Goal: Task Accomplishment & Management: Use online tool/utility

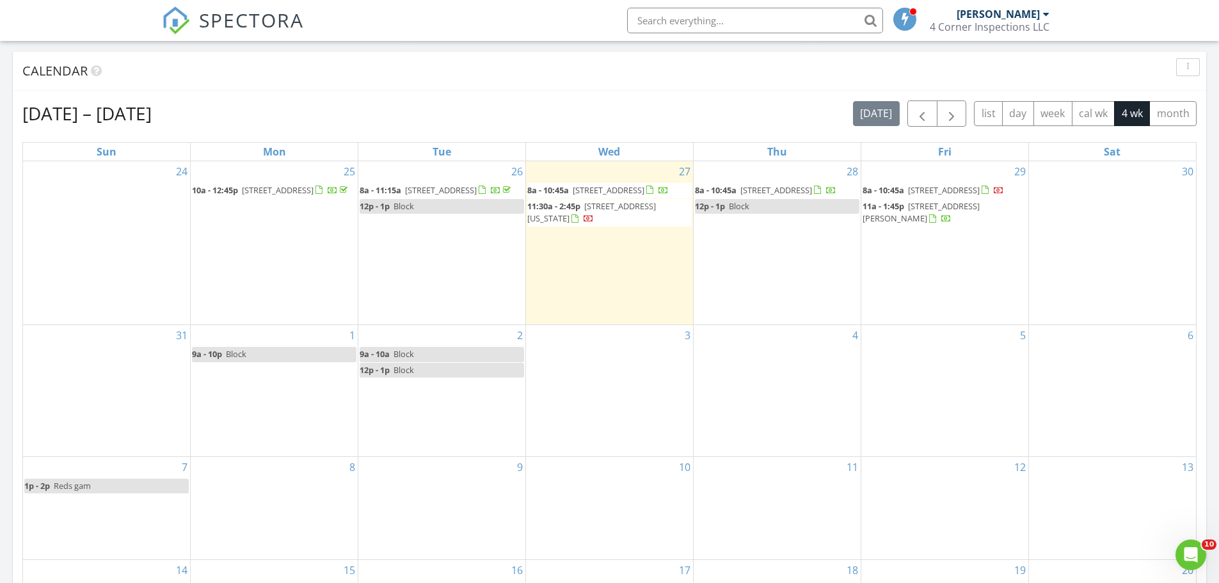
scroll to position [512, 0]
click at [629, 186] on span "116 Woodland Dr, Wilmington 45177" at bounding box center [609, 190] width 72 height 12
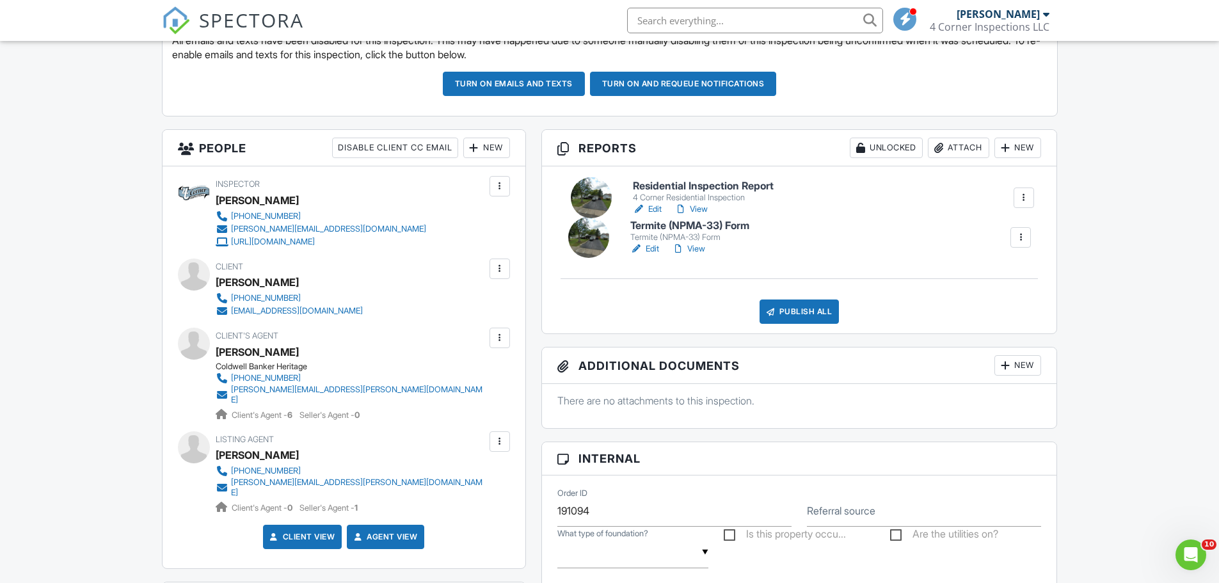
drag, startPoint x: 1016, startPoint y: 248, endPoint x: 1018, endPoint y: 193, distance: 55.1
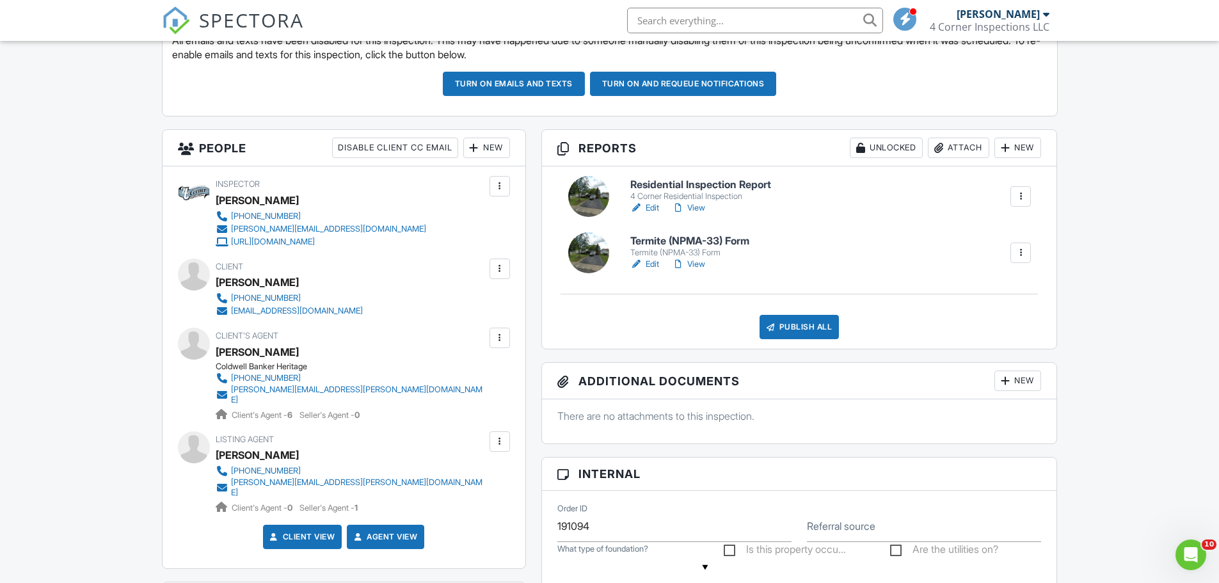
click at [655, 209] on link "Edit" at bounding box center [645, 208] width 29 height 13
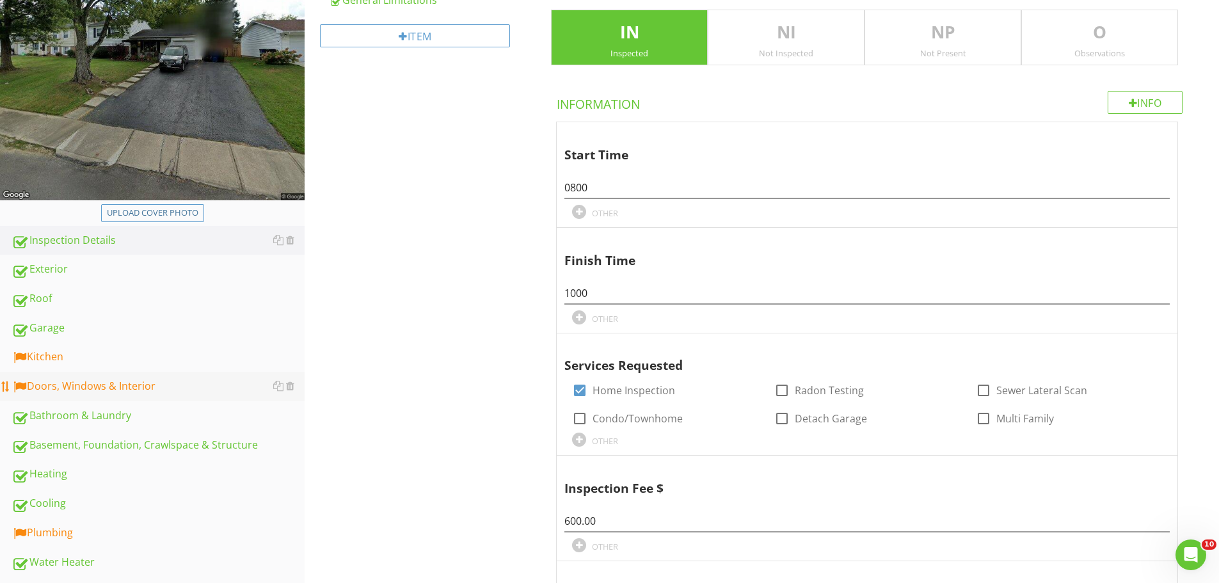
scroll to position [256, 0]
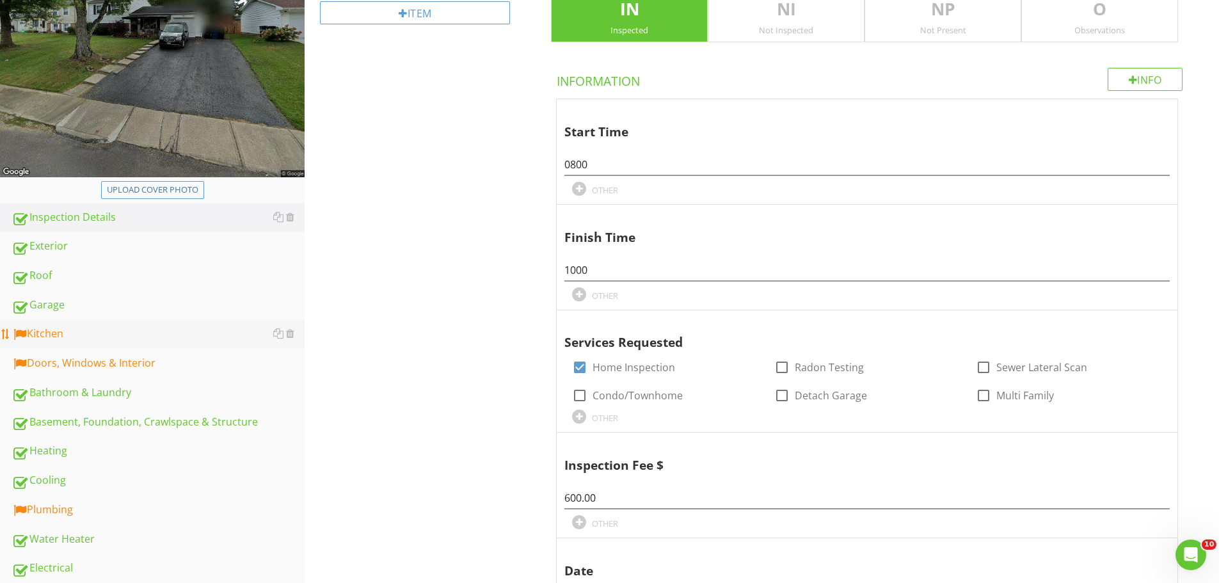
click at [70, 344] on link "Kitchen" at bounding box center [158, 333] width 293 height 29
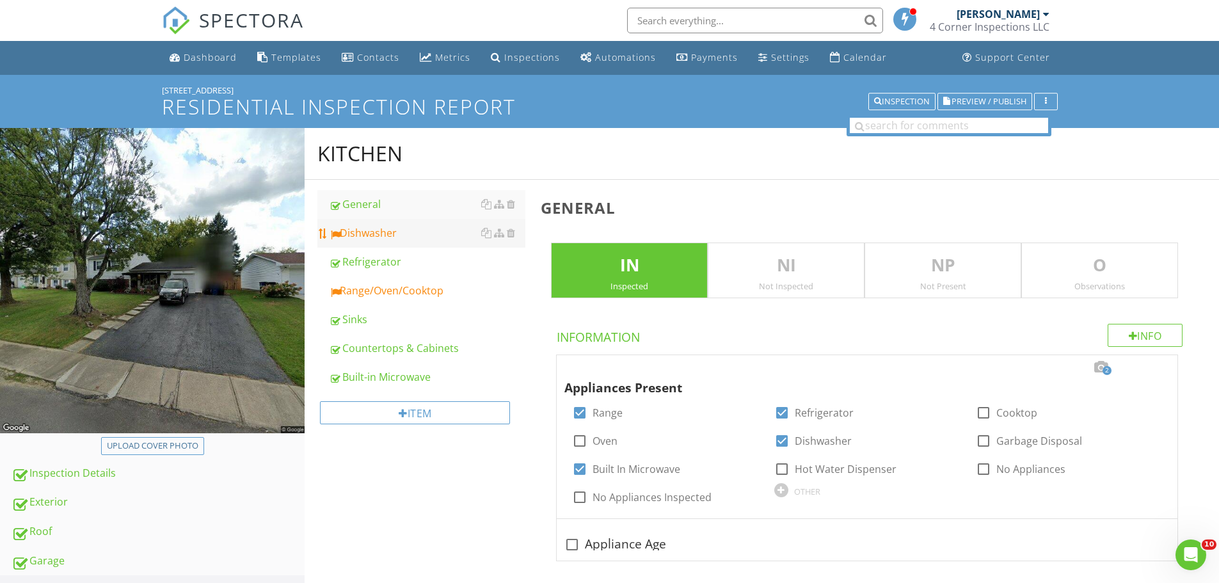
click at [367, 225] on link "Dishwasher" at bounding box center [427, 233] width 197 height 28
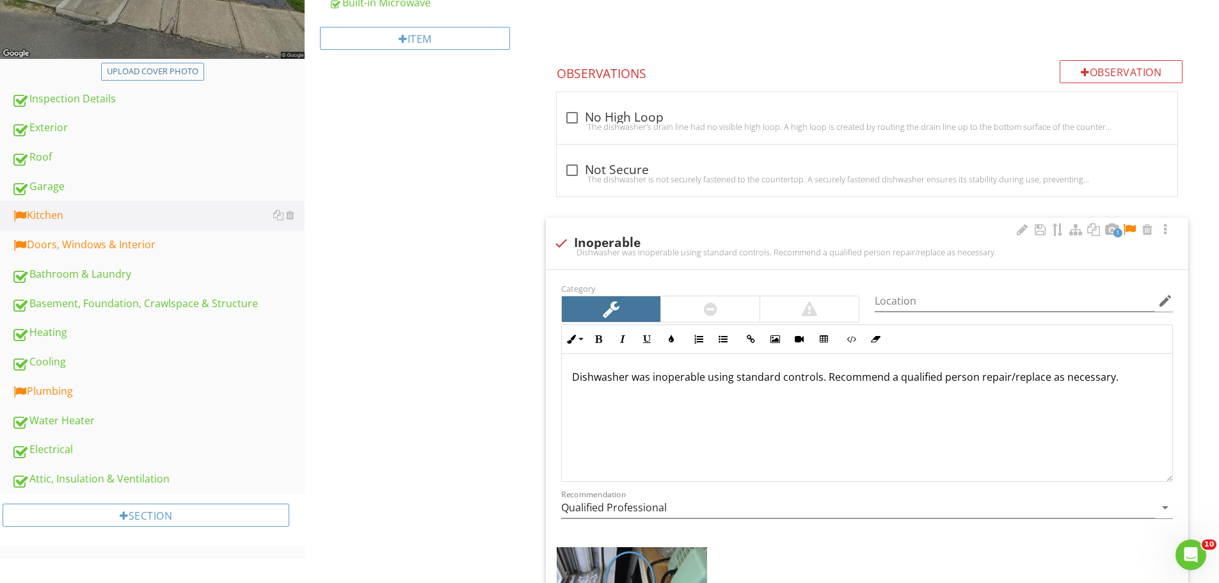
scroll to position [448, 0]
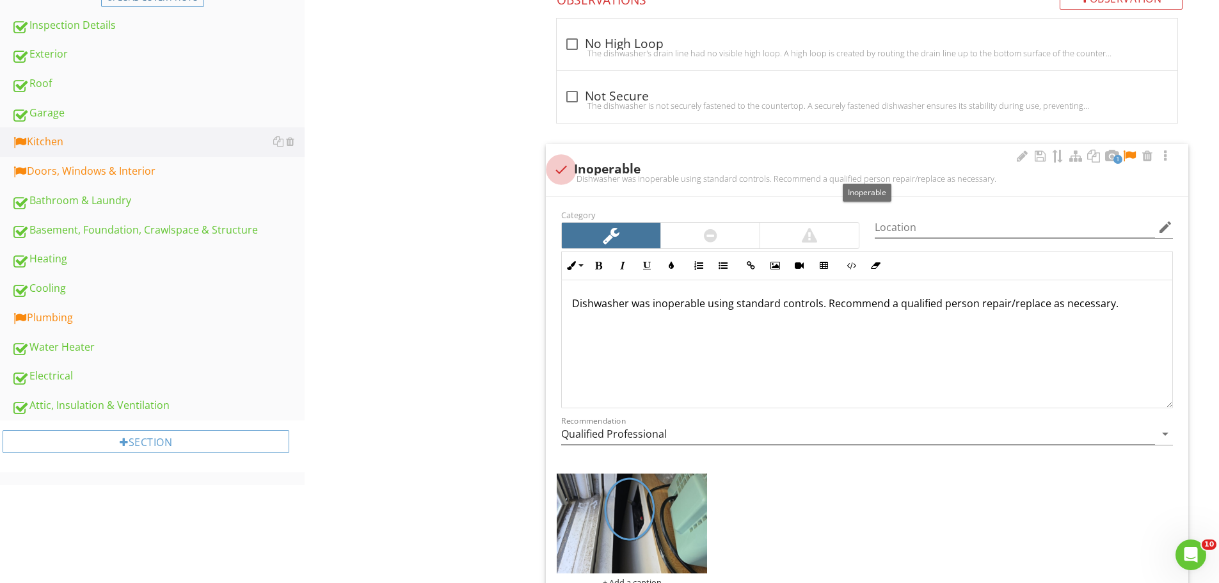
click at [558, 163] on div at bounding box center [562, 170] width 22 height 22
checkbox input "true"
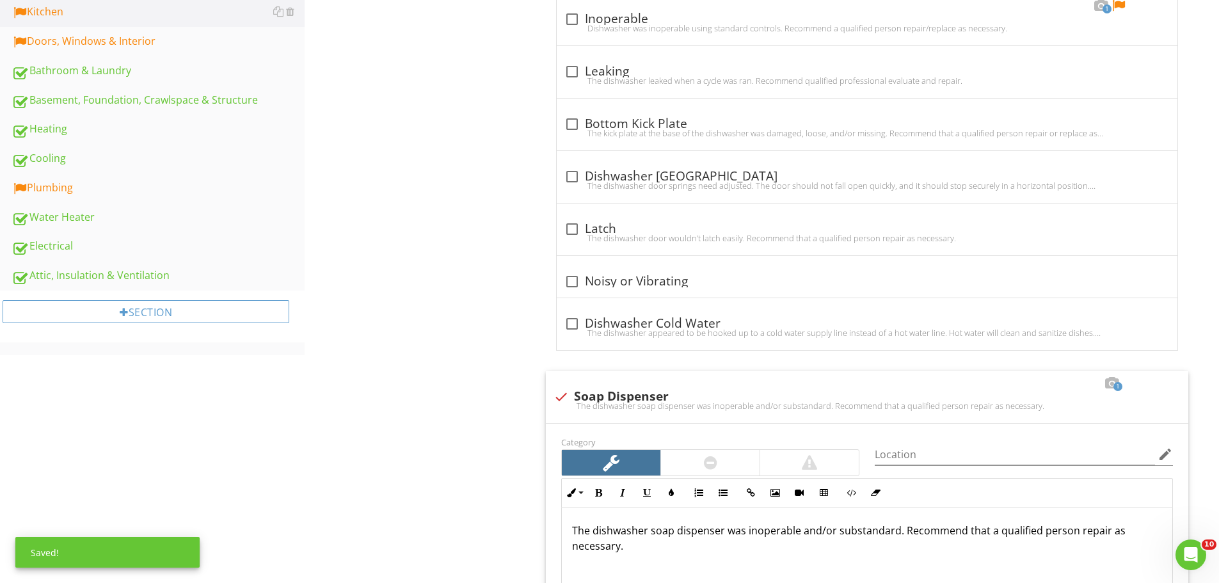
scroll to position [768, 0]
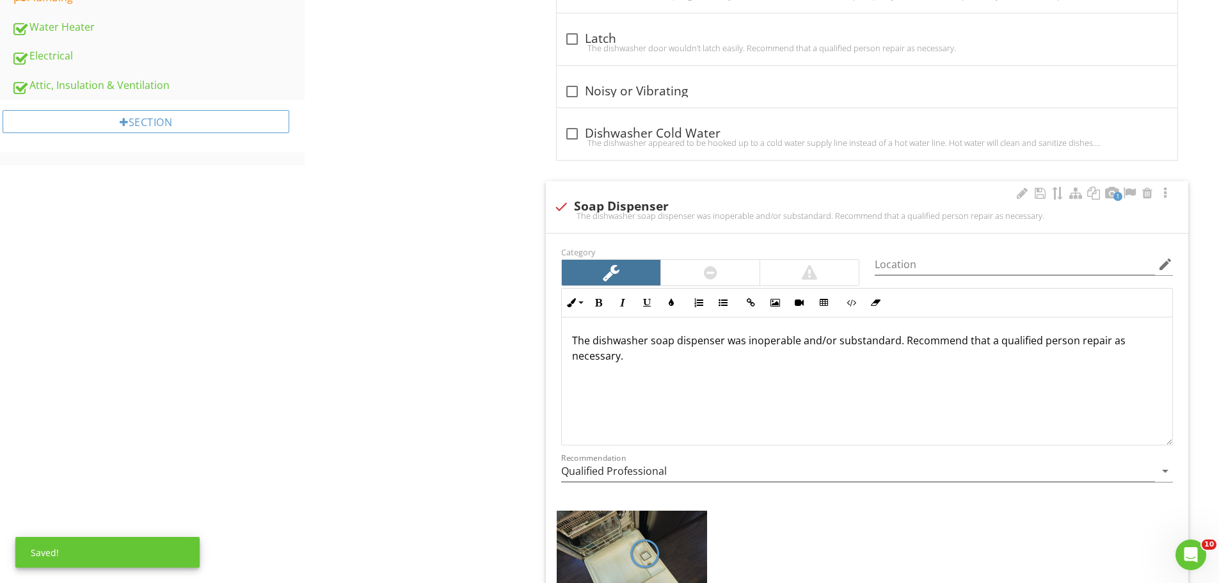
click at [565, 208] on div at bounding box center [562, 207] width 22 height 22
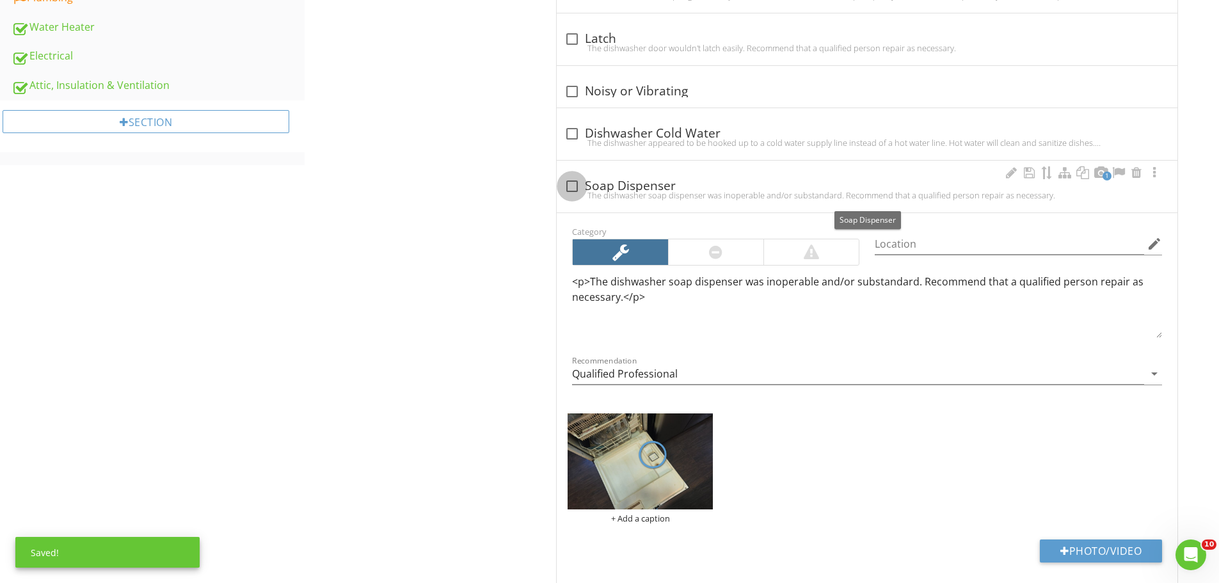
checkbox input "true"
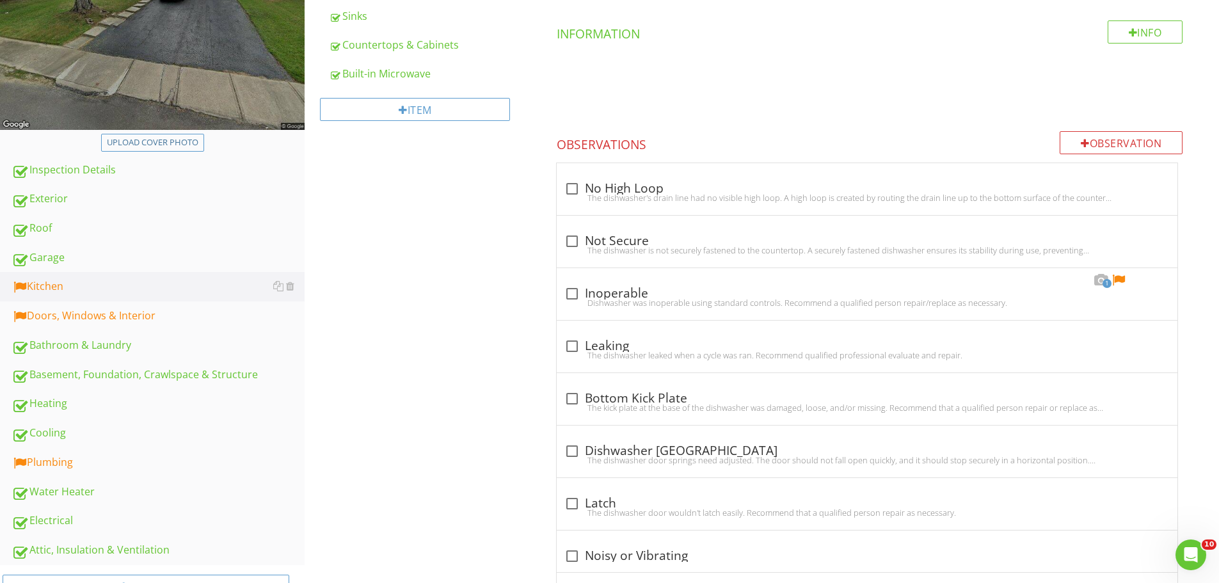
scroll to position [0, 0]
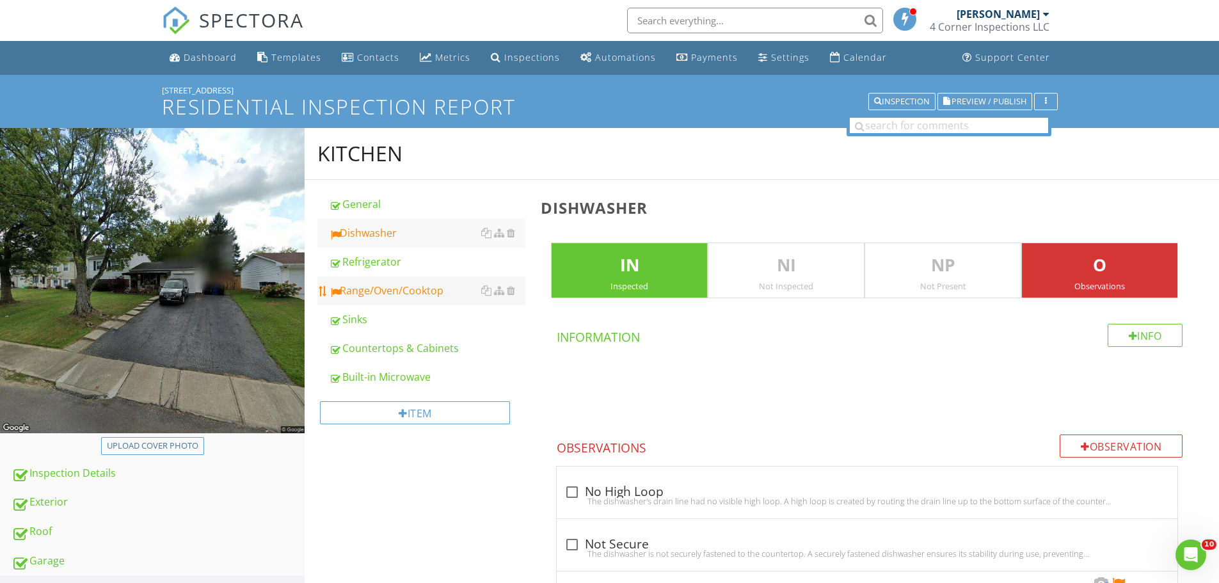
click at [414, 288] on div "Range/Oven/Cooktop" at bounding box center [427, 290] width 197 height 15
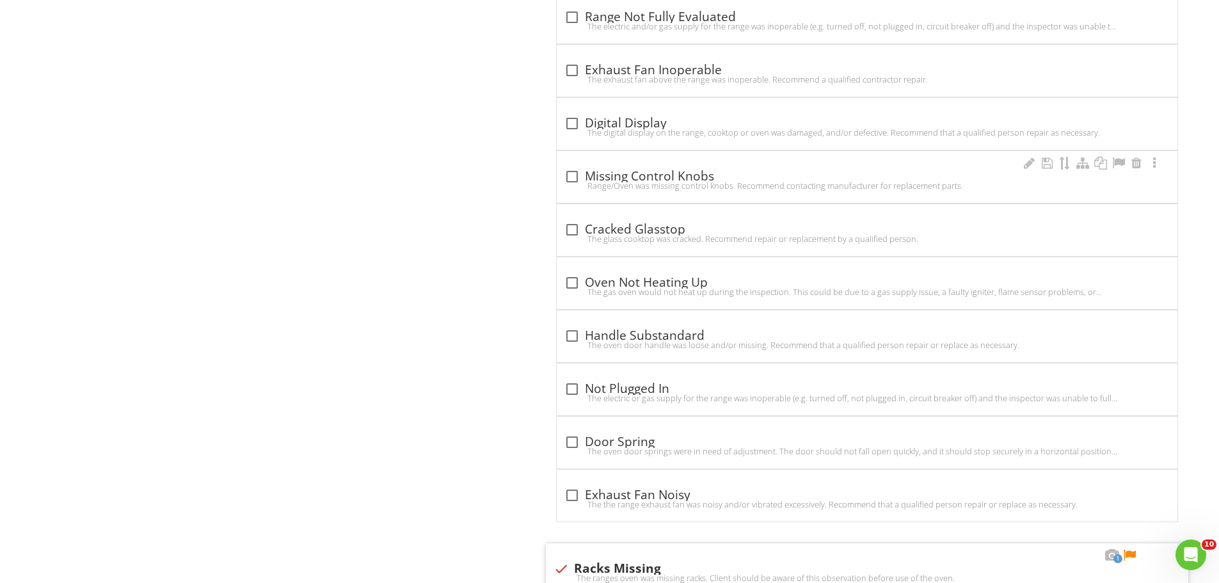
scroll to position [1920, 0]
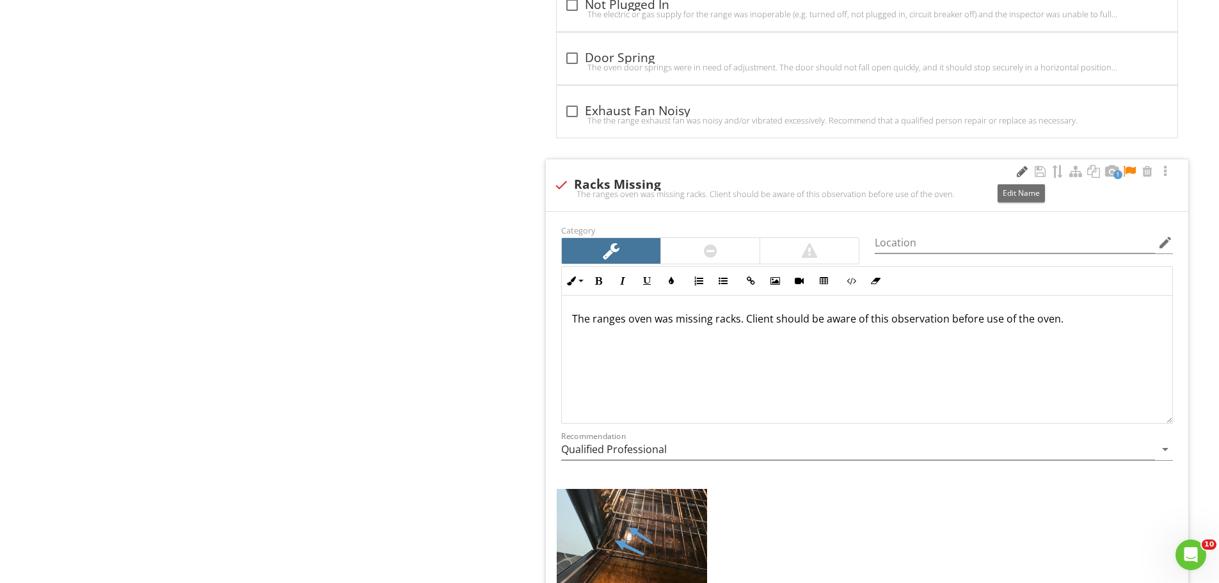
click at [1017, 167] on div at bounding box center [1022, 171] width 15 height 13
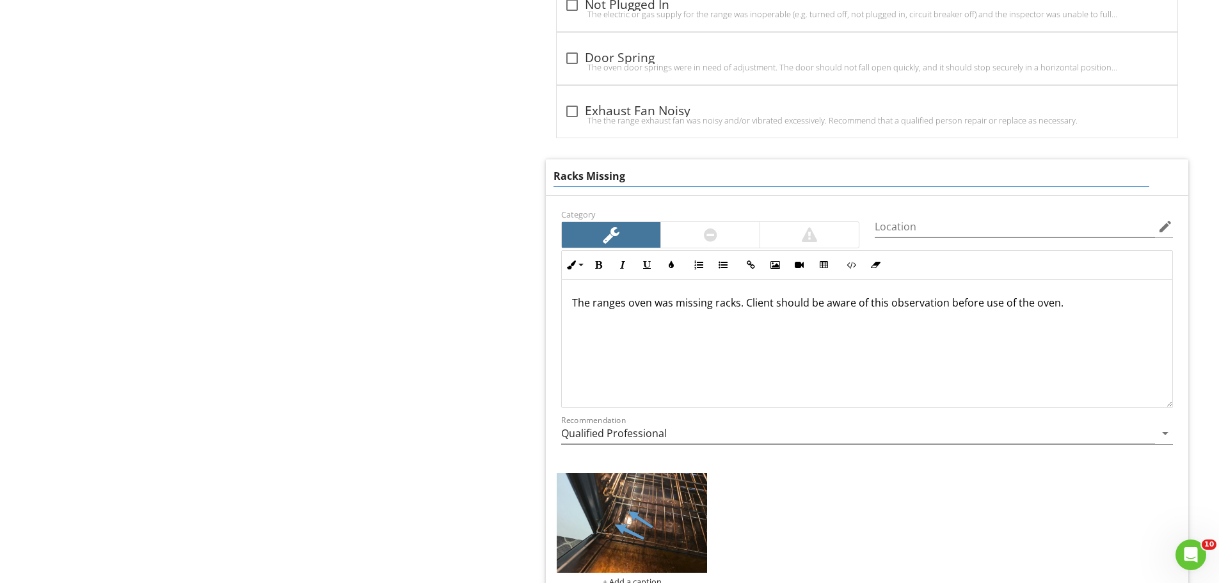
drag, startPoint x: 586, startPoint y: 173, endPoint x: 723, endPoint y: 154, distance: 139.0
type input "Racks Damaged"
click at [653, 305] on div "The ranges oven was missing racks. Client should be aware of this observation b…" at bounding box center [867, 344] width 611 height 128
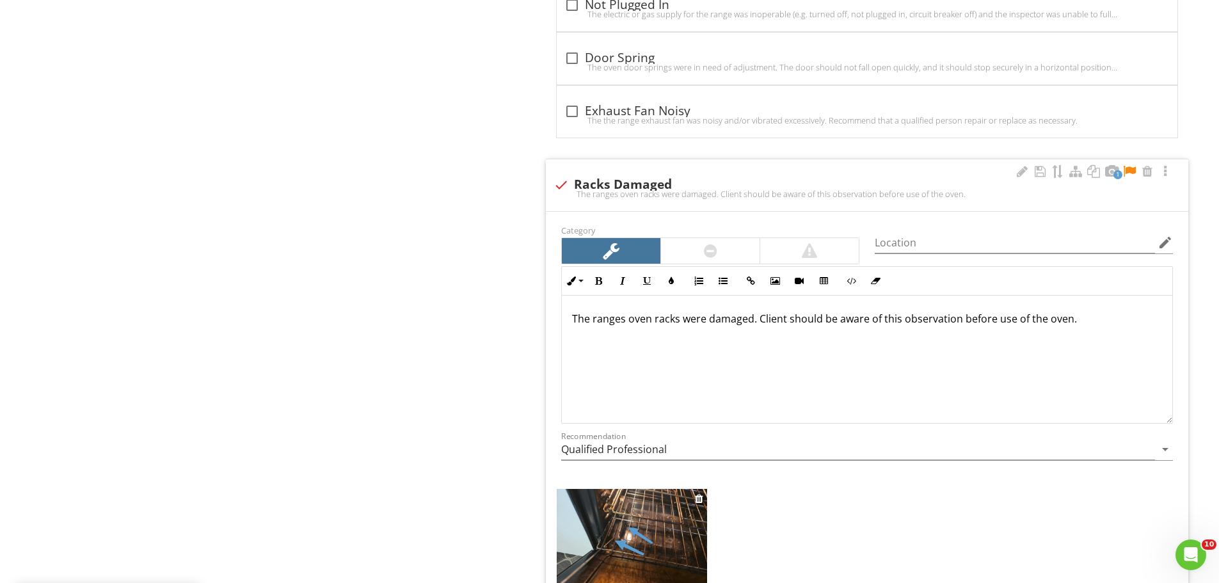
click at [652, 538] on img at bounding box center [632, 539] width 150 height 101
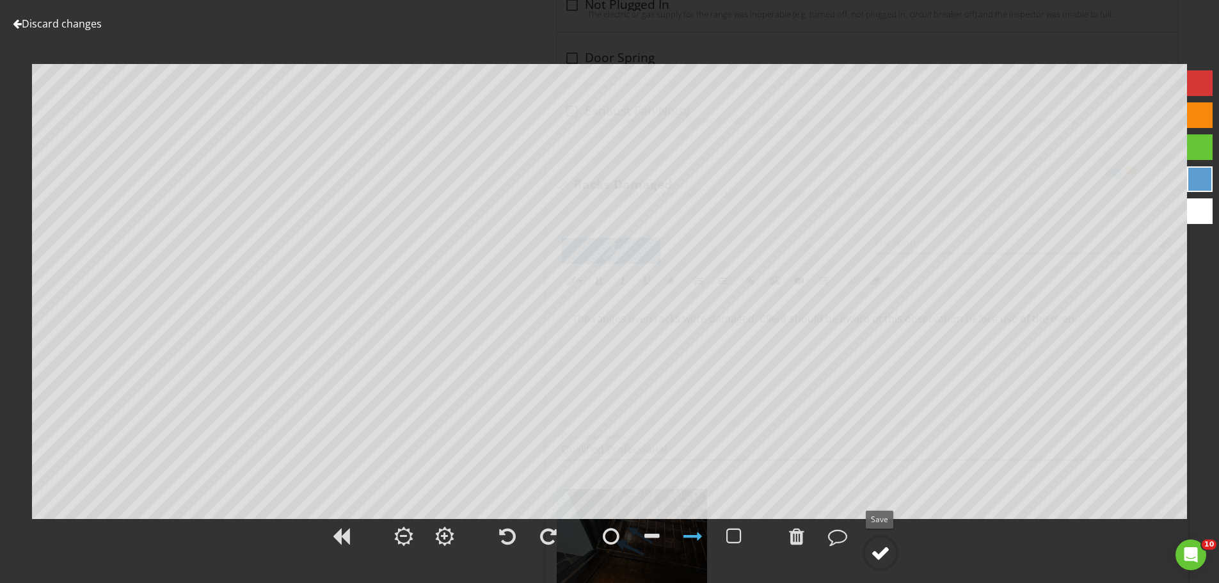
click at [887, 547] on div at bounding box center [880, 552] width 19 height 19
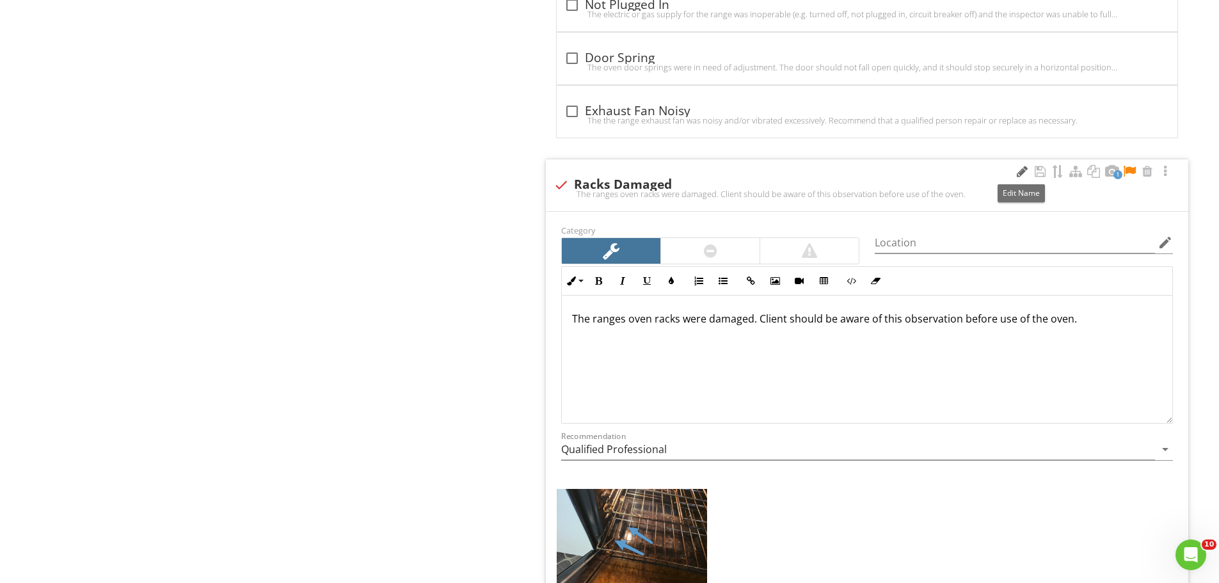
click at [1024, 175] on div at bounding box center [1022, 171] width 15 height 13
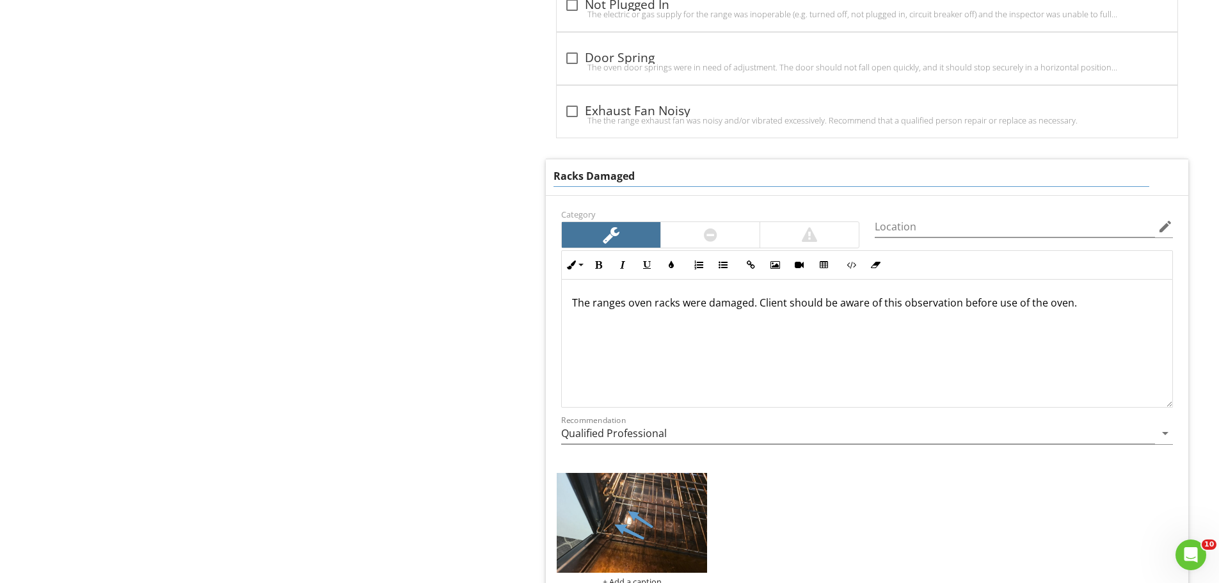
click at [588, 175] on input "Racks Damaged" at bounding box center [852, 176] width 596 height 21
type input "Racks Loose/Damaged"
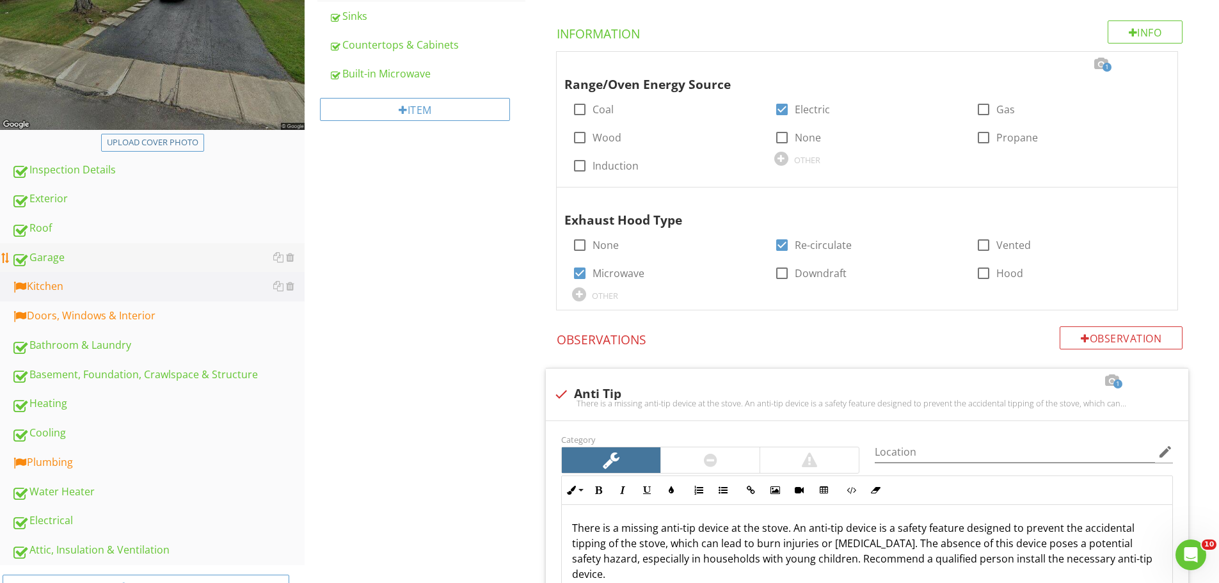
scroll to position [128, 0]
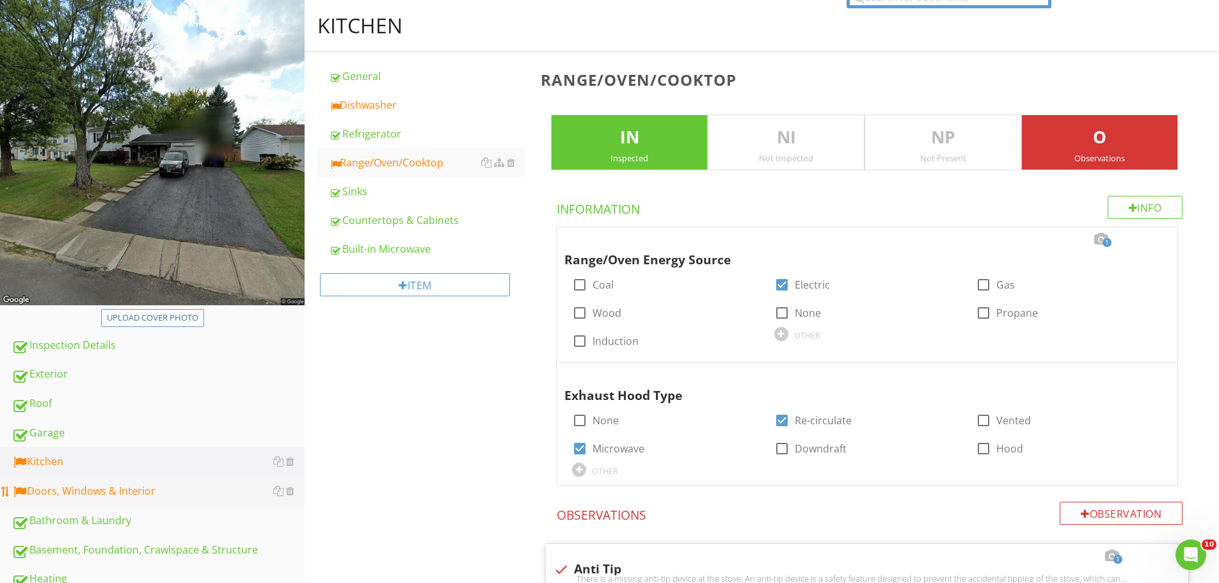
click at [124, 499] on div "Doors, Windows & Interior" at bounding box center [158, 491] width 293 height 17
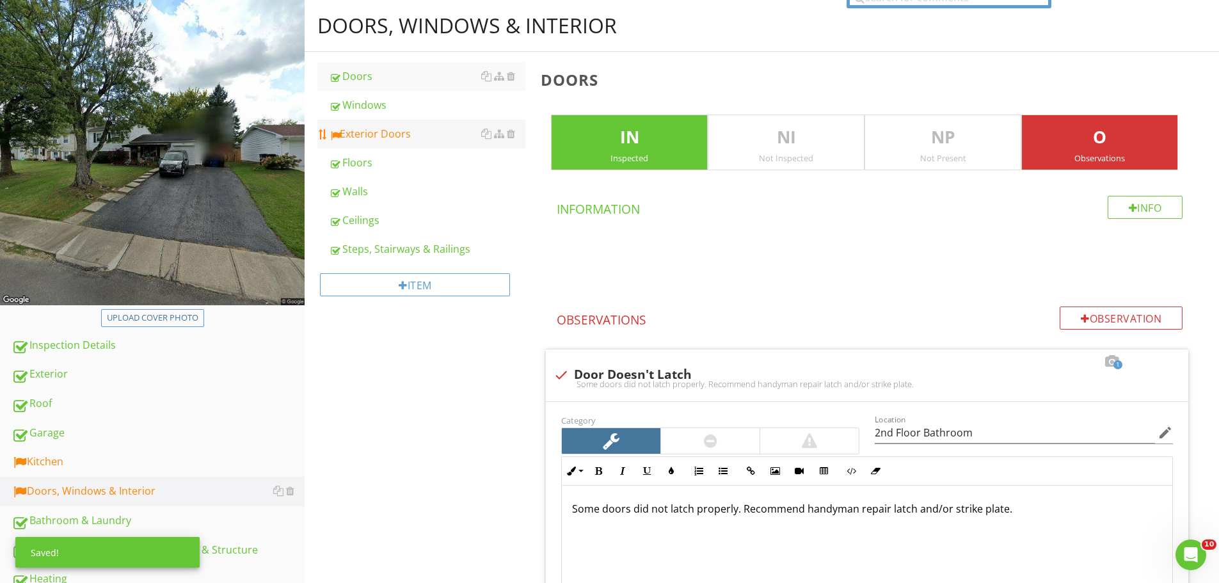
click at [405, 138] on div "Exterior Doors" at bounding box center [427, 133] width 197 height 15
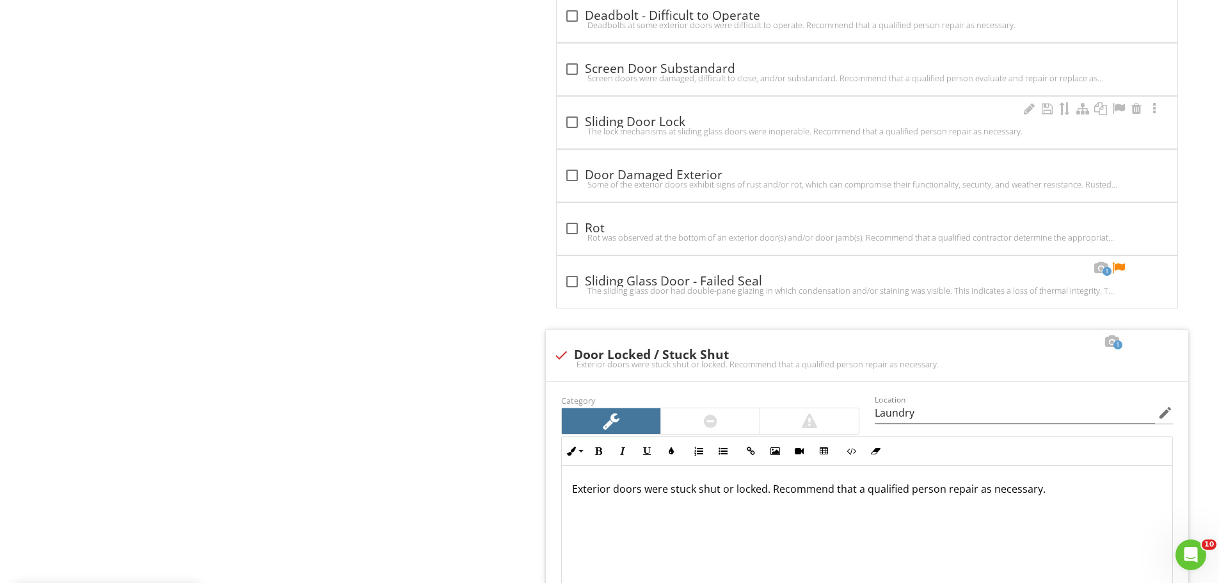
scroll to position [1344, 0]
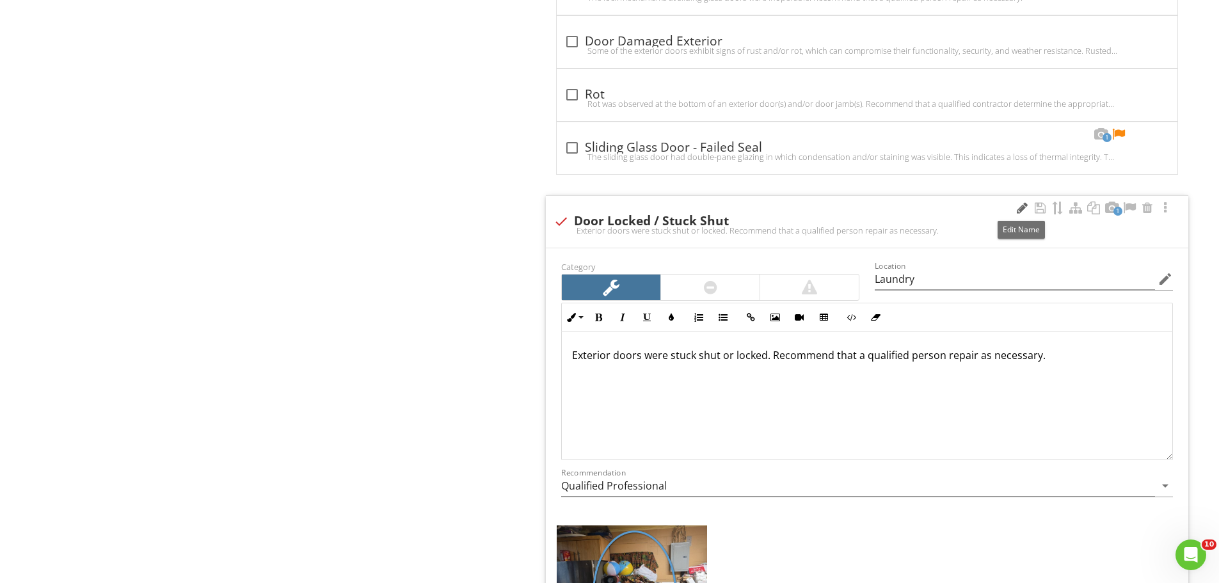
click at [1018, 209] on div at bounding box center [1022, 208] width 15 height 13
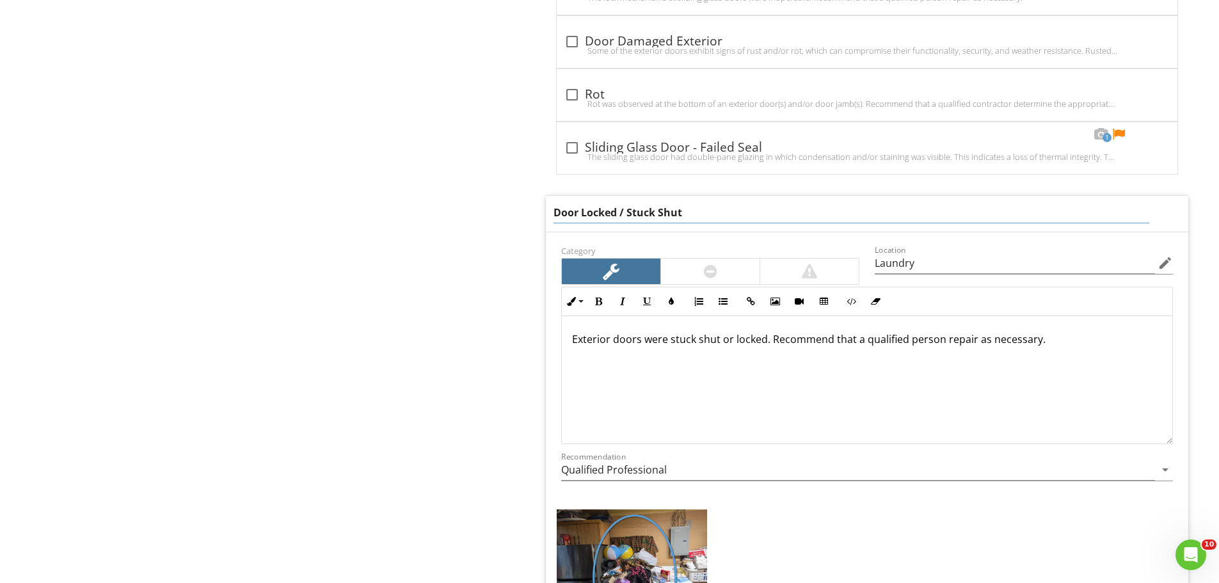
drag, startPoint x: 688, startPoint y: 211, endPoint x: 579, endPoint y: 220, distance: 109.1
click at [579, 220] on input "Door Locked / Stuck Shut" at bounding box center [852, 212] width 596 height 21
type input "Doors Blocked"
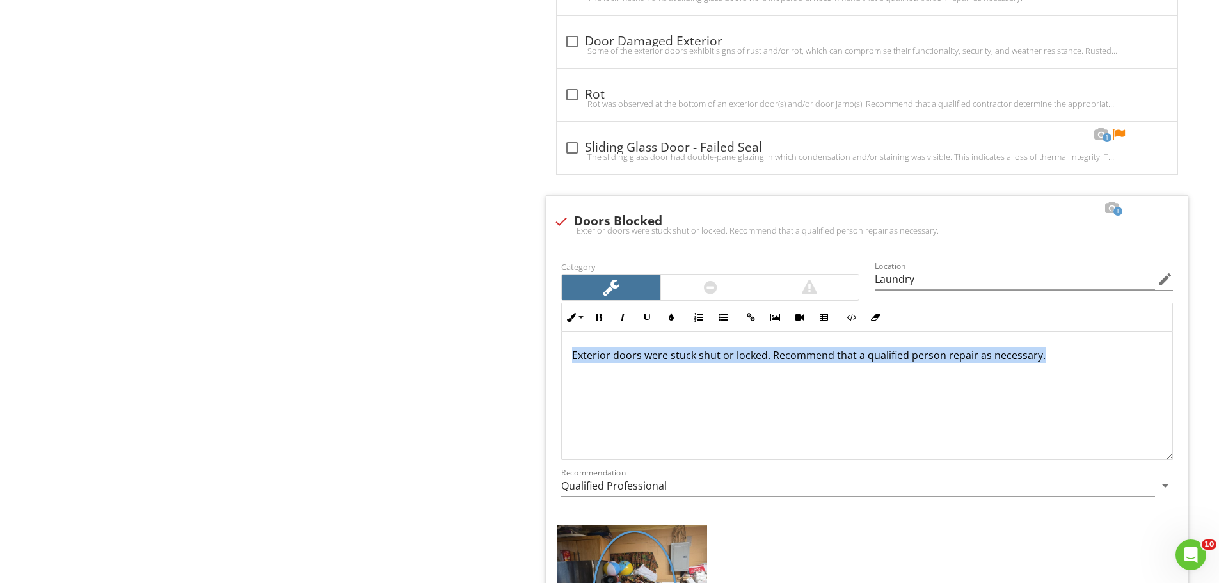
drag, startPoint x: 1054, startPoint y: 350, endPoint x: 303, endPoint y: 287, distance: 752.9
click at [303, 287] on div "Upload cover photo Inspection Details Exterior Roof Garage Kitchen Doors, Windo…" at bounding box center [609, 87] width 1219 height 2607
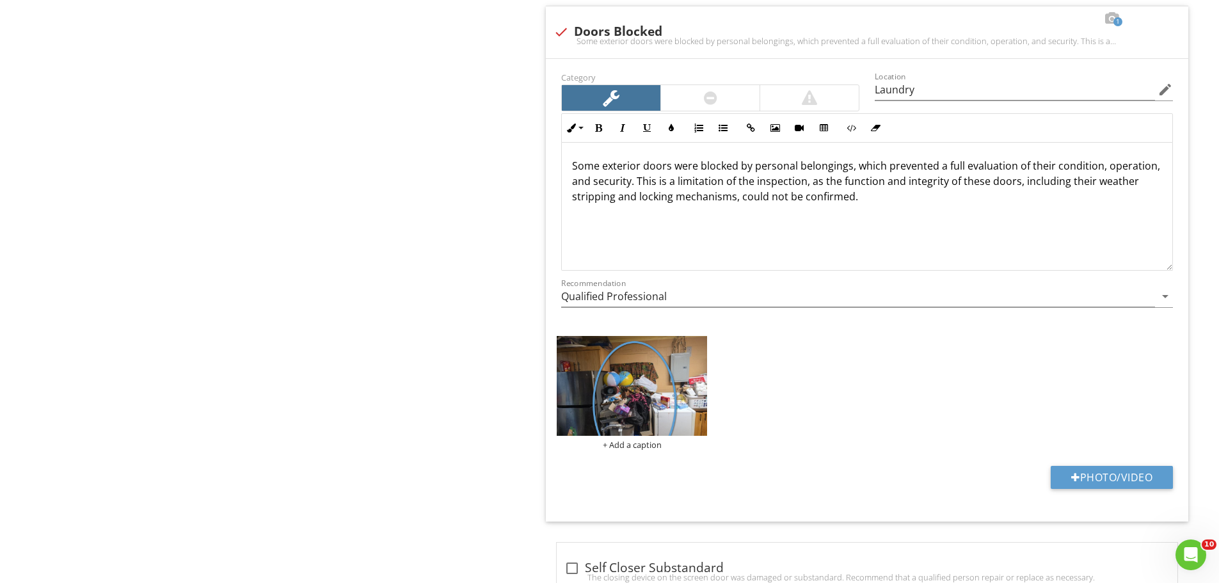
scroll to position [1536, 0]
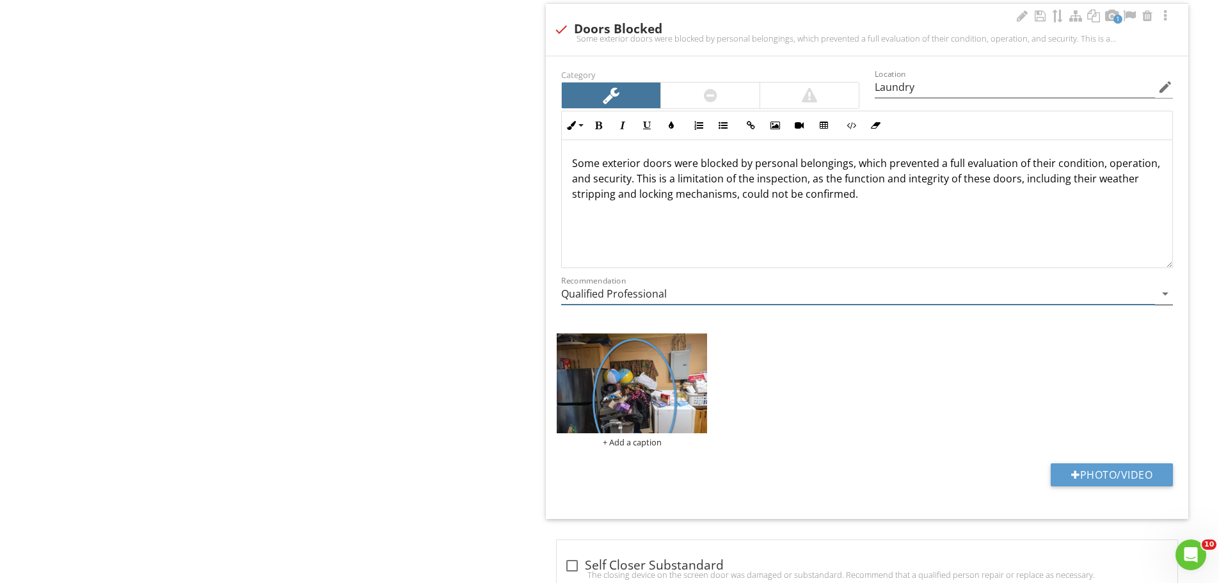
click at [600, 294] on input "Qualified Professional" at bounding box center [858, 294] width 594 height 21
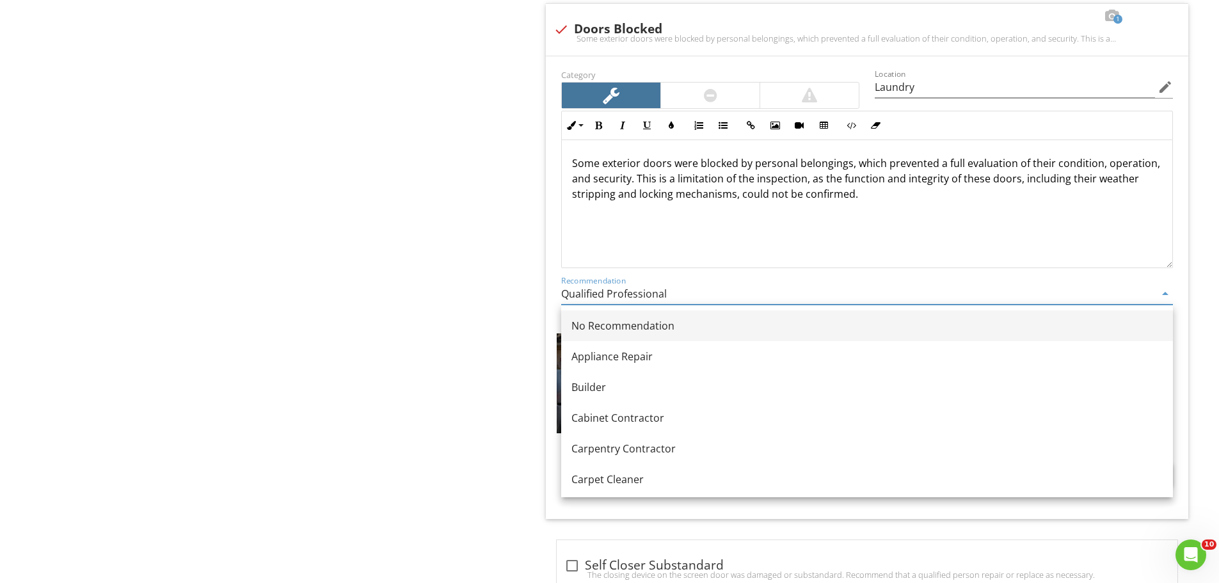
click at [597, 325] on div "No Recommendation" at bounding box center [868, 325] width 592 height 15
type input "No Recommendation"
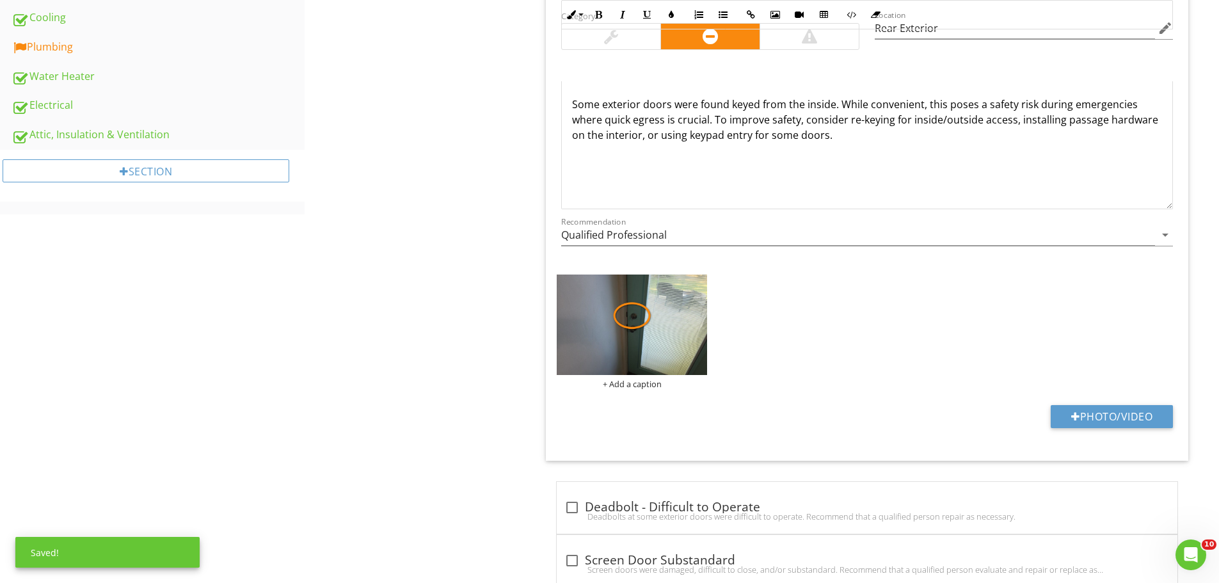
scroll to position [448, 0]
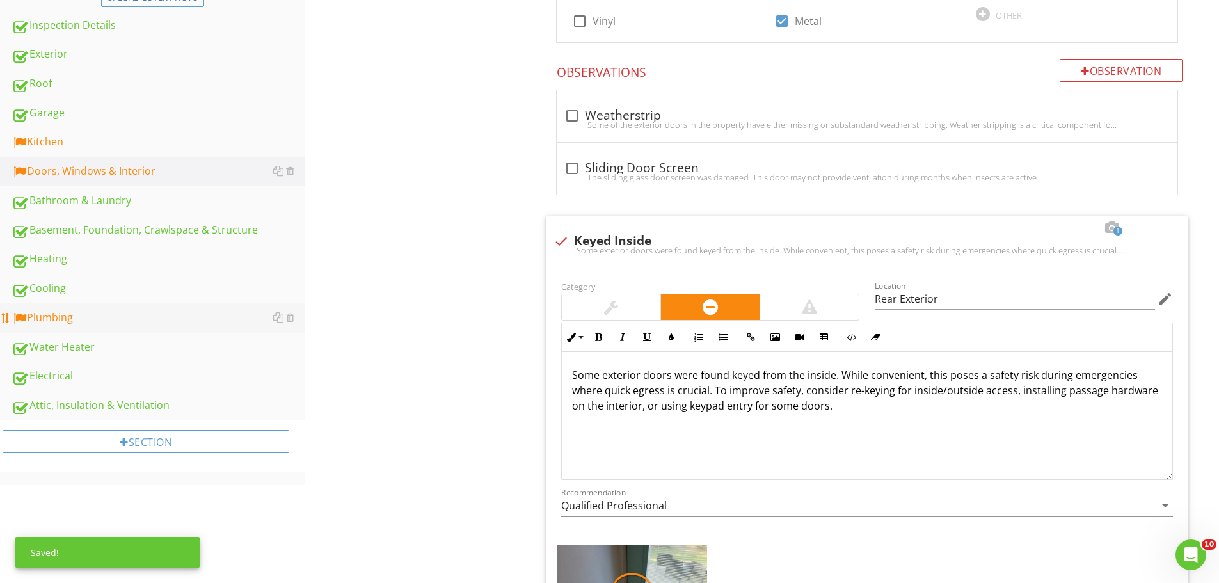
click at [175, 323] on div "Plumbing" at bounding box center [158, 318] width 293 height 17
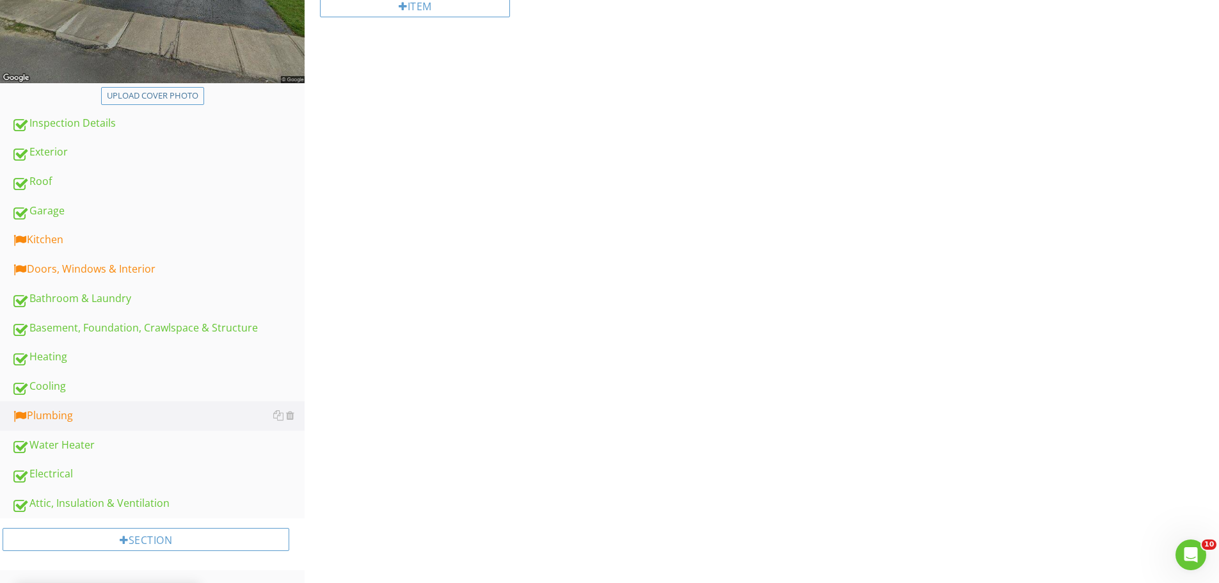
scroll to position [158, 0]
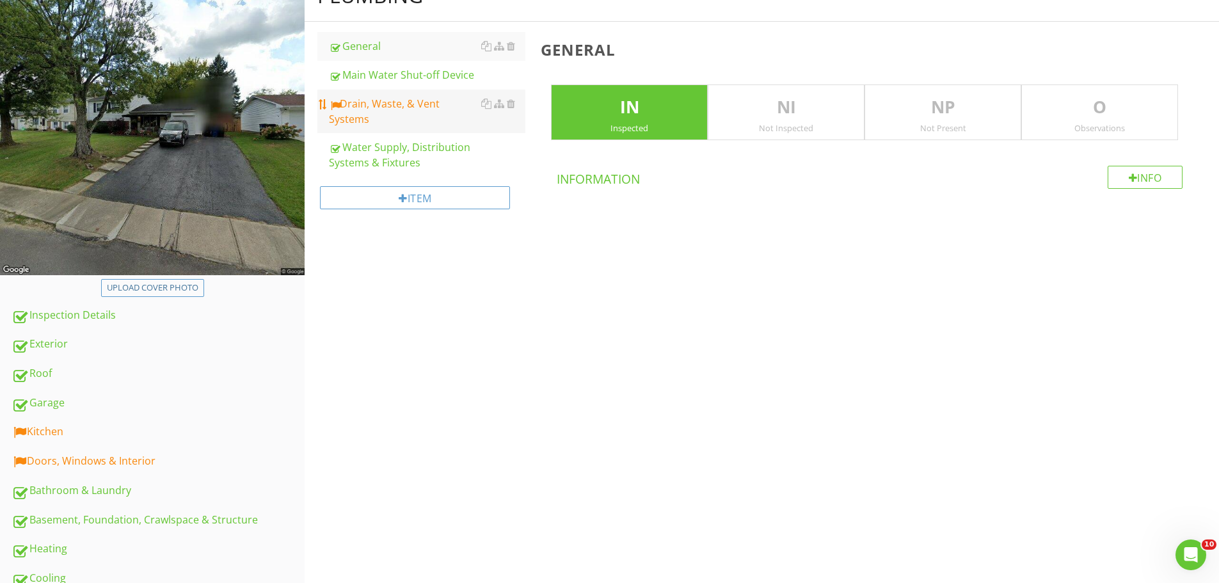
click at [389, 111] on div "Drain, Waste, & Vent Systems" at bounding box center [427, 111] width 197 height 31
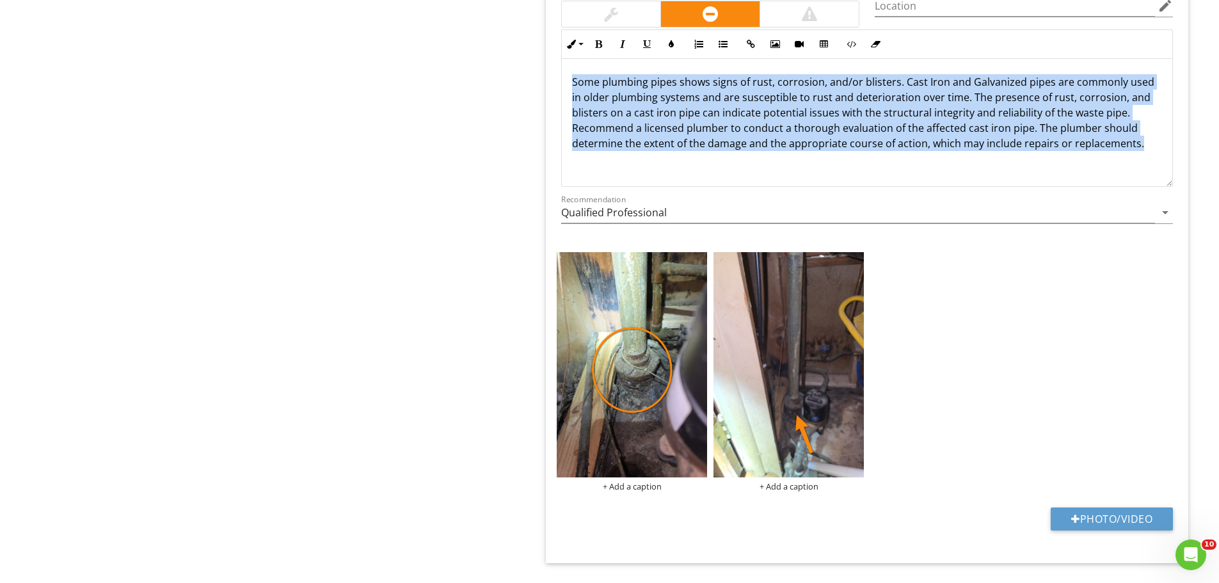
drag, startPoint x: 1145, startPoint y: 144, endPoint x: 449, endPoint y: 54, distance: 701.0
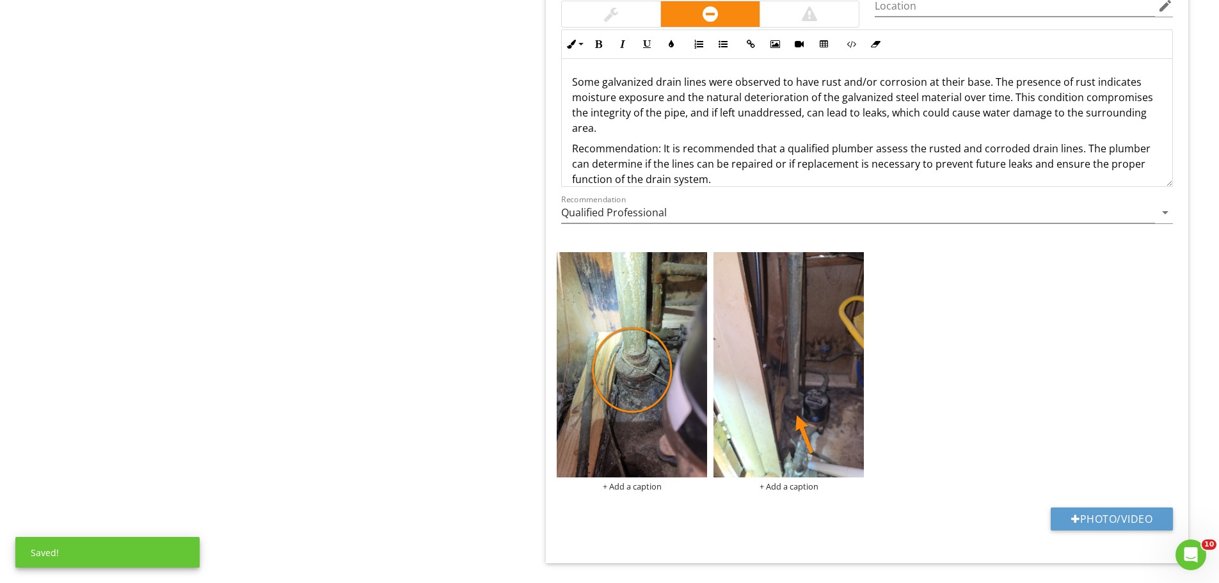
click at [577, 83] on p "Some galvanized drain lines were observed to have rust and/or corrosion at thei…" at bounding box center [867, 104] width 590 height 61
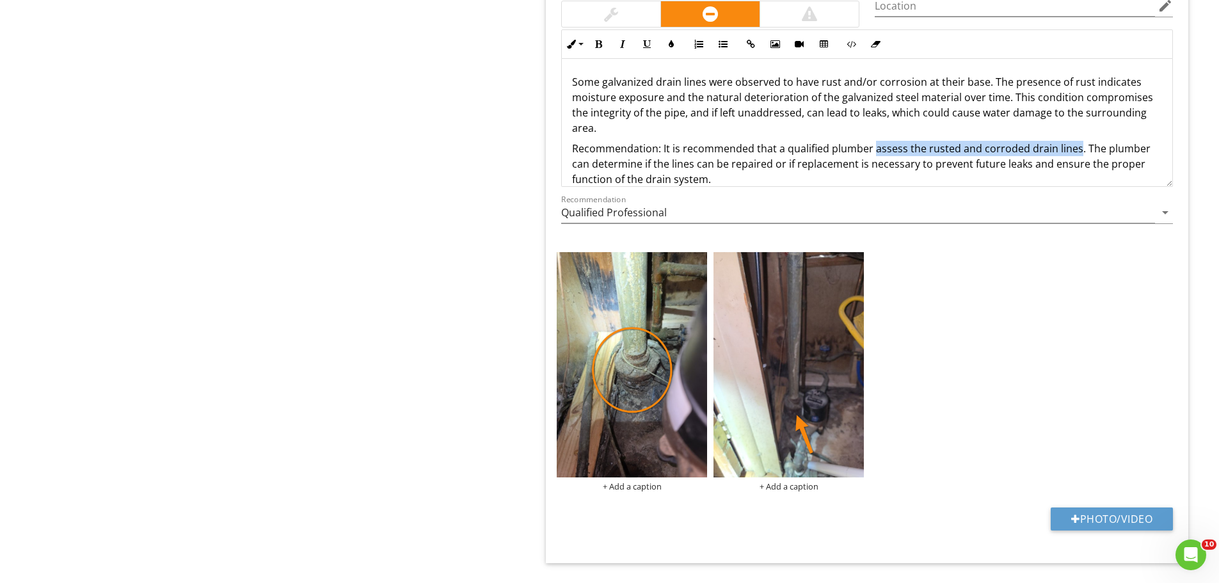
drag, startPoint x: 873, startPoint y: 148, endPoint x: 1074, endPoint y: 152, distance: 201.0
click at [1074, 152] on p "Recommendation: It is recommended that a qualified plumber assess the rusted an…" at bounding box center [867, 164] width 590 height 46
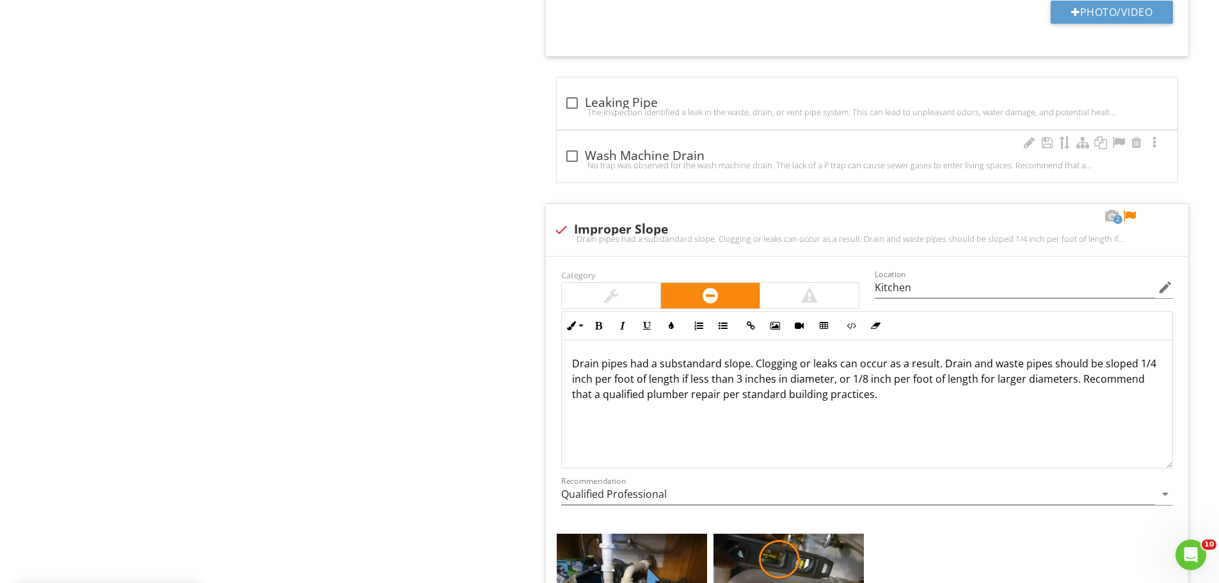
scroll to position [1887, 0]
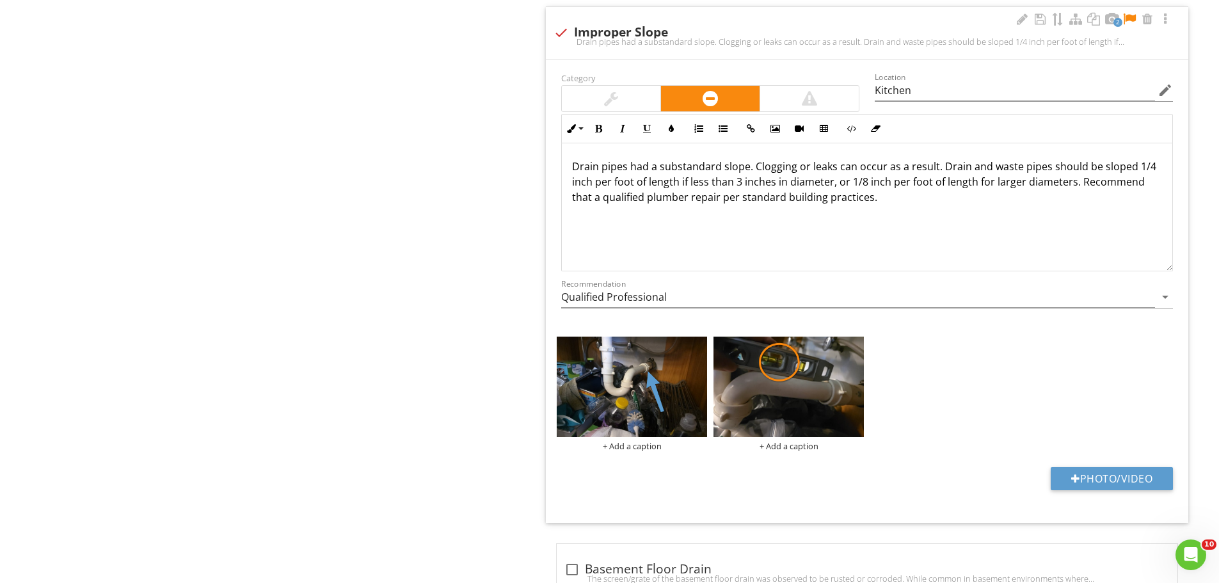
click at [747, 169] on p "Drain pipes had a substandard slope. Clogging or leaks can occur as a result. D…" at bounding box center [867, 182] width 590 height 46
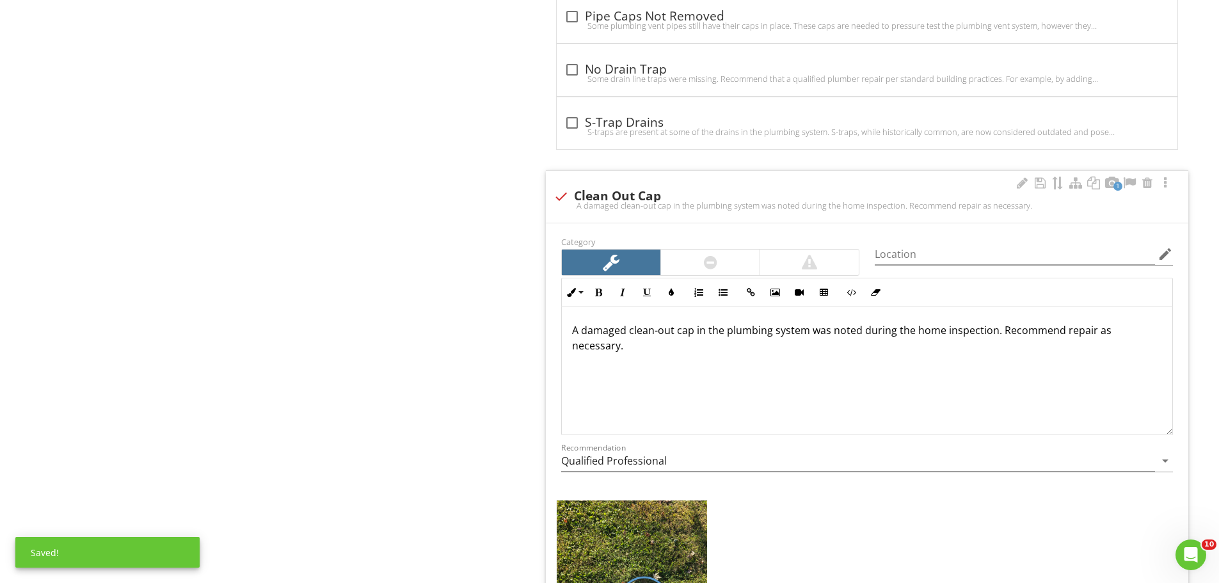
scroll to position [2783, 0]
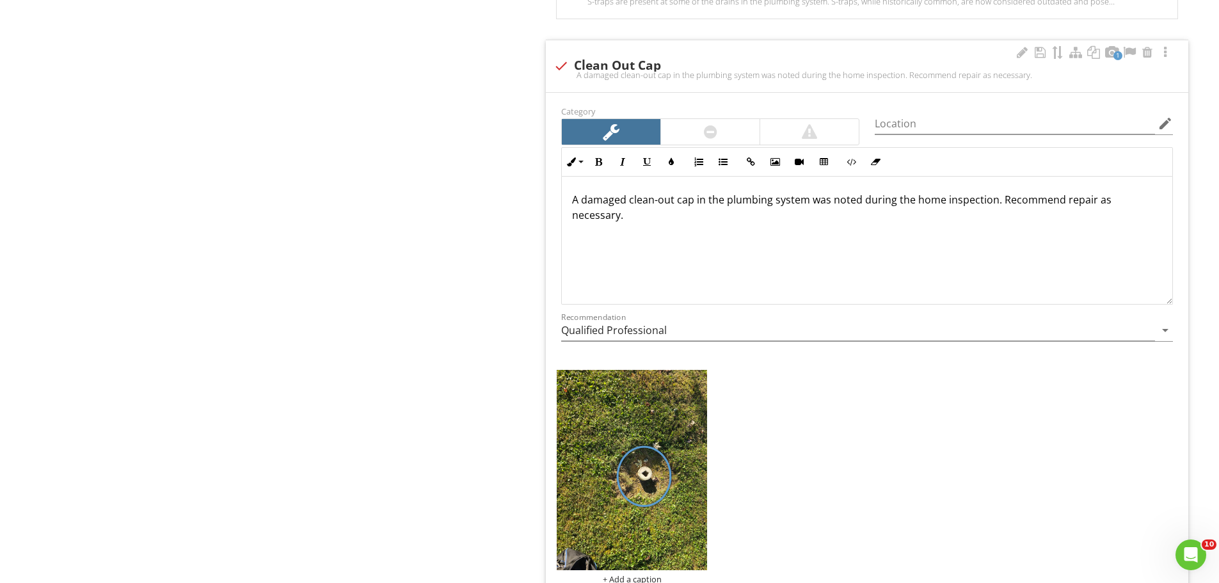
drag, startPoint x: 1063, startPoint y: 202, endPoint x: 1072, endPoint y: 214, distance: 16.0
click at [1072, 214] on p "A damaged clean-out cap in the plumbing system was noted during the home inspec…" at bounding box center [867, 207] width 590 height 31
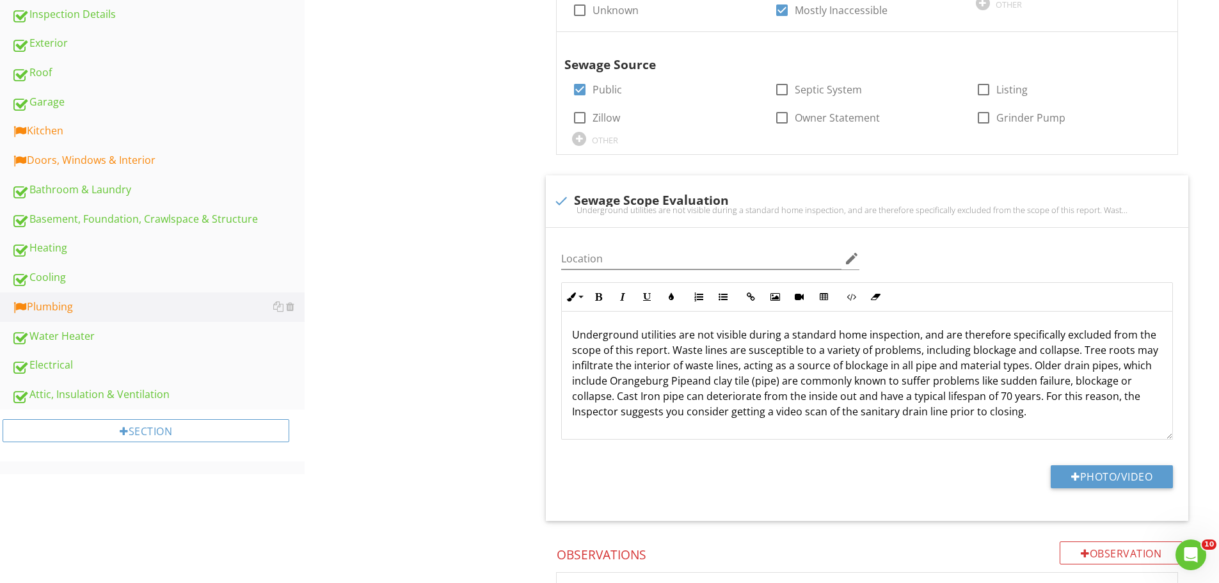
scroll to position [15, 0]
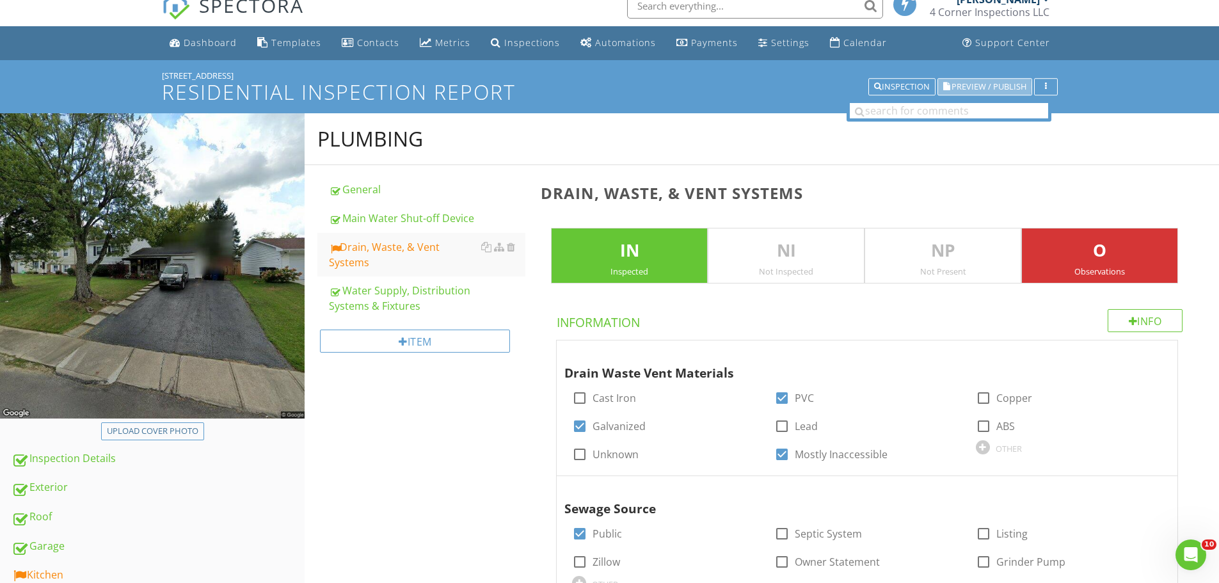
click at [963, 88] on span "Preview / Publish" at bounding box center [989, 87] width 75 height 8
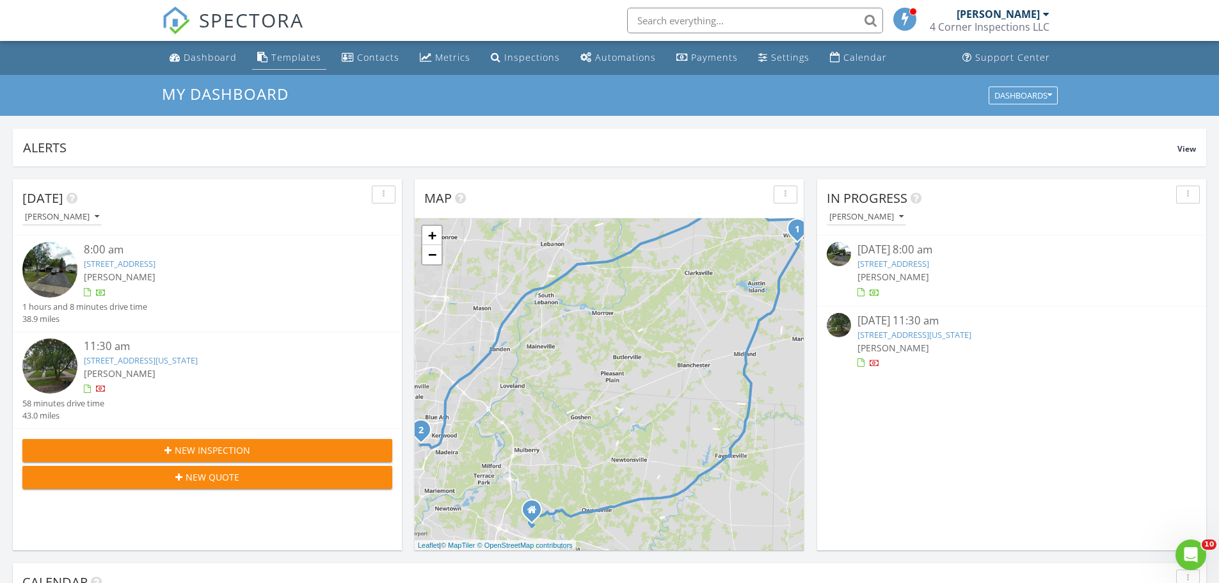
click at [264, 50] on link "Templates" at bounding box center [289, 58] width 74 height 24
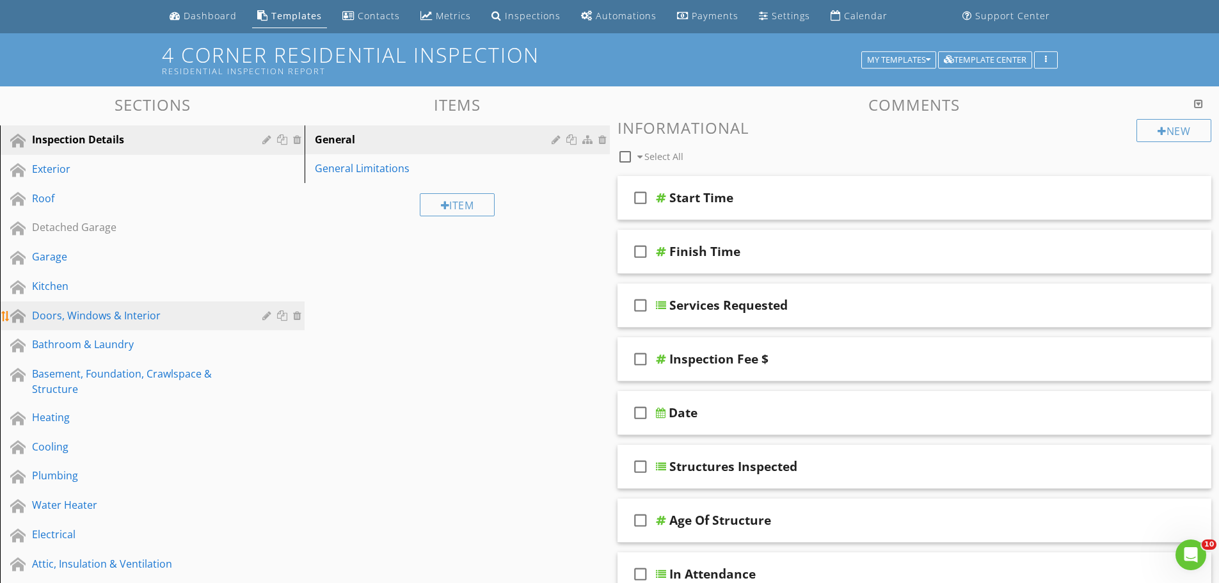
scroll to position [64, 0]
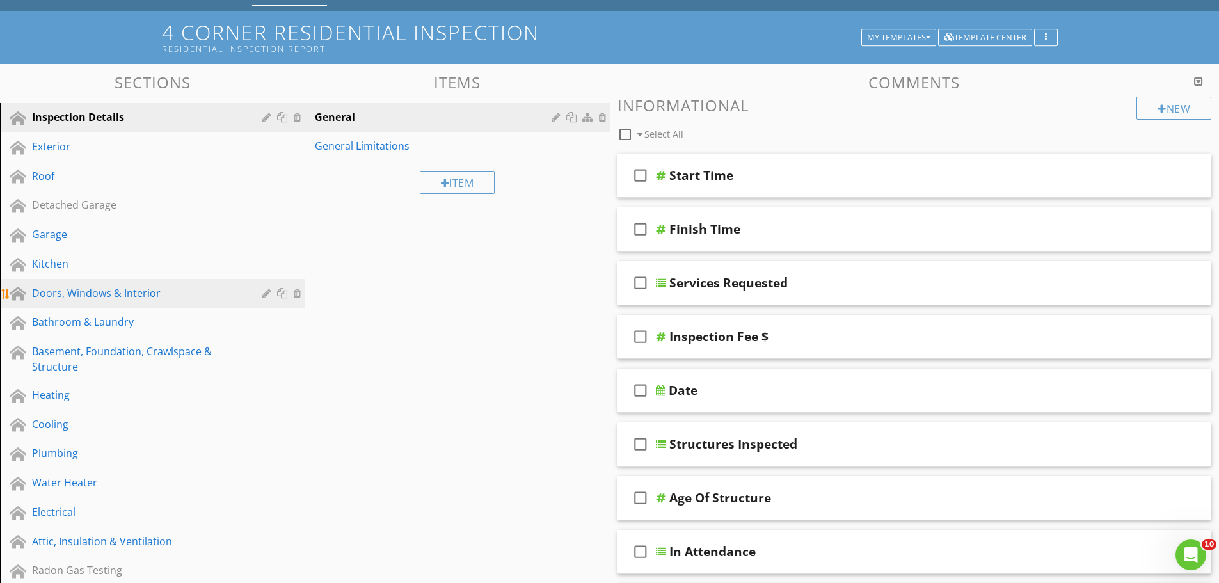
click at [92, 292] on div "Doors, Windows & Interior" at bounding box center [138, 293] width 212 height 15
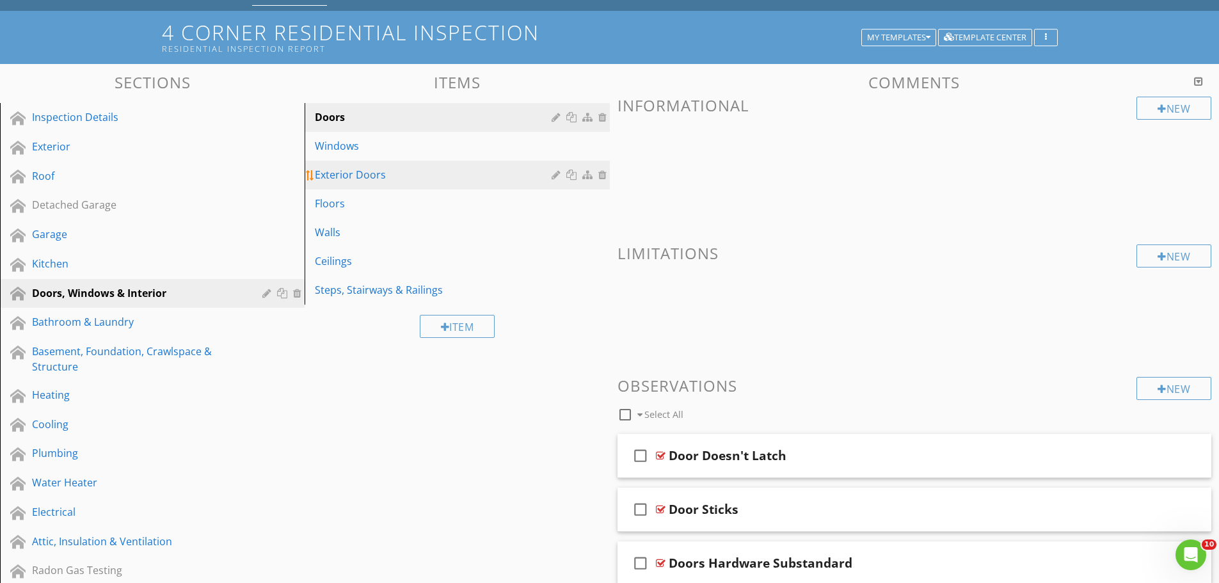
click at [362, 179] on div "Exterior Doors" at bounding box center [435, 174] width 240 height 15
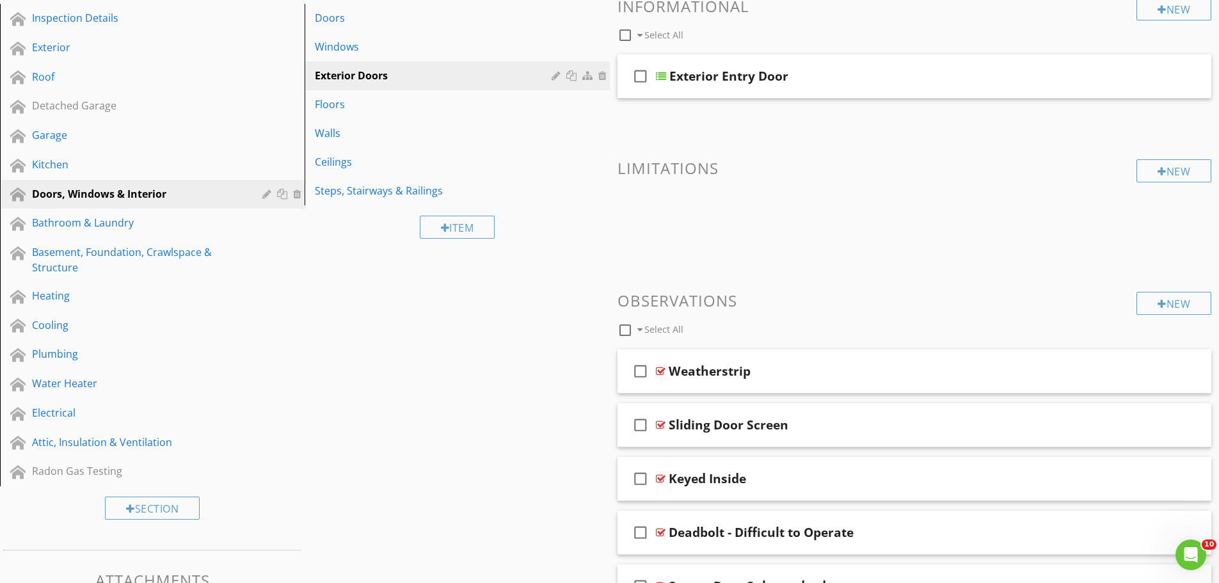
scroll to position [197, 0]
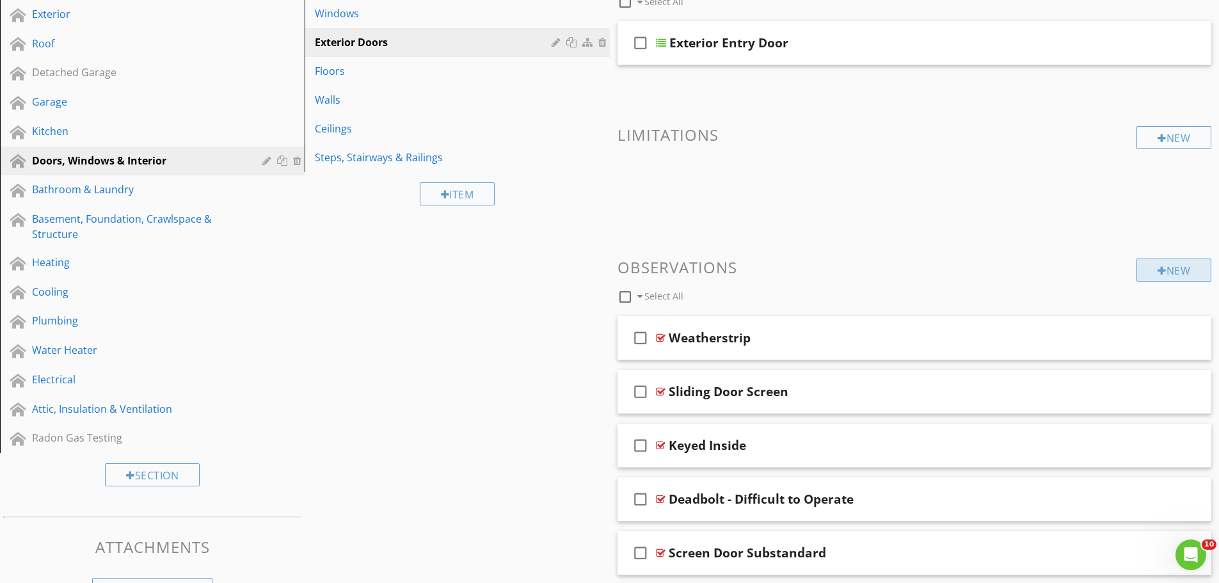
click at [1161, 270] on div at bounding box center [1162, 271] width 9 height 10
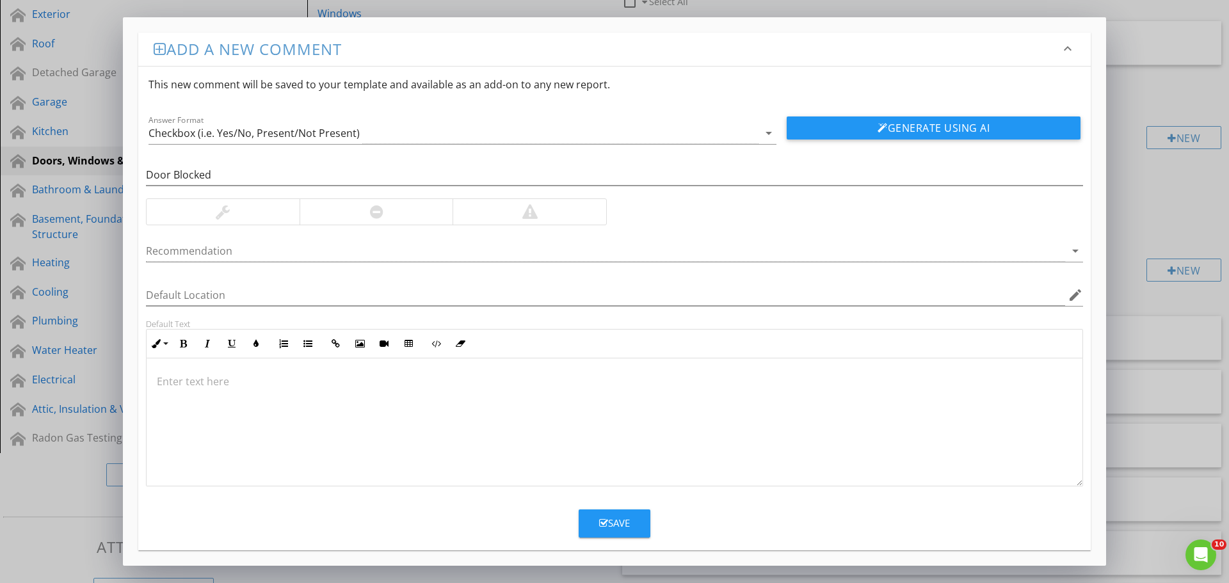
click at [294, 208] on div at bounding box center [223, 212] width 153 height 26
click at [274, 252] on div at bounding box center [605, 251] width 919 height 21
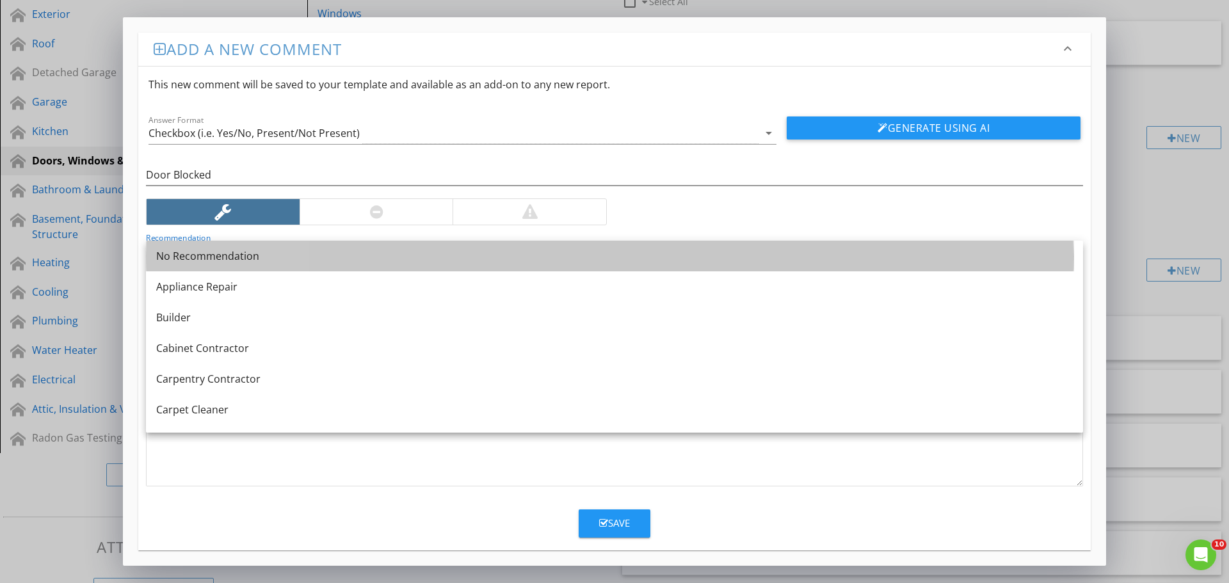
click at [274, 252] on div "No Recommendation" at bounding box center [614, 255] width 917 height 15
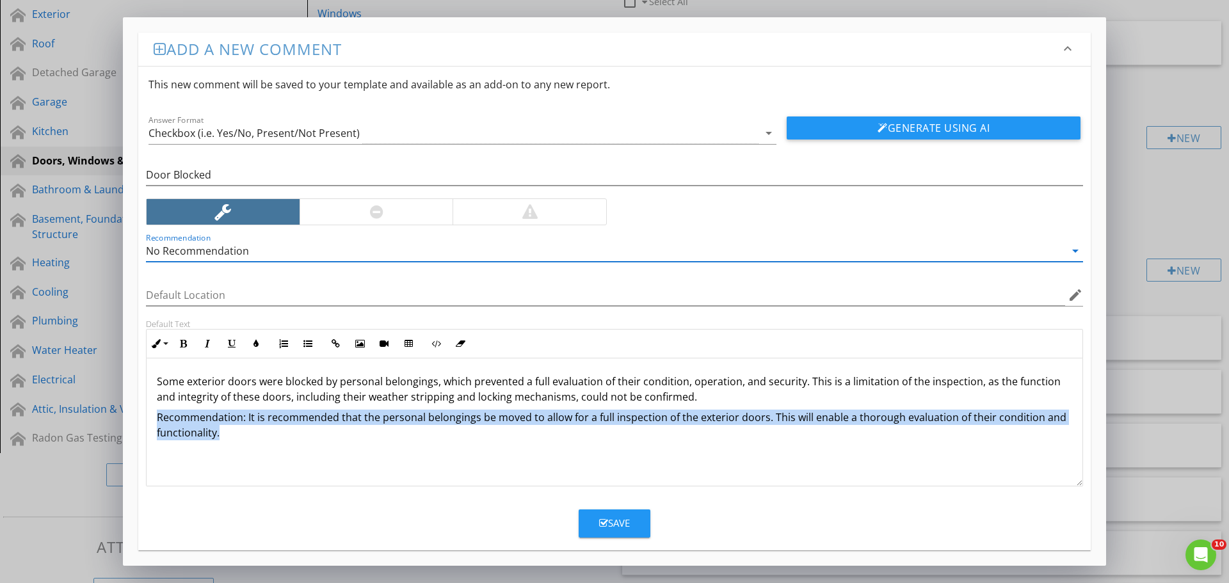
drag, startPoint x: 157, startPoint y: 417, endPoint x: 265, endPoint y: 444, distance: 111.3
click at [265, 444] on div "Some exterior doors were blocked by personal belongings, which prevented a full…" at bounding box center [615, 422] width 936 height 128
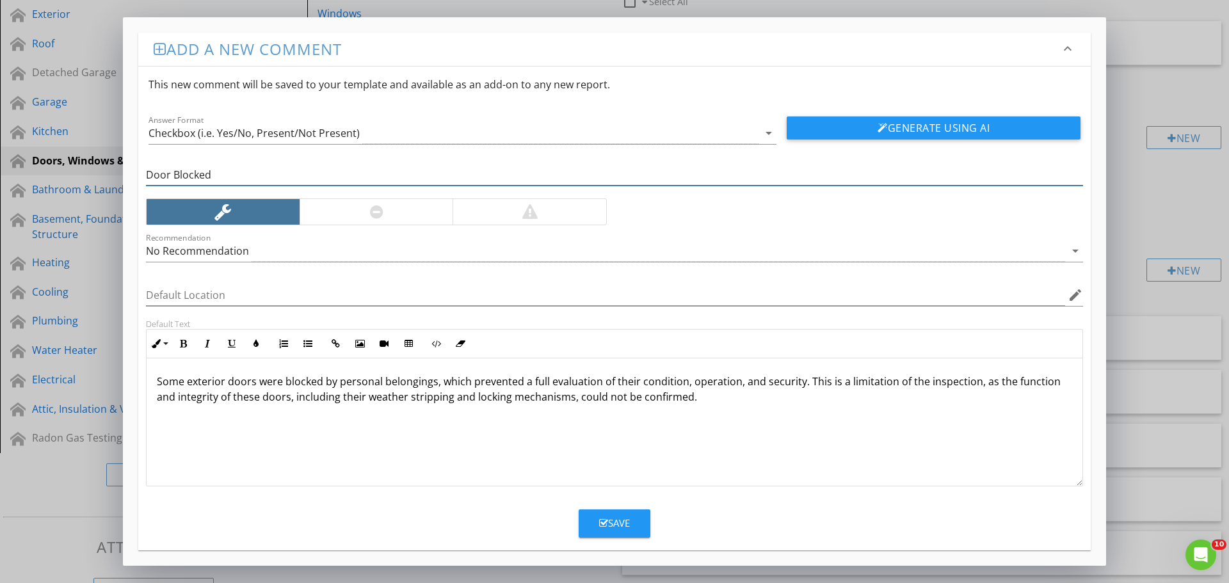
click at [267, 170] on input "Door Blocked" at bounding box center [614, 175] width 937 height 21
type input "Door Blocked - FYI"
click at [624, 520] on div "Save" at bounding box center [614, 523] width 31 height 15
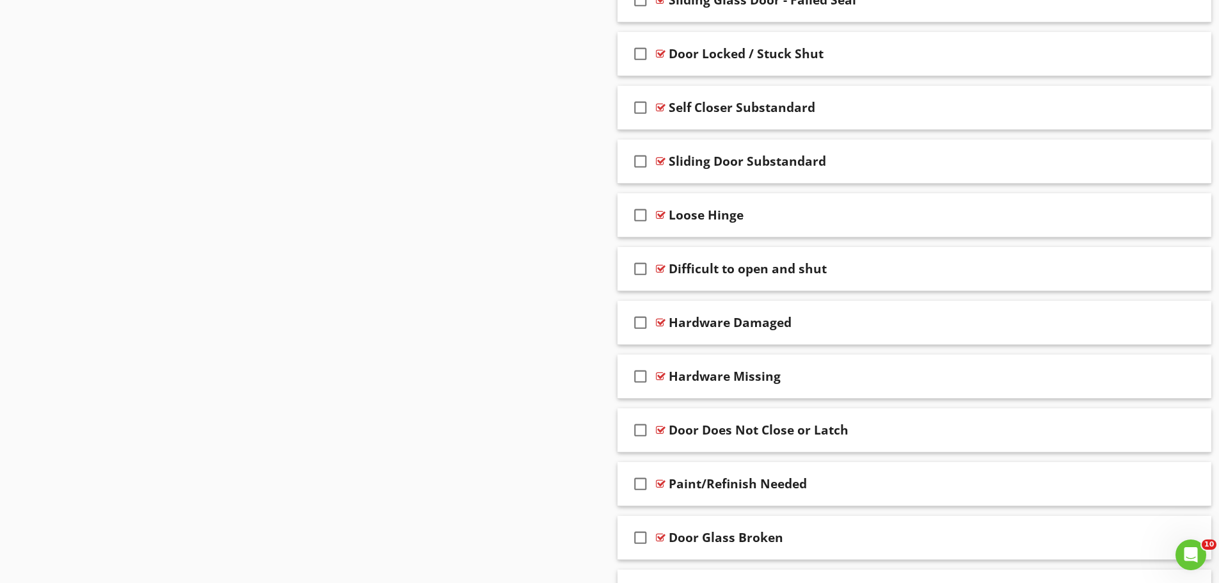
scroll to position [1211, 0]
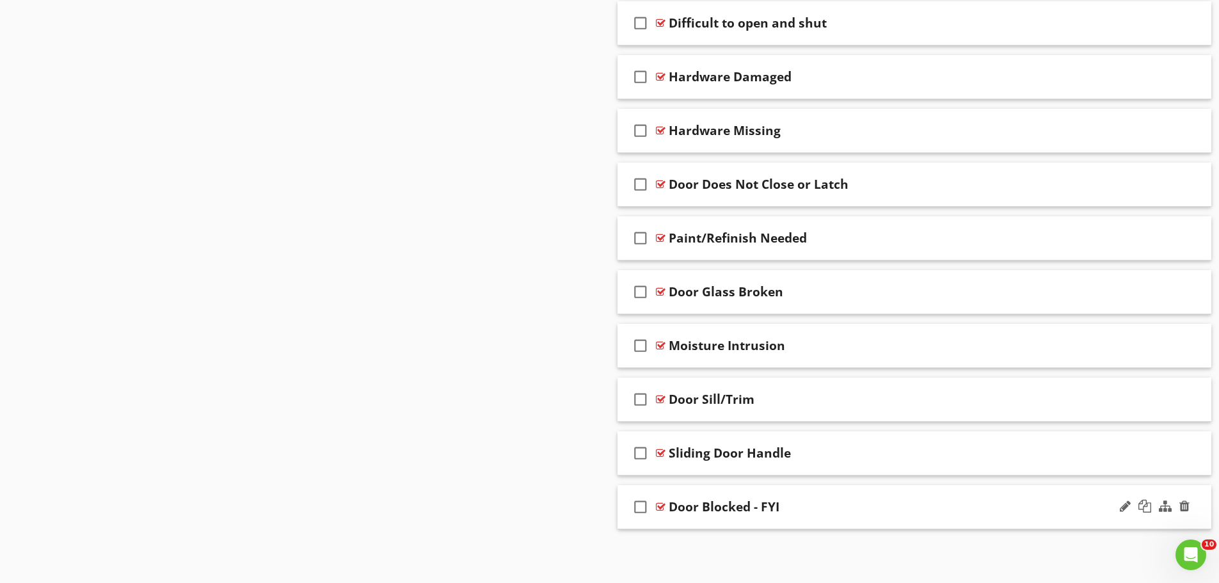
click at [744, 500] on div "Door Blocked - FYI" at bounding box center [724, 506] width 111 height 15
click at [660, 517] on div "check_box_outline_blank Door Blocked - FYI" at bounding box center [915, 507] width 595 height 44
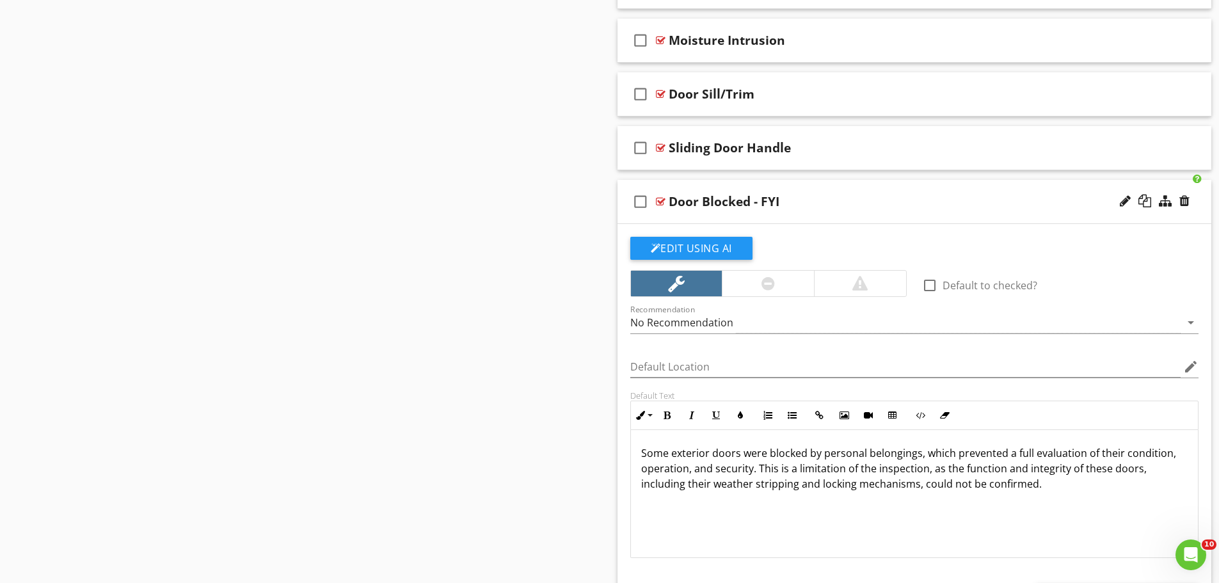
scroll to position [1531, 0]
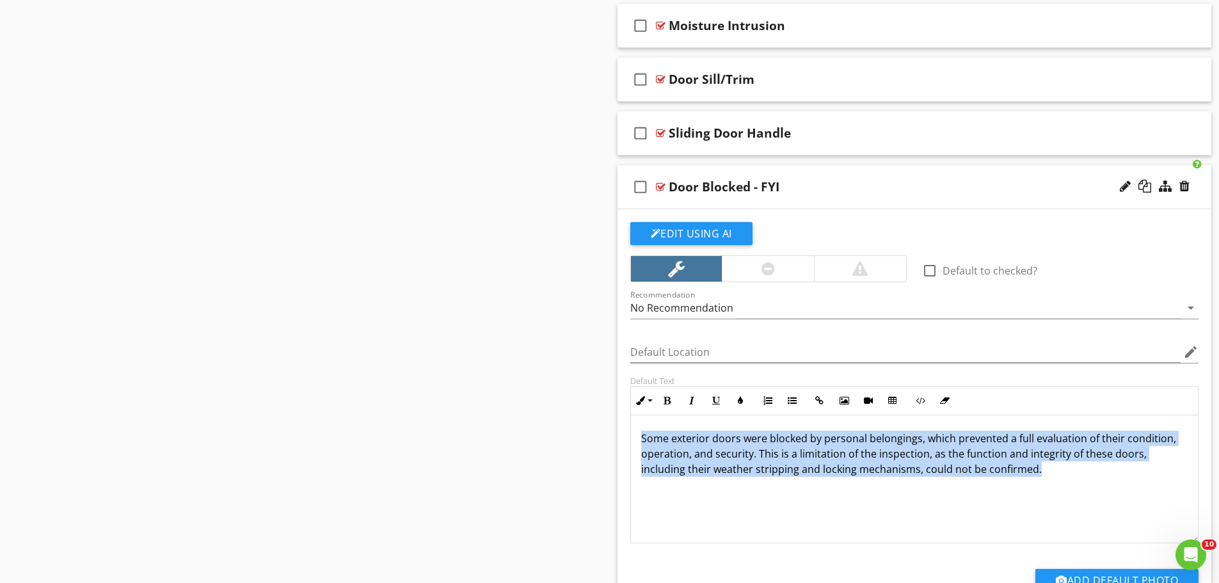
drag, startPoint x: 1054, startPoint y: 471, endPoint x: 578, endPoint y: 389, distance: 482.8
copy p "Some exterior doors were blocked by personal belongings, which prevented a full…"
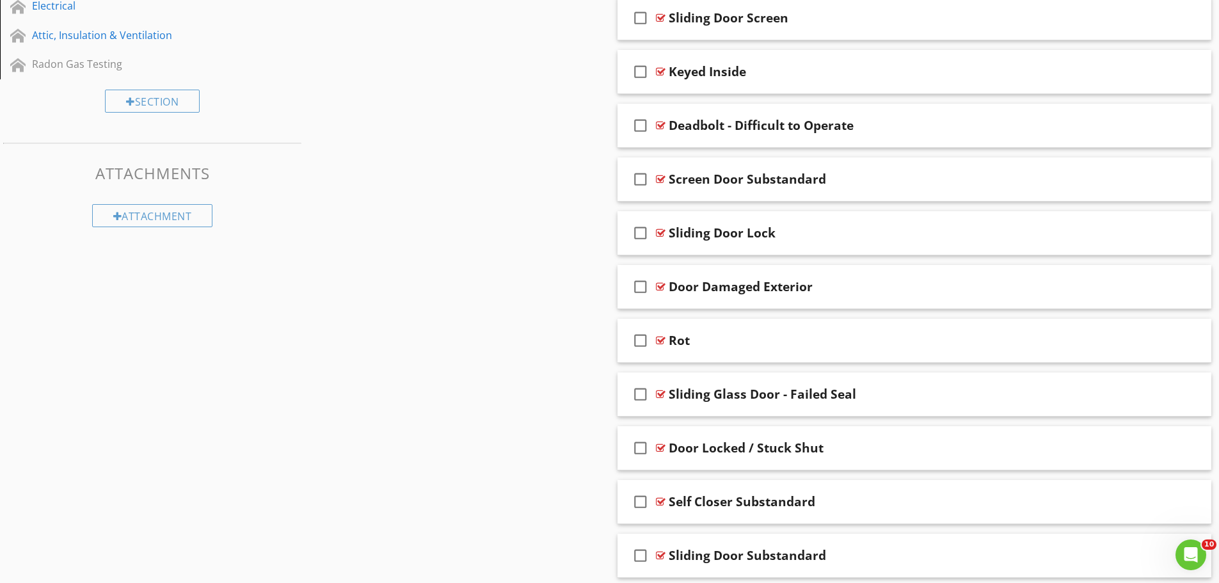
scroll to position [58, 0]
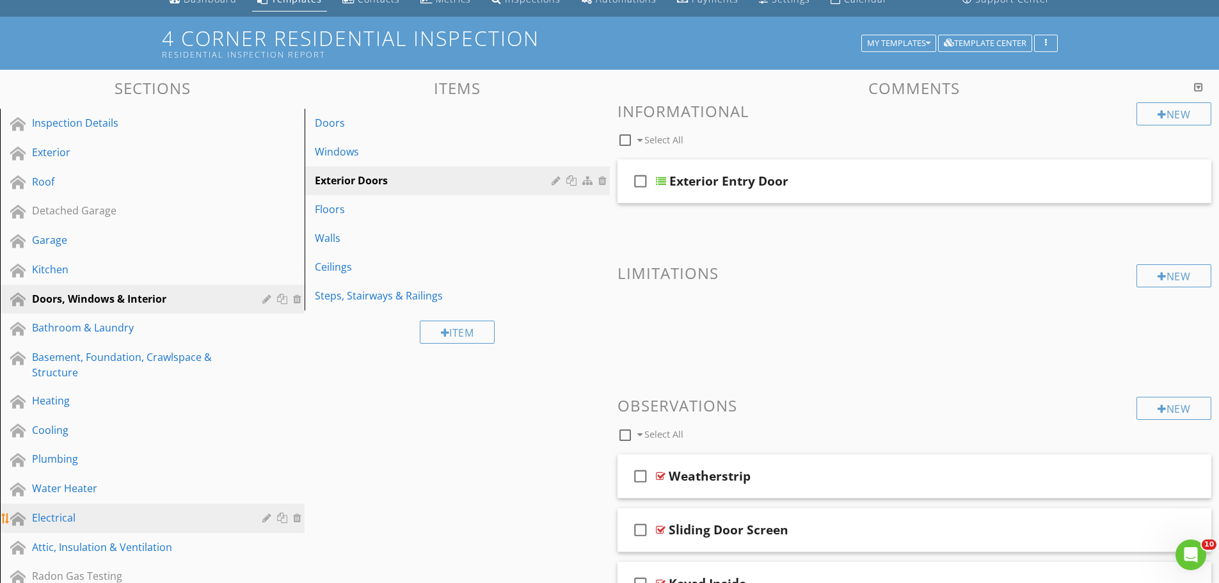
click at [100, 513] on div "Electrical" at bounding box center [138, 517] width 212 height 15
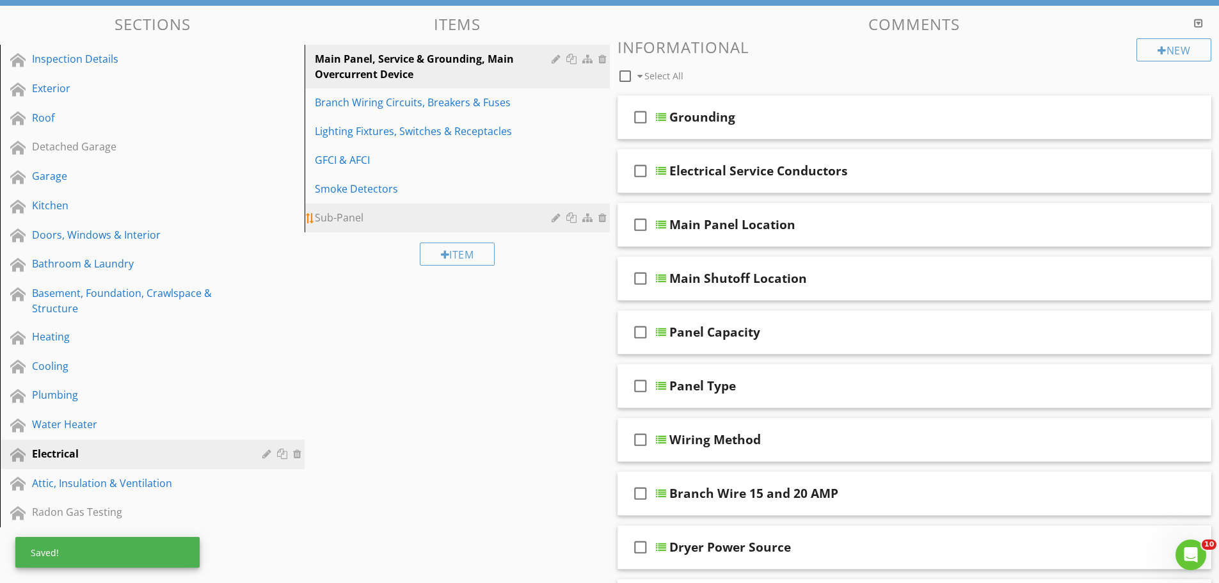
scroll to position [0, 0]
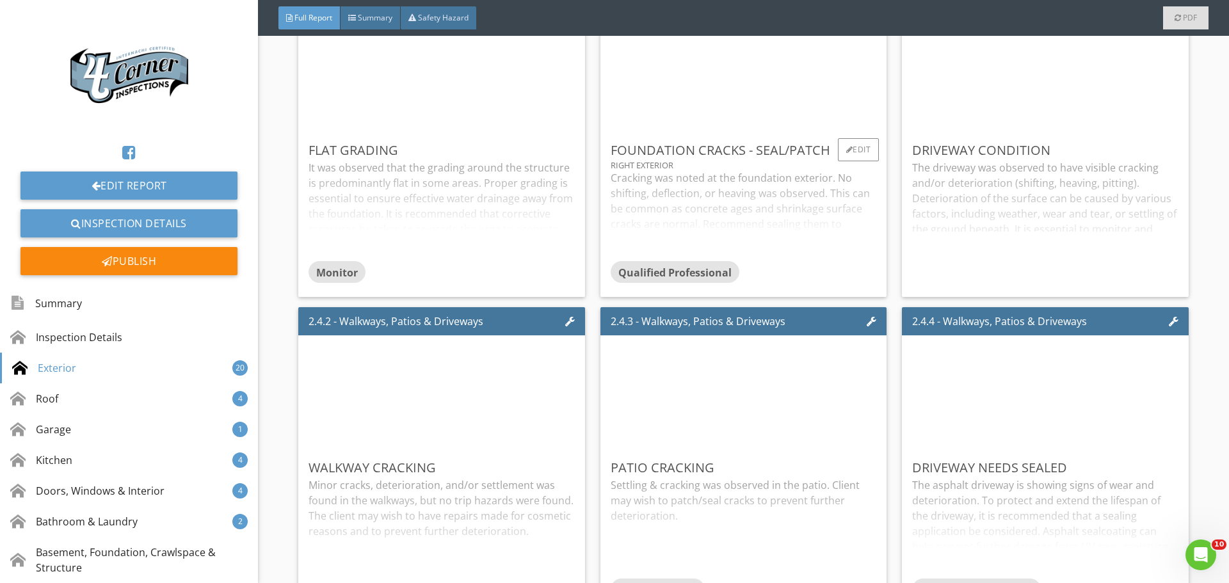
scroll to position [2369, 0]
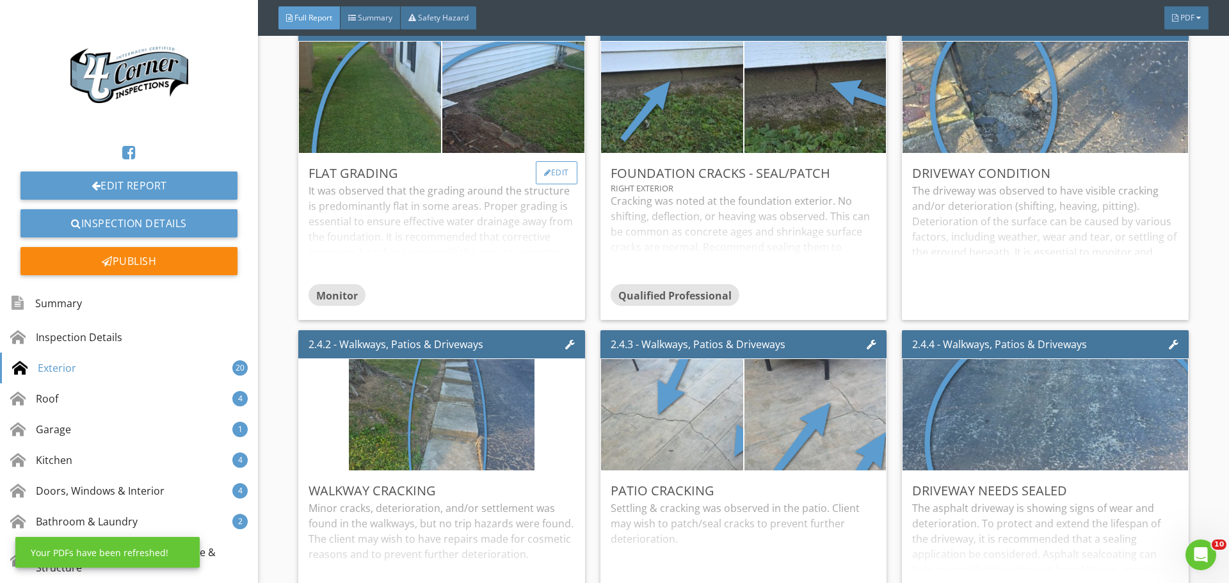
click at [553, 184] on div "Edit" at bounding box center [557, 172] width 42 height 23
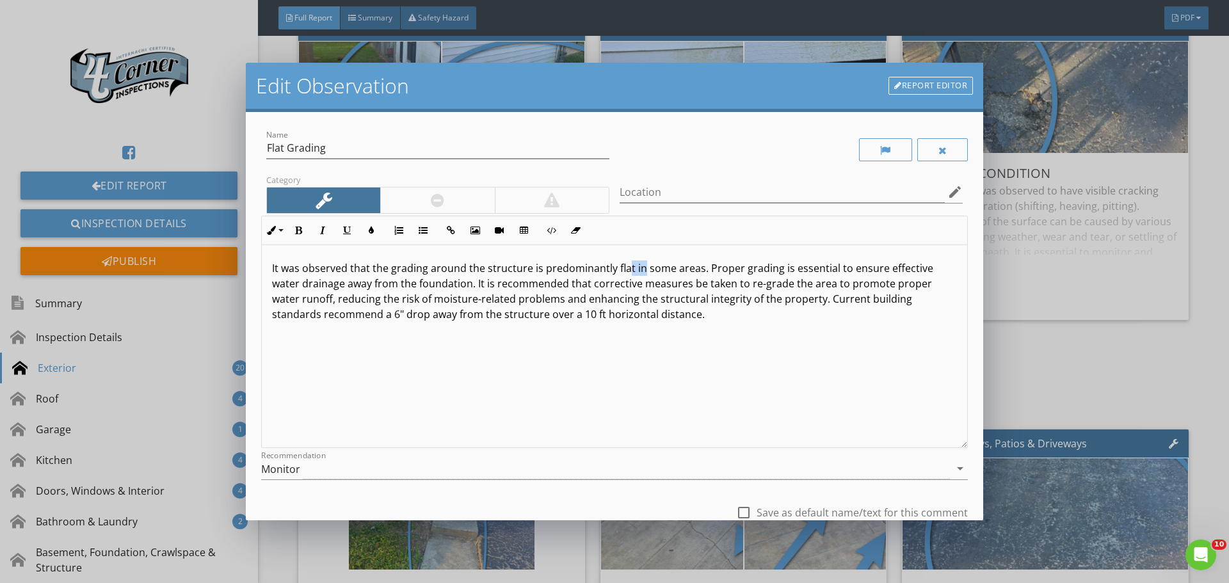
drag, startPoint x: 627, startPoint y: 266, endPoint x: 640, endPoint y: 268, distance: 12.3
click at [640, 268] on p "It was observed that the grading around the structure is predominantly flat in …" at bounding box center [614, 291] width 685 height 61
click at [632, 271] on p "It was observed that the grading around the structure is predominantly flat in …" at bounding box center [614, 291] width 685 height 61
click at [629, 270] on p "It was observed that the grading around the structure is predominantly flat in …" at bounding box center [614, 291] width 685 height 61
drag, startPoint x: 629, startPoint y: 270, endPoint x: 697, endPoint y: 272, distance: 67.9
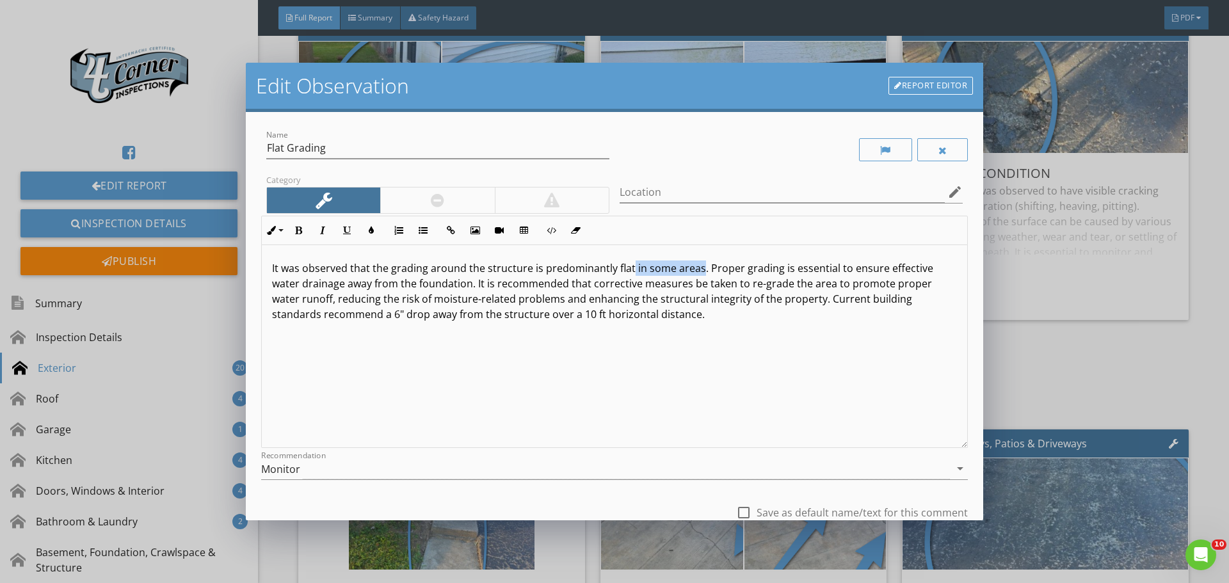
click at [697, 272] on p "It was observed that the grading around the structure is predominantly flat in …" at bounding box center [614, 291] width 685 height 61
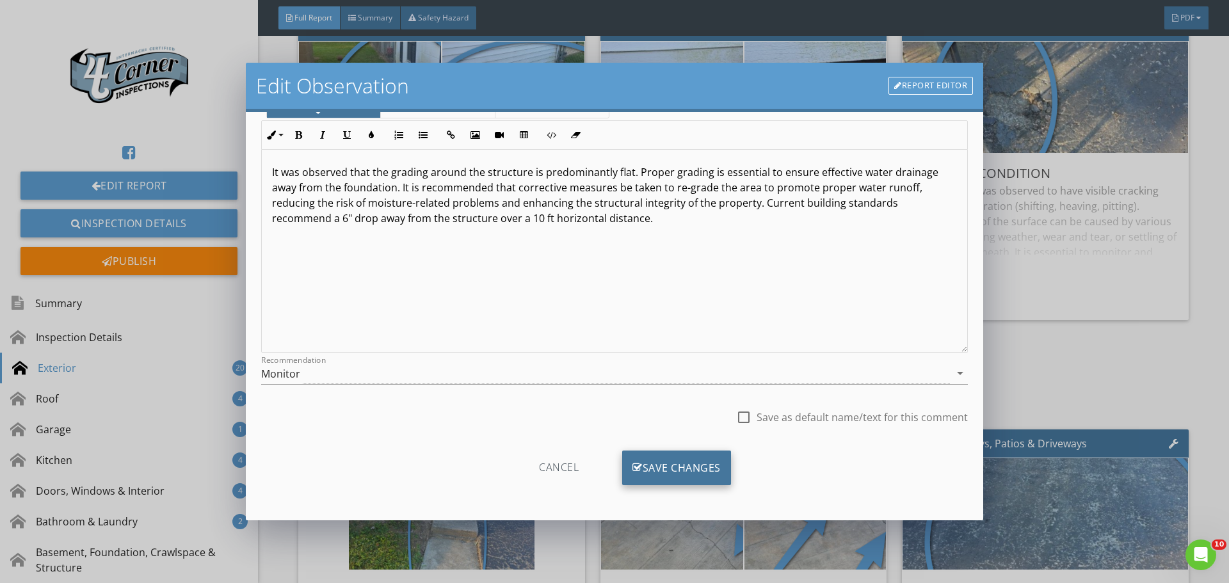
click at [669, 459] on div "Save Changes" at bounding box center [676, 468] width 109 height 35
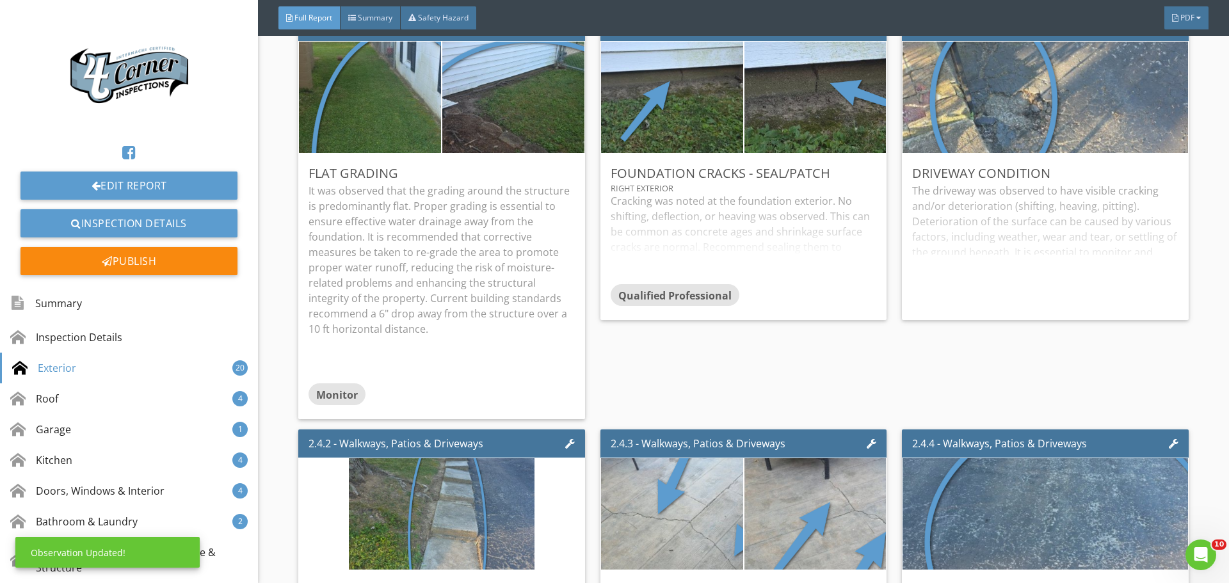
scroll to position [0, 0]
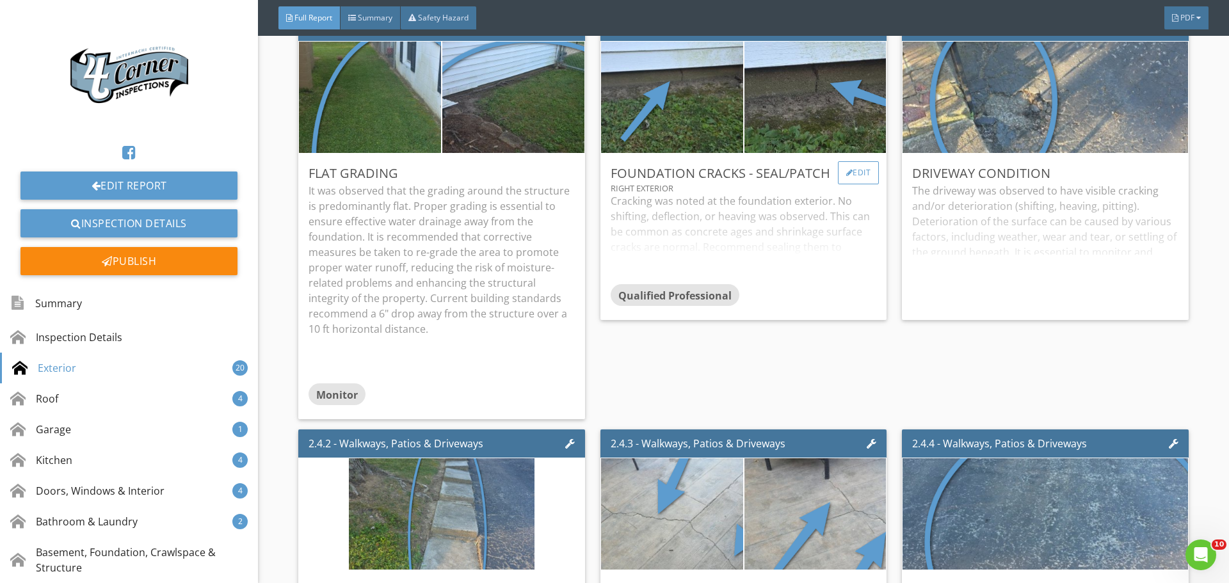
click at [846, 177] on div at bounding box center [849, 173] width 7 height 8
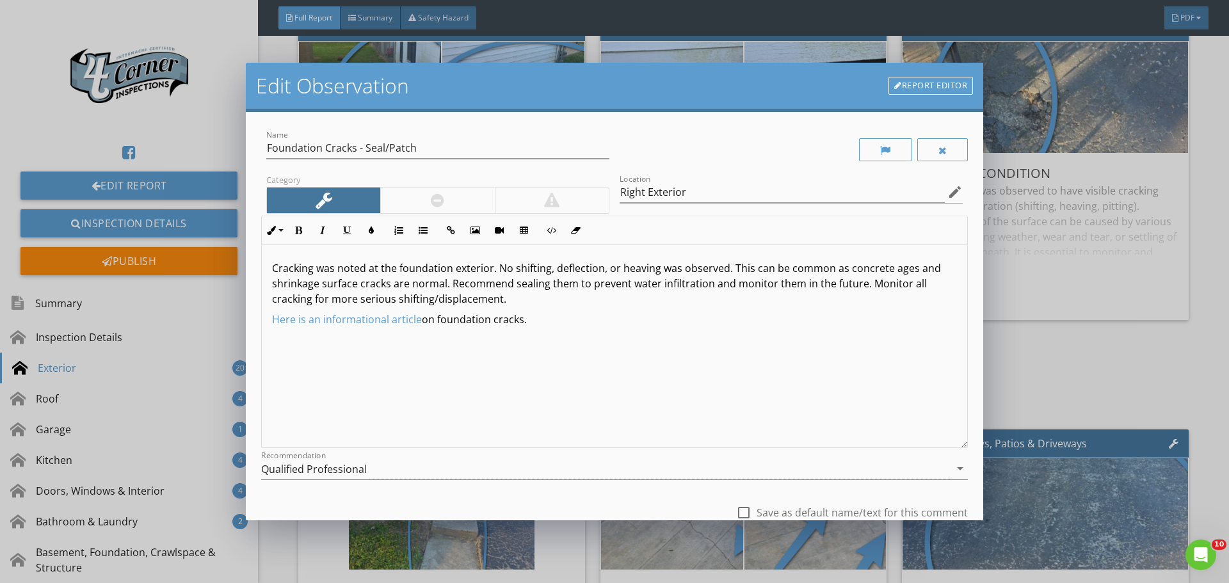
click at [490, 268] on p "Cracking was noted at the foundation exterior. No shifting, deflection, or heav…" at bounding box center [614, 284] width 685 height 46
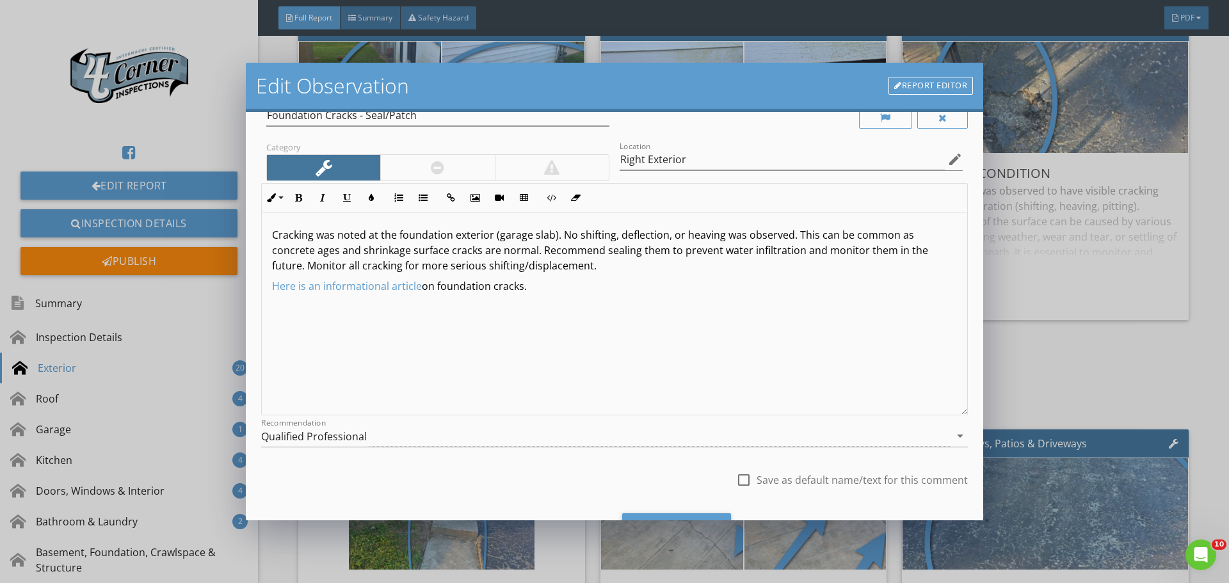
scroll to position [95, 0]
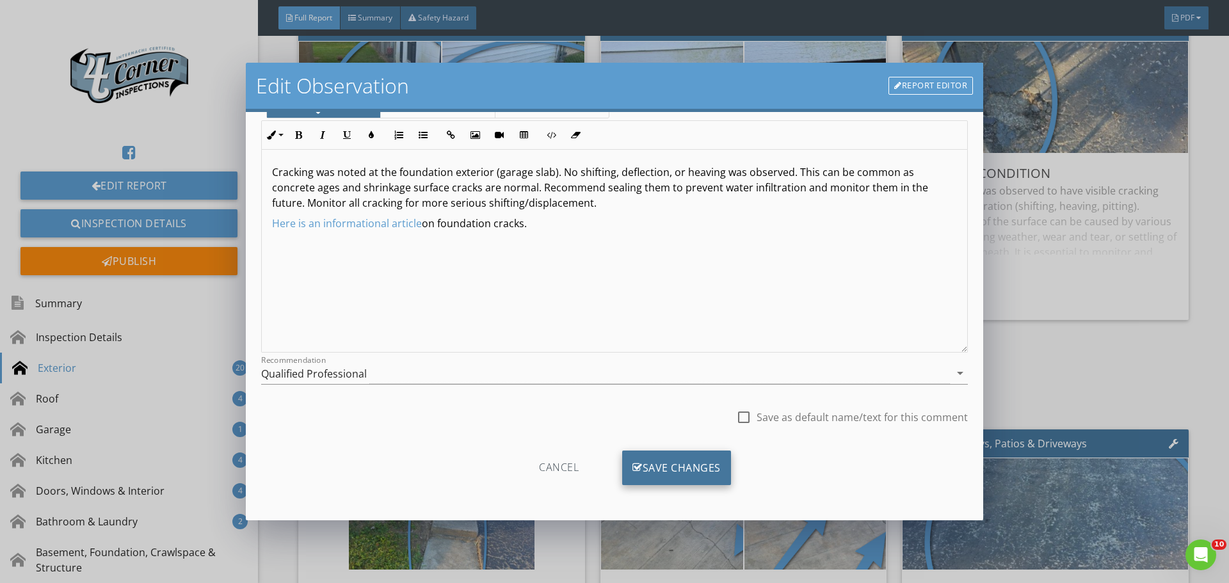
click at [682, 472] on div "Save Changes" at bounding box center [676, 468] width 109 height 35
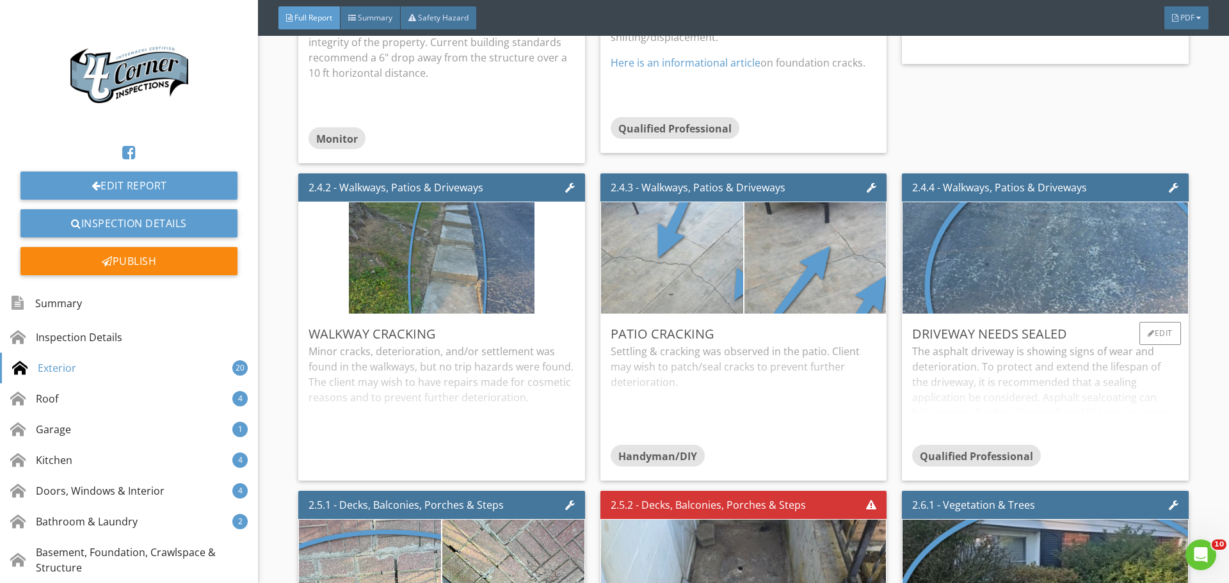
scroll to position [2689, 0]
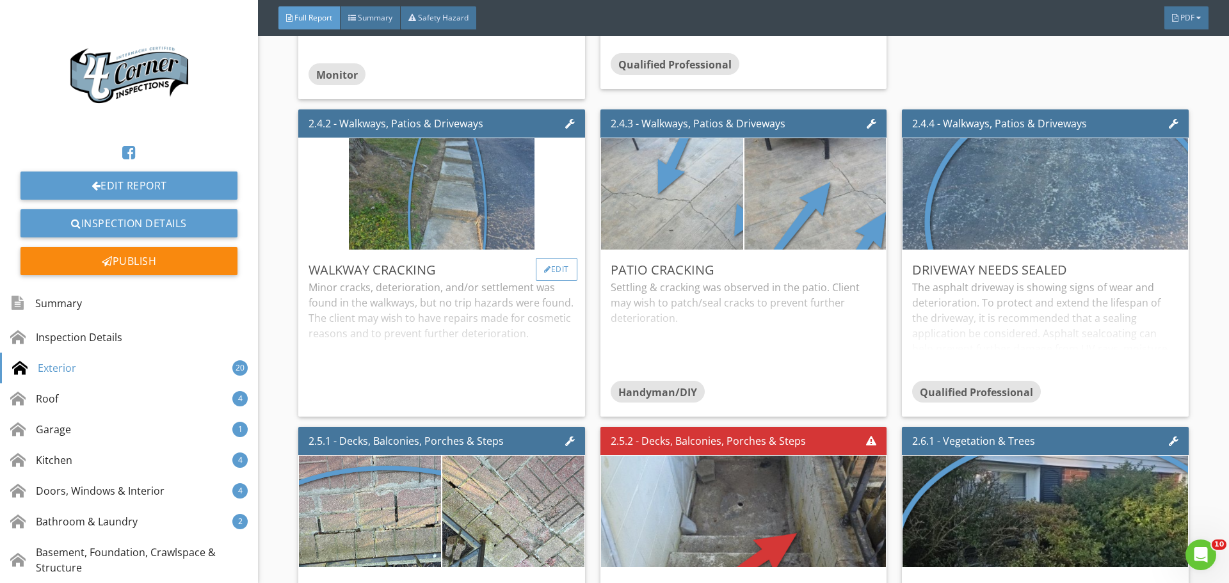
click at [558, 281] on div "Edit" at bounding box center [557, 269] width 42 height 23
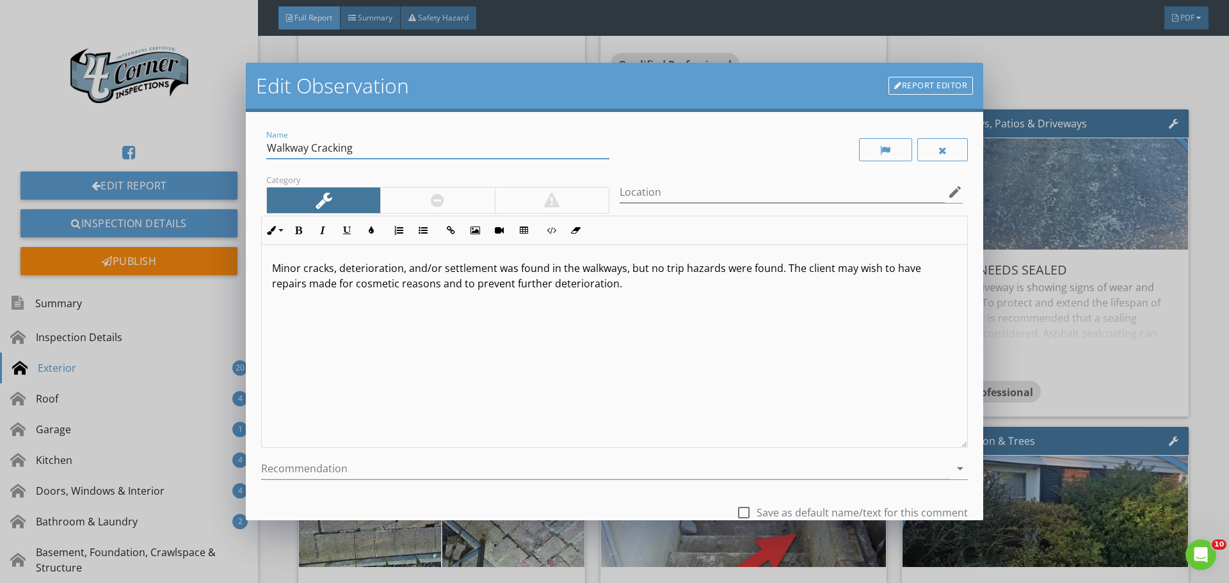
drag, startPoint x: 312, startPoint y: 147, endPoint x: 394, endPoint y: 144, distance: 81.4
click at [394, 144] on input "Walkway Cracking" at bounding box center [437, 148] width 343 height 21
type input "Walkway Settlement"
drag, startPoint x: 307, startPoint y: 270, endPoint x: 211, endPoint y: 263, distance: 96.2
click at [211, 263] on div "Edit Observation Report Editor Name Walkway Settlement Category Location edit I…" at bounding box center [614, 291] width 1229 height 583
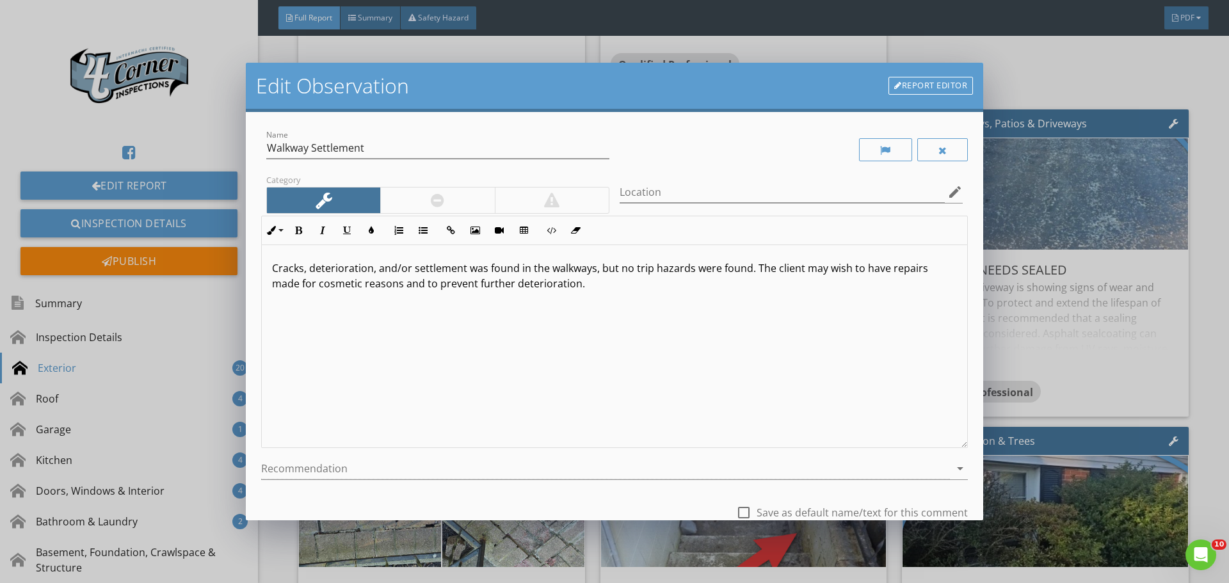
scroll to position [1, 0]
drag, startPoint x: 593, startPoint y: 271, endPoint x: 746, endPoint y: 272, distance: 153.0
click at [746, 272] on p "Cracks, deterioration, and/or settlement was found in the walkways, but no trip…" at bounding box center [614, 275] width 685 height 31
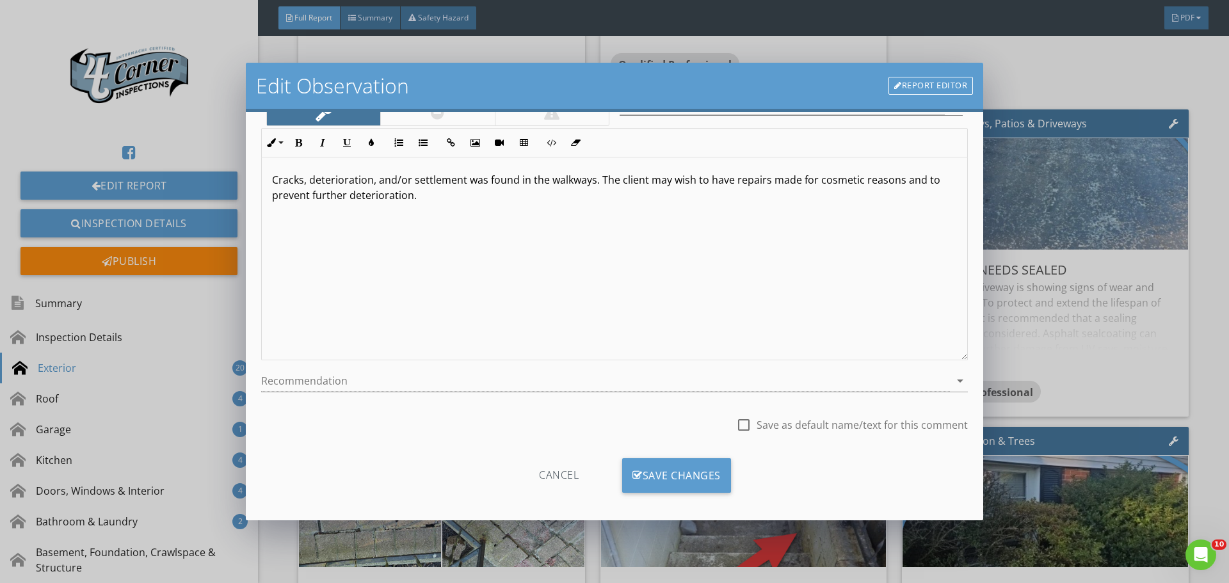
scroll to position [95, 0]
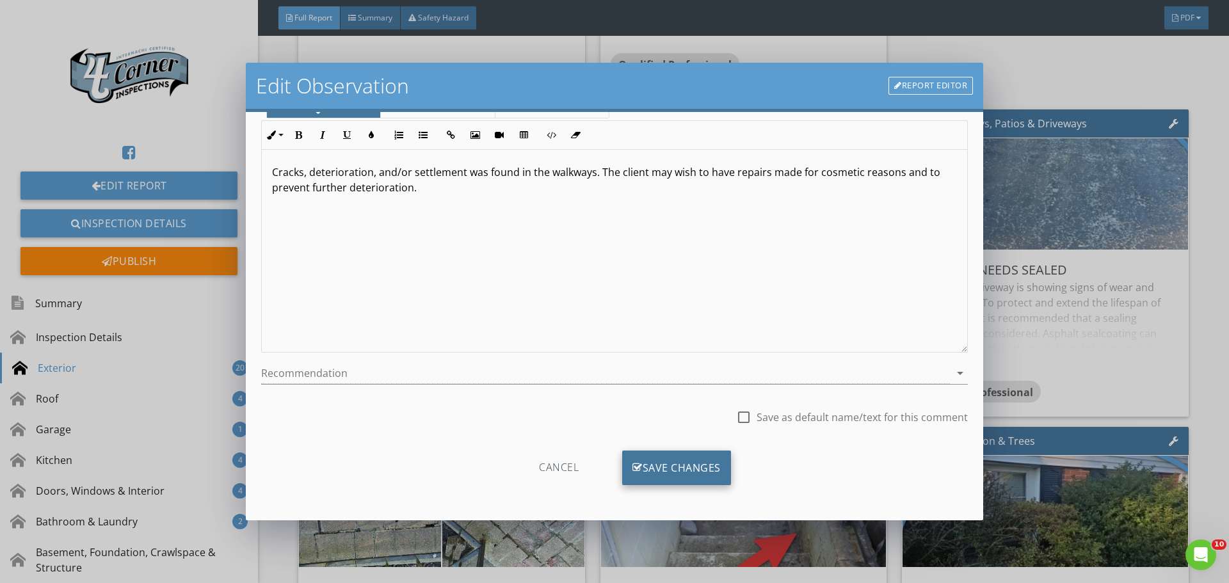
click at [648, 472] on div "Save Changes" at bounding box center [676, 468] width 109 height 35
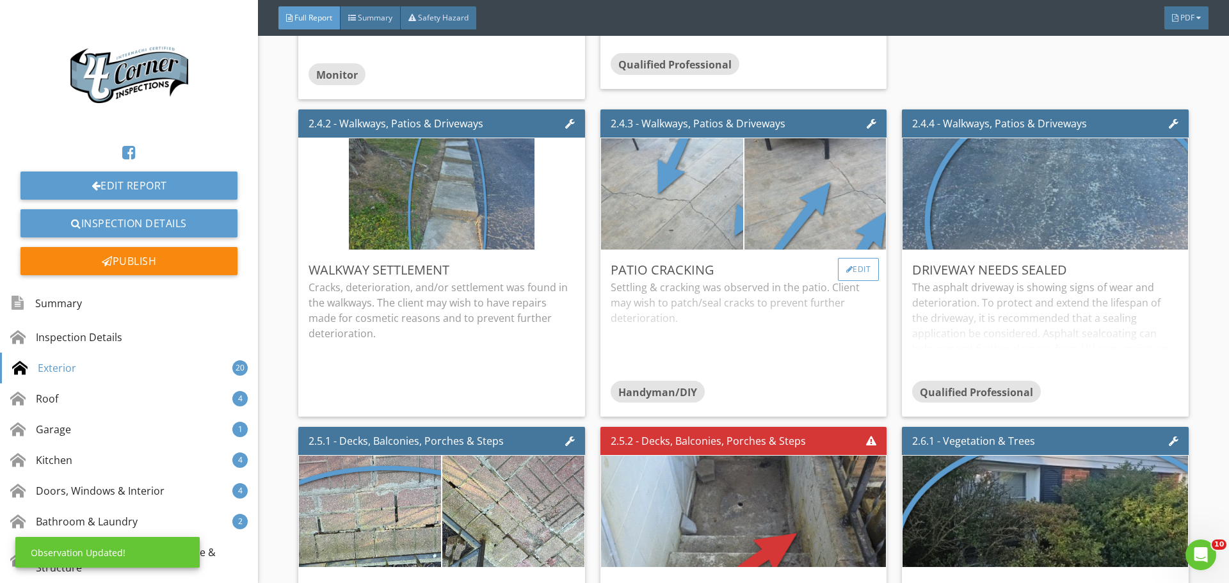
click at [846, 281] on div "Edit" at bounding box center [859, 269] width 42 height 23
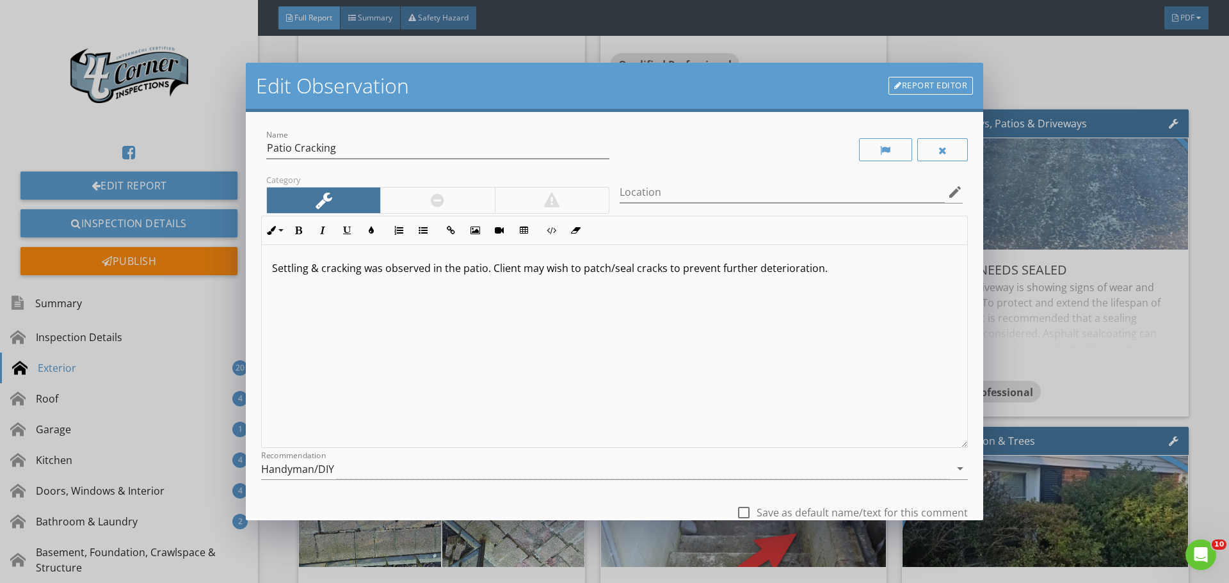
click at [456, 270] on p "Settling & cracking was observed in the patio. Client may wish to patch/seal cr…" at bounding box center [614, 268] width 685 height 15
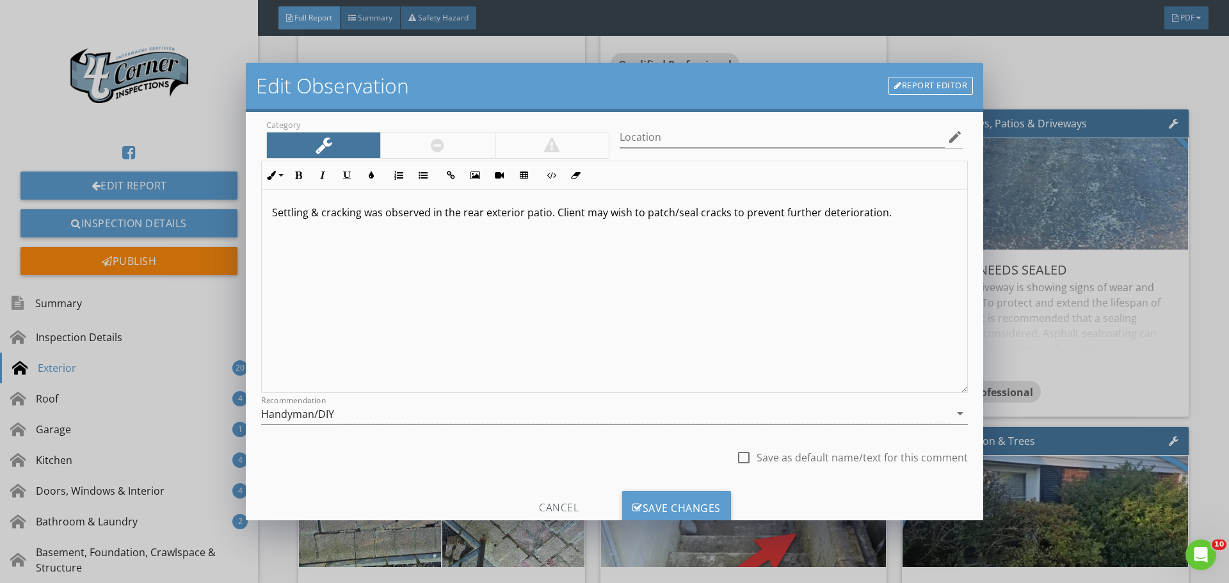
scroll to position [95, 0]
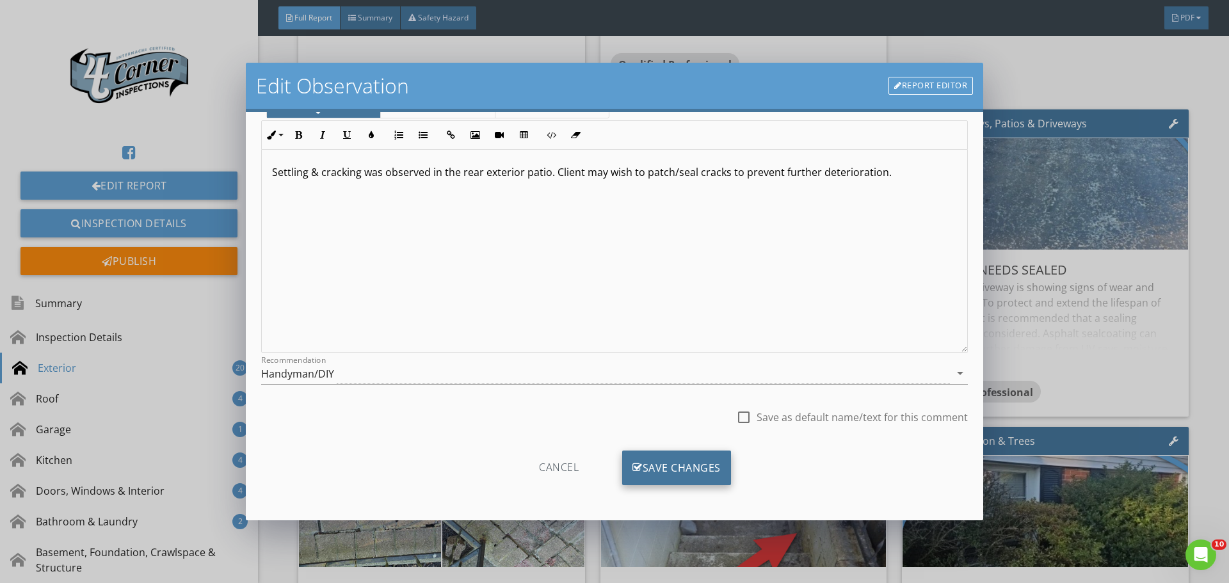
click at [669, 467] on div "Save Changes" at bounding box center [676, 468] width 109 height 35
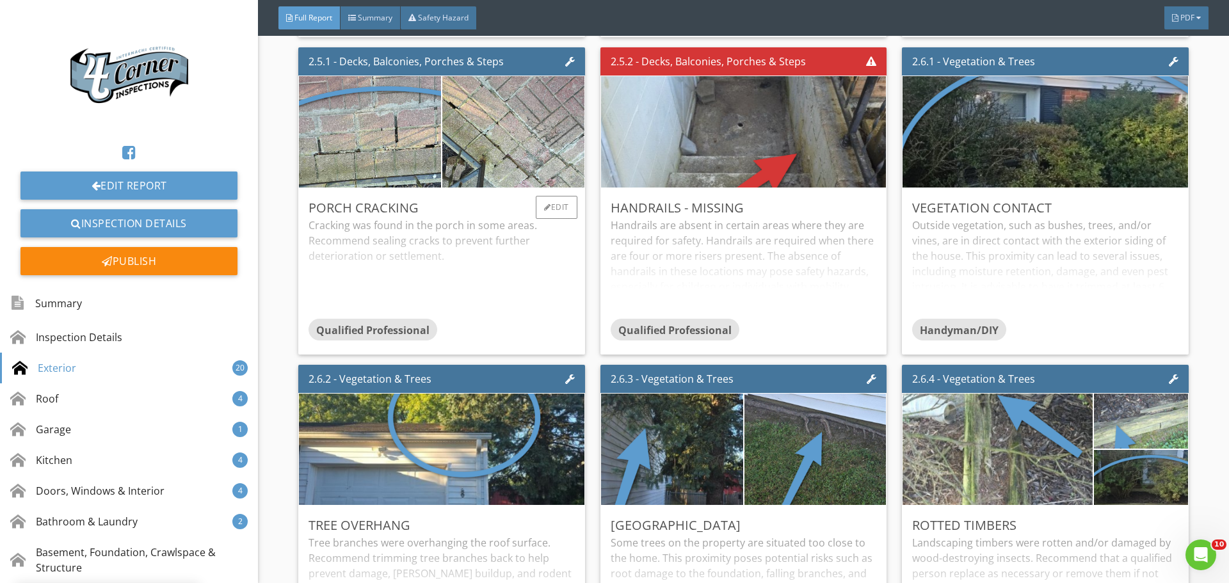
scroll to position [3073, 0]
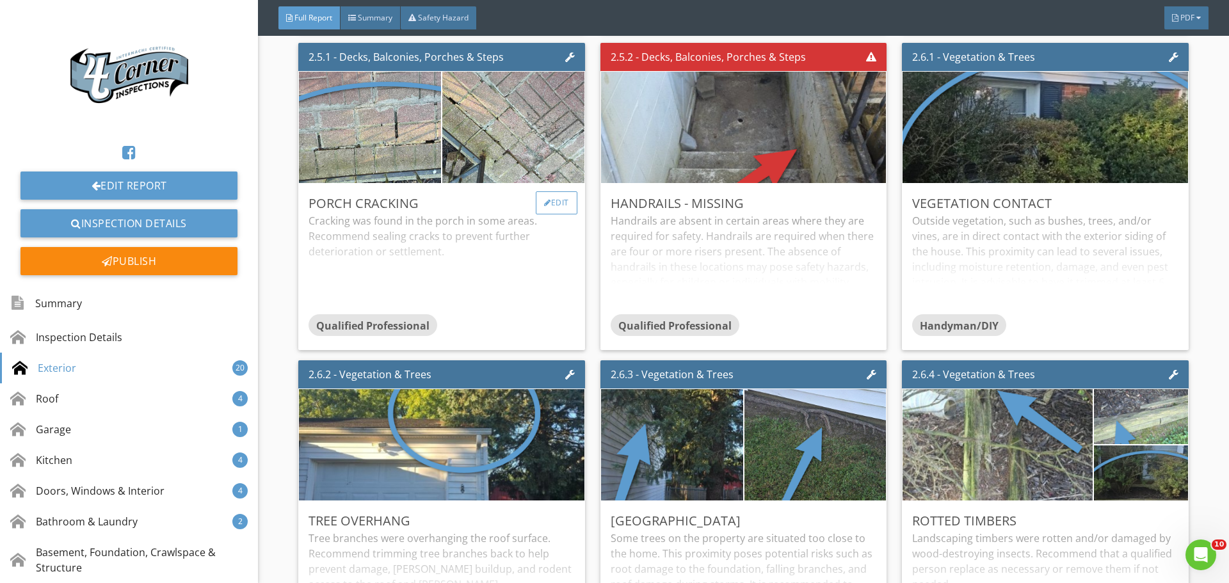
click at [550, 214] on div "Edit" at bounding box center [557, 202] width 42 height 23
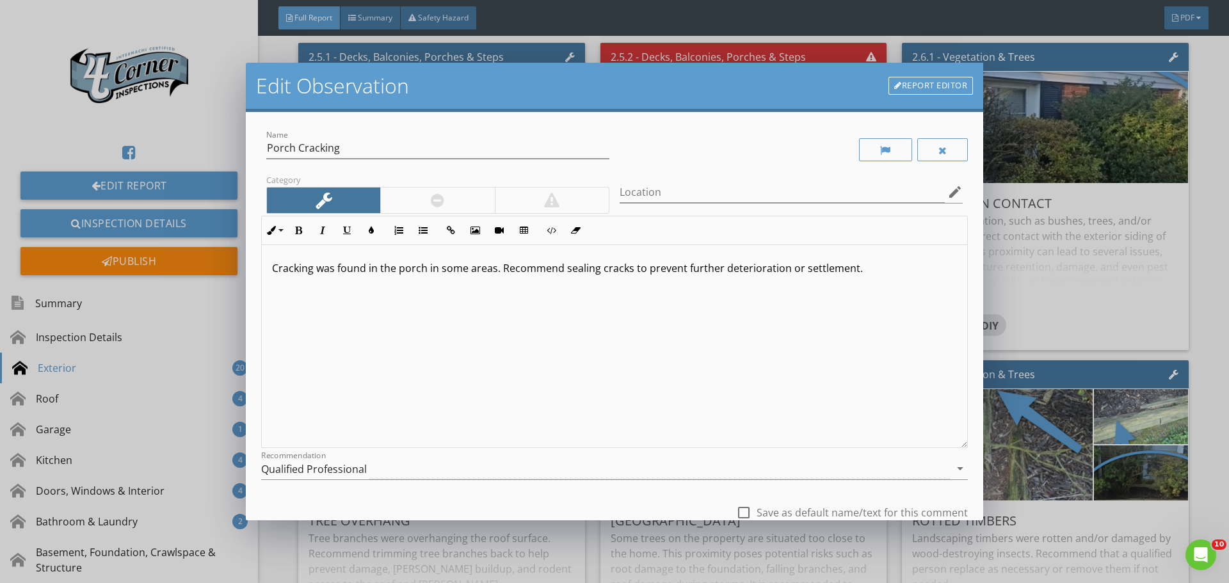
click at [317, 274] on p "Cracking was found in the porch in some areas. Recommend sealing cracks to prev…" at bounding box center [614, 268] width 685 height 15
drag, startPoint x: 663, startPoint y: 266, endPoint x: 729, endPoint y: 273, distance: 66.2
click at [729, 273] on p "Cracking and/or deterioration was found in the porch in some areas. Recommend s…" at bounding box center [614, 276] width 685 height 31
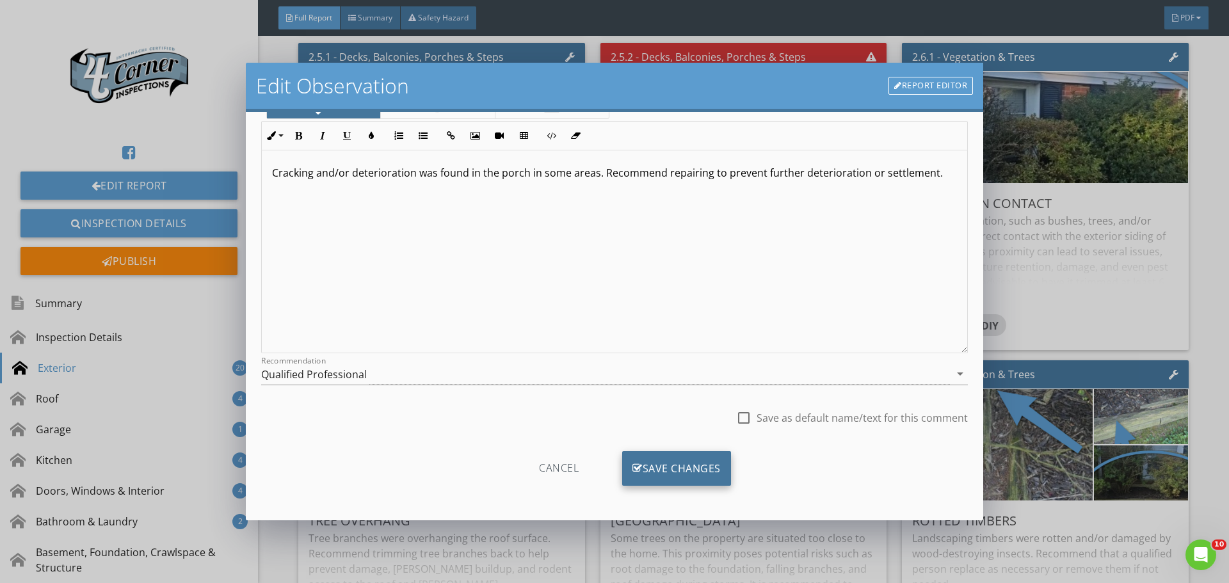
scroll to position [95, 0]
click at [701, 457] on div "Save Changes" at bounding box center [676, 468] width 109 height 35
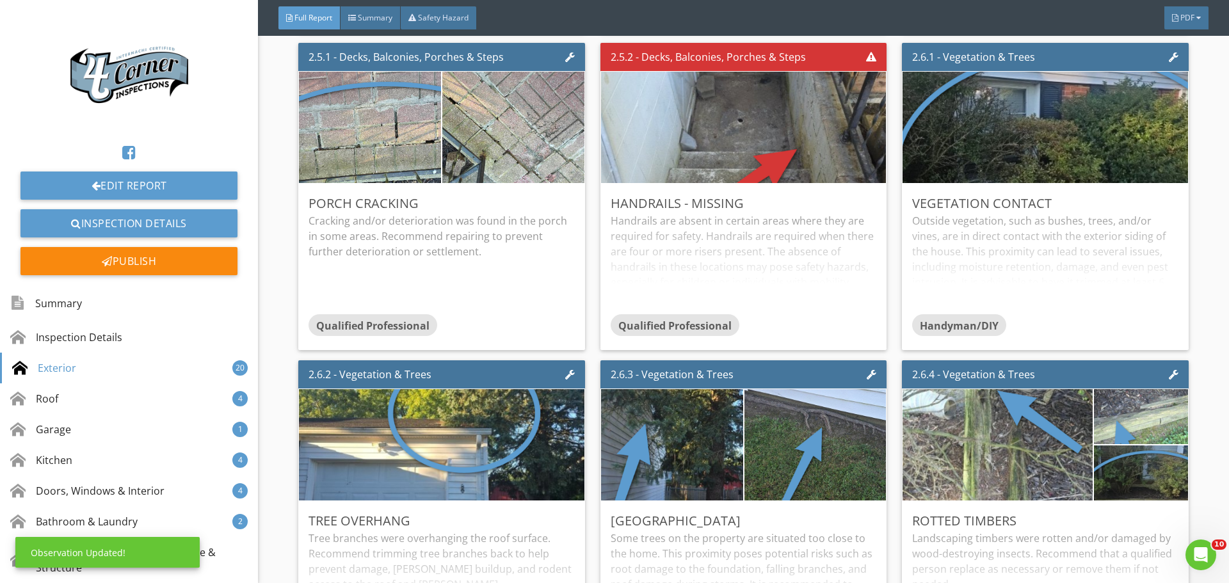
scroll to position [0, 0]
click at [847, 214] on div "Edit" at bounding box center [859, 202] width 42 height 23
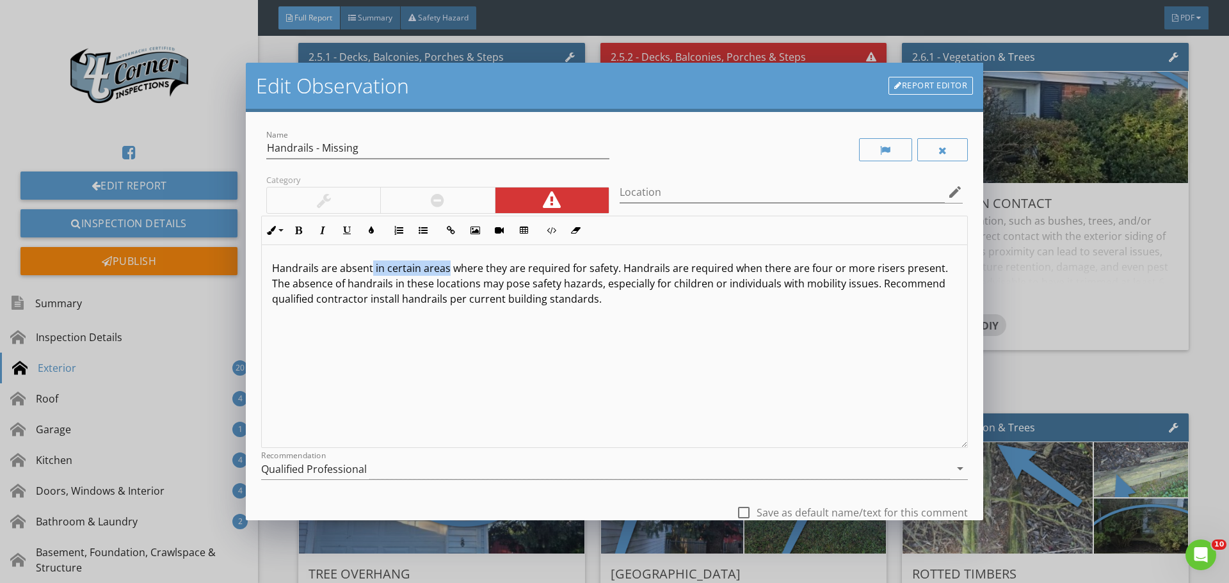
drag, startPoint x: 372, startPoint y: 269, endPoint x: 446, endPoint y: 270, distance: 74.3
click at [446, 270] on p "Handrails are absent in certain areas where they are required for safety. Handr…" at bounding box center [614, 284] width 685 height 46
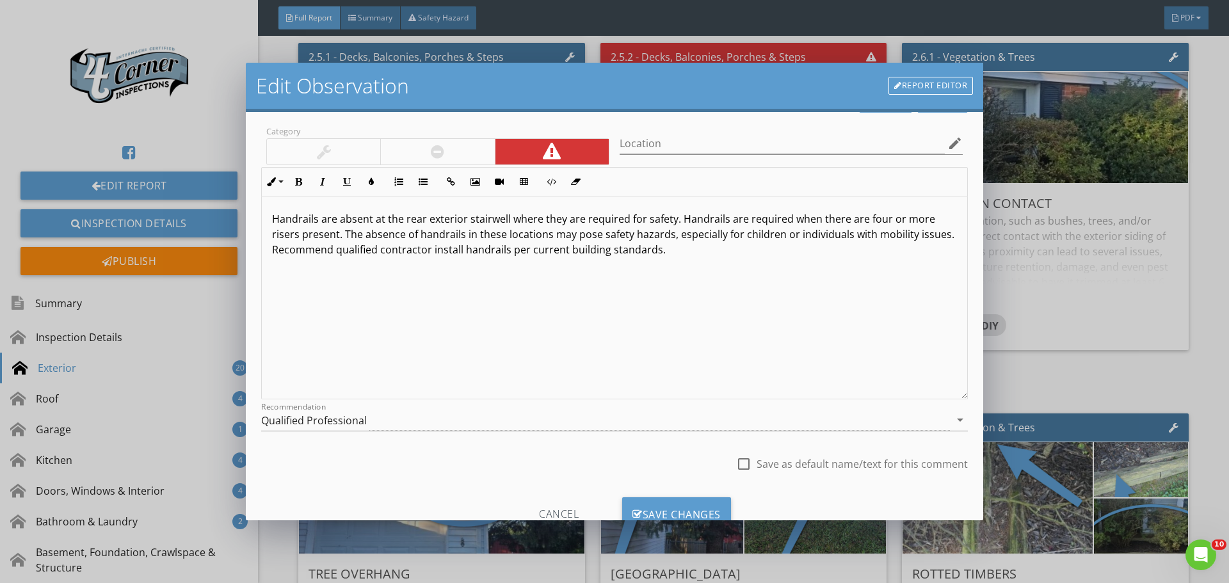
scroll to position [95, 0]
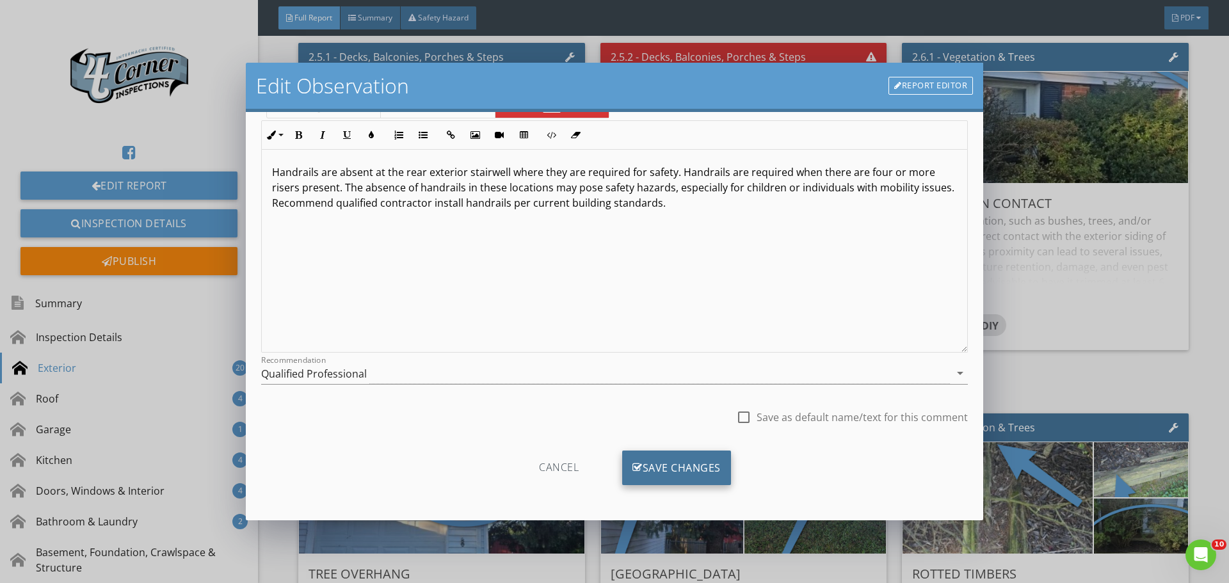
click at [666, 468] on div "Save Changes" at bounding box center [676, 468] width 109 height 35
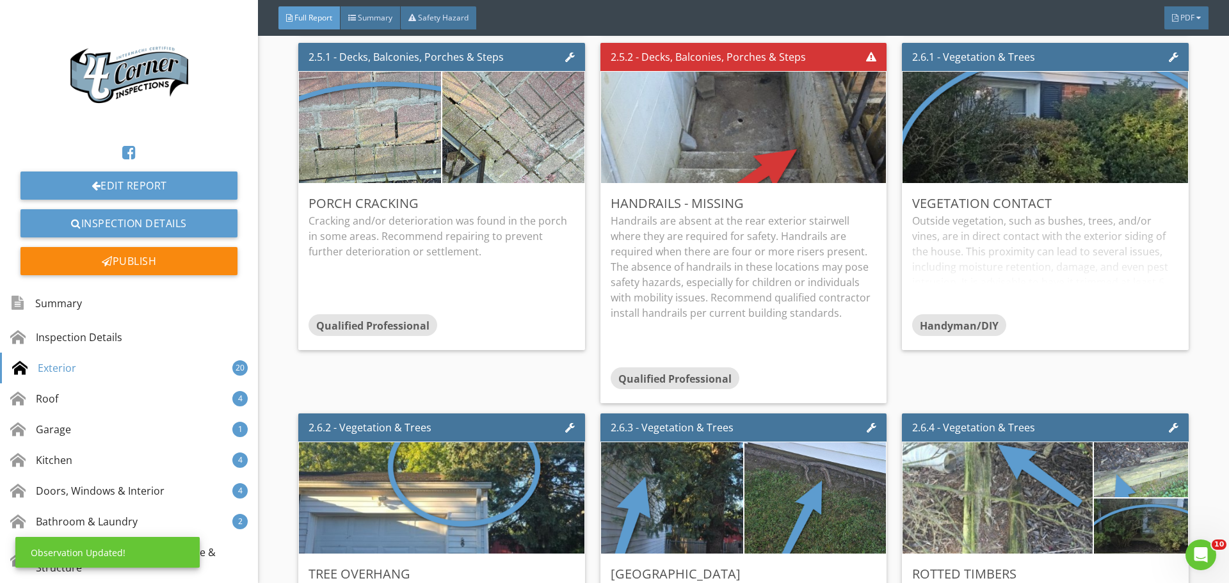
scroll to position [0, 0]
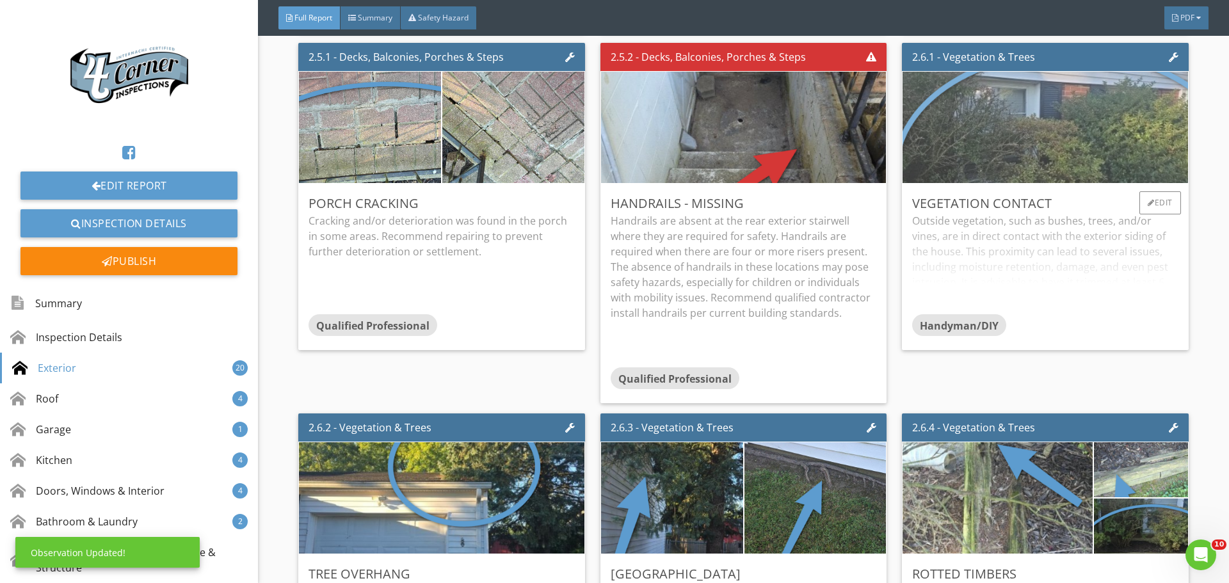
click at [988, 234] on img at bounding box center [1046, 127] width 418 height 278
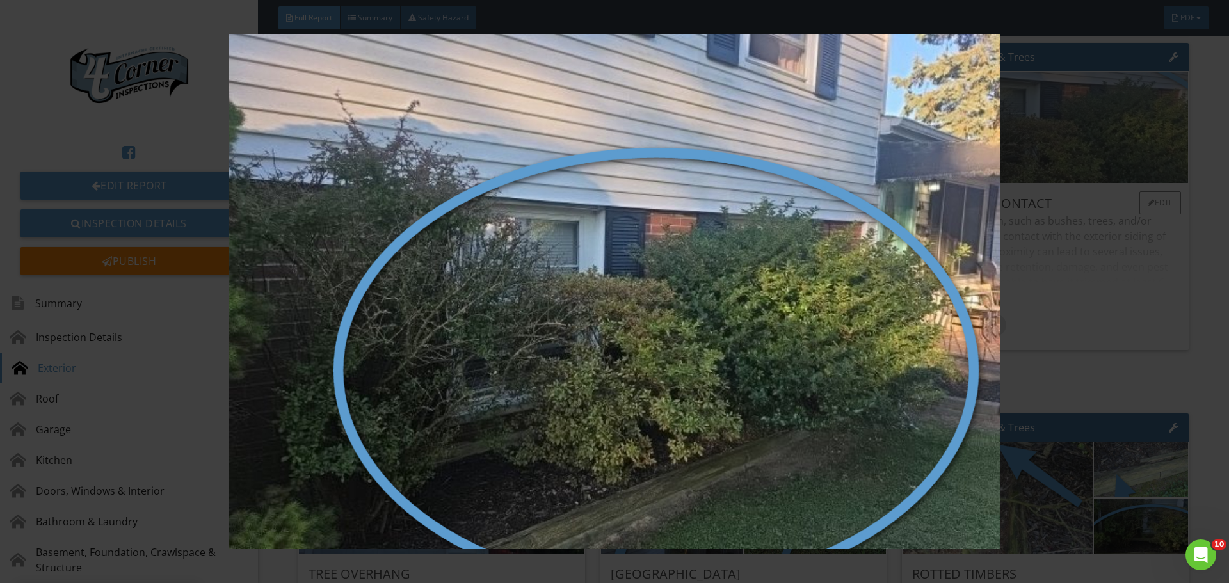
click at [988, 234] on img at bounding box center [614, 291] width 1129 height 515
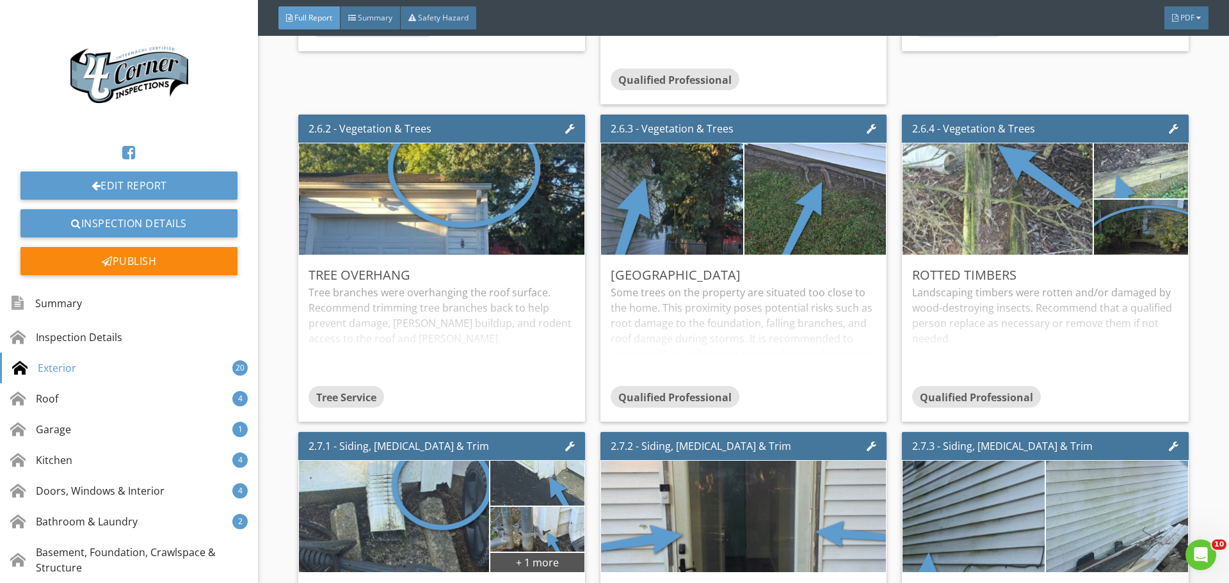
scroll to position [3393, 0]
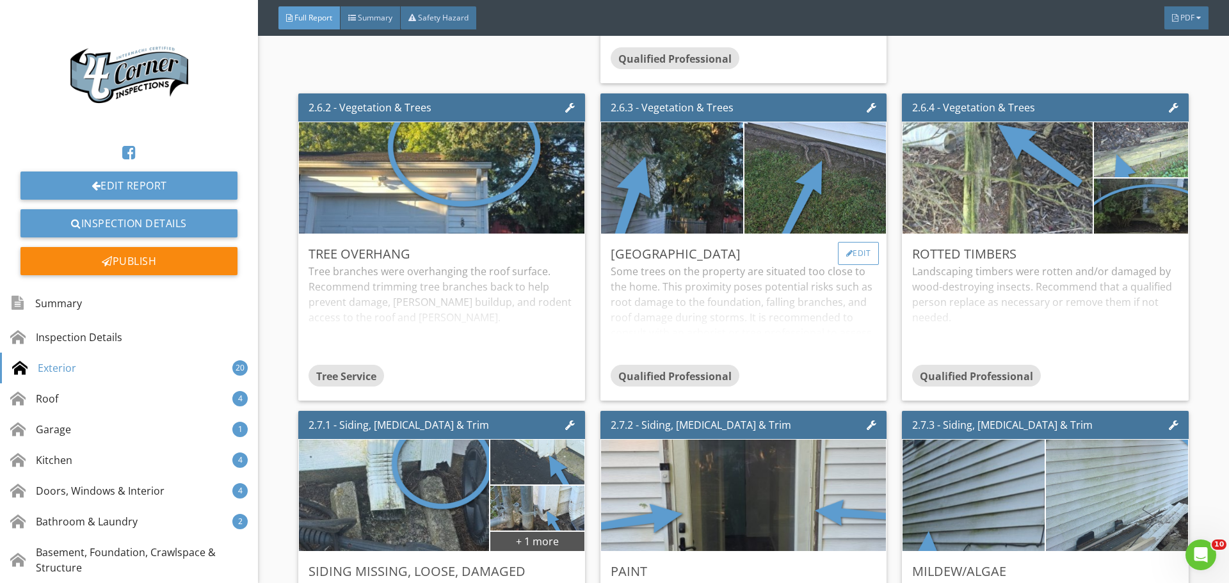
click at [838, 265] on div "Edit" at bounding box center [859, 253] width 42 height 23
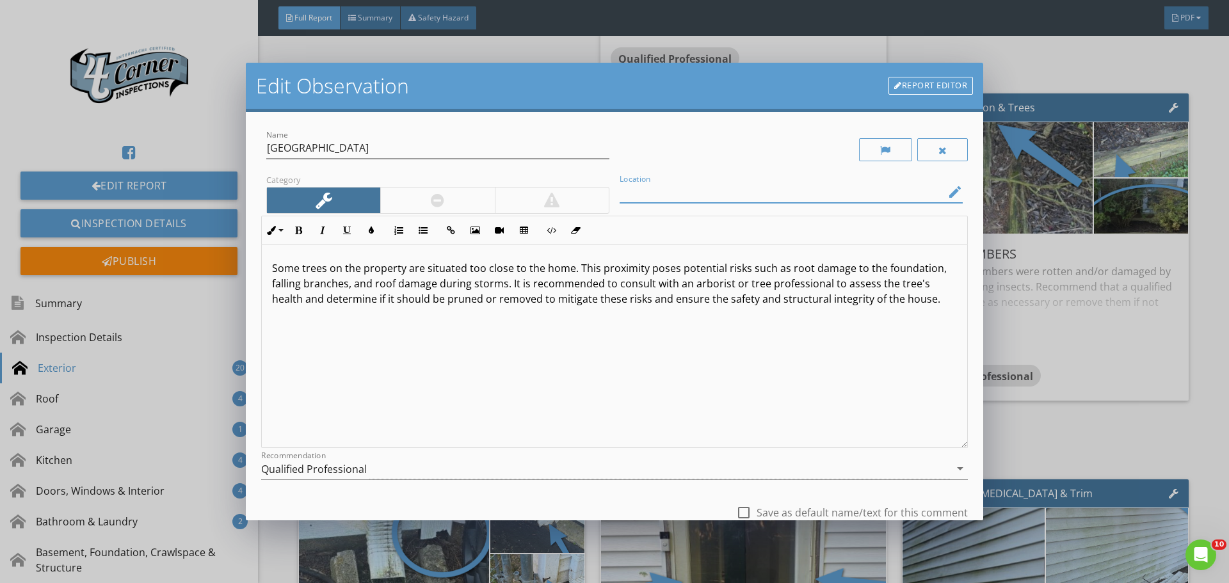
click at [648, 189] on input "Location" at bounding box center [782, 192] width 325 height 21
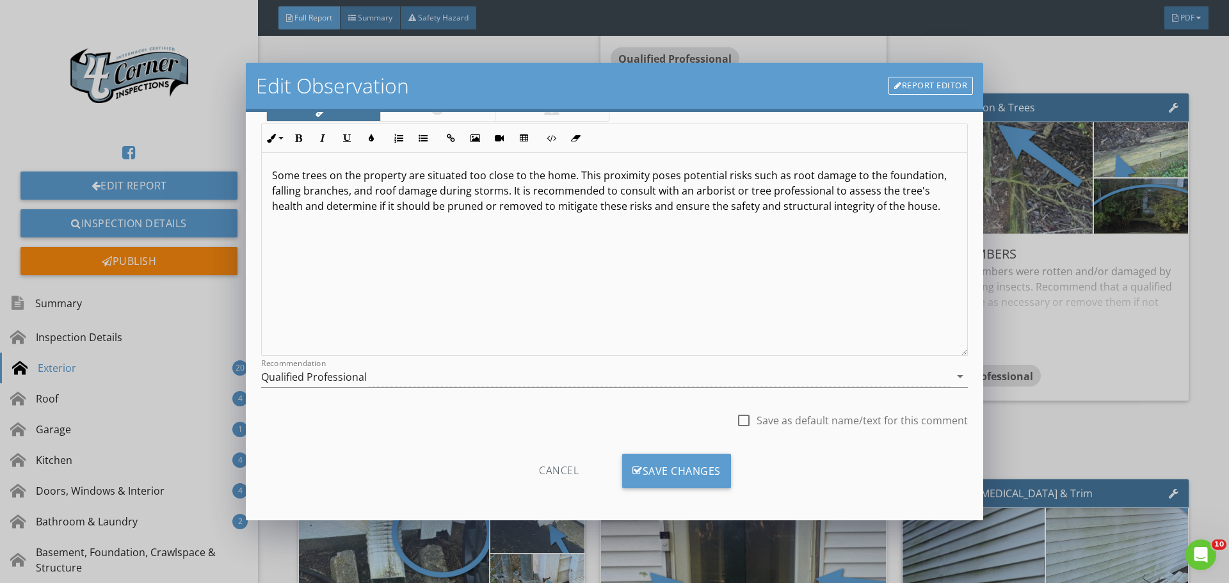
scroll to position [95, 0]
type input "Right Exterior"
click at [663, 480] on div "Save Changes" at bounding box center [676, 468] width 109 height 35
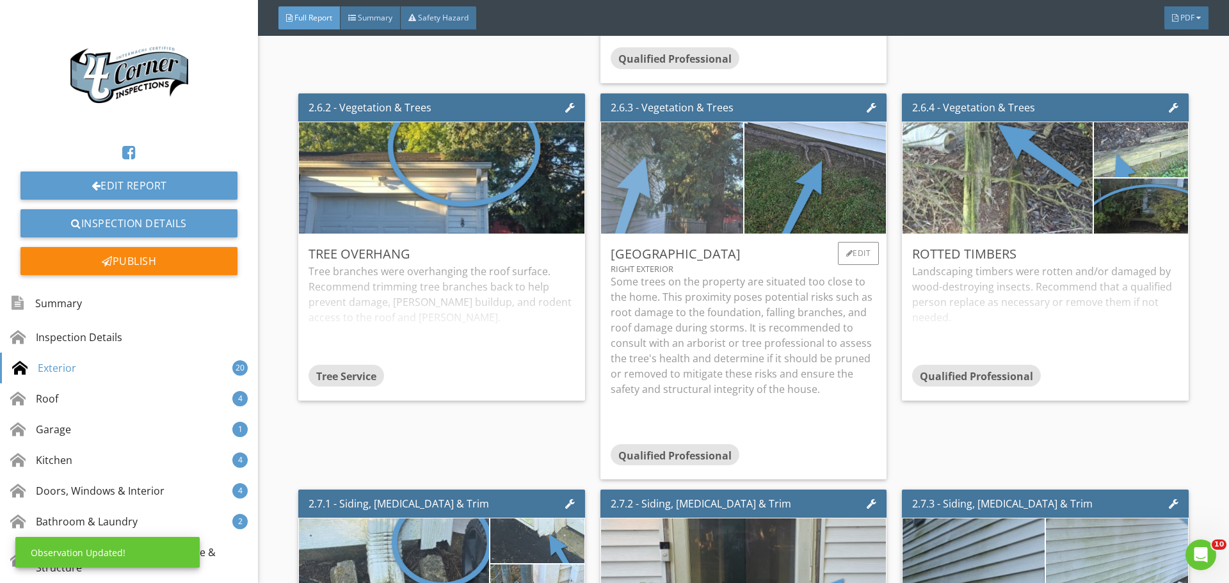
click at [686, 273] on img at bounding box center [672, 178] width 355 height 237
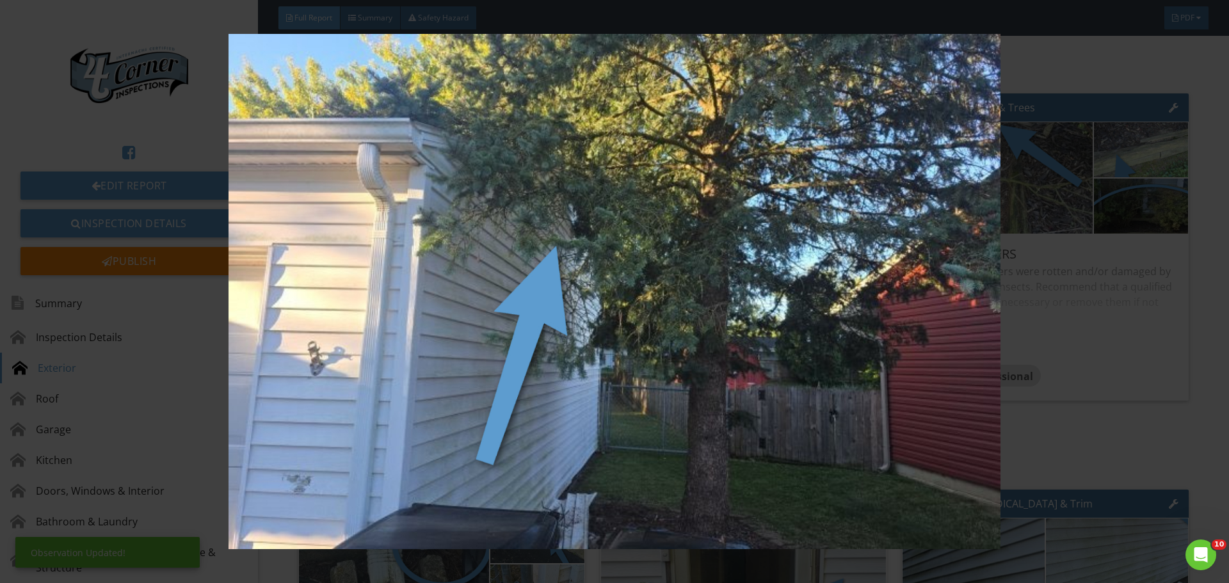
click at [686, 273] on img at bounding box center [614, 291] width 1129 height 515
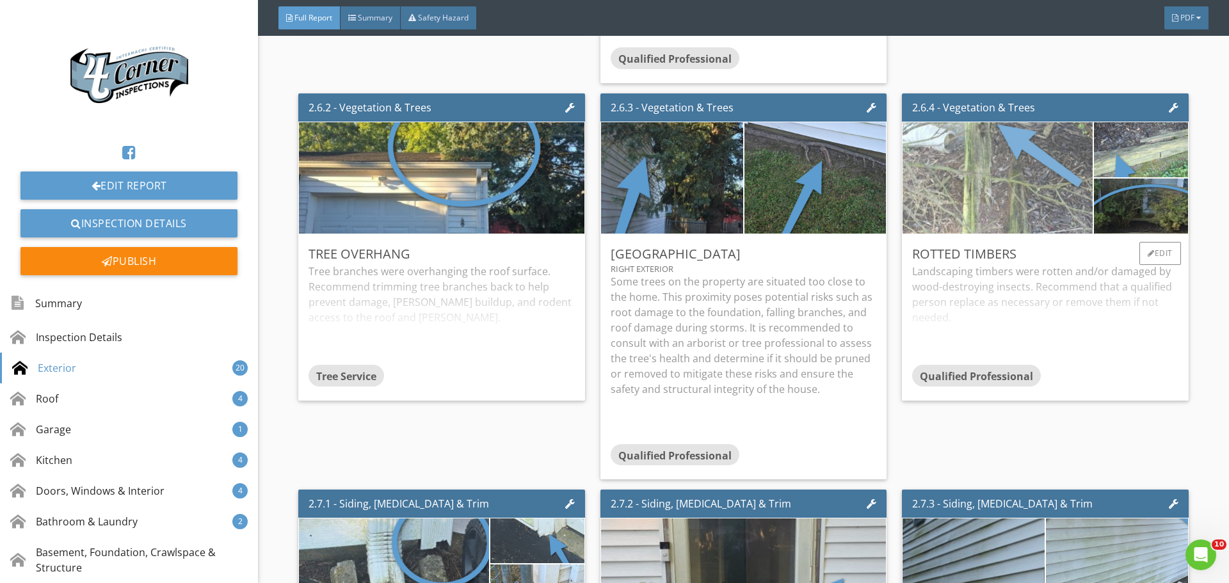
click at [1050, 305] on img at bounding box center [998, 178] width 418 height 278
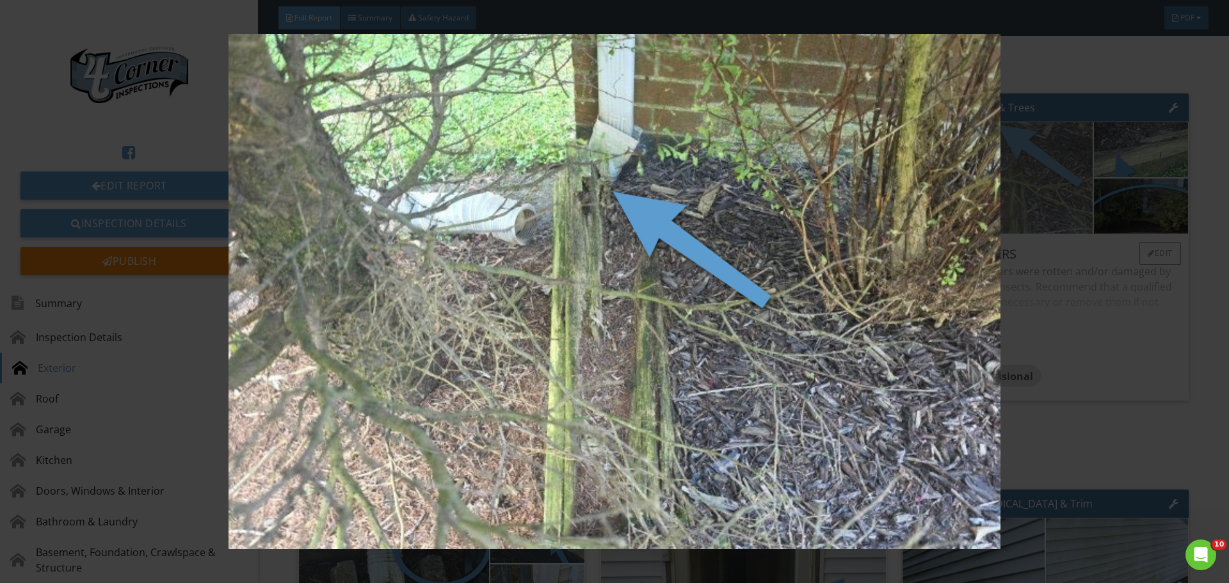
click at [1050, 305] on img at bounding box center [614, 291] width 1129 height 515
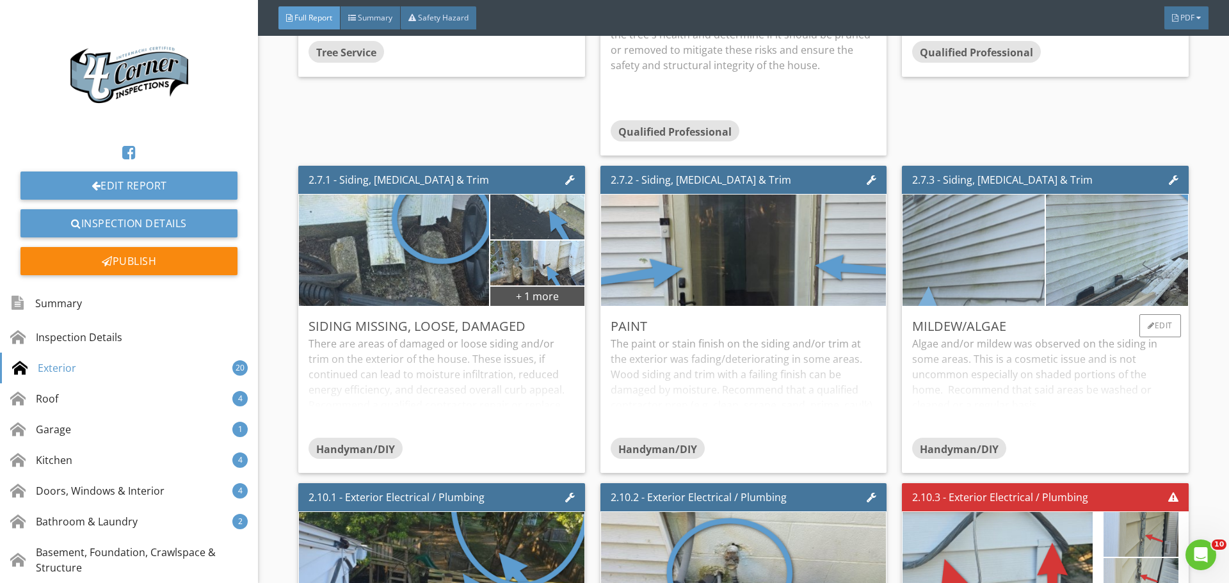
scroll to position [3777, 0]
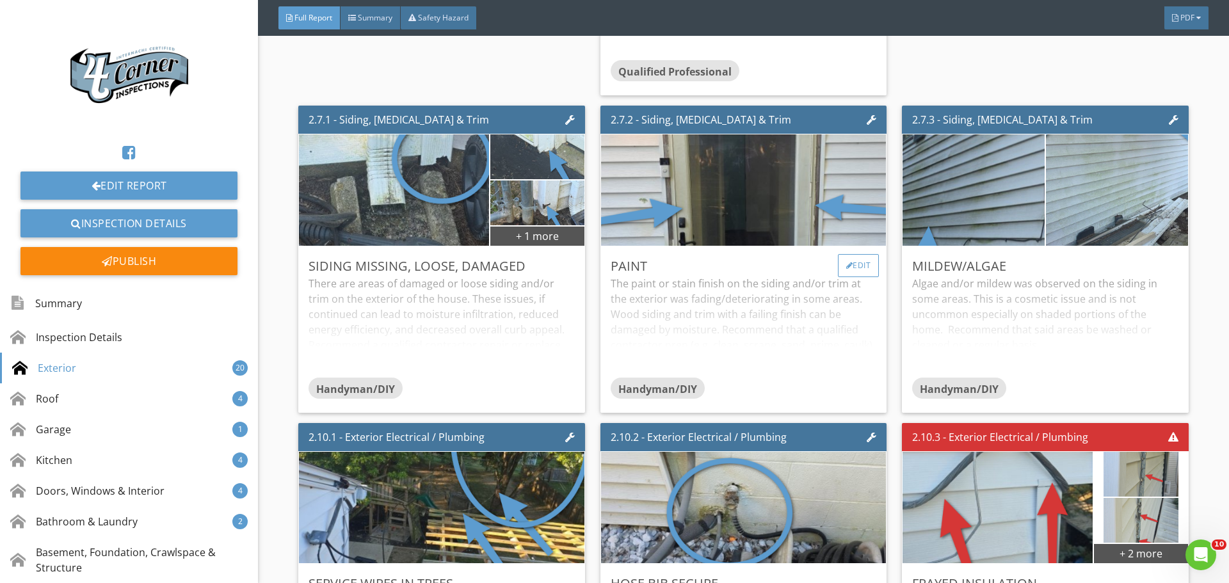
click at [857, 277] on div "Edit" at bounding box center [859, 265] width 42 height 23
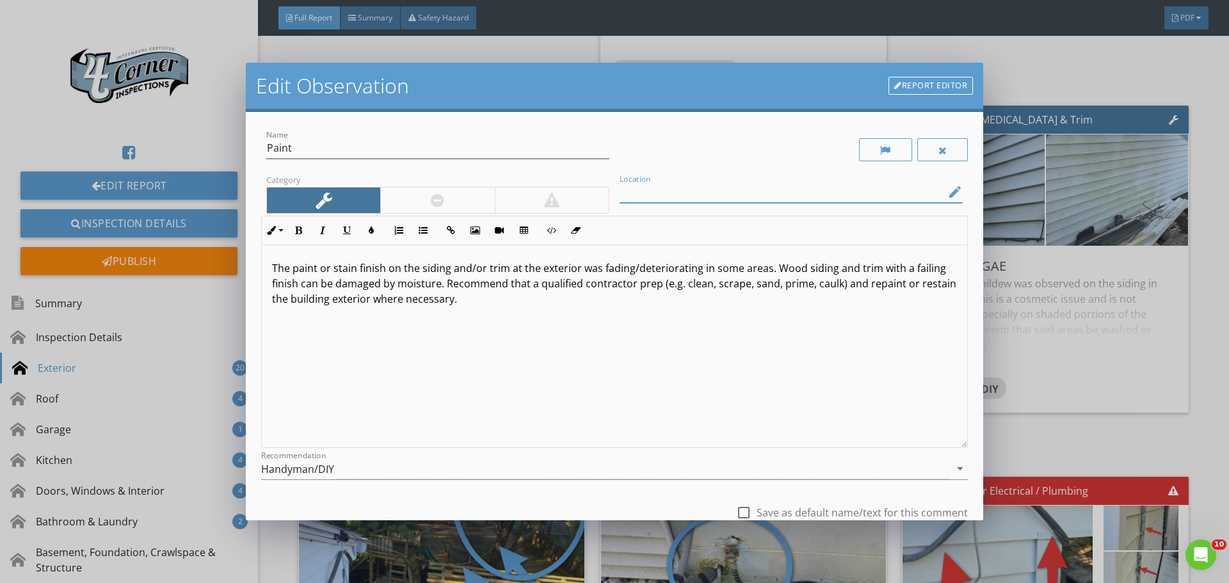
click at [625, 197] on input "Location" at bounding box center [782, 192] width 325 height 21
type input "Rear Exterior Door"
drag, startPoint x: 451, startPoint y: 268, endPoint x: 483, endPoint y: 268, distance: 31.4
click at [483, 268] on p "The paint or stain finish on the siding and/or trim at the exterior was fading/…" at bounding box center [614, 284] width 685 height 46
click at [471, 270] on p "The paint or stain finish on the siding trim at the exterior was fading/deterio…" at bounding box center [614, 284] width 685 height 46
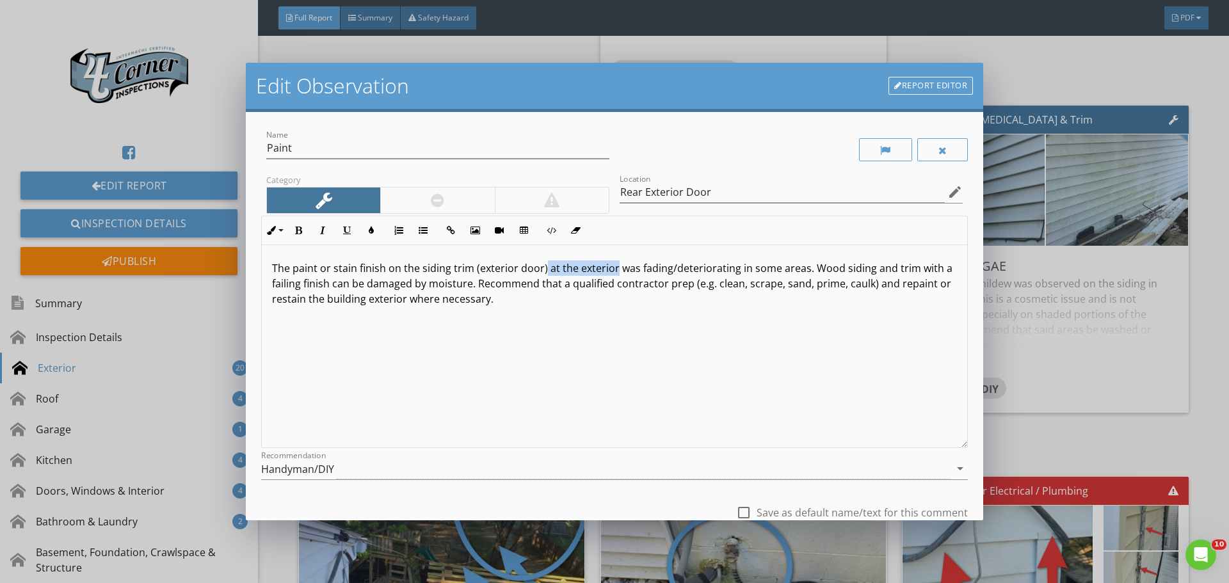
drag, startPoint x: 544, startPoint y: 270, endPoint x: 612, endPoint y: 273, distance: 67.9
click at [612, 273] on p "The paint or stain finish on the siding trim (exterior door) at the exterior wa…" at bounding box center [614, 284] width 685 height 46
drag, startPoint x: 799, startPoint y: 268, endPoint x: 815, endPoint y: 266, distance: 16.1
click at [815, 266] on p "The paint or stain finish on the siding trim (exterior door) was fading/deterio…" at bounding box center [614, 283] width 685 height 46
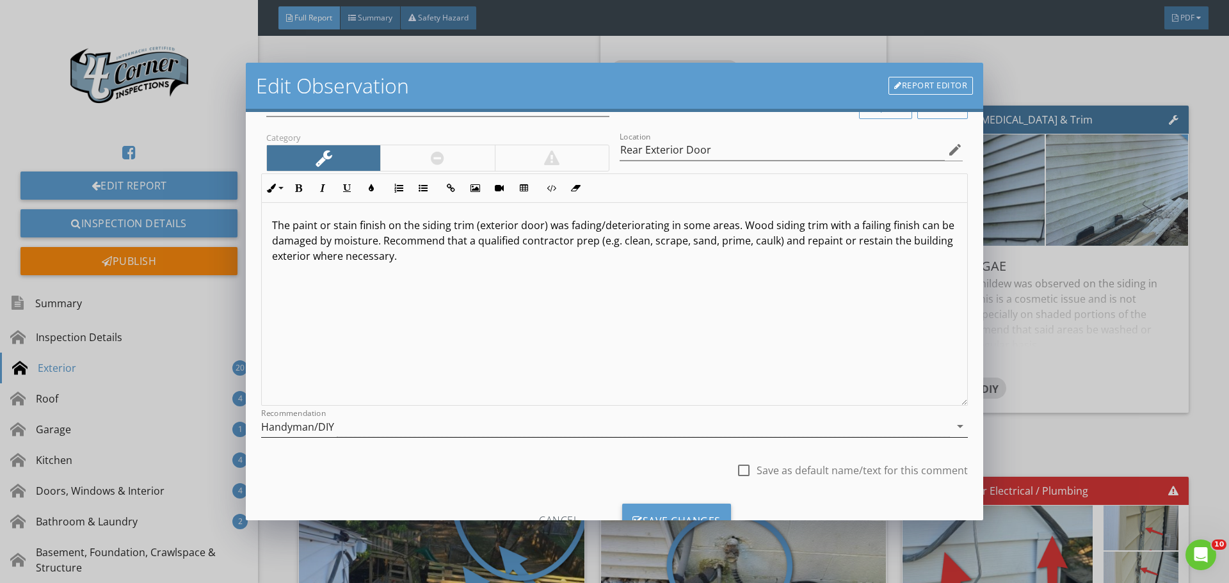
scroll to position [95, 0]
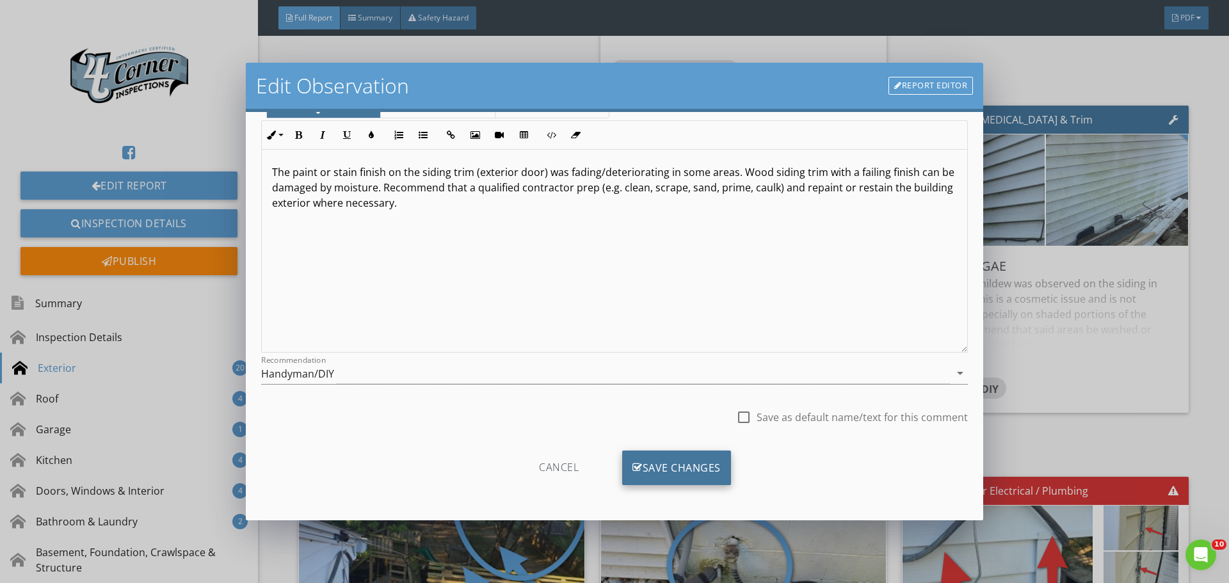
click at [679, 468] on div "Save Changes" at bounding box center [676, 468] width 109 height 35
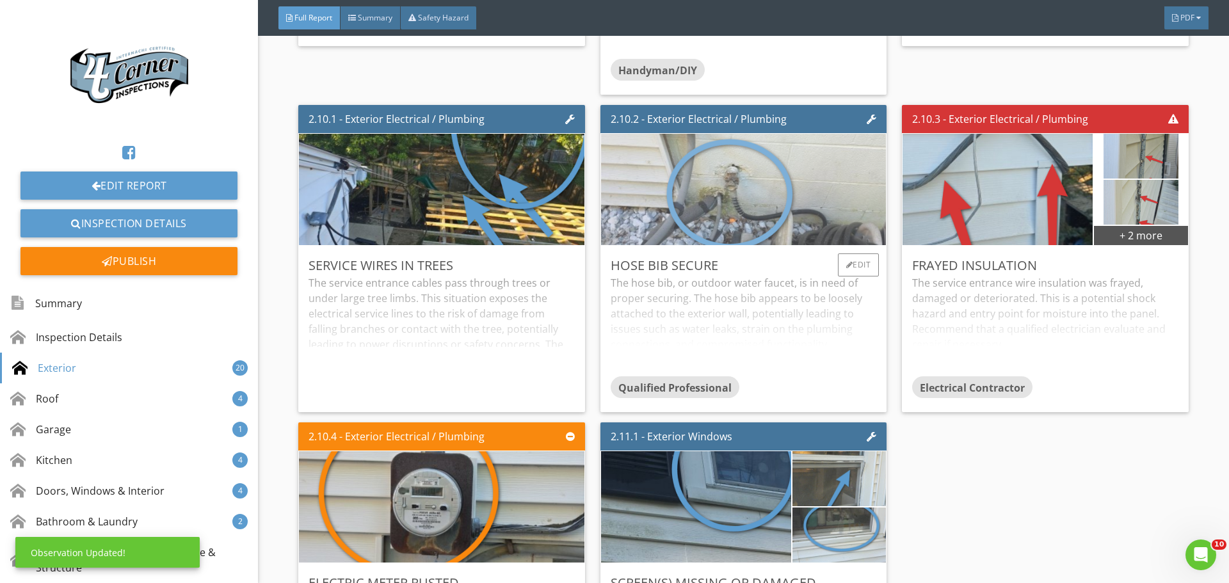
scroll to position [4161, 0]
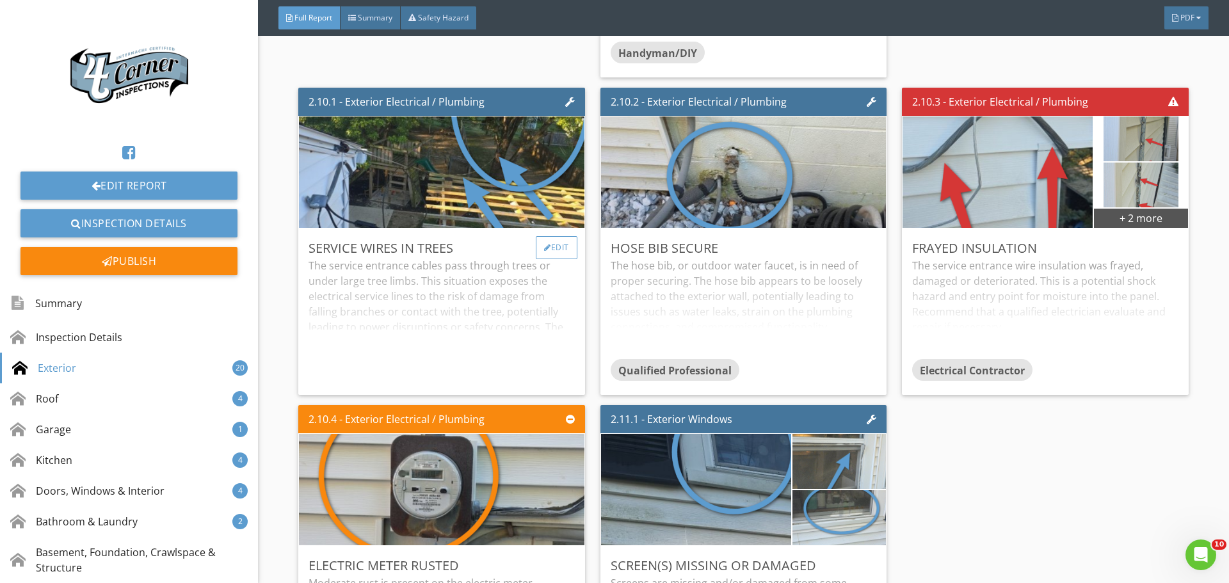
click at [547, 259] on div "Edit" at bounding box center [557, 247] width 42 height 23
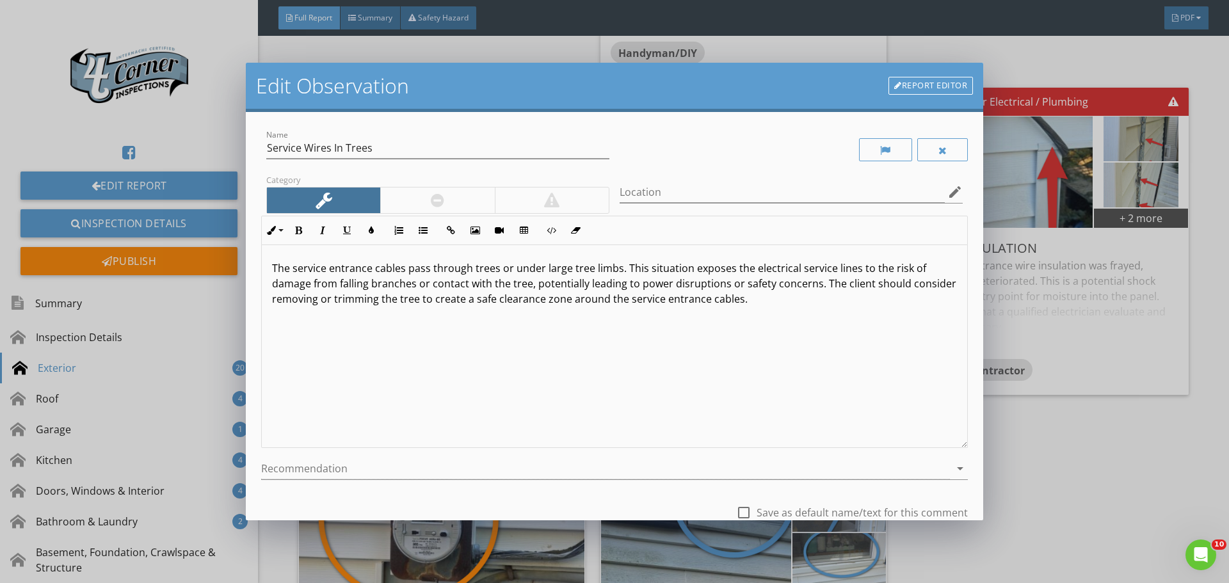
click at [440, 197] on div at bounding box center [437, 200] width 13 height 15
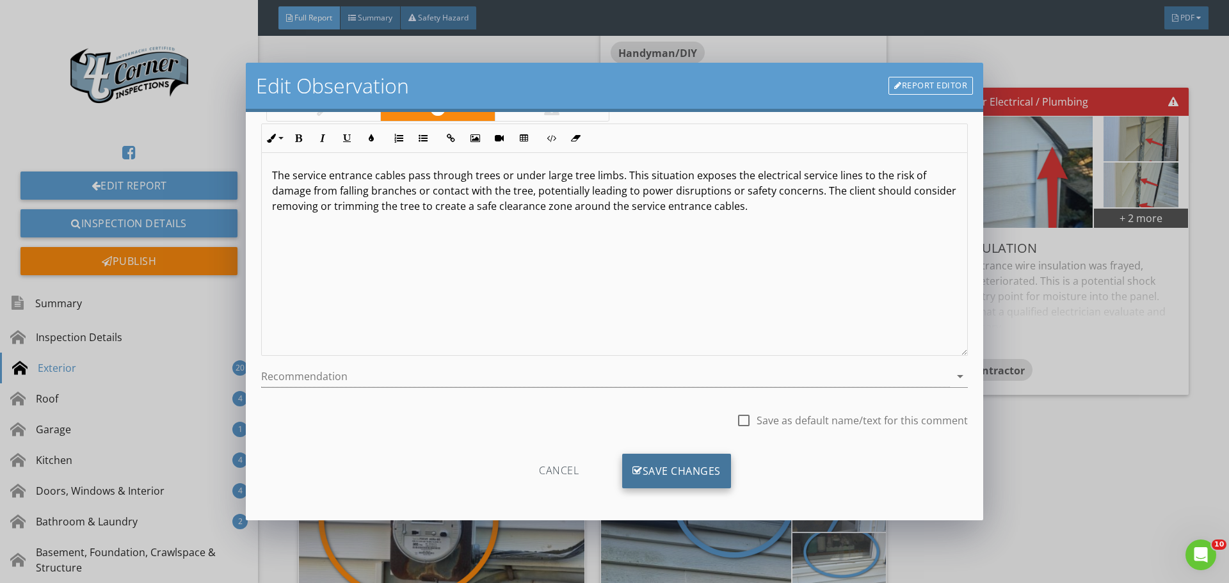
scroll to position [95, 0]
click at [654, 472] on div "Save Changes" at bounding box center [676, 468] width 109 height 35
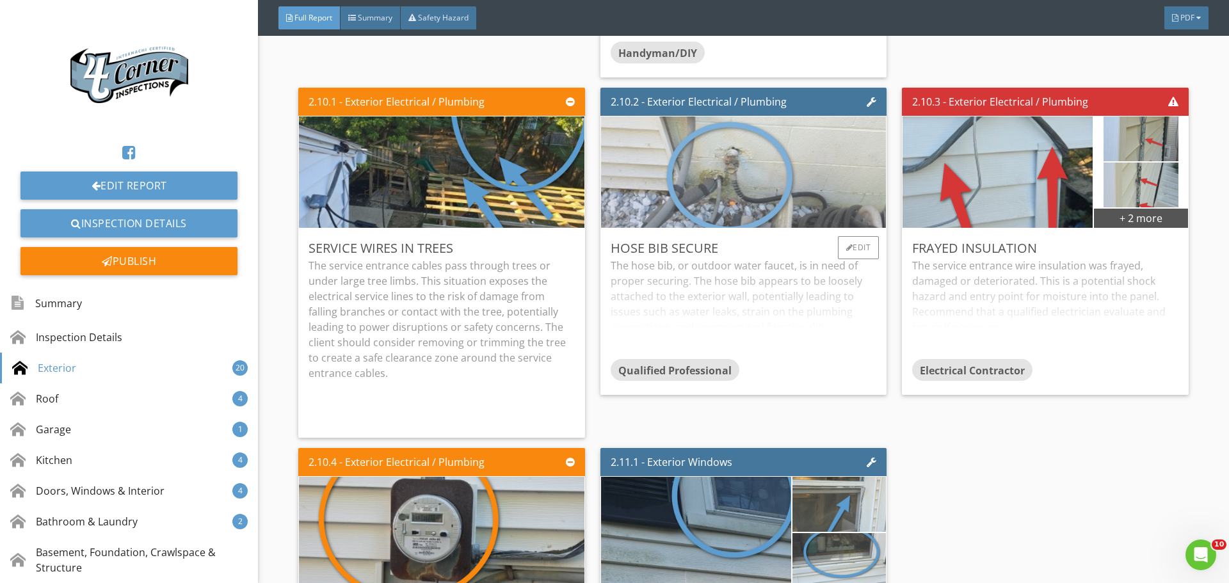
click at [696, 271] on img at bounding box center [744, 172] width 418 height 278
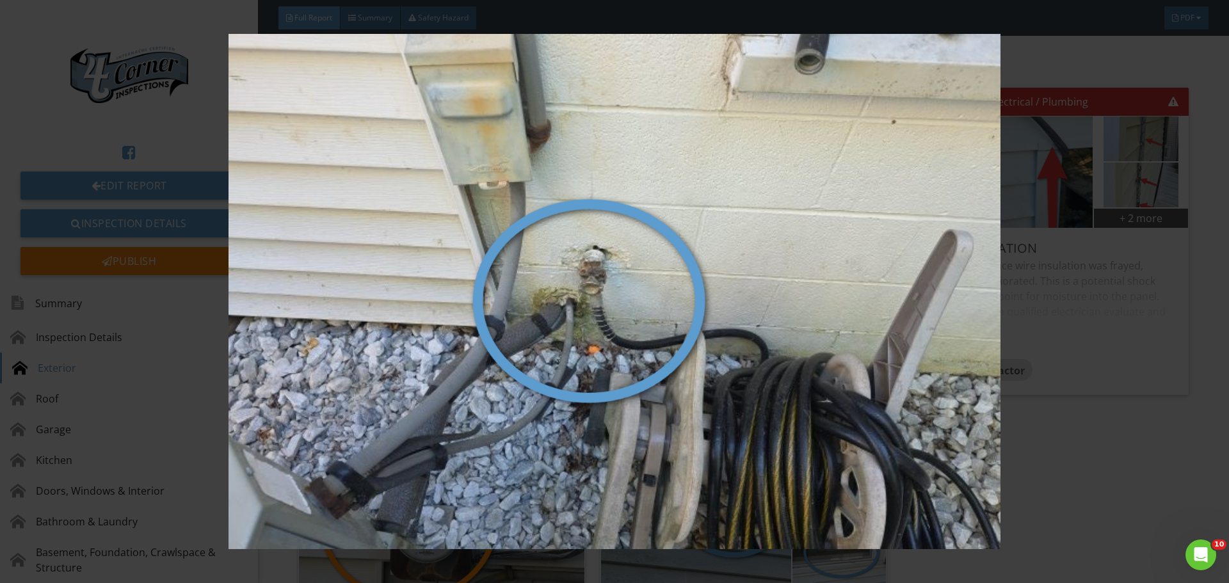
click at [696, 271] on img at bounding box center [614, 291] width 1129 height 515
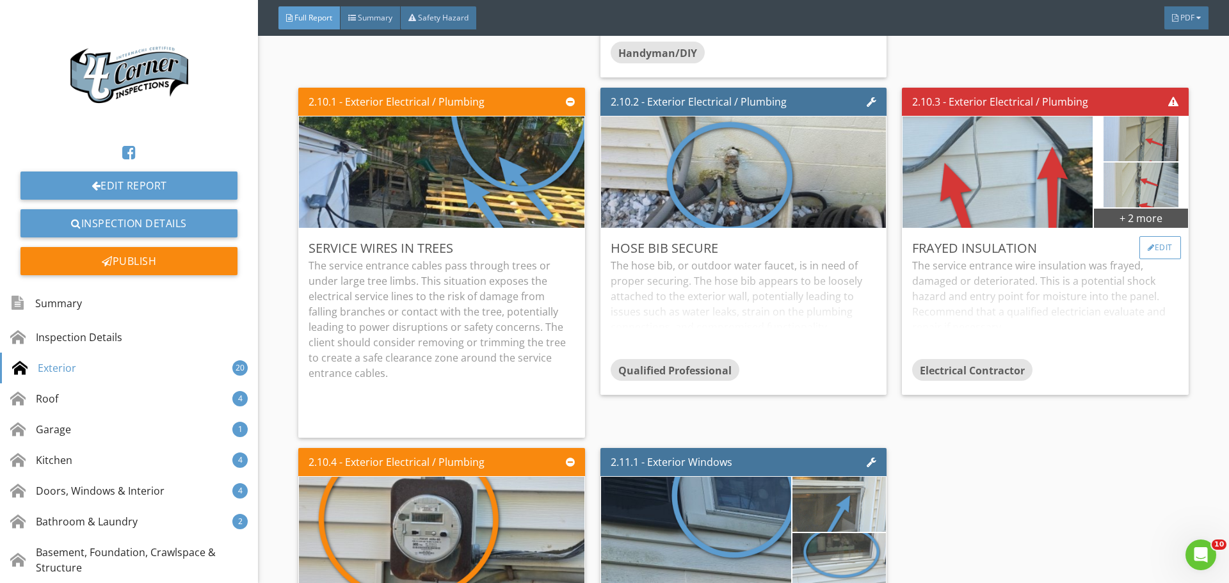
click at [1139, 259] on div "Edit" at bounding box center [1160, 247] width 42 height 23
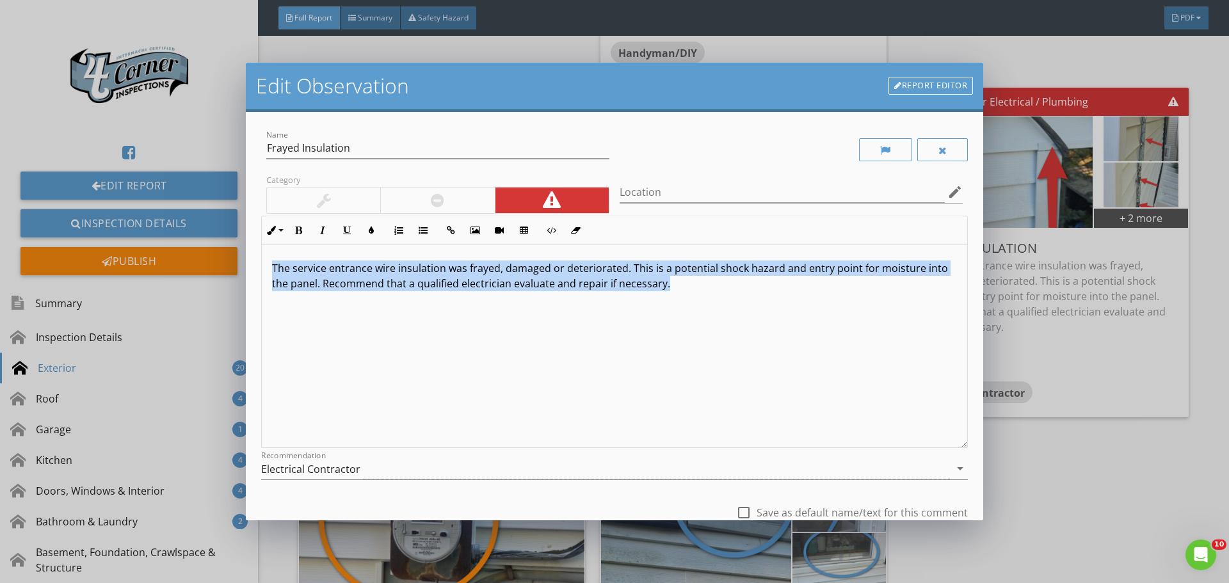
drag, startPoint x: 719, startPoint y: 353, endPoint x: 97, endPoint y: 197, distance: 640.9
click at [97, 197] on div "Edit Observation Report Editor Name Frayed Insulation Category Location edit In…" at bounding box center [614, 291] width 1229 height 583
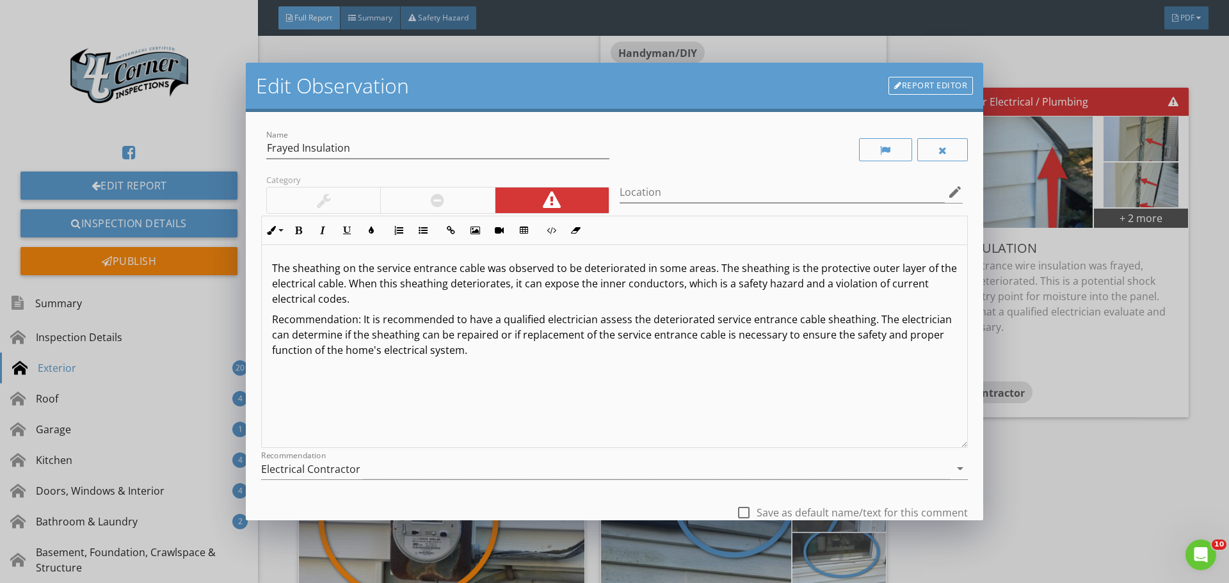
click at [481, 272] on p "The sheathing on the service entrance cable was observed to be deteriorated in …" at bounding box center [614, 284] width 685 height 46
drag, startPoint x: 814, startPoint y: 286, endPoint x: 345, endPoint y: 298, distance: 468.8
click at [345, 298] on p "The sheathing on the service entrance cable was observed to be deteriorated in …" at bounding box center [614, 284] width 685 height 46
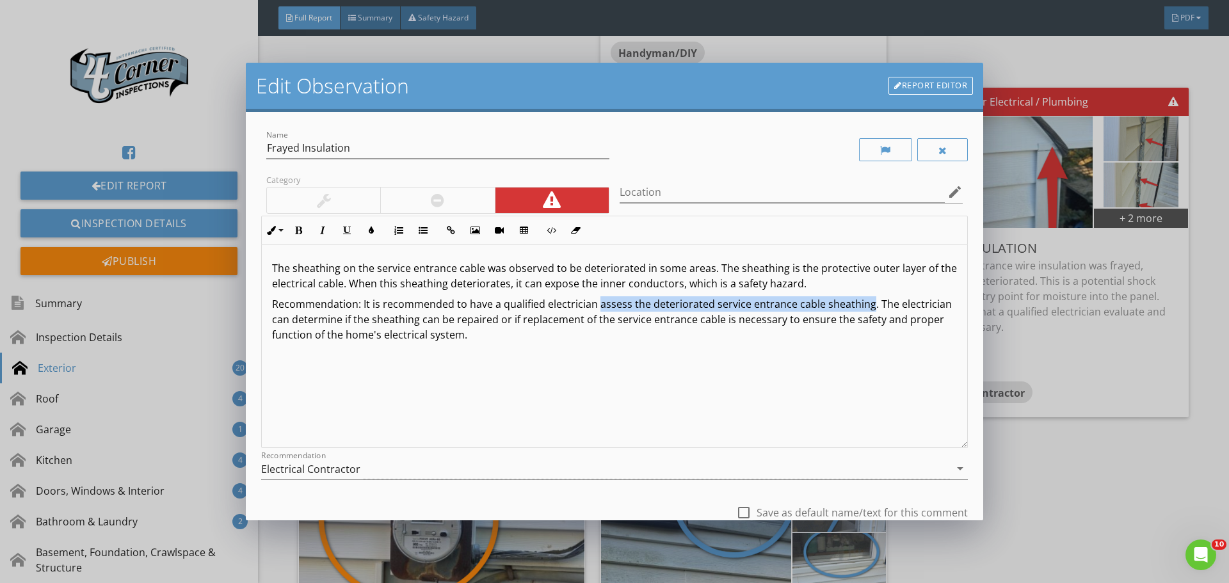
drag, startPoint x: 598, startPoint y: 306, endPoint x: 866, endPoint y: 312, distance: 268.3
click at [866, 312] on p "Recommendation: It is recommended to have a qualified electrician assess the de…" at bounding box center [614, 319] width 685 height 46
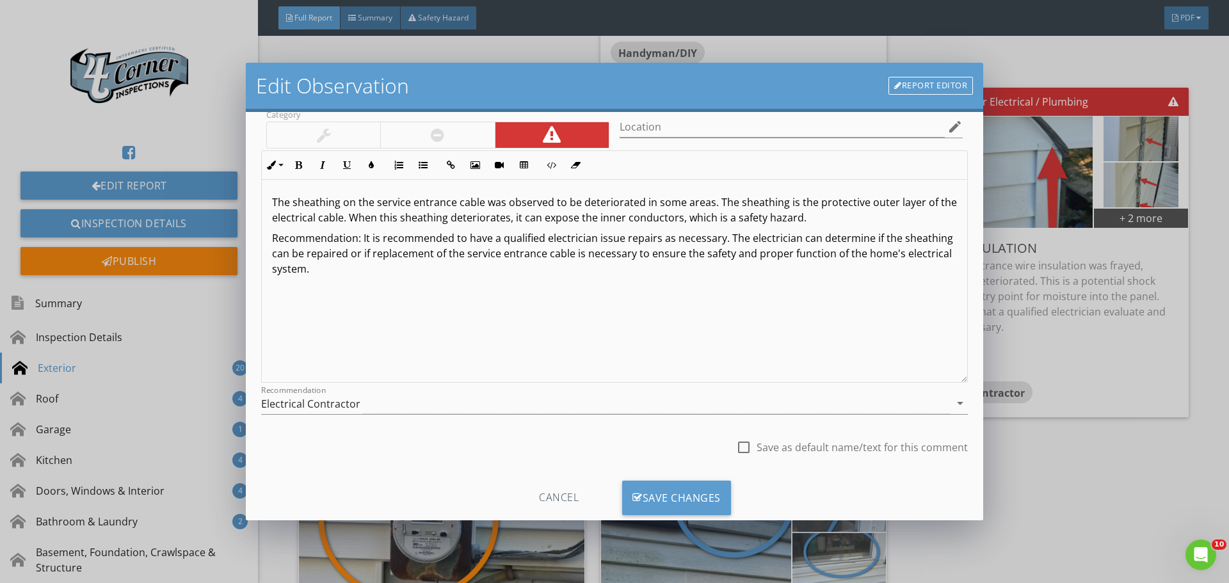
scroll to position [95, 0]
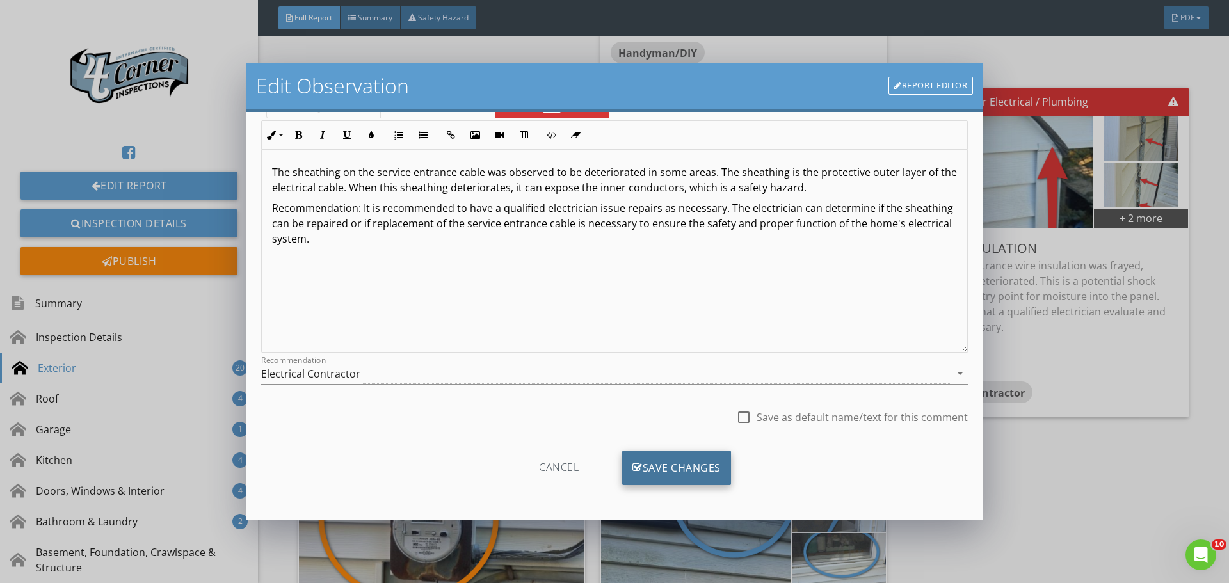
click at [670, 463] on div "Save Changes" at bounding box center [676, 468] width 109 height 35
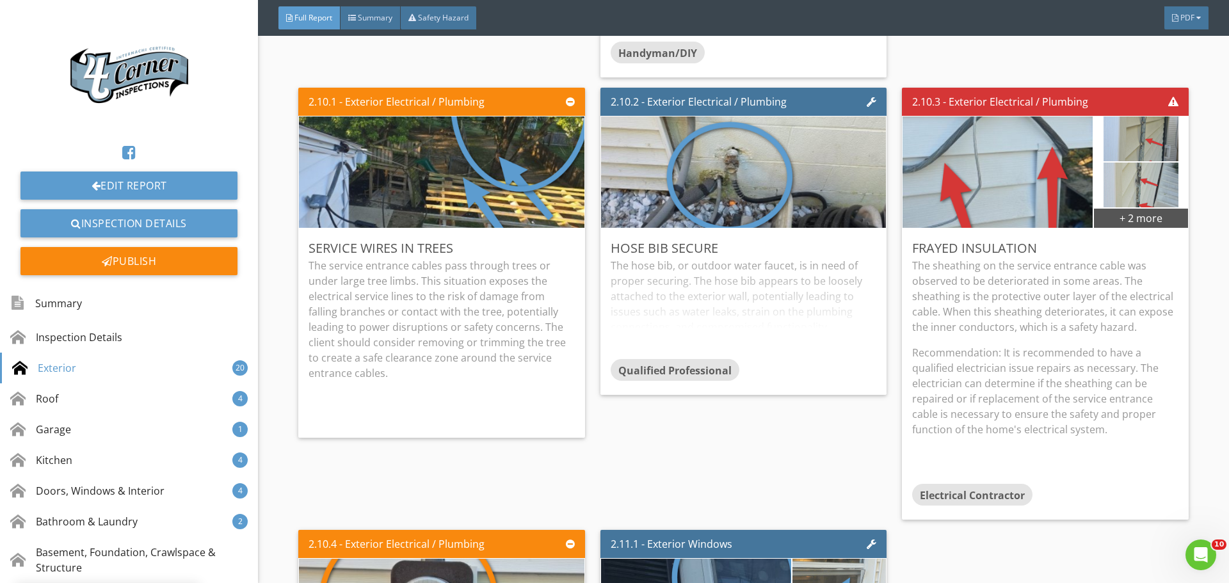
scroll to position [0, 0]
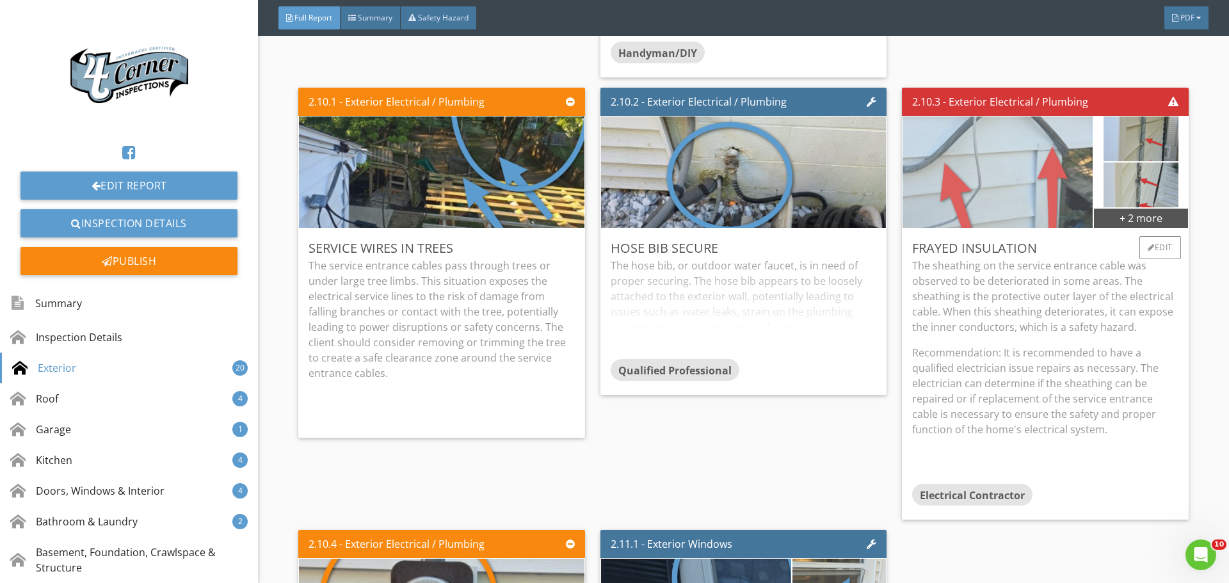
click at [1021, 273] on img at bounding box center [998, 172] width 418 height 278
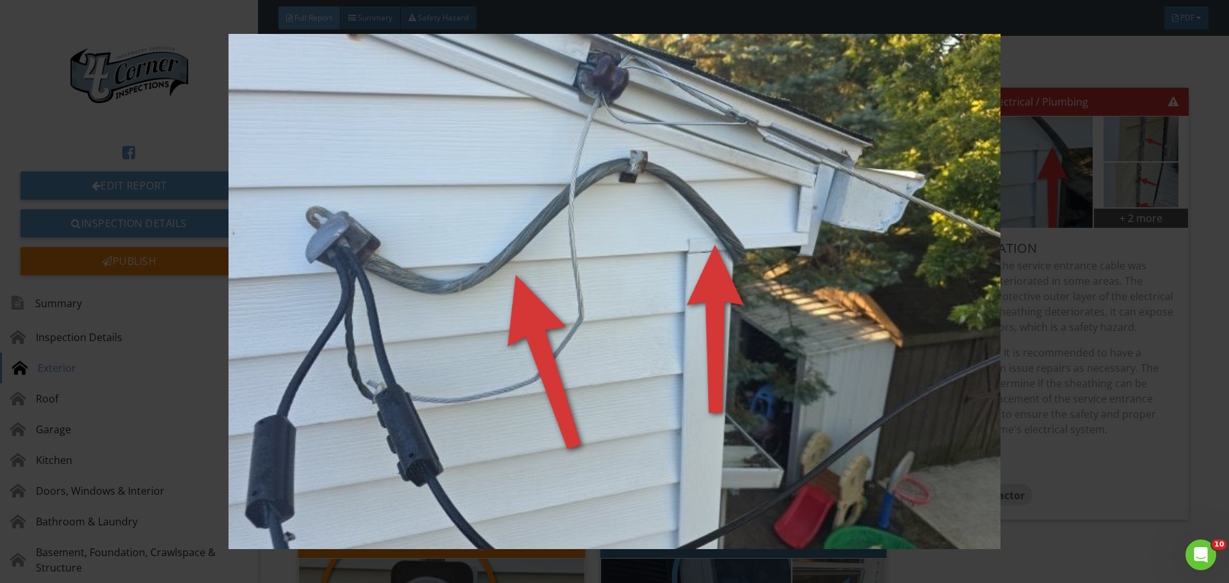
click at [1021, 272] on img at bounding box center [614, 291] width 1129 height 515
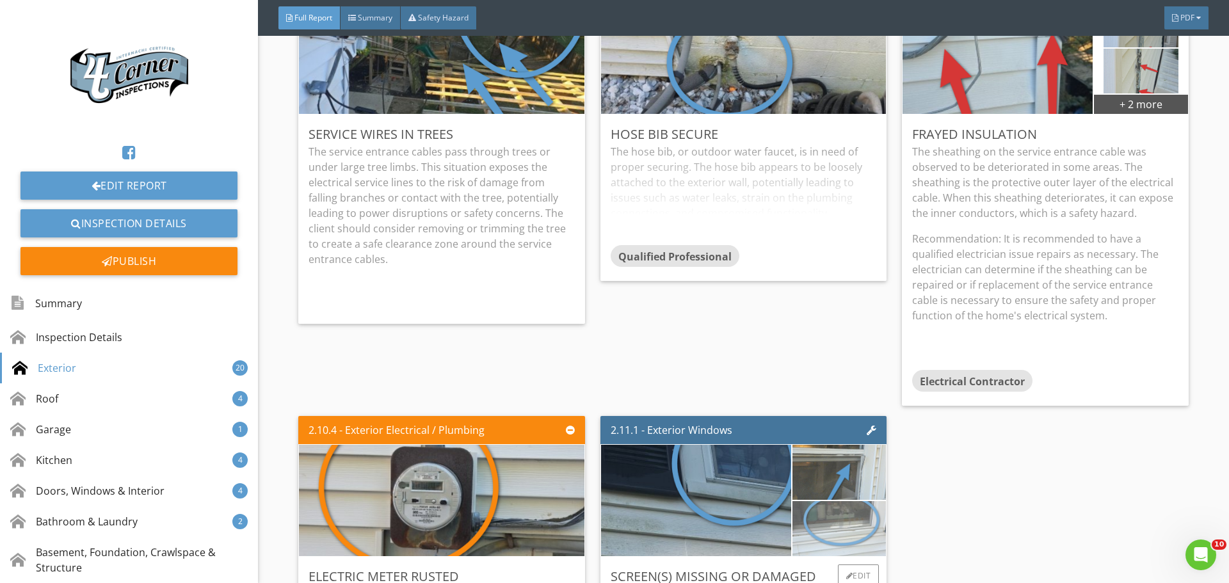
scroll to position [4545, 0]
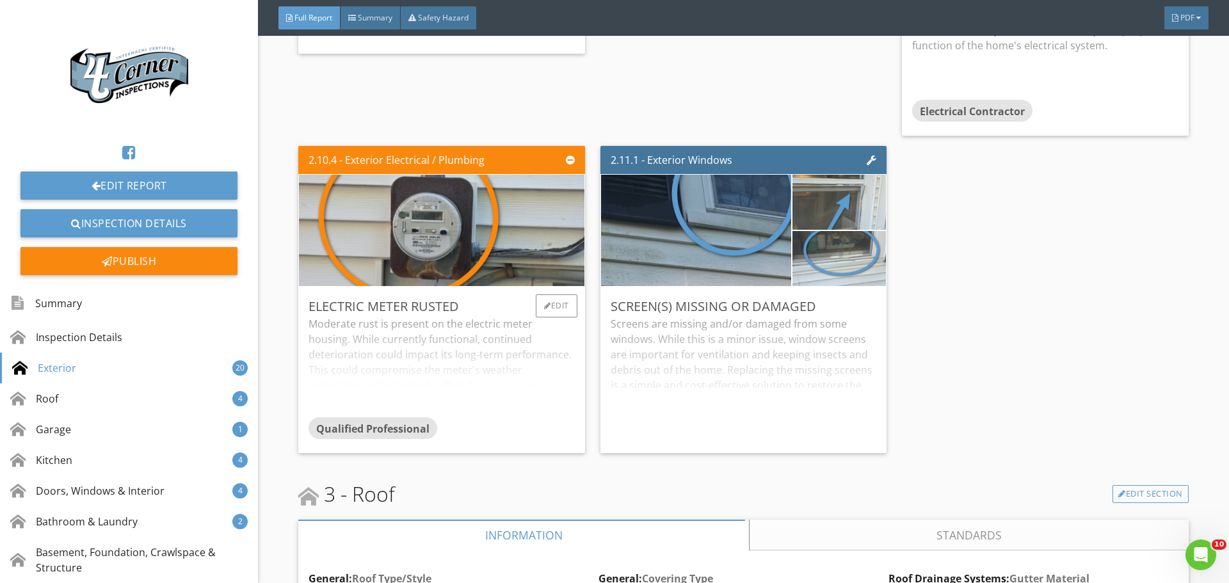
click at [501, 417] on div "Moderate rust is present on the electric meter housing. While currently functio…" at bounding box center [442, 366] width 266 height 101
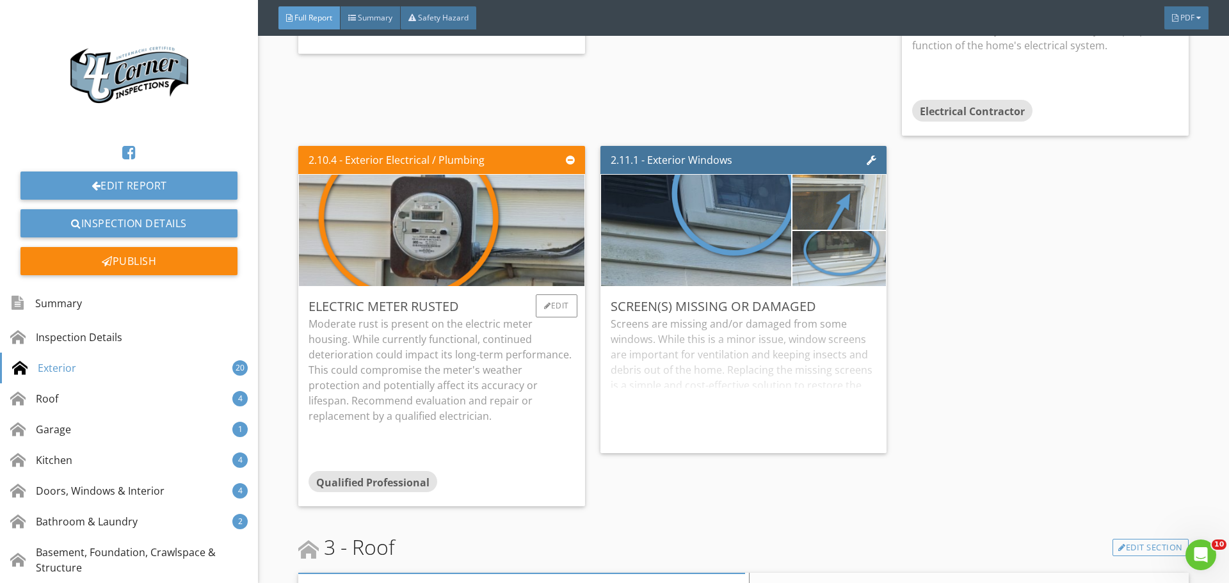
click at [501, 424] on p "Moderate rust is present on the electric meter housing. While currently functio…" at bounding box center [442, 370] width 266 height 108
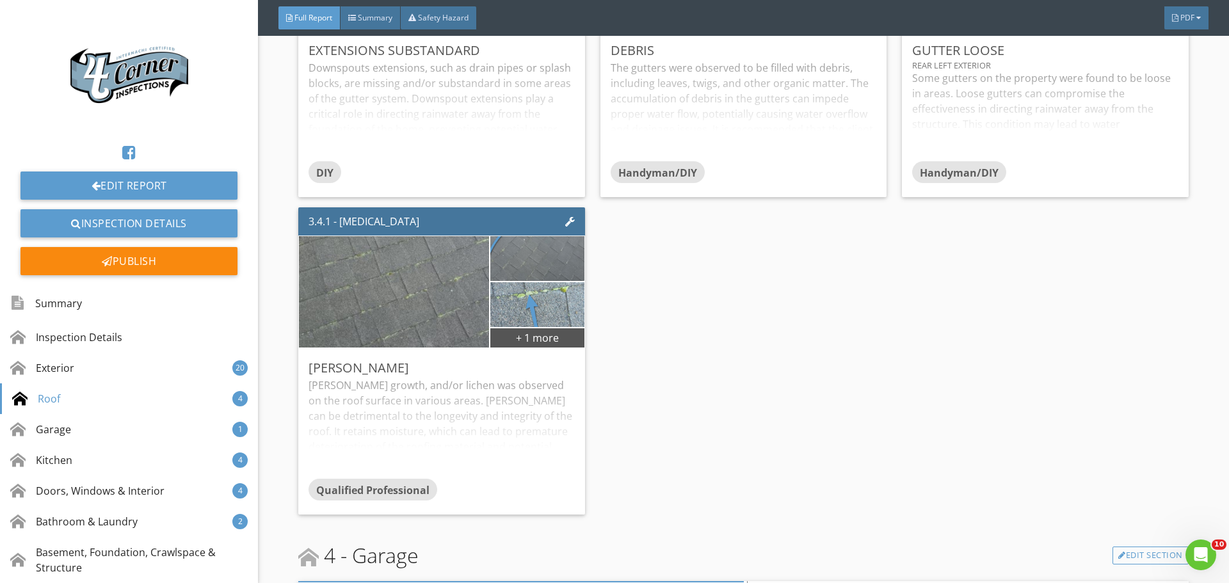
scroll to position [6594, 0]
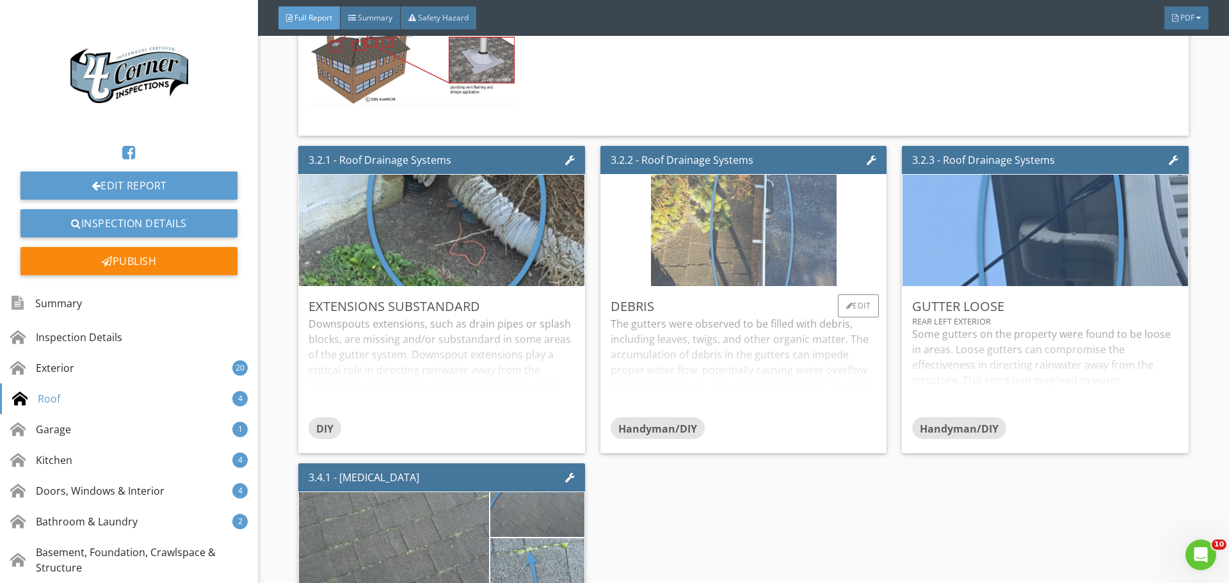
click at [691, 310] on img at bounding box center [744, 230] width 186 height 278
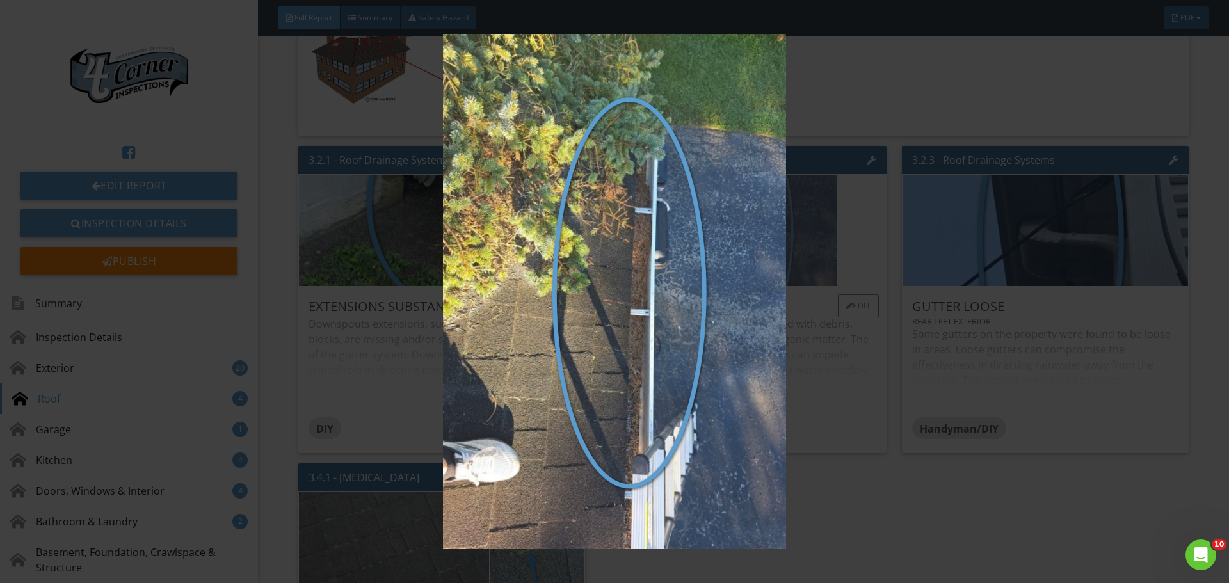
click at [691, 310] on img at bounding box center [614, 291] width 1129 height 515
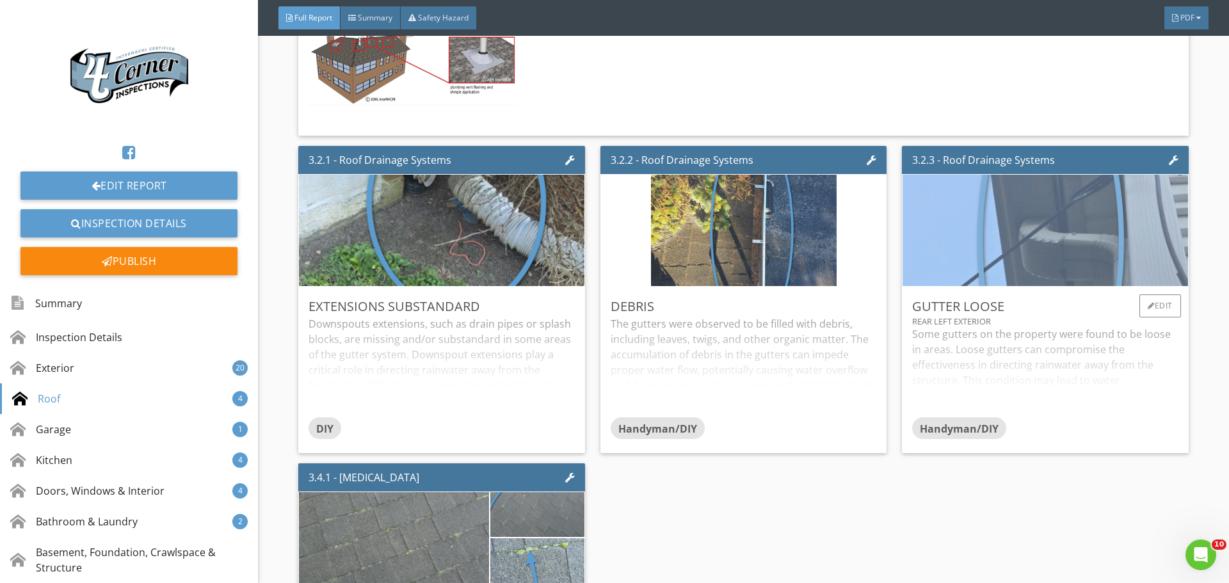
click at [960, 308] on img at bounding box center [1046, 230] width 418 height 278
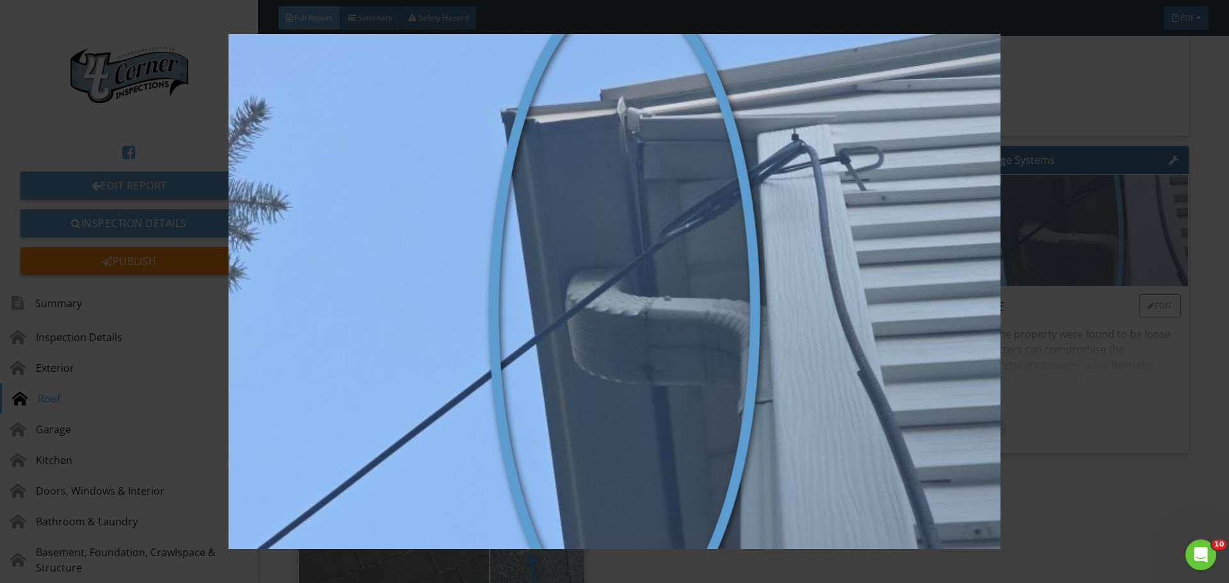
click at [960, 308] on img at bounding box center [614, 291] width 1129 height 515
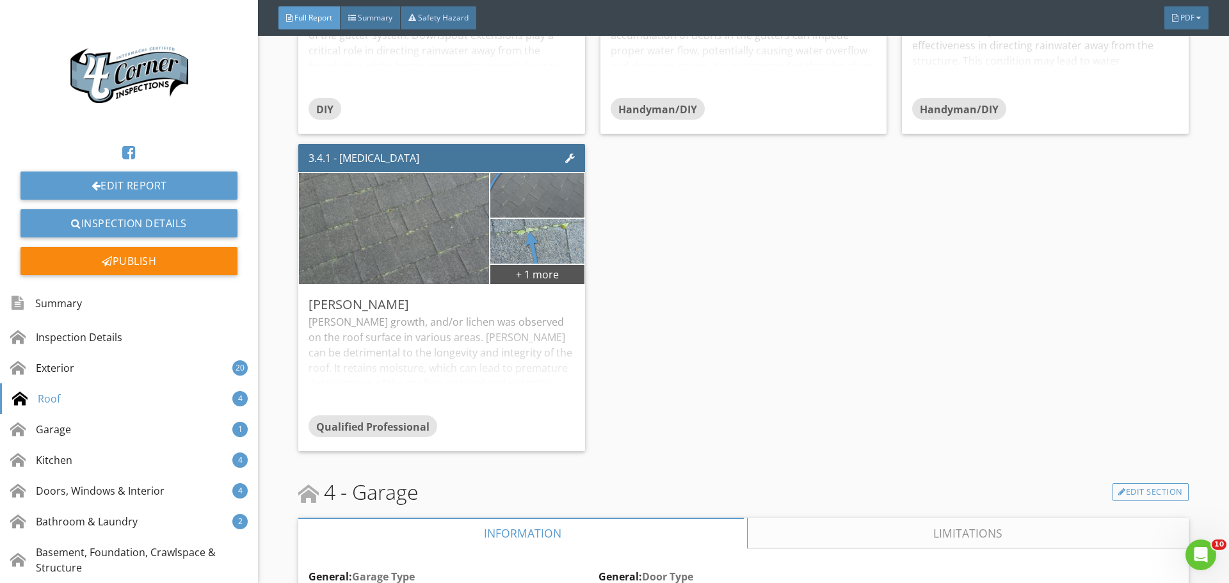
scroll to position [6914, 0]
click at [551, 315] on div "Edit" at bounding box center [557, 303] width 42 height 23
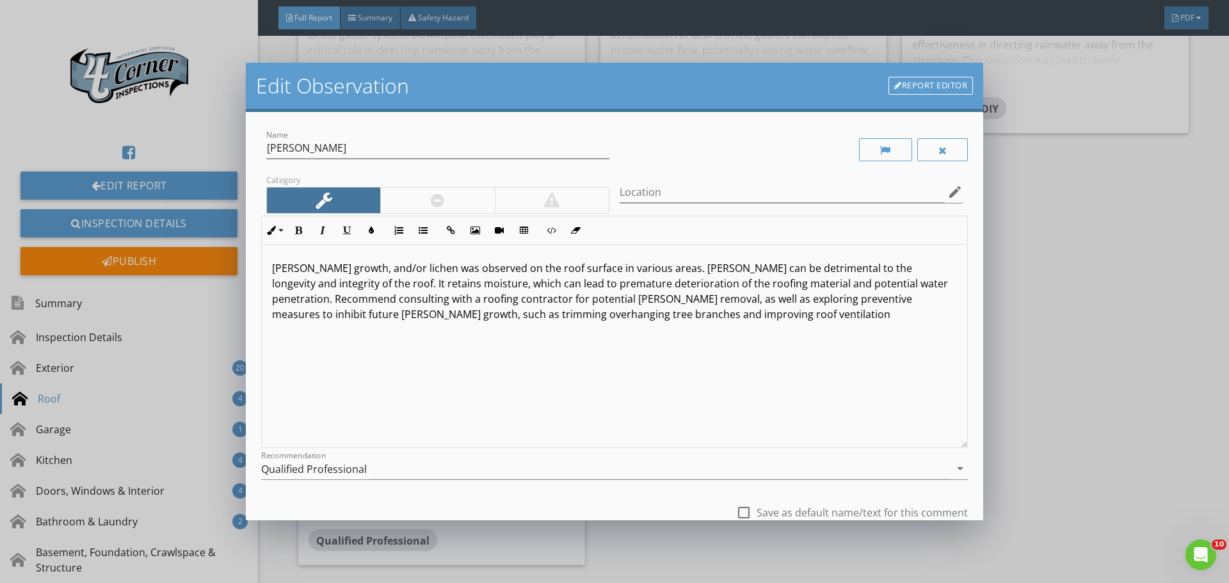
click at [444, 206] on div at bounding box center [437, 201] width 114 height 26
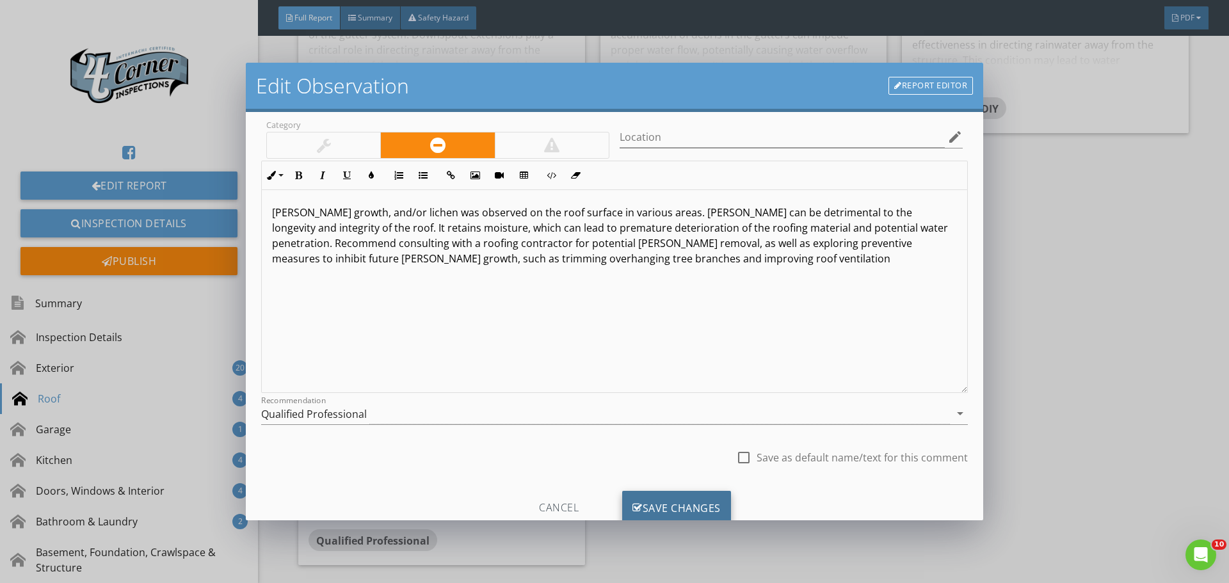
scroll to position [95, 0]
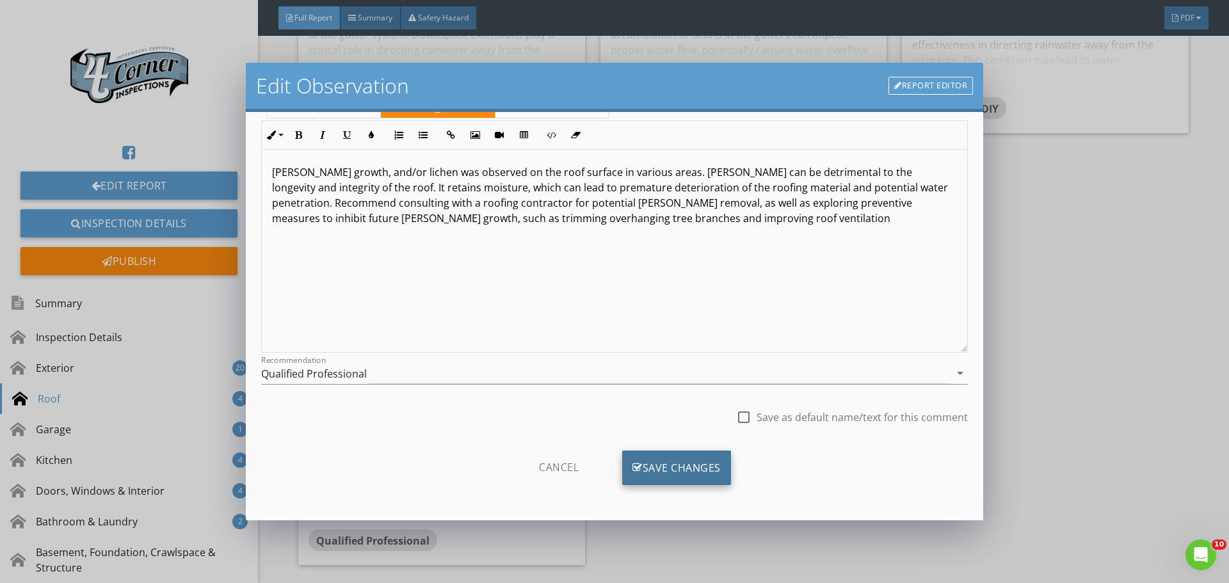
click at [658, 481] on div "Save Changes" at bounding box center [676, 468] width 109 height 35
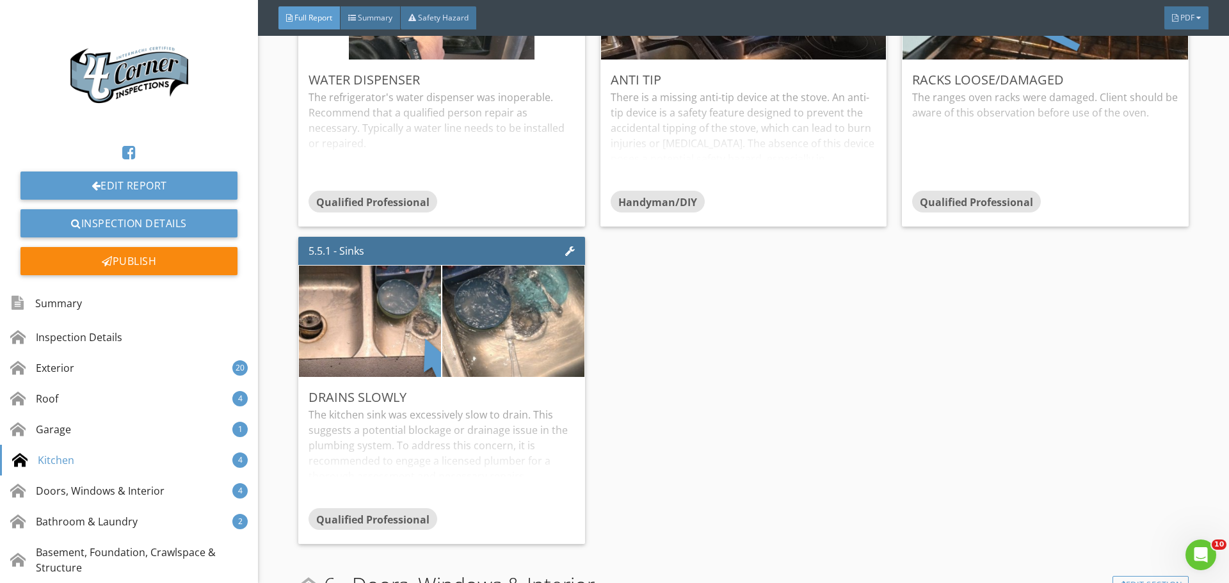
scroll to position [8834, 0]
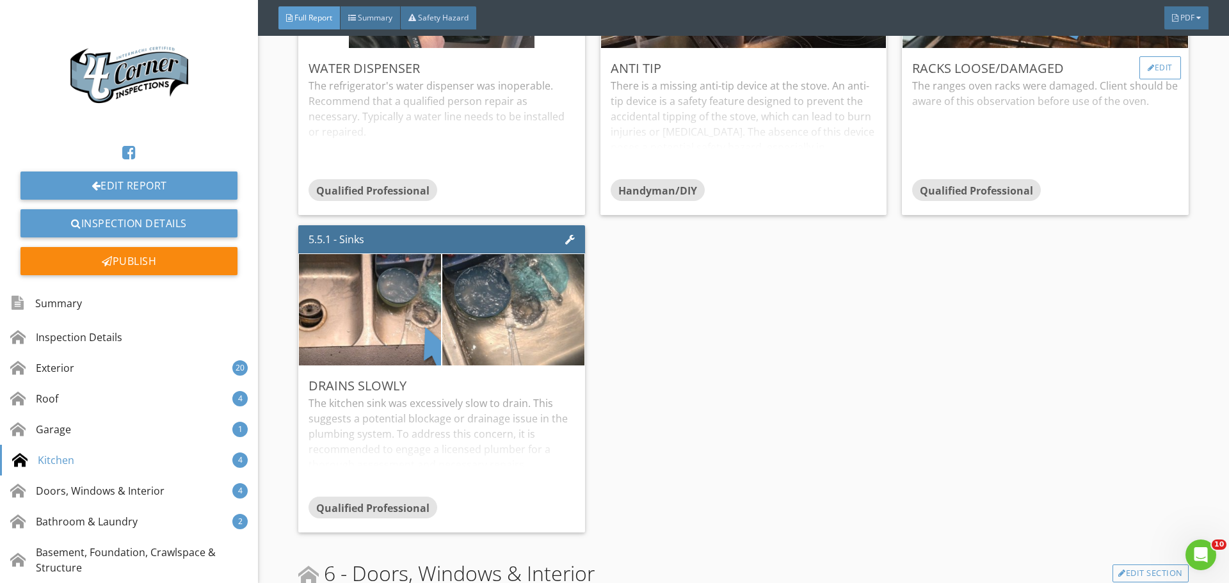
click at [1145, 79] on div "Edit" at bounding box center [1160, 67] width 42 height 23
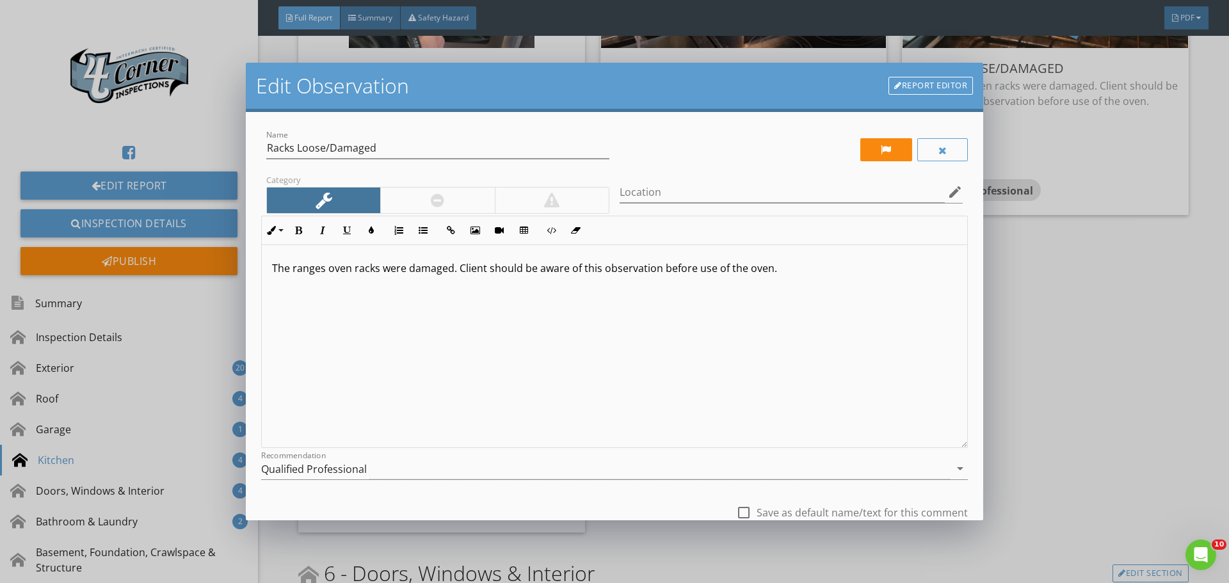
click at [453, 267] on p "The ranges oven racks were damaged. Client should be aware of this observation …" at bounding box center [614, 268] width 685 height 15
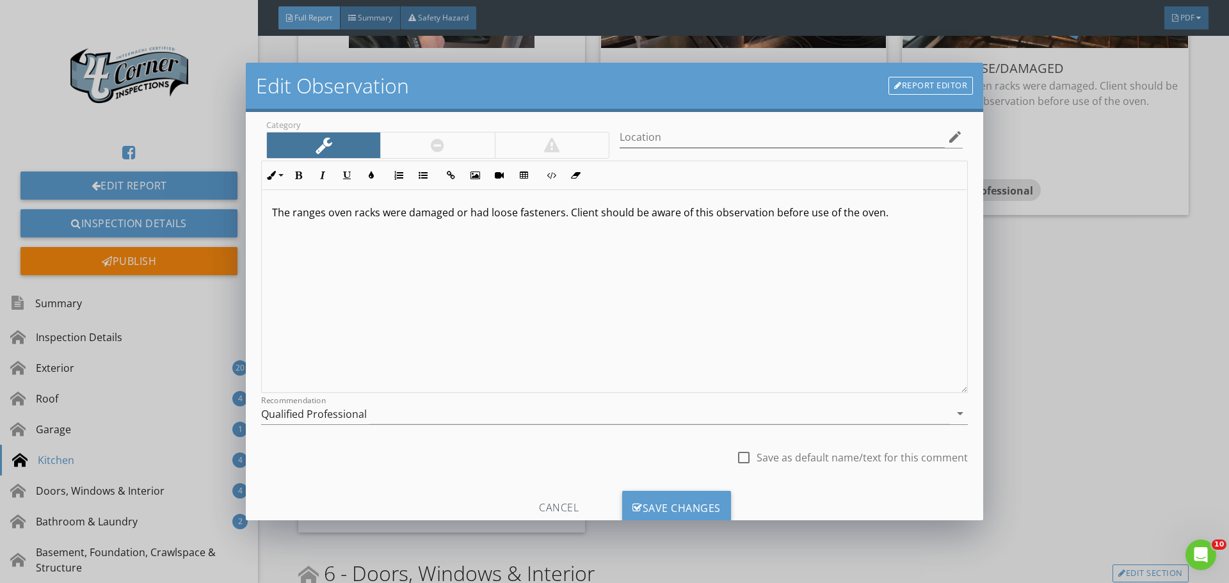
scroll to position [95, 0]
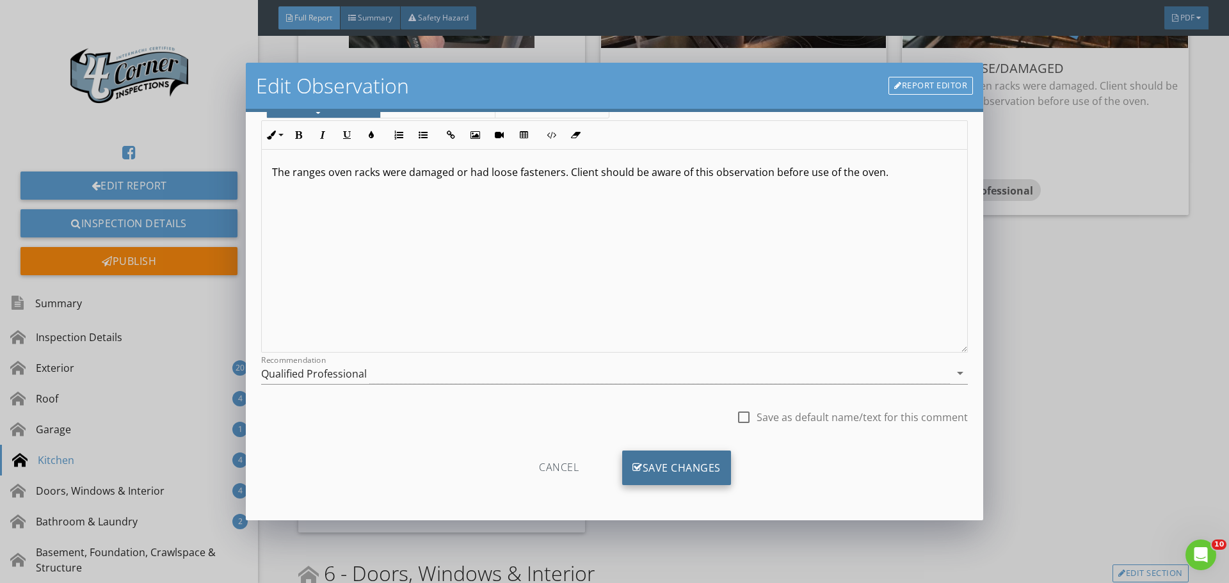
click at [648, 469] on div "Save Changes" at bounding box center [676, 468] width 109 height 35
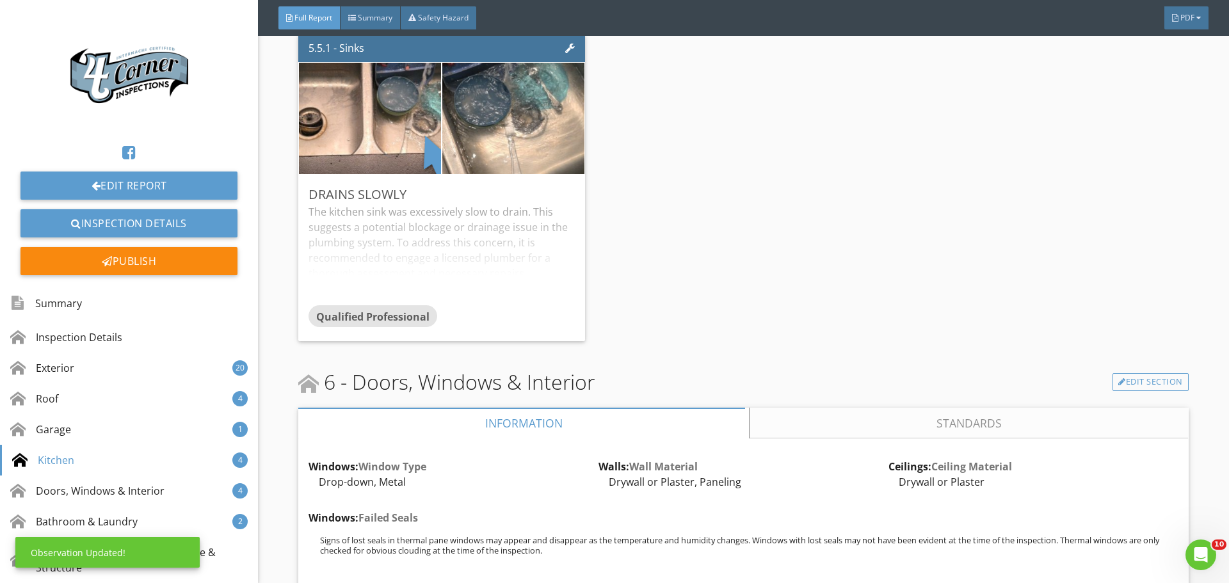
scroll to position [9026, 0]
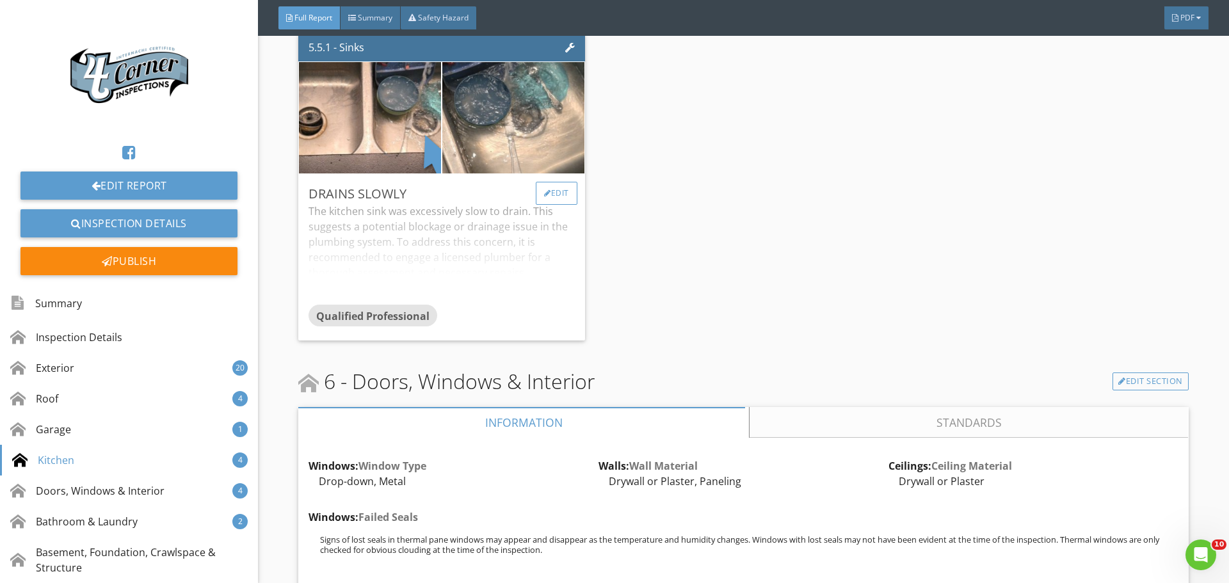
click at [554, 205] on div "Edit" at bounding box center [557, 193] width 42 height 23
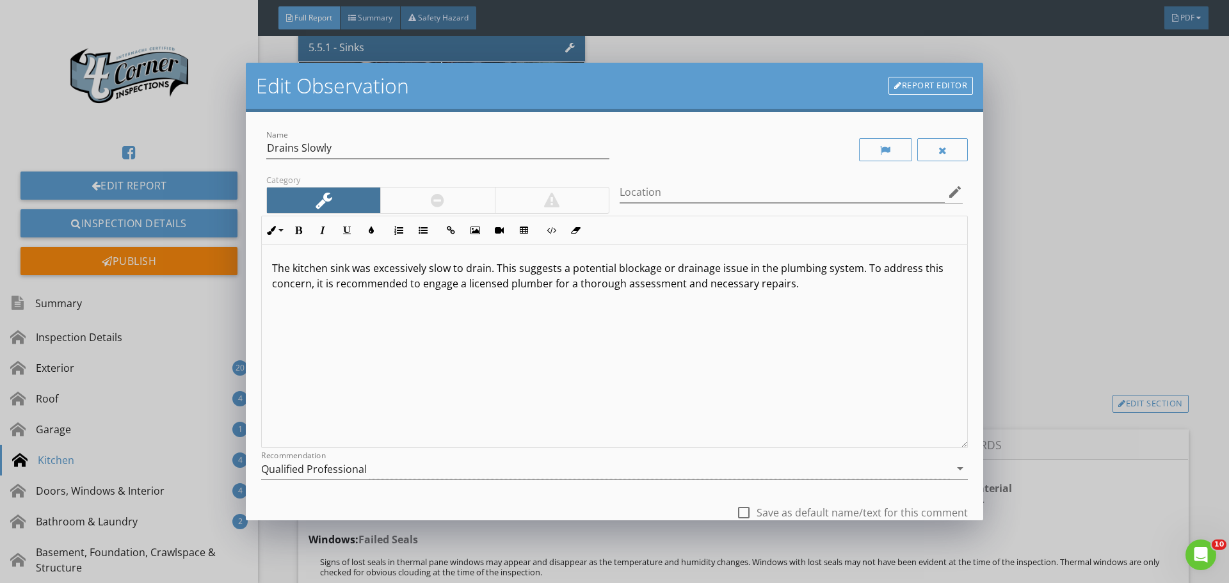
click at [351, 270] on p "The kitchen sink was excessively slow to drain. This suggests a potential block…" at bounding box center [614, 276] width 685 height 31
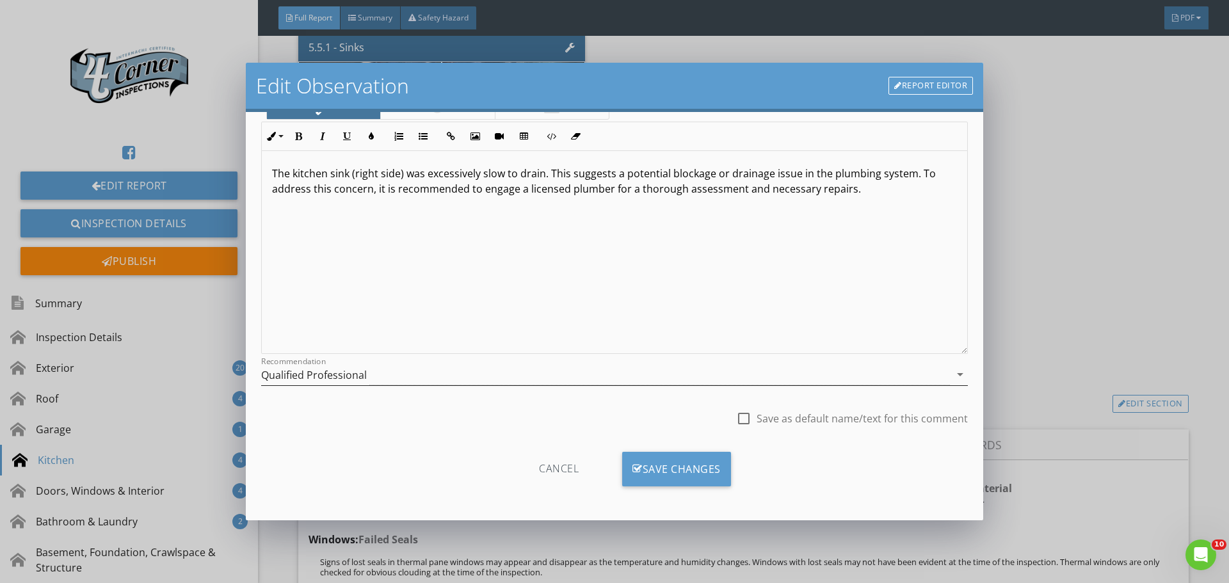
scroll to position [95, 0]
click at [675, 478] on div "Save Changes" at bounding box center [676, 468] width 109 height 35
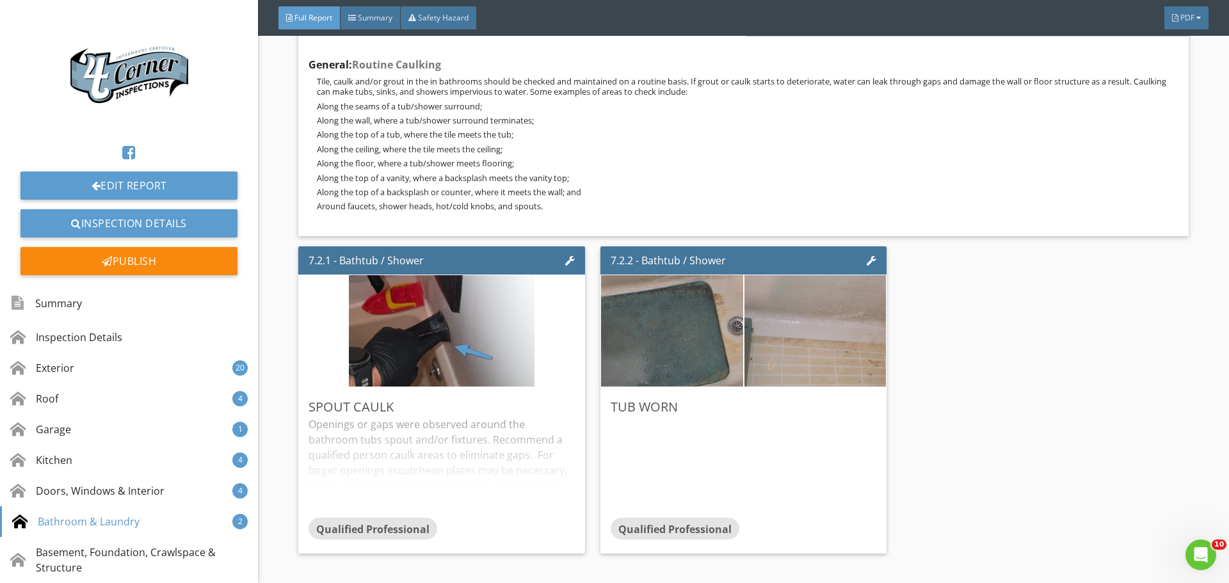
scroll to position [10499, 0]
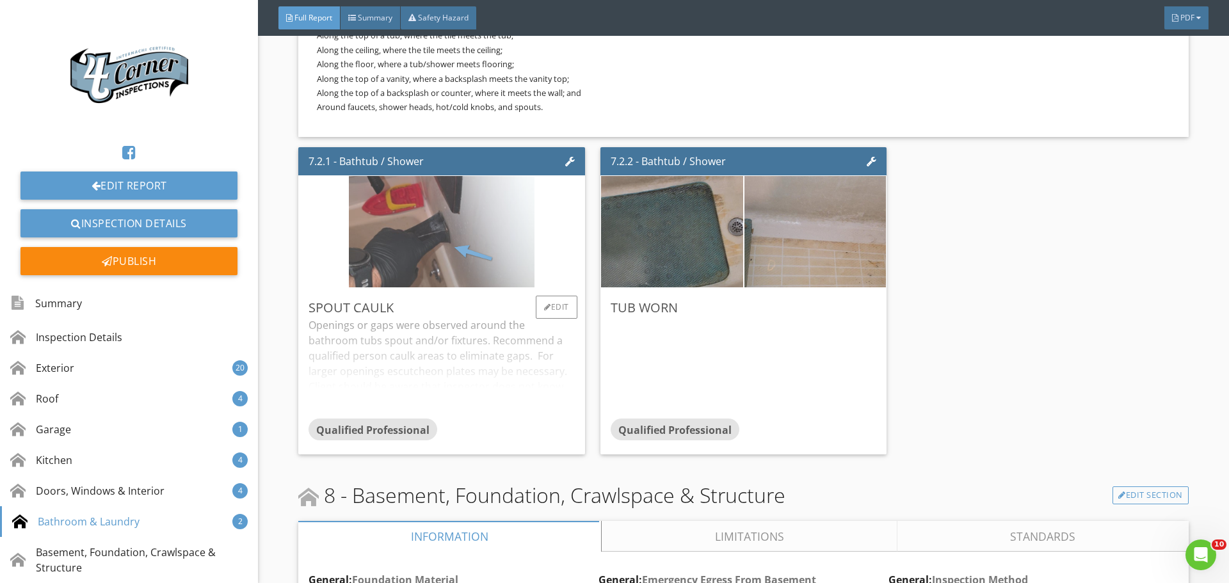
click at [490, 305] on img at bounding box center [442, 231] width 186 height 278
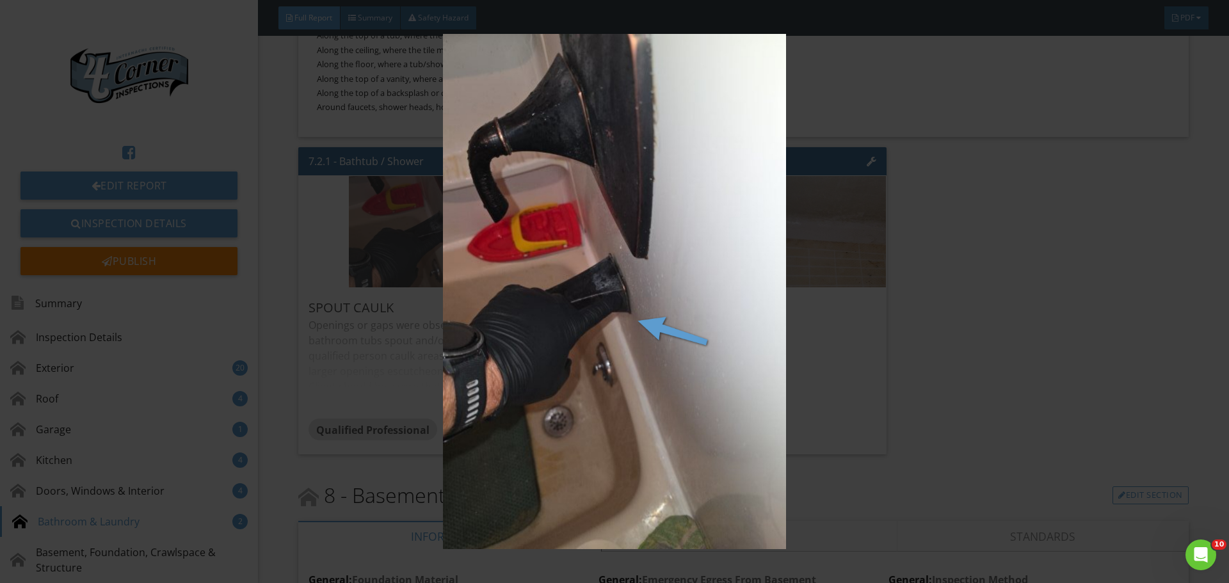
click at [490, 305] on img at bounding box center [614, 291] width 1129 height 515
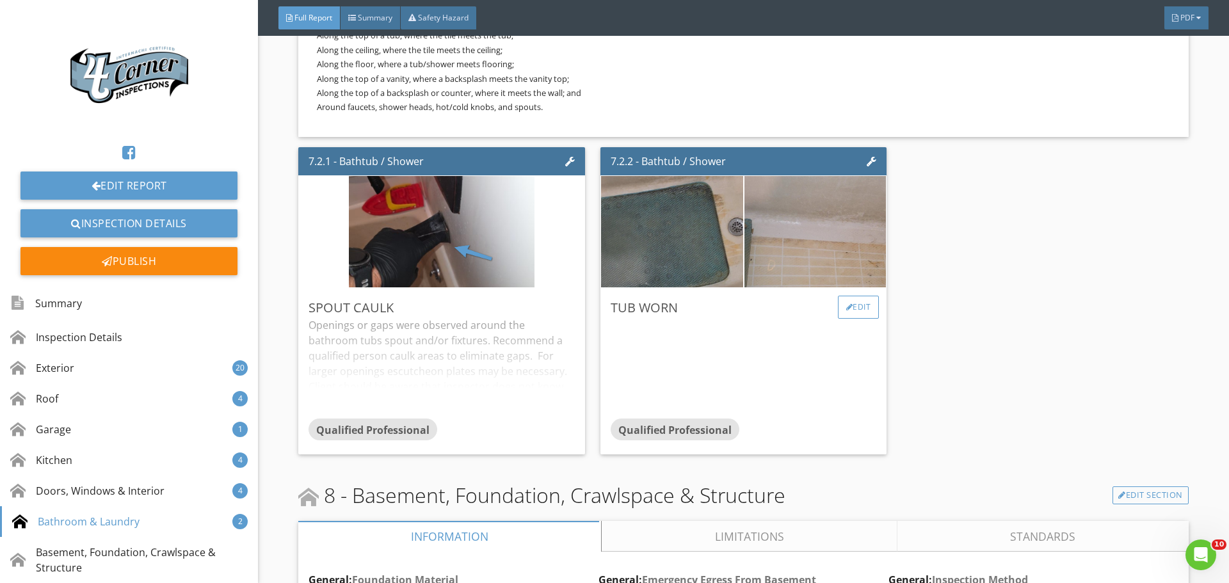
click at [846, 319] on div "Edit" at bounding box center [859, 307] width 42 height 23
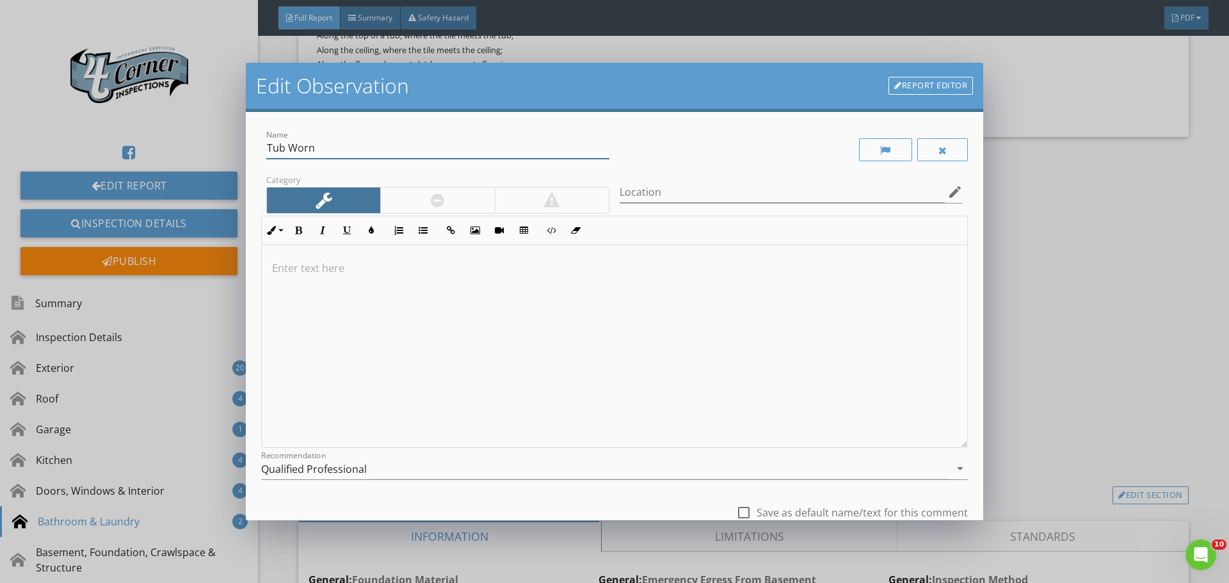
click at [439, 146] on input "Tub Worn" at bounding box center [437, 148] width 343 height 21
type input "Tub Worn - FYI"
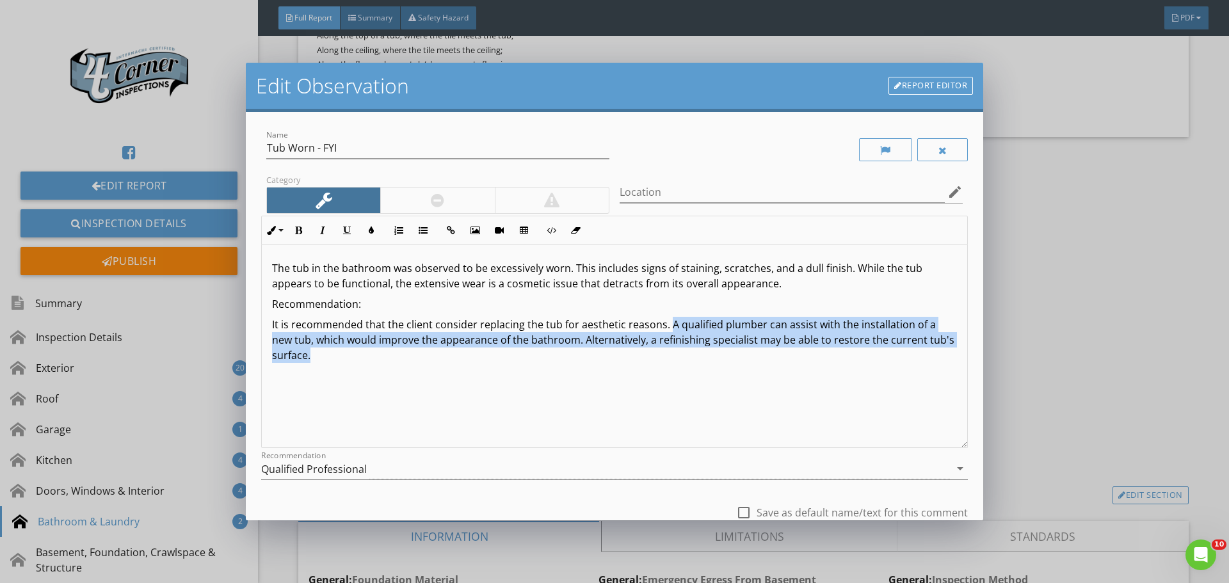
drag, startPoint x: 666, startPoint y: 326, endPoint x: 697, endPoint y: 387, distance: 68.7
click at [697, 387] on div "The tub in the bathroom was observed to be excessively worn. This includes sign…" at bounding box center [614, 346] width 705 height 203
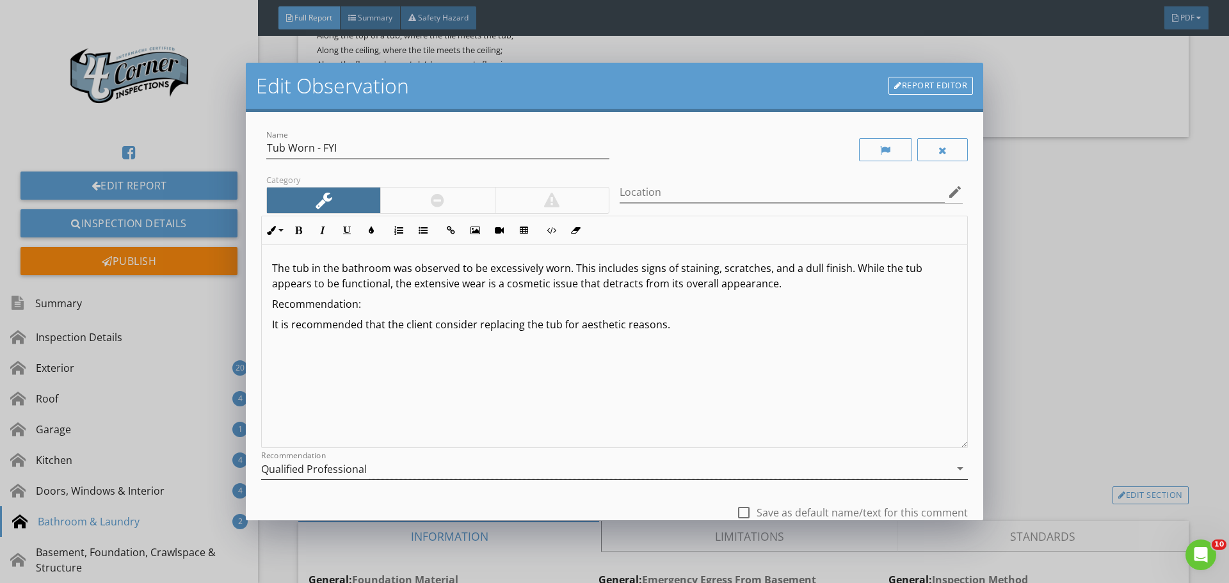
click at [547, 472] on div "Qualified Professional" at bounding box center [605, 468] width 689 height 21
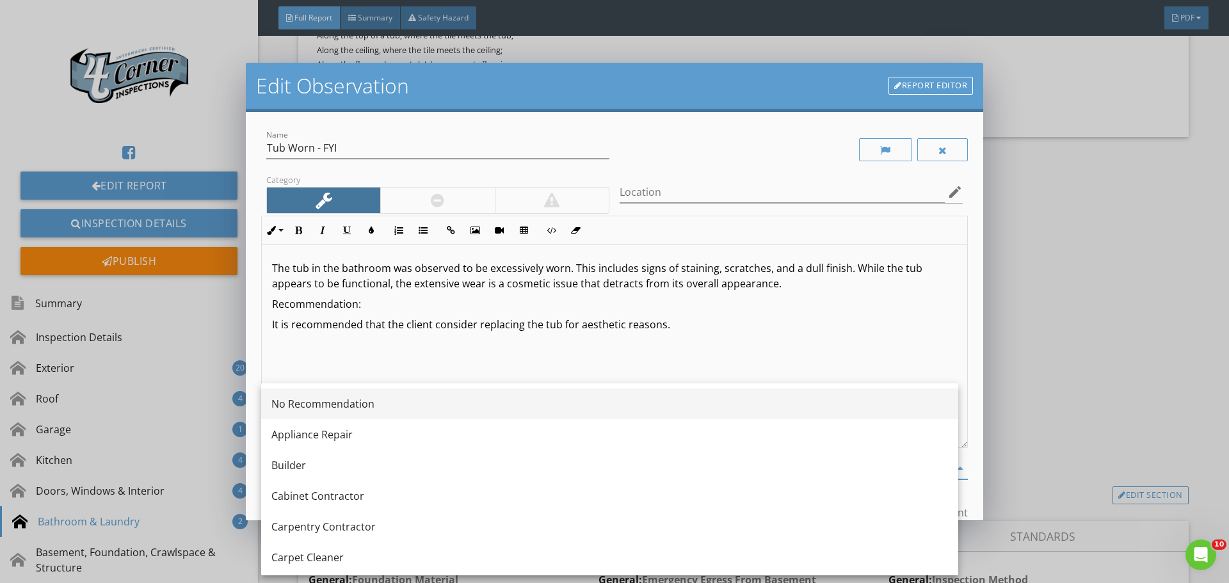
click at [346, 410] on div "No Recommendation" at bounding box center [609, 403] width 677 height 15
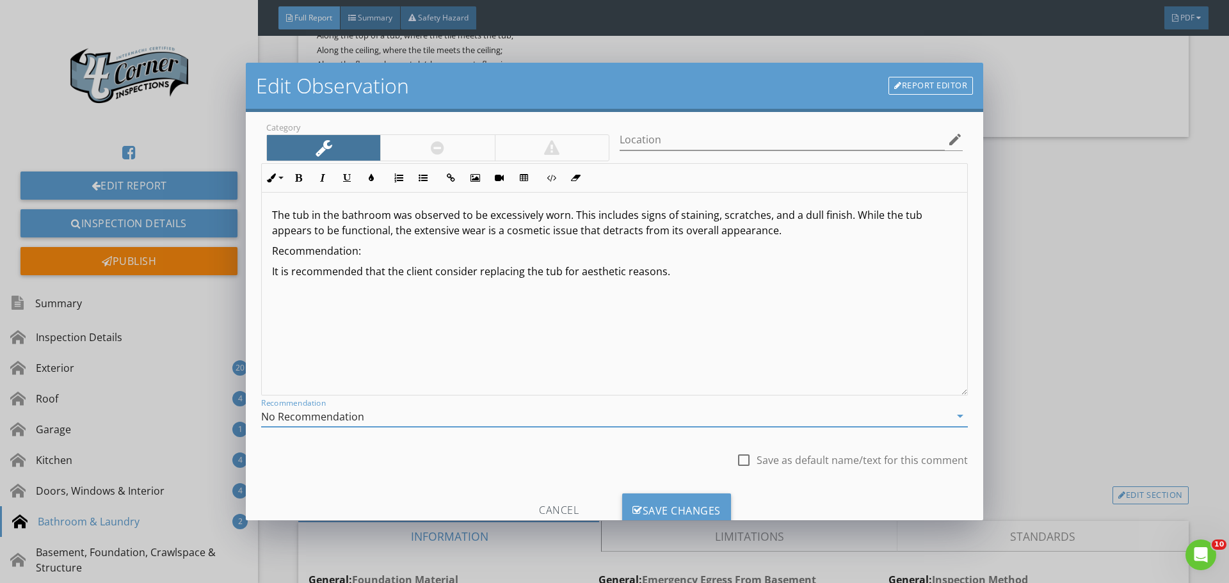
scroll to position [95, 0]
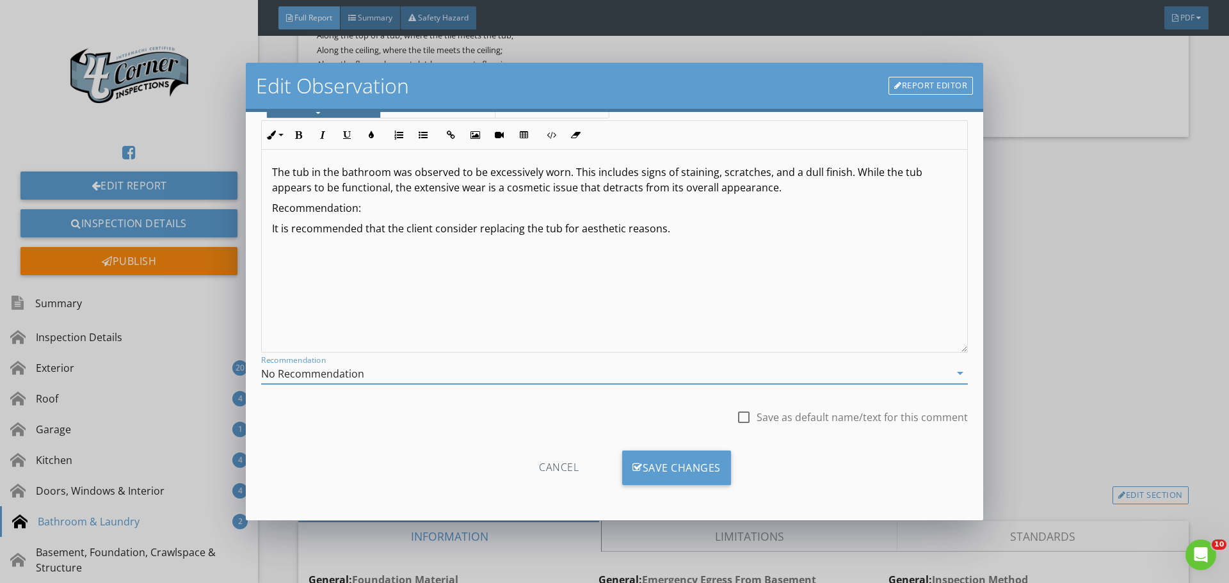
click at [738, 234] on p "It is recommended that the client consider replacing the tub for aesthetic reas…" at bounding box center [614, 228] width 685 height 15
click at [736, 417] on div at bounding box center [744, 417] width 22 height 22
checkbox input "true"
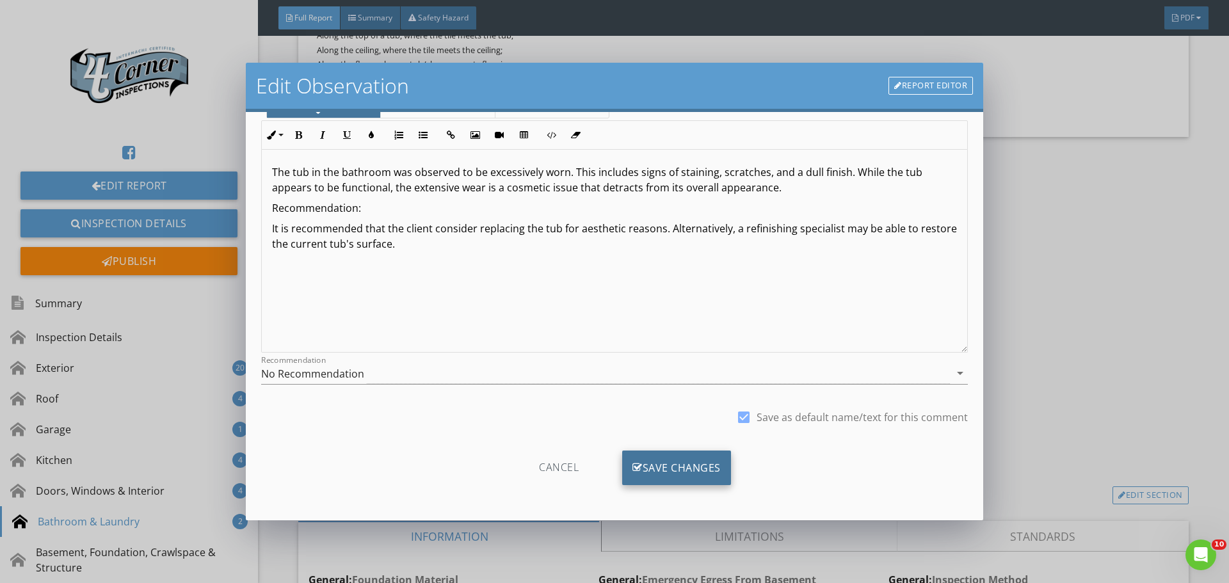
click at [661, 467] on div "Save Changes" at bounding box center [676, 468] width 109 height 35
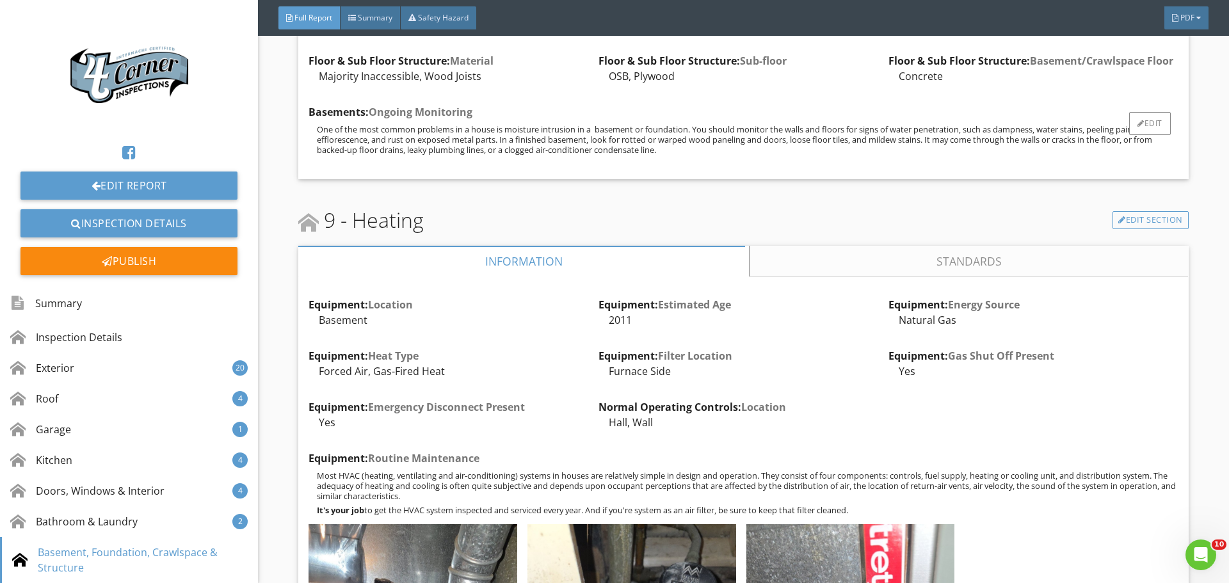
scroll to position [10947, 0]
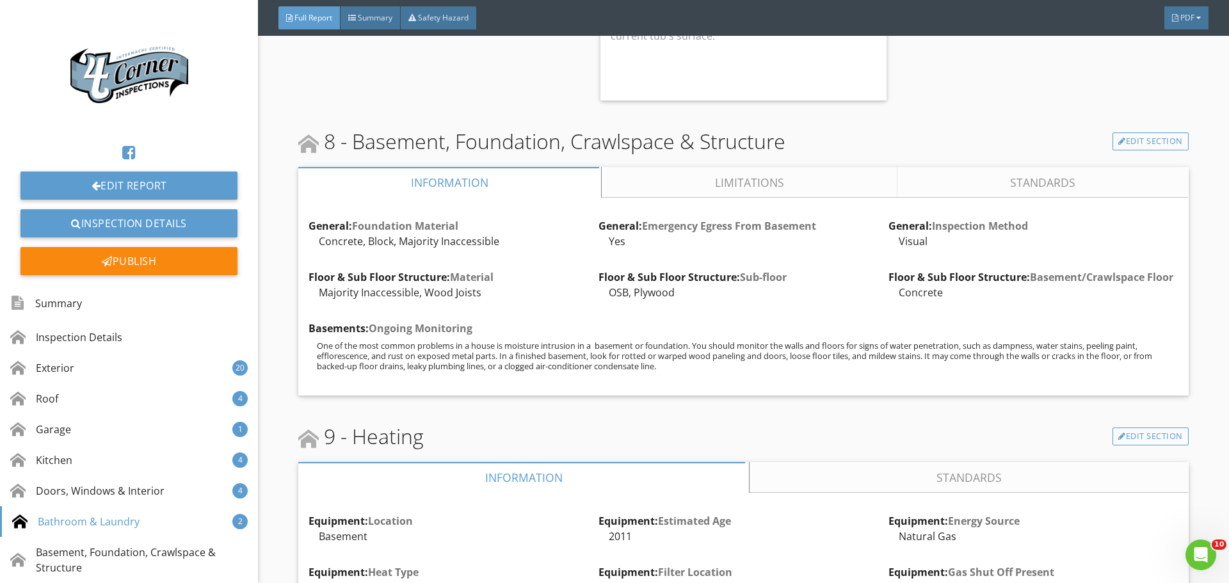
click at [687, 198] on link "Limitations" at bounding box center [749, 182] width 295 height 31
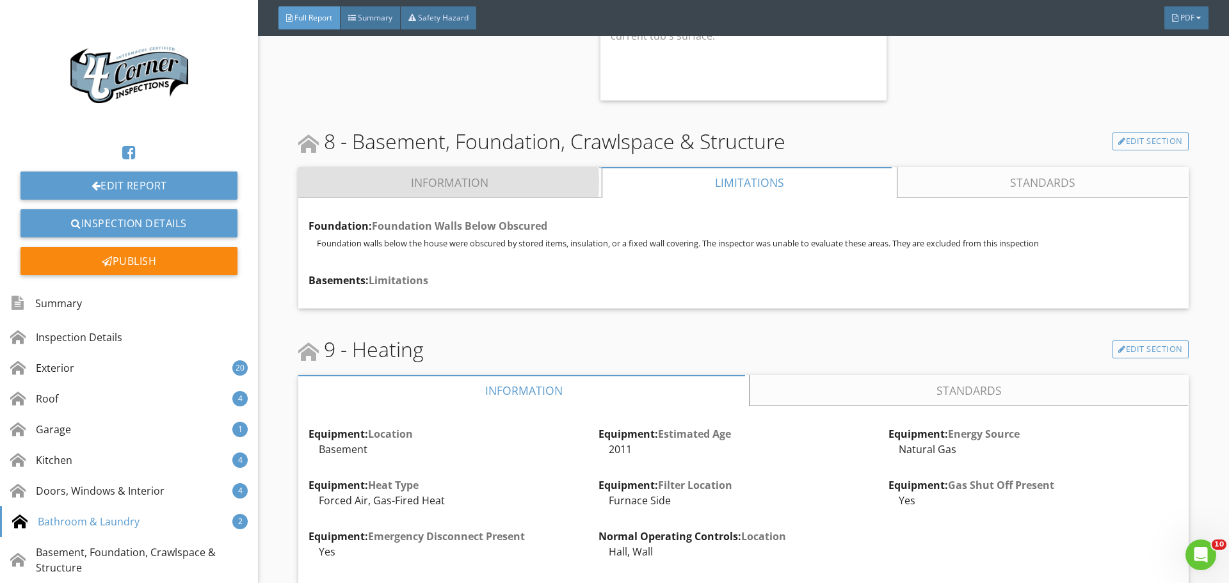
click at [499, 198] on link "Information" at bounding box center [449, 182] width 303 height 31
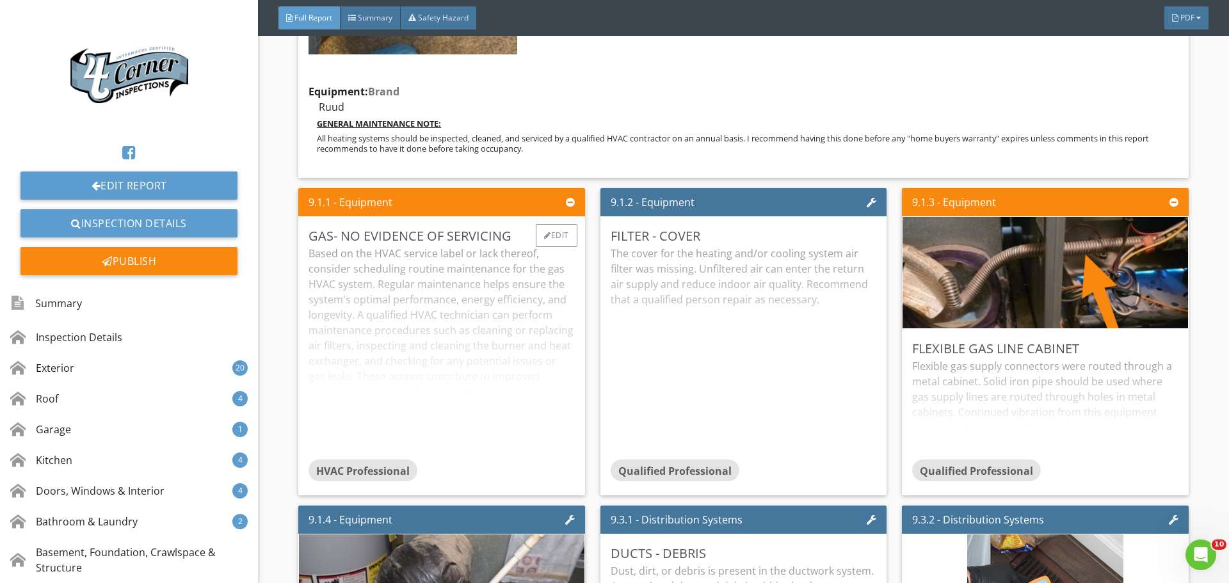
scroll to position [13251, 0]
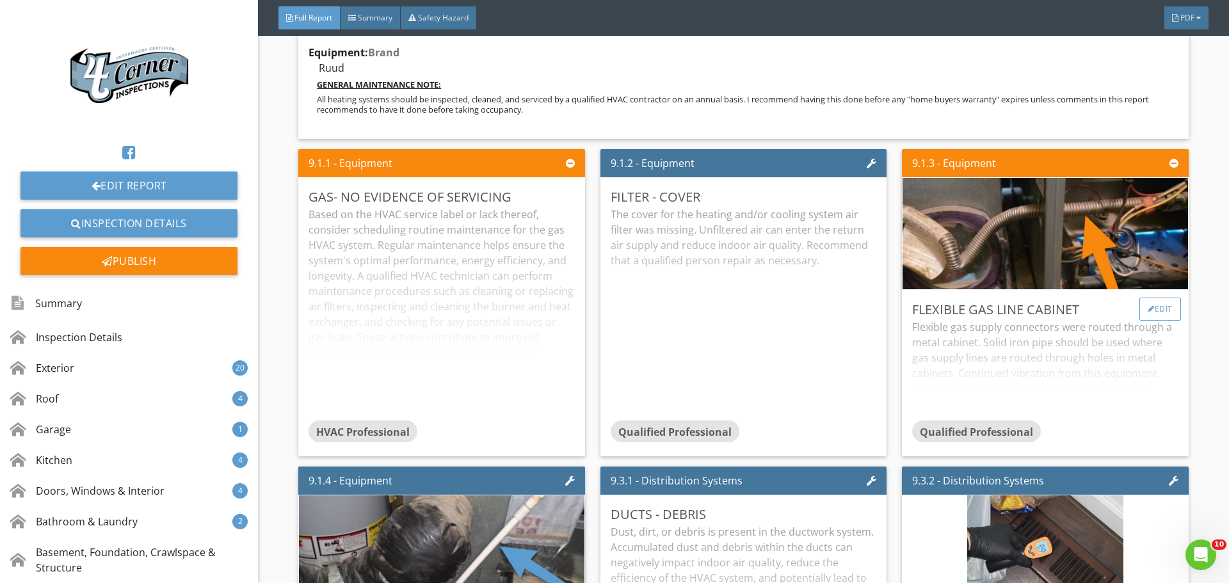
click at [1145, 321] on div "Edit" at bounding box center [1160, 309] width 42 height 23
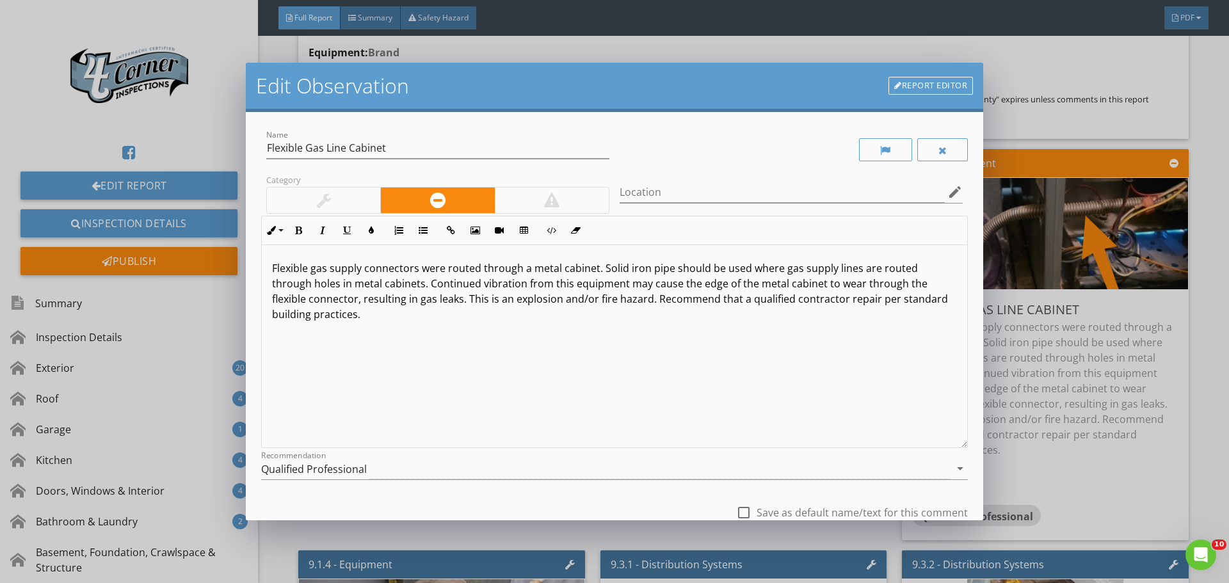
click at [549, 207] on div at bounding box center [551, 200] width 15 height 15
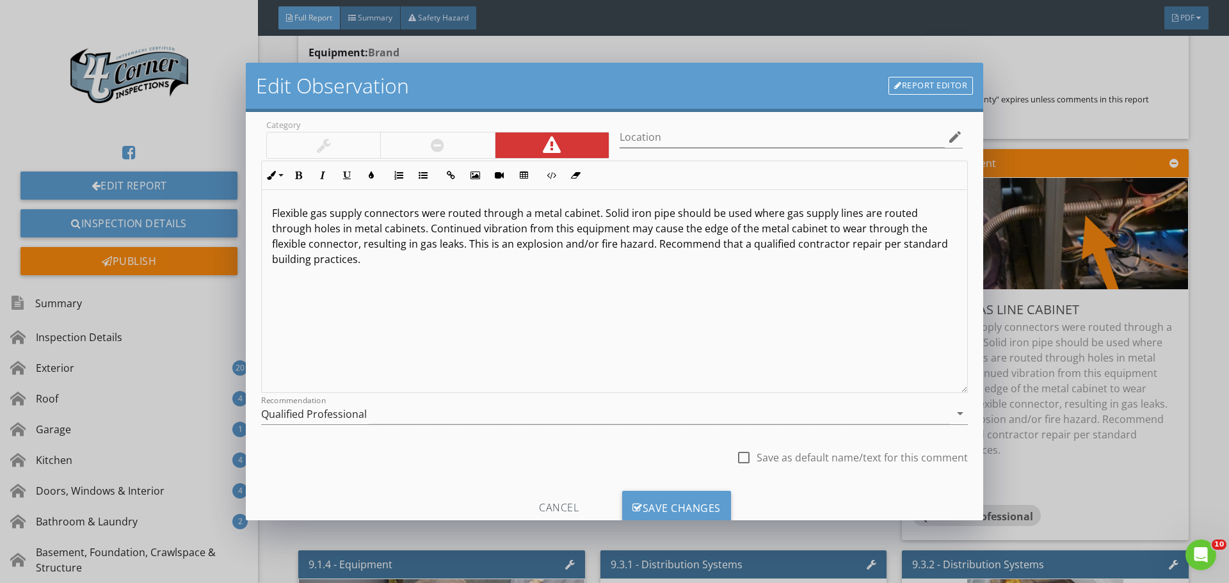
scroll to position [95, 0]
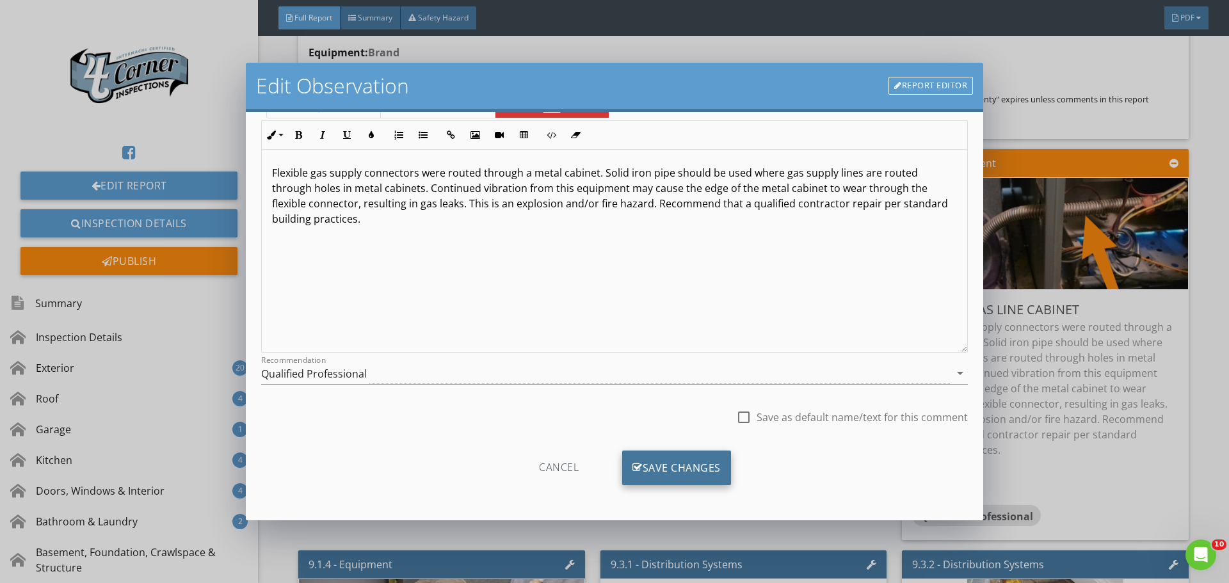
click at [650, 463] on div "Save Changes" at bounding box center [676, 468] width 109 height 35
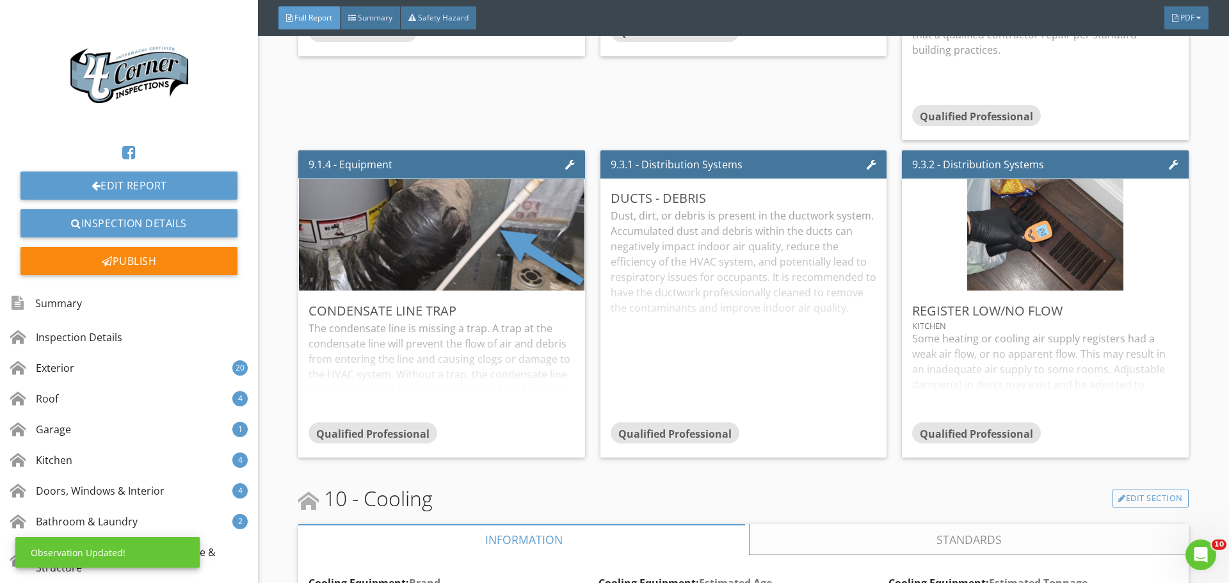
scroll to position [13699, 0]
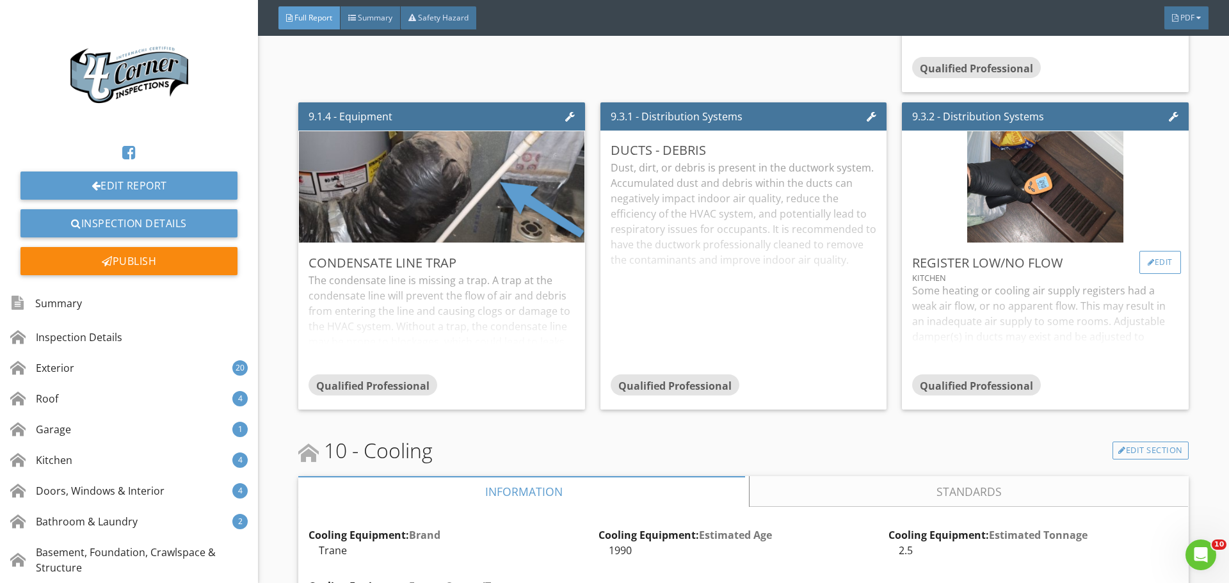
click at [1148, 266] on div at bounding box center [1151, 263] width 7 height 8
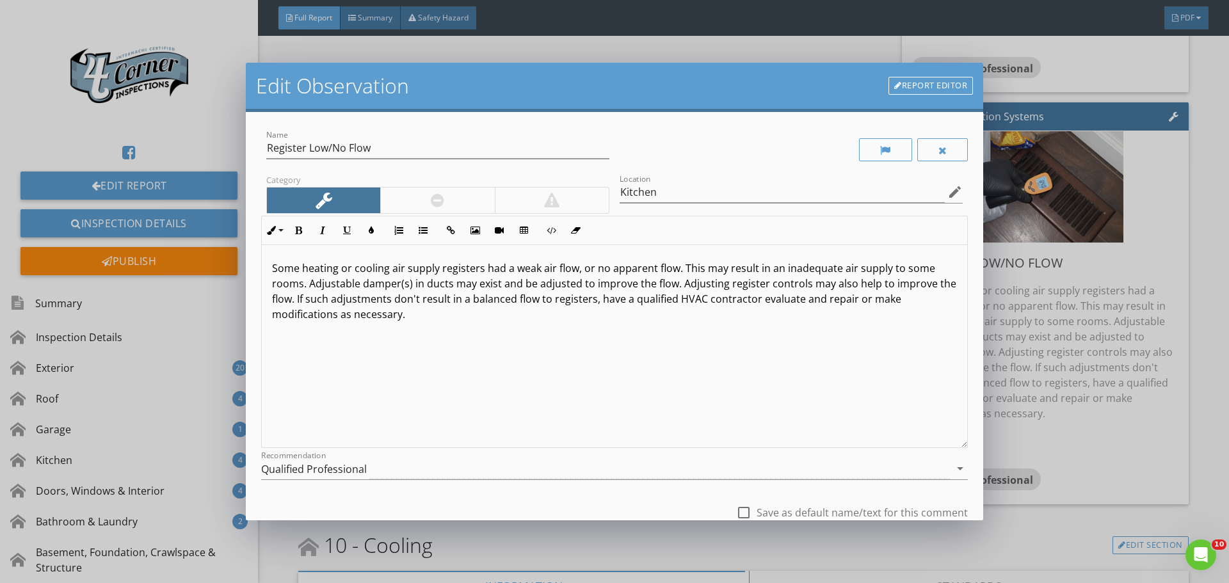
click at [480, 272] on p "Some heating or cooling air supply registers had a weak air flow, or no apparen…" at bounding box center [614, 291] width 685 height 61
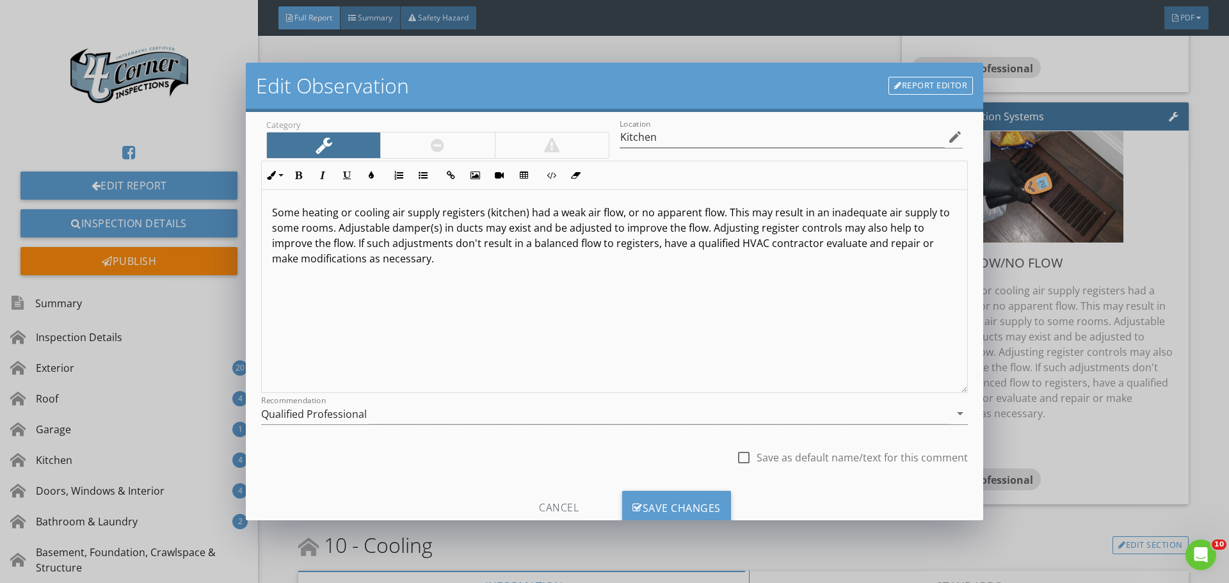
scroll to position [95, 0]
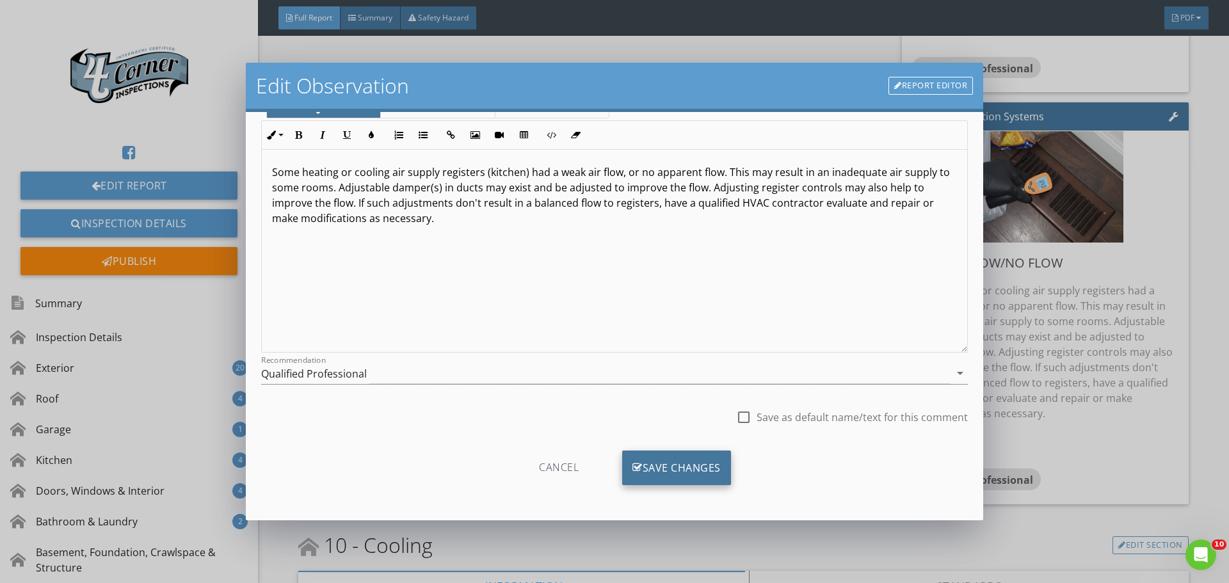
click at [702, 478] on div "Save Changes" at bounding box center [676, 468] width 109 height 35
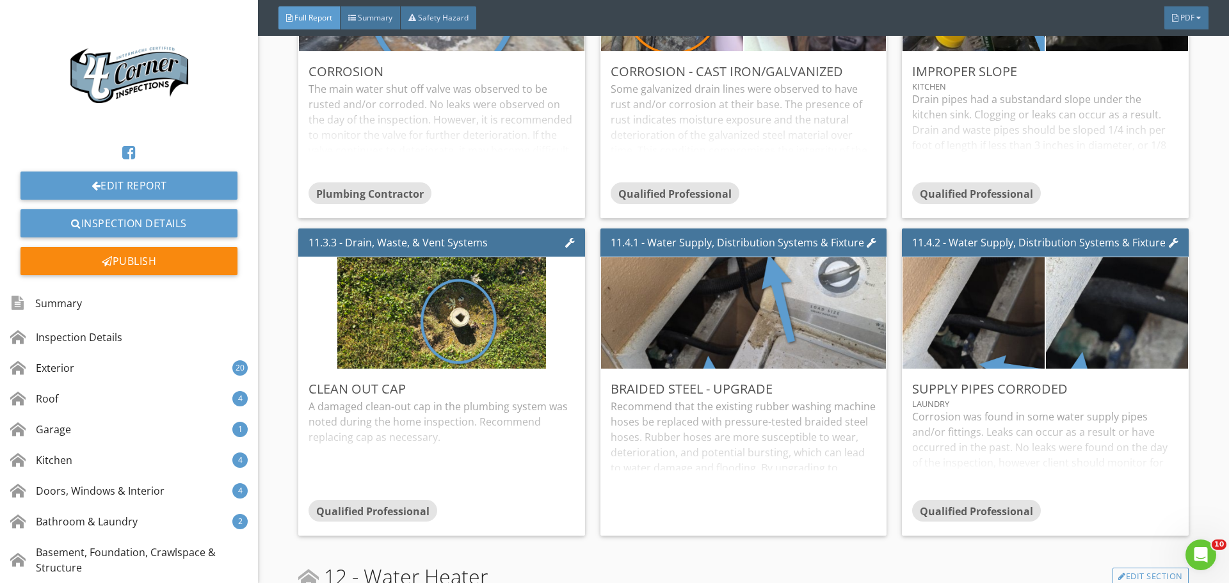
scroll to position [16068, 0]
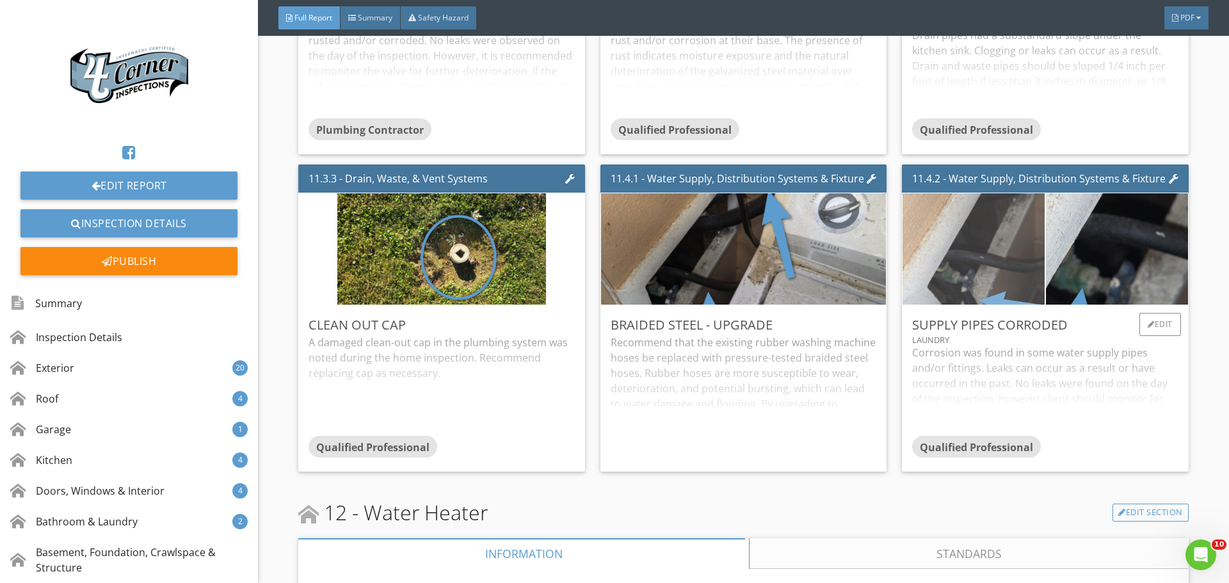
click at [1006, 327] on img at bounding box center [973, 249] width 355 height 237
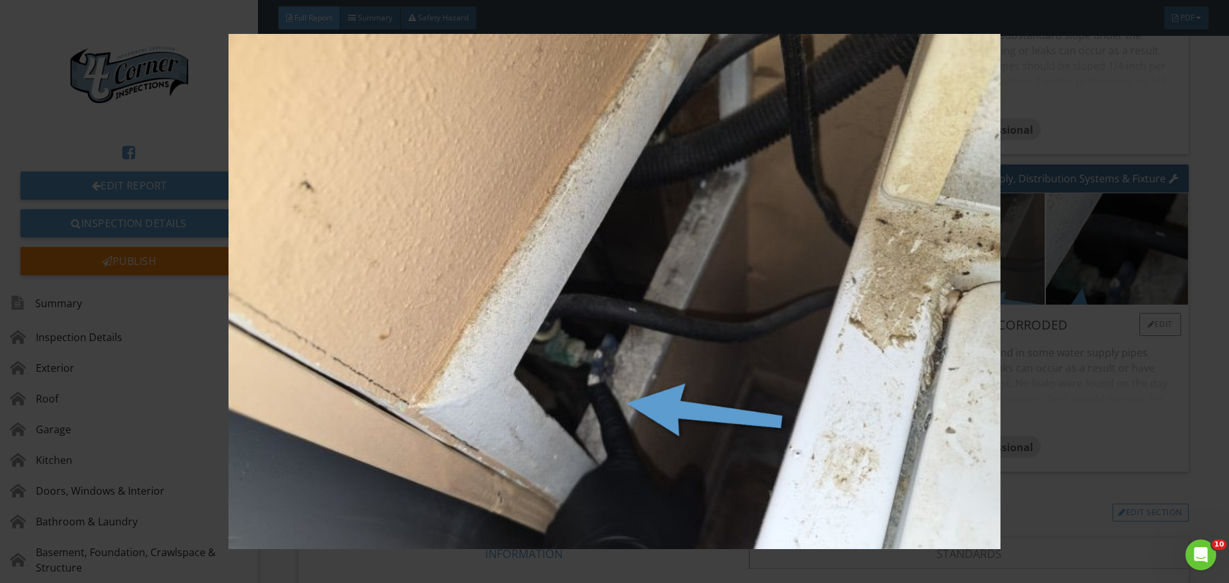
click at [1006, 327] on img at bounding box center [614, 291] width 1129 height 515
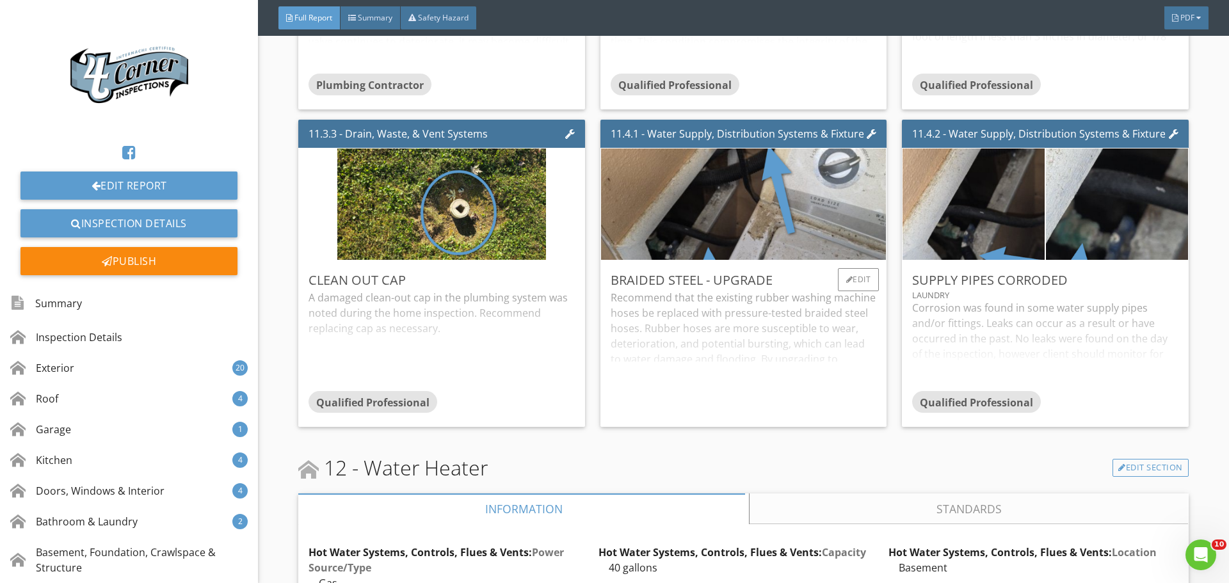
scroll to position [16132, 0]
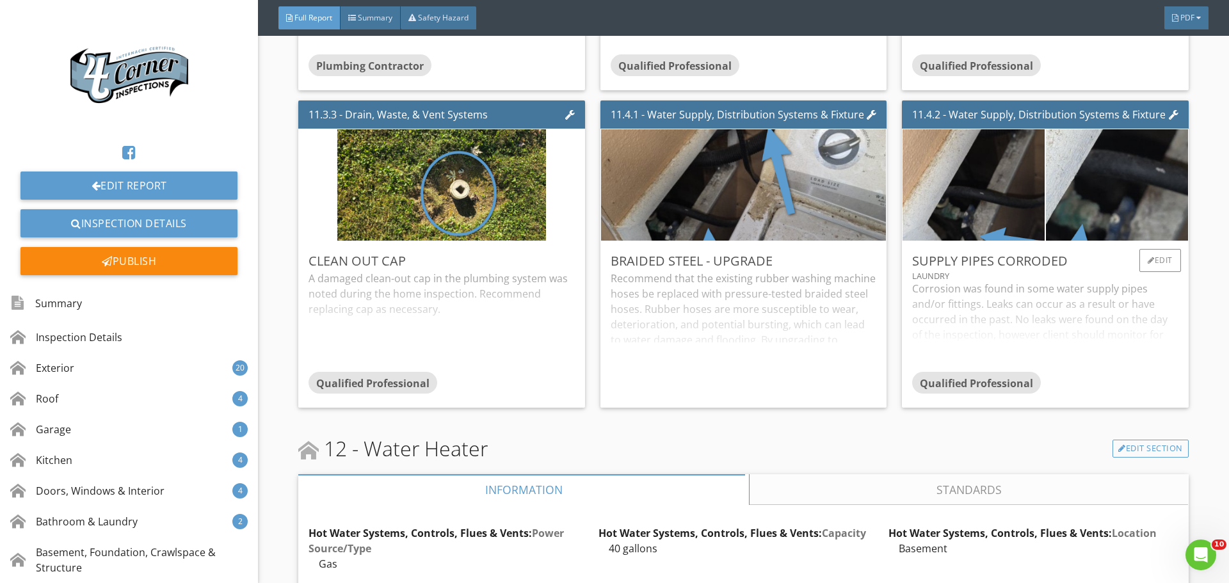
click at [1146, 281] on div "Laundry" at bounding box center [1045, 276] width 266 height 10
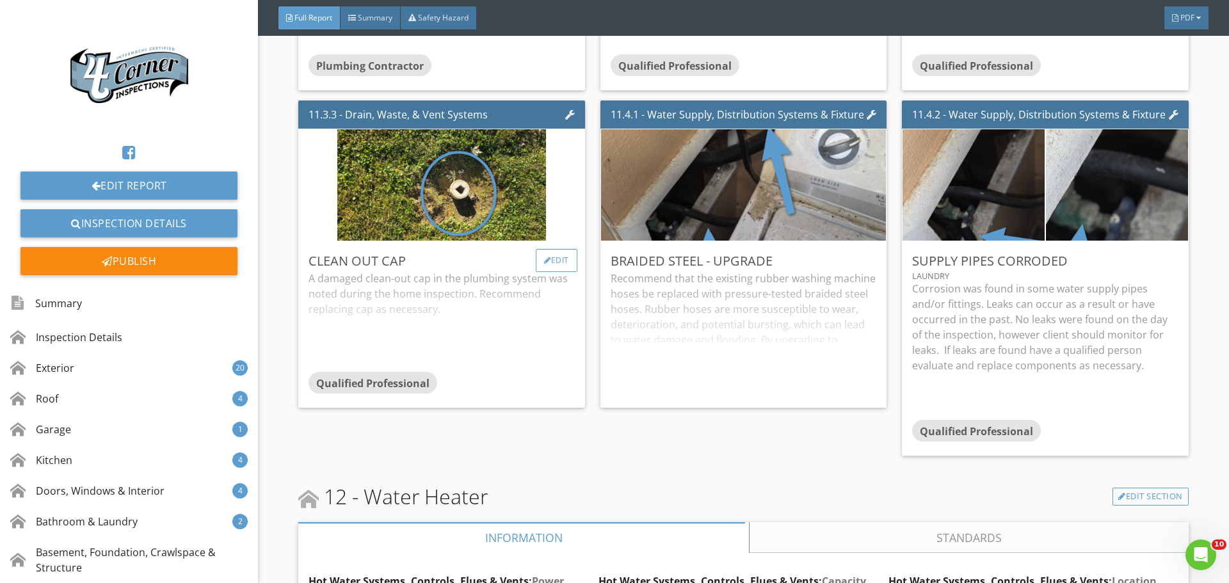
click at [546, 272] on div "Edit" at bounding box center [557, 260] width 42 height 23
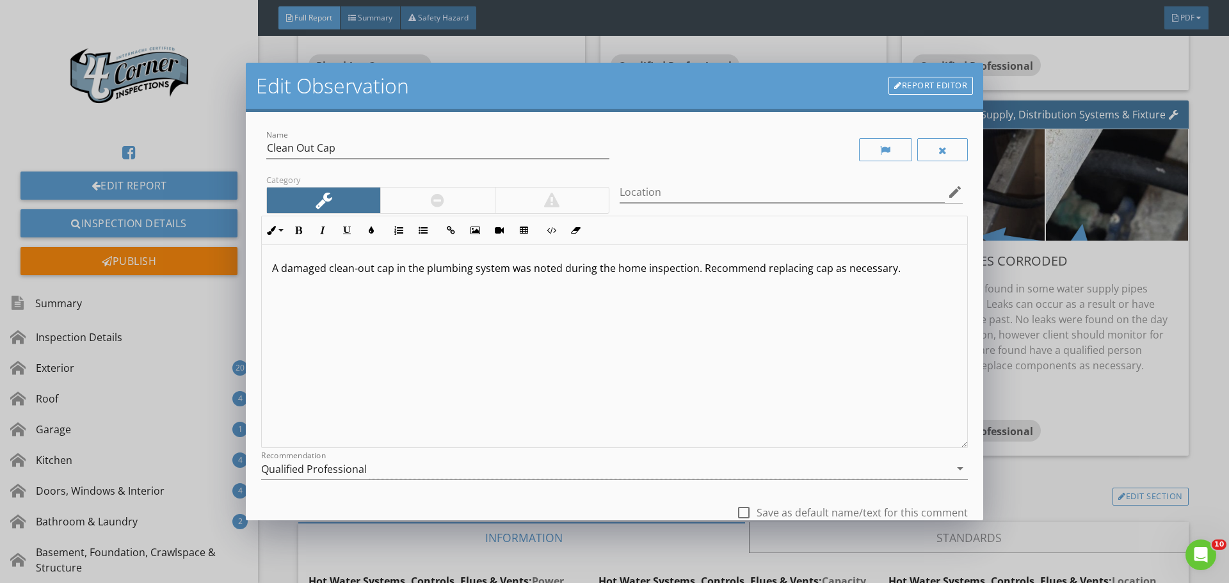
click at [1063, 437] on div "Edit Observation Report Editor Name Clean Out Cap Category Location edit Inline…" at bounding box center [614, 291] width 1229 height 583
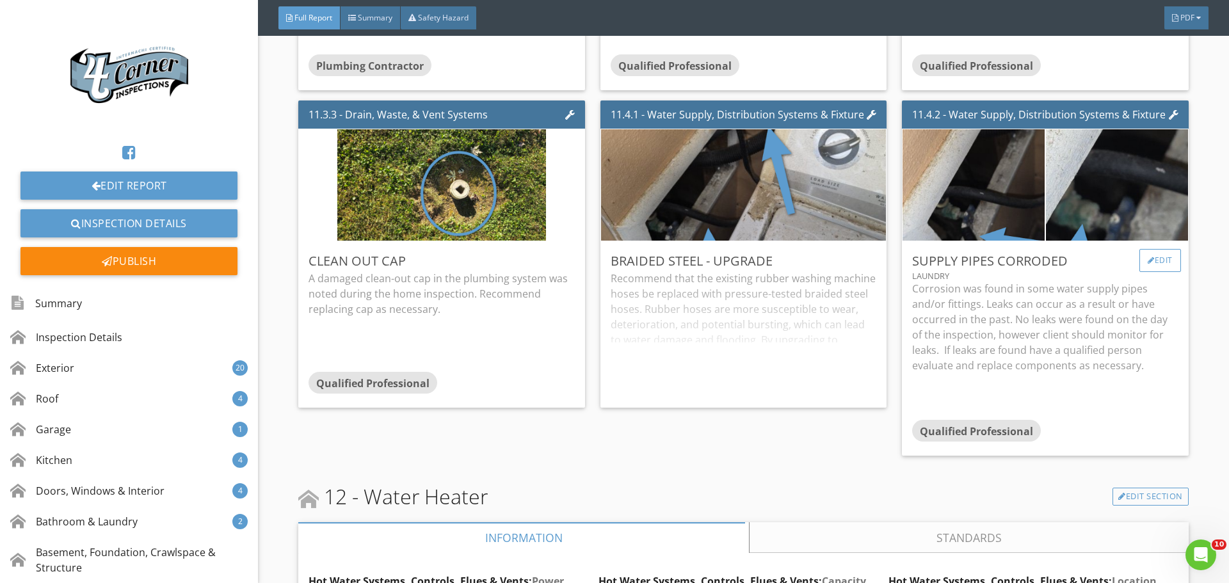
click at [1148, 264] on div at bounding box center [1151, 261] width 7 height 8
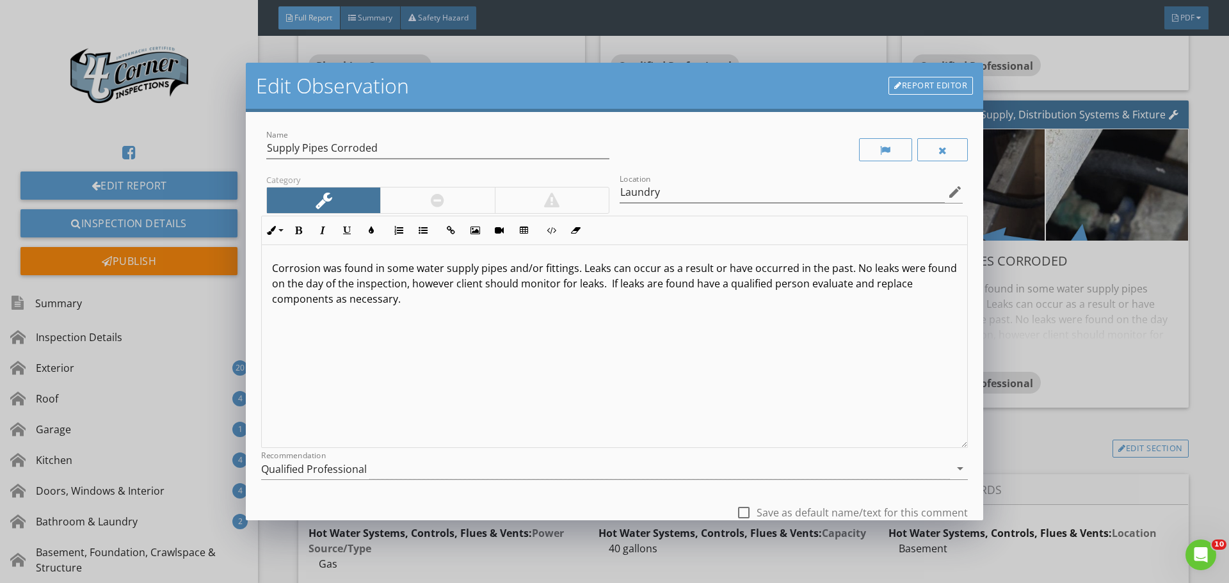
click at [574, 272] on p "Corrosion was found in some water supply pipes and/or fittings. Leaks can occur…" at bounding box center [614, 284] width 685 height 46
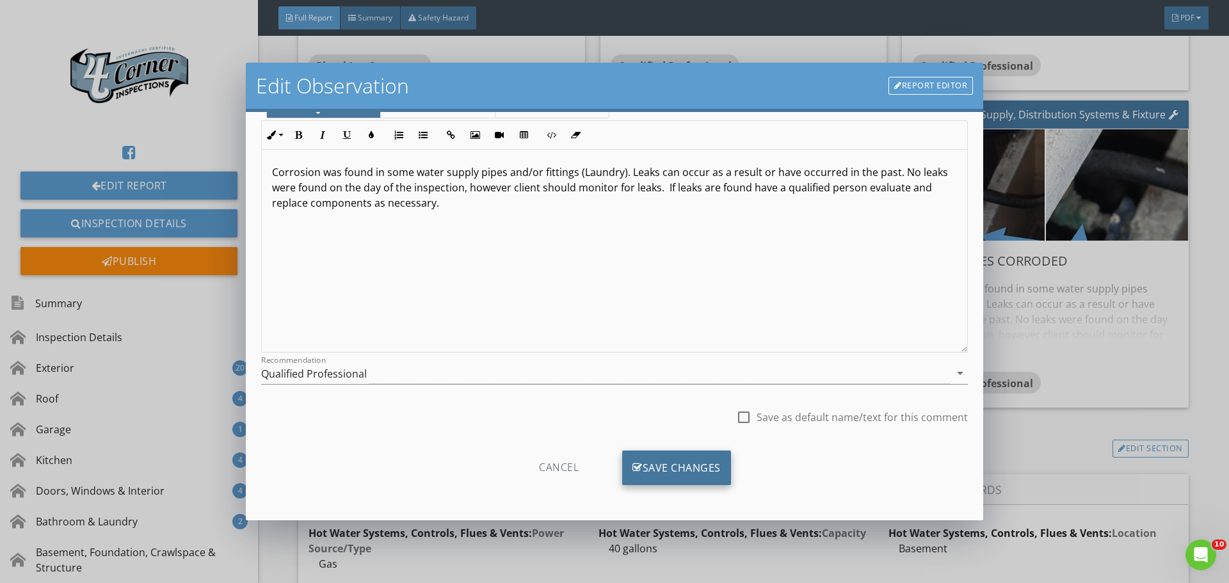
click at [675, 466] on div "Save Changes" at bounding box center [676, 468] width 109 height 35
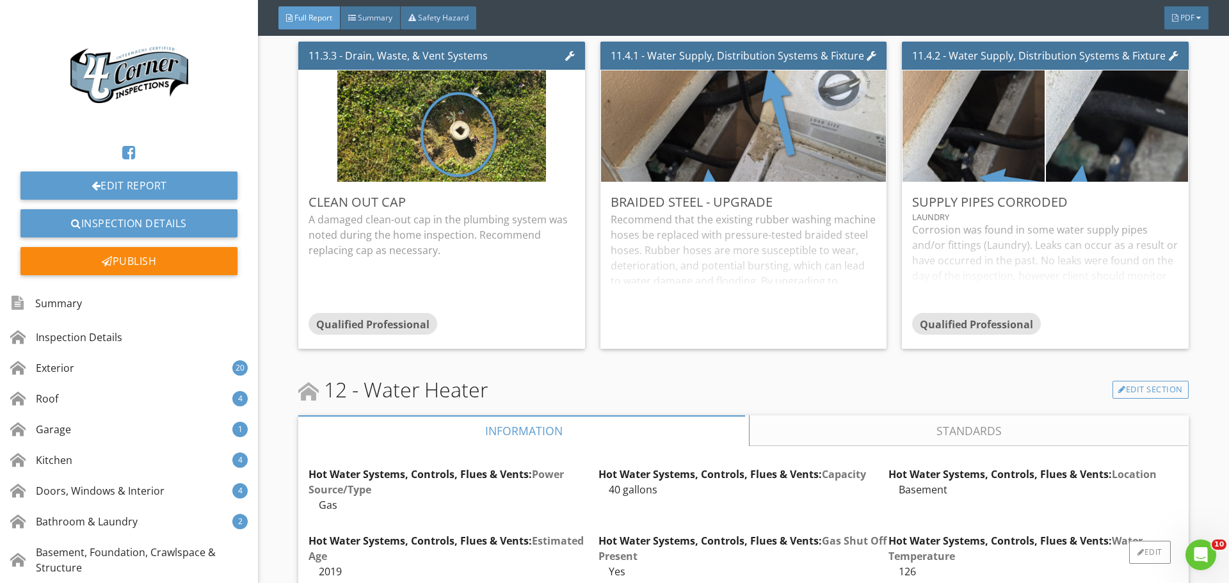
scroll to position [16324, 0]
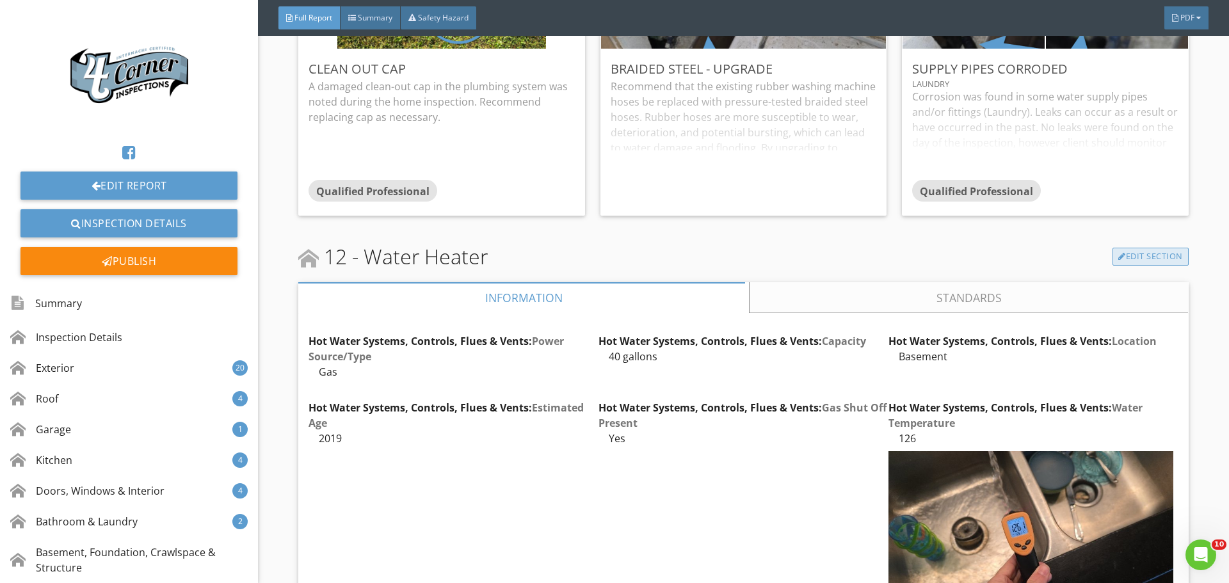
click at [1116, 266] on link "Edit Section" at bounding box center [1151, 257] width 76 height 18
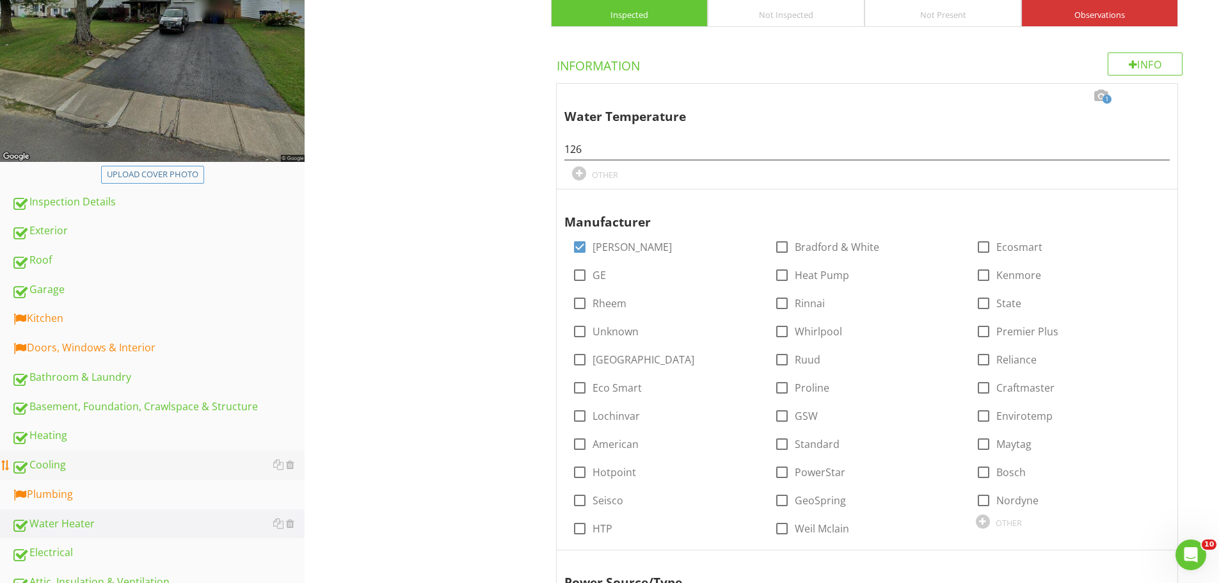
scroll to position [320, 0]
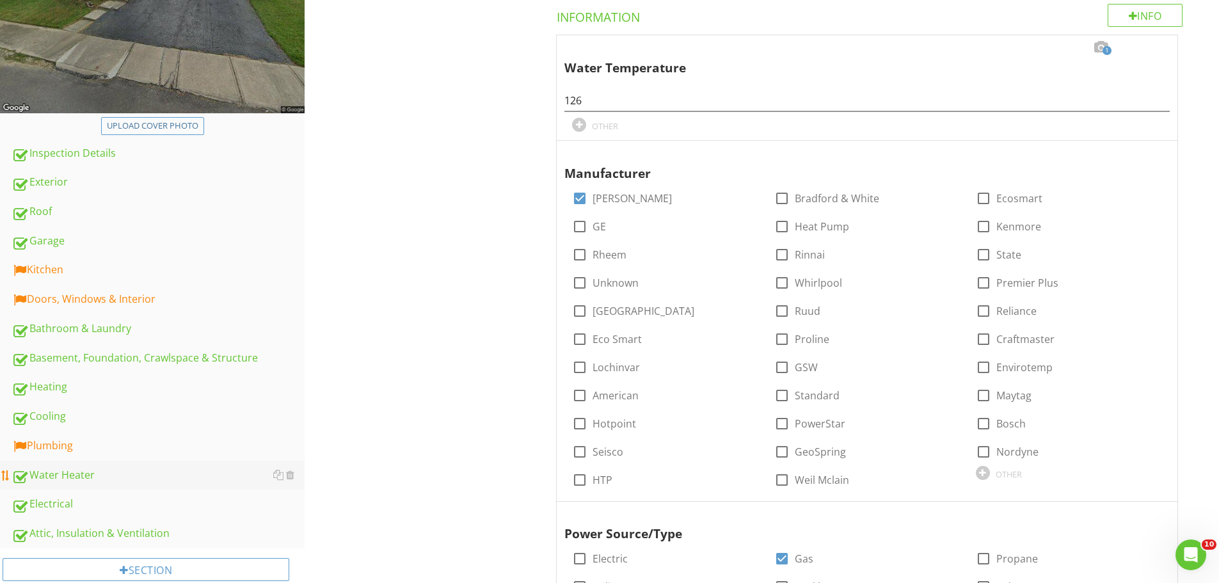
click at [76, 483] on div "Water Heater" at bounding box center [158, 475] width 293 height 17
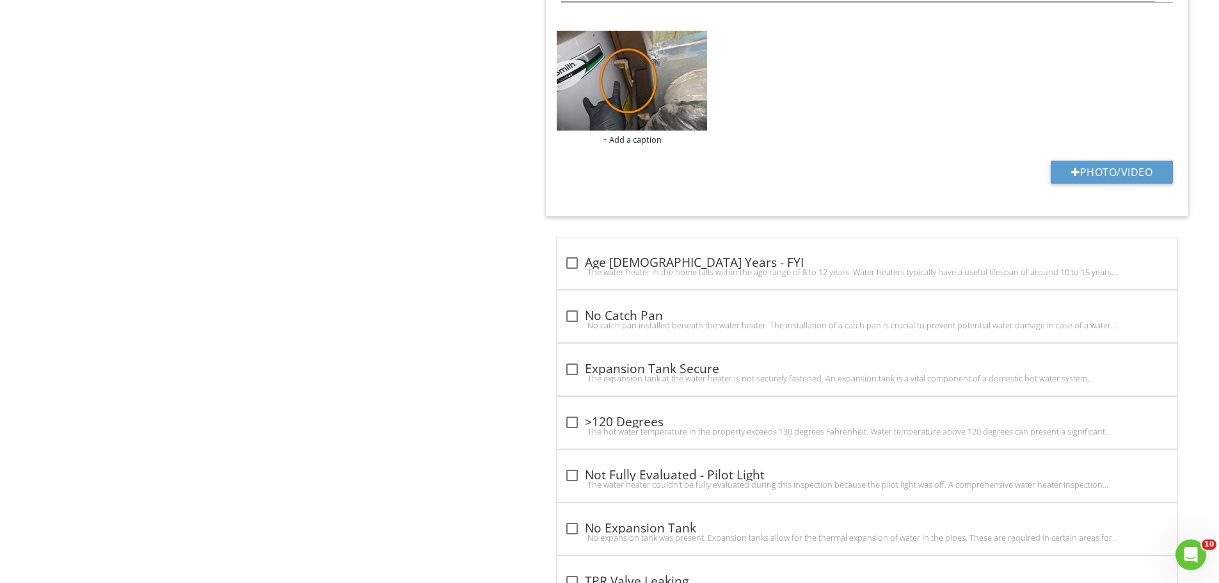
scroll to position [1856, 0]
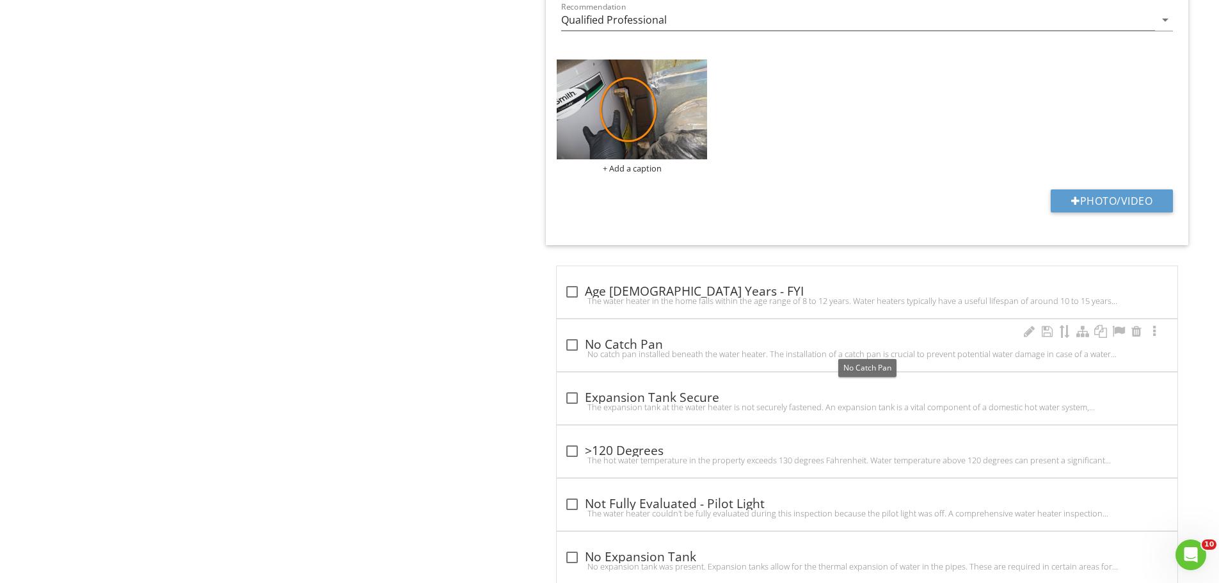
click at [568, 344] on div at bounding box center [572, 345] width 22 height 22
checkbox input "true"
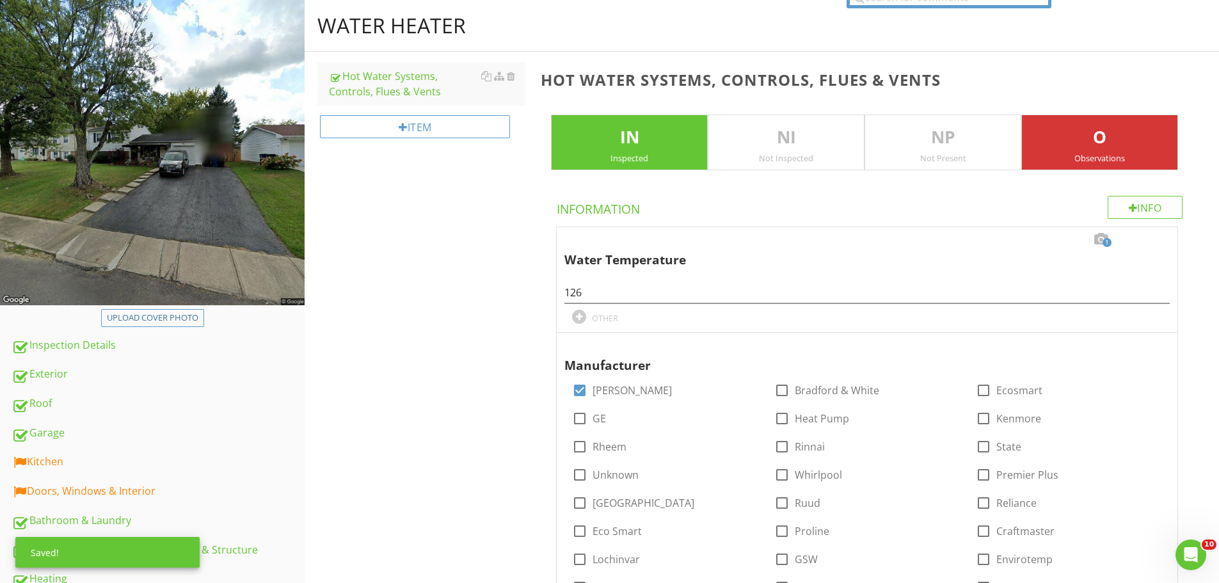
scroll to position [0, 0]
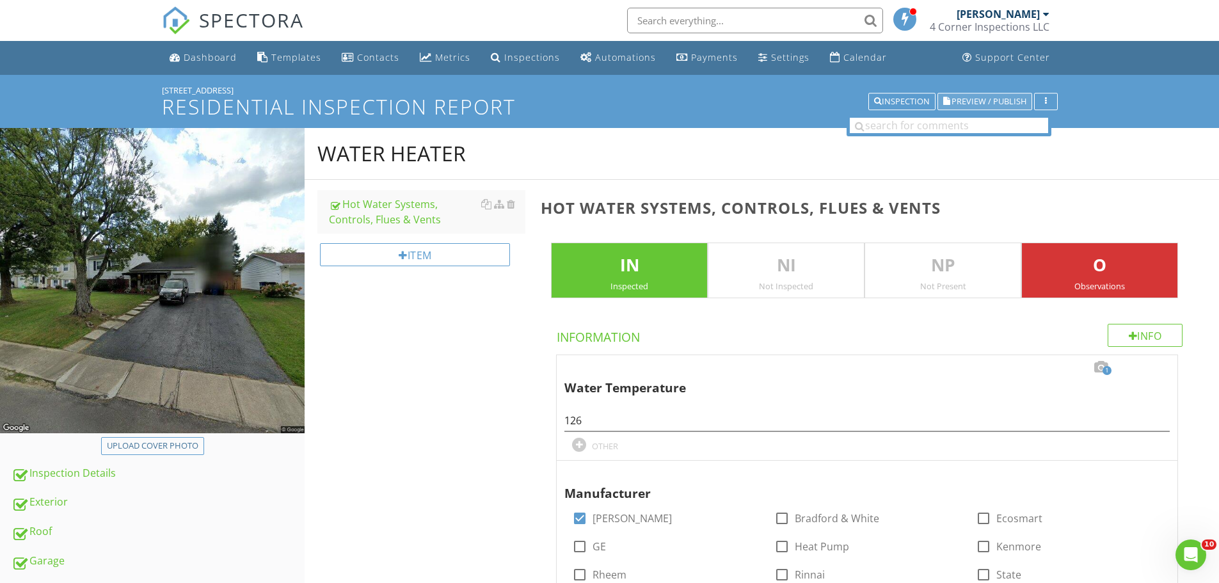
click at [995, 102] on span "Preview / Publish" at bounding box center [989, 101] width 75 height 8
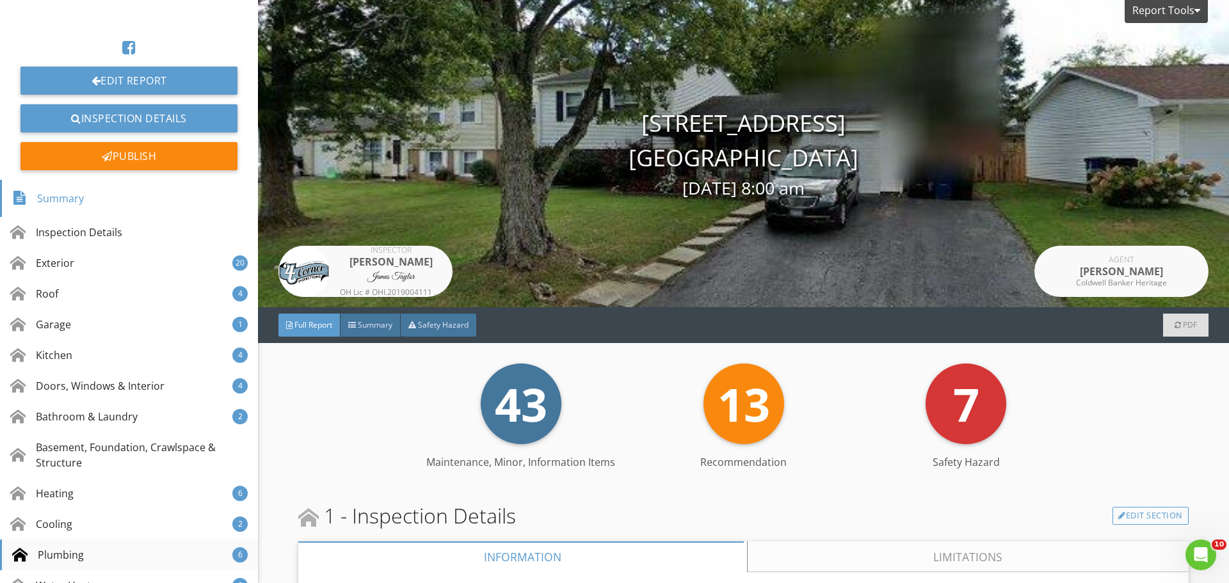
scroll to position [128, 0]
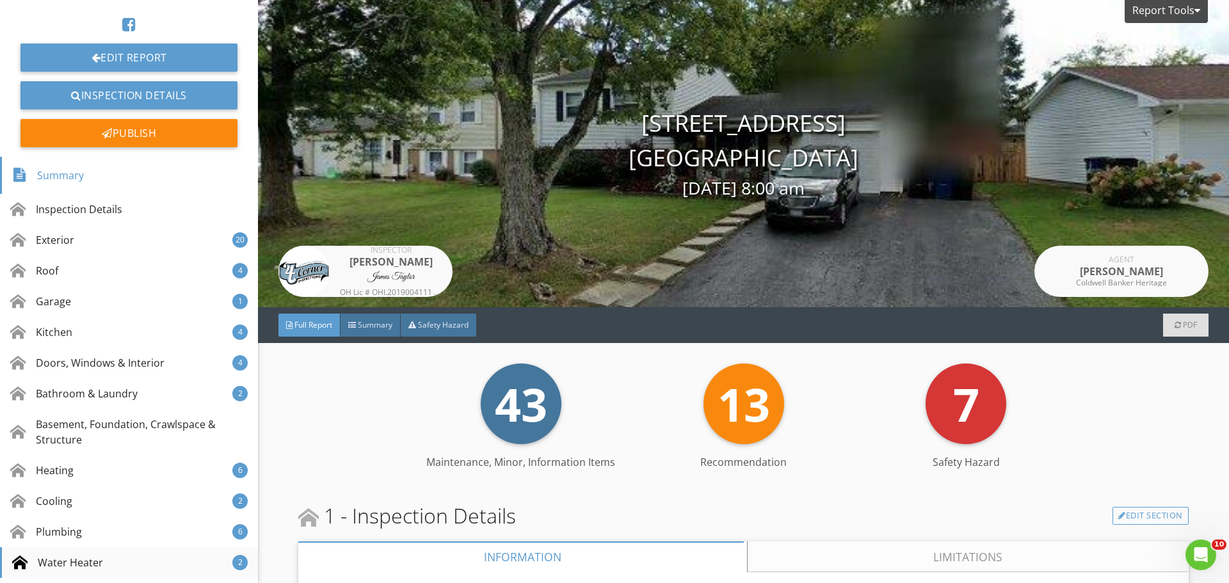
click at [79, 559] on div "Water Heater" at bounding box center [57, 562] width 91 height 15
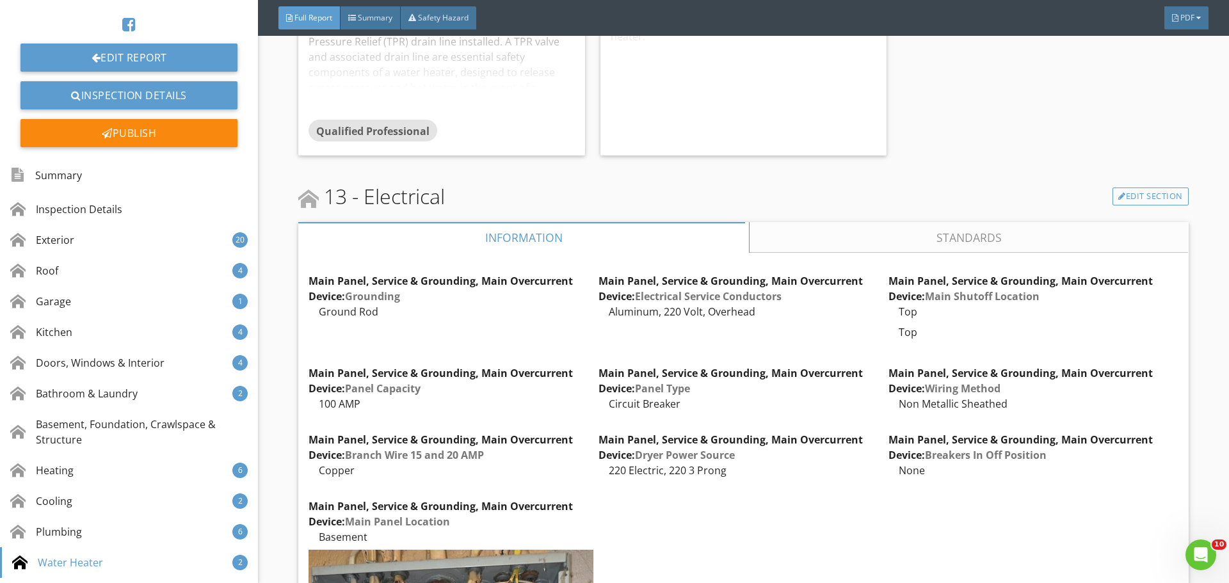
scroll to position [16413, 0]
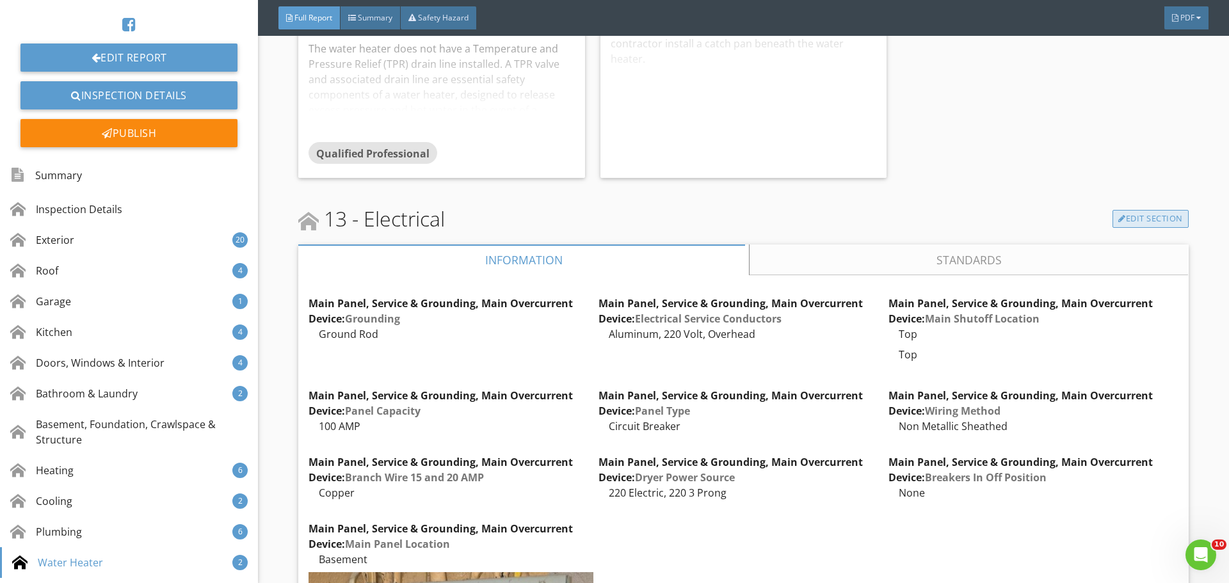
click at [1116, 228] on link "Edit Section" at bounding box center [1151, 219] width 76 height 18
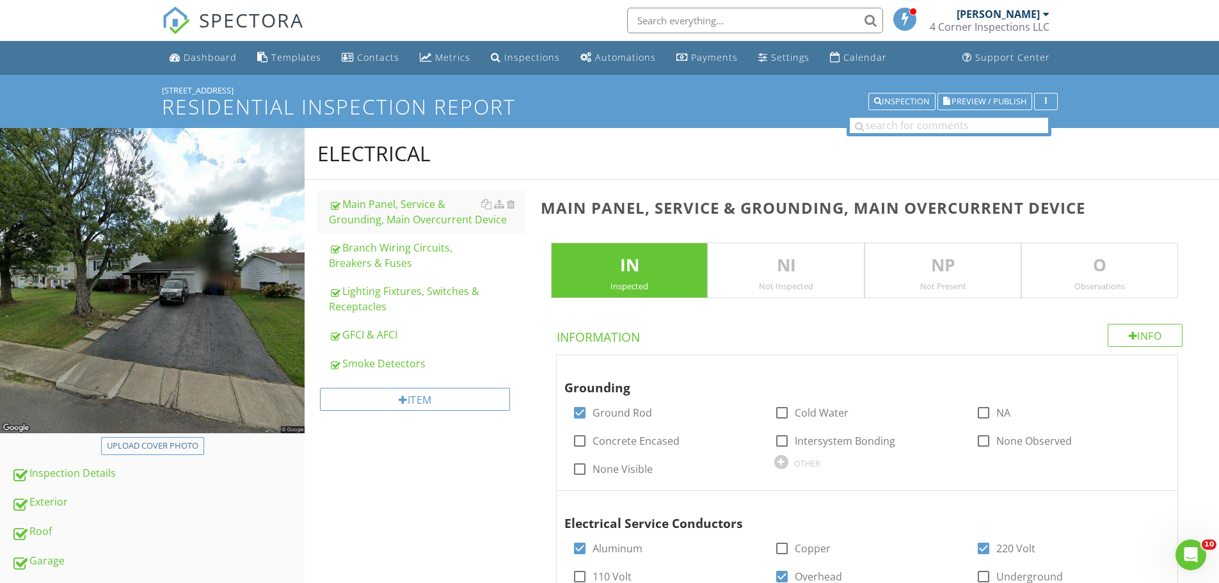
click at [1066, 266] on p "O" at bounding box center [1100, 266] width 156 height 26
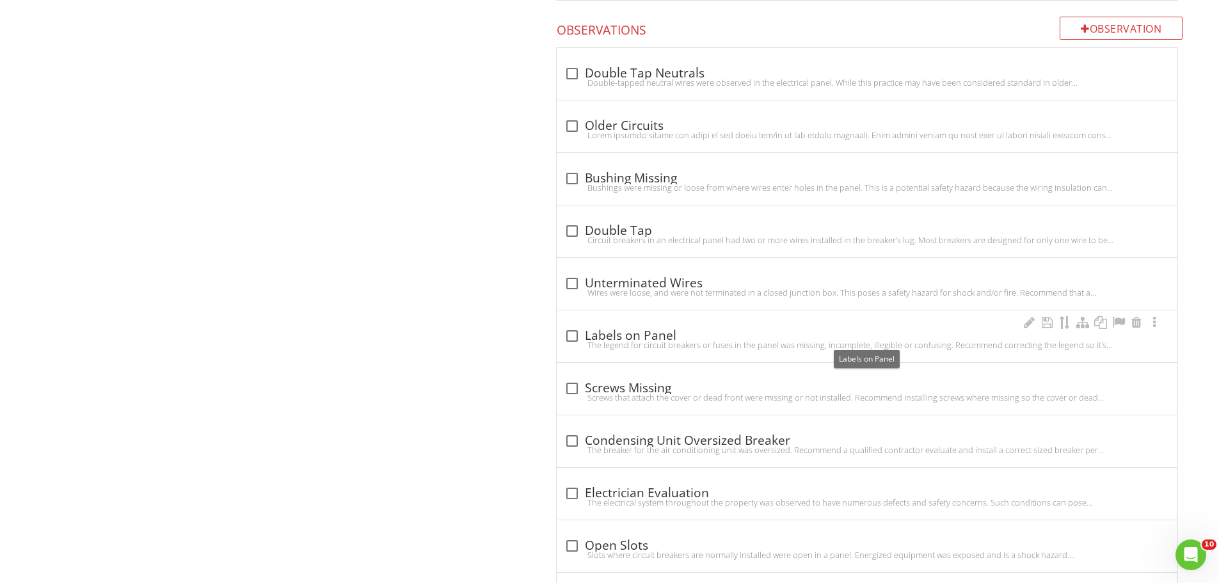
scroll to position [2113, 0]
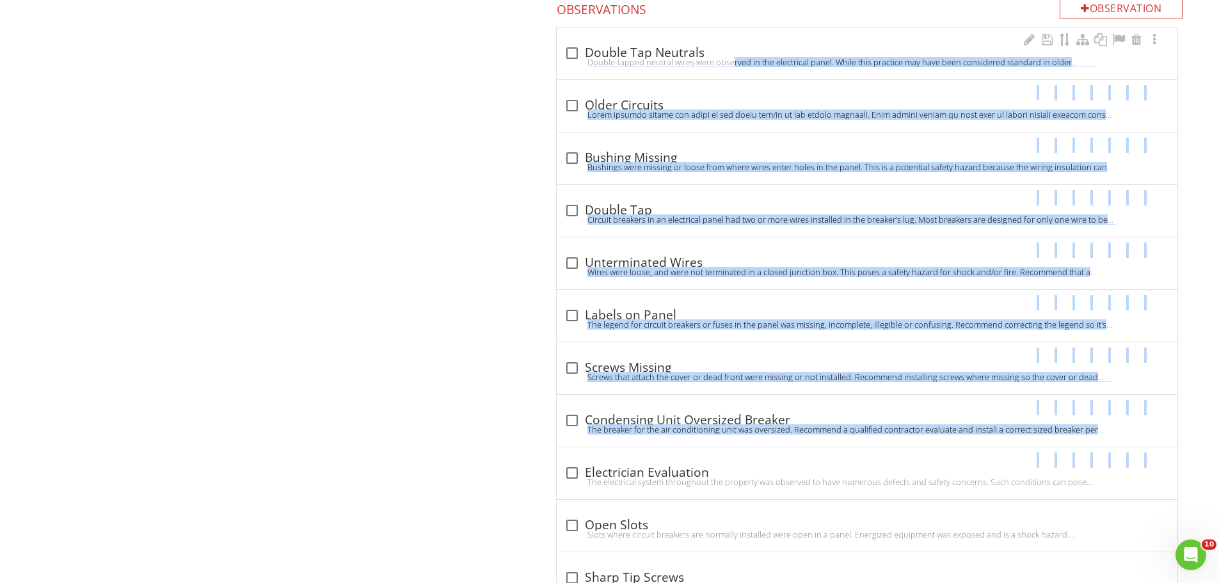
drag, startPoint x: 711, startPoint y: 472, endPoint x: 691, endPoint y: 58, distance: 415.3
click at [571, 473] on div at bounding box center [572, 473] width 22 height 22
checkbox input "true"
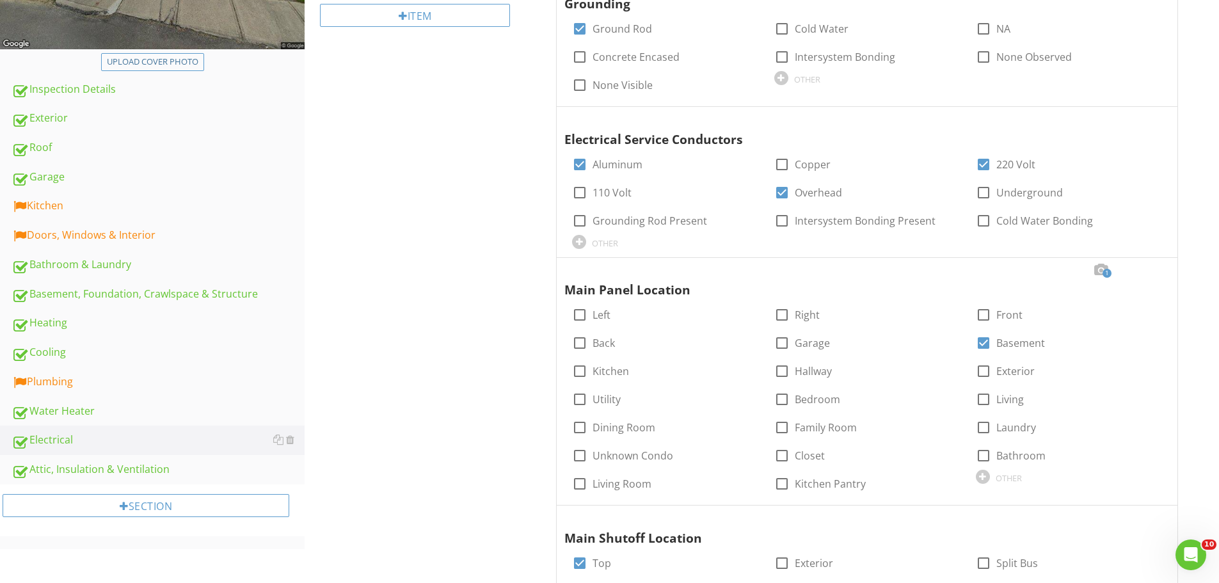
scroll to position [0, 0]
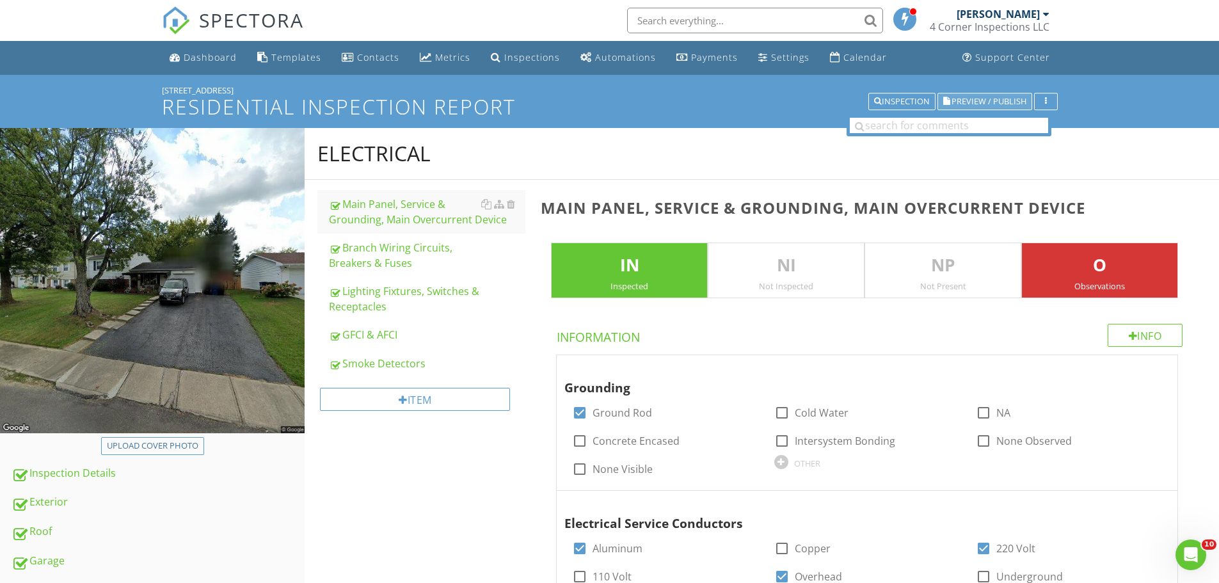
click at [968, 94] on button "Preview / Publish" at bounding box center [985, 102] width 95 height 18
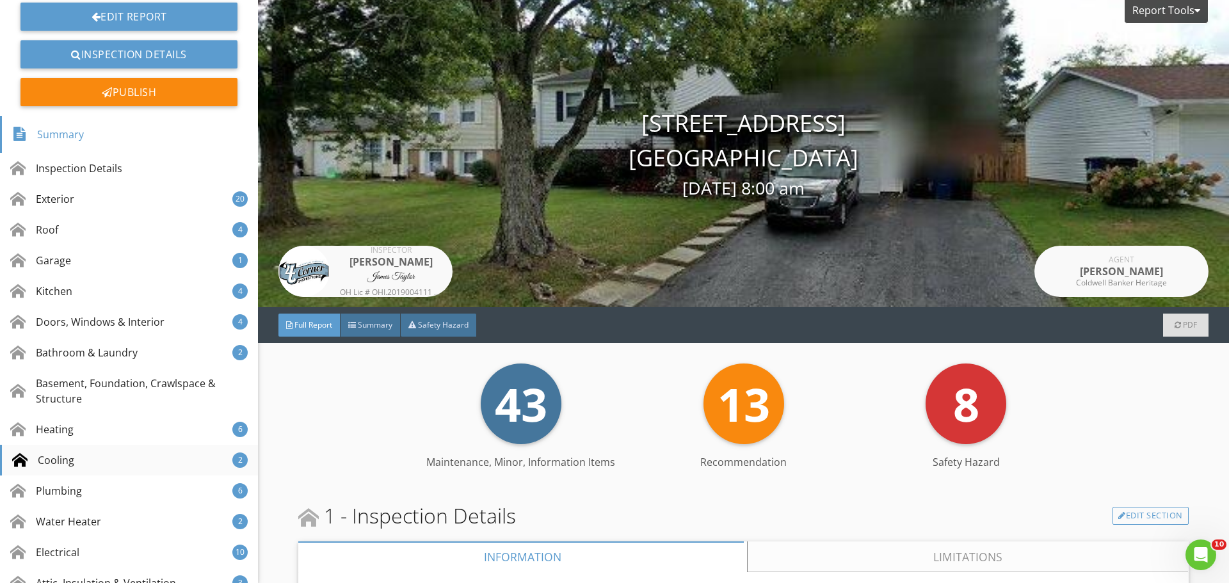
scroll to position [192, 0]
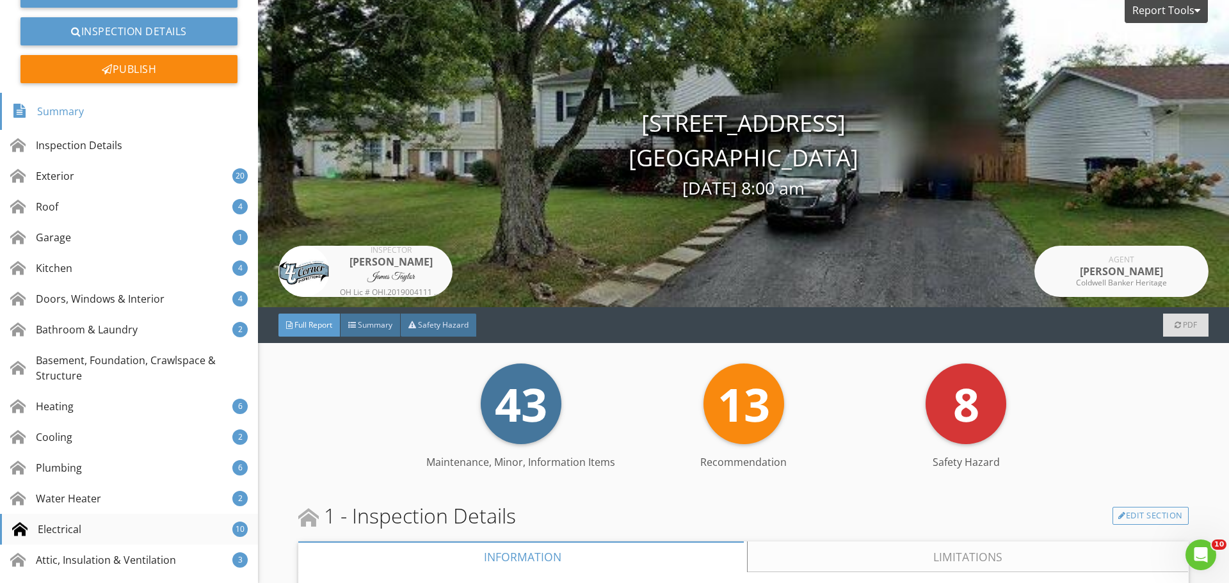
click at [72, 523] on div "Electrical" at bounding box center [46, 529] width 69 height 15
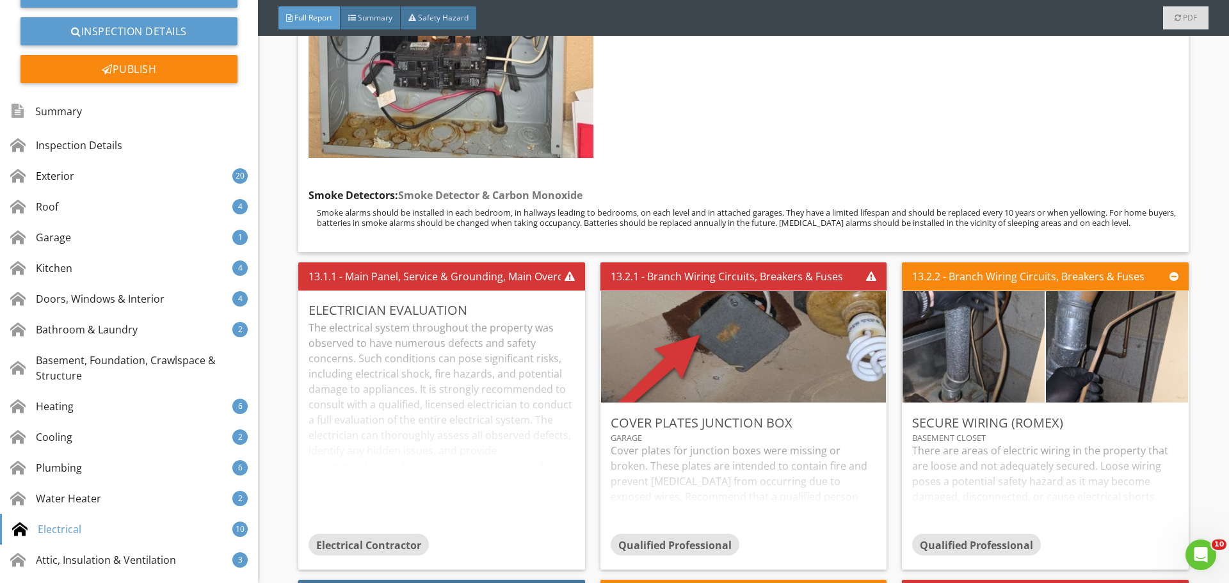
scroll to position [17277, 0]
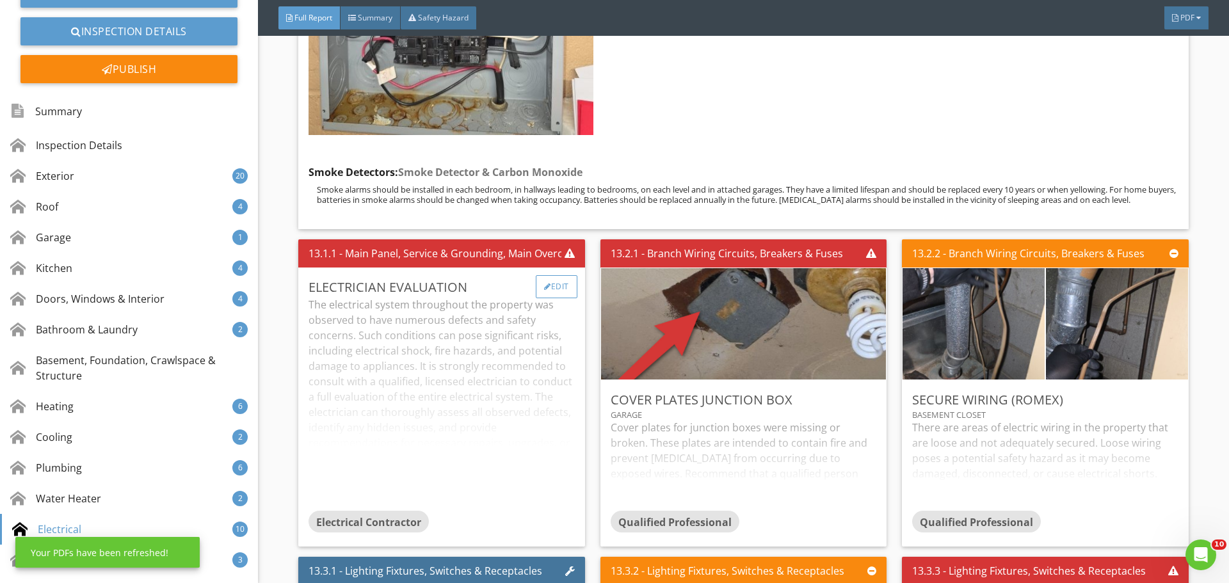
click at [538, 298] on div "Edit" at bounding box center [557, 286] width 42 height 23
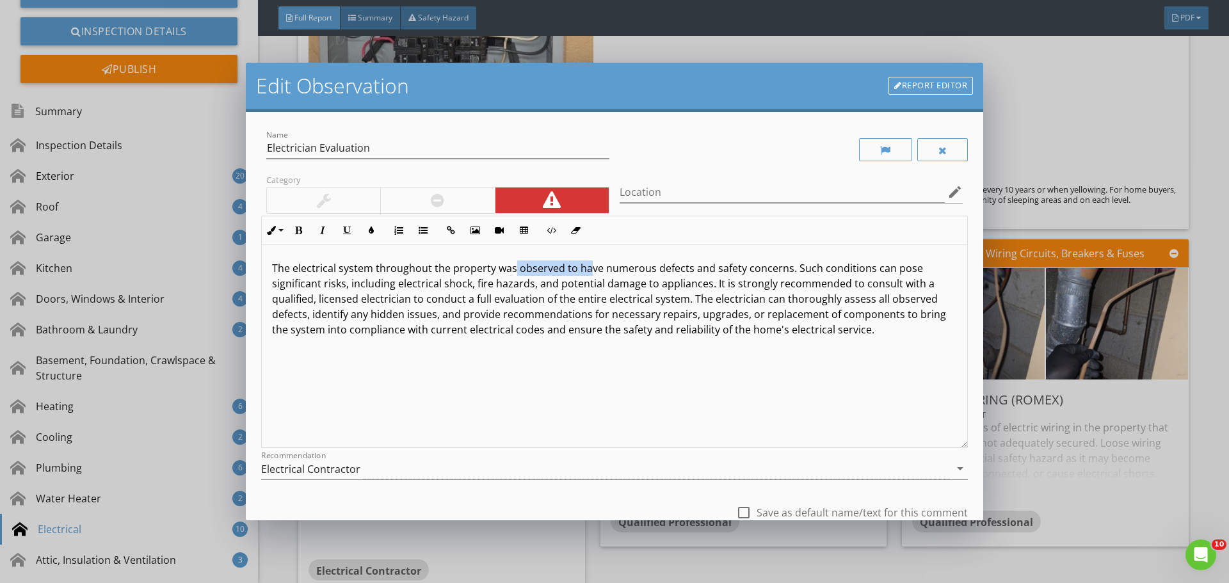
drag, startPoint x: 513, startPoint y: 271, endPoint x: 584, endPoint y: 273, distance: 71.7
click at [584, 273] on p "The electrical system throughout the property was observed to have numerous def…" at bounding box center [614, 299] width 685 height 77
drag, startPoint x: 603, startPoint y: 271, endPoint x: 648, endPoint y: 272, distance: 44.8
click at [648, 272] on p "The electrical system throughout the property was observed to have numerous def…" at bounding box center [614, 299] width 685 height 77
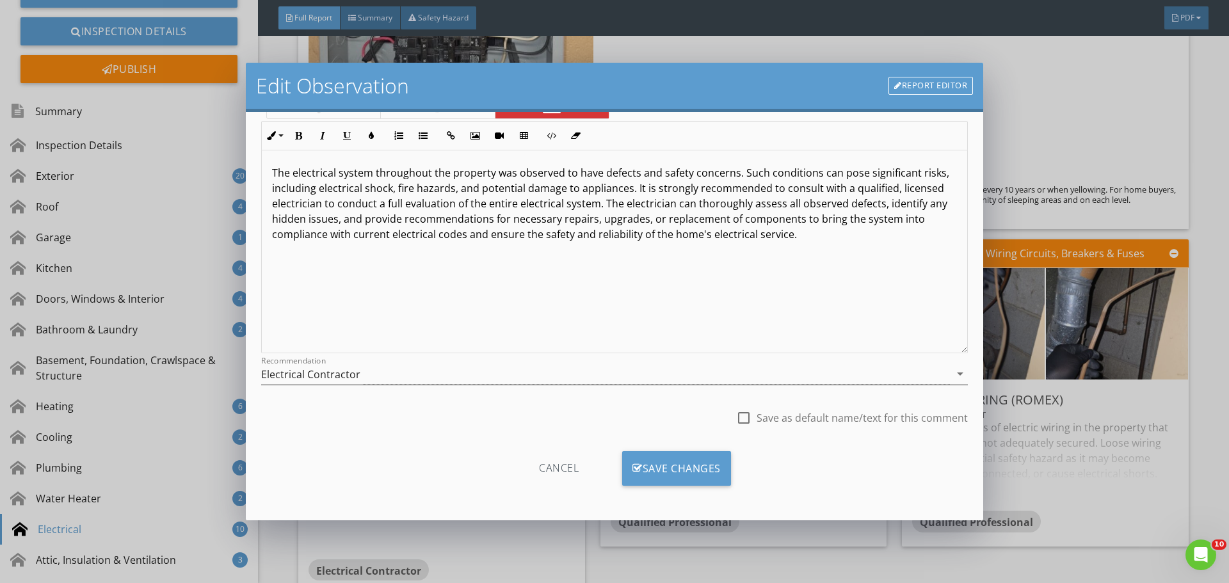
scroll to position [95, 0]
click at [670, 476] on div "Save Changes" at bounding box center [676, 468] width 109 height 35
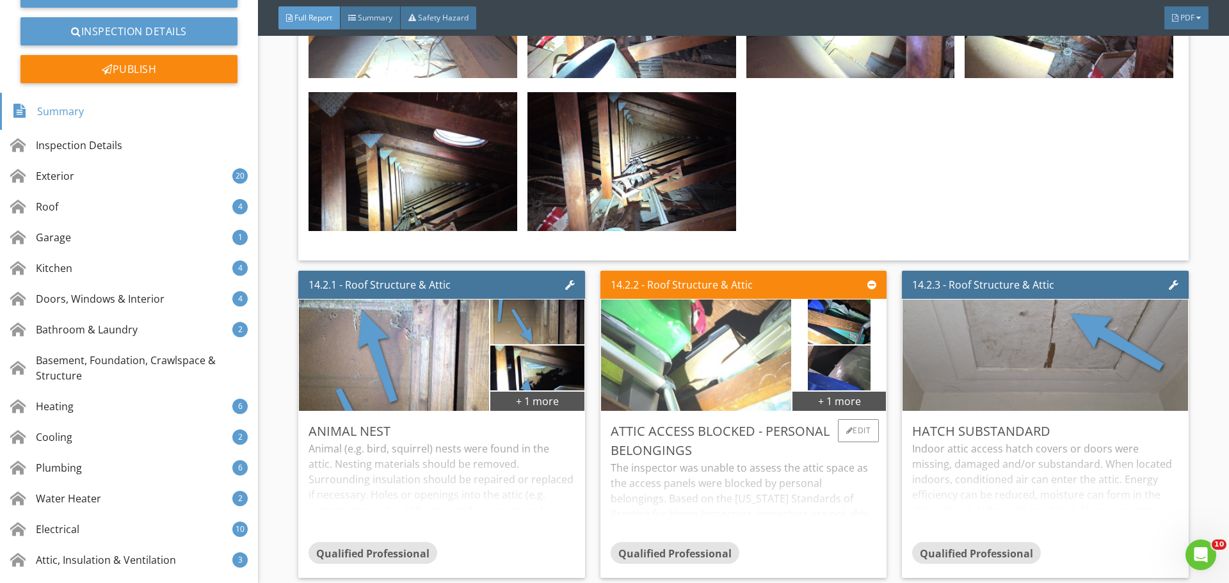
scroll to position [19729, 0]
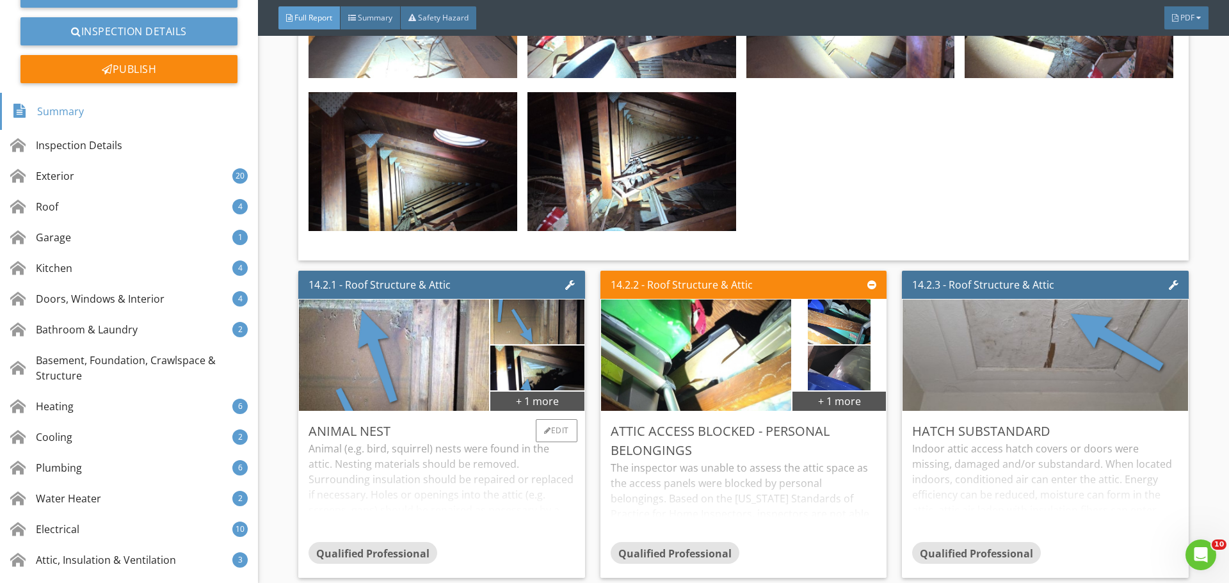
click at [446, 448] on div "Animal (e.g. bird, squirrel) nests were found in the attic. Nesting materials s…" at bounding box center [442, 491] width 266 height 101
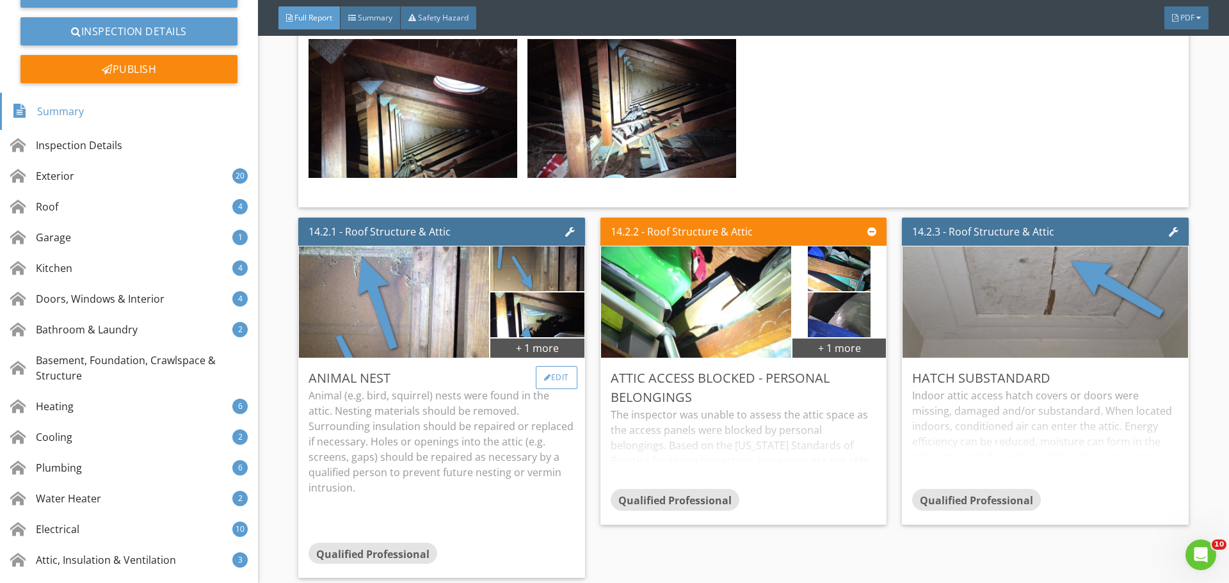
click at [544, 382] on div at bounding box center [547, 378] width 7 height 8
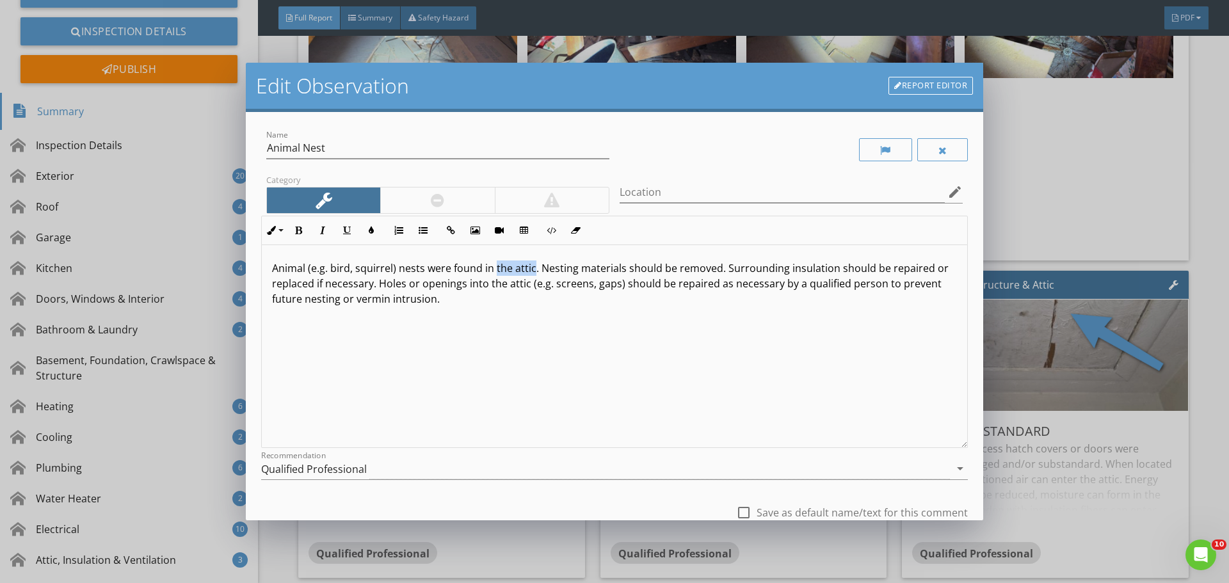
drag, startPoint x: 493, startPoint y: 270, endPoint x: 532, endPoint y: 275, distance: 39.3
click at [532, 275] on p "Animal (e.g. bird, squirrel) nests were found in the attic. Nesting materials s…" at bounding box center [614, 284] width 685 height 46
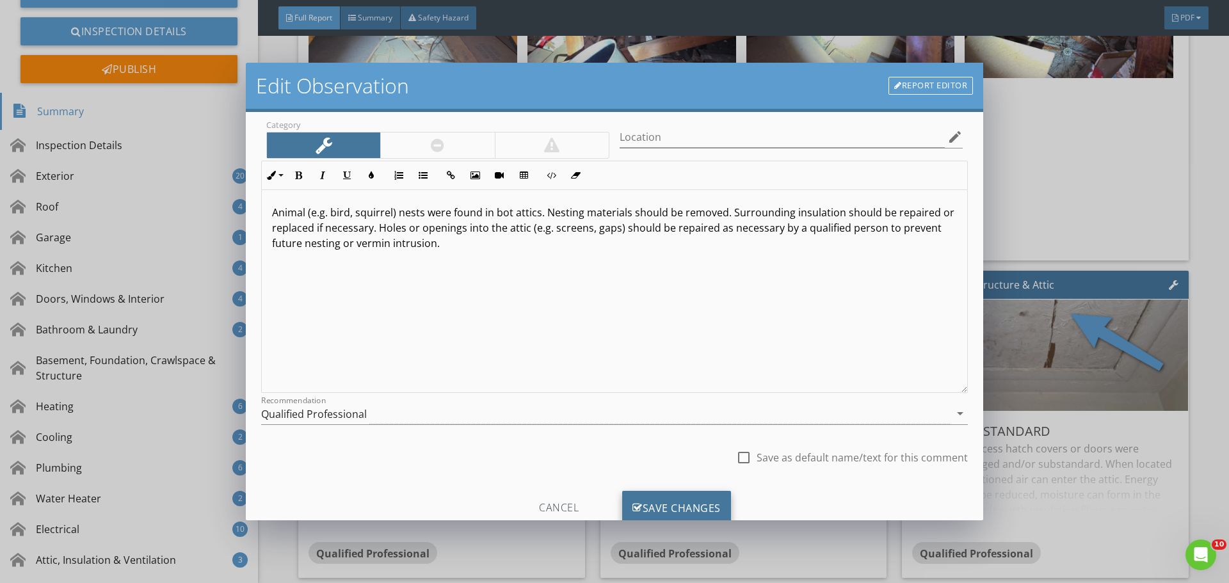
scroll to position [95, 0]
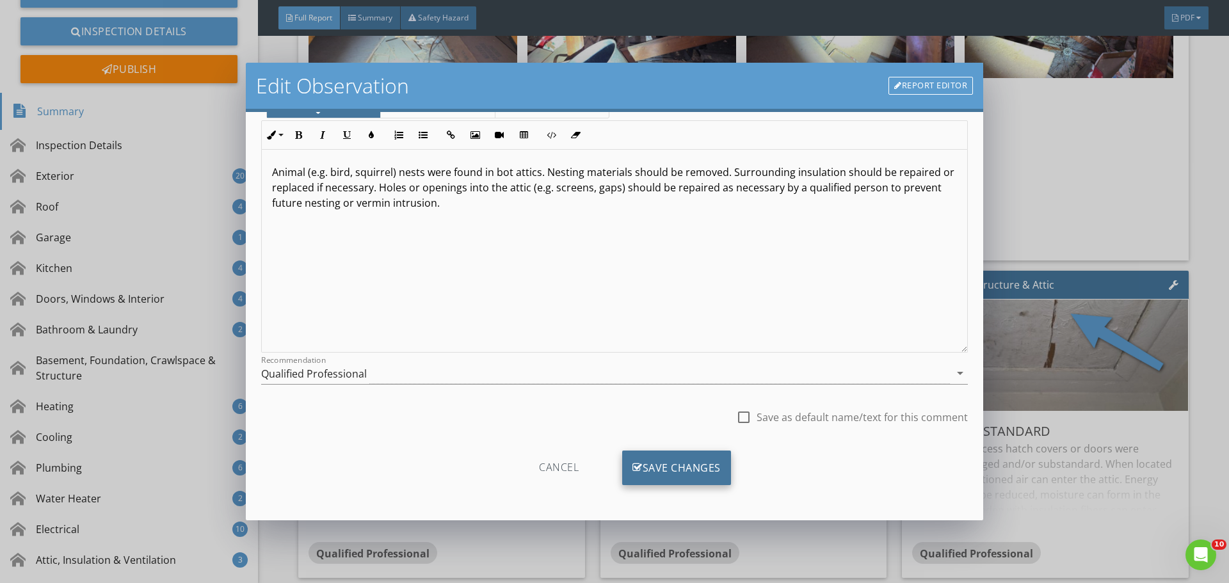
click at [650, 465] on div "Save Changes" at bounding box center [676, 468] width 109 height 35
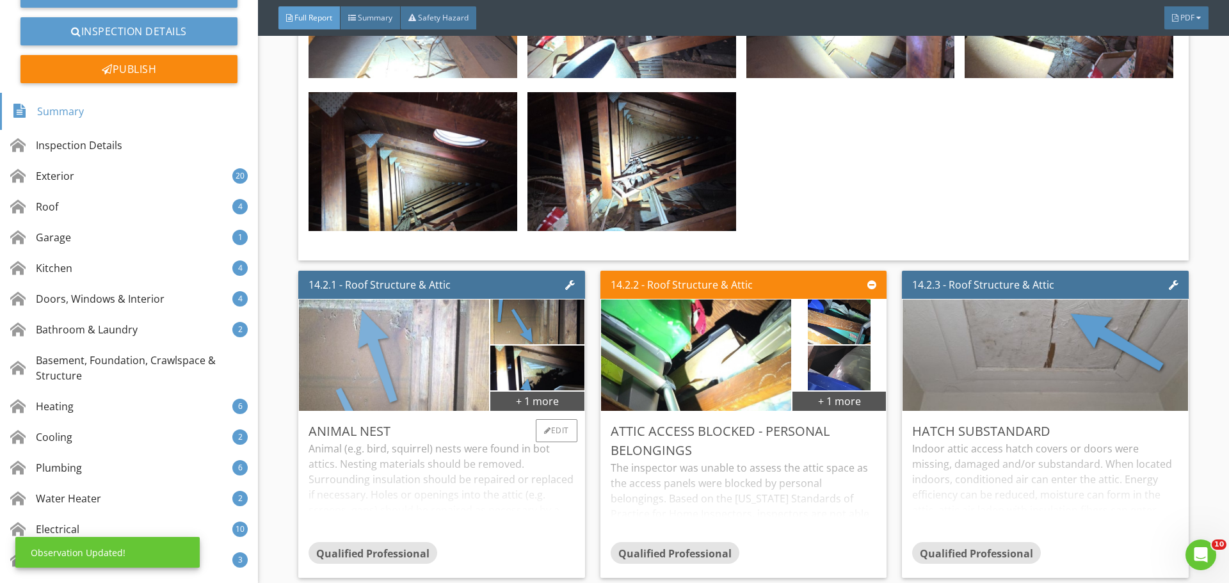
click at [421, 347] on img at bounding box center [395, 355] width 418 height 278
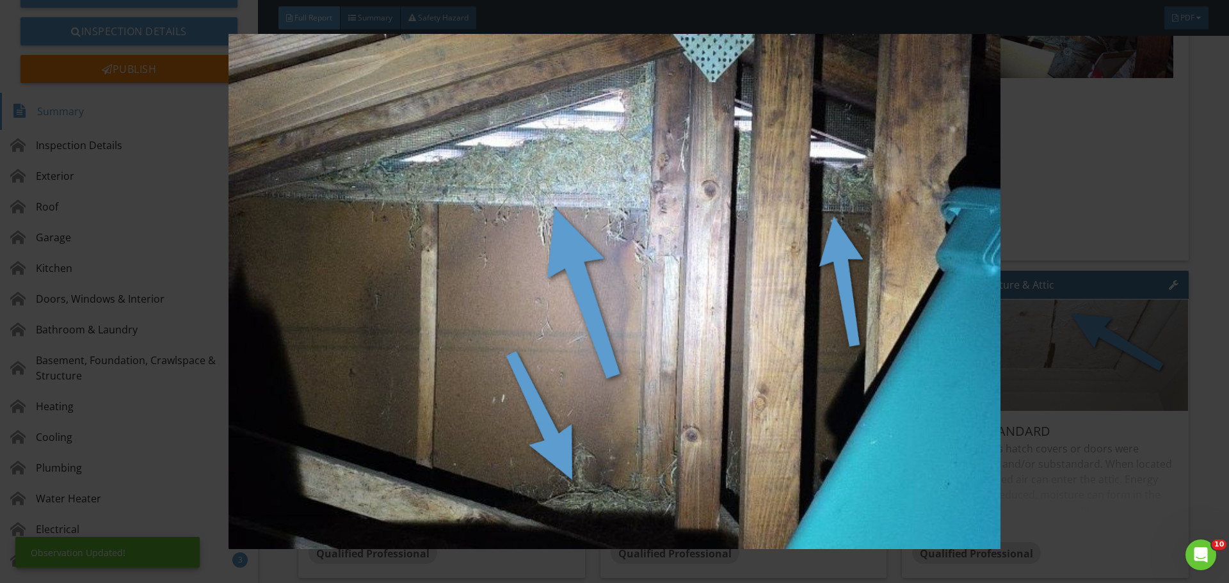
click at [421, 347] on img at bounding box center [614, 291] width 1129 height 515
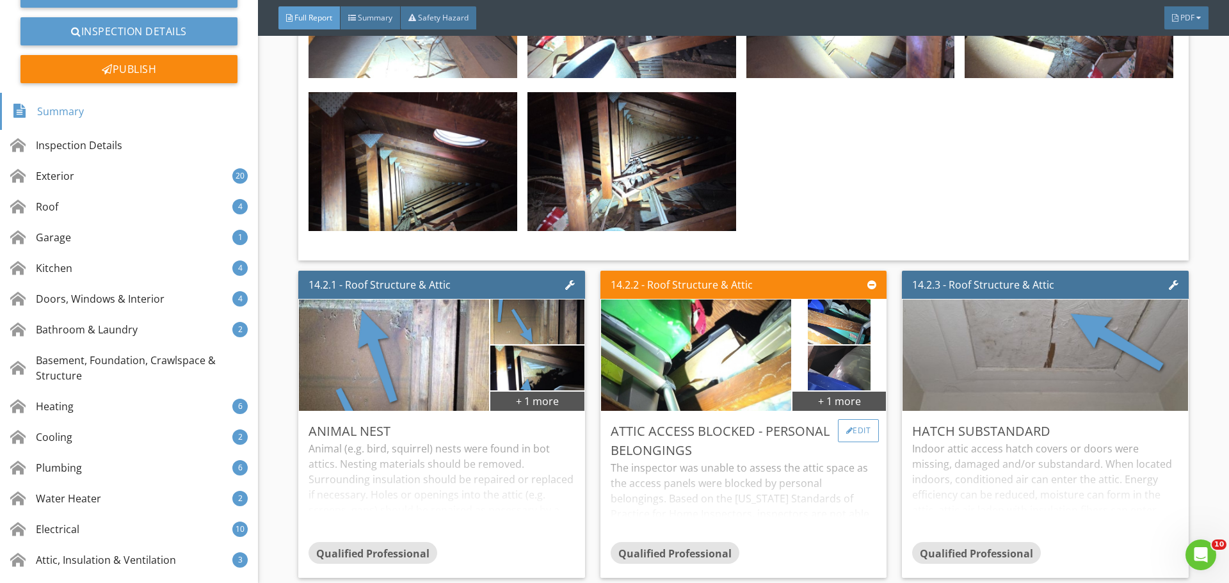
click at [846, 423] on div "Edit" at bounding box center [859, 430] width 42 height 23
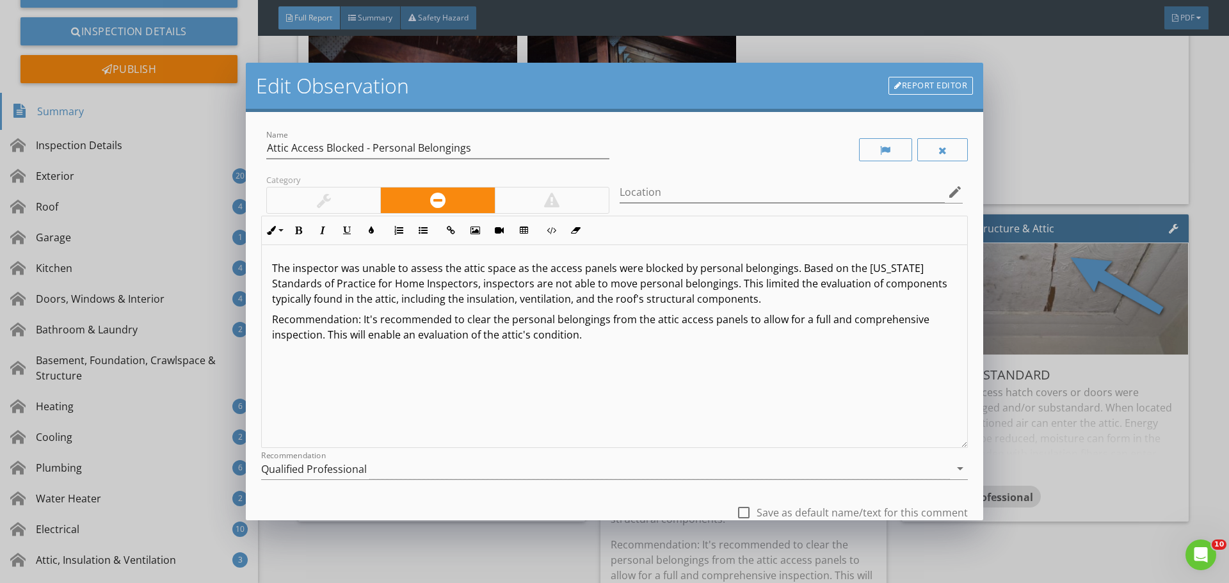
click at [443, 270] on p "The inspector was unable to assess the attic space as the access panels were bl…" at bounding box center [614, 284] width 685 height 46
click at [521, 271] on p "The inspector was unable to assess some attic space as the access panels were b…" at bounding box center [614, 284] width 685 height 46
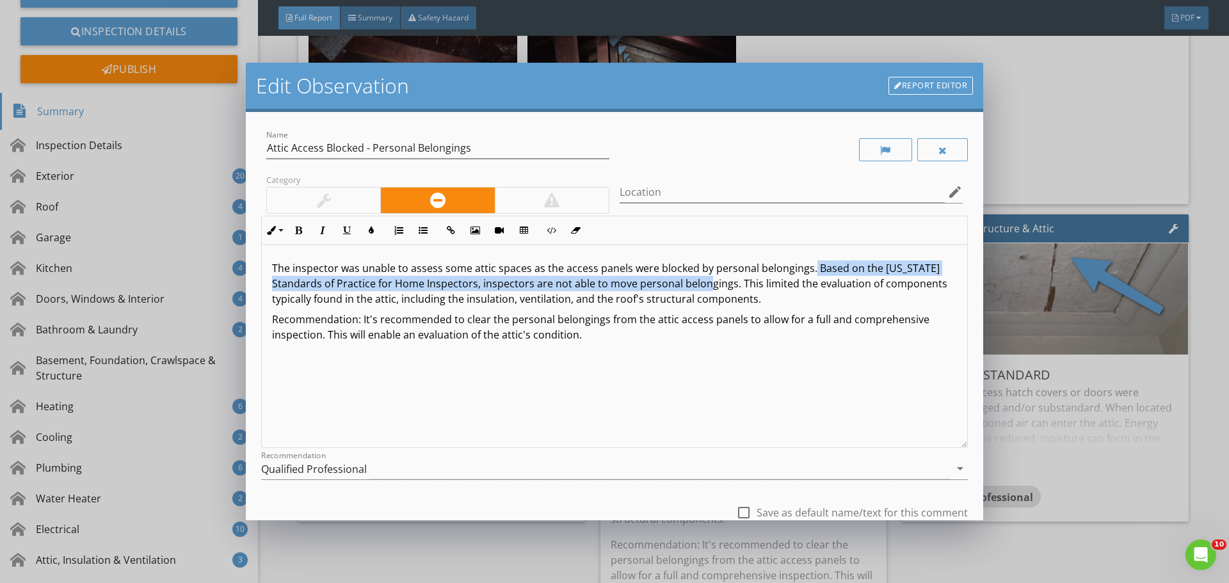
drag, startPoint x: 809, startPoint y: 266, endPoint x: 732, endPoint y: 286, distance: 79.8
click at [732, 286] on p "The inspector was unable to assess some attic spaces as the access panels were …" at bounding box center [614, 284] width 685 height 46
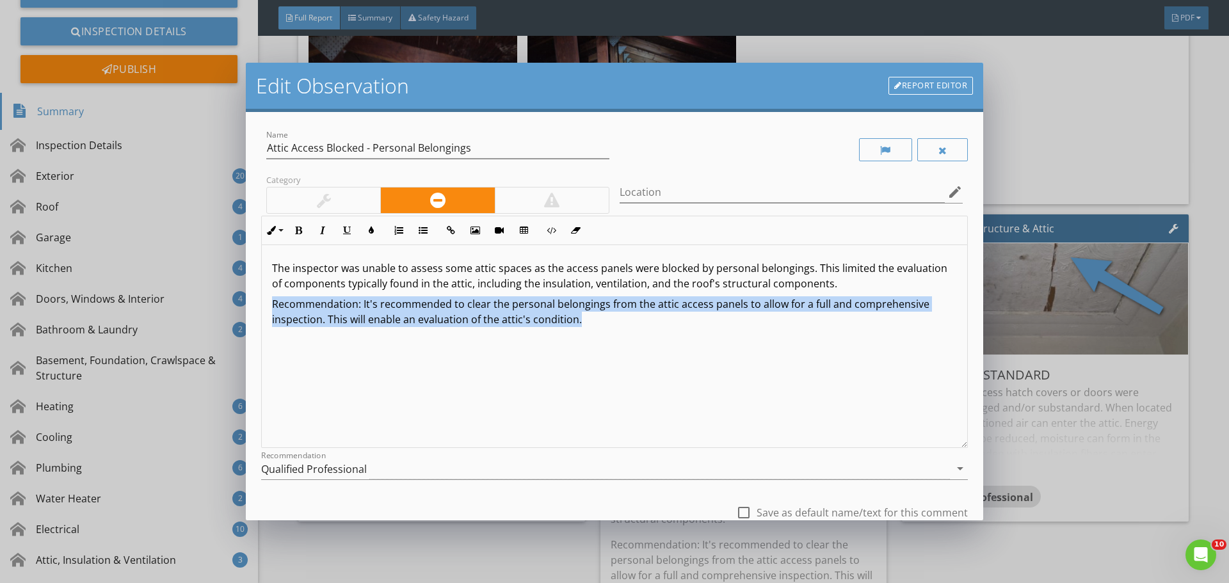
drag, startPoint x: 272, startPoint y: 303, endPoint x: 669, endPoint y: 332, distance: 397.9
click at [669, 332] on div "The inspector was unable to assess some attic spaces as the access panels were …" at bounding box center [614, 346] width 705 height 203
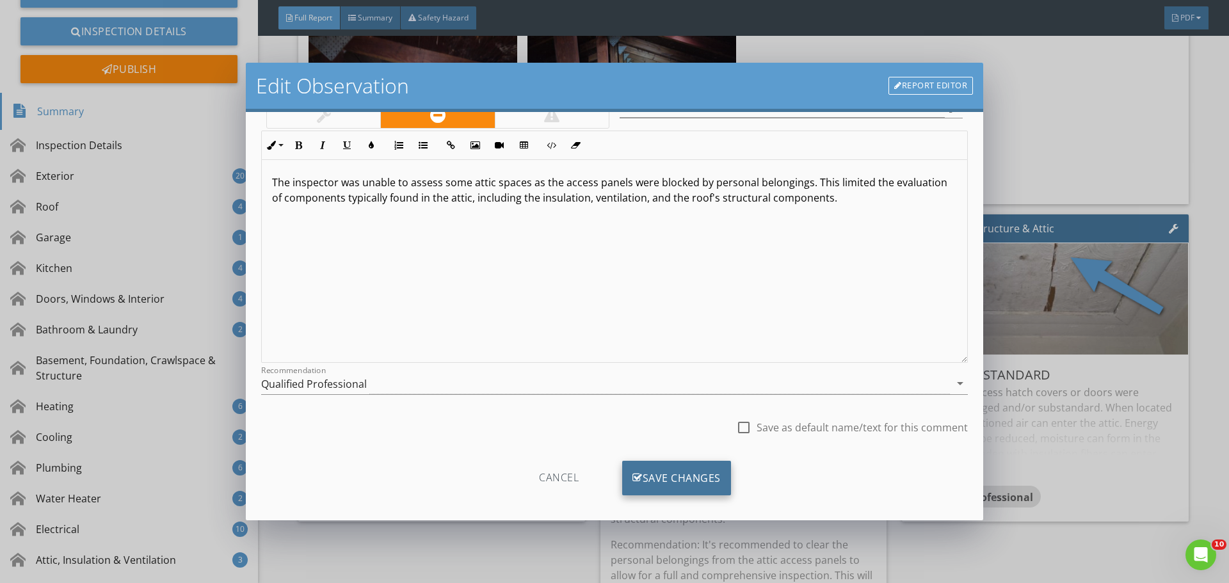
scroll to position [95, 0]
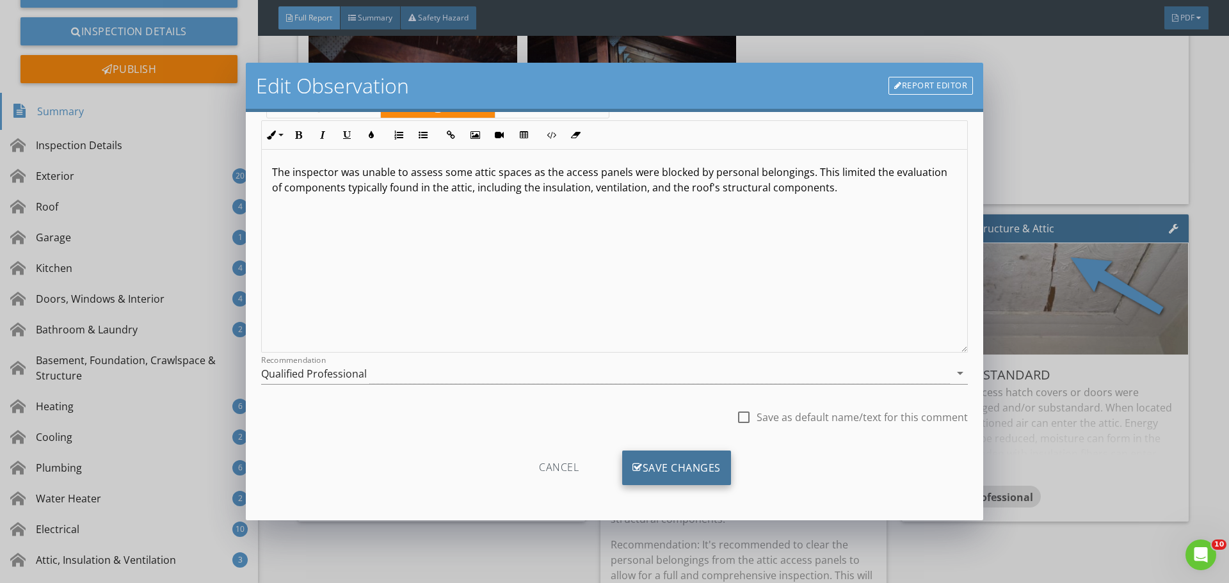
click at [682, 472] on div "Save Changes" at bounding box center [676, 468] width 109 height 35
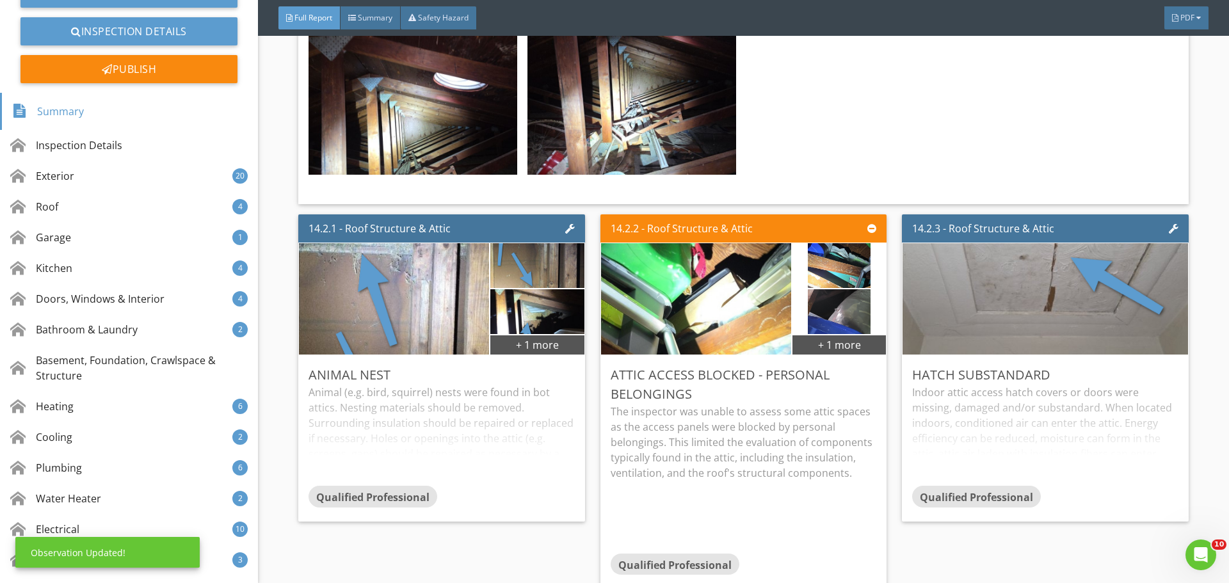
scroll to position [0, 0]
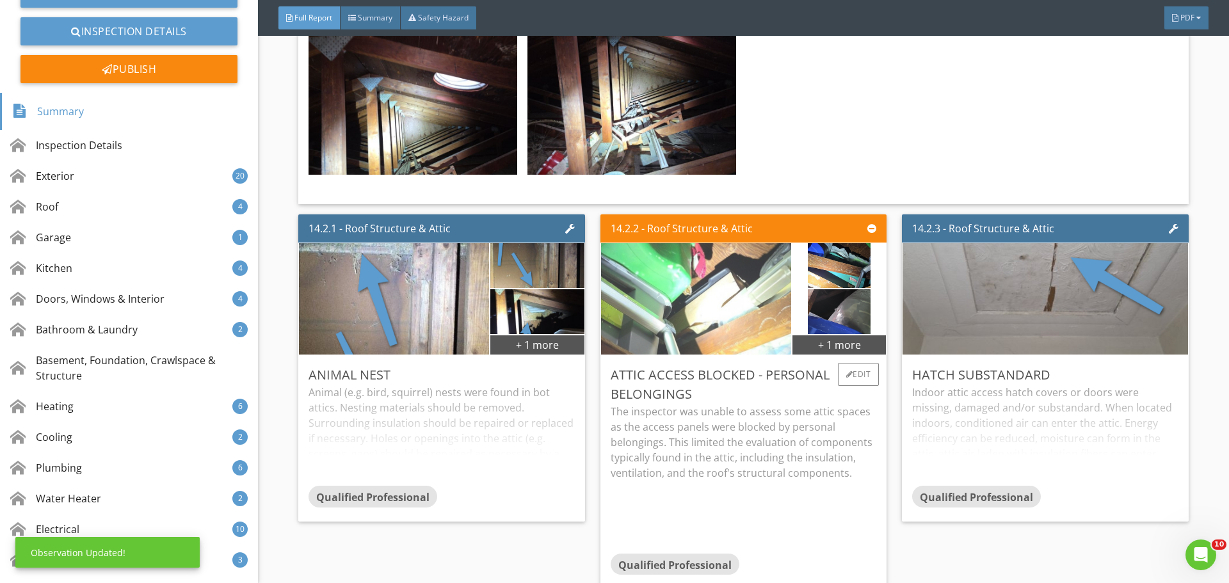
click at [708, 356] on img at bounding box center [695, 299] width 475 height 268
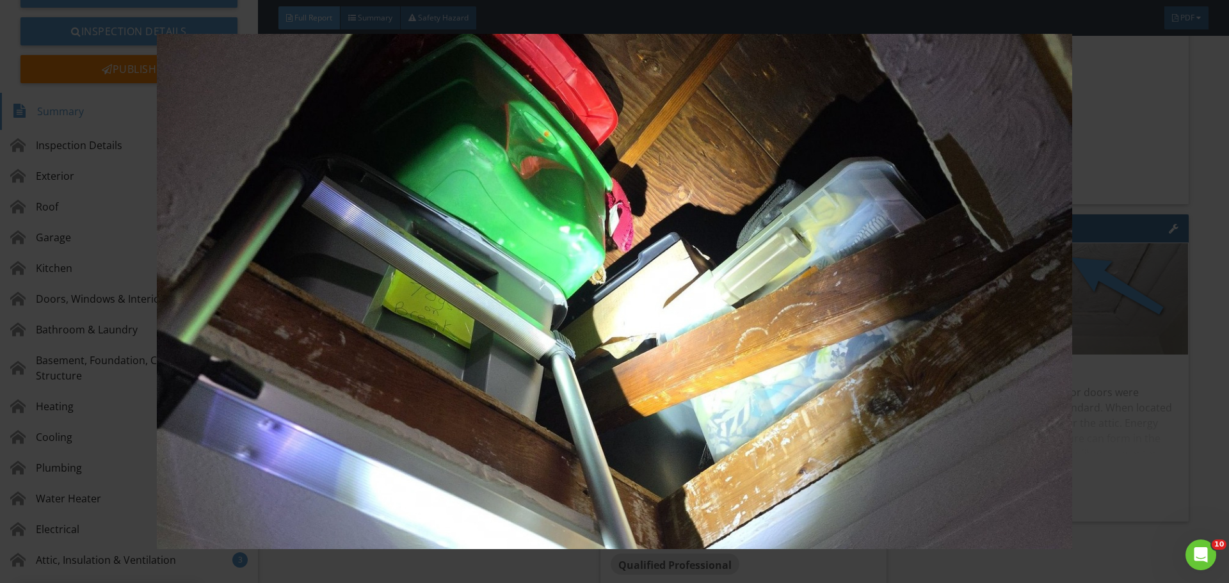
click at [708, 356] on img at bounding box center [614, 291] width 1129 height 515
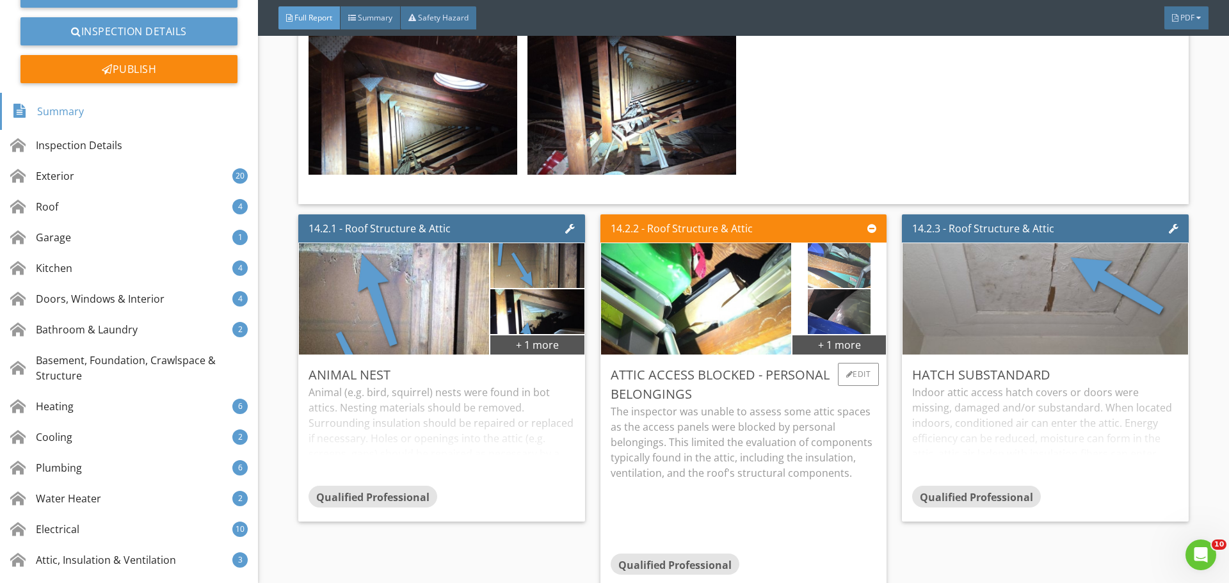
click at [832, 320] on img at bounding box center [839, 266] width 63 height 112
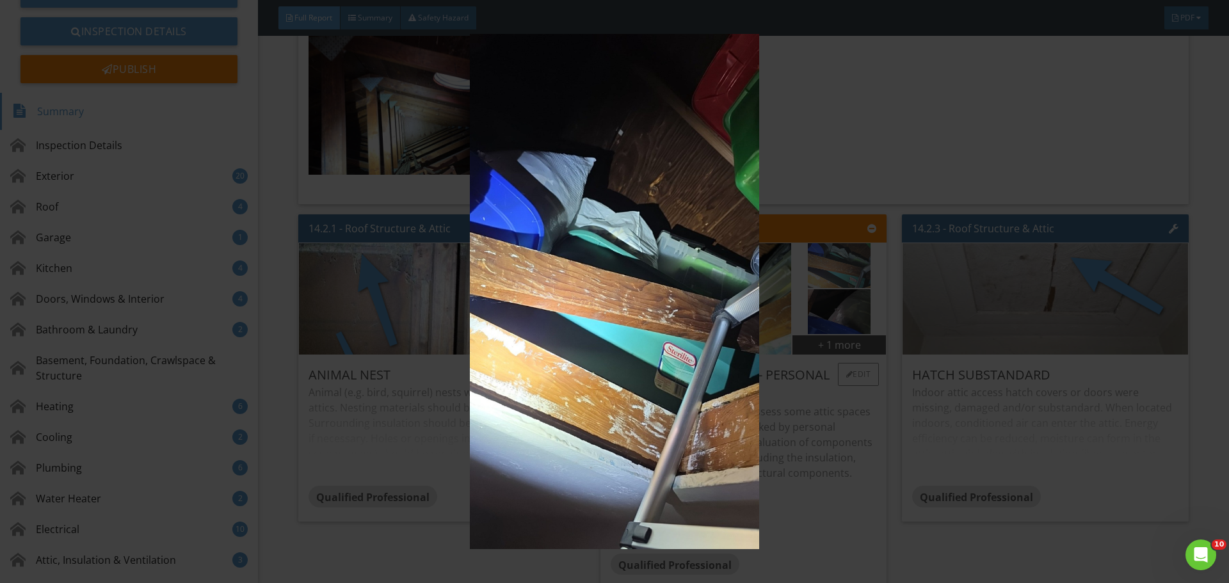
click at [832, 320] on img at bounding box center [614, 291] width 1129 height 515
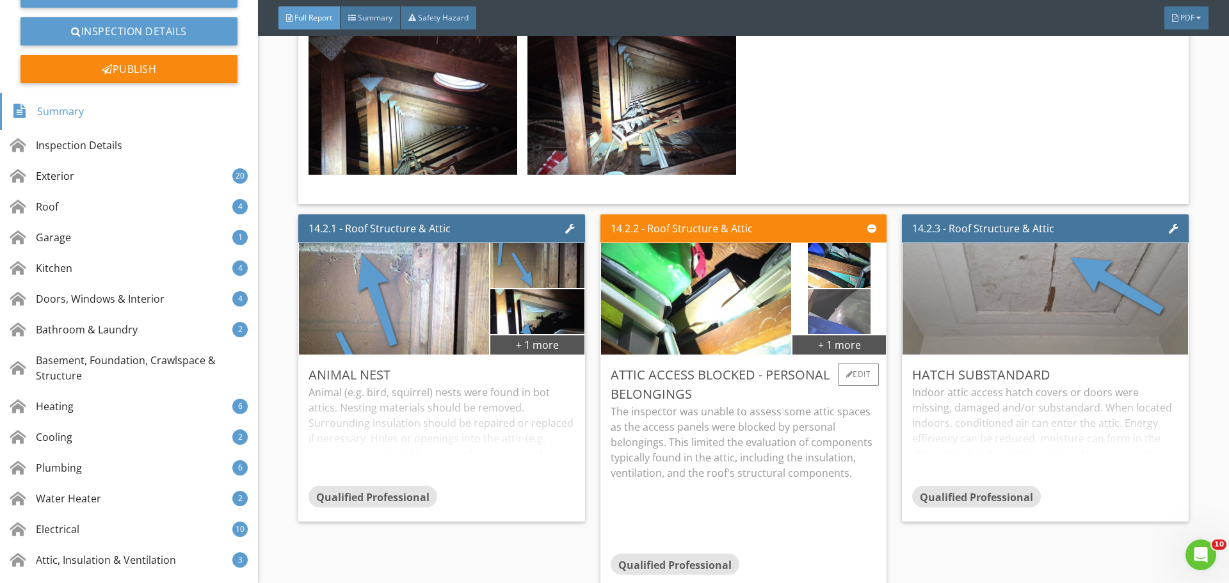
click at [834, 351] on img at bounding box center [839, 312] width 63 height 112
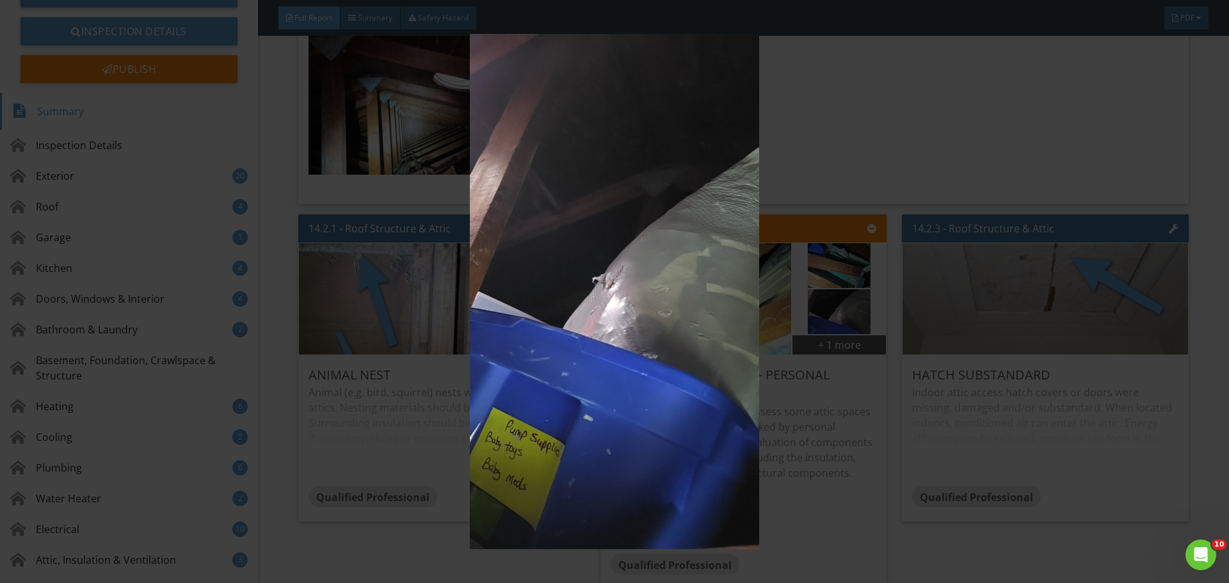
click at [834, 351] on img at bounding box center [614, 291] width 1129 height 515
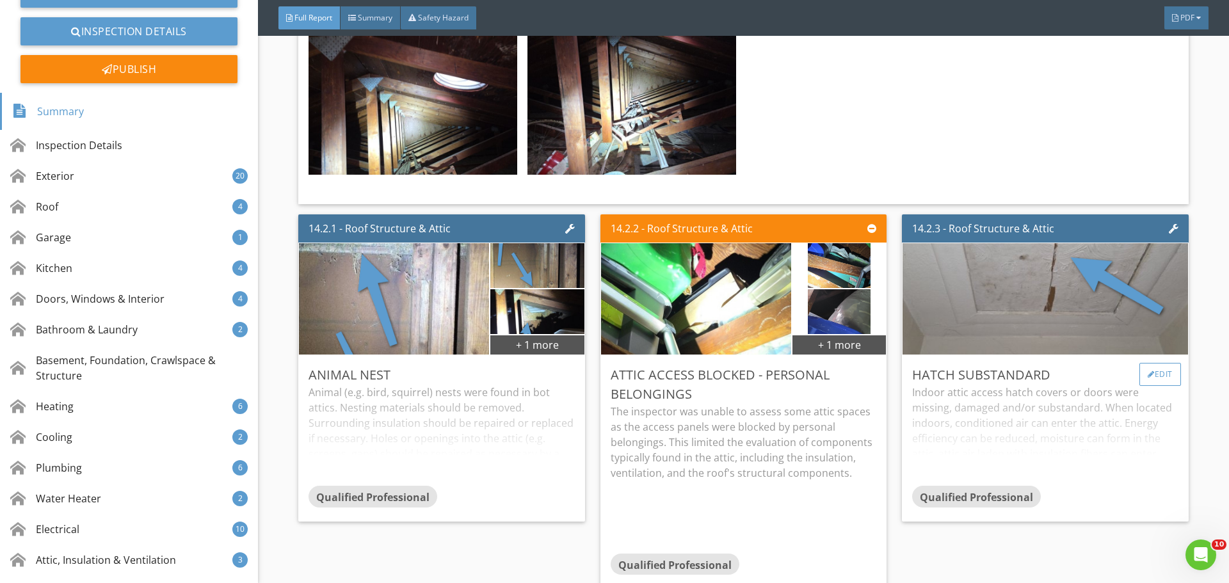
click at [1150, 386] on div "Edit" at bounding box center [1160, 374] width 42 height 23
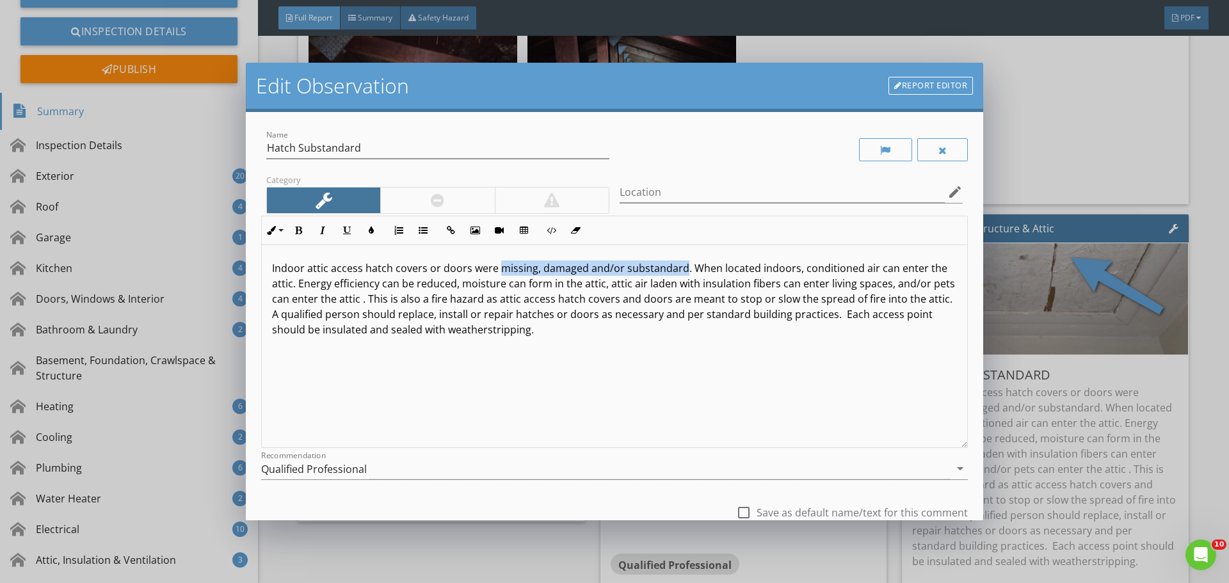
drag, startPoint x: 497, startPoint y: 268, endPoint x: 678, endPoint y: 273, distance: 180.6
click at [678, 273] on p "Indoor attic access hatch covers or doors were missing, damaged and/or substand…" at bounding box center [614, 299] width 685 height 77
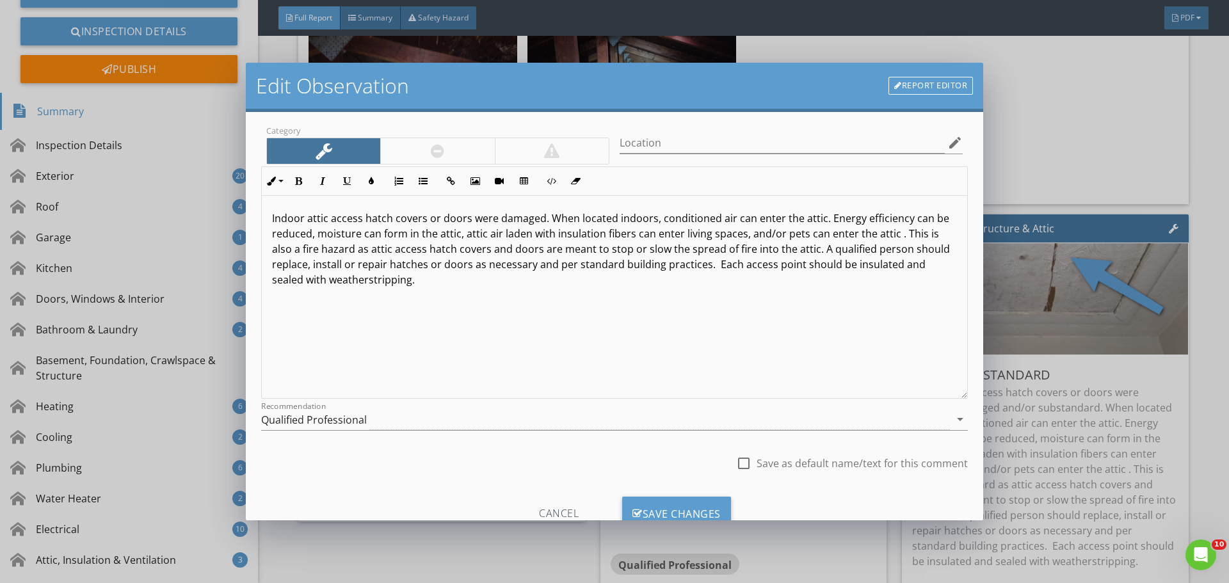
scroll to position [95, 0]
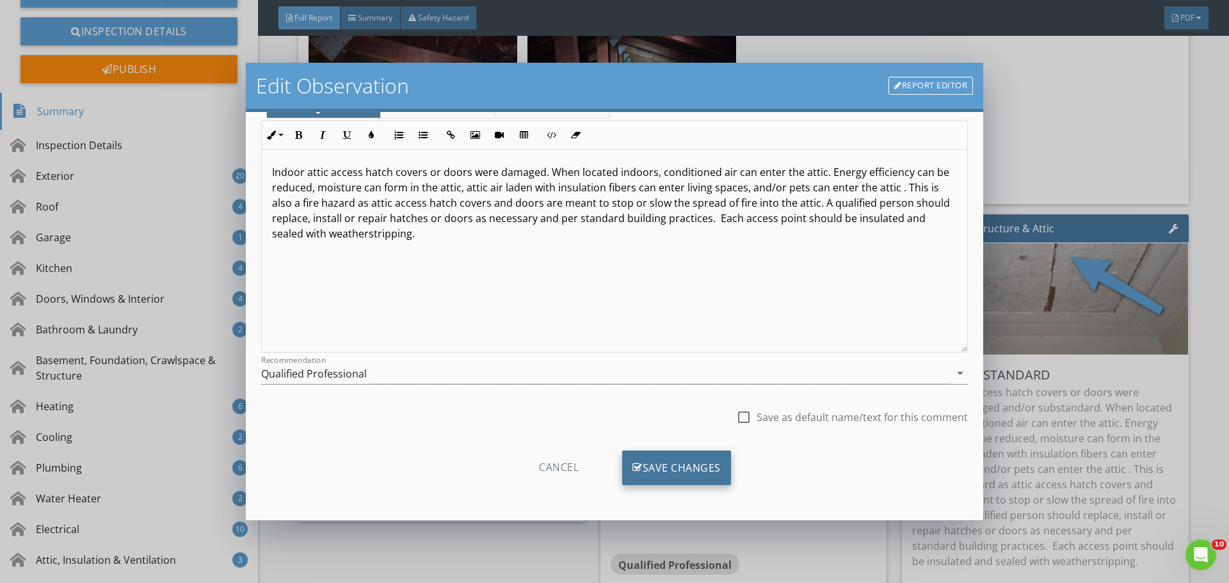
click at [644, 455] on div "Save Changes" at bounding box center [676, 468] width 109 height 35
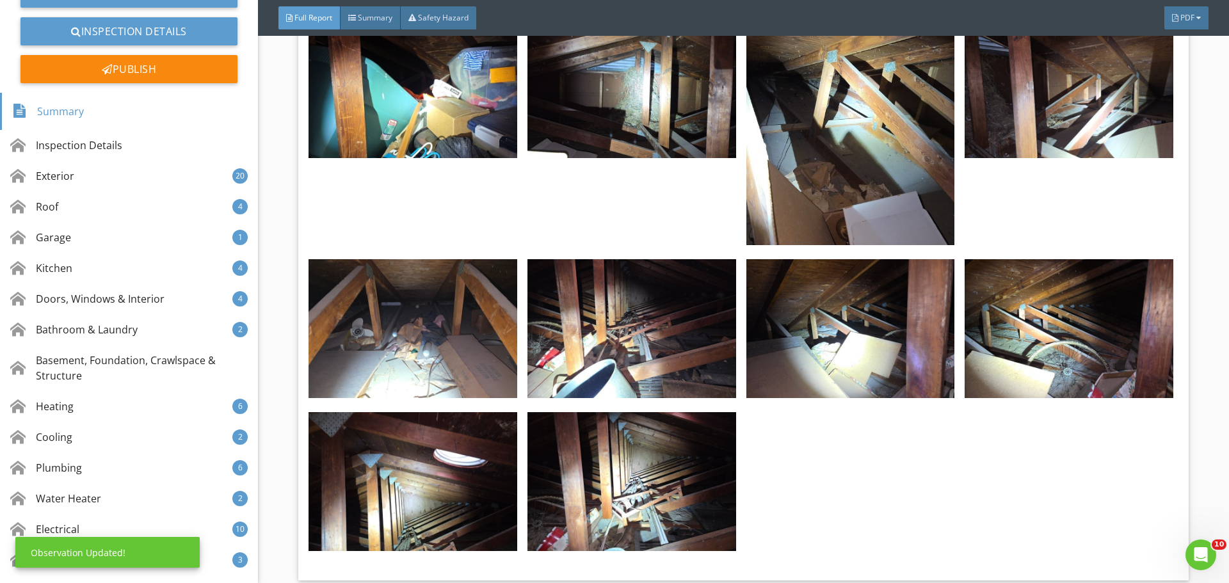
scroll to position [19283, 0]
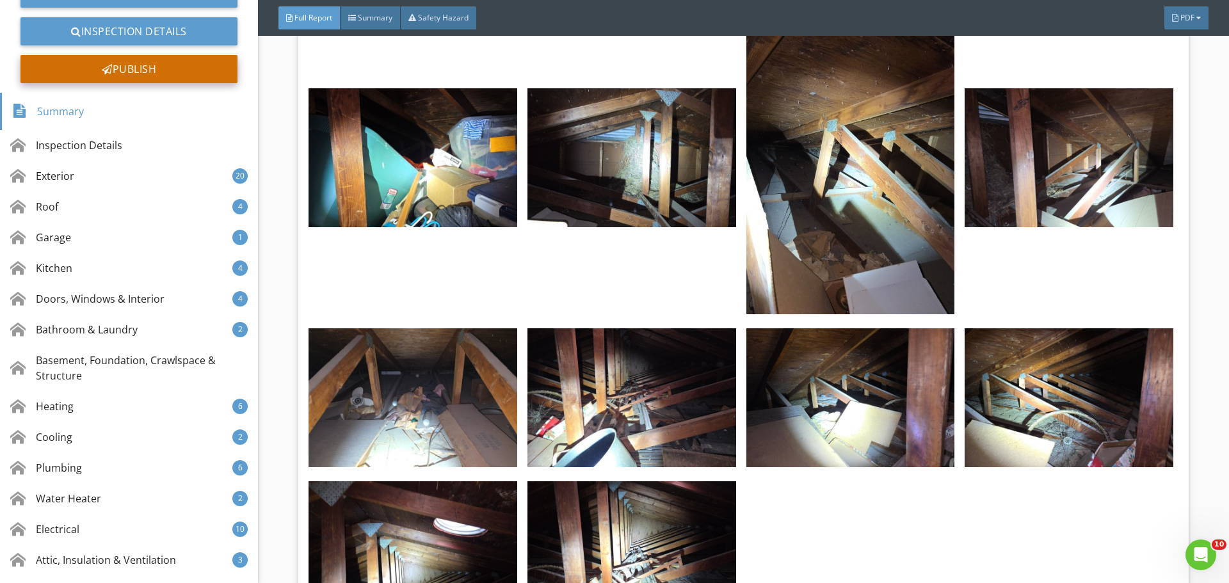
click at [138, 67] on div "Publish" at bounding box center [128, 69] width 217 height 28
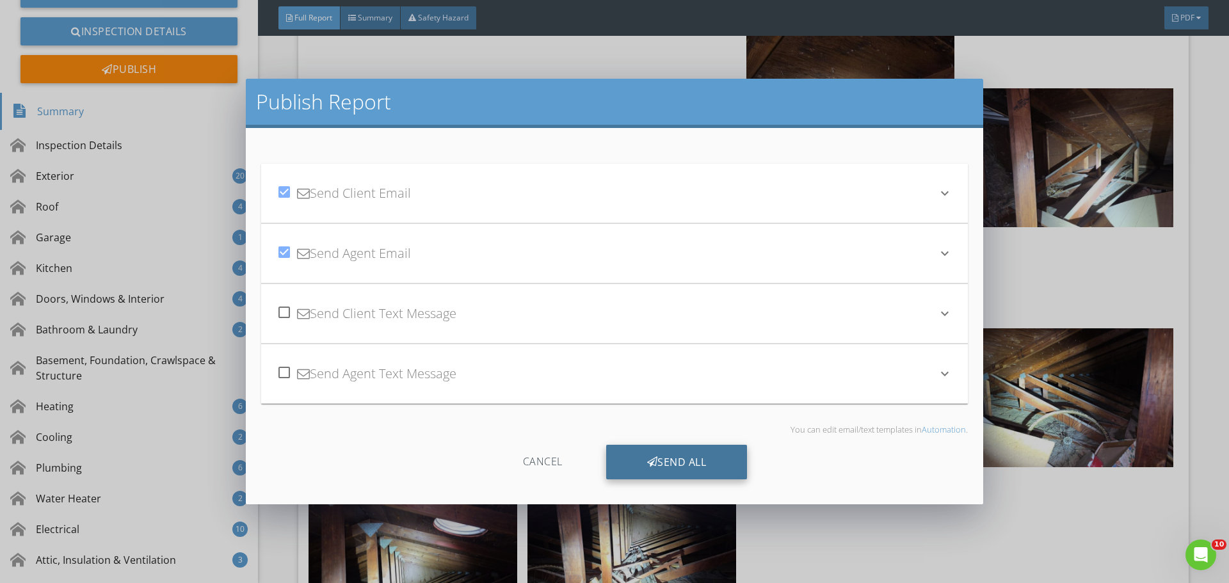
click at [694, 461] on div "Send All" at bounding box center [676, 462] width 141 height 35
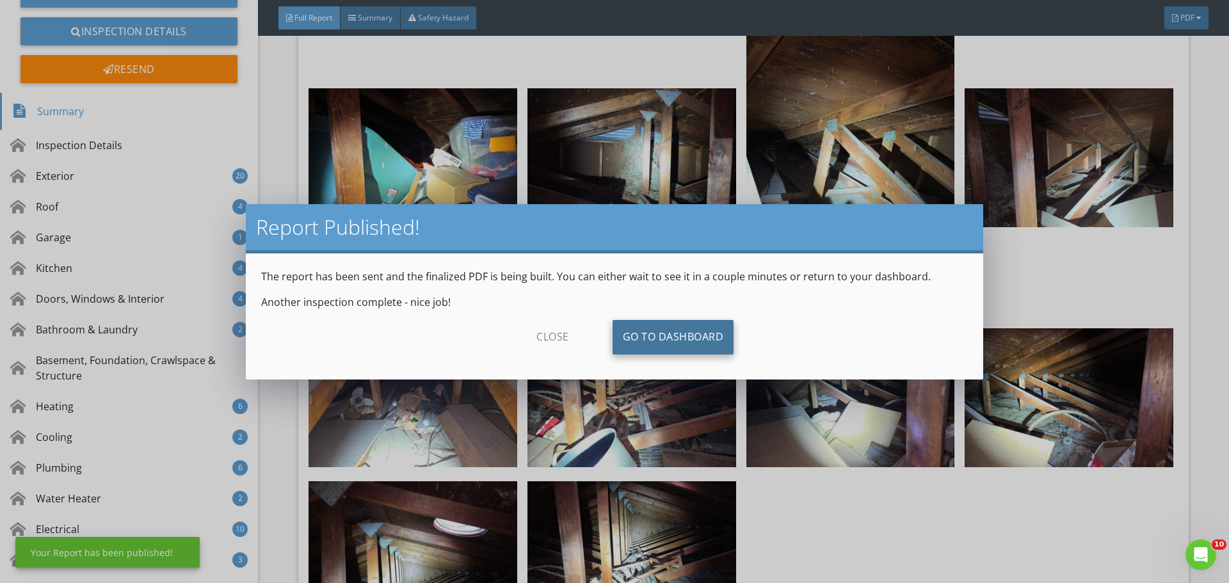
click at [698, 333] on link "Go To Dashboard" at bounding box center [674, 337] width 122 height 35
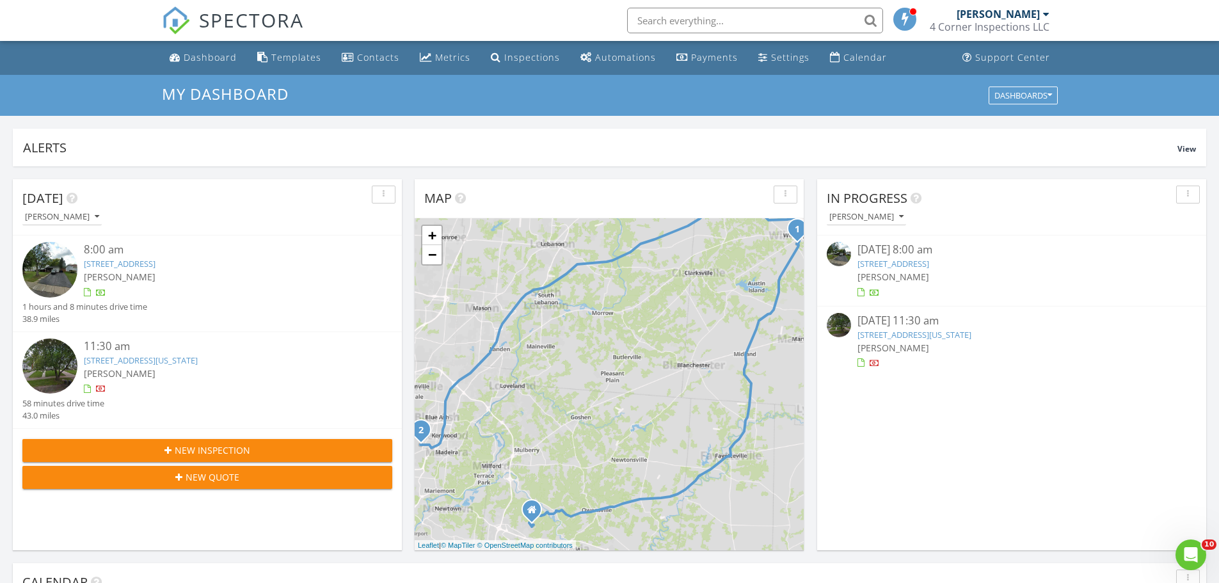
click at [52, 268] on img at bounding box center [49, 269] width 55 height 55
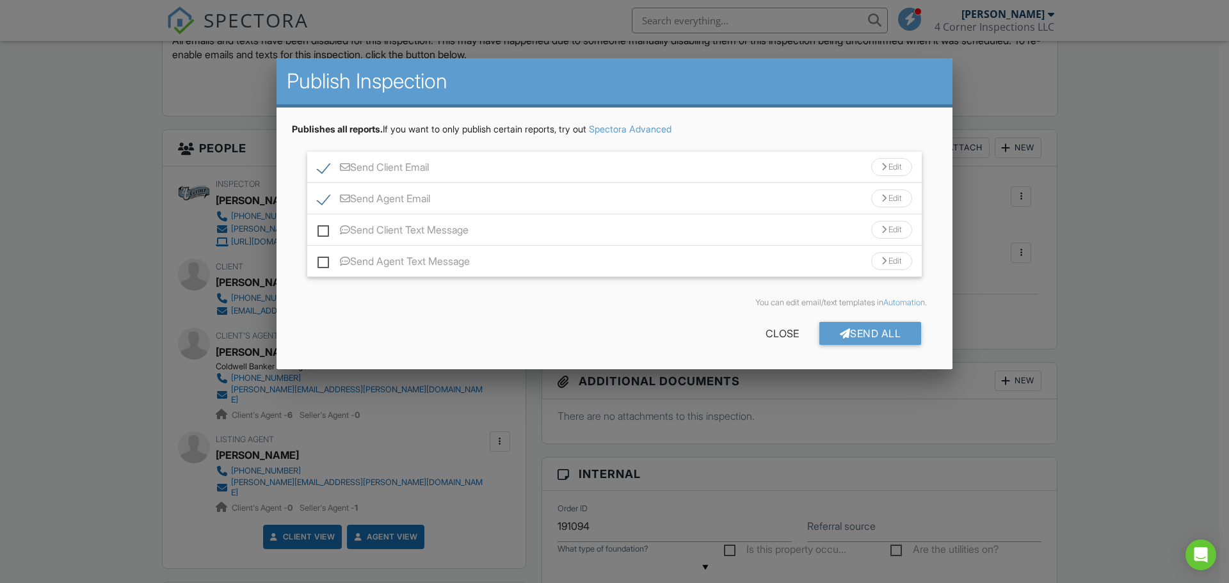
click at [325, 194] on label "Send Agent Email" at bounding box center [374, 201] width 113 height 16
checkbox input "false"
click at [321, 165] on label "Send Client Email" at bounding box center [373, 169] width 111 height 16
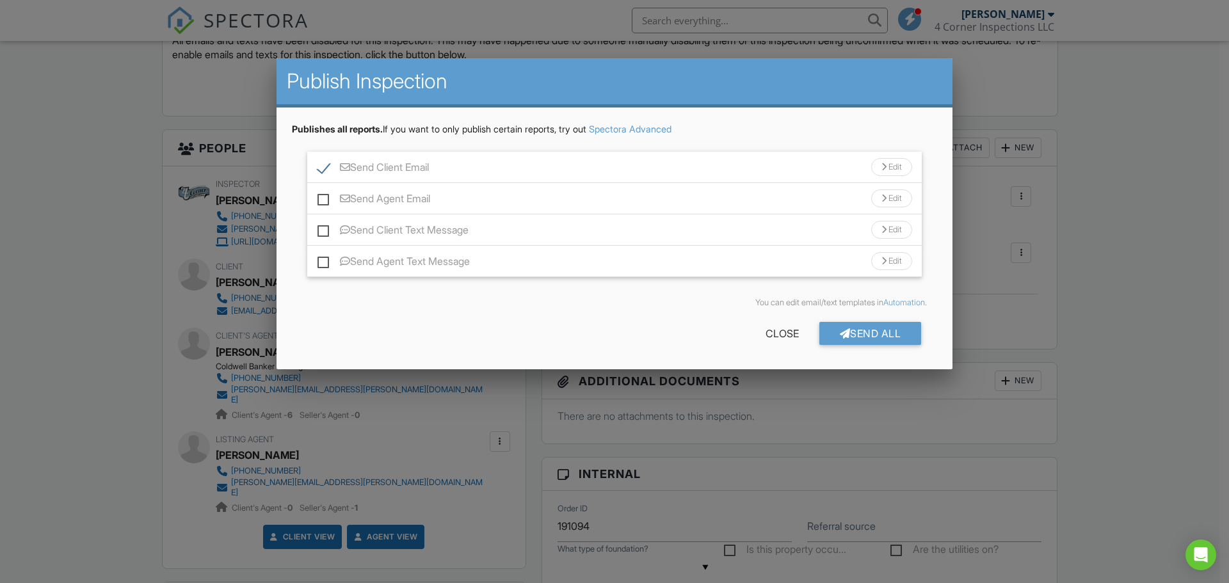
checkbox input "false"
click at [869, 334] on div "Send All" at bounding box center [870, 333] width 102 height 23
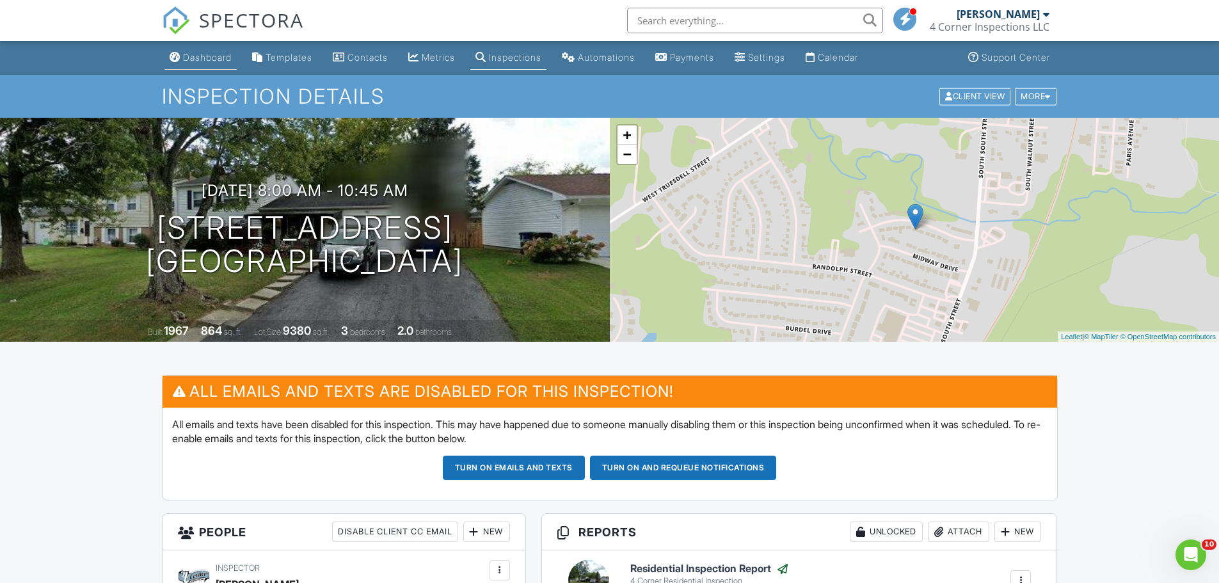
click at [212, 60] on div "Dashboard" at bounding box center [207, 57] width 49 height 11
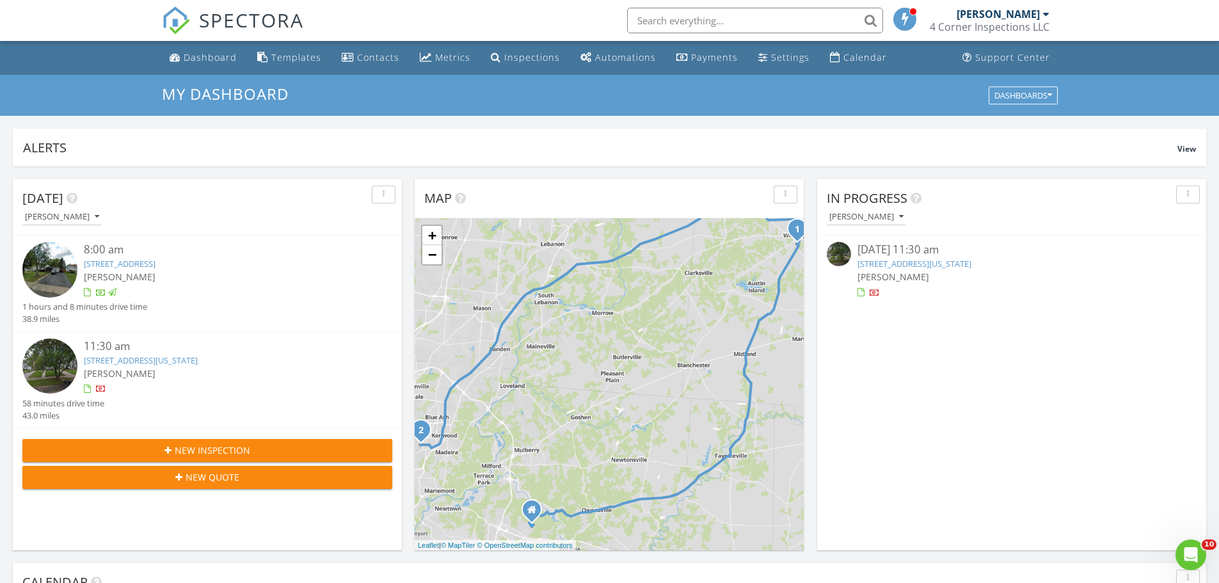
click at [47, 364] on img at bounding box center [49, 366] width 55 height 55
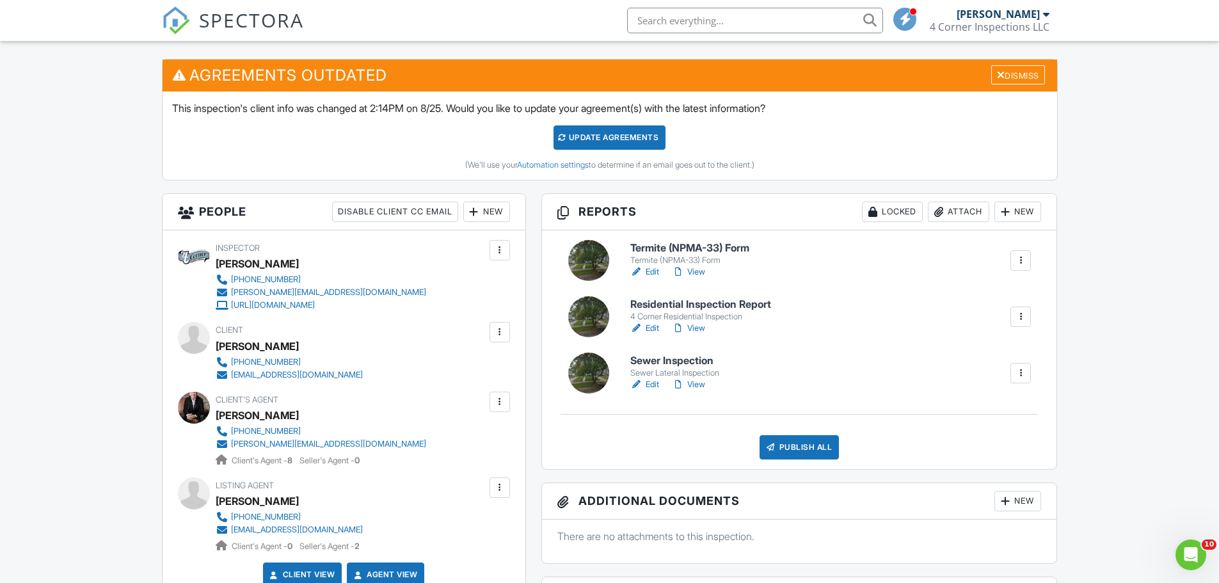
scroll to position [320, 0]
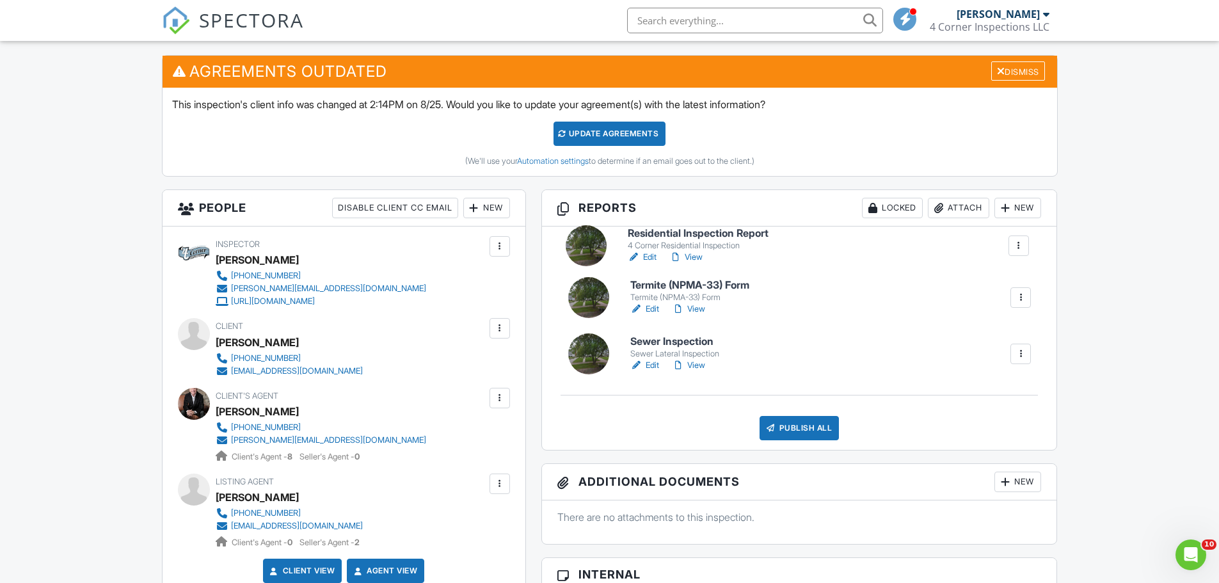
drag, startPoint x: 1021, startPoint y: 316, endPoint x: 1018, endPoint y: 249, distance: 67.3
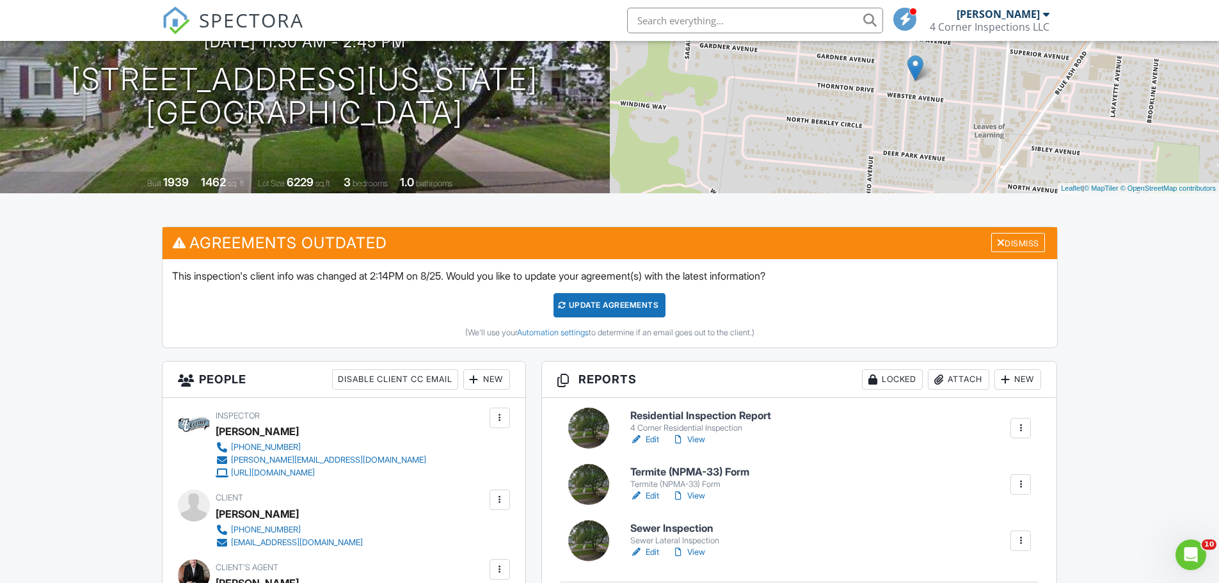
scroll to position [0, 0]
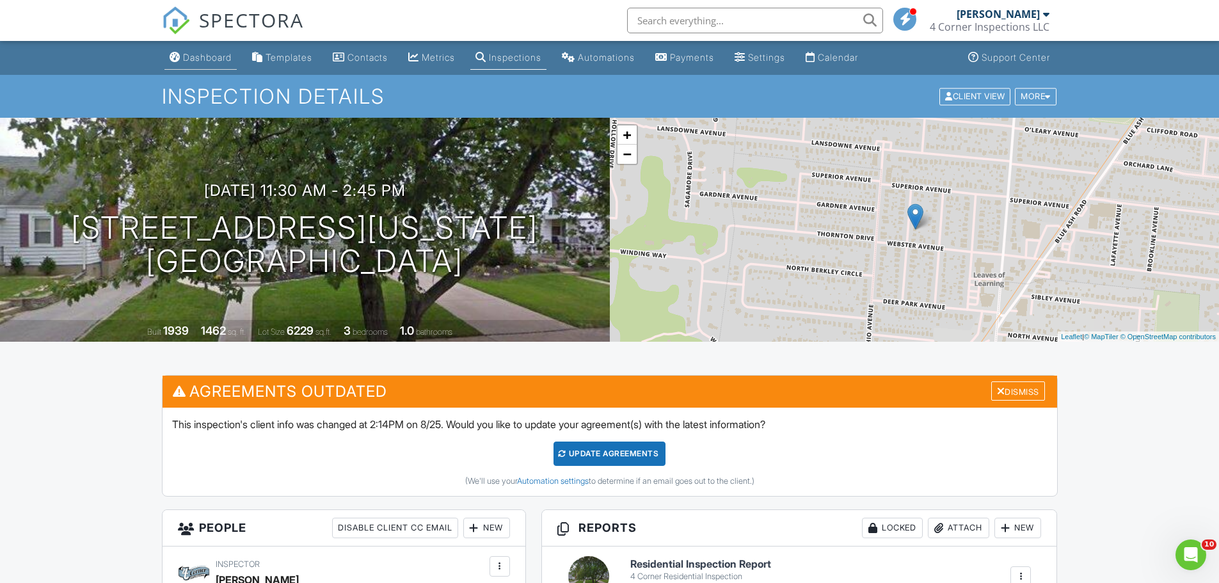
click at [229, 53] on div "Dashboard" at bounding box center [207, 57] width 49 height 11
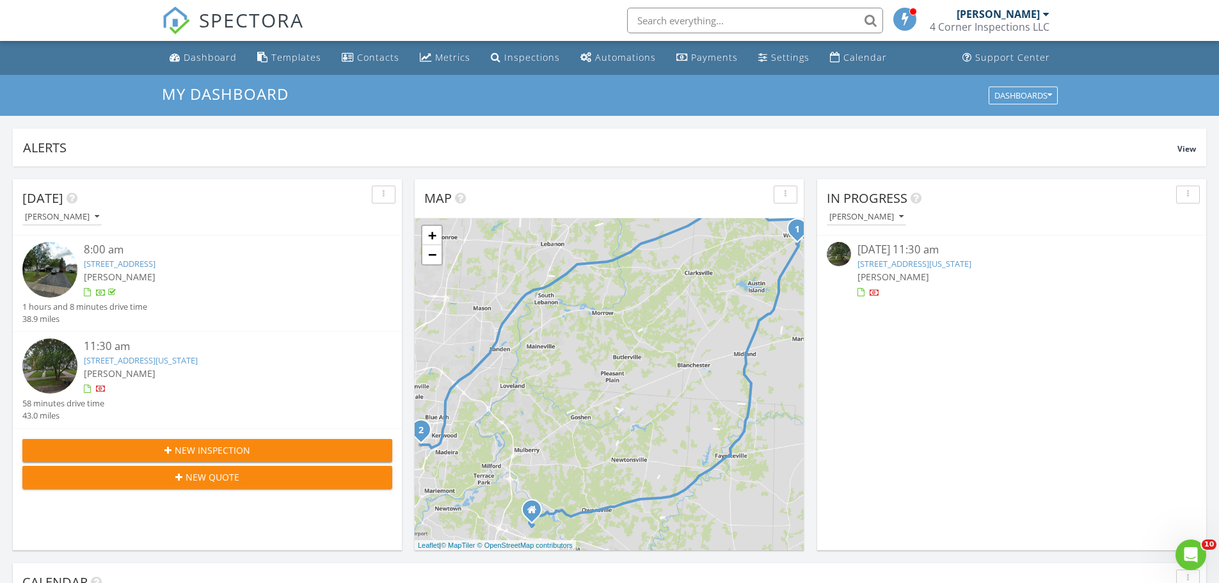
click at [31, 365] on img at bounding box center [49, 366] width 55 height 55
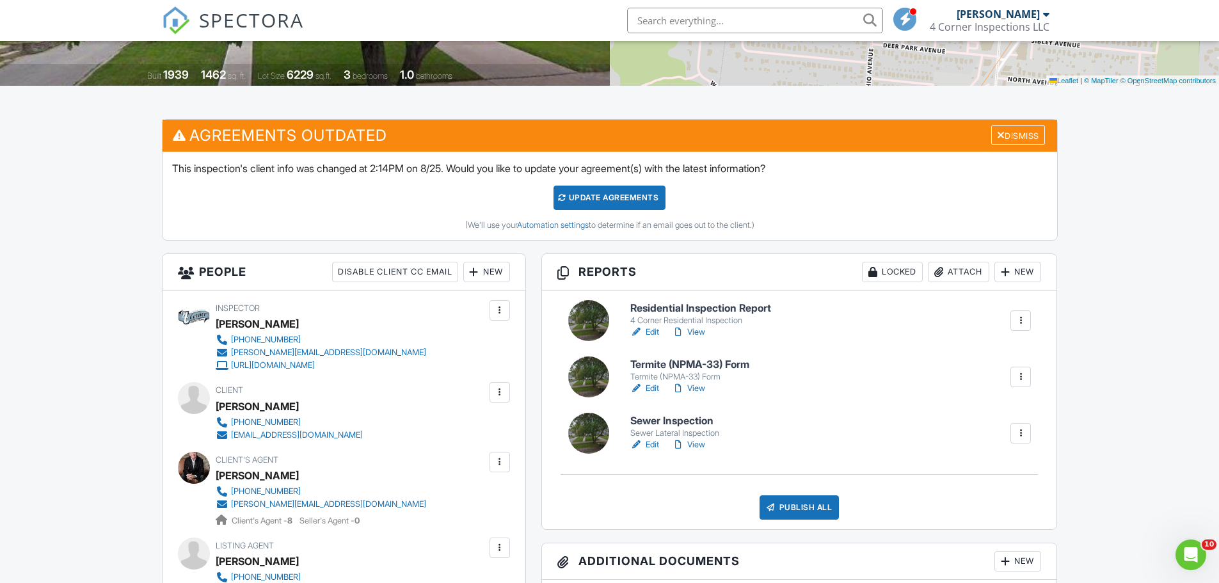
click at [650, 333] on link "Edit" at bounding box center [645, 332] width 29 height 13
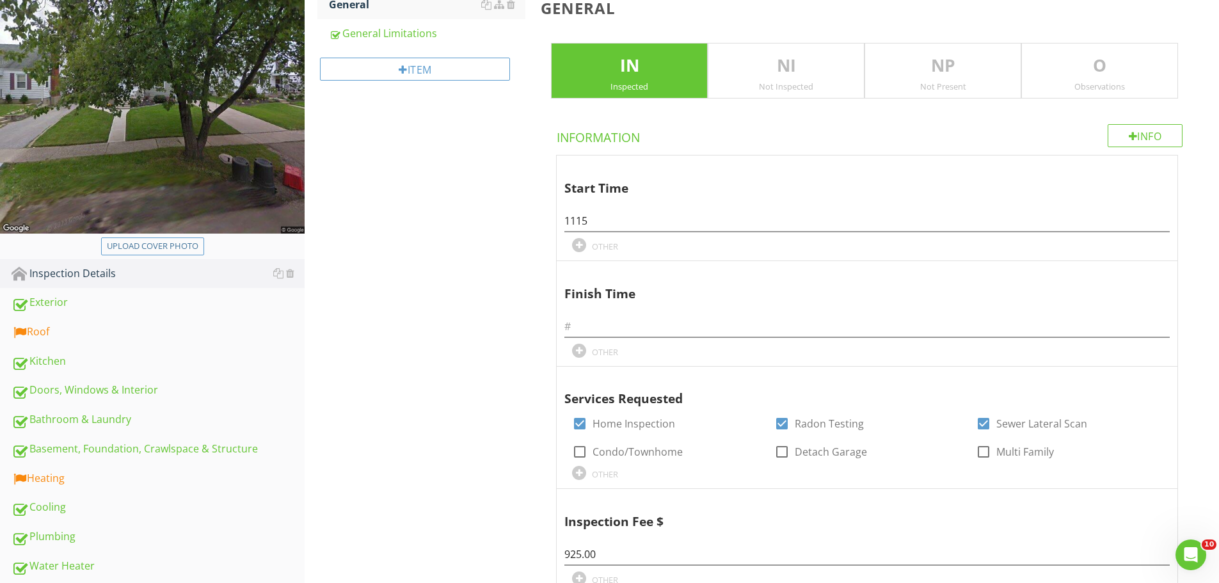
scroll to position [256, 0]
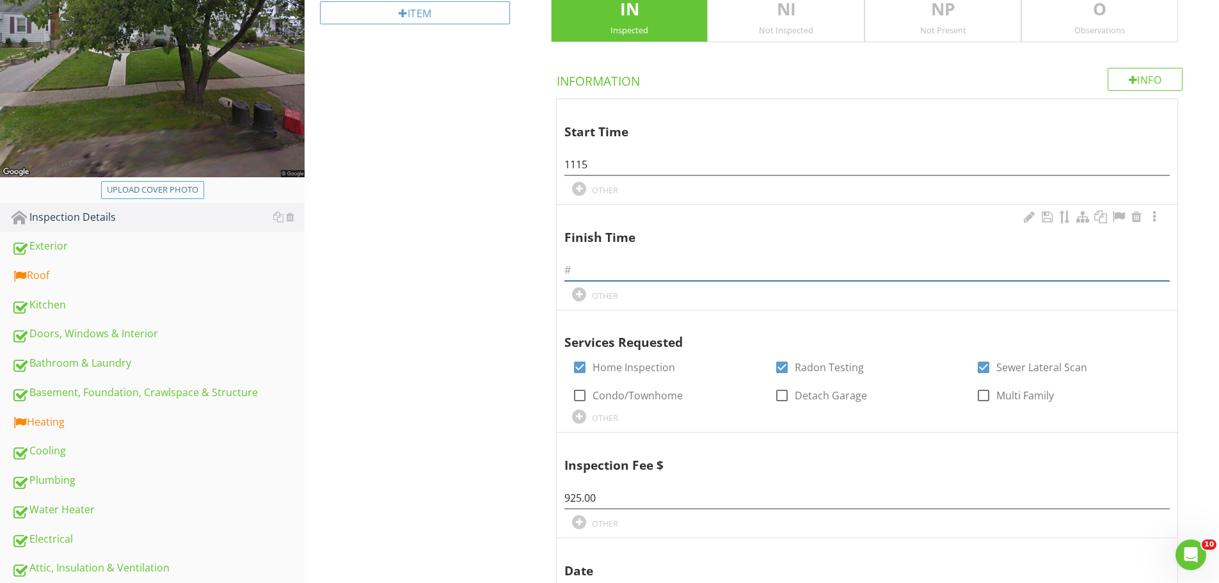
click at [590, 273] on input "text" at bounding box center [868, 270] width 606 height 21
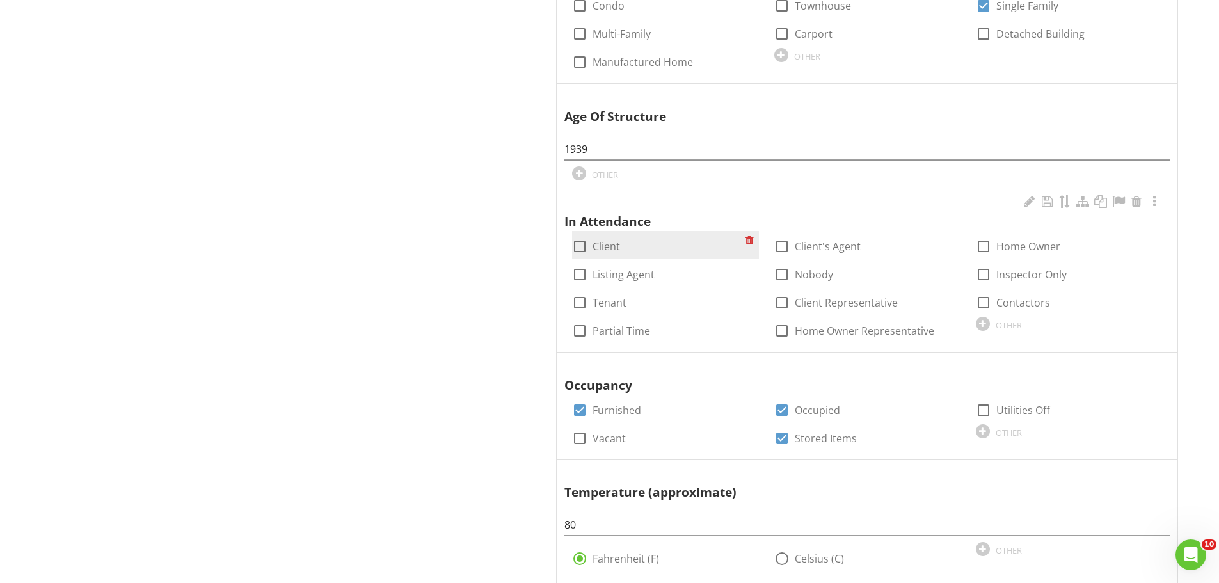
scroll to position [960, 0]
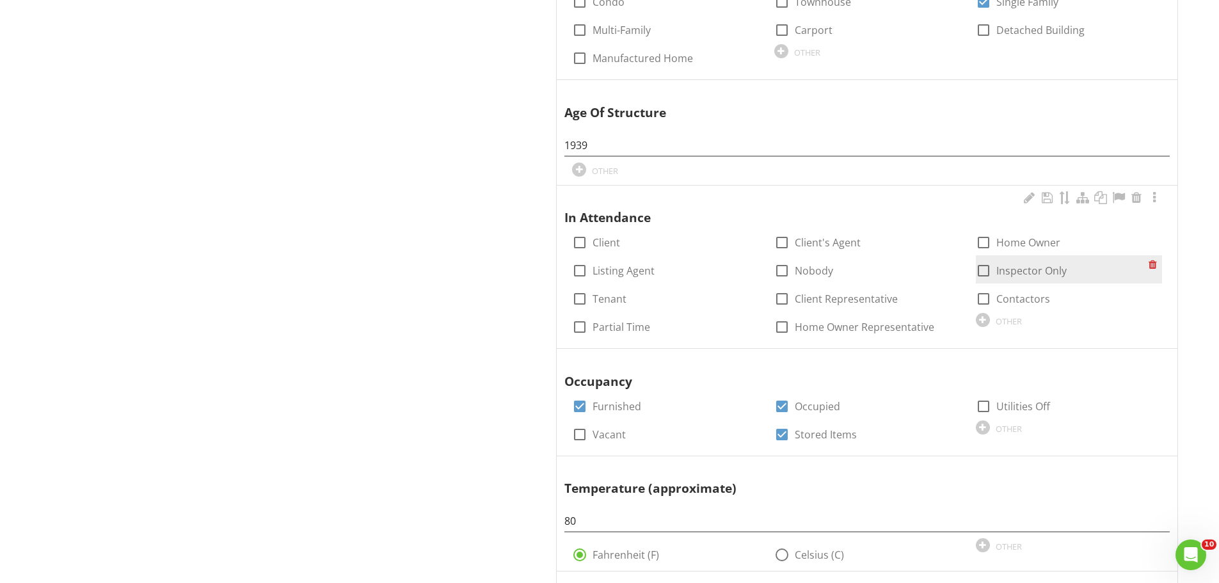
type input "1345"
click at [980, 269] on div at bounding box center [984, 271] width 22 height 22
checkbox input "true"
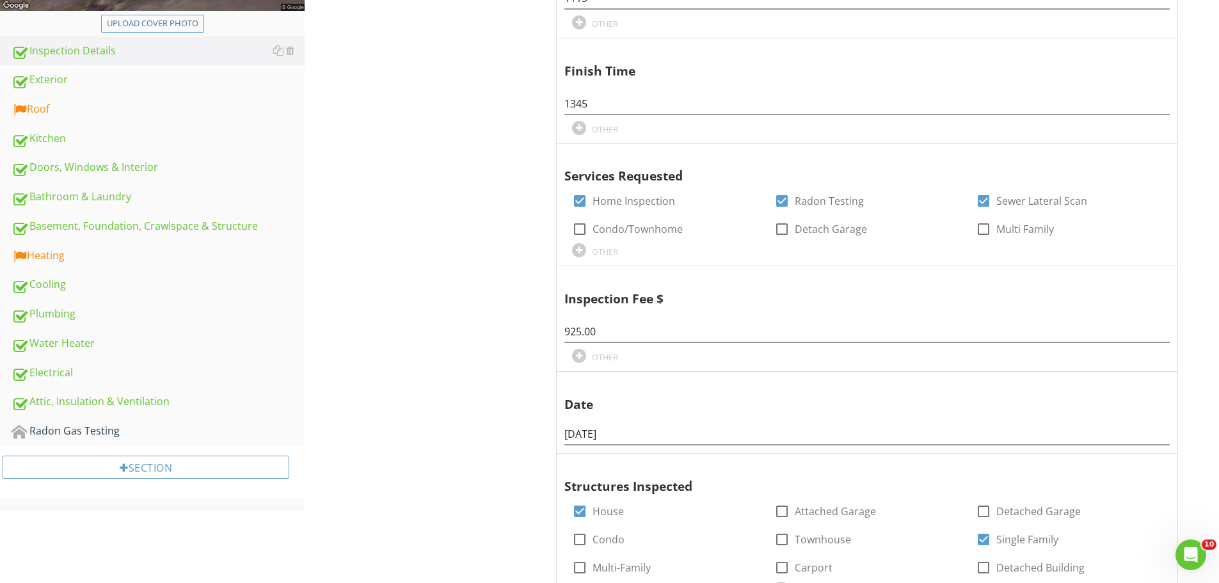
scroll to position [38, 0]
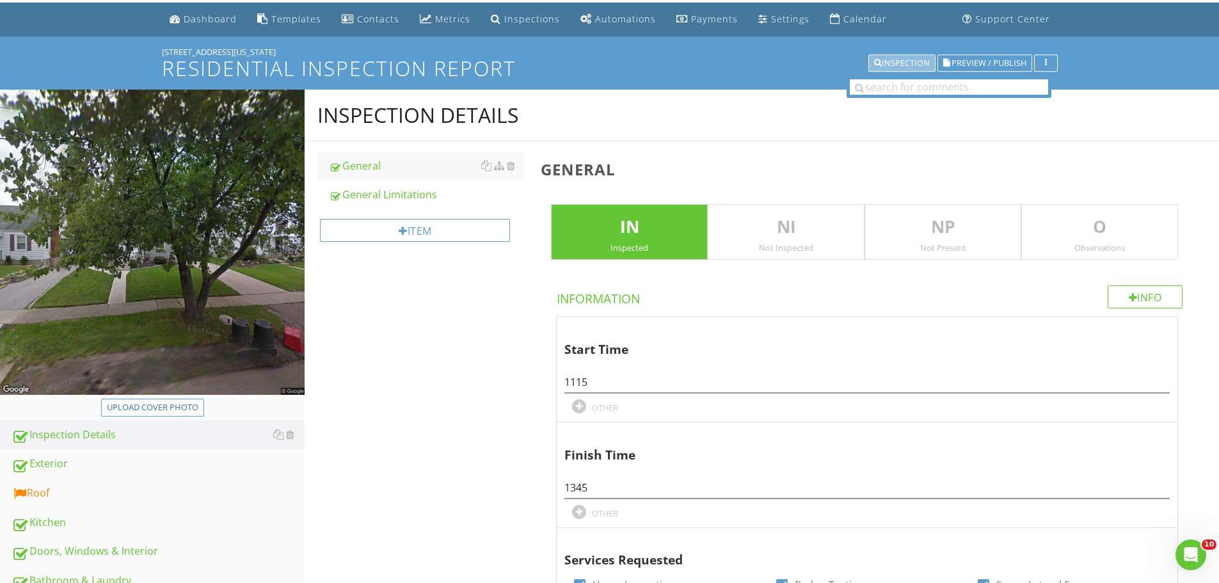
click at [902, 72] on button "Inspection" at bounding box center [902, 63] width 67 height 18
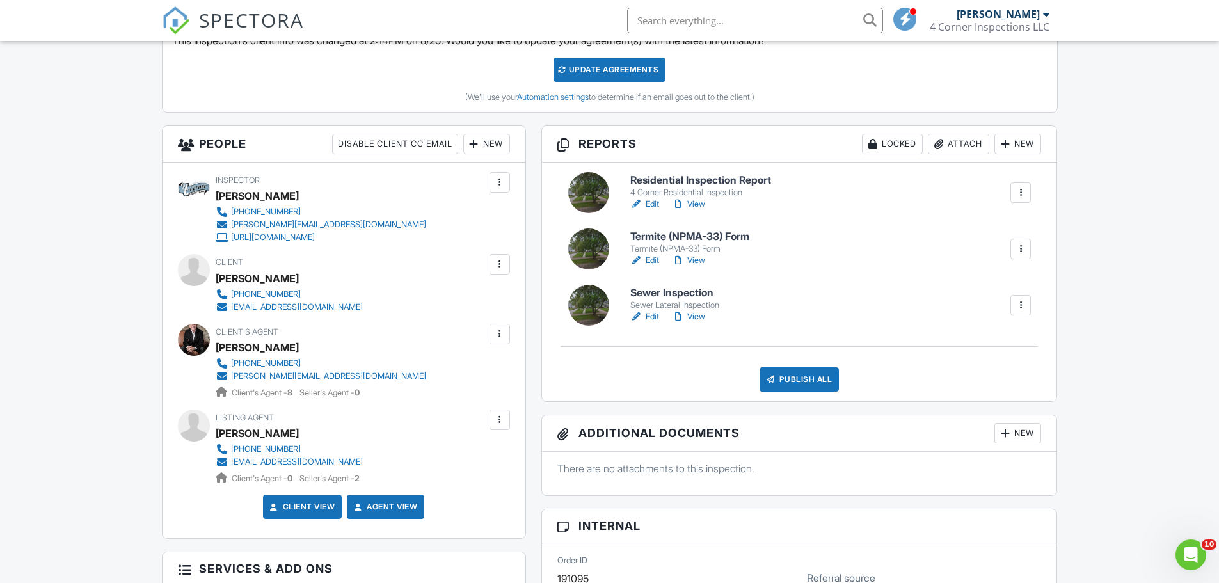
click at [652, 315] on link "Edit" at bounding box center [645, 316] width 29 height 13
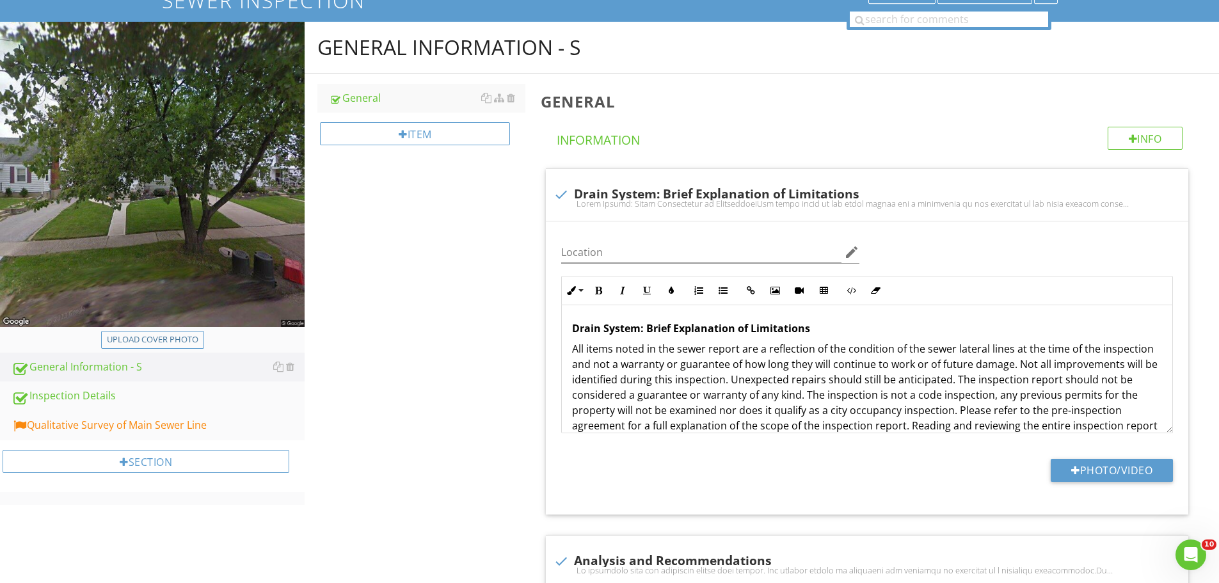
scroll to position [128, 0]
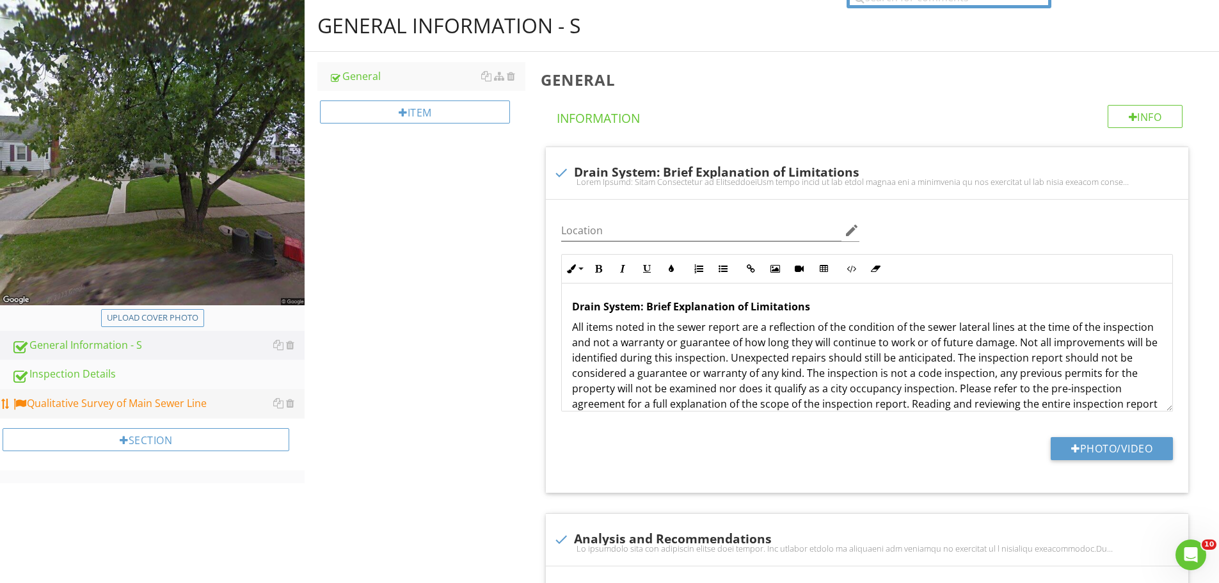
click at [180, 410] on div "Qualitative Survey of Main Sewer Line" at bounding box center [158, 404] width 293 height 17
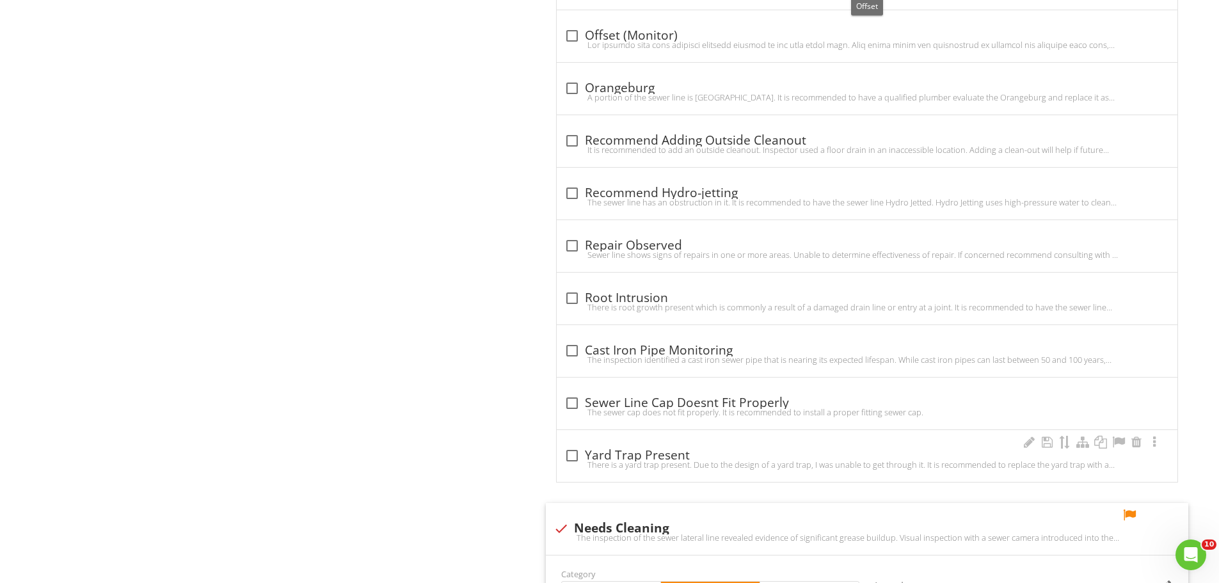
scroll to position [2881, 0]
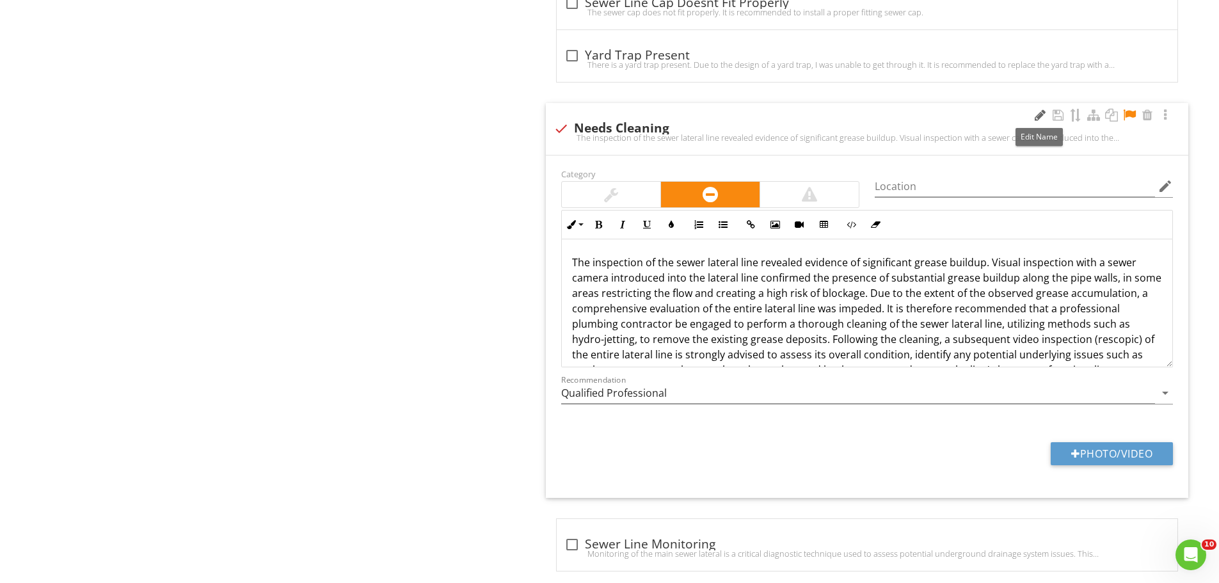
click at [1039, 113] on div at bounding box center [1040, 115] width 15 height 13
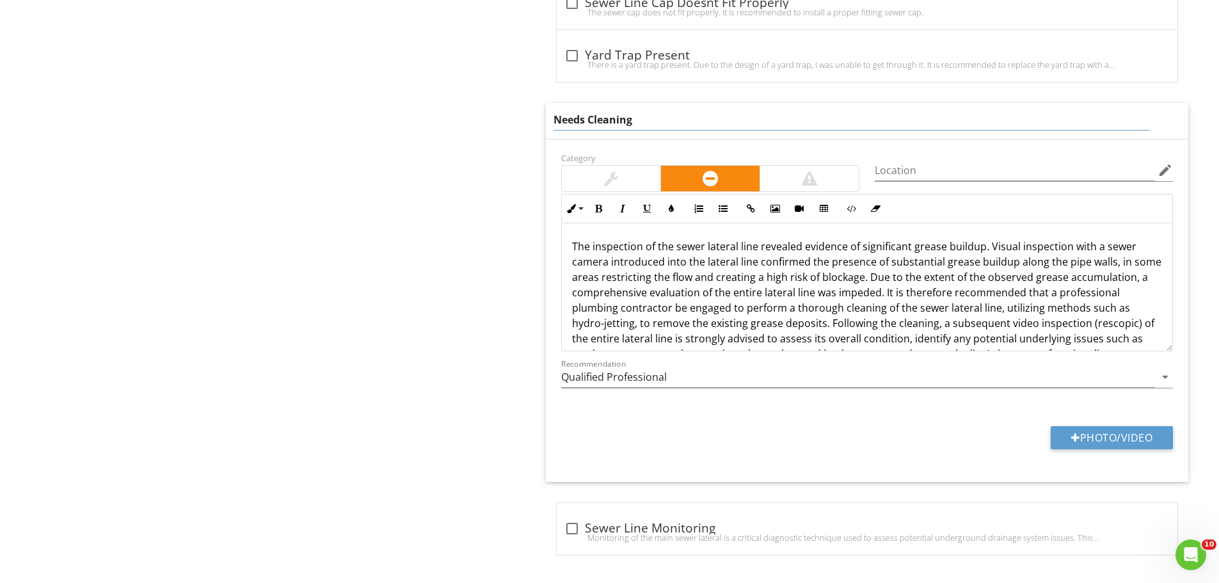
drag, startPoint x: 649, startPoint y: 118, endPoint x: 458, endPoint y: 114, distance: 190.8
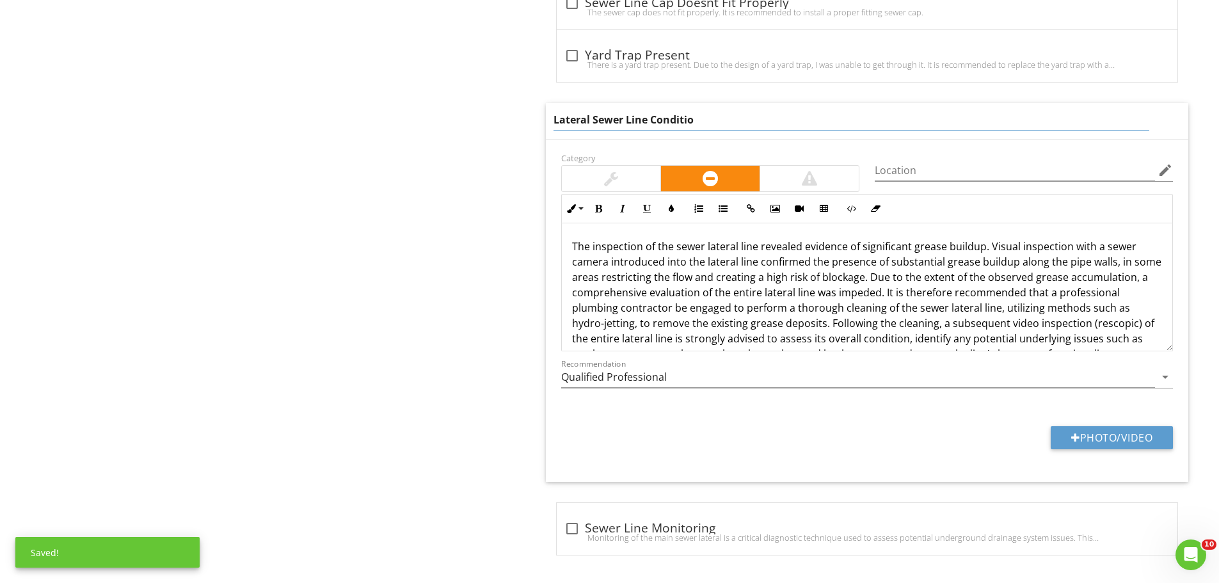
type input "Lateral Sewer Line Condition"
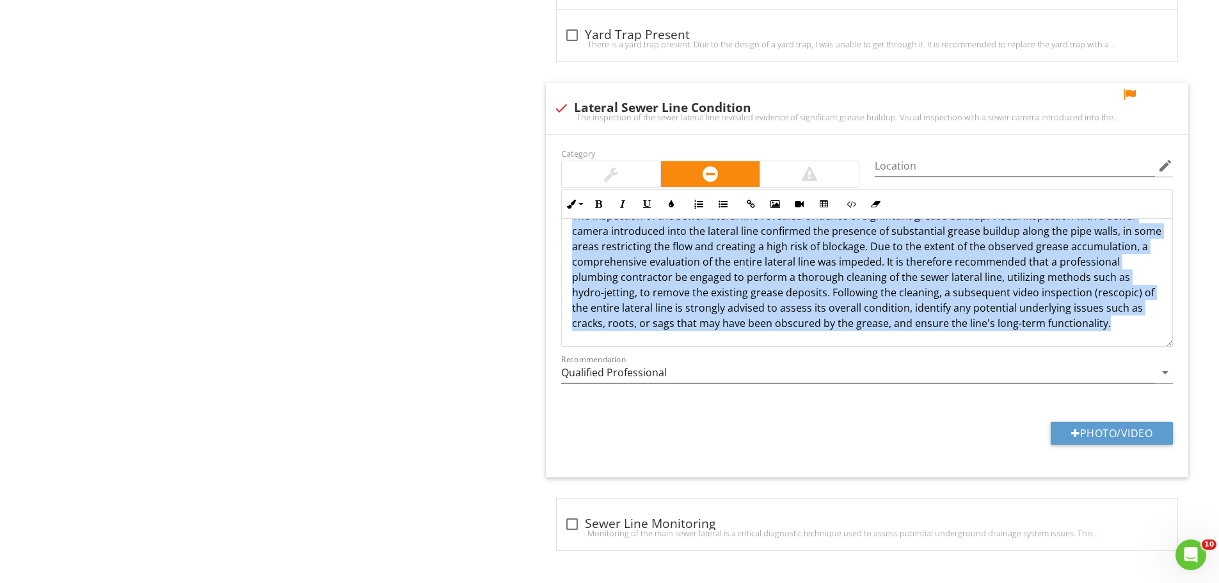
scroll to position [0, 0]
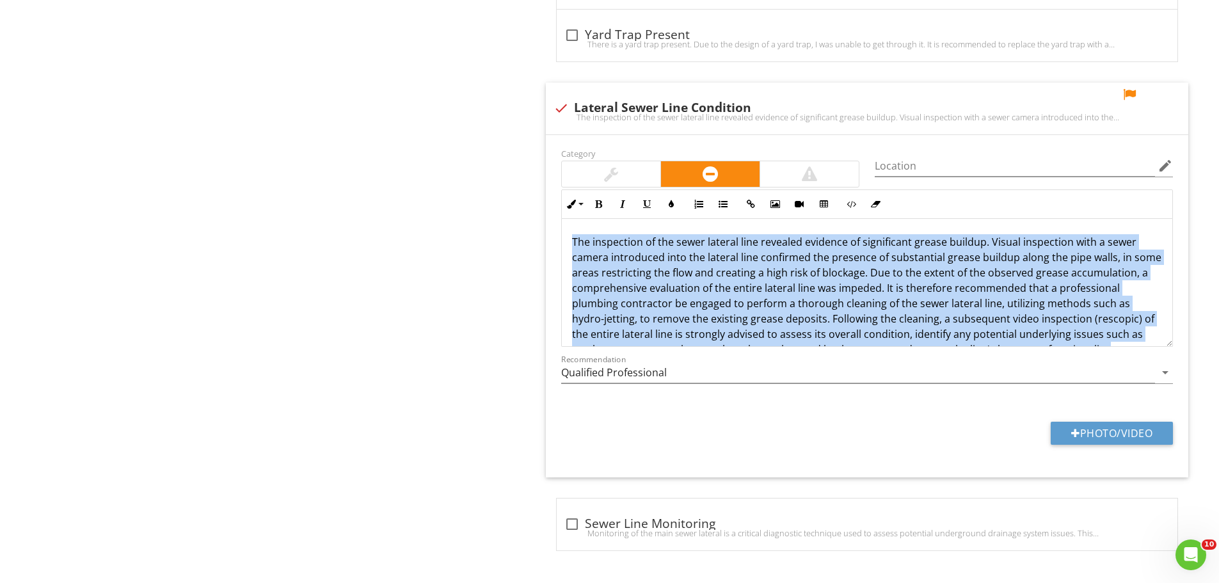
drag, startPoint x: 851, startPoint y: 325, endPoint x: 345, endPoint y: 139, distance: 538.7
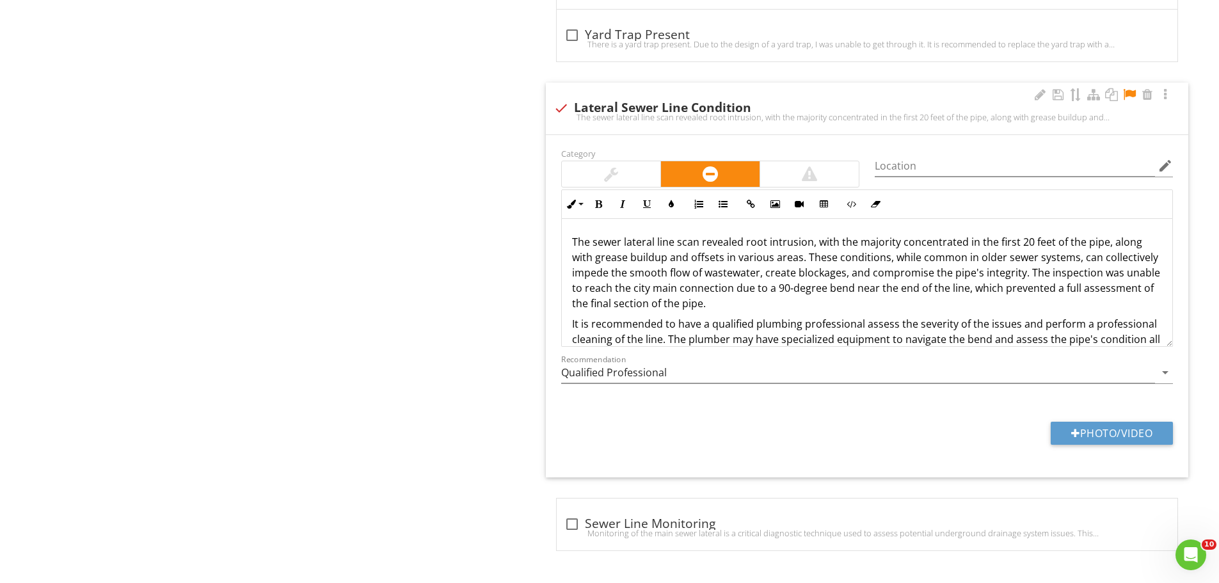
click at [1096, 273] on p "The sewer lateral line scan revealed root intrusion, with the majority concentr…" at bounding box center [867, 272] width 590 height 77
click at [851, 287] on p "The sewer lateral line scan revealed root intrusion, with the majority concentr…" at bounding box center [867, 272] width 590 height 77
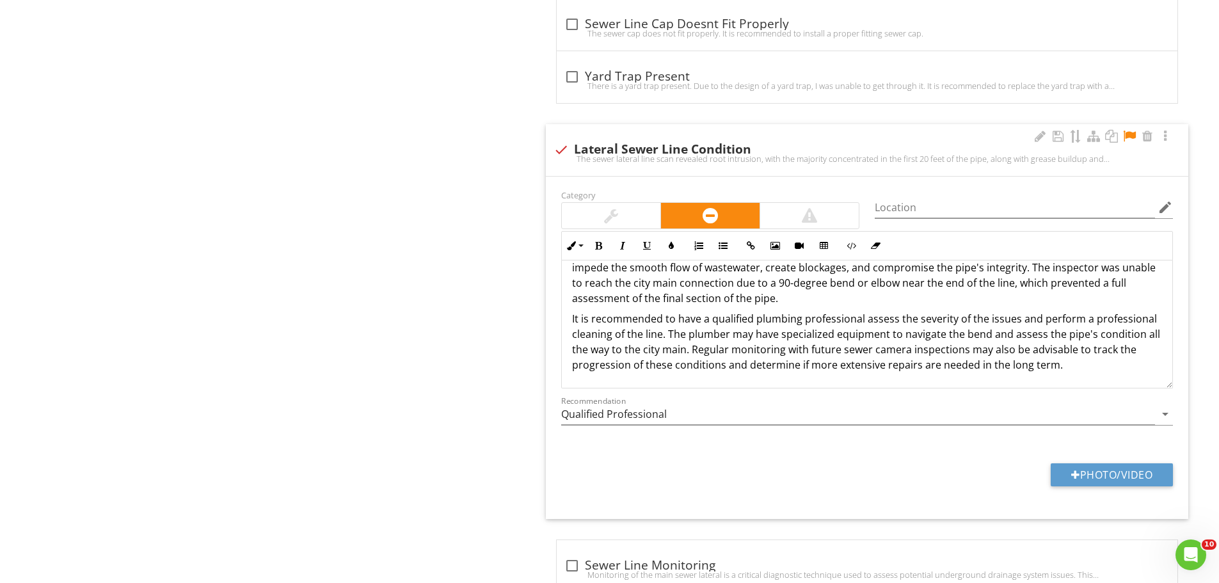
scroll to position [2837, 0]
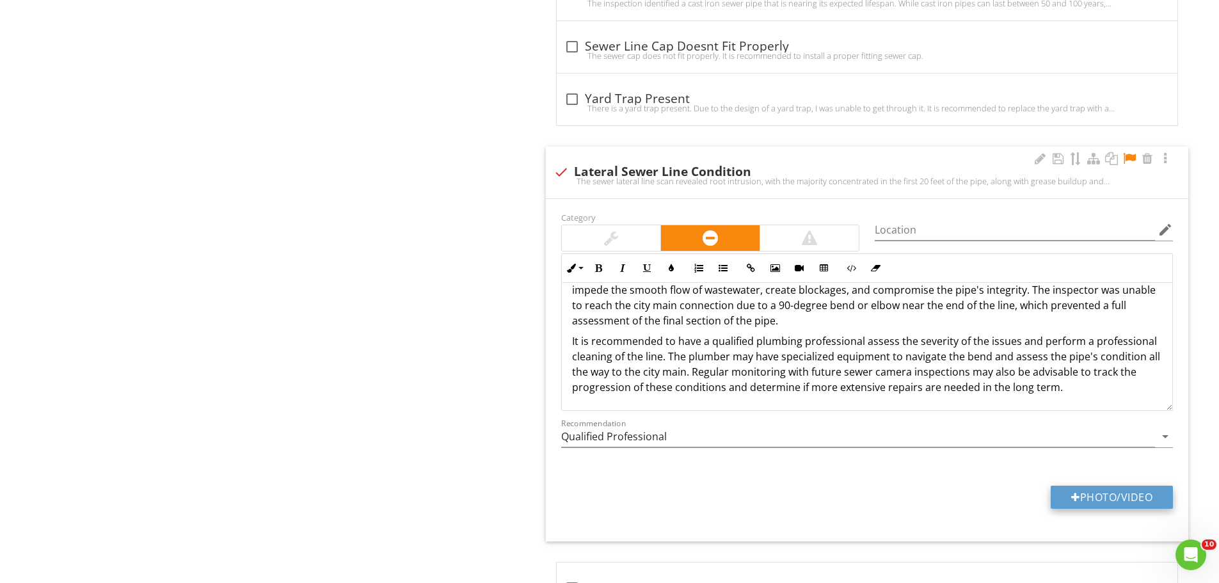
click at [1086, 495] on button "Photo/Video" at bounding box center [1112, 497] width 122 height 23
type input "C:\fakepath\20250827_125148F.jpg"
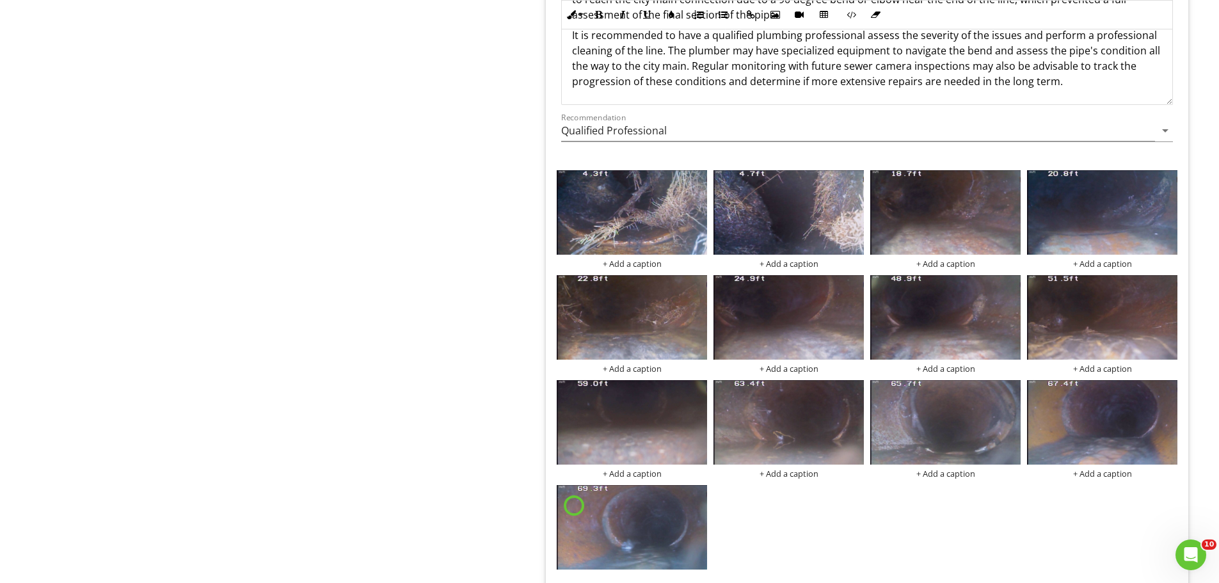
scroll to position [3157, 0]
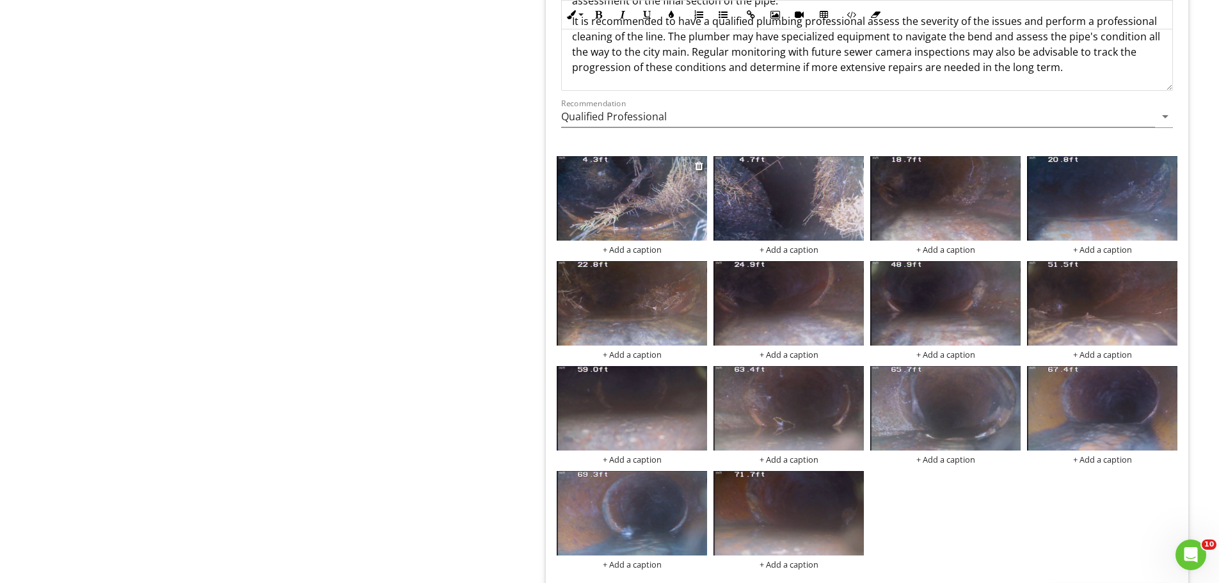
click at [624, 199] on img at bounding box center [632, 198] width 150 height 85
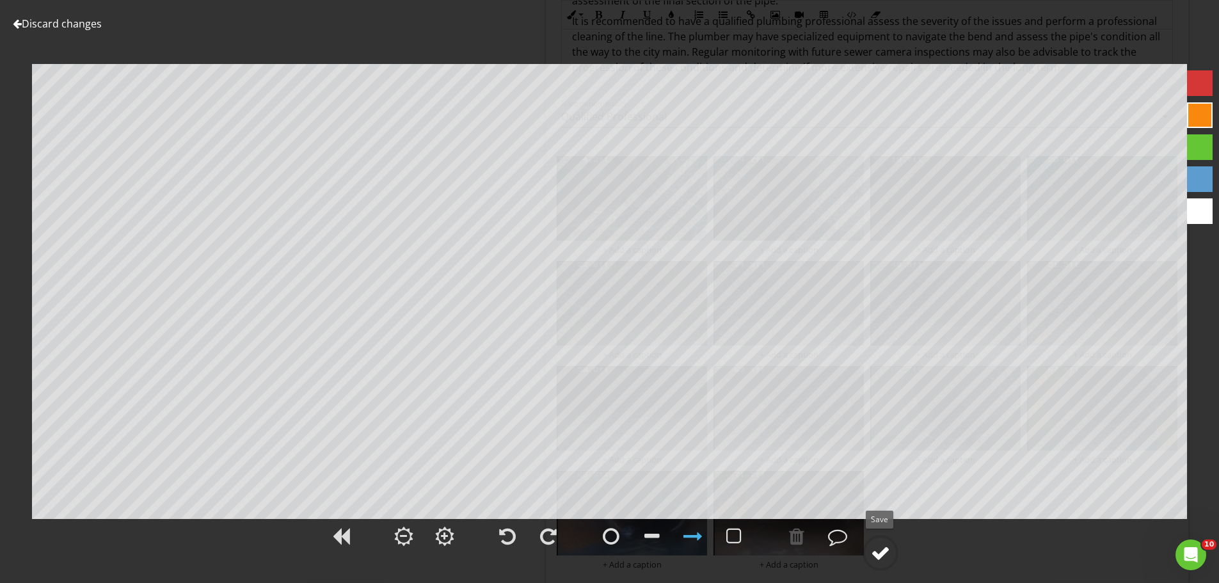
click at [887, 552] on div at bounding box center [880, 552] width 19 height 19
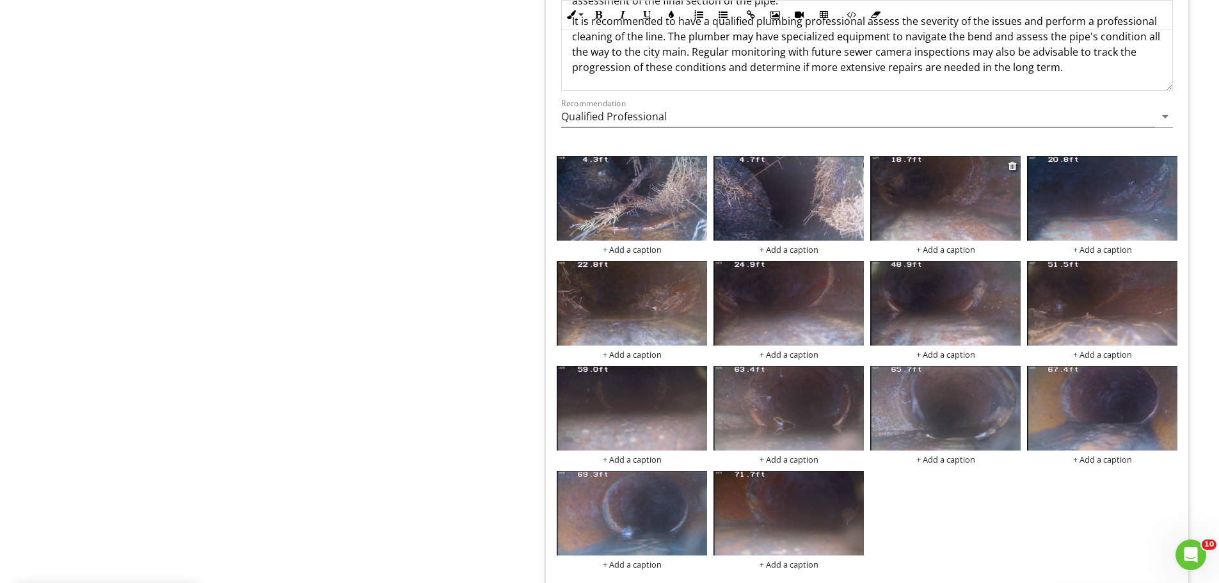
click at [958, 211] on img at bounding box center [946, 198] width 150 height 85
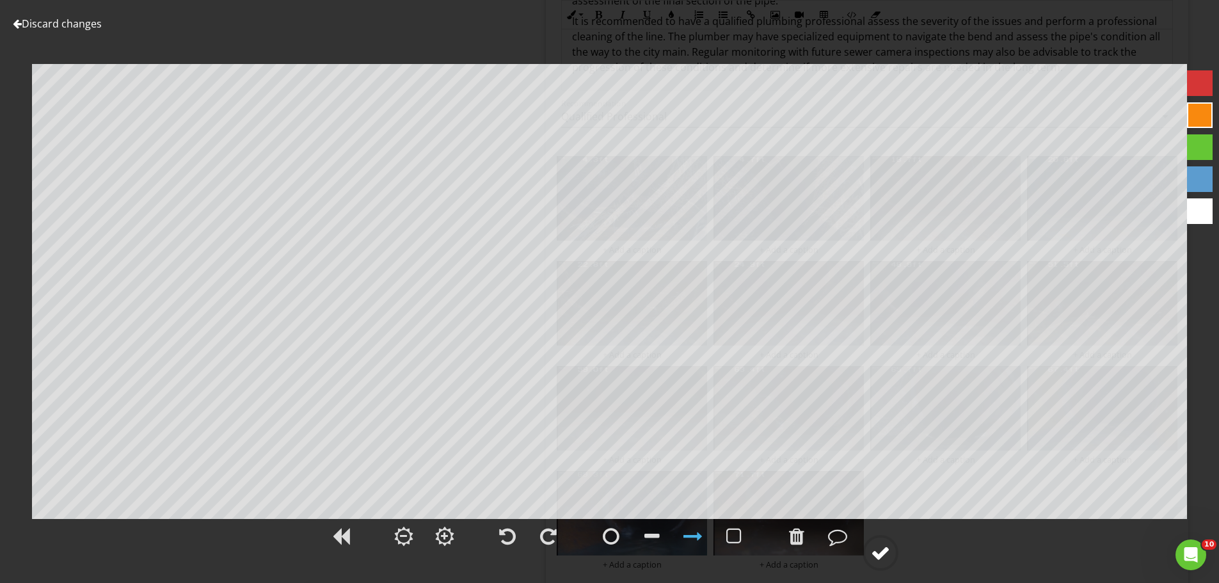
click at [885, 556] on div at bounding box center [880, 552] width 19 height 19
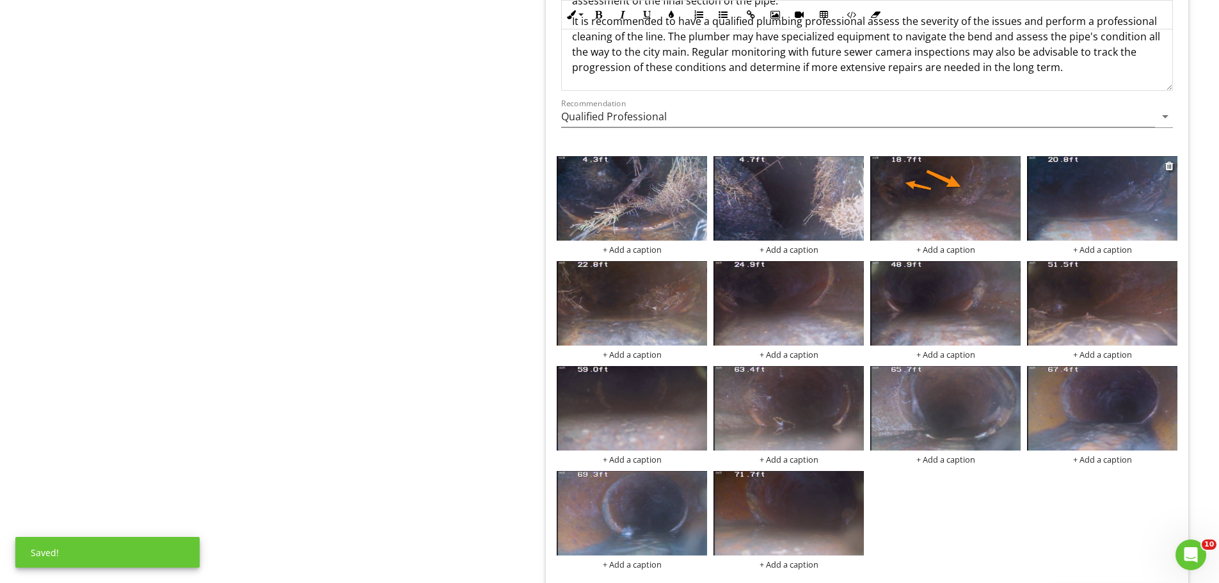
click at [1089, 191] on img at bounding box center [1102, 198] width 150 height 85
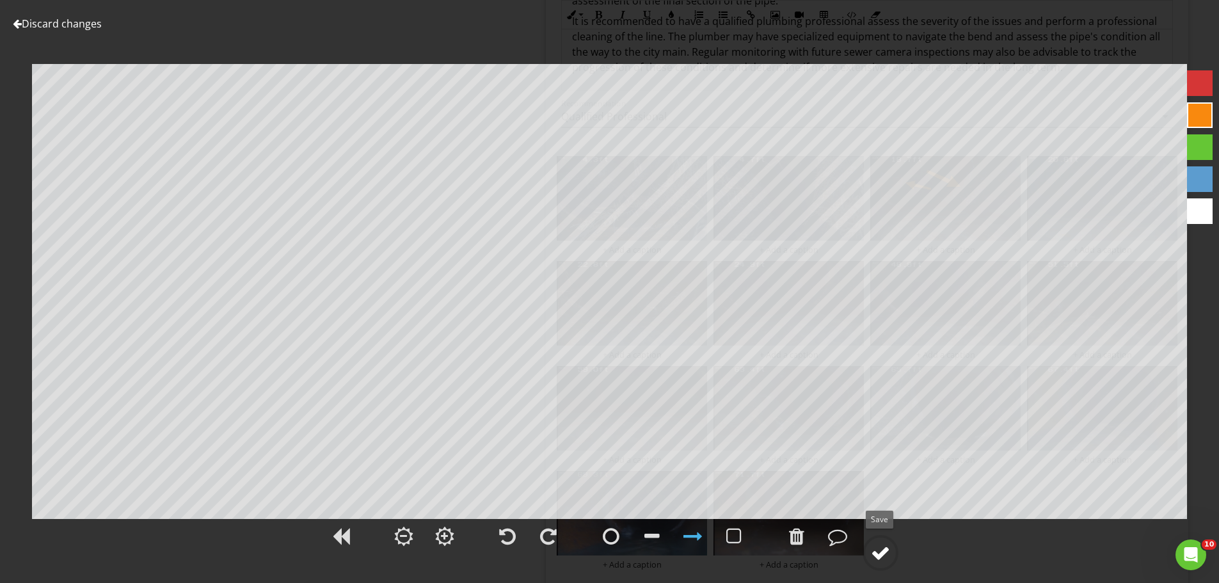
click at [882, 547] on div at bounding box center [880, 552] width 19 height 19
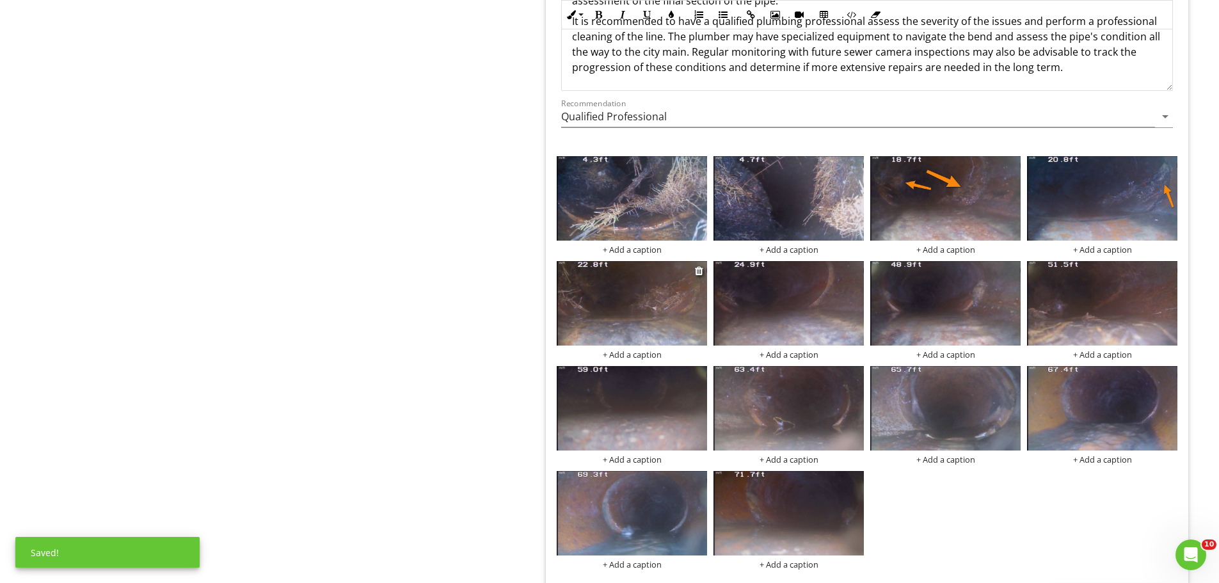
click at [634, 321] on img at bounding box center [632, 303] width 150 height 85
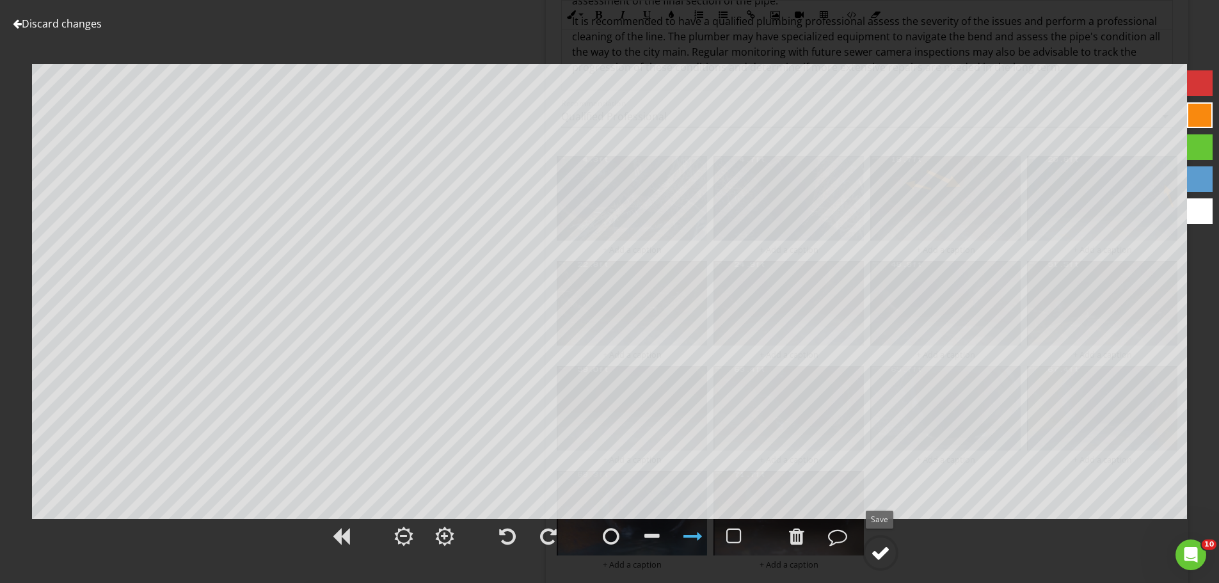
click at [887, 550] on div at bounding box center [880, 552] width 19 height 19
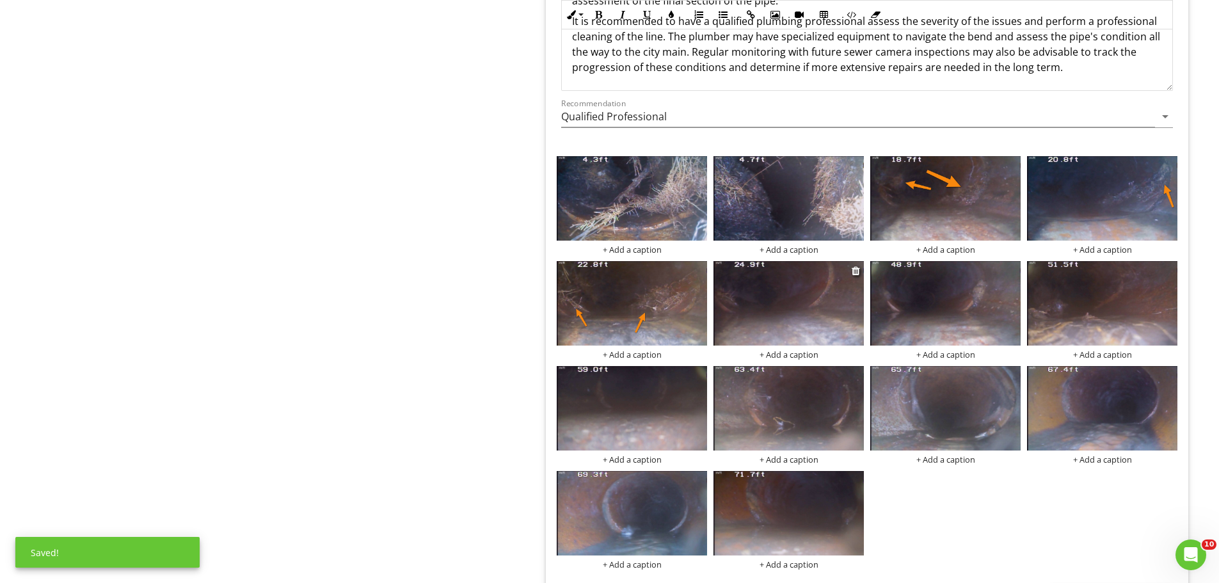
click at [803, 306] on img at bounding box center [789, 303] width 150 height 85
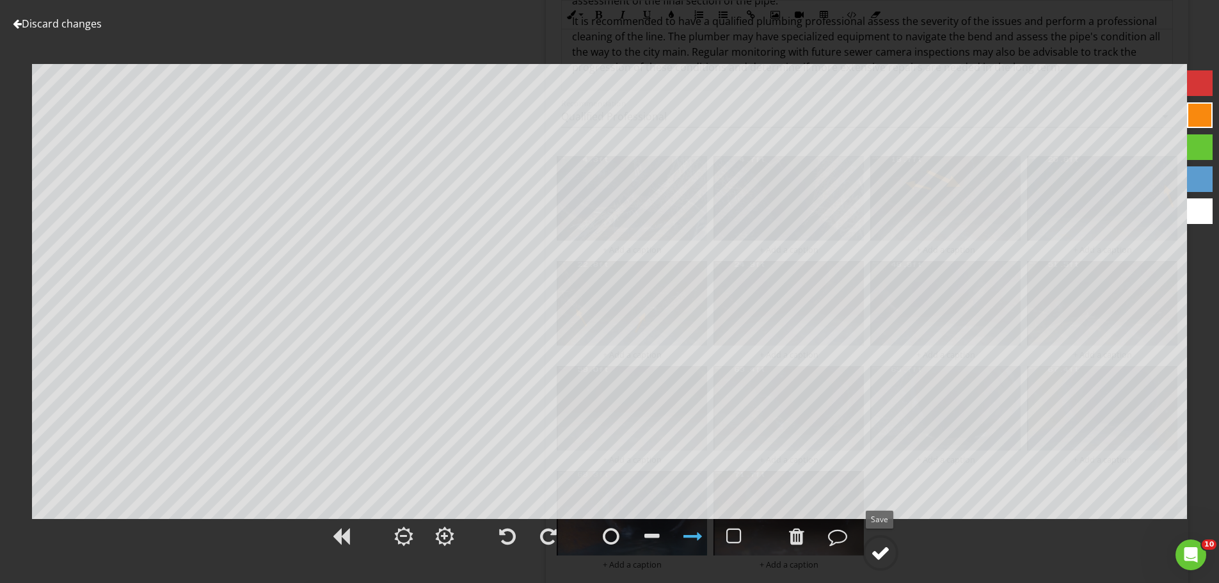
click at [884, 549] on div at bounding box center [880, 552] width 19 height 19
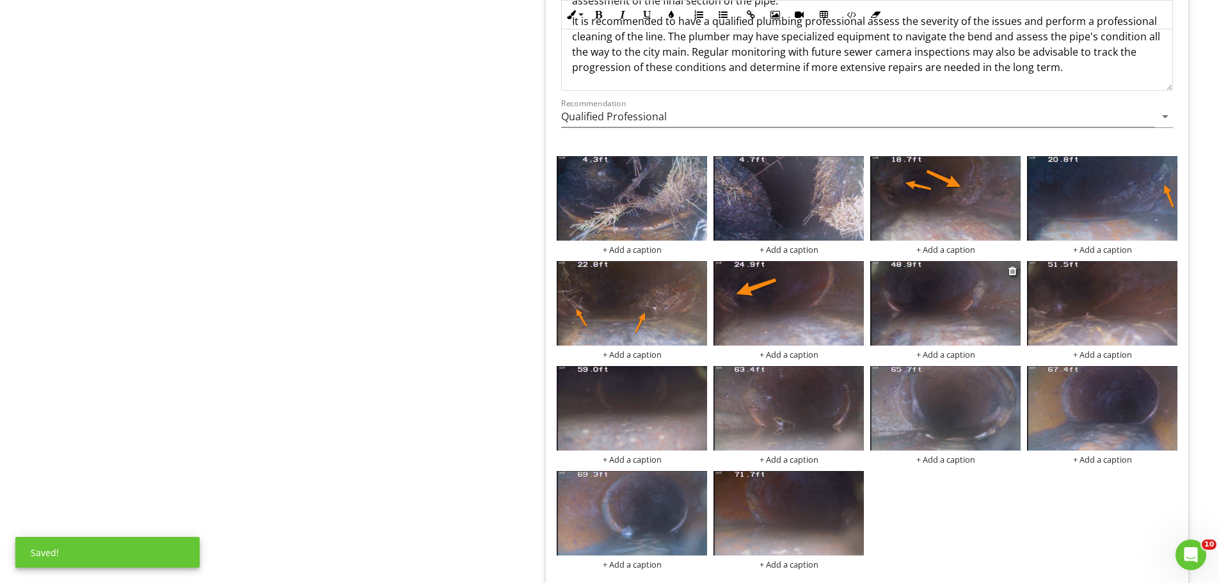
click at [935, 294] on img at bounding box center [946, 303] width 150 height 85
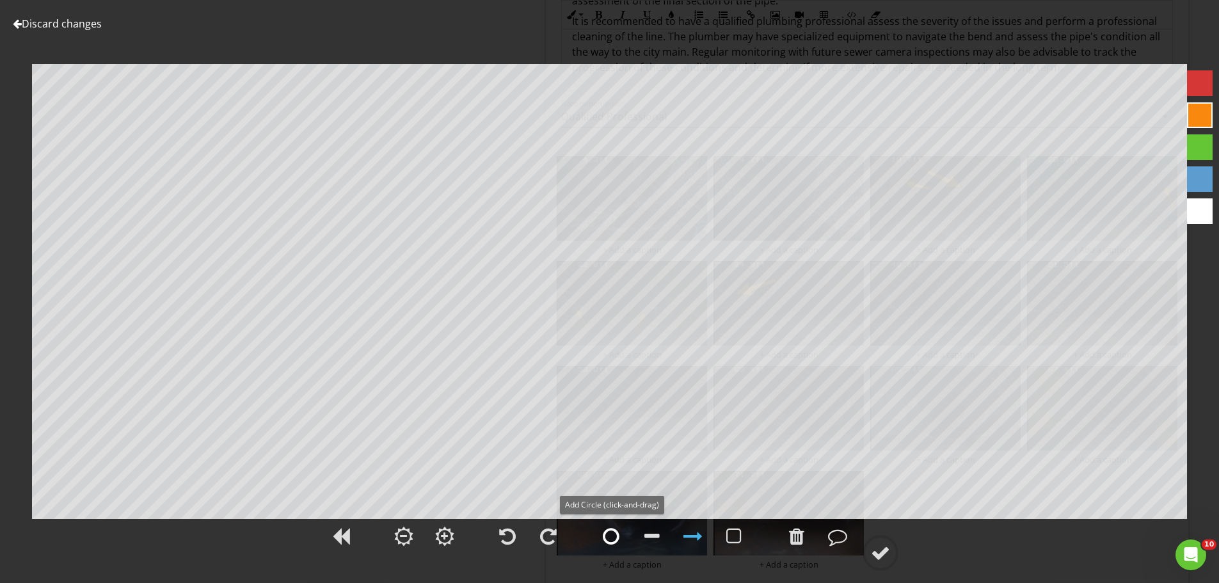
click at [615, 535] on div at bounding box center [611, 536] width 17 height 19
click at [890, 546] on div at bounding box center [880, 552] width 19 height 19
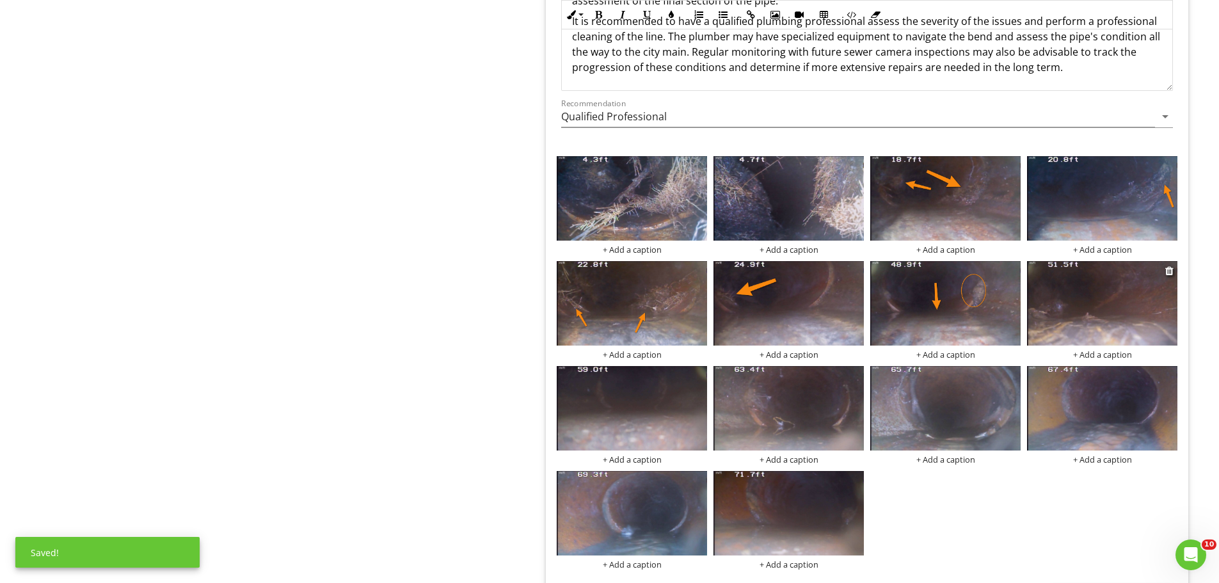
click at [1064, 285] on img at bounding box center [1102, 303] width 150 height 85
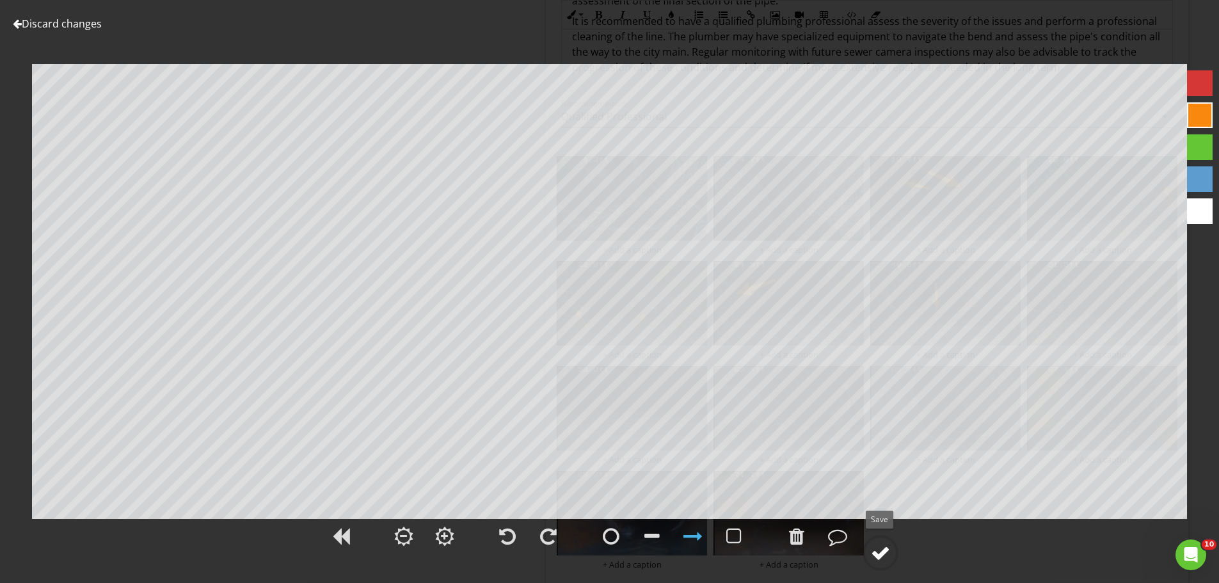
click at [892, 553] on circle at bounding box center [880, 552] width 33 height 33
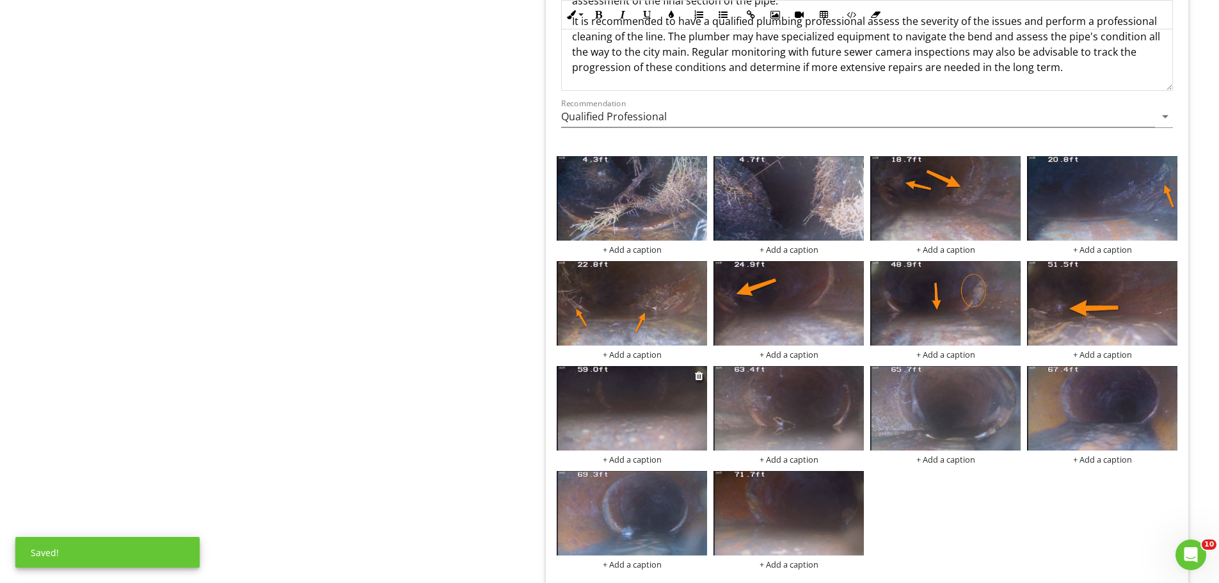
click at [637, 419] on img at bounding box center [632, 408] width 150 height 85
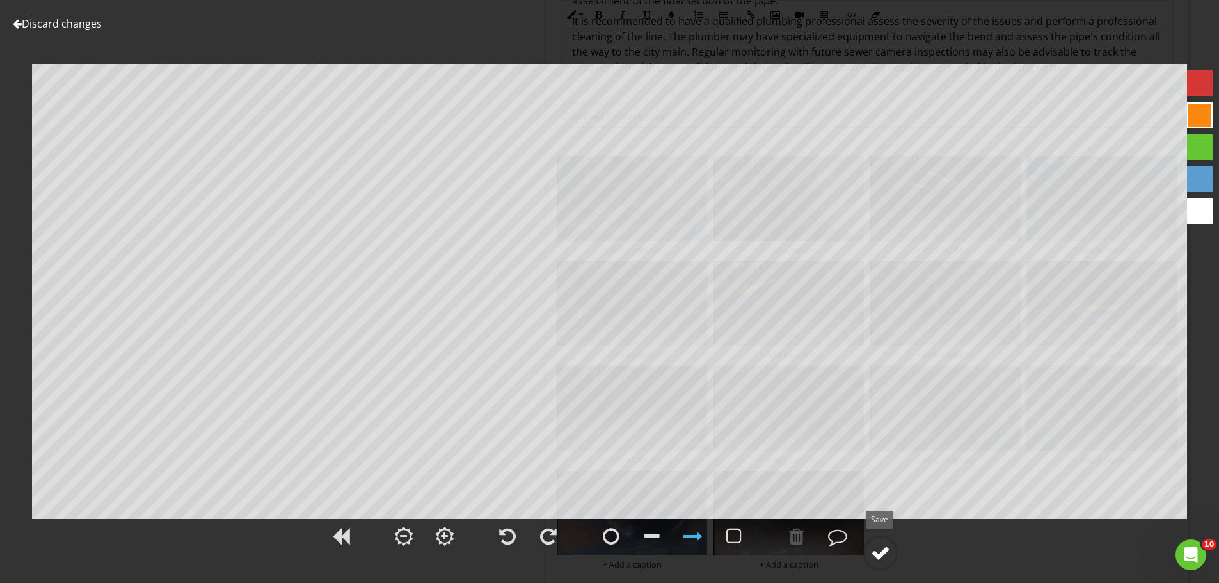
click at [890, 552] on div at bounding box center [880, 552] width 19 height 19
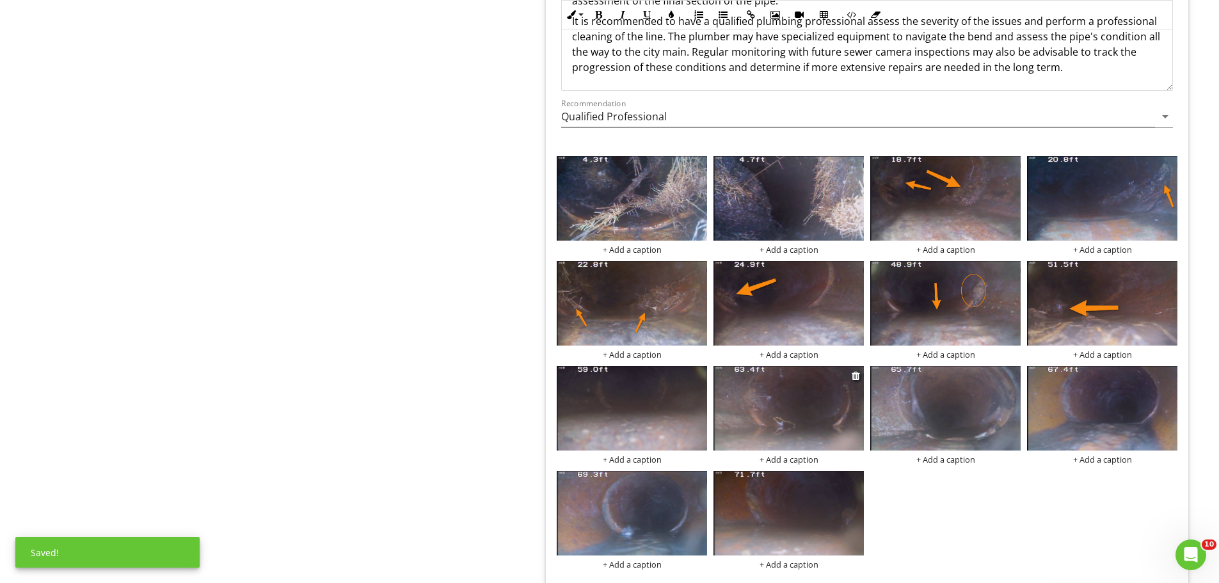
click at [807, 425] on img at bounding box center [789, 408] width 150 height 85
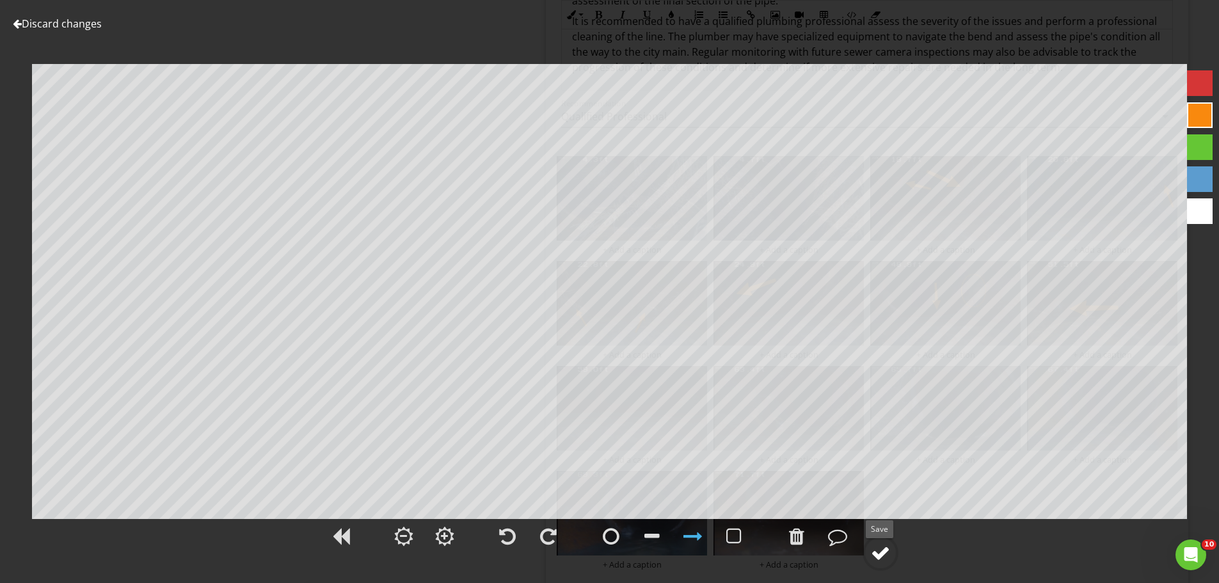
click at [887, 550] on div at bounding box center [880, 552] width 19 height 19
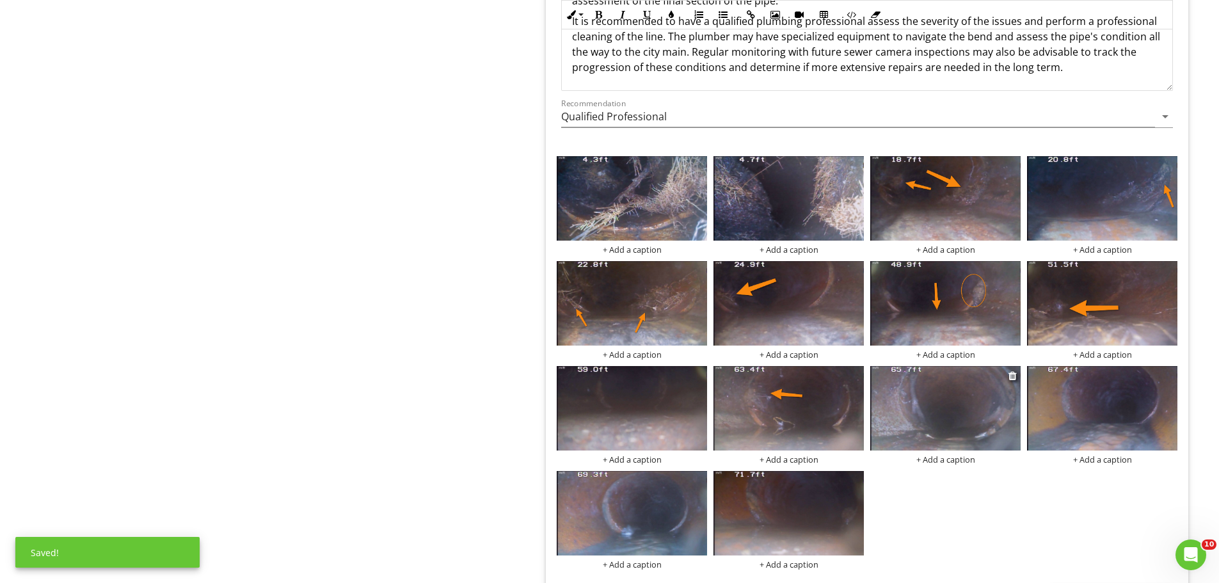
click at [979, 421] on img at bounding box center [946, 408] width 150 height 85
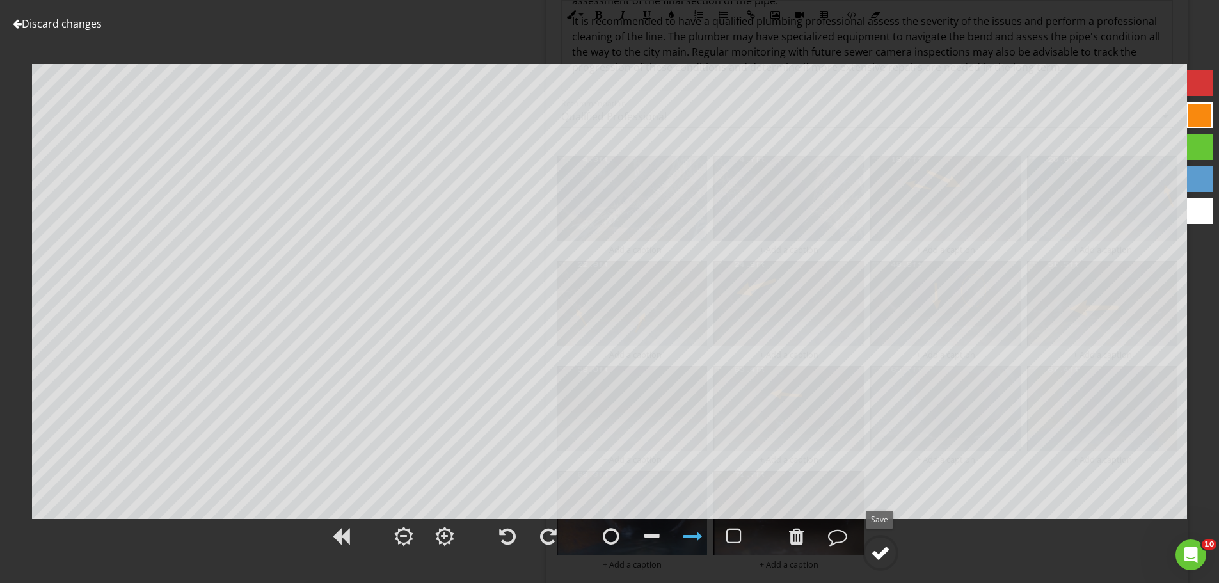
click at [884, 552] on div at bounding box center [880, 552] width 19 height 19
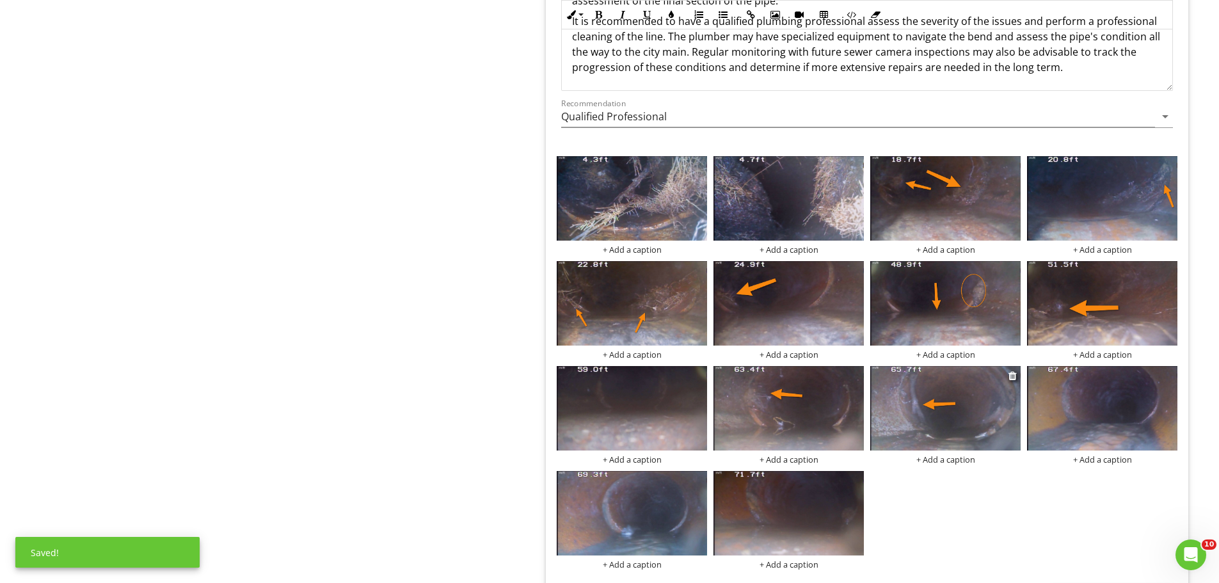
click at [992, 399] on img at bounding box center [946, 408] width 150 height 85
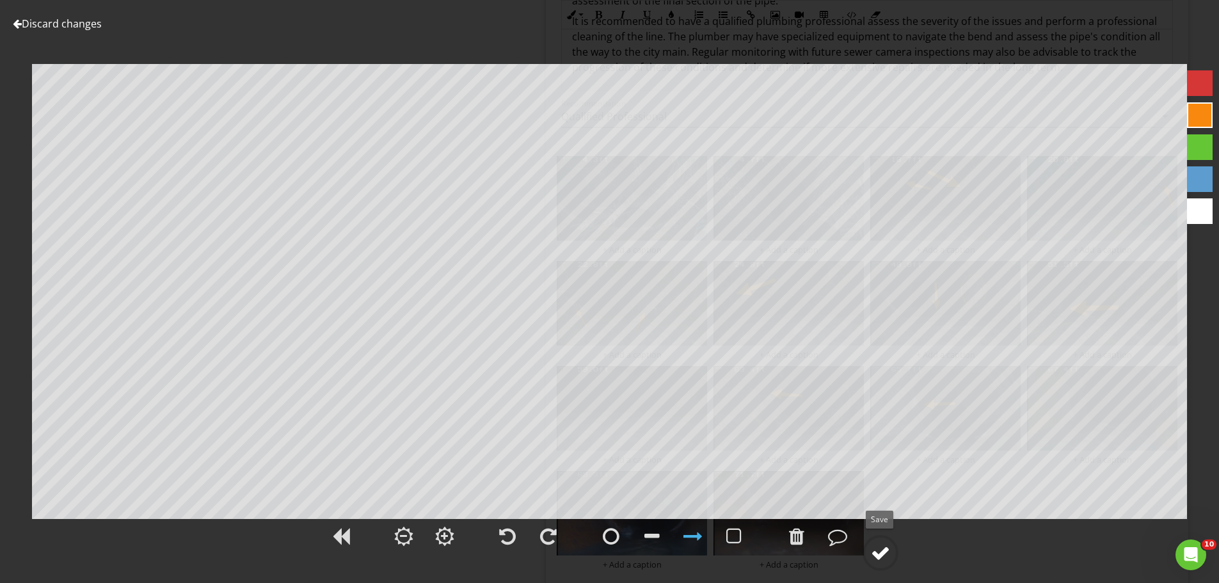
click at [881, 558] on div at bounding box center [880, 552] width 19 height 19
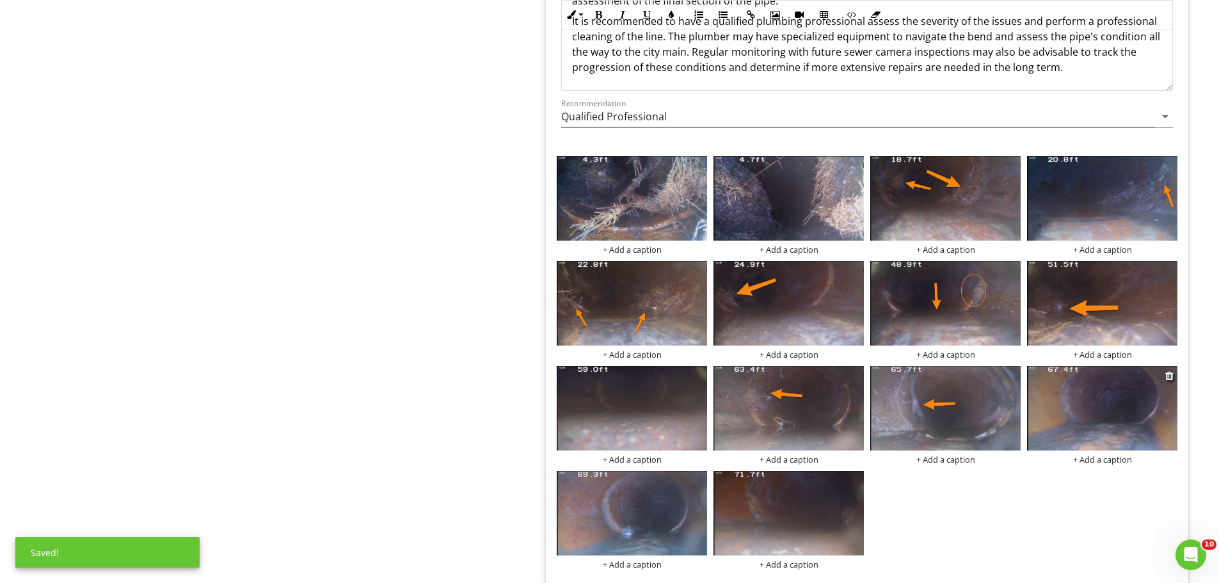
click at [1079, 408] on img at bounding box center [1102, 408] width 150 height 85
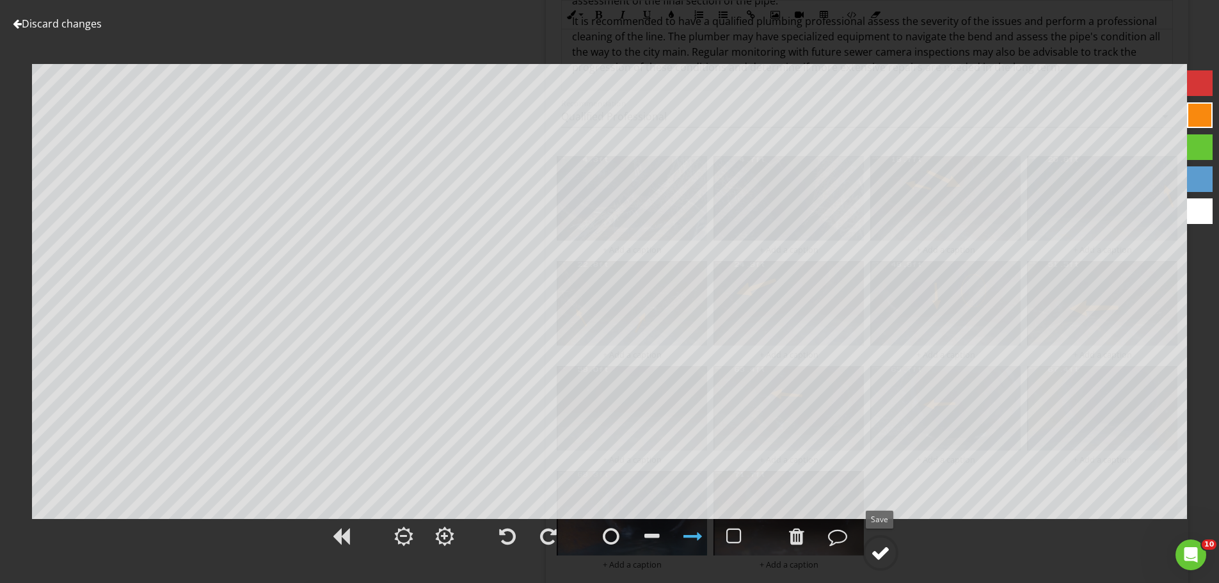
click at [884, 544] on div at bounding box center [880, 552] width 19 height 19
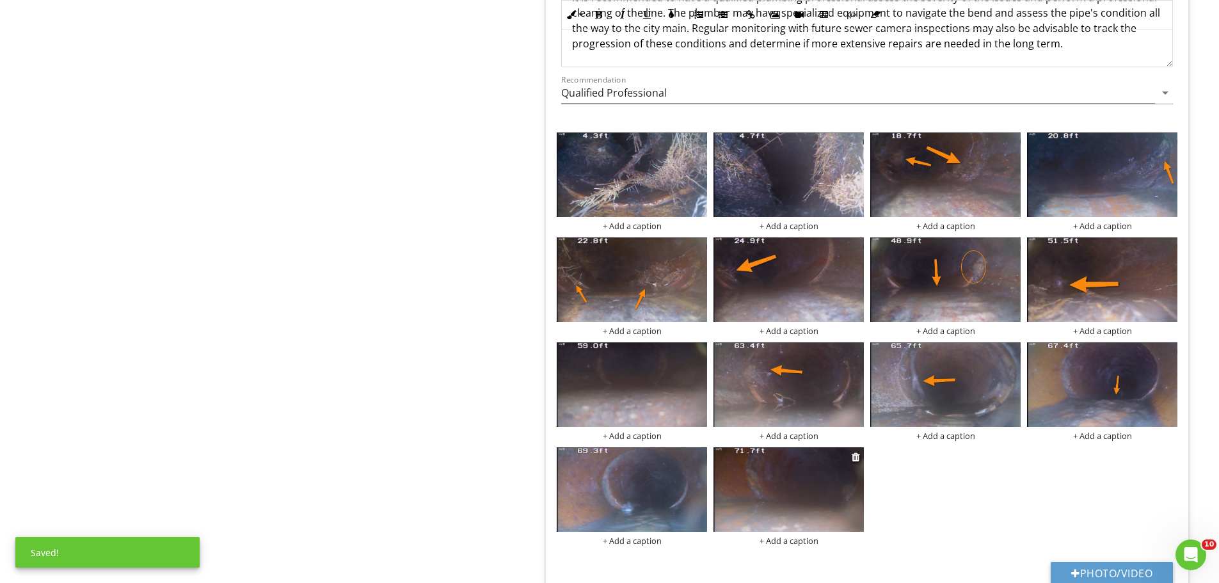
scroll to position [3221, 0]
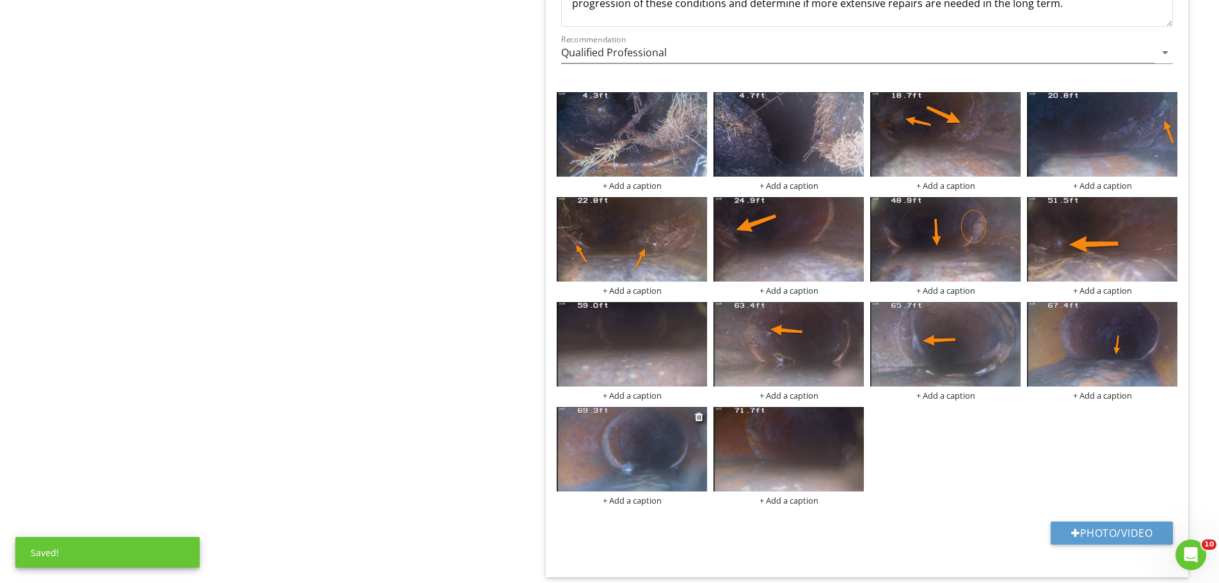
click at [650, 451] on img at bounding box center [632, 449] width 150 height 85
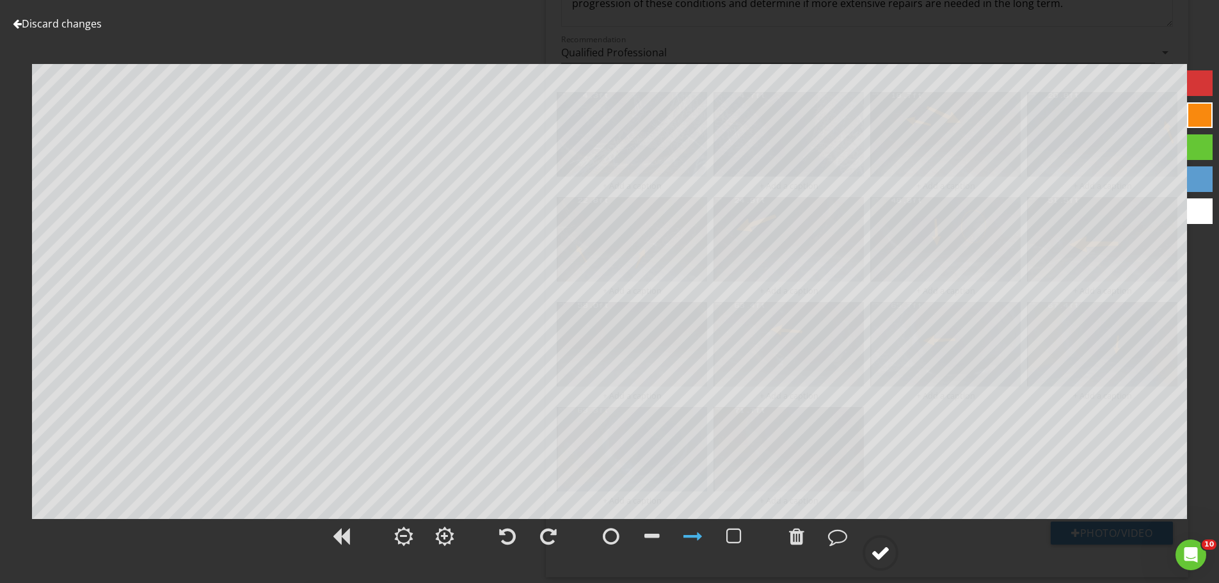
click at [884, 555] on div at bounding box center [880, 552] width 19 height 19
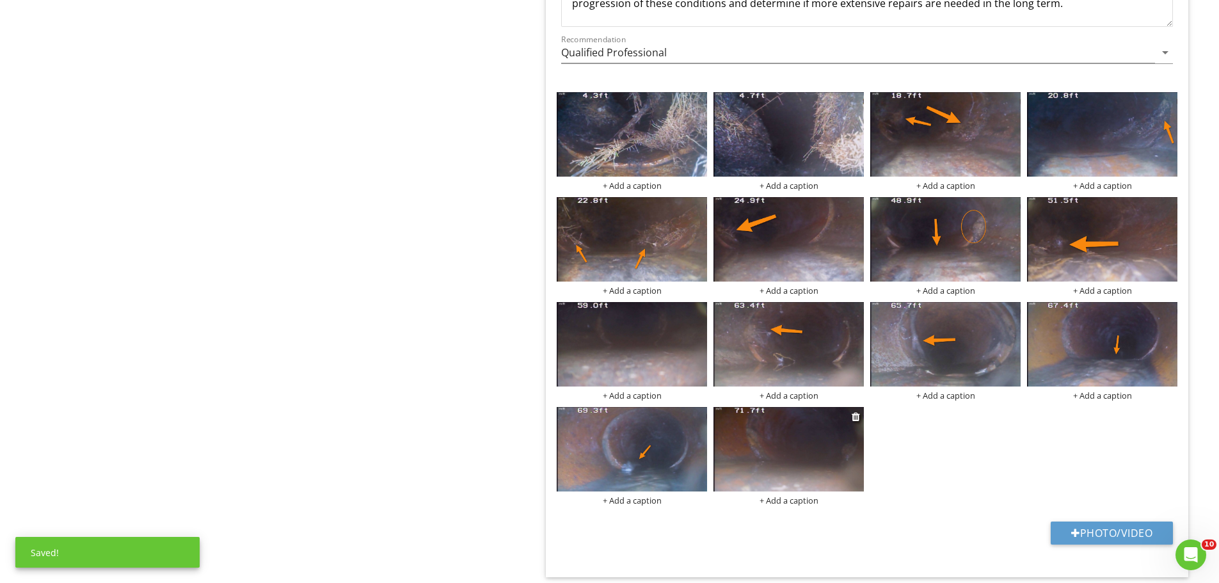
click at [848, 463] on img at bounding box center [789, 449] width 150 height 85
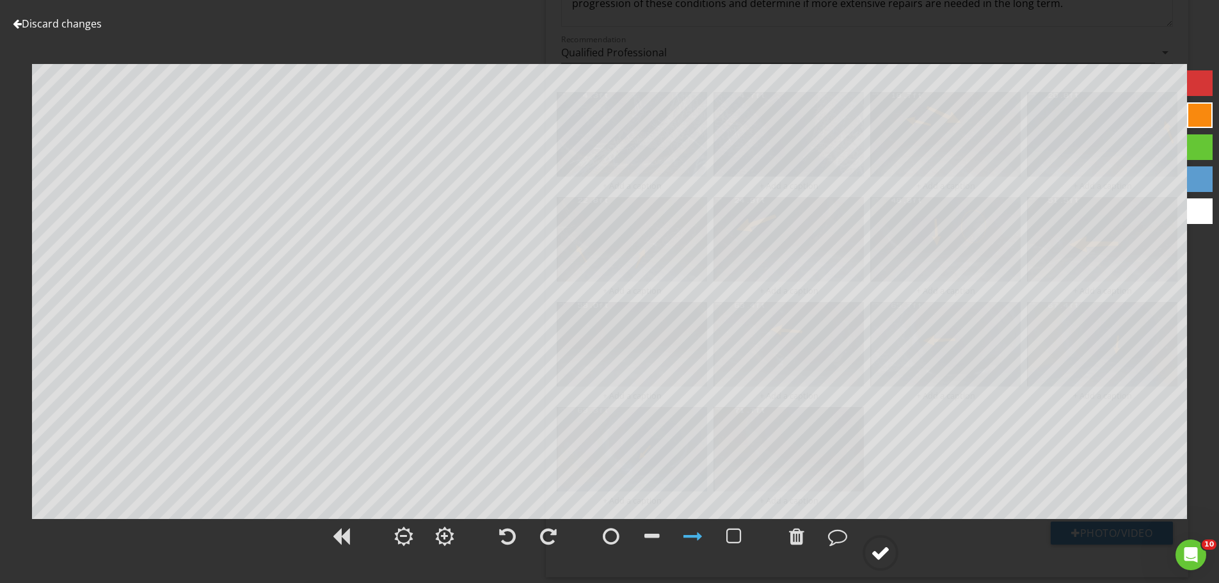
click at [886, 552] on div at bounding box center [880, 552] width 19 height 19
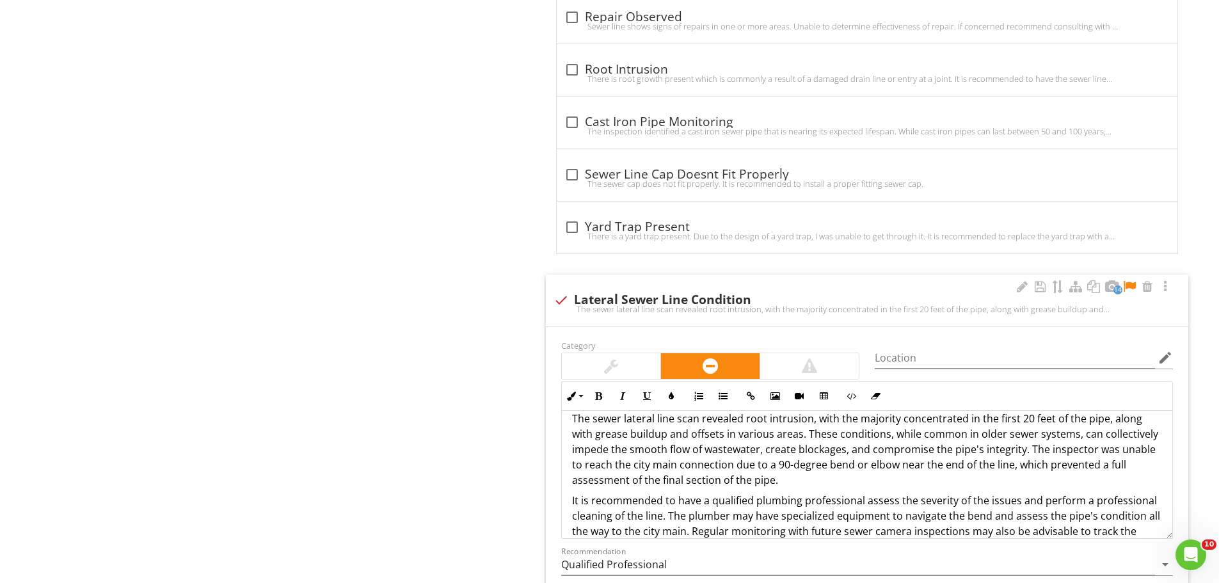
scroll to position [0, 0]
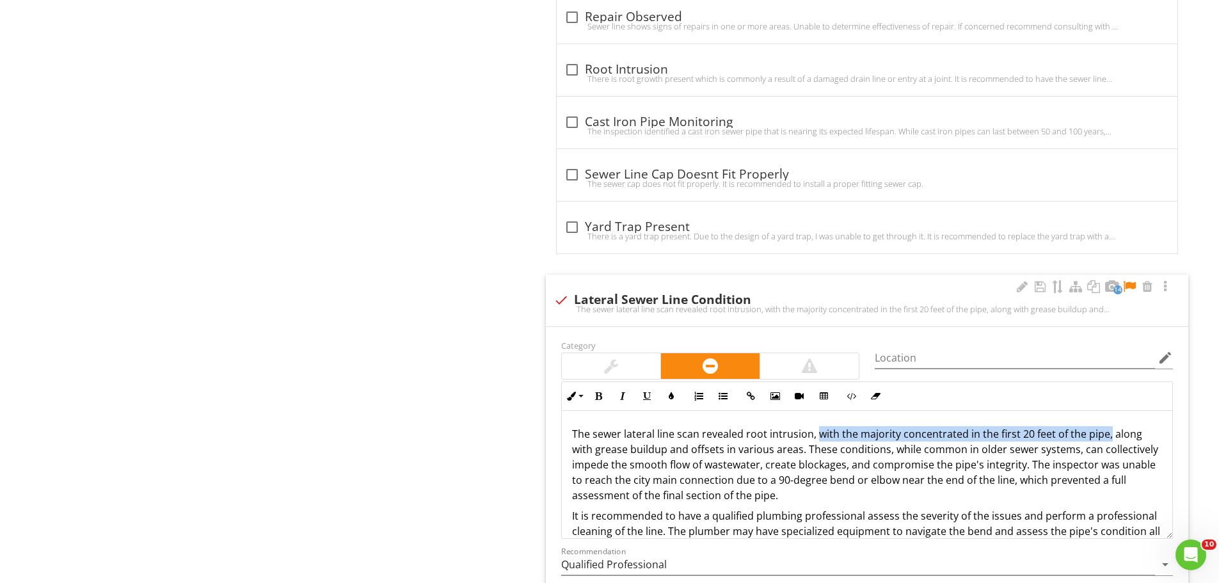
drag, startPoint x: 816, startPoint y: 433, endPoint x: 1106, endPoint y: 438, distance: 290.0
click at [1106, 438] on p "The sewer lateral line scan revealed root intrusion, with the majority concentr…" at bounding box center [867, 464] width 590 height 77
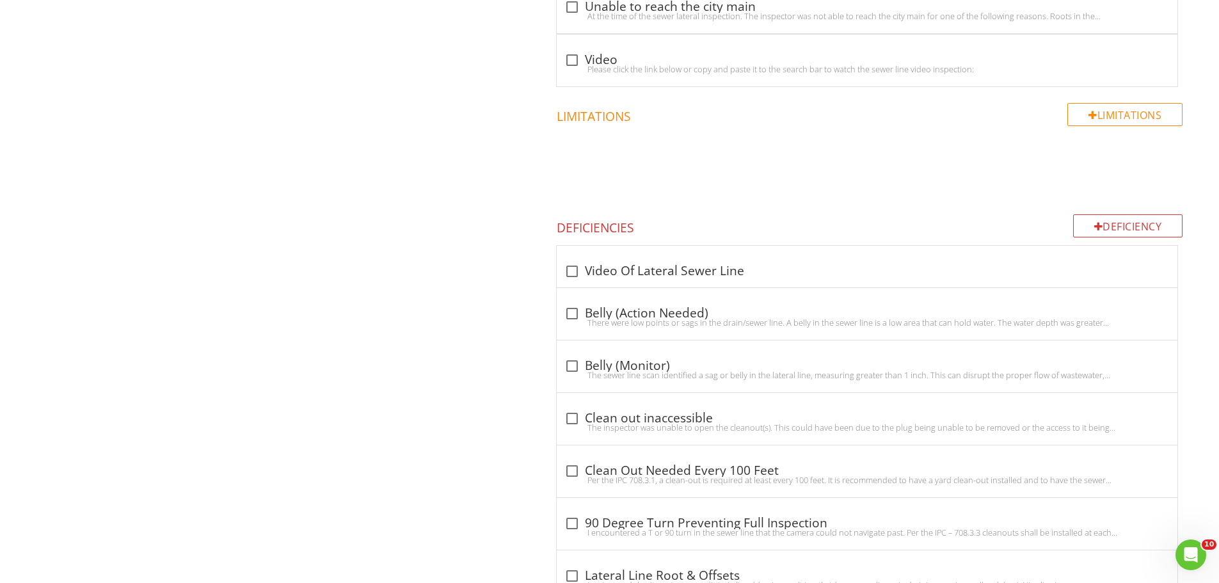
scroll to position [1429, 0]
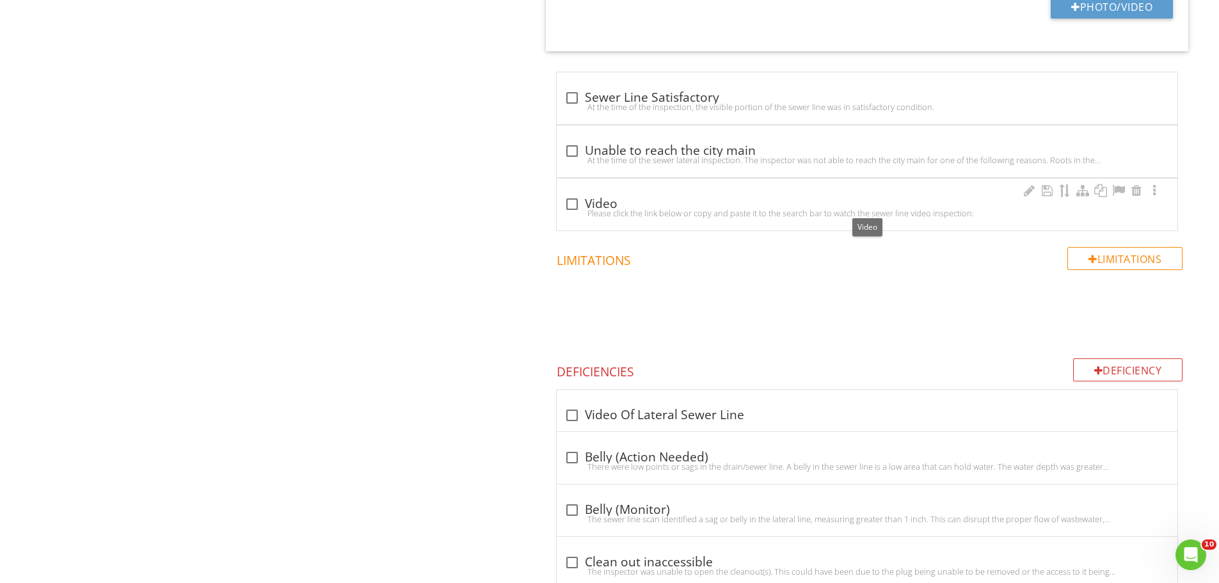
click at [570, 202] on div at bounding box center [572, 204] width 22 height 22
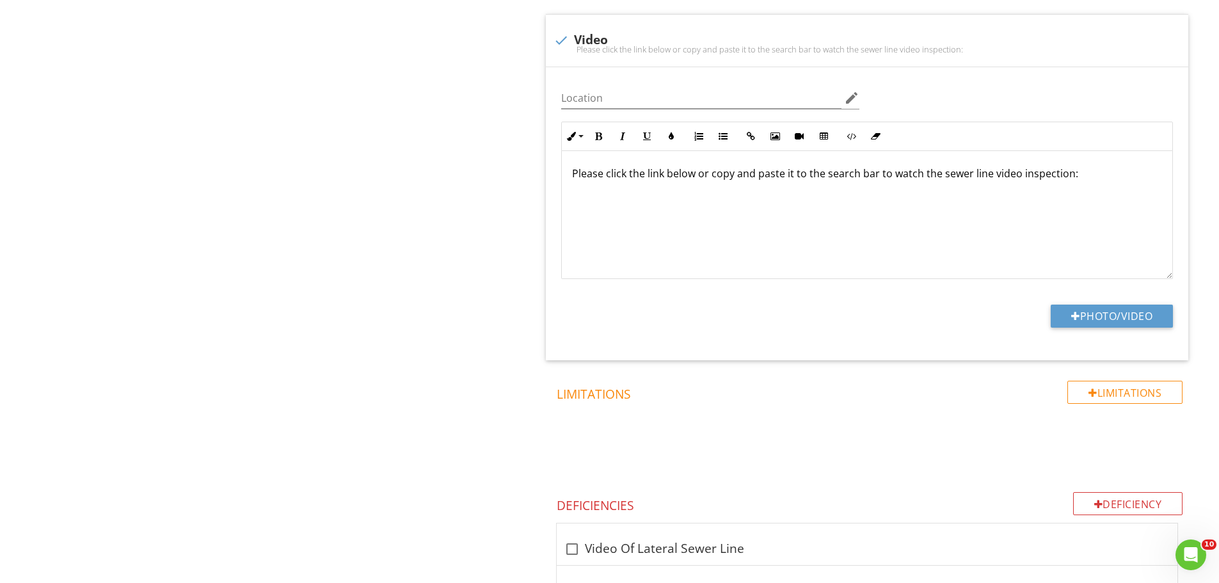
scroll to position [1621, 0]
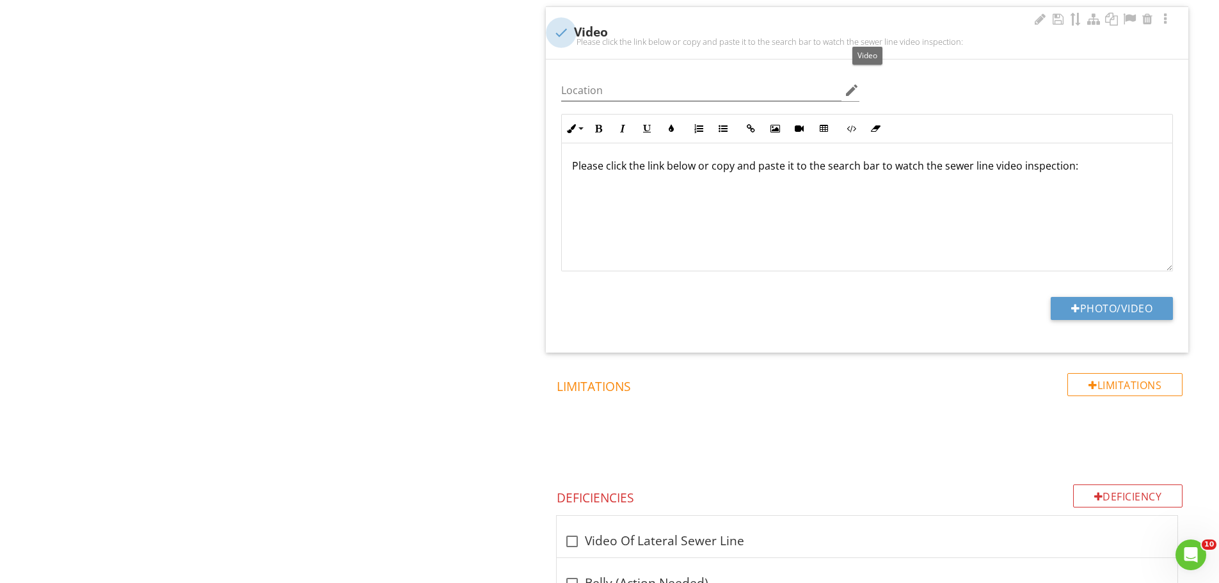
click at [560, 25] on div at bounding box center [562, 33] width 22 height 22
checkbox input "true"
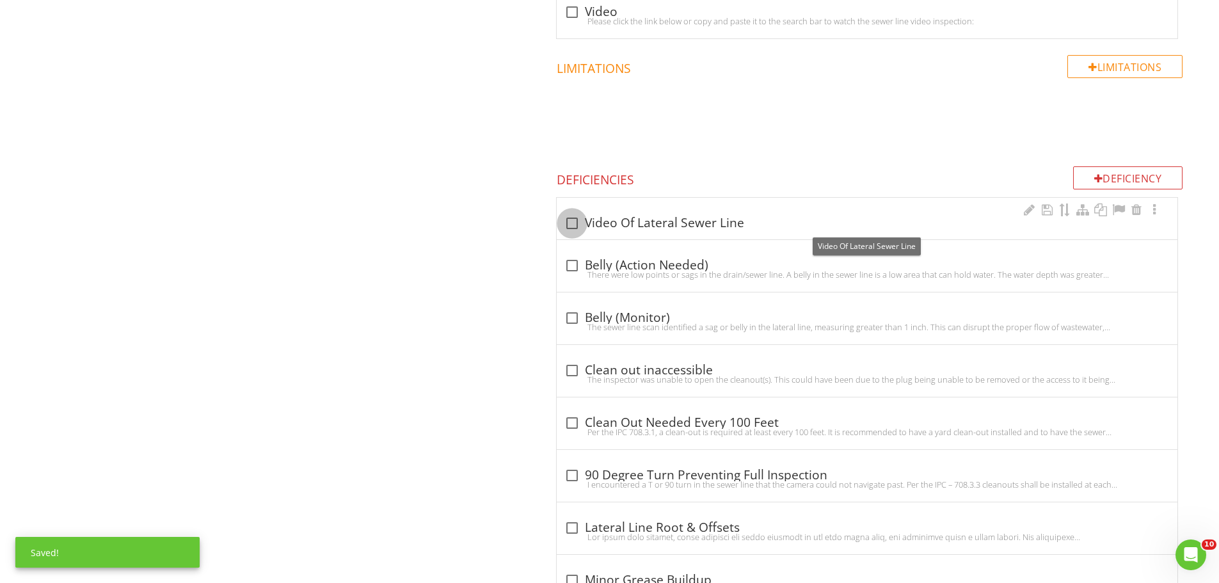
click at [570, 224] on div at bounding box center [572, 224] width 22 height 22
checkbox input "true"
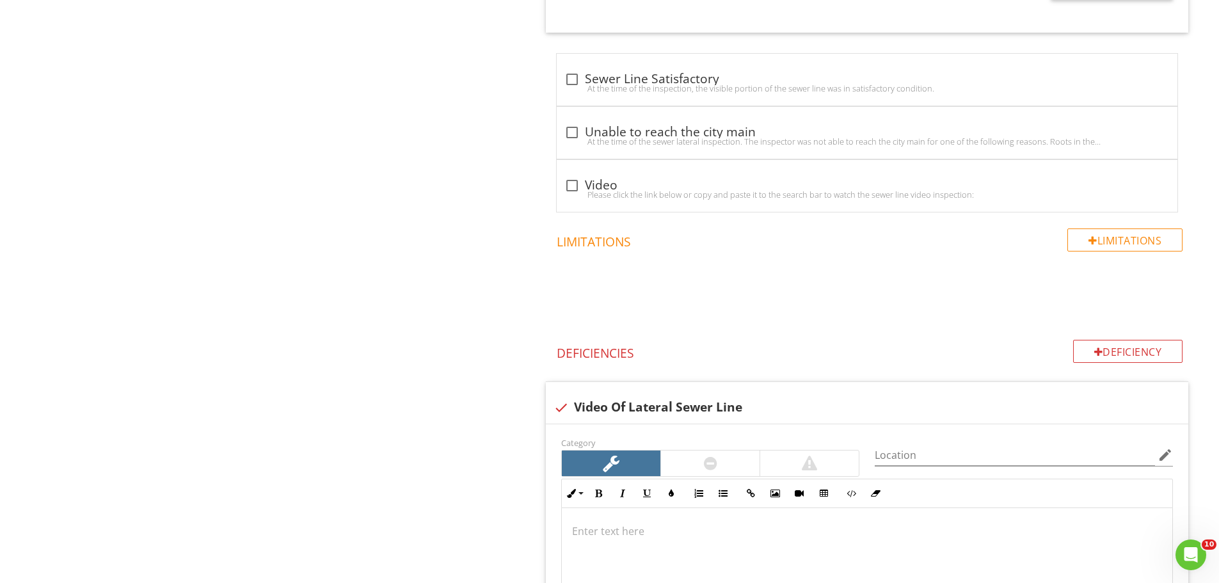
scroll to position [1429, 0]
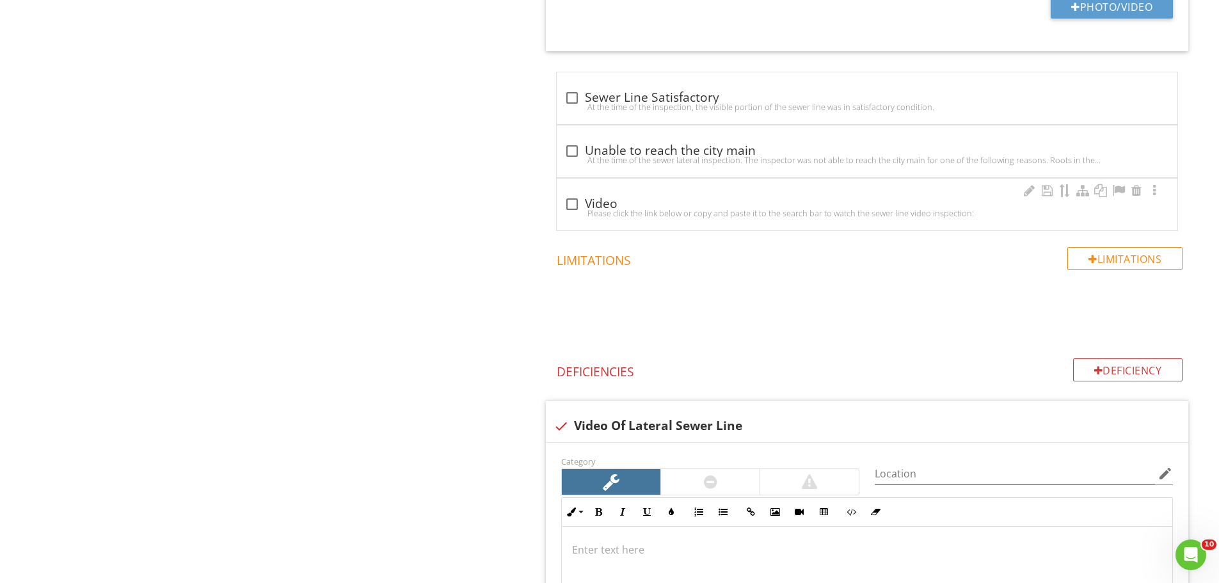
click at [570, 204] on div at bounding box center [572, 204] width 22 height 22
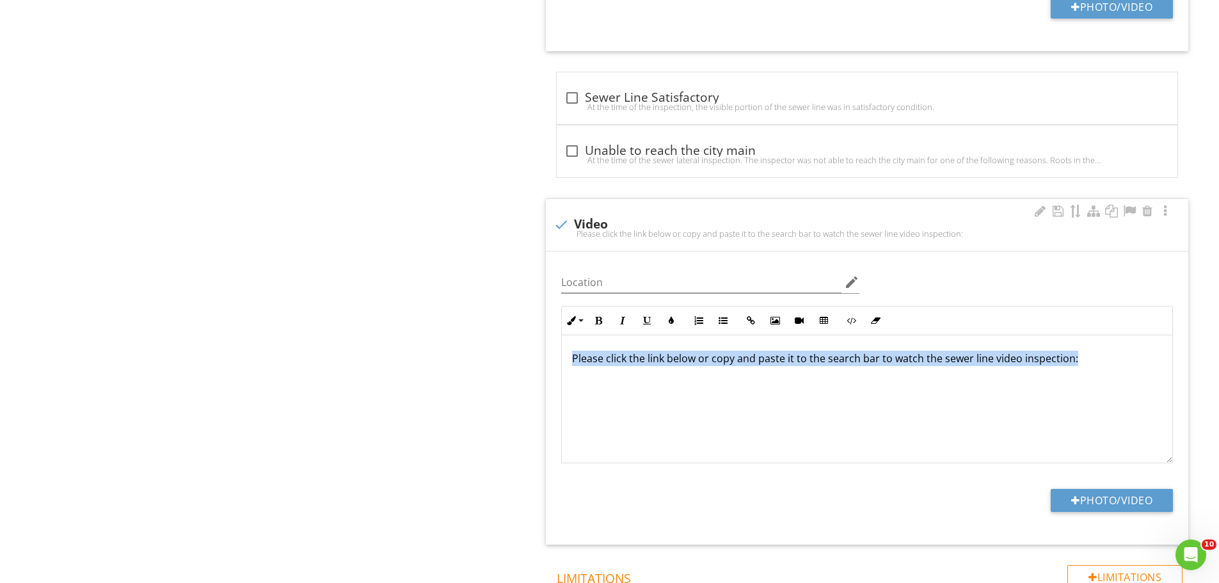
drag, startPoint x: 1075, startPoint y: 354, endPoint x: 556, endPoint y: 356, distance: 518.5
click at [556, 356] on div "Inline Style XLarge Large Normal Small Light Small/Light Bold Italic Underline …" at bounding box center [867, 384] width 627 height 157
copy p "Please click the link below or copy and paste it to the search bar to watch the…"
click at [562, 226] on div at bounding box center [562, 225] width 22 height 22
checkbox input "true"
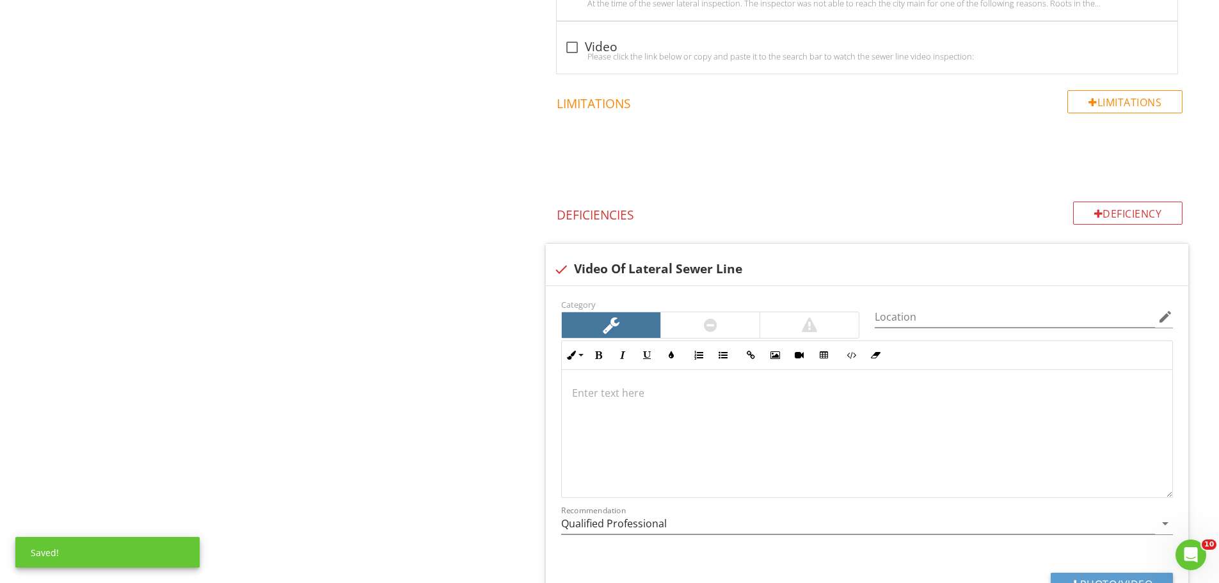
scroll to position [1621, 0]
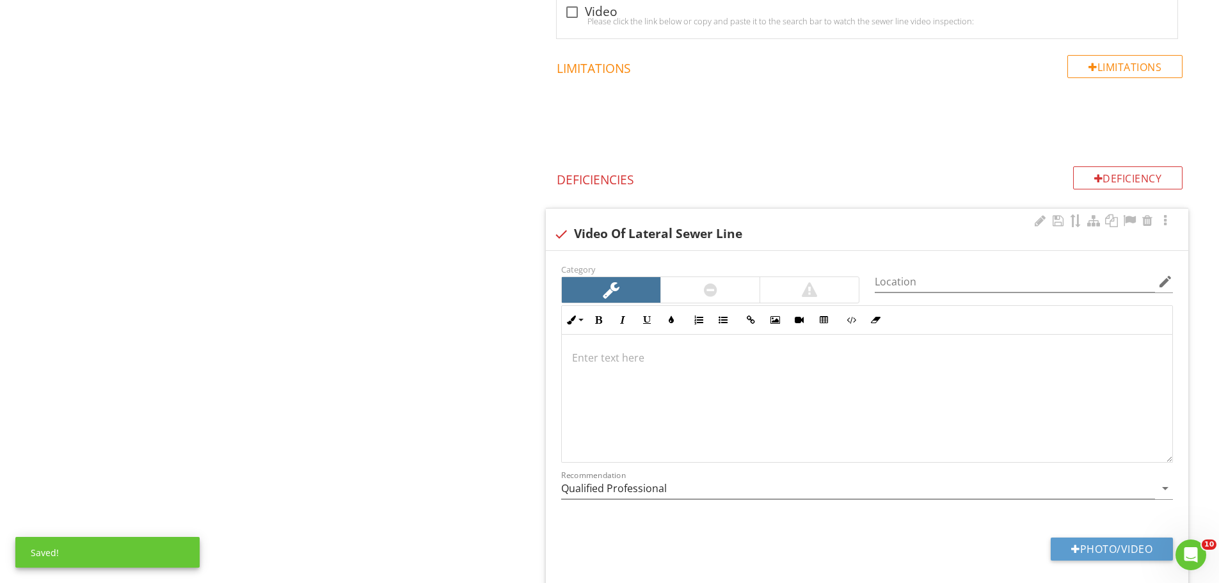
click at [629, 364] on p at bounding box center [867, 357] width 590 height 15
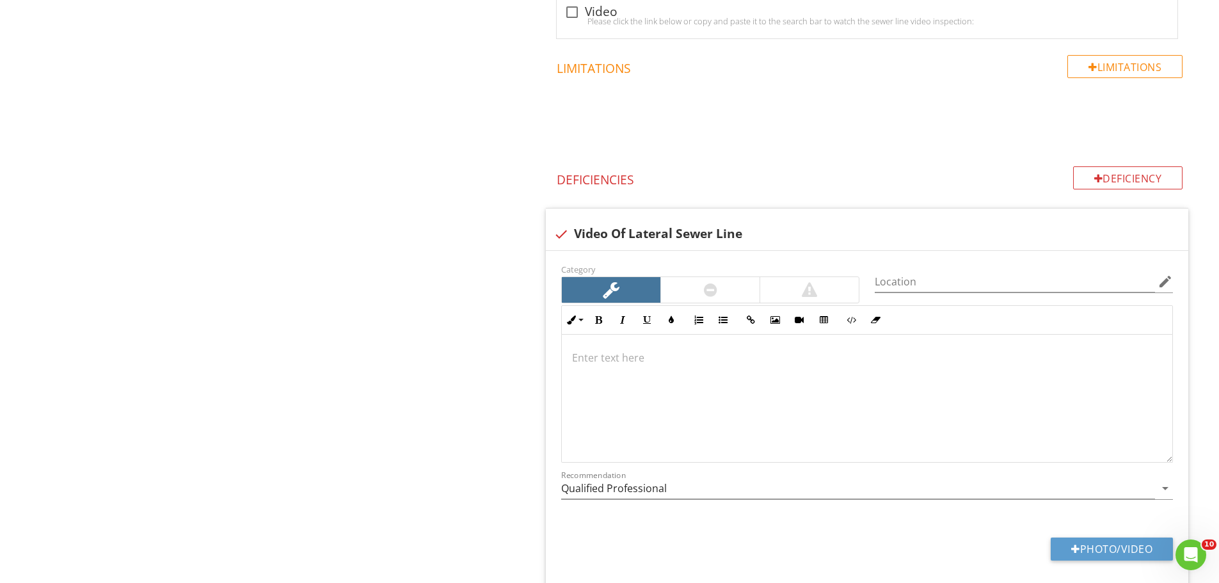
scroll to position [1631, 0]
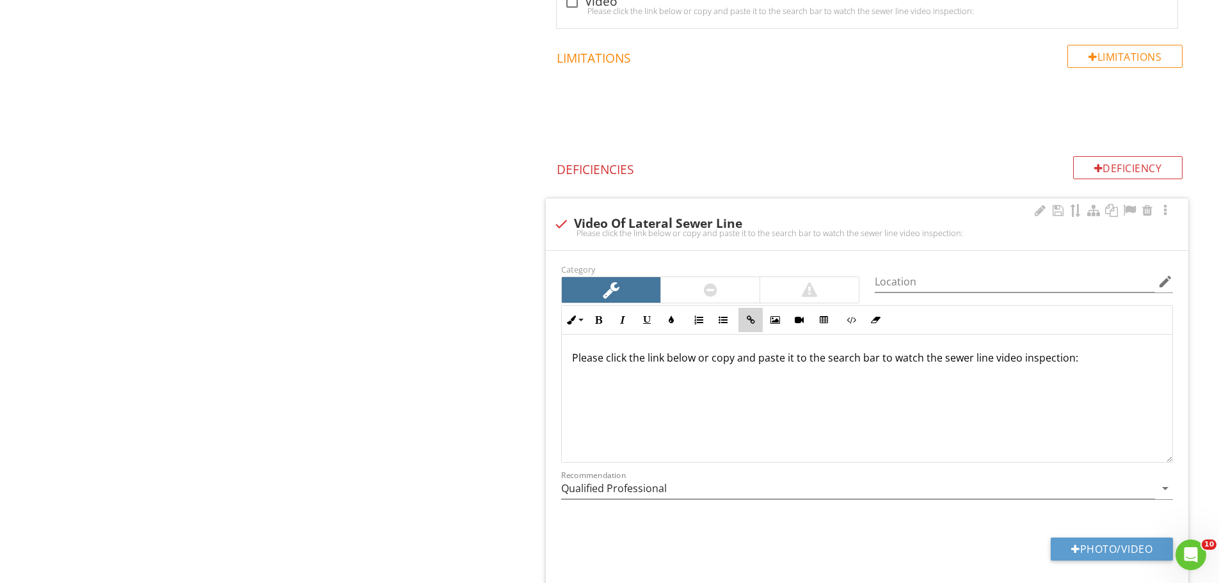
click at [750, 317] on icon "button" at bounding box center [750, 320] width 9 height 9
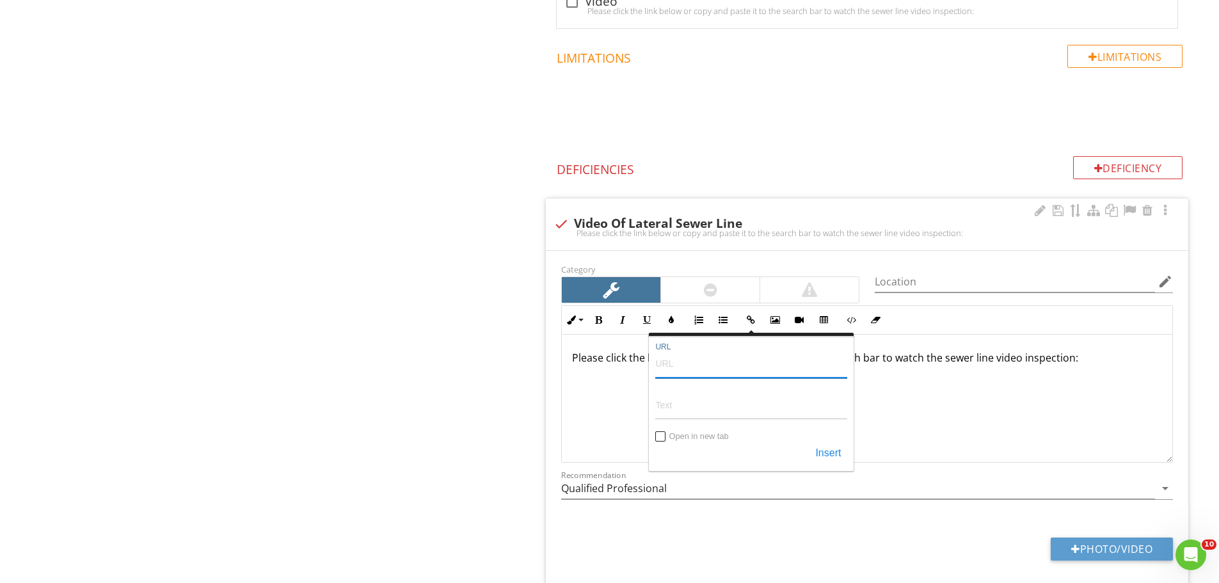
click at [689, 368] on input "URL" at bounding box center [752, 363] width 192 height 31
paste input "https://youtu.be/ogG_YHUuvbM"
type input "https://youtu.be/ogG_YHUuvbM"
click at [681, 402] on input "Text" at bounding box center [752, 404] width 192 height 31
type input "7214 Lateral Line Scan Video"
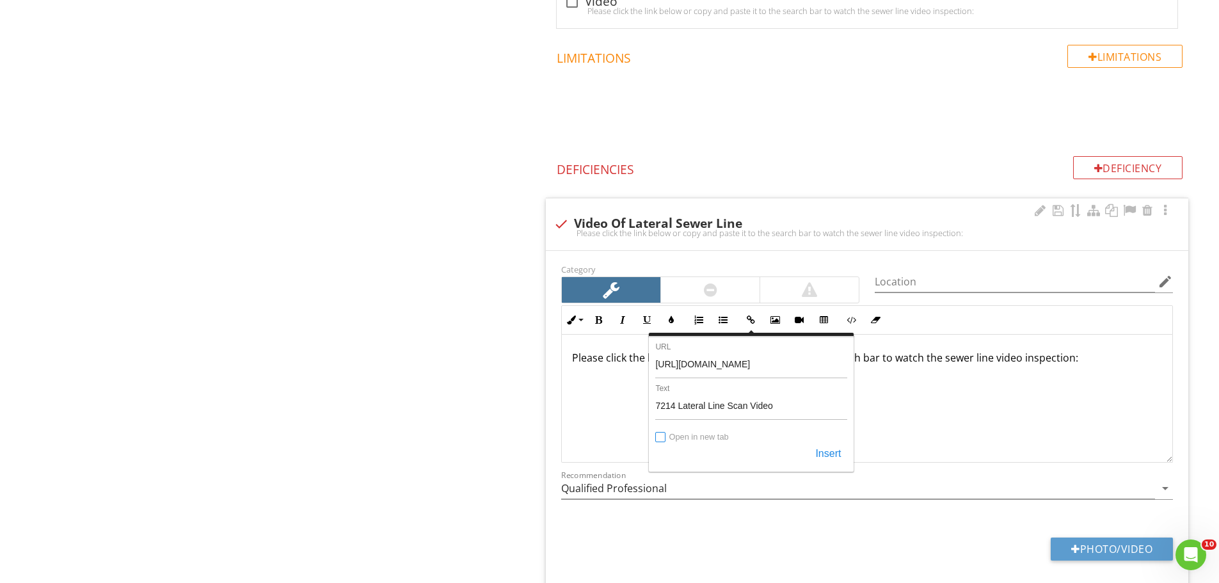
click at [666, 435] on input "Open in new tab" at bounding box center [661, 438] width 10 height 10
checkbox input "true"
click at [823, 450] on button "Insert" at bounding box center [828, 453] width 38 height 23
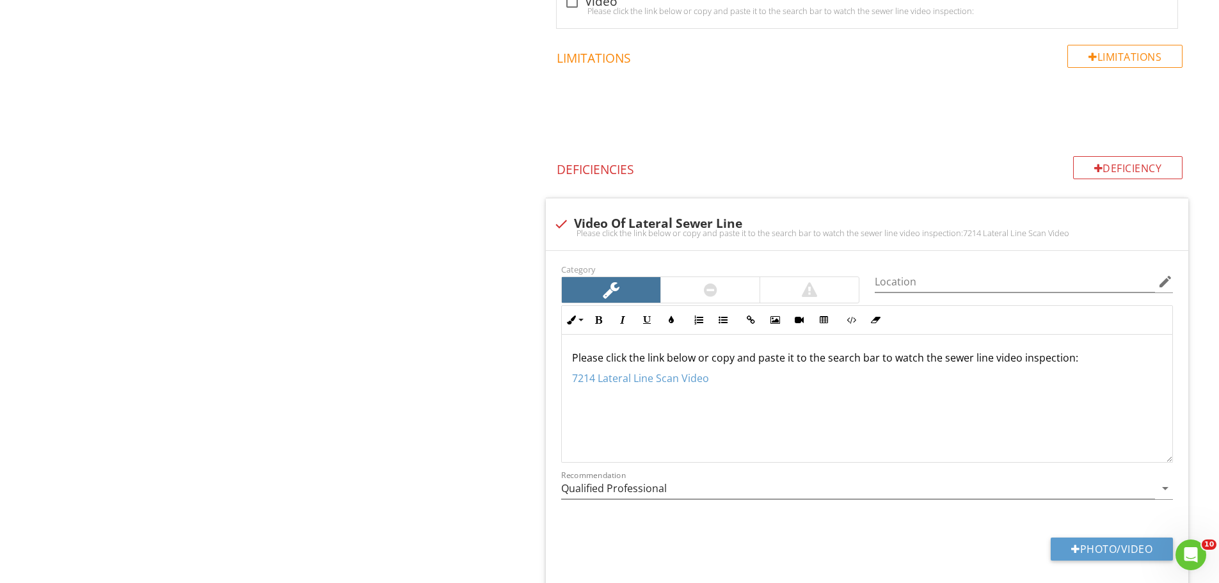
click at [448, 496] on div "Qualitative Survey of Main Sewer Line Drain System Item Drain System Info Infor…" at bounding box center [762, 584] width 915 height 4174
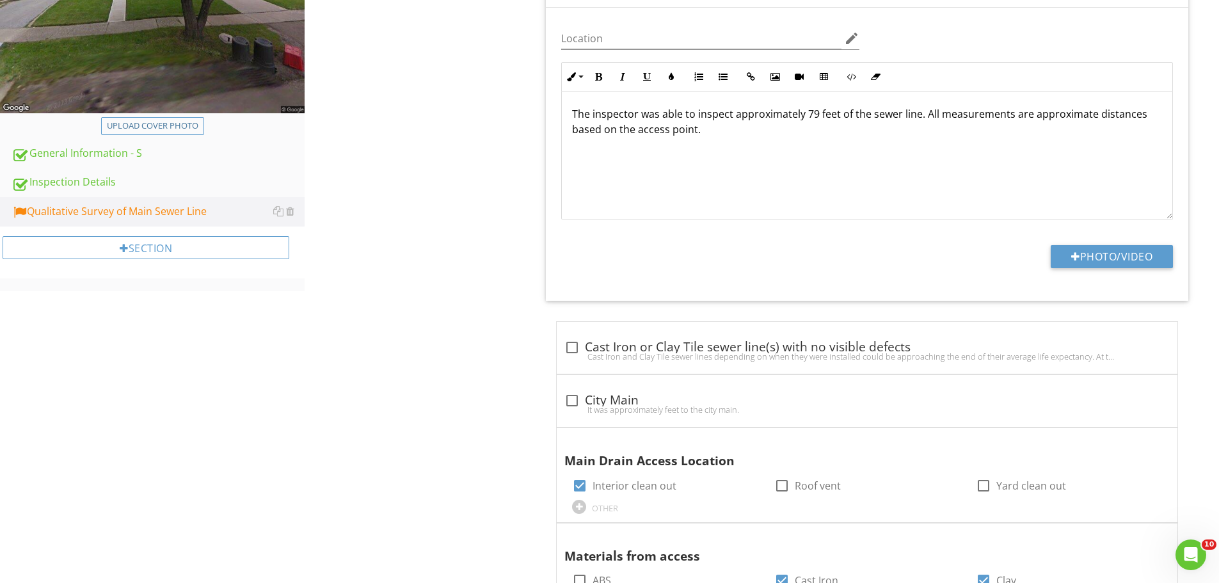
scroll to position [0, 0]
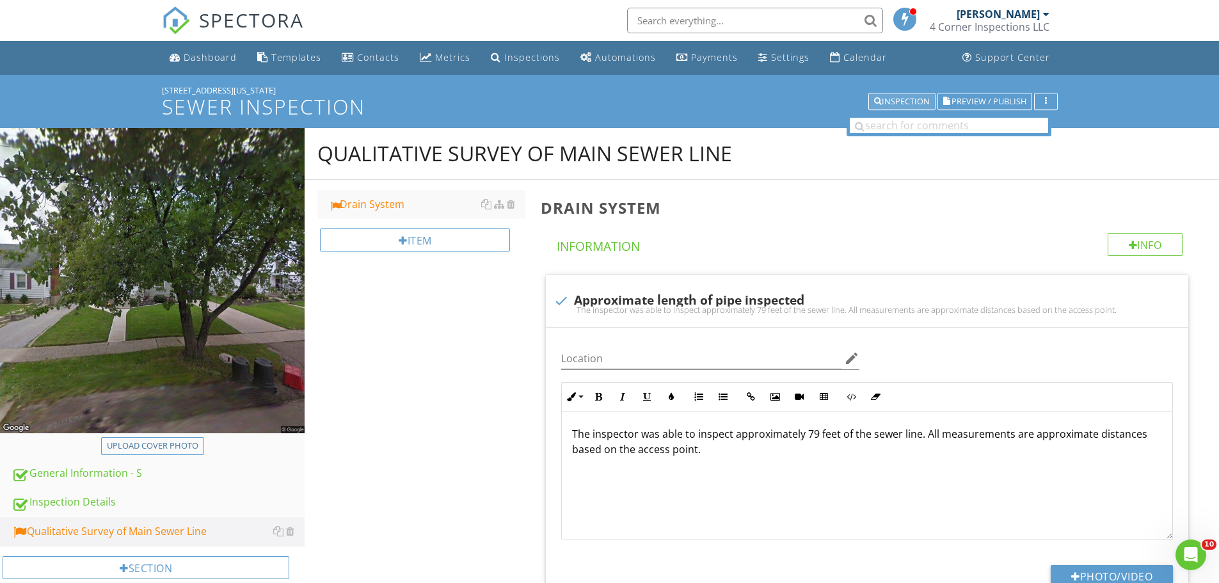
click at [896, 101] on div "Inspection" at bounding box center [902, 101] width 56 height 9
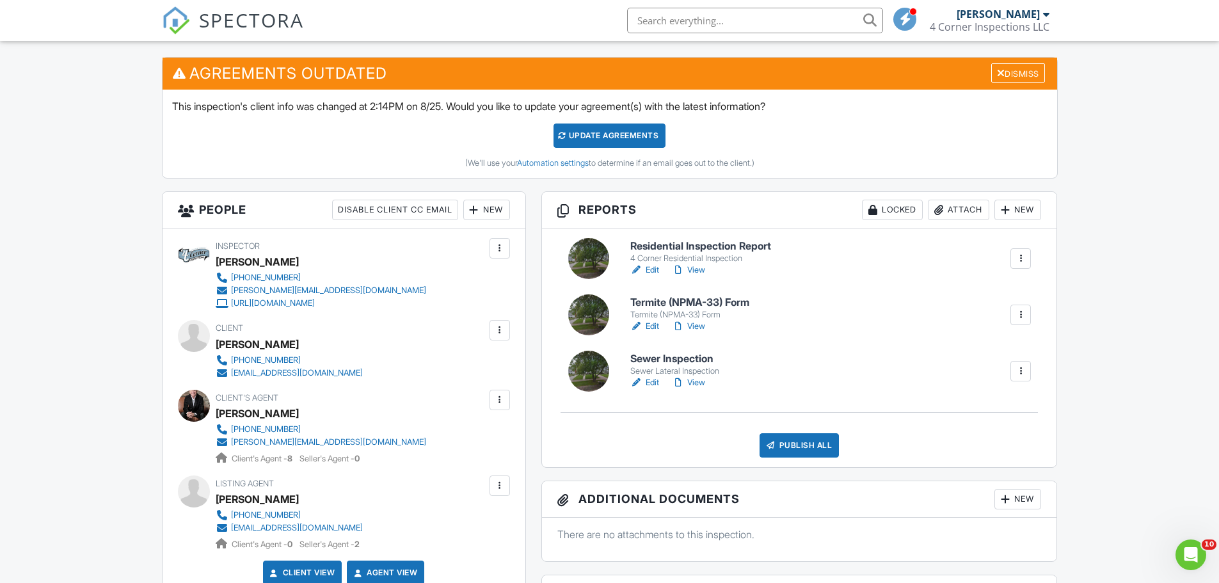
scroll to position [320, 0]
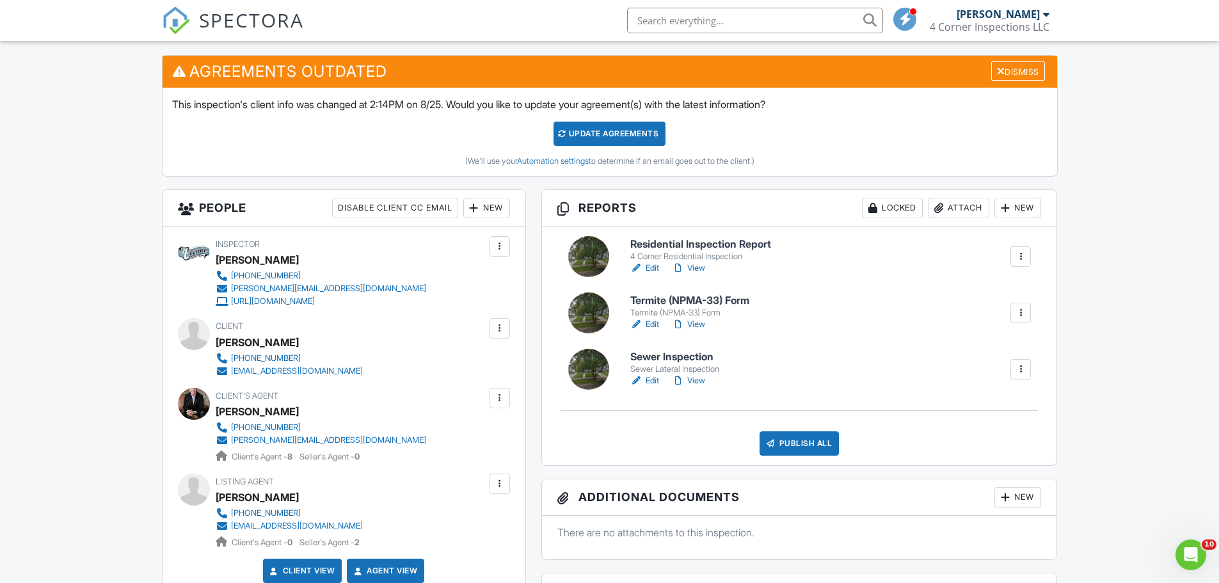
click at [704, 382] on link "View" at bounding box center [688, 380] width 33 height 13
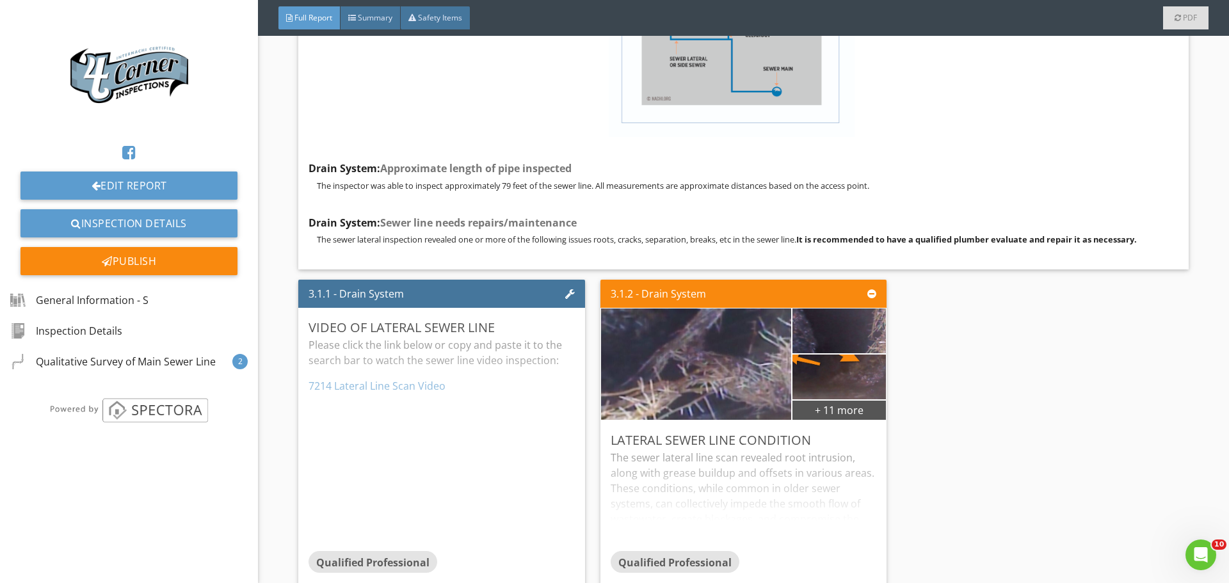
scroll to position [1627, 0]
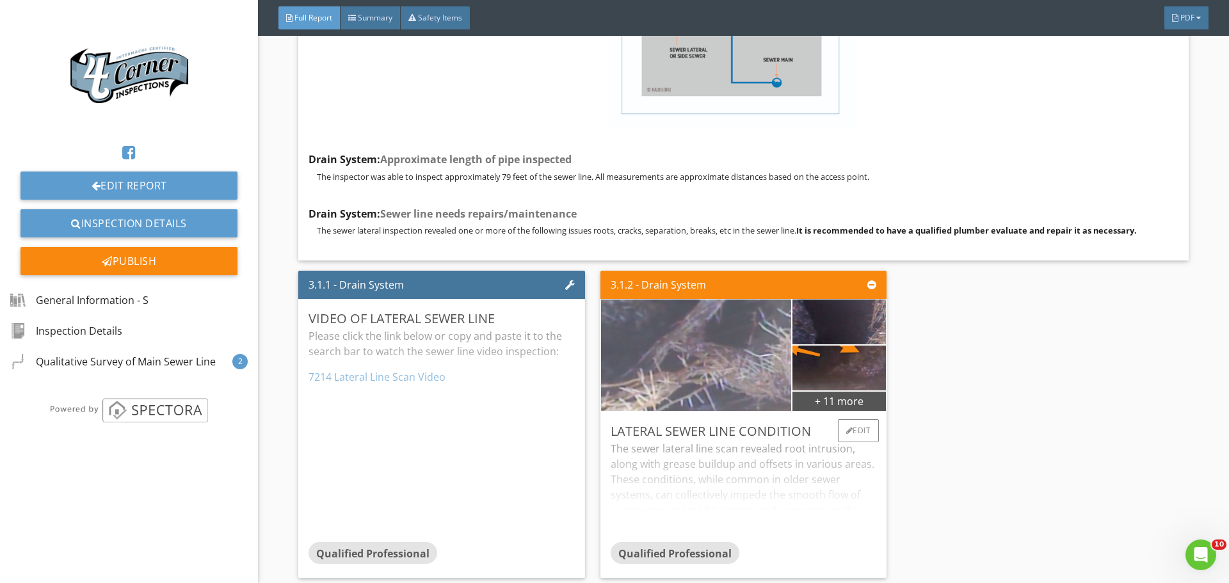
click at [700, 351] on img at bounding box center [695, 354] width 475 height 267
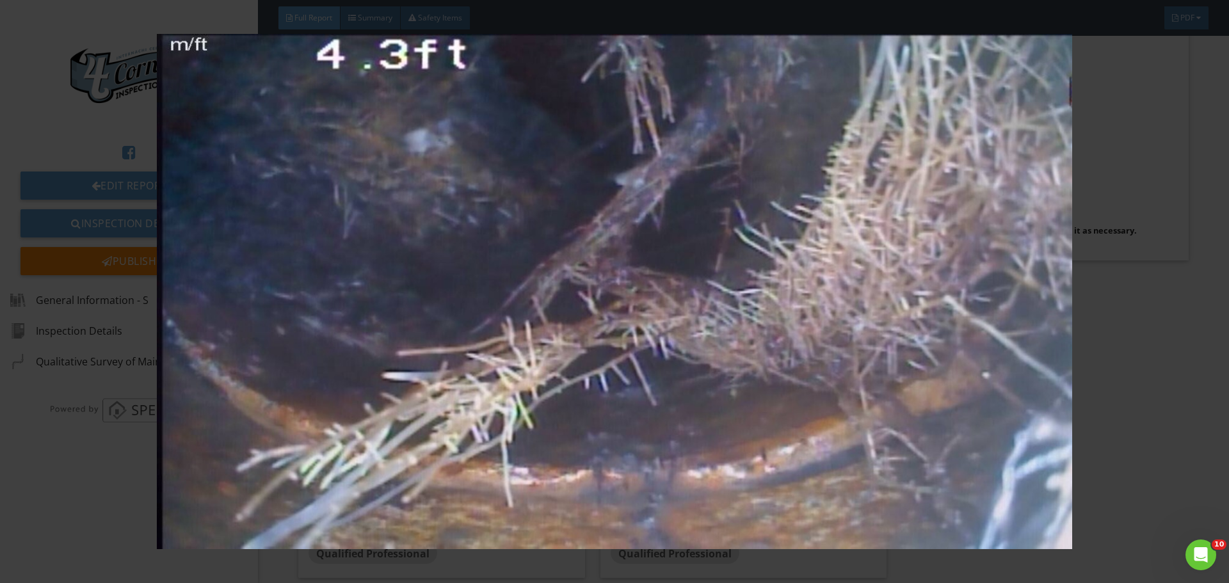
click at [700, 351] on img at bounding box center [614, 291] width 1129 height 515
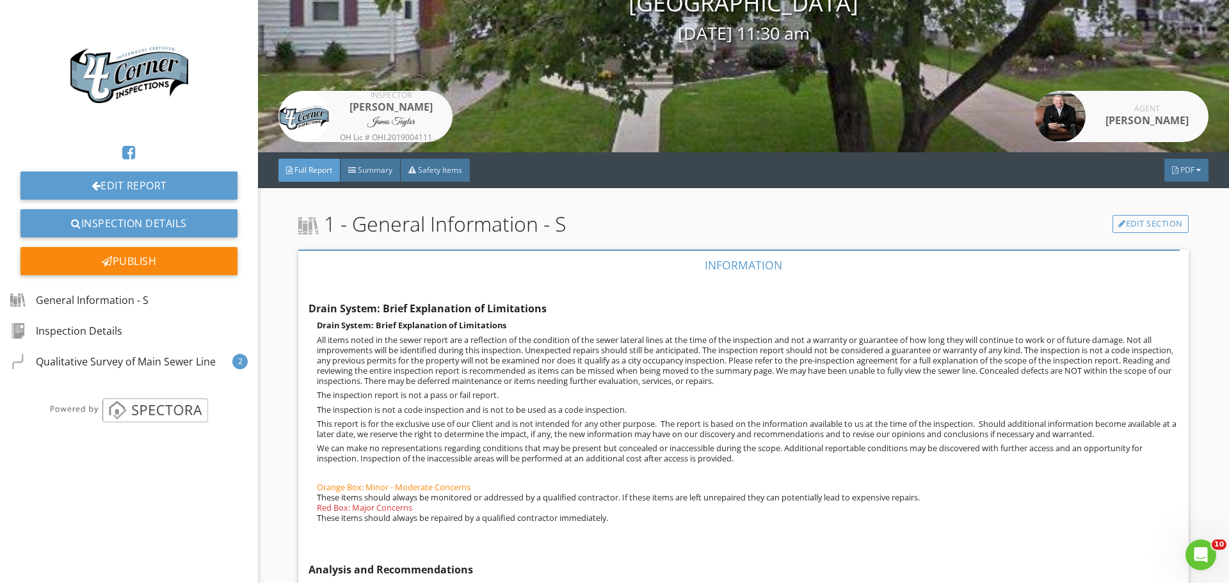
scroll to position [0, 0]
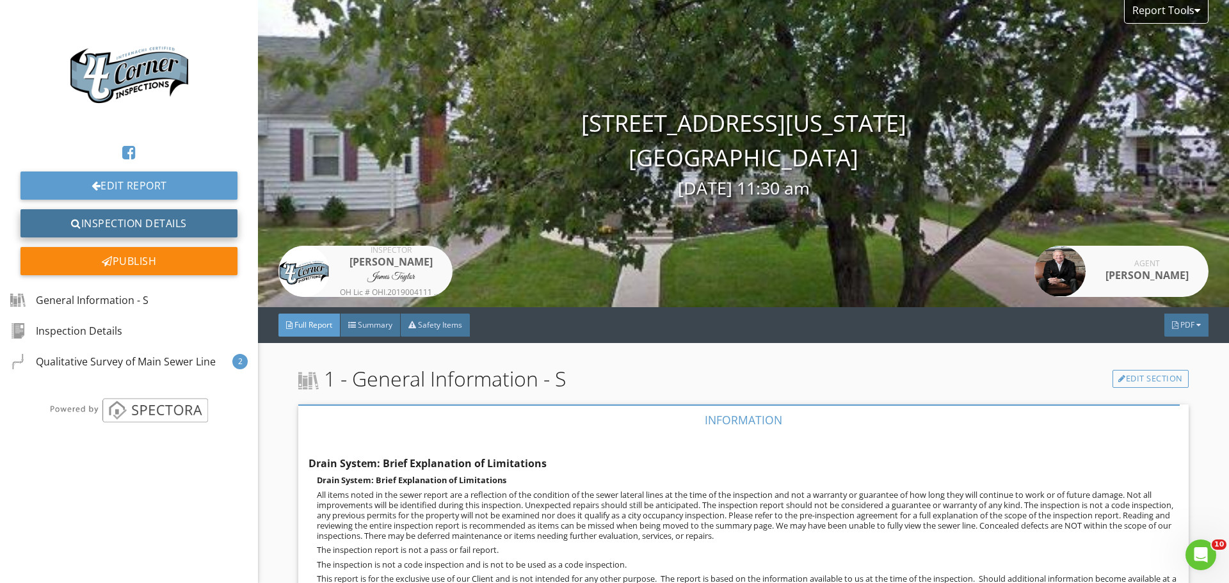
click at [116, 217] on link "Inspection Details" at bounding box center [128, 223] width 217 height 28
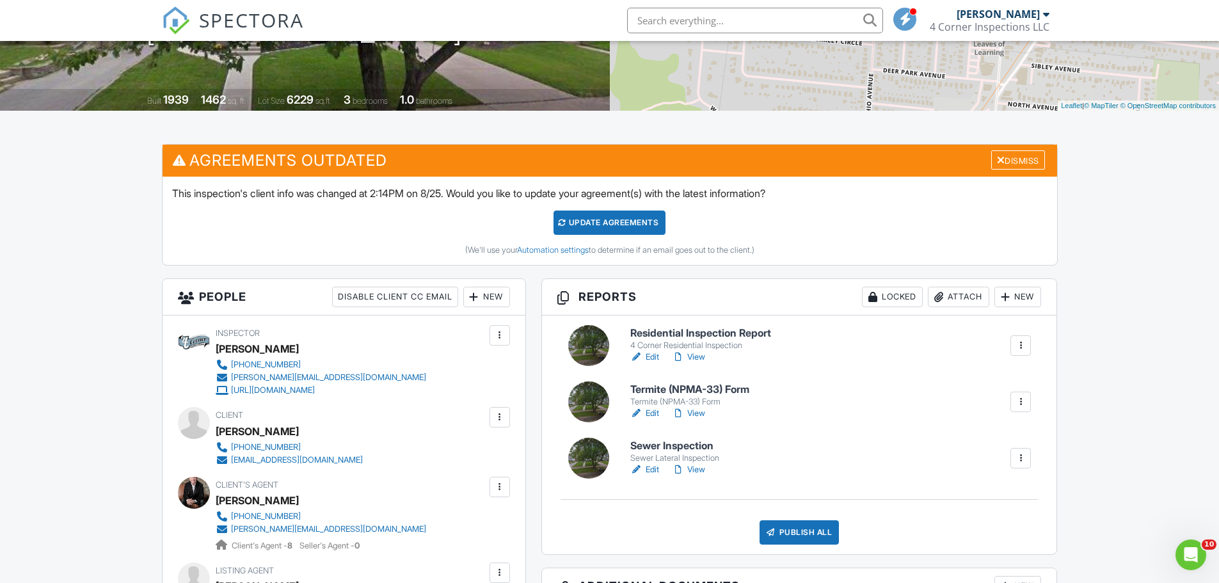
scroll to position [256, 0]
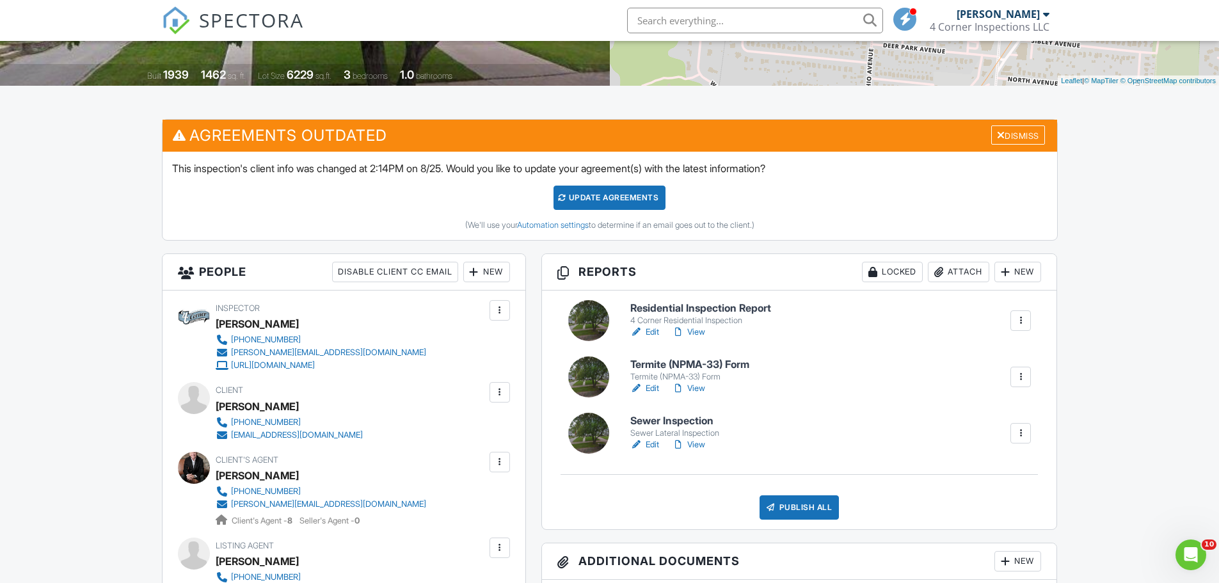
click at [649, 328] on link "Edit" at bounding box center [645, 332] width 29 height 13
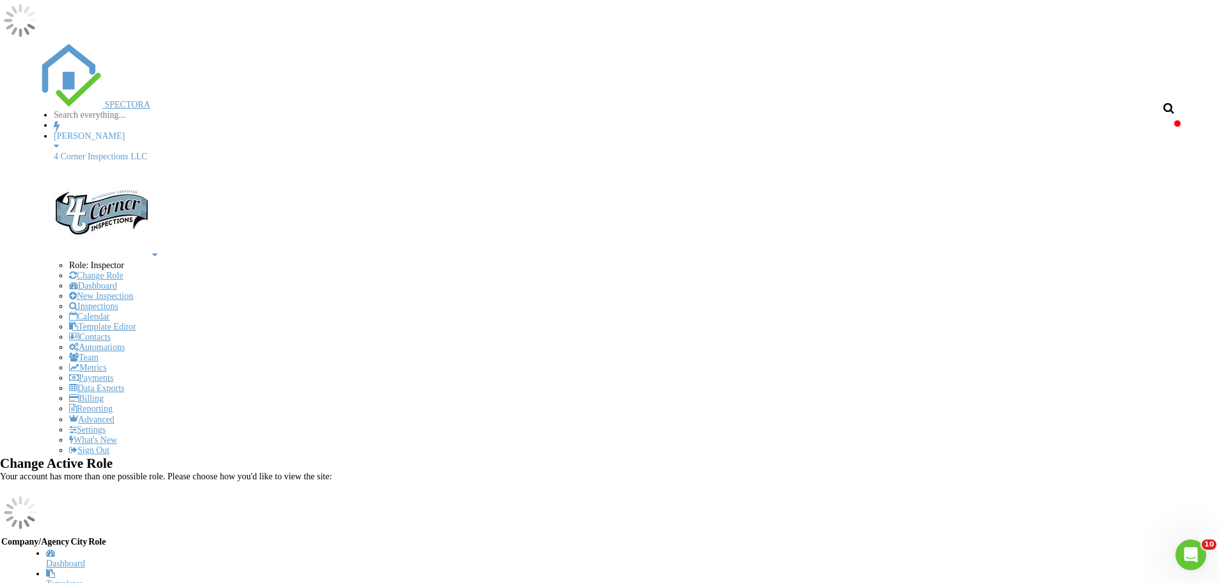
type input "C:\fakepath\2025-7-27-1 (1).jpg"
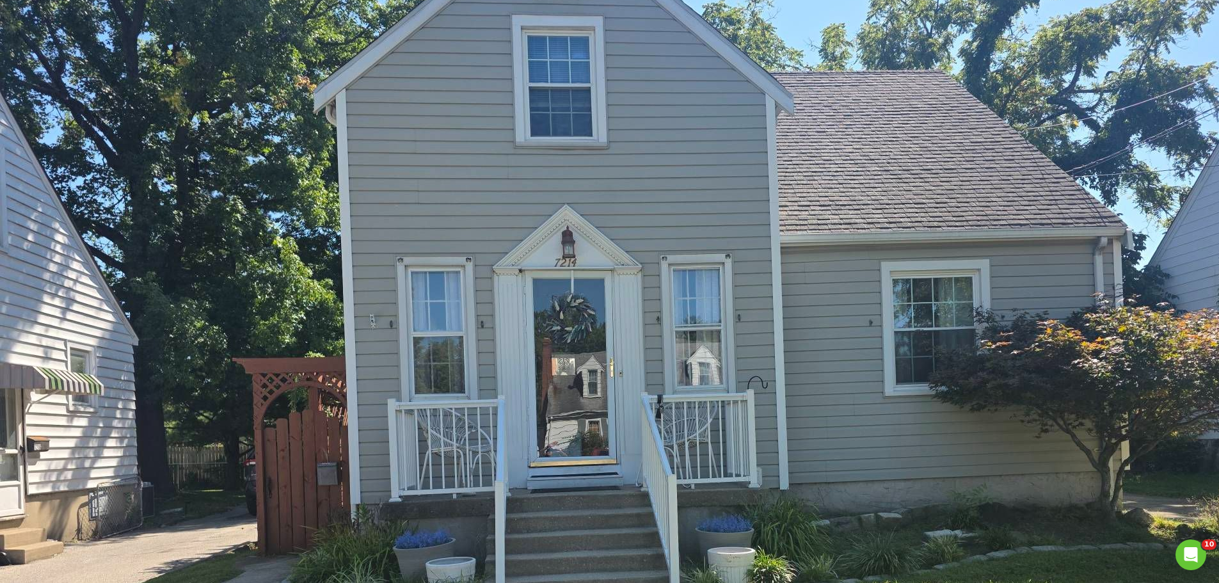
scroll to position [896, 0]
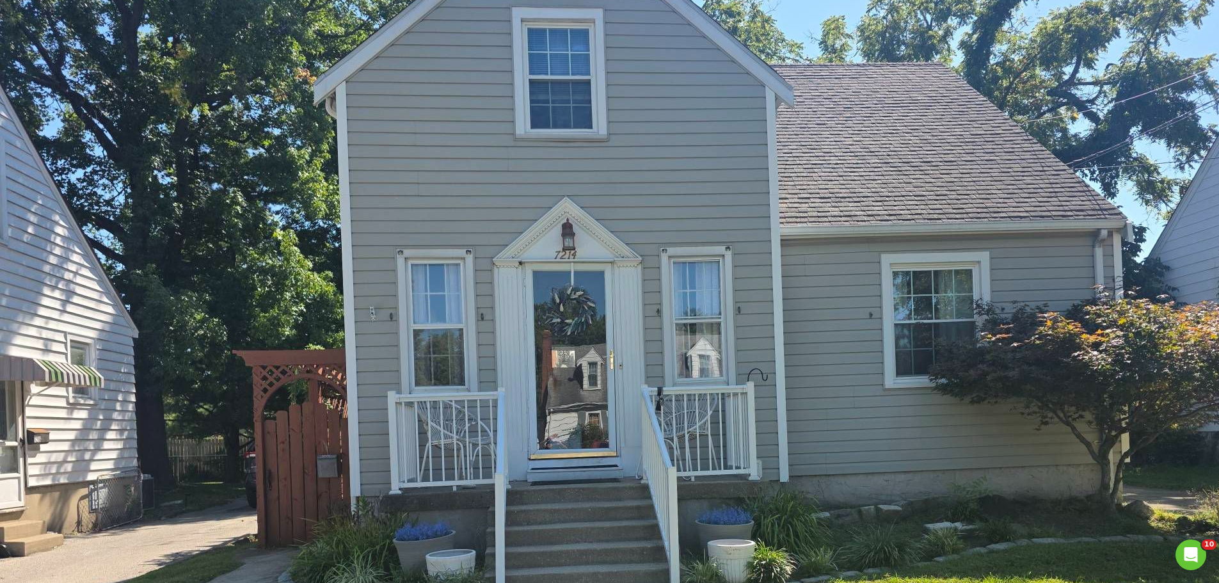
drag, startPoint x: 828, startPoint y: 355, endPoint x: 422, endPoint y: 182, distance: 441.4
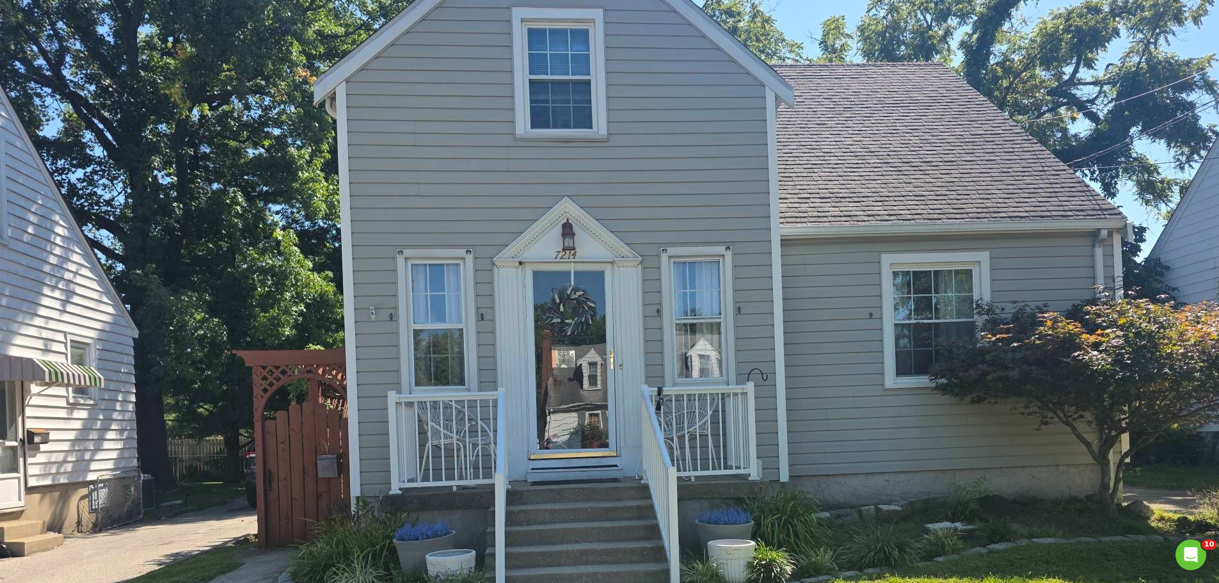
type textarea "<p>A roof shingle was observed to be loose on the front facing surface. Loose s…"
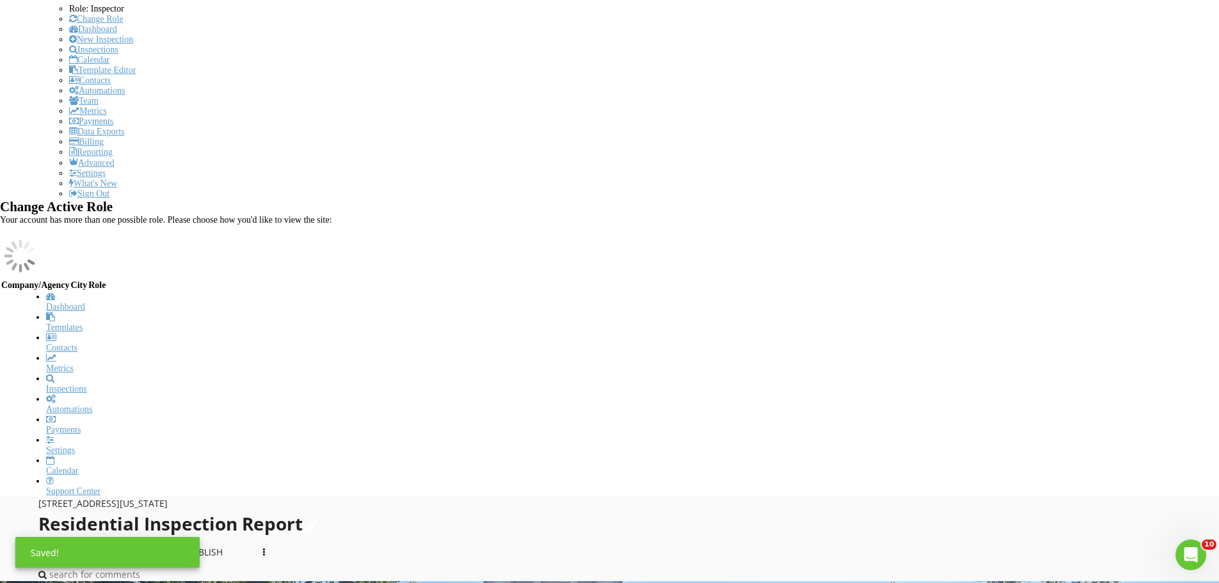
scroll to position [384, 0]
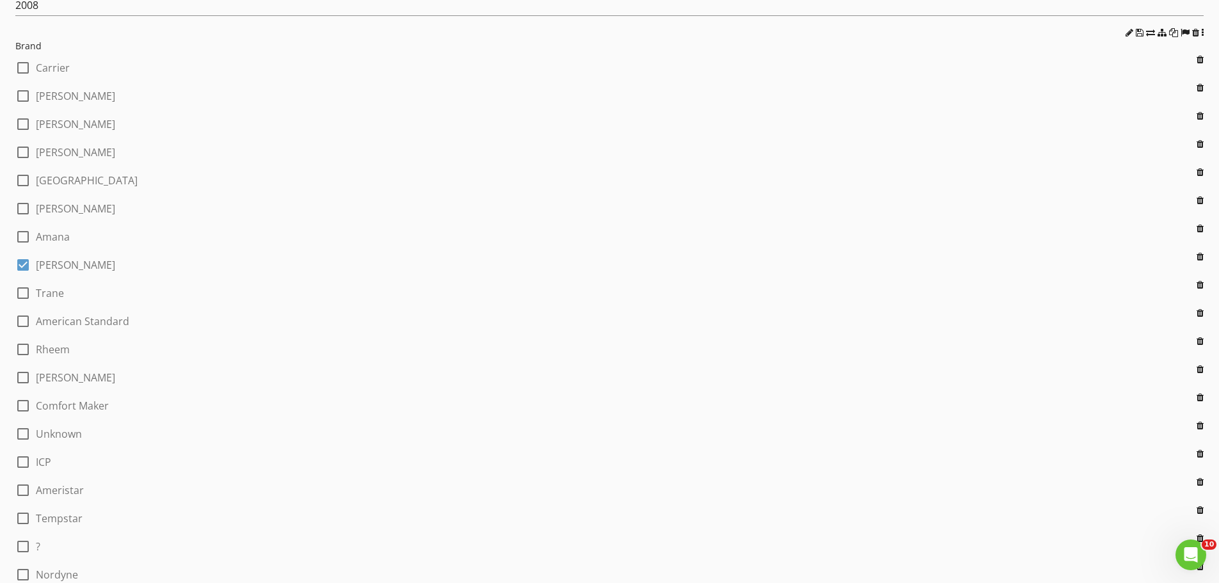
scroll to position [6466, 0]
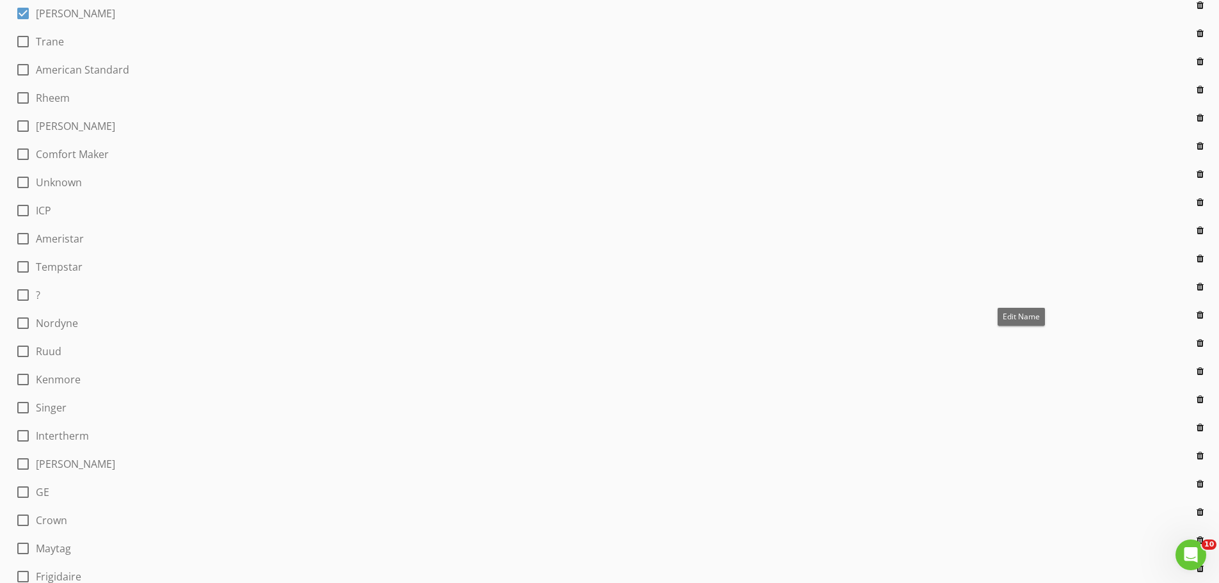
drag, startPoint x: 764, startPoint y: 296, endPoint x: 683, endPoint y: 302, distance: 81.5
type input "Condensate Termination"
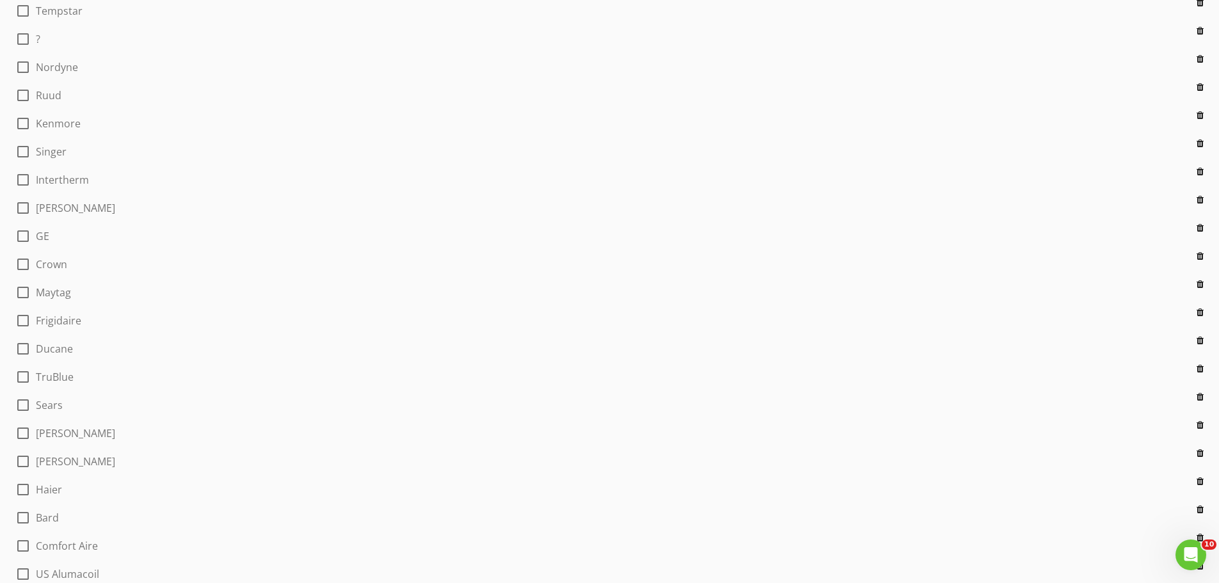
drag, startPoint x: 921, startPoint y: 275, endPoint x: 384, endPoint y: 91, distance: 567.9
drag, startPoint x: 672, startPoint y: 202, endPoint x: 874, endPoint y: 205, distance: 202.3
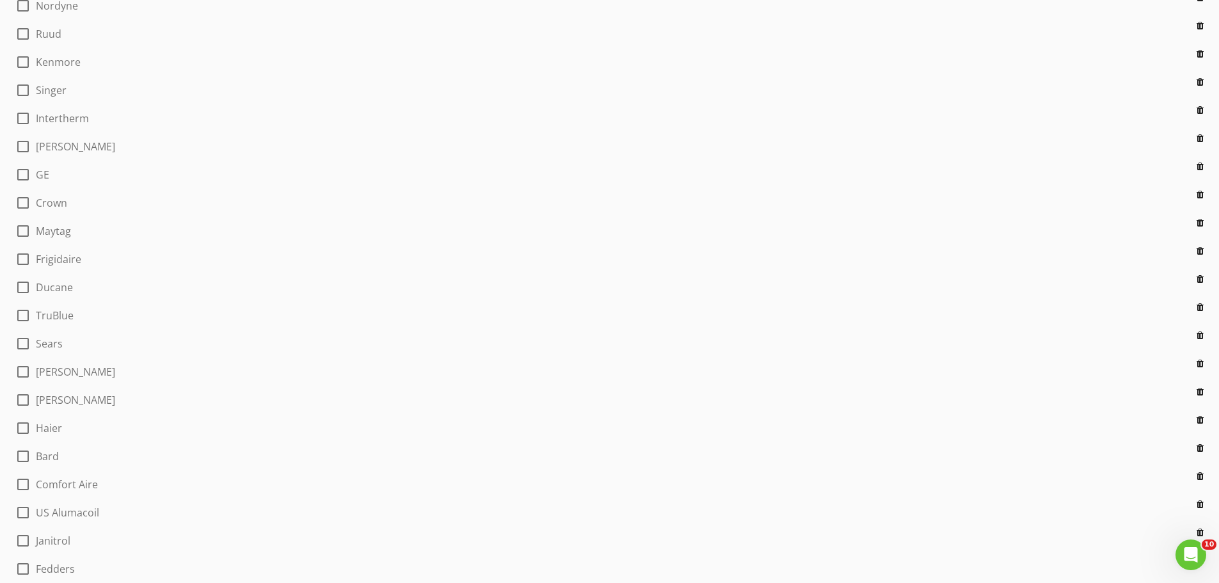
scroll to position [6752, 0]
drag, startPoint x: 1110, startPoint y: 168, endPoint x: 693, endPoint y: 191, distance: 417.4
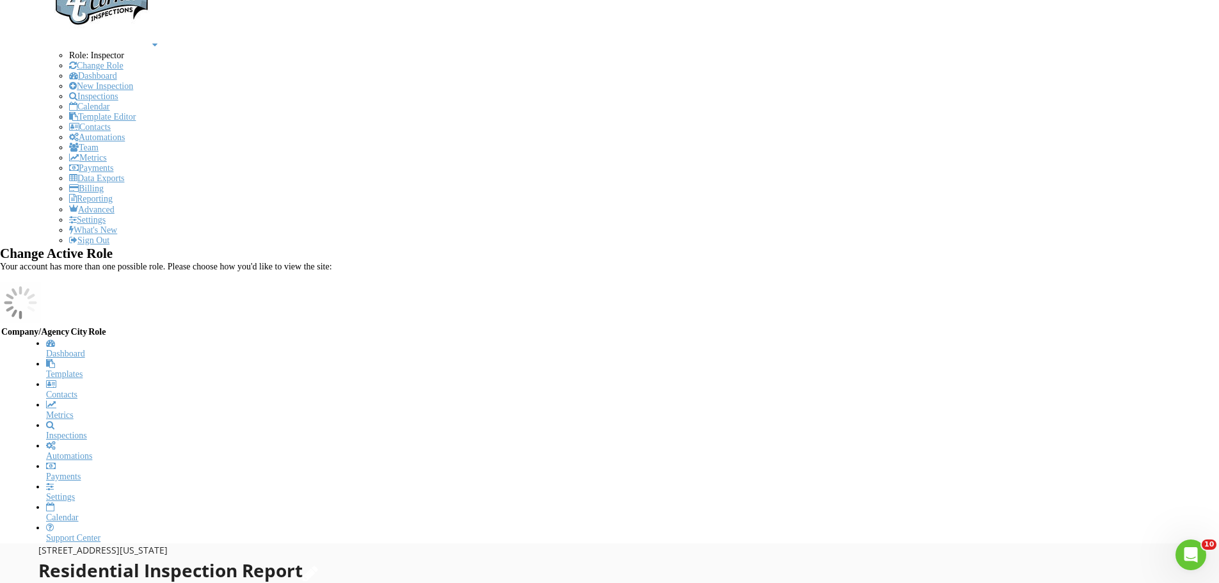
scroll to position [320, 0]
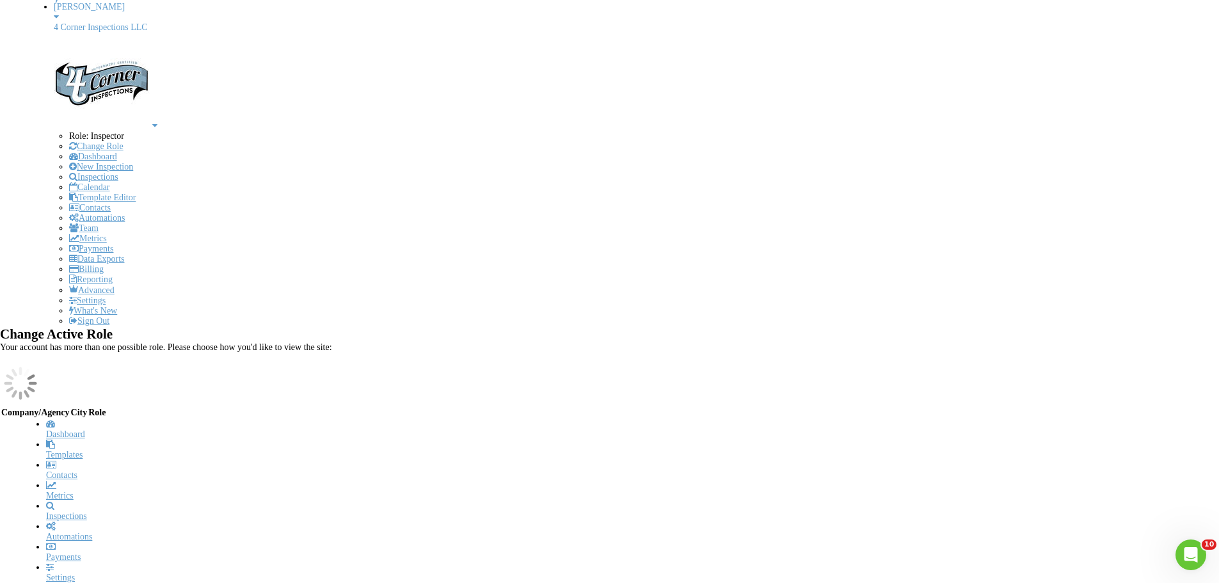
scroll to position [128, 0]
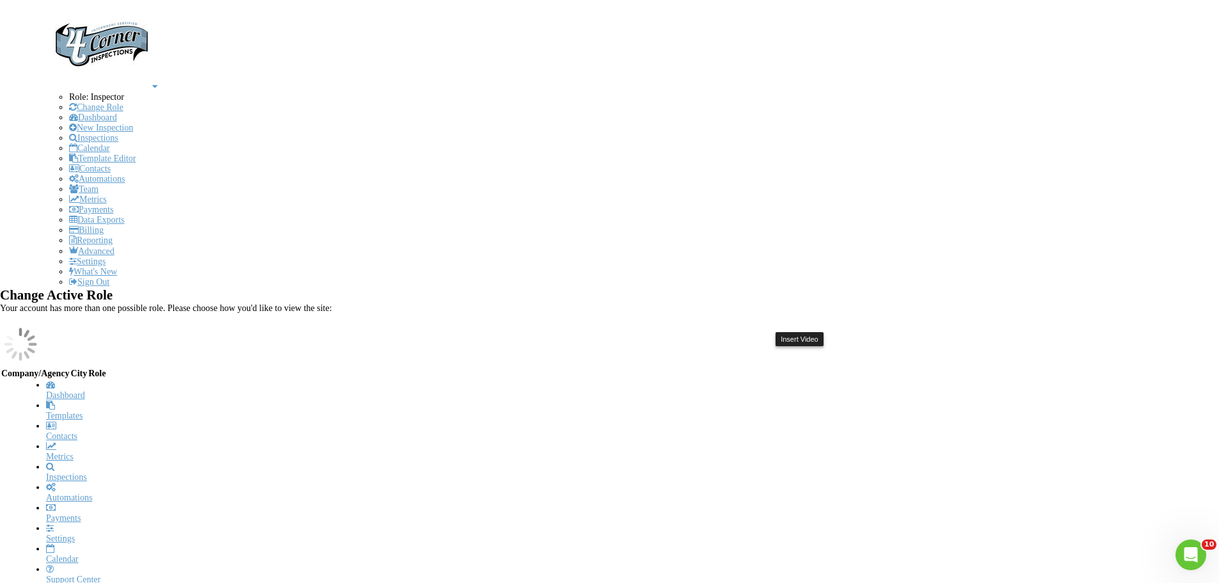
scroll to position [576, 0]
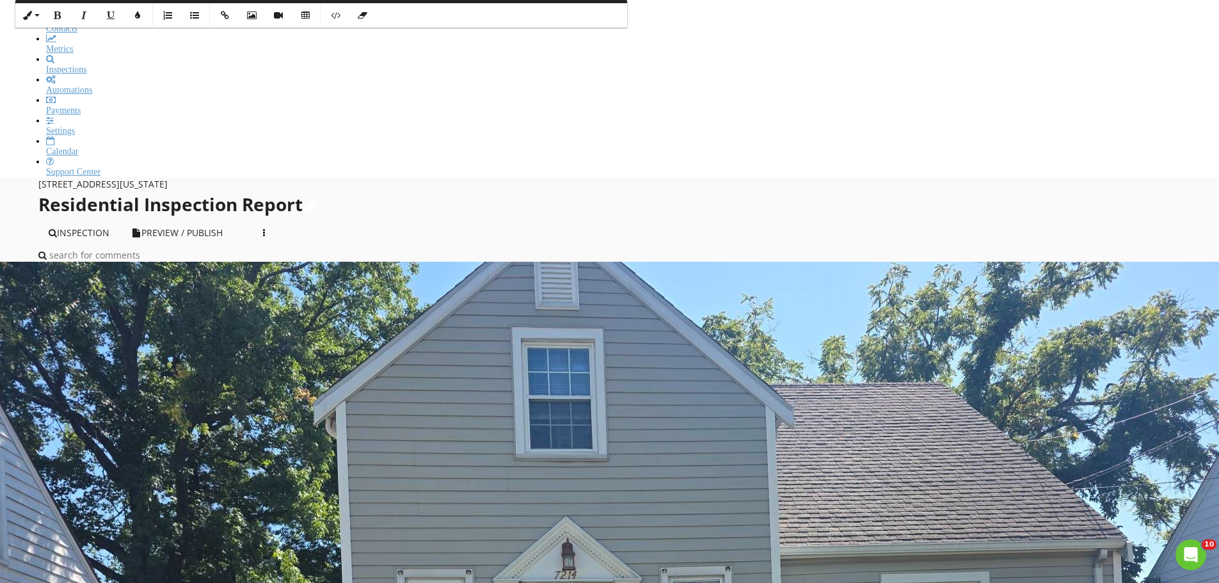
drag, startPoint x: 1031, startPoint y: 475, endPoint x: 1072, endPoint y: 476, distance: 41.6
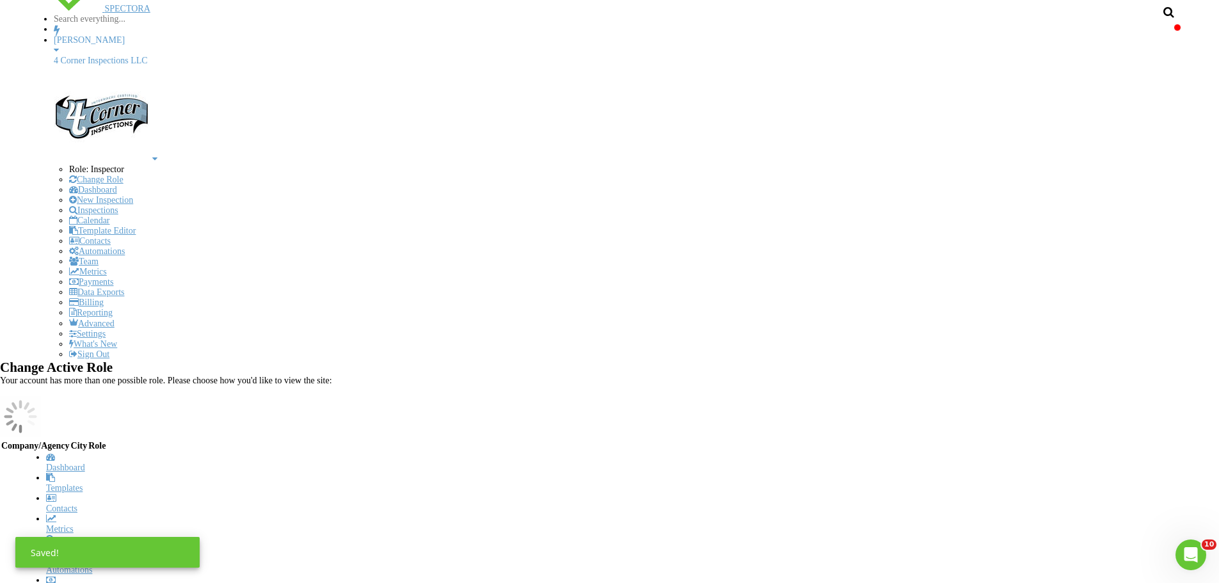
scroll to position [0, 0]
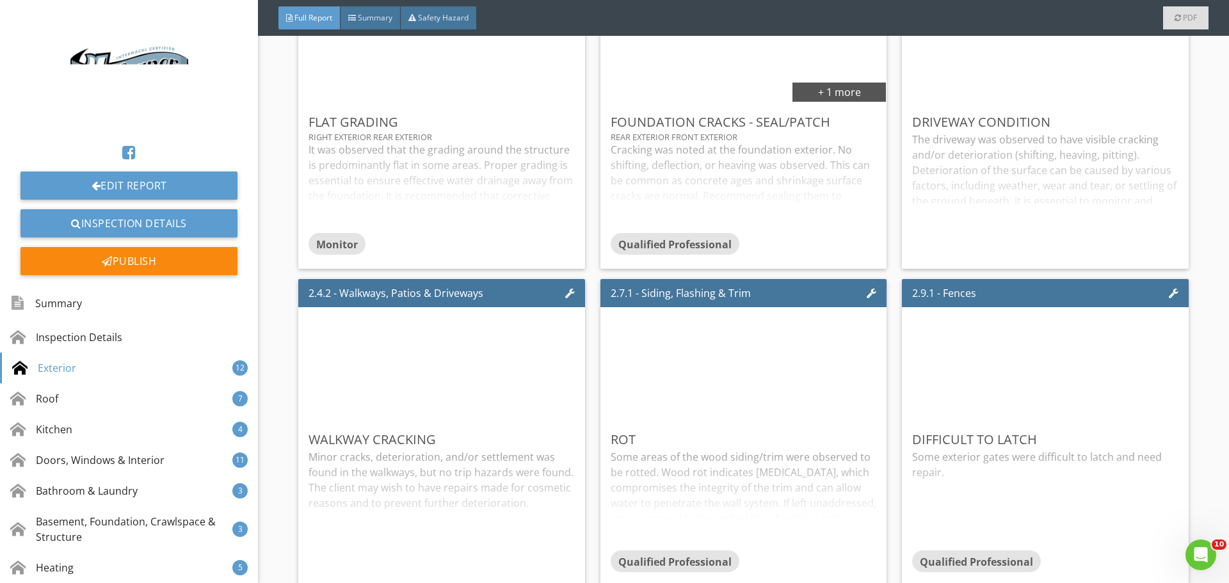
scroll to position [2048, 0]
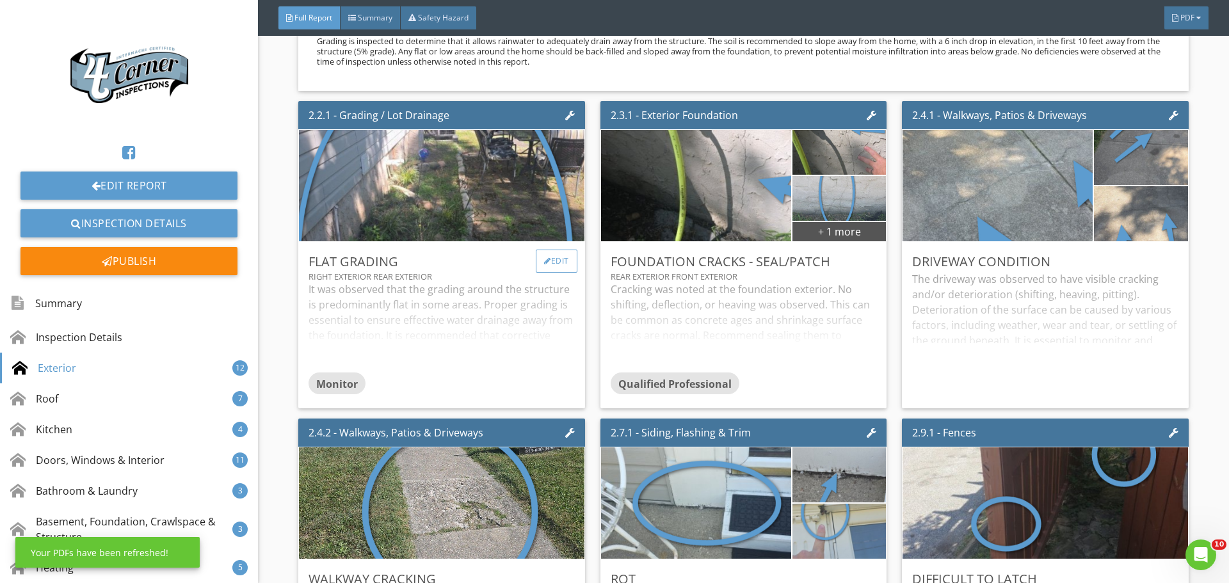
click at [557, 273] on div "Edit" at bounding box center [557, 261] width 42 height 23
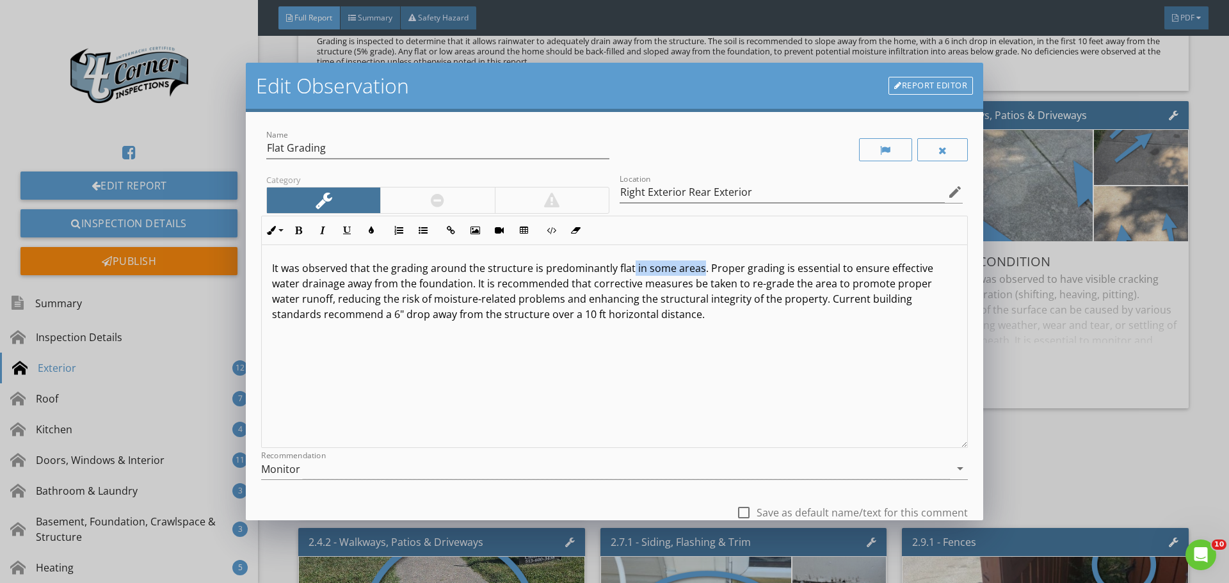
drag, startPoint x: 630, startPoint y: 273, endPoint x: 698, endPoint y: 268, distance: 68.6
click at [698, 268] on p "It was observed that the grading around the structure is predominantly flat in …" at bounding box center [614, 291] width 685 height 61
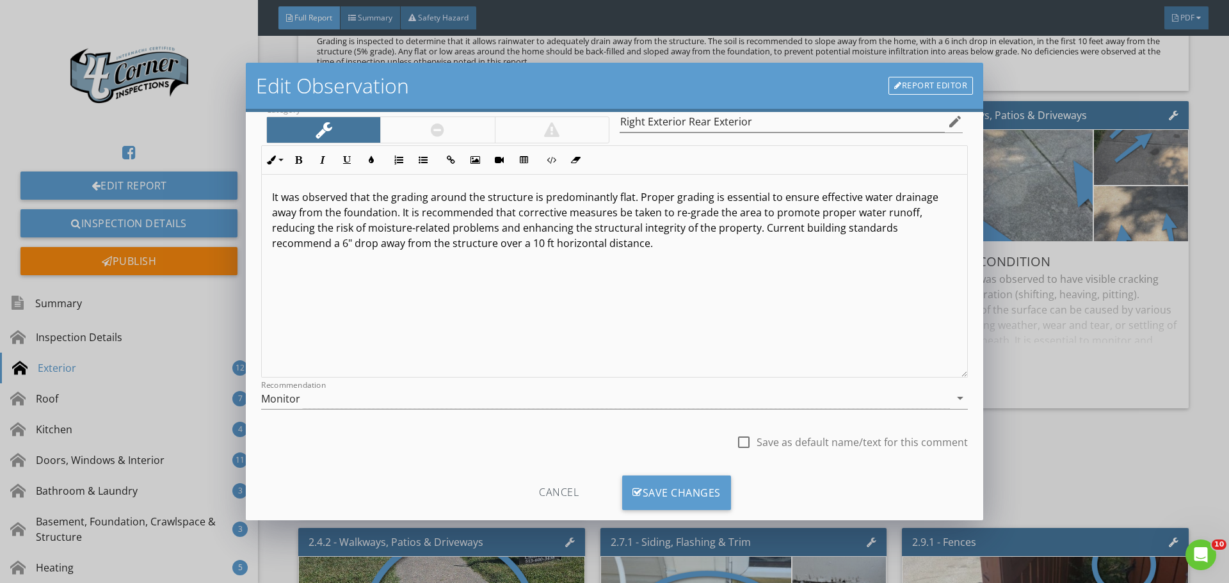
scroll to position [95, 0]
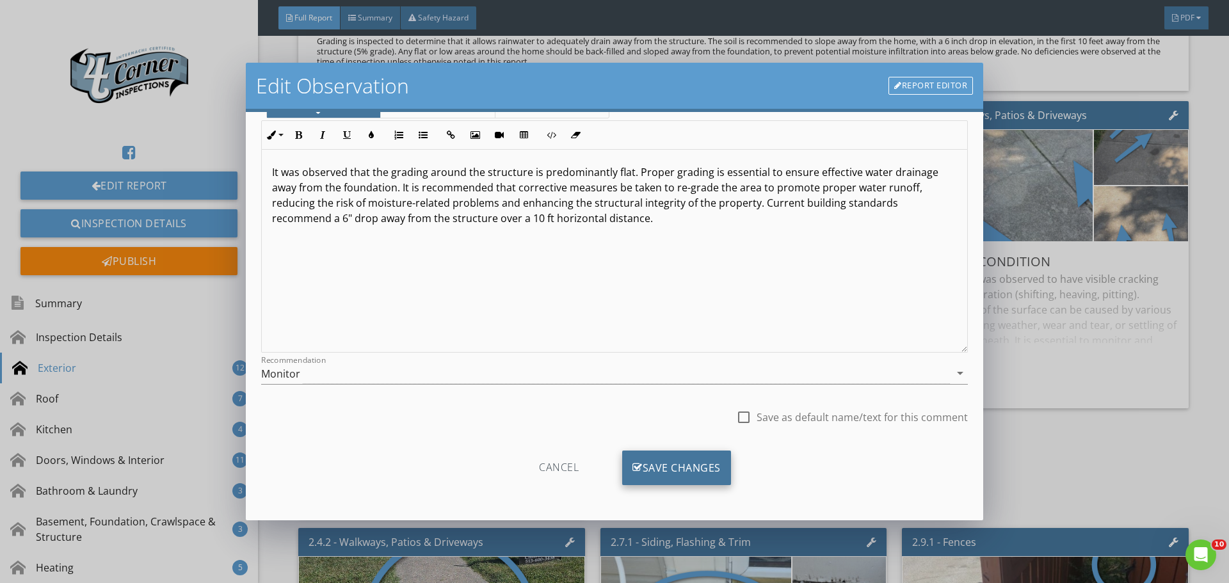
click at [658, 467] on div "Save Changes" at bounding box center [676, 468] width 109 height 35
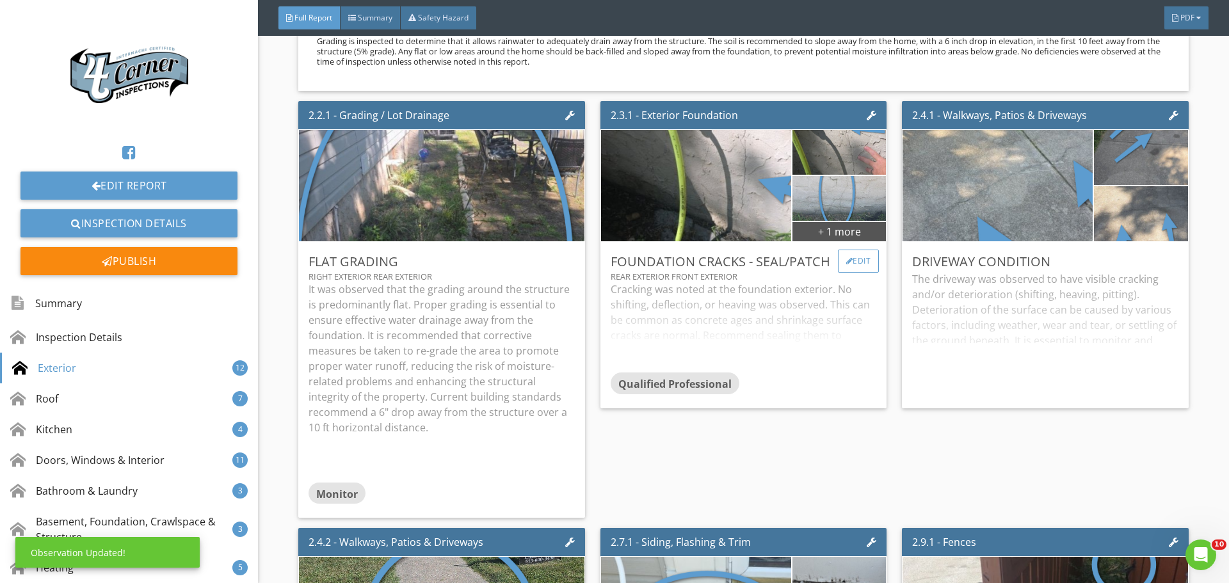
click at [841, 273] on div "Edit" at bounding box center [859, 261] width 42 height 23
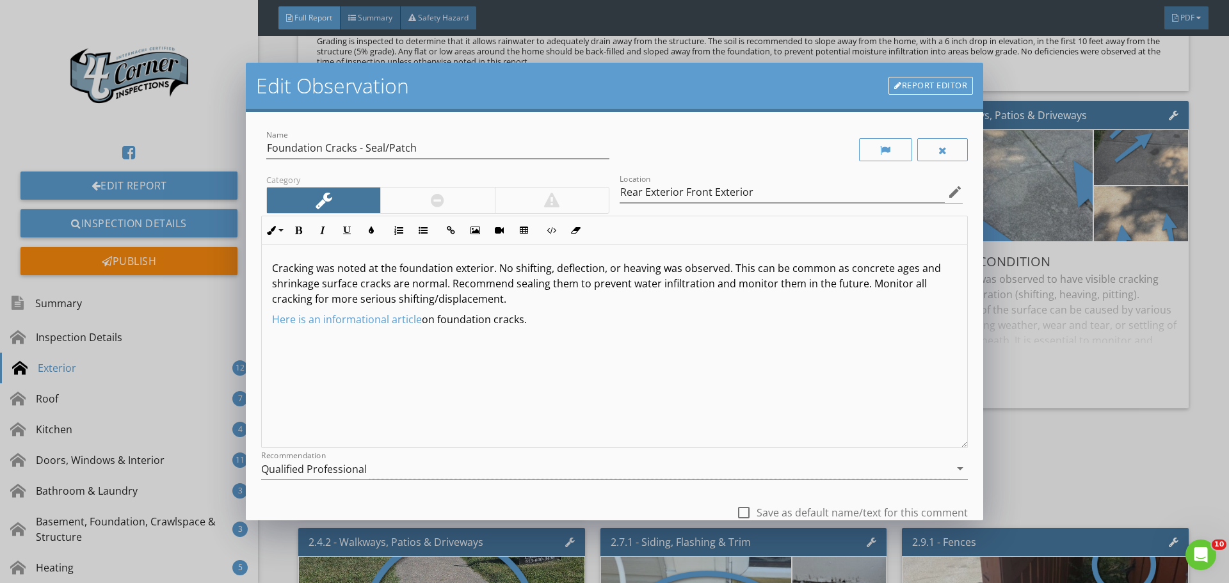
click at [272, 271] on p "Cracking was noted at the foundation exterior. No shifting, deflection, or heav…" at bounding box center [614, 284] width 685 height 46
click at [519, 273] on p "Minor cracking was noted at the foundation exterior. No shifting, deflection, o…" at bounding box center [614, 284] width 685 height 46
drag, startPoint x: 733, startPoint y: 286, endPoint x: 810, endPoint y: 289, distance: 77.6
click at [810, 289] on p "Minor cracking was noted at the foundation exterior (parge coating). No shiftin…" at bounding box center [614, 284] width 685 height 46
click at [297, 230] on icon "button" at bounding box center [298, 230] width 9 height 9
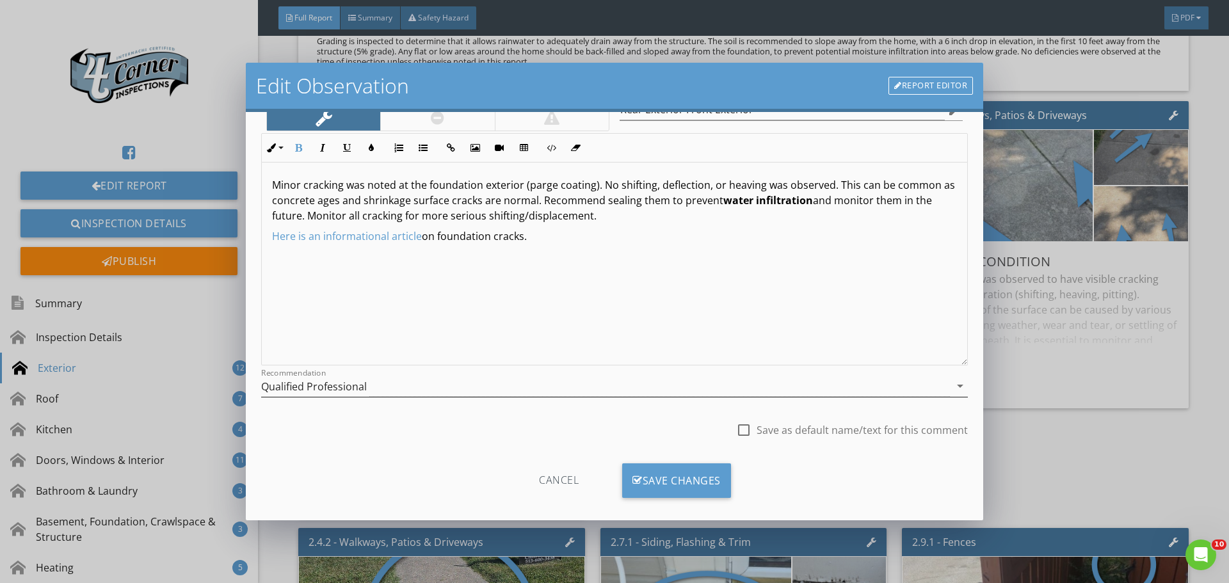
scroll to position [95, 0]
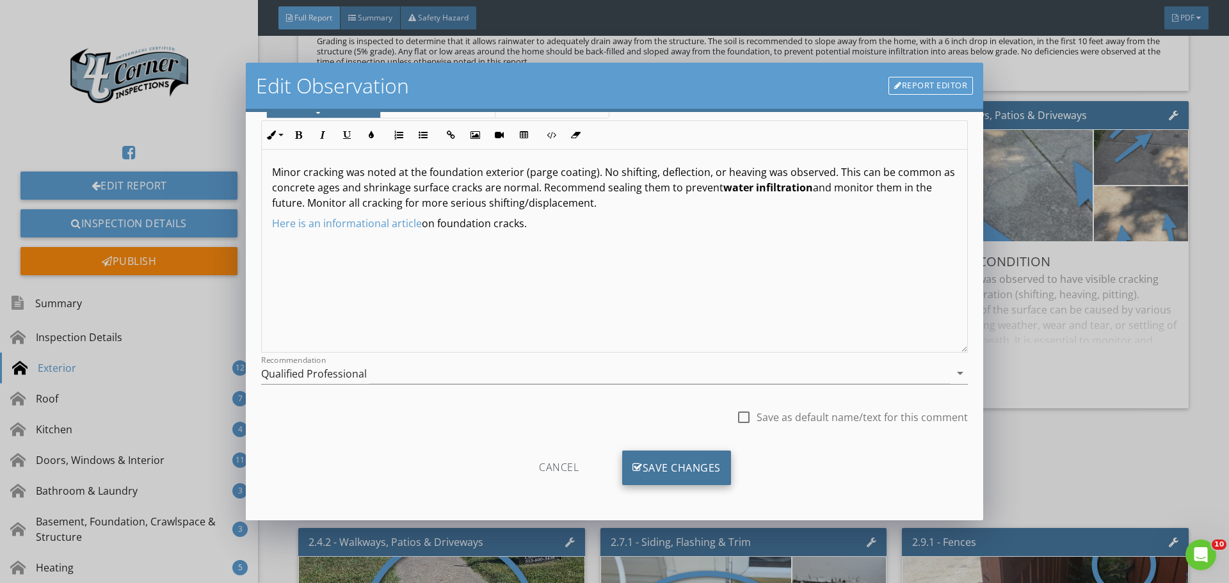
click at [649, 471] on div "Save Changes" at bounding box center [676, 468] width 109 height 35
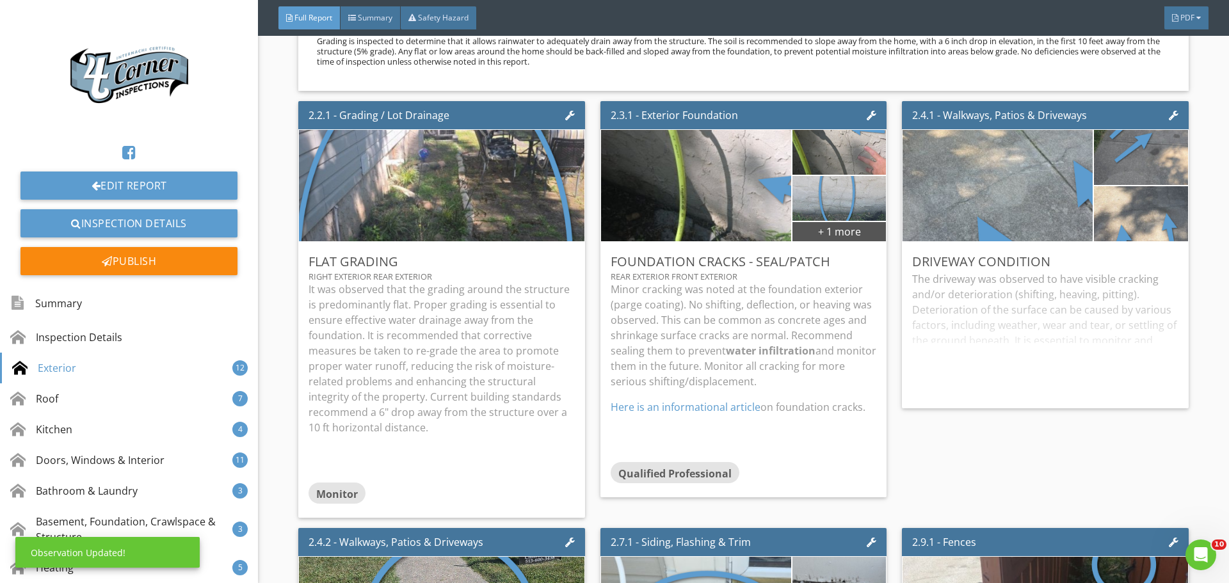
scroll to position [0, 0]
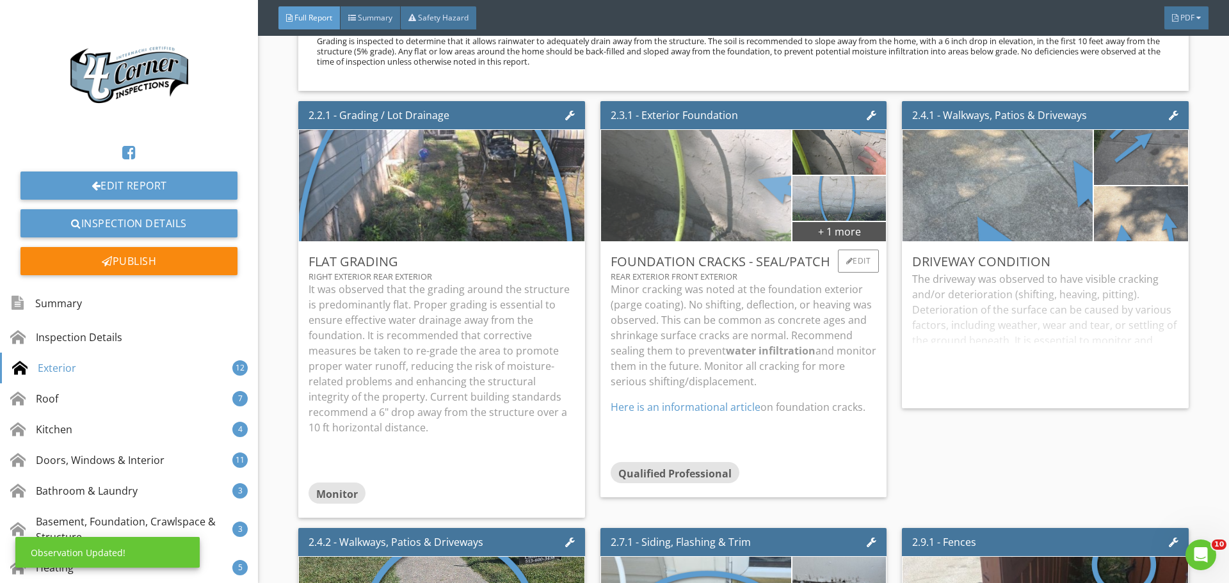
click at [748, 299] on img at bounding box center [696, 185] width 418 height 278
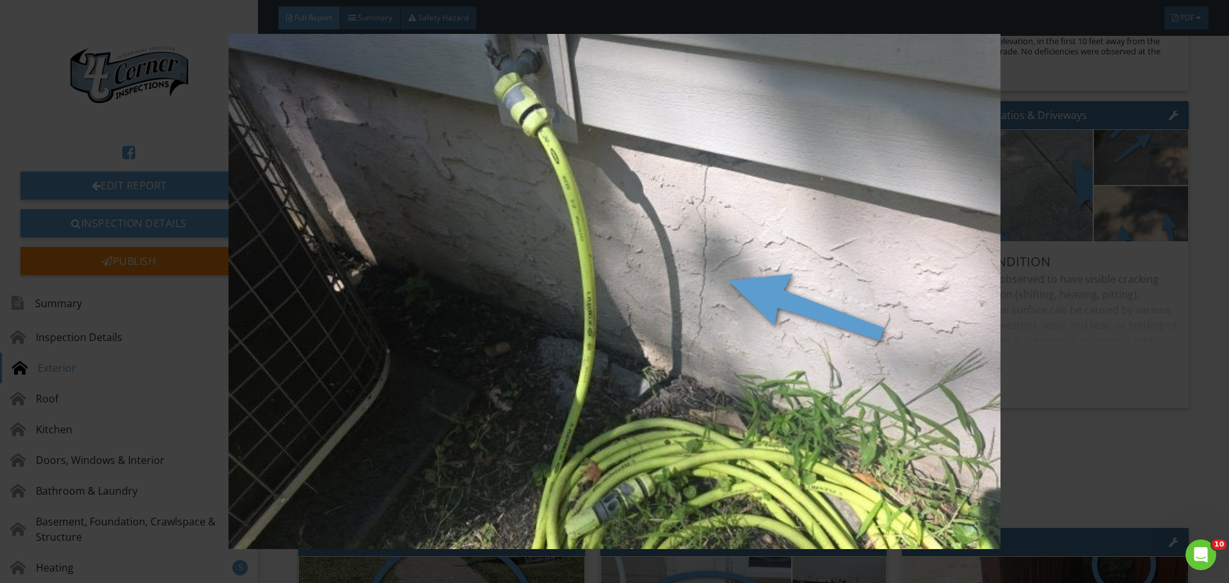
click at [747, 301] on img at bounding box center [614, 291] width 1129 height 515
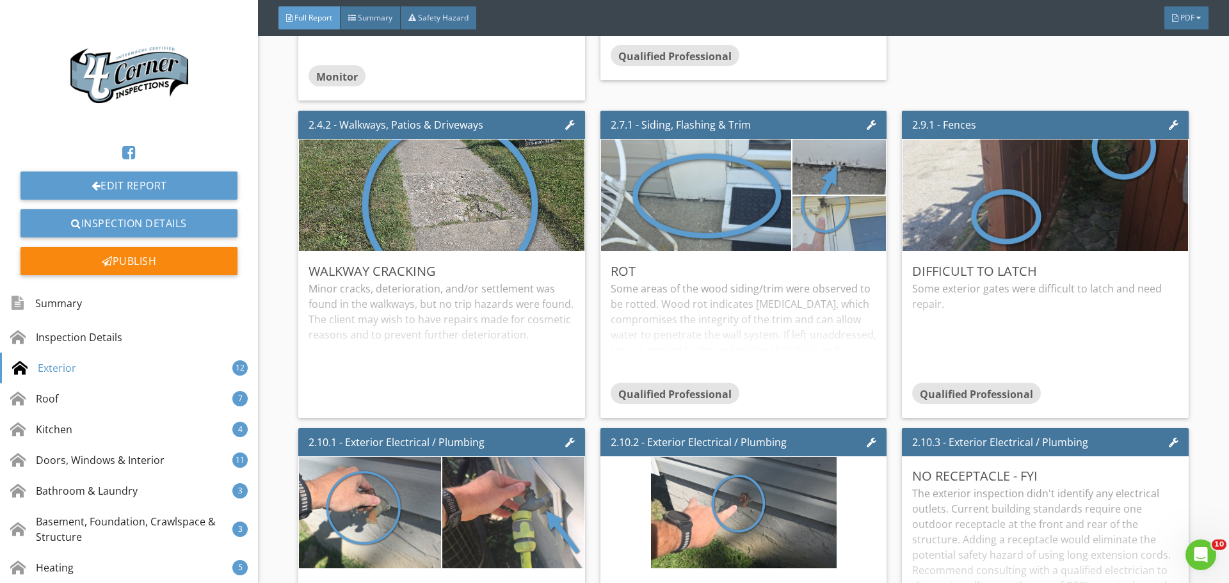
scroll to position [2497, 0]
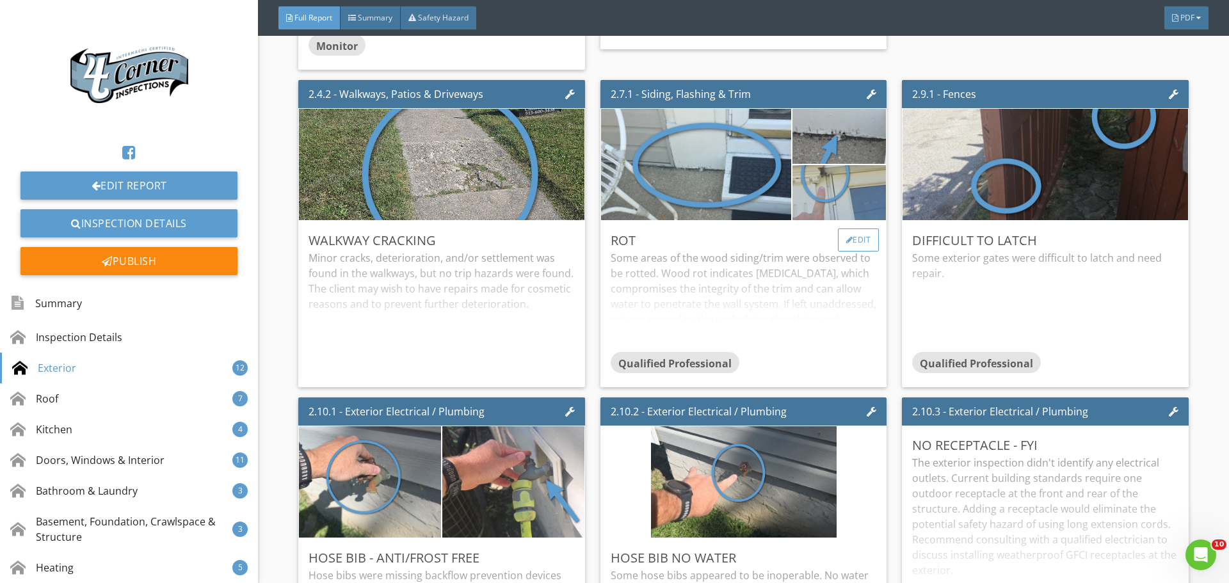
click at [846, 244] on div at bounding box center [849, 240] width 7 height 8
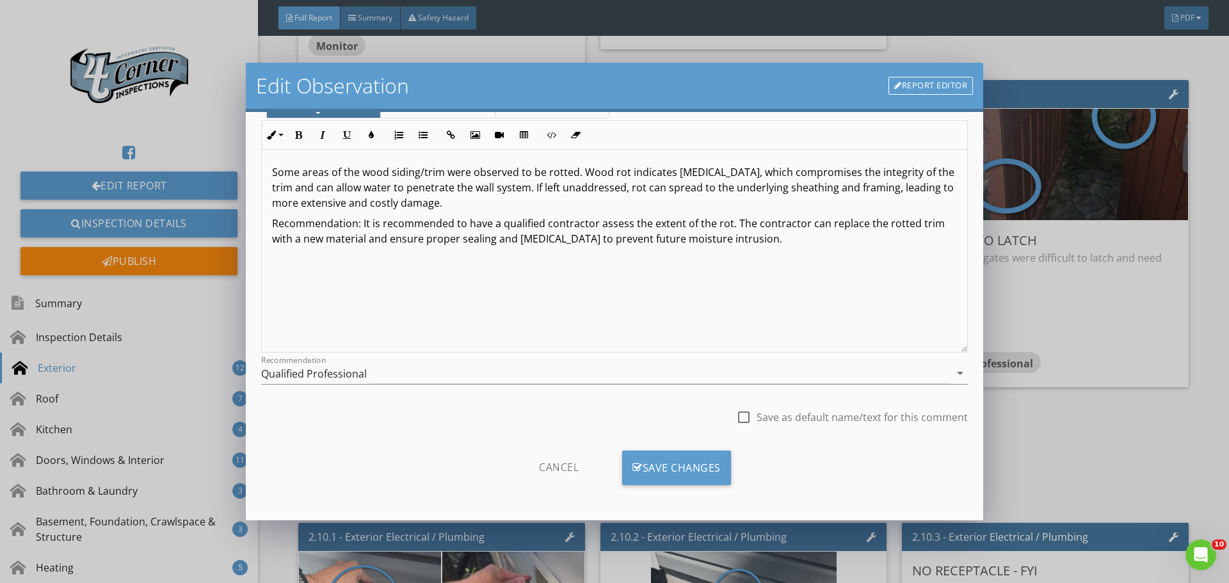
scroll to position [0, 0]
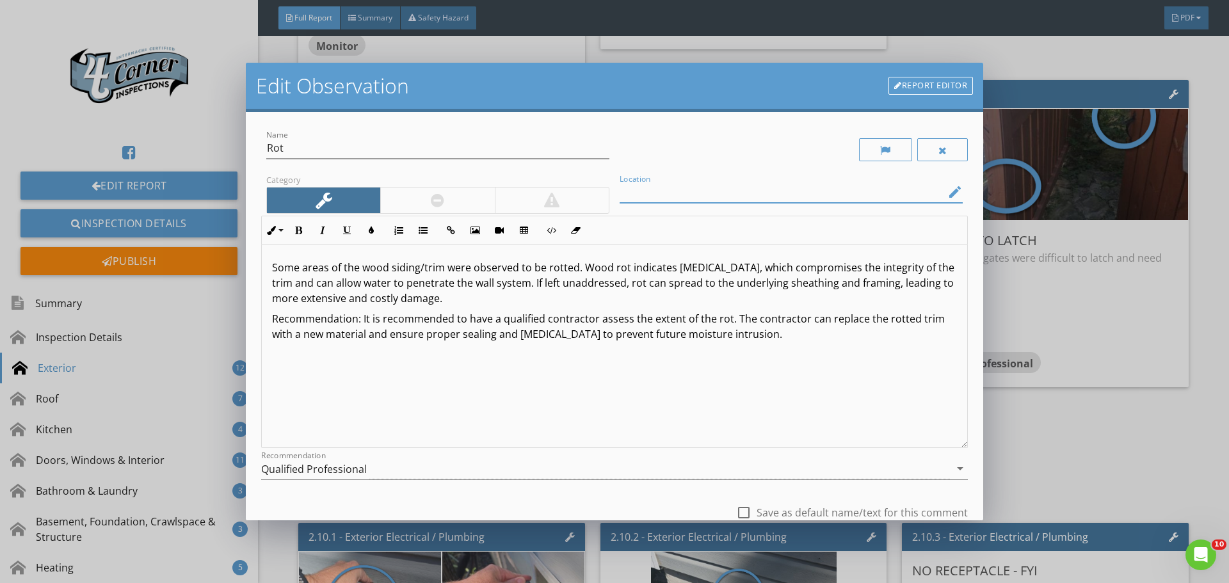
click at [645, 191] on input "Location" at bounding box center [782, 192] width 325 height 21
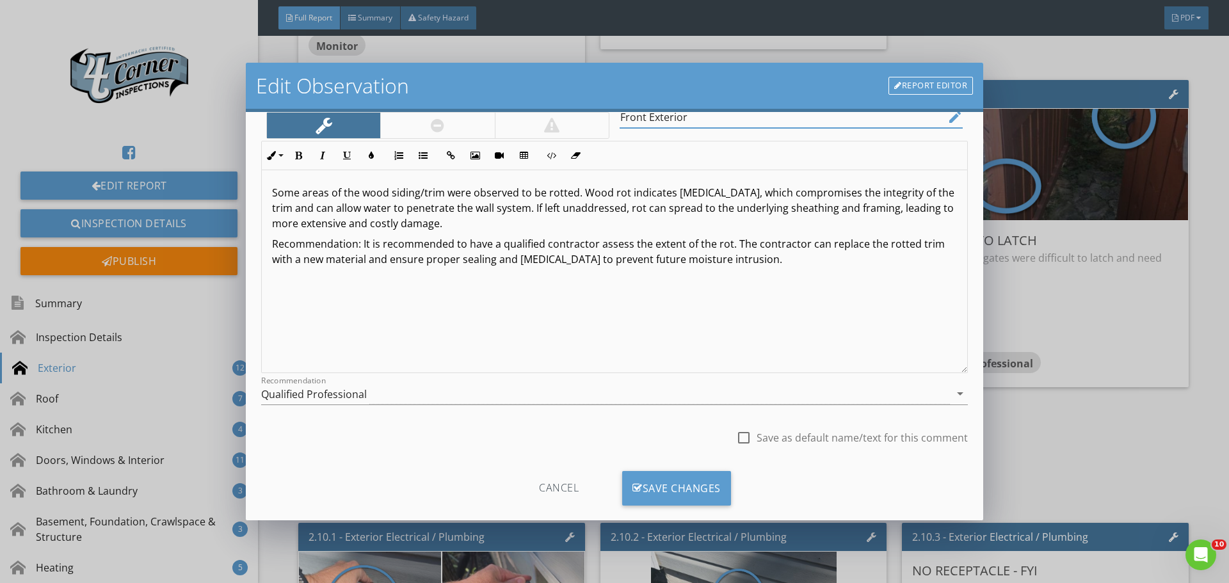
scroll to position [95, 0]
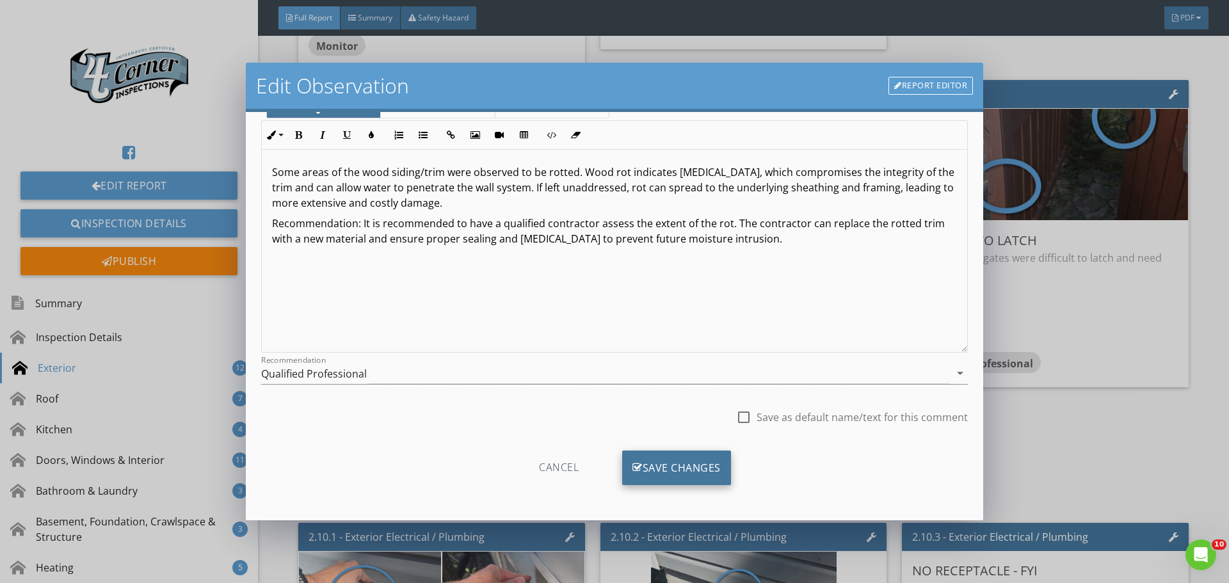
type input "Front Exterior"
click at [634, 471] on icon at bounding box center [637, 468] width 10 height 14
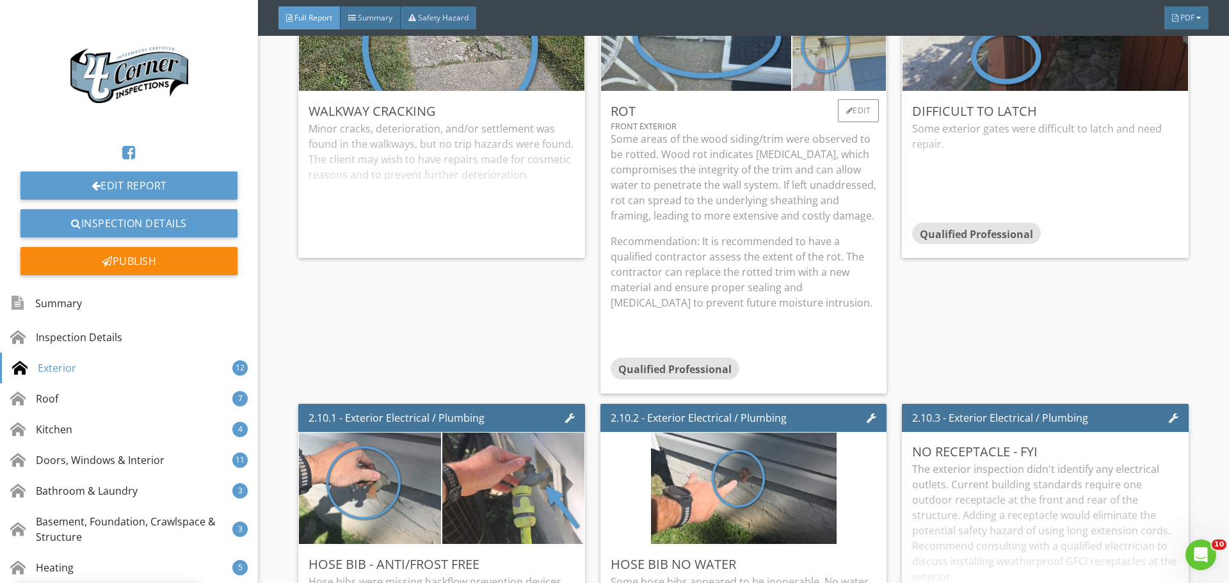
scroll to position [2881, 0]
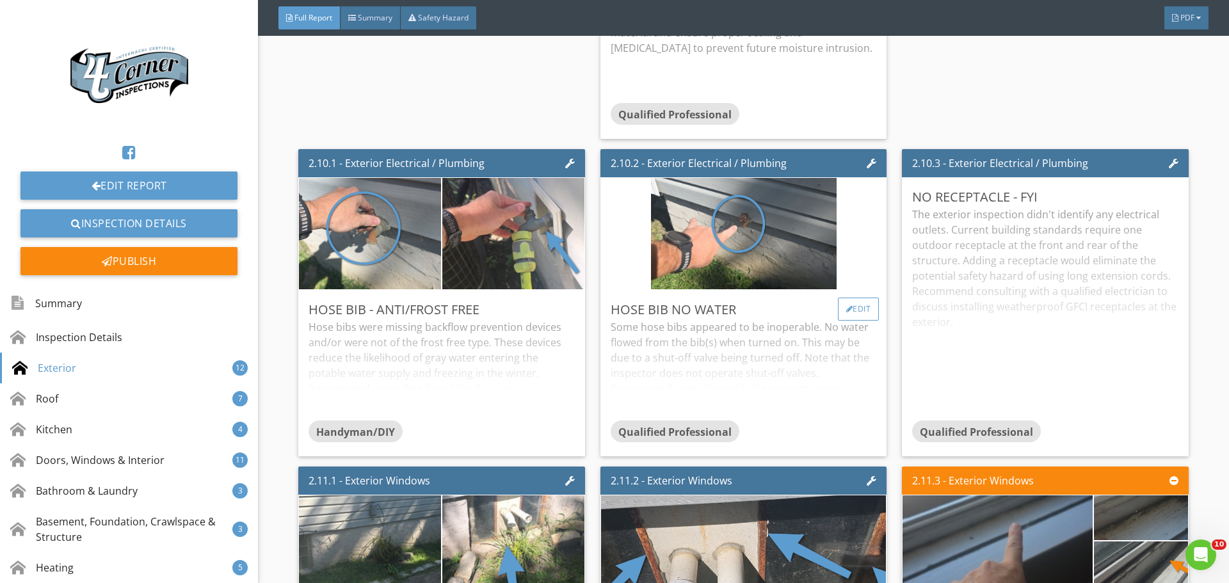
click at [858, 321] on div "Edit" at bounding box center [859, 309] width 42 height 23
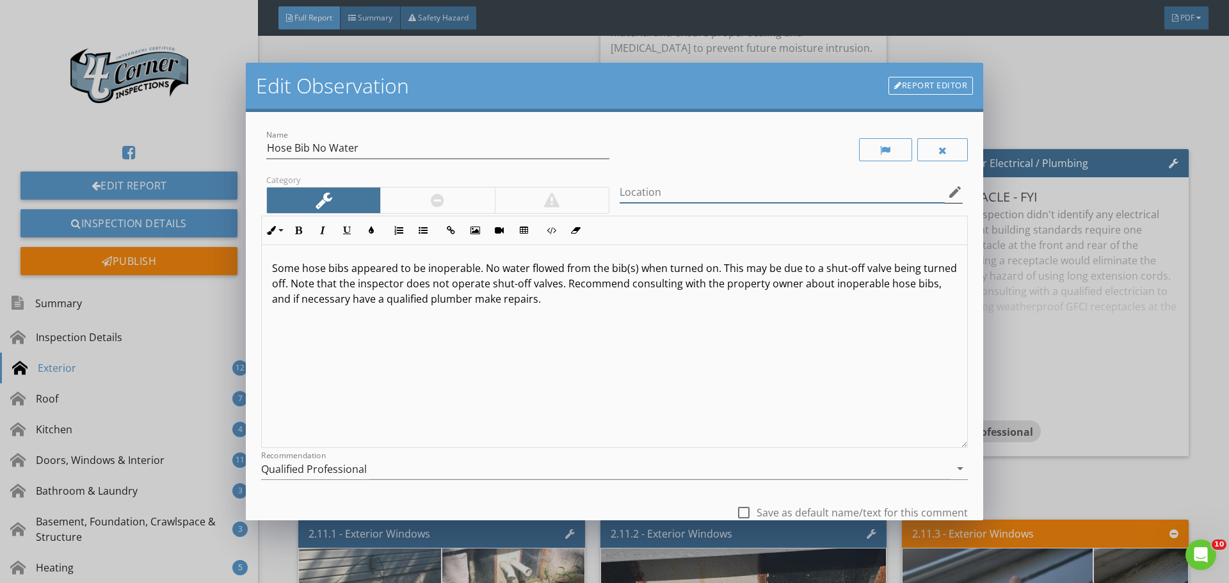
click at [675, 191] on input "Location" at bounding box center [782, 192] width 325 height 21
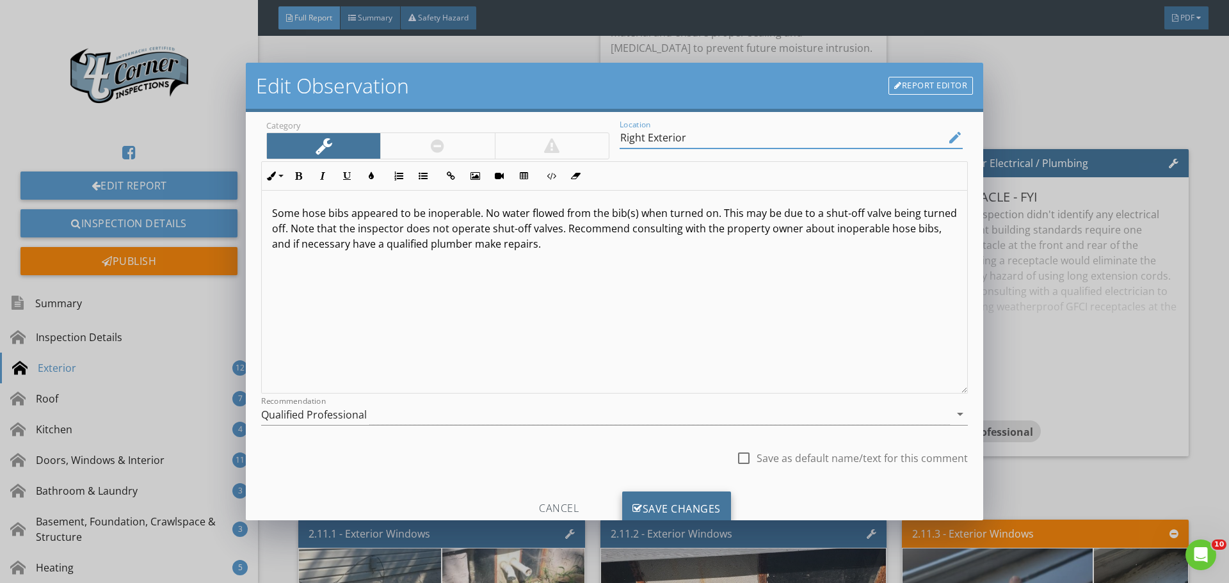
scroll to position [95, 0]
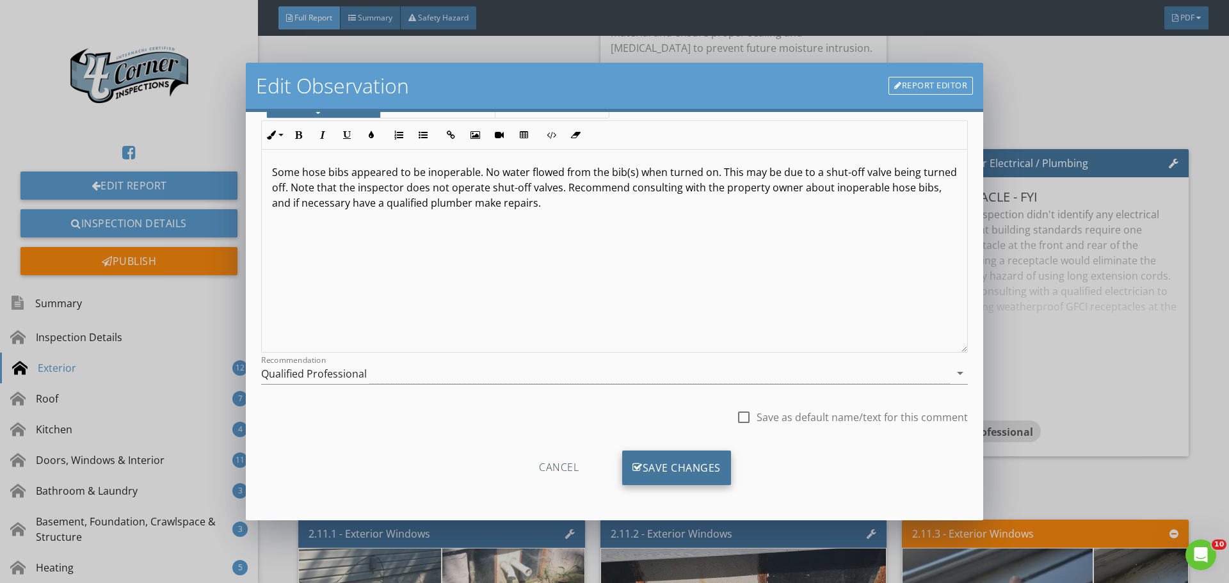
type input "Right Exterior"
click at [691, 463] on div "Save Changes" at bounding box center [676, 468] width 109 height 35
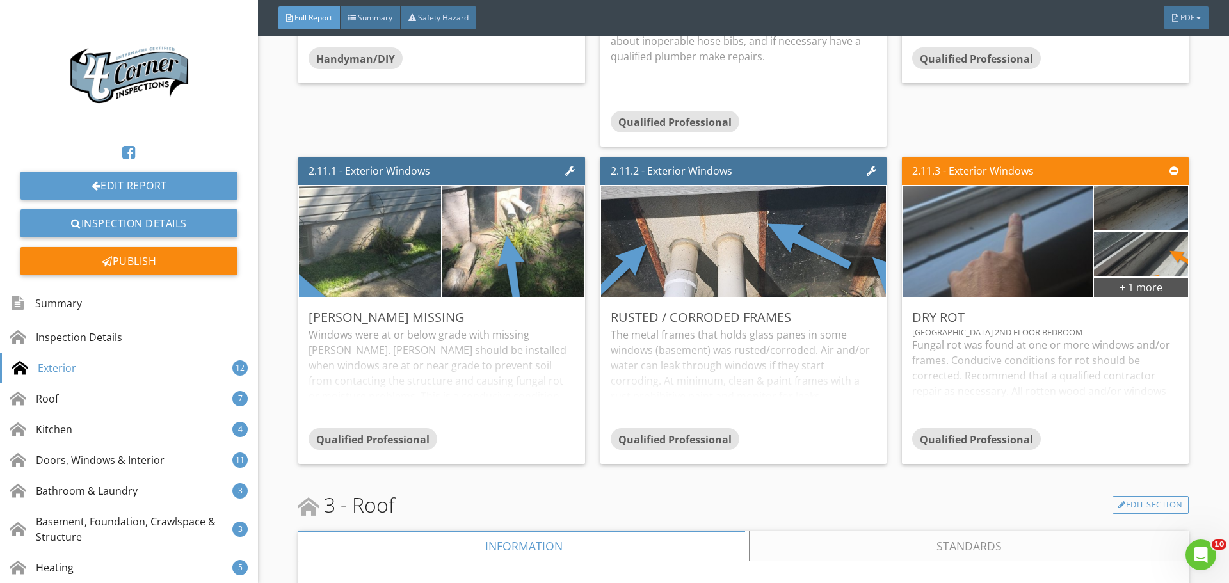
scroll to position [3265, 0]
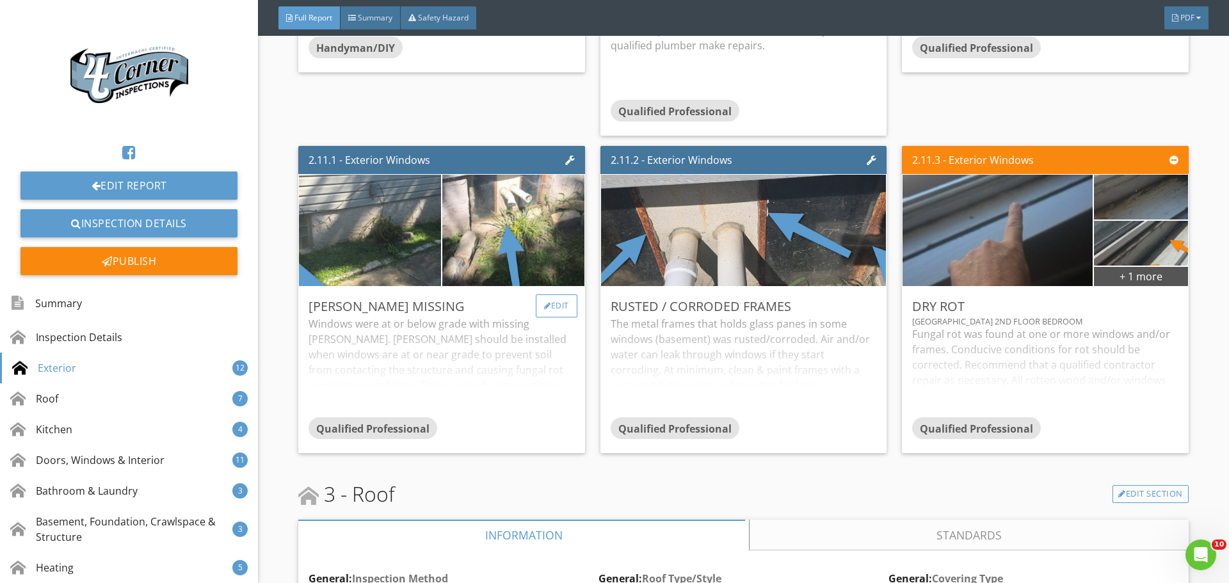
click at [551, 318] on div "Edit" at bounding box center [557, 305] width 42 height 23
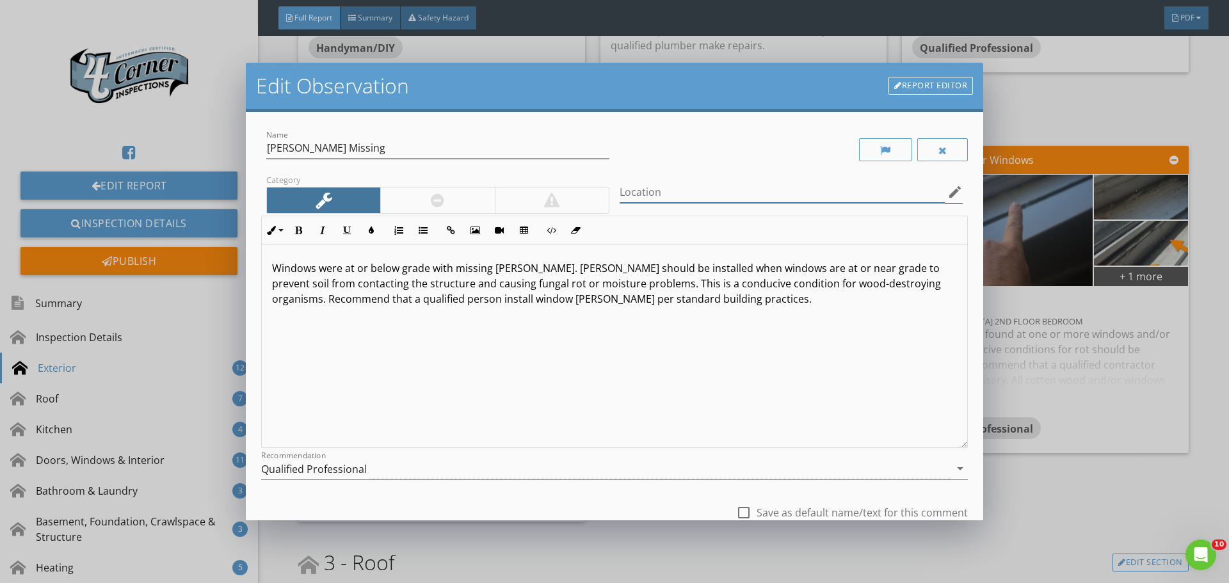
click at [671, 200] on input "Location" at bounding box center [782, 192] width 325 height 21
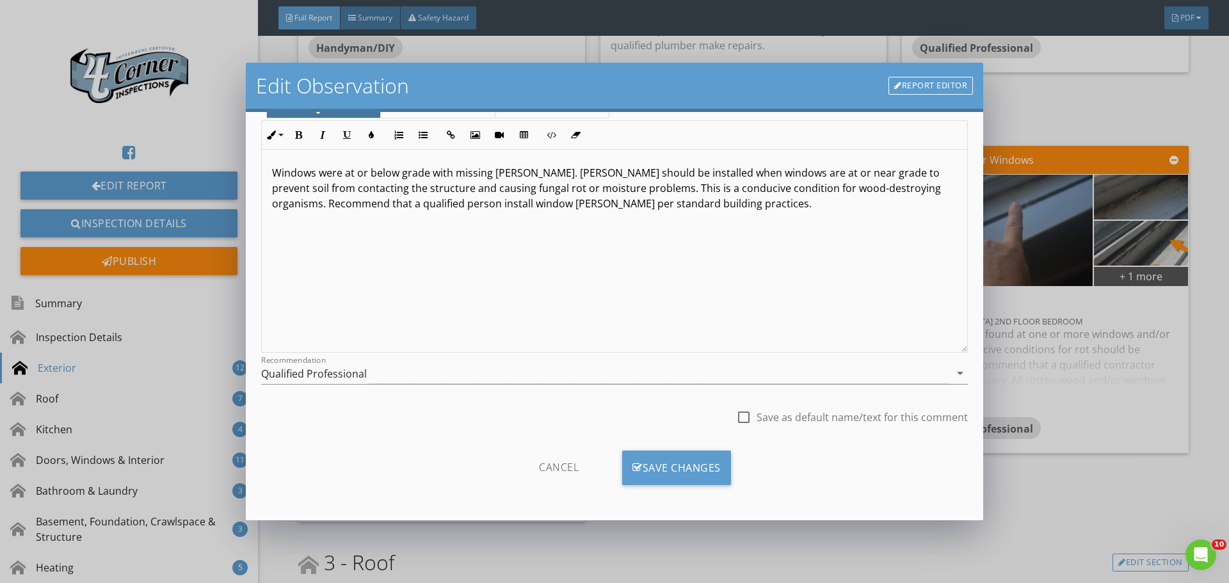
scroll to position [1, 0]
type input "Right Exterior Rear Exterior"
click at [648, 474] on div "Save Changes" at bounding box center [676, 468] width 109 height 35
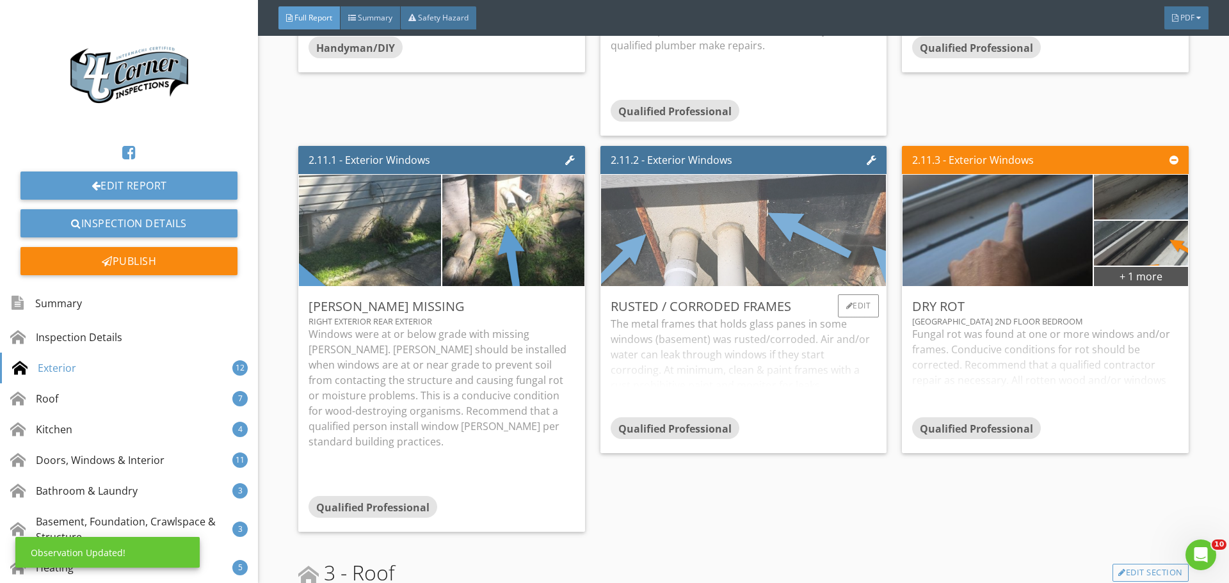
click at [828, 369] on img at bounding box center [743, 230] width 495 height 278
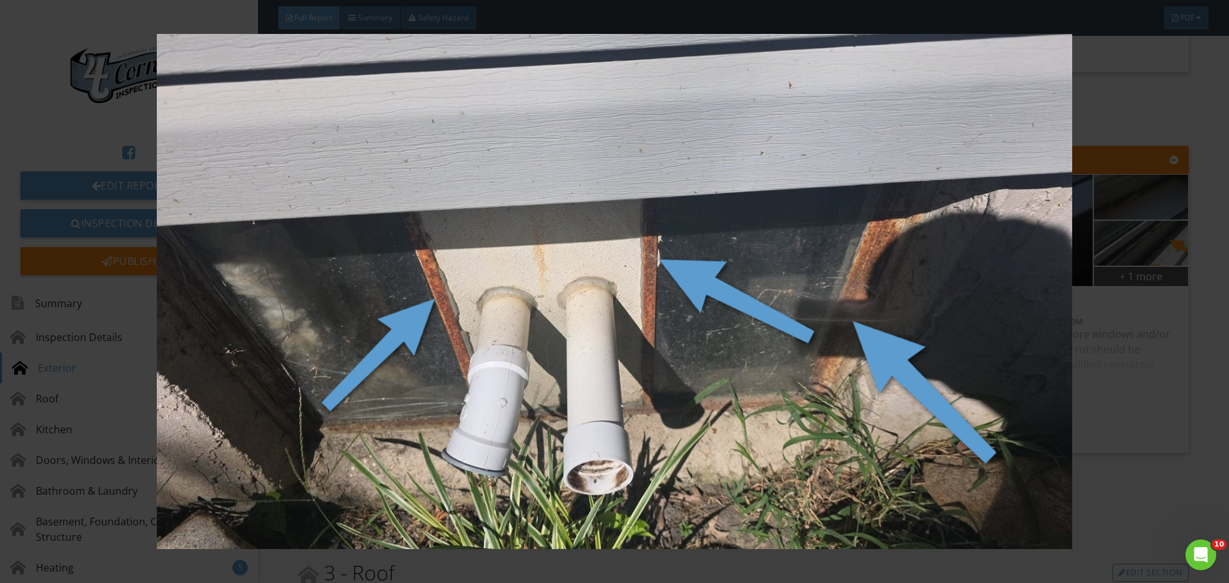
click at [828, 373] on img at bounding box center [614, 291] width 1129 height 515
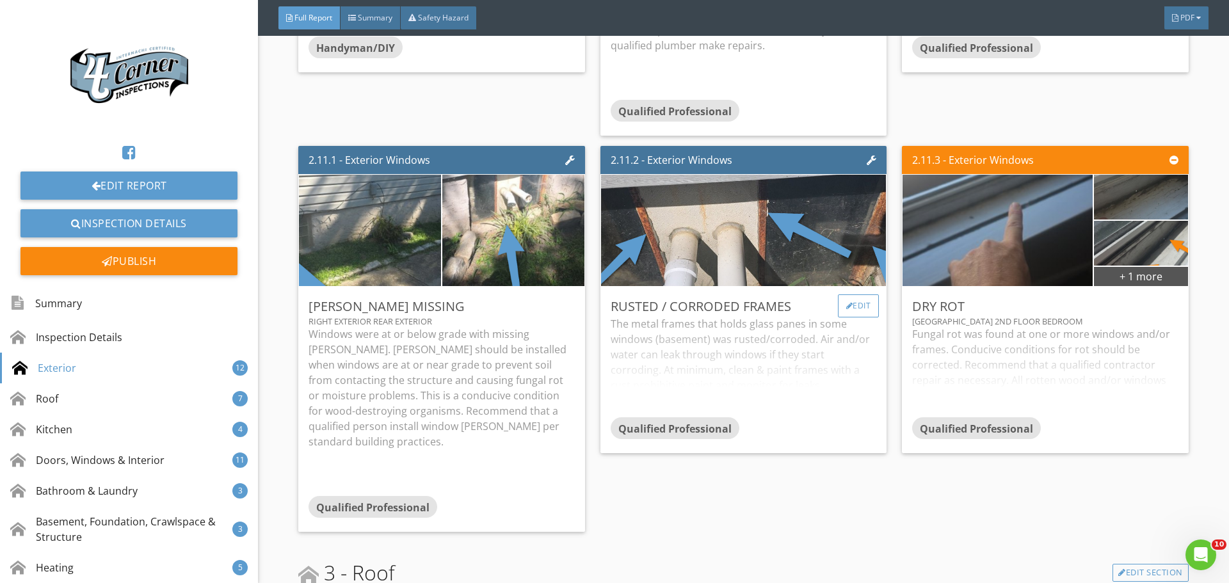
click at [857, 318] on div "Edit" at bounding box center [859, 305] width 42 height 23
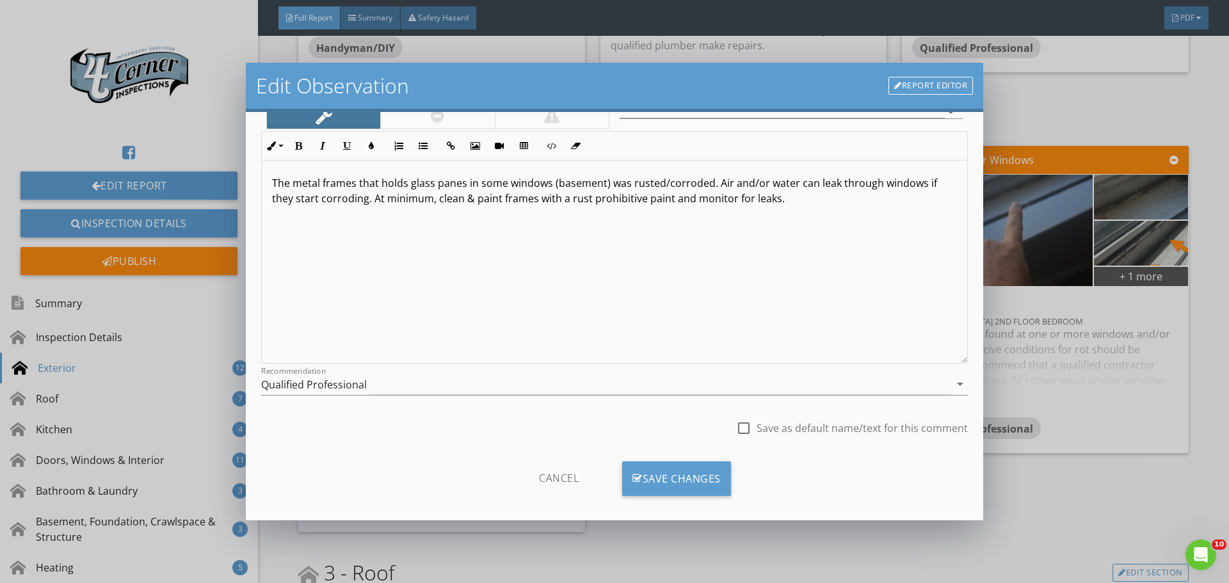
scroll to position [95, 0]
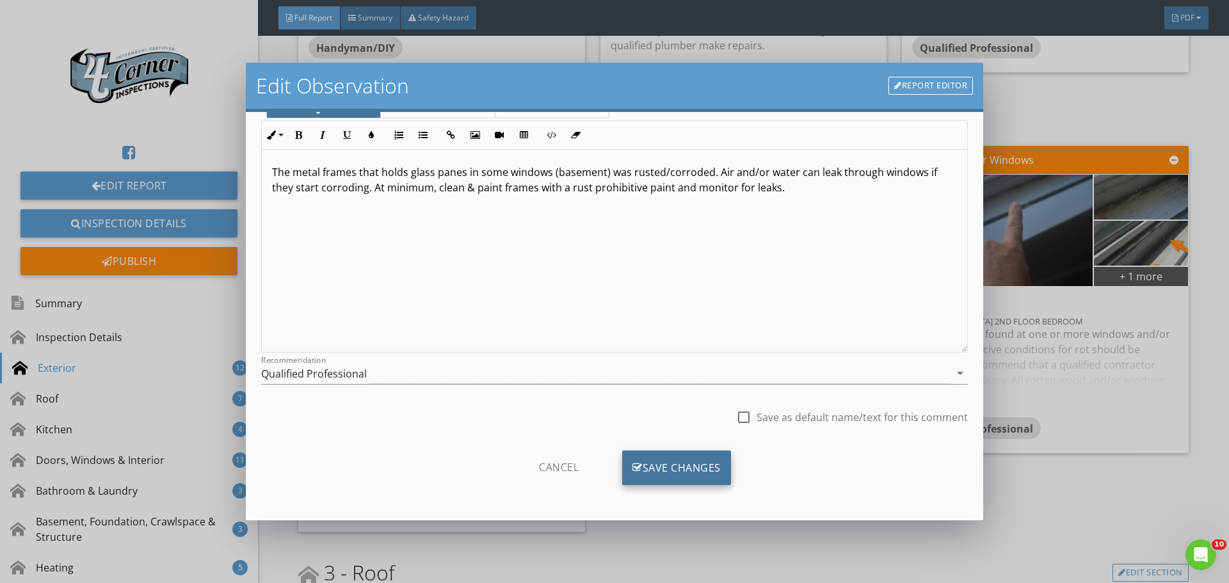
click at [680, 472] on div "Save Changes" at bounding box center [676, 468] width 109 height 35
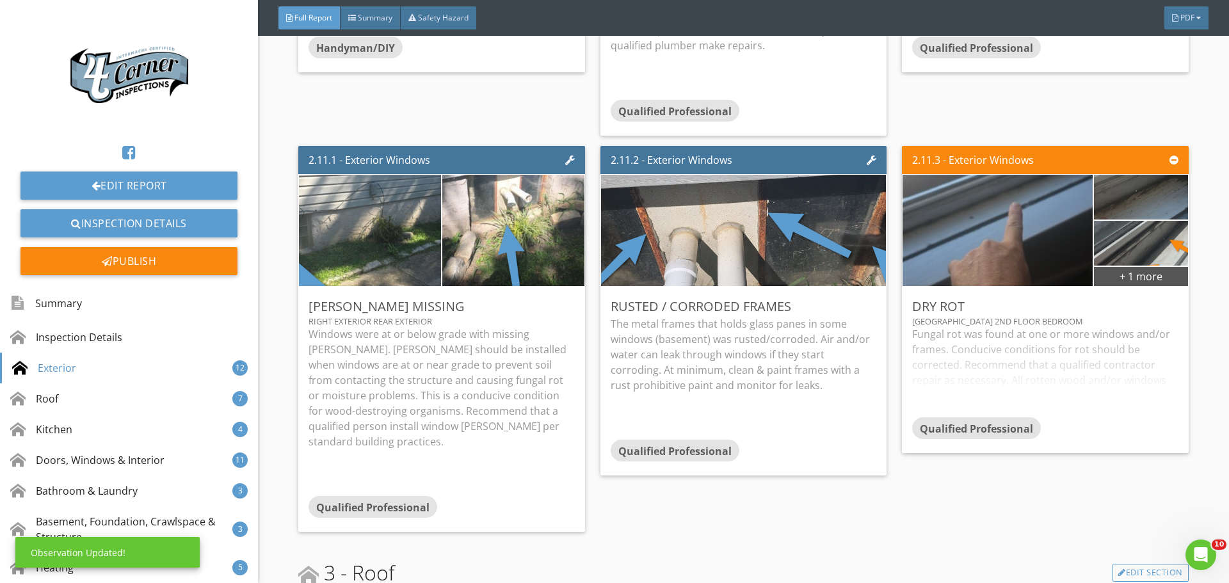
scroll to position [0, 0]
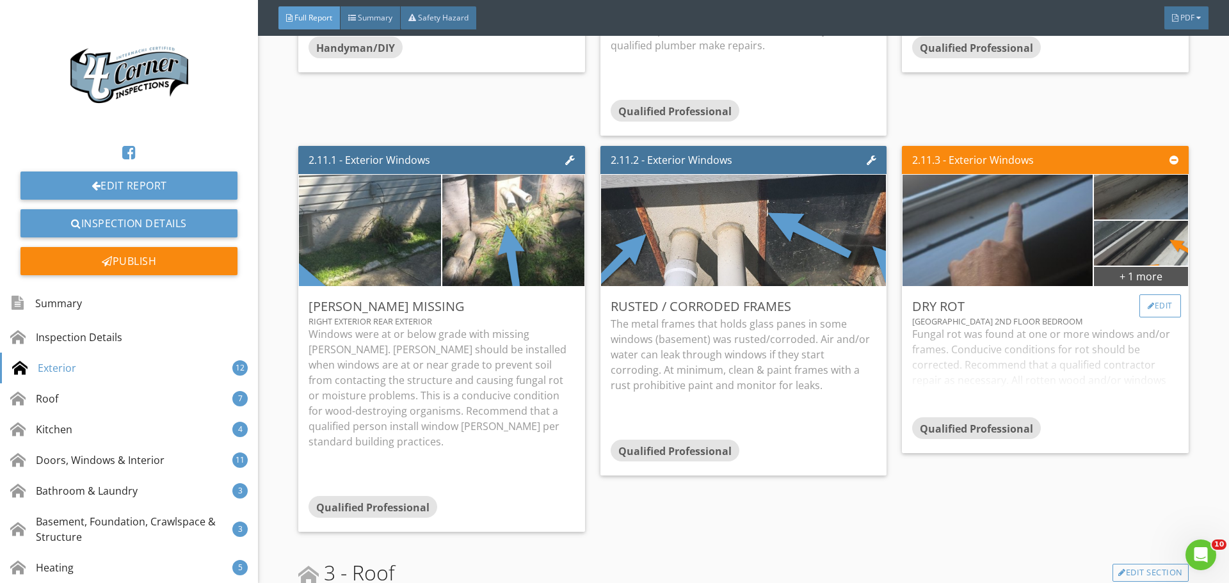
click at [1142, 318] on div "Edit" at bounding box center [1160, 305] width 42 height 23
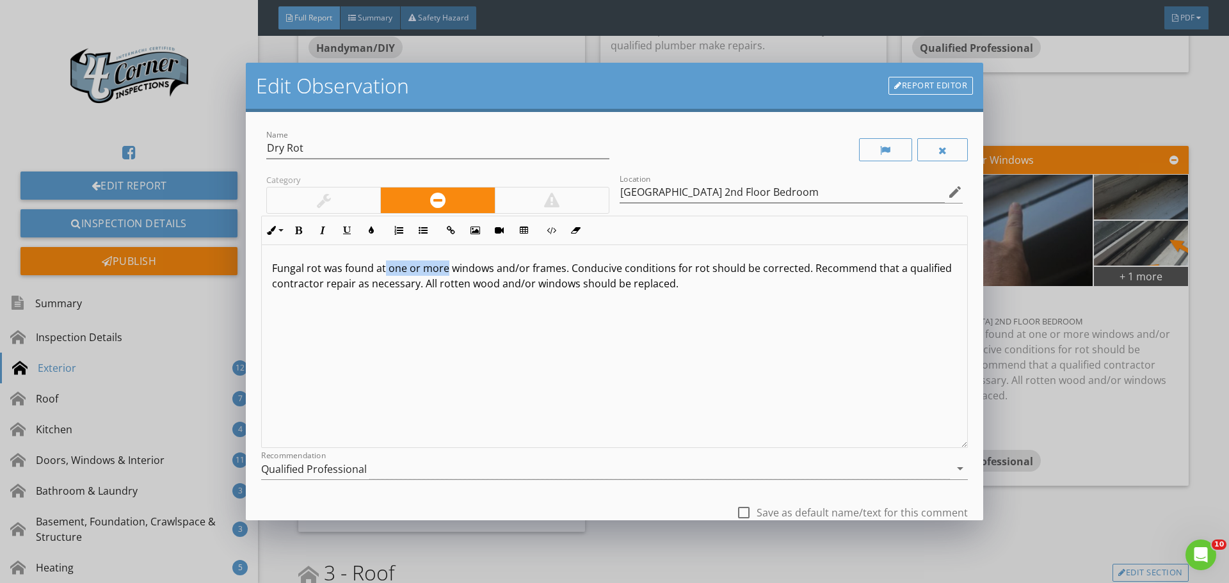
drag, startPoint x: 385, startPoint y: 269, endPoint x: 447, endPoint y: 272, distance: 61.5
click at [447, 272] on p "Fungal rot was found at one or more windows and/or frames. Conducive conditions…" at bounding box center [614, 276] width 685 height 31
click at [499, 271] on p "Fungal rot was found at more than one windows and/or frames. Conducive conditio…" at bounding box center [614, 276] width 685 height 31
click at [565, 268] on p "Fungal rot was found at more than one window and/or frames. Conducive condition…" at bounding box center [614, 276] width 685 height 31
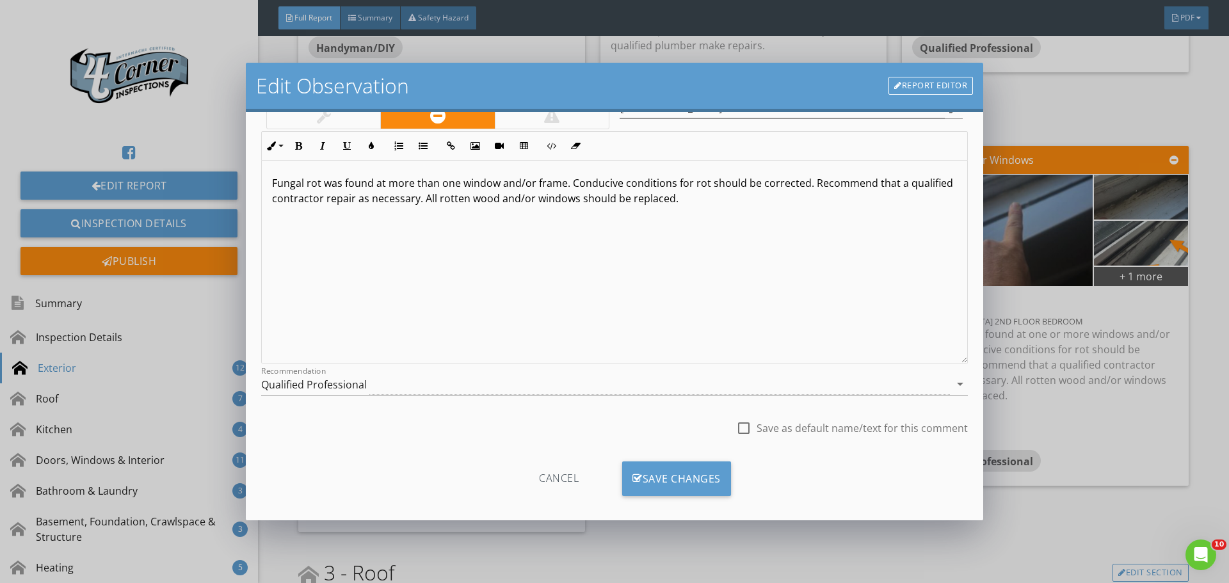
scroll to position [95, 0]
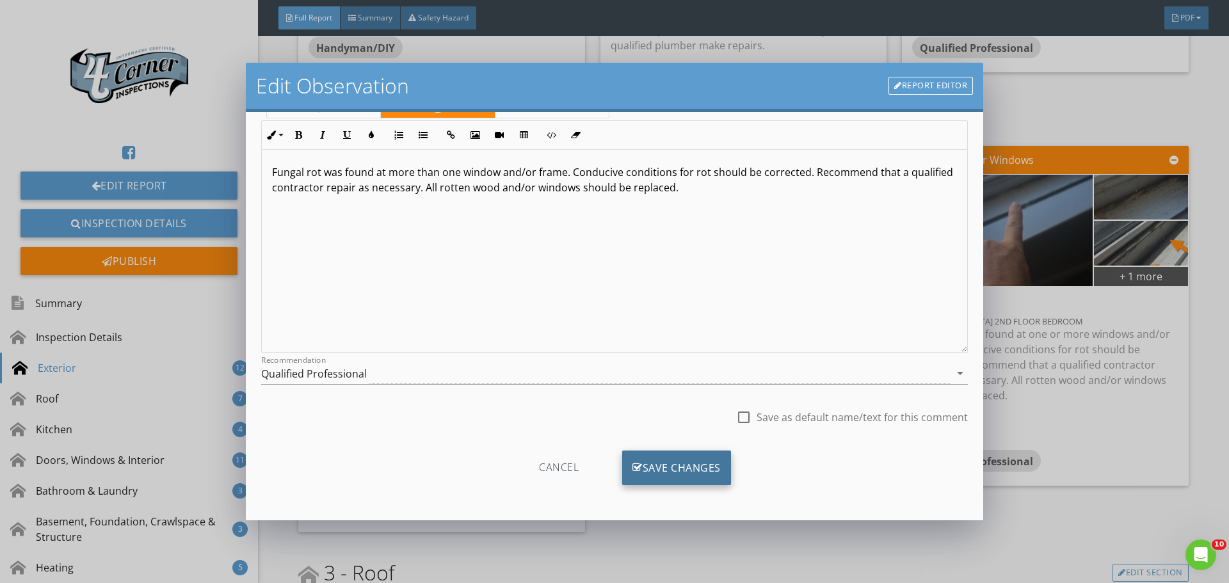
click at [659, 469] on div "Save Changes" at bounding box center [676, 468] width 109 height 35
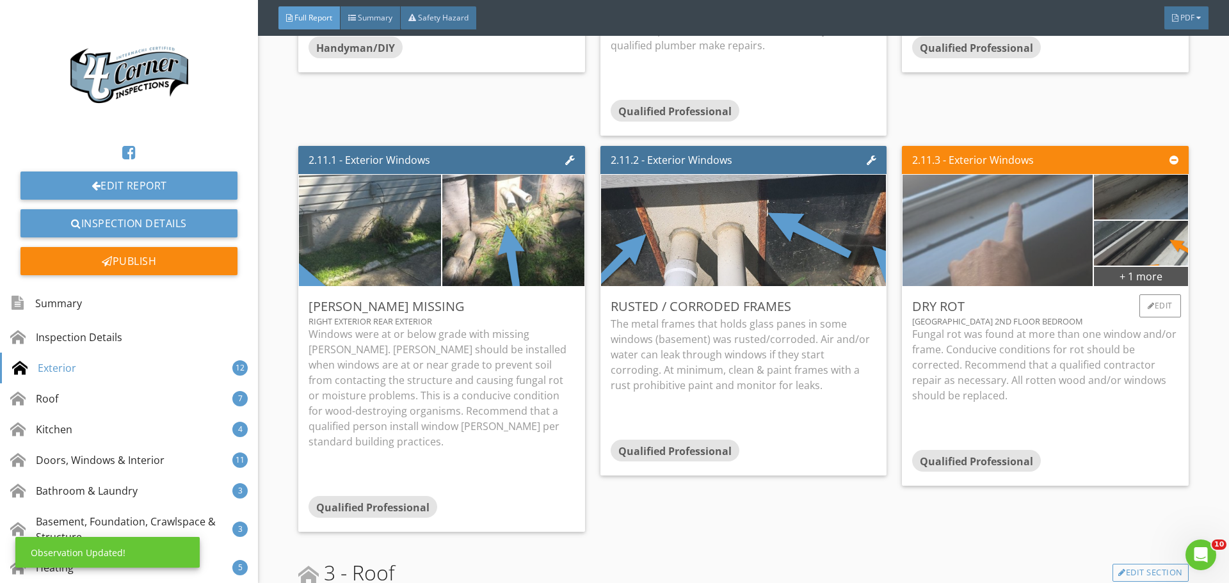
click at [981, 332] on img at bounding box center [998, 230] width 418 height 278
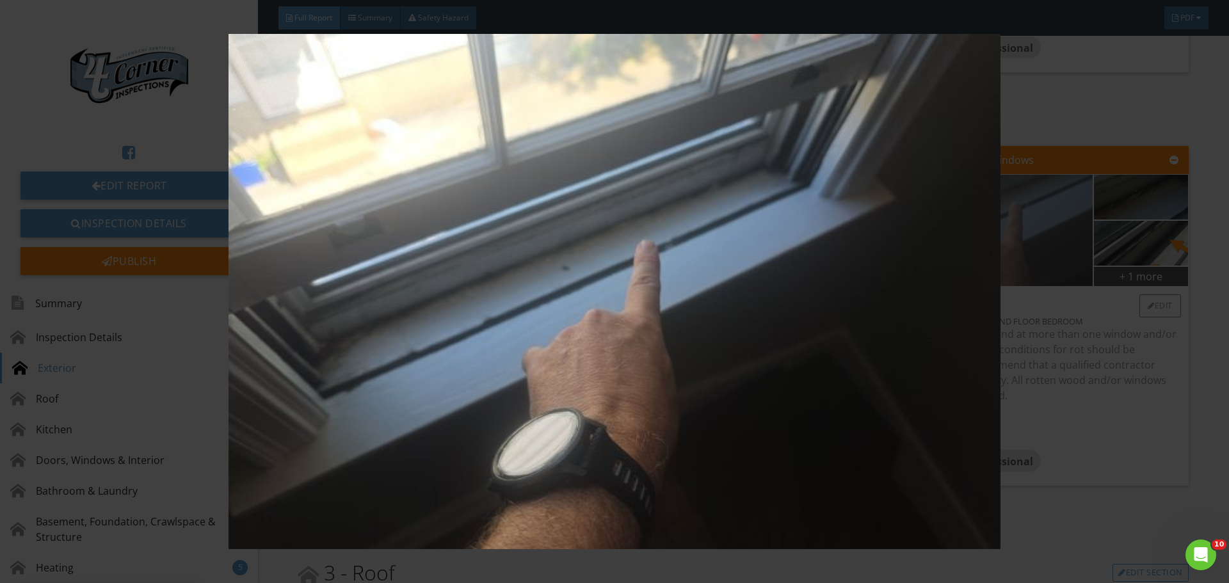
click at [981, 332] on img at bounding box center [614, 291] width 1129 height 515
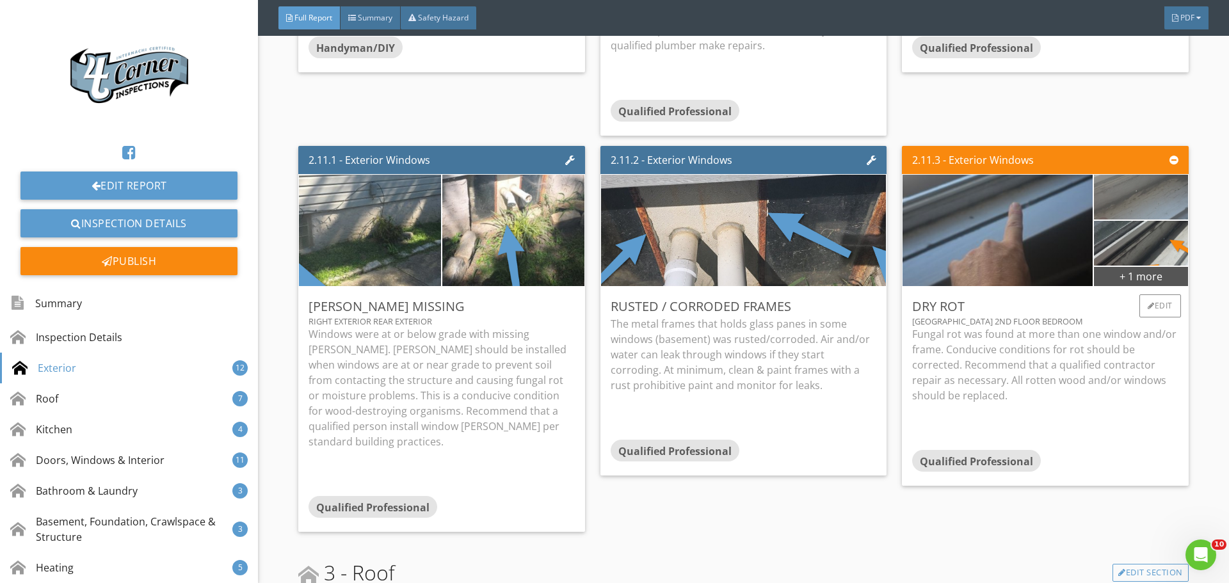
click at [1109, 253] on img at bounding box center [1141, 197] width 168 height 112
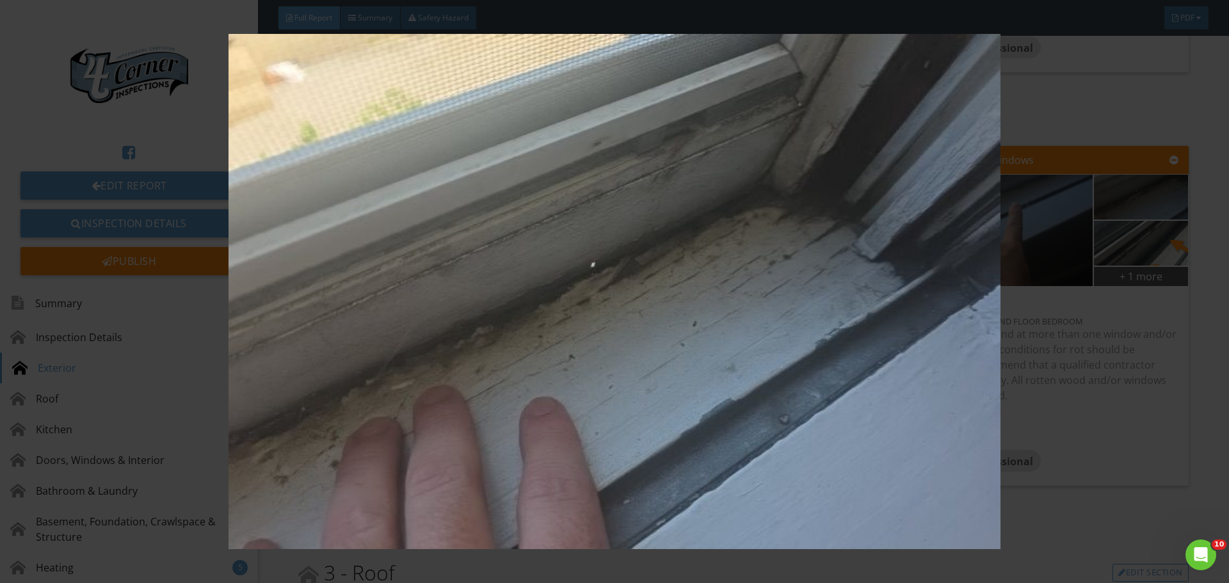
click at [766, 270] on img at bounding box center [614, 291] width 1129 height 515
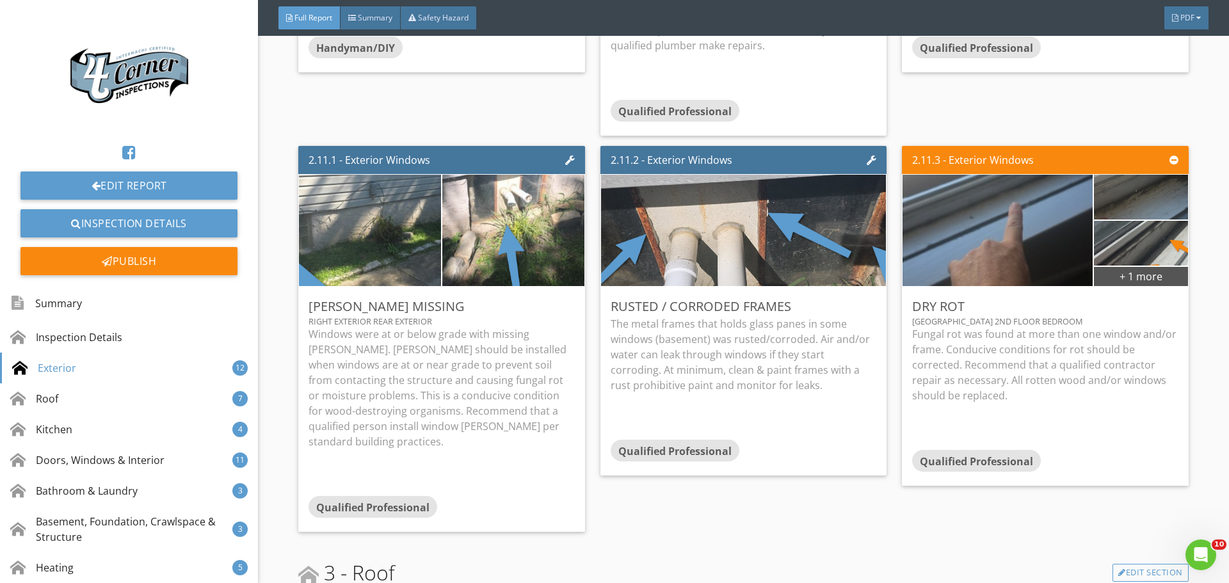
click at [766, 174] on div "2.11.2 - Exterior Windows" at bounding box center [743, 160] width 286 height 28
click at [1147, 318] on div "Edit" at bounding box center [1160, 305] width 42 height 23
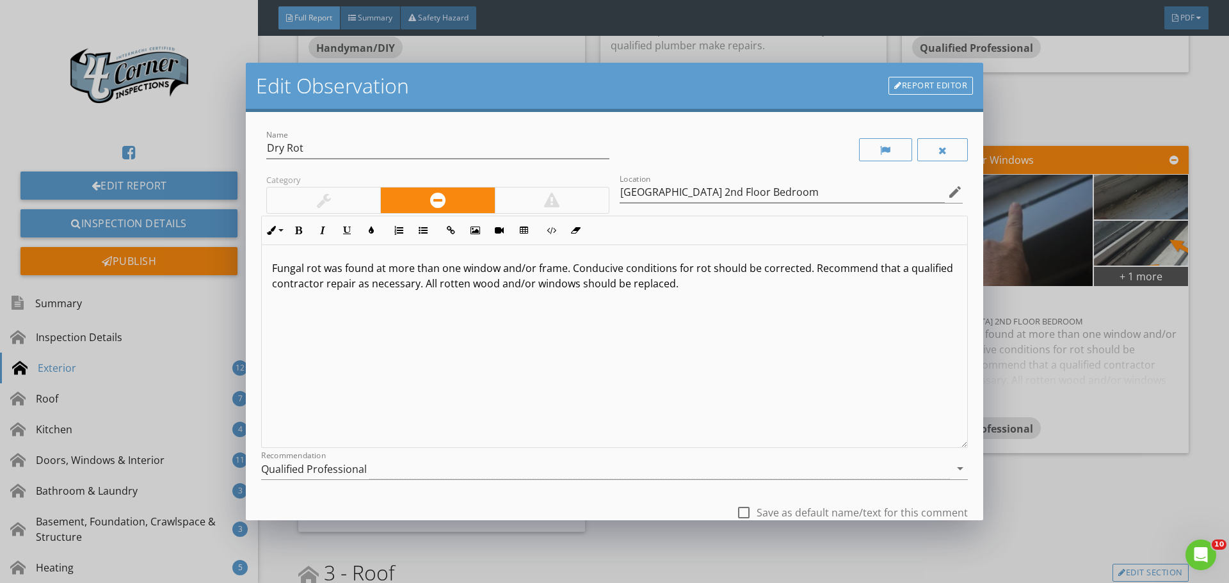
drag, startPoint x: 321, startPoint y: 266, endPoint x: 330, endPoint y: 261, distance: 10.1
click at [321, 266] on p "Fungal rot was found at more than one window and/or frame. Conducive conditions…" at bounding box center [614, 276] width 685 height 31
type textarea "<p>Fungal rot/soft wood was found at more than one window and/or frame. Conduci…"
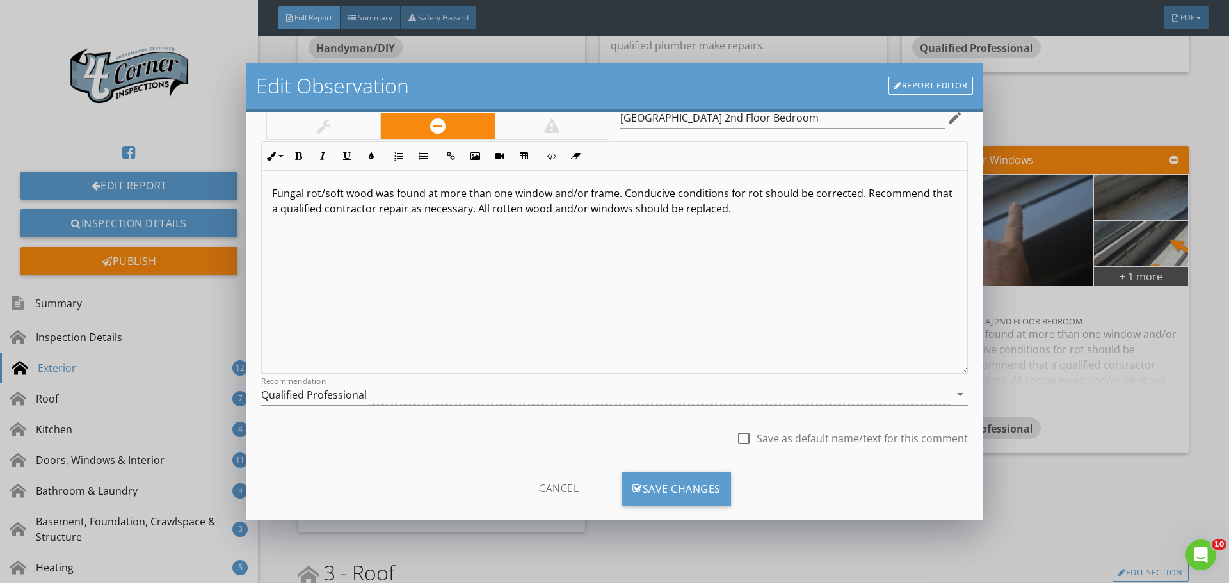
scroll to position [95, 0]
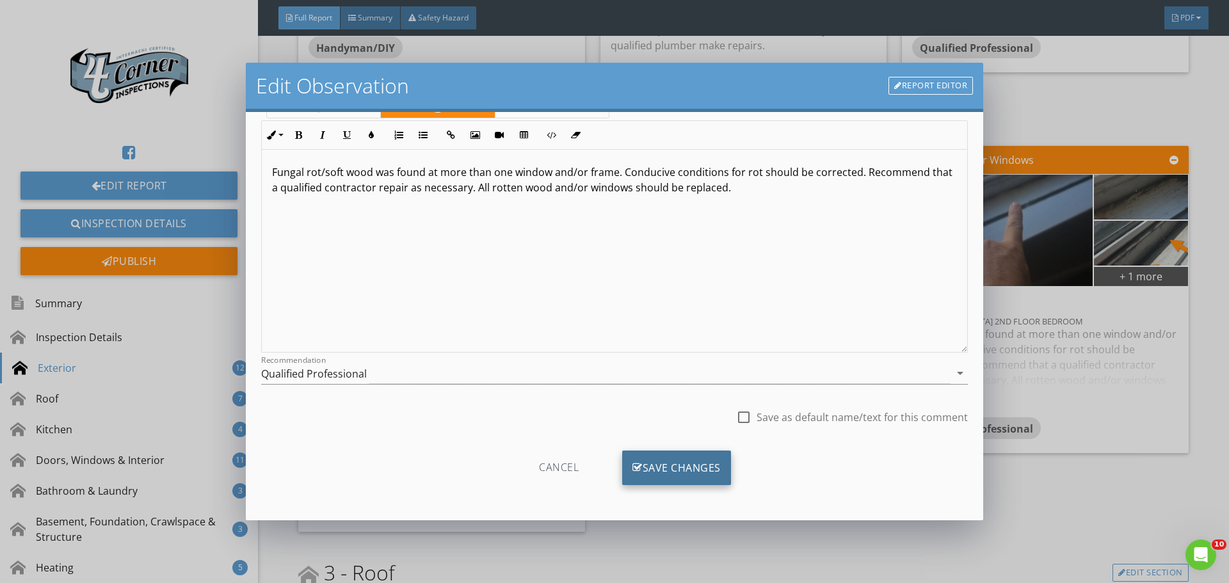
click at [654, 453] on div "Save Changes" at bounding box center [676, 468] width 109 height 35
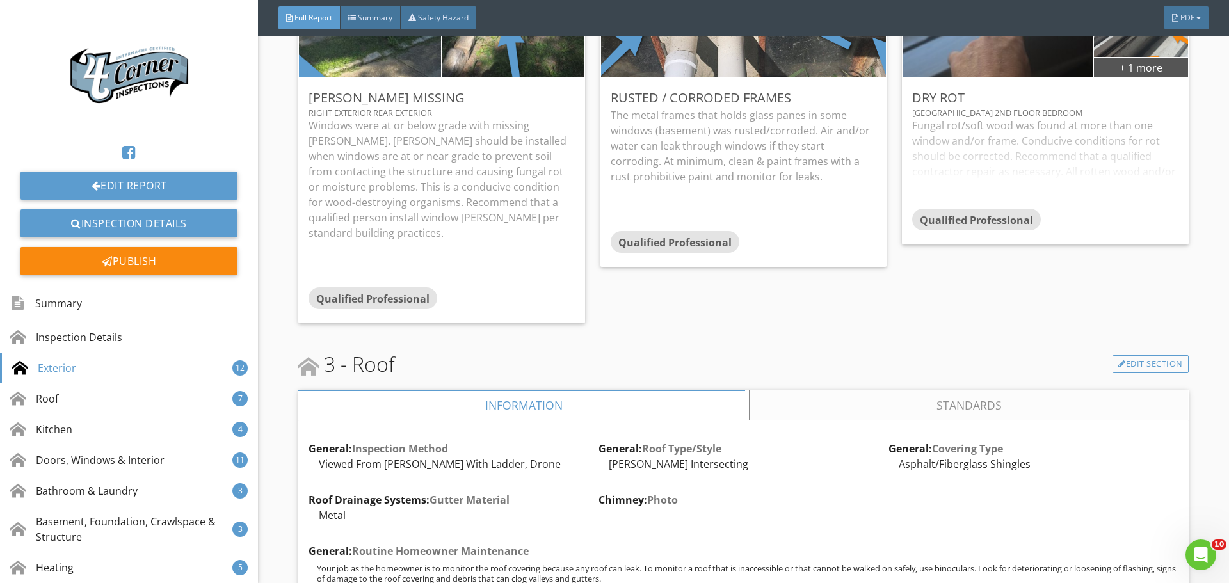
scroll to position [3457, 0]
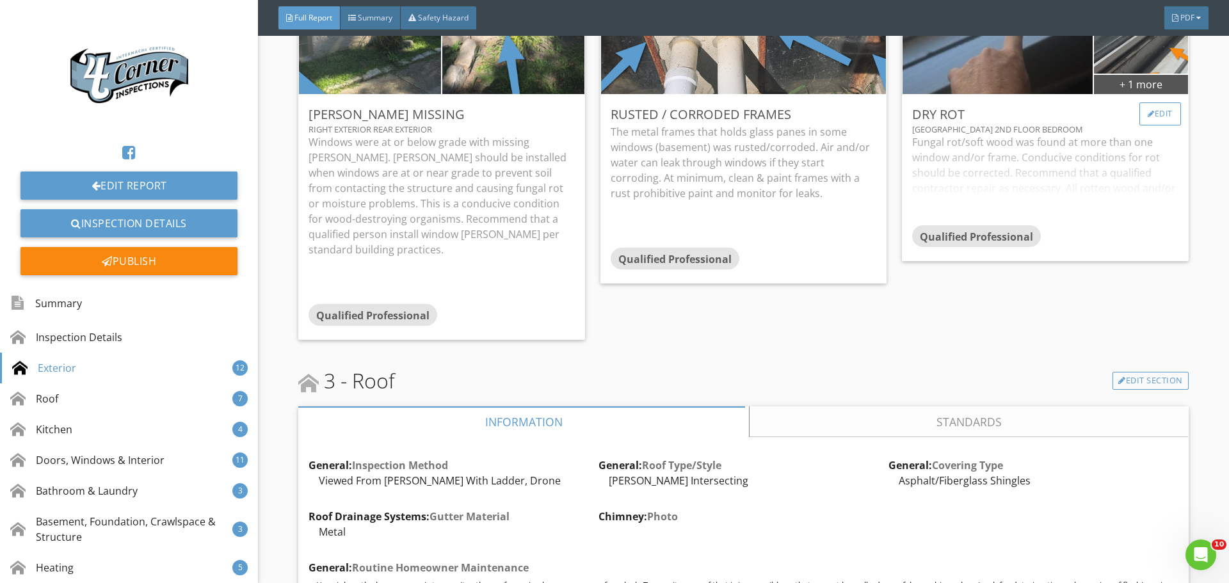
click at [1148, 118] on div at bounding box center [1151, 114] width 7 height 8
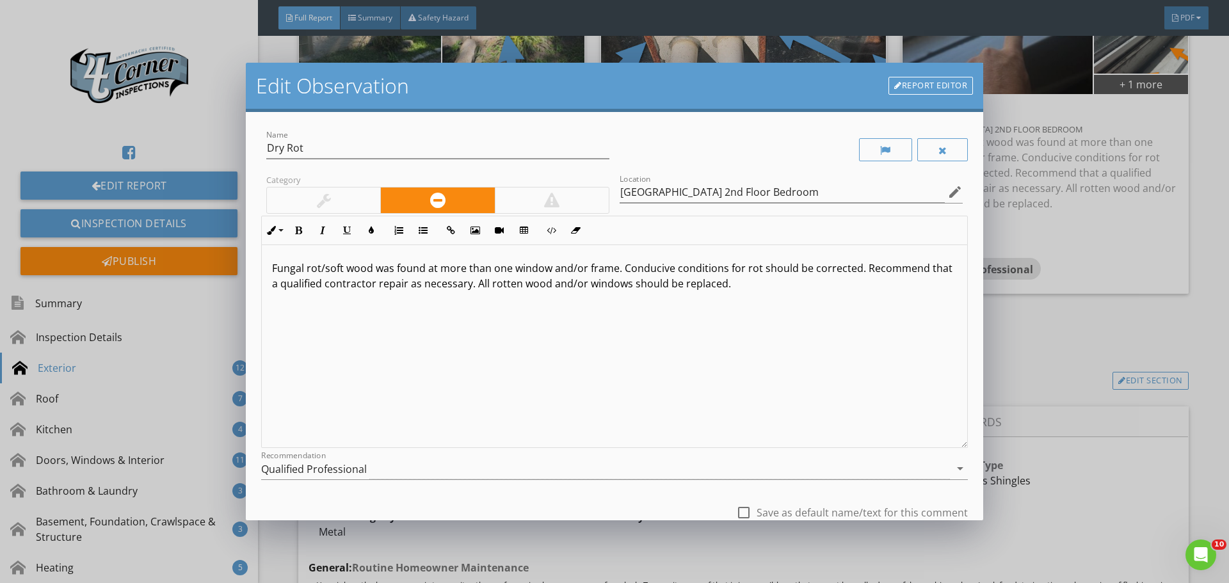
click at [932, 86] on link "Report Editor" at bounding box center [931, 86] width 85 height 18
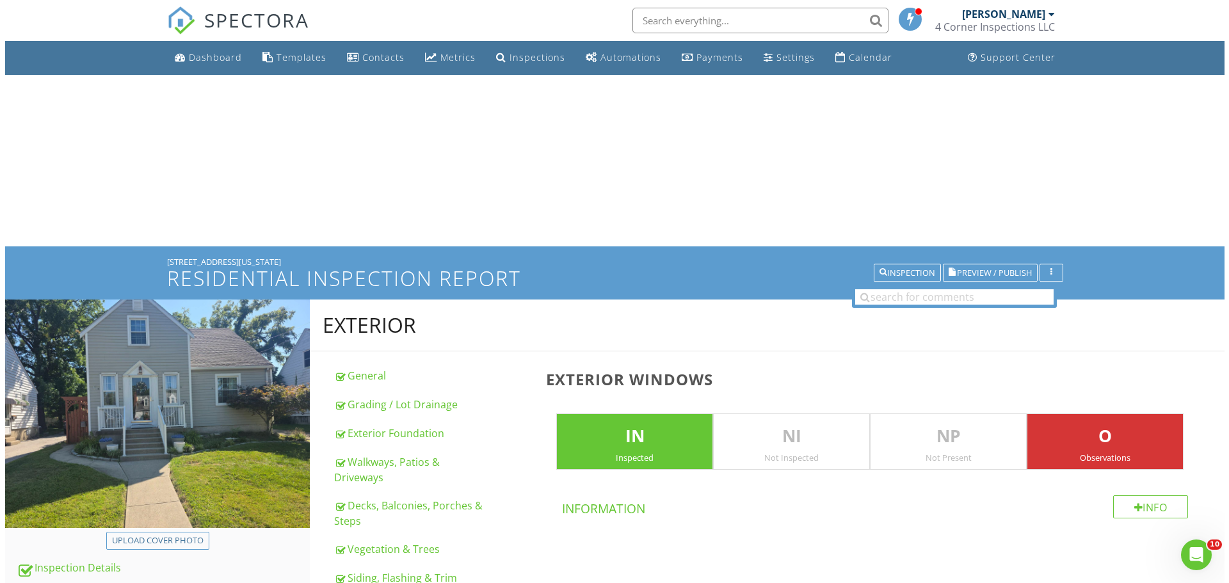
scroll to position [1770, 0]
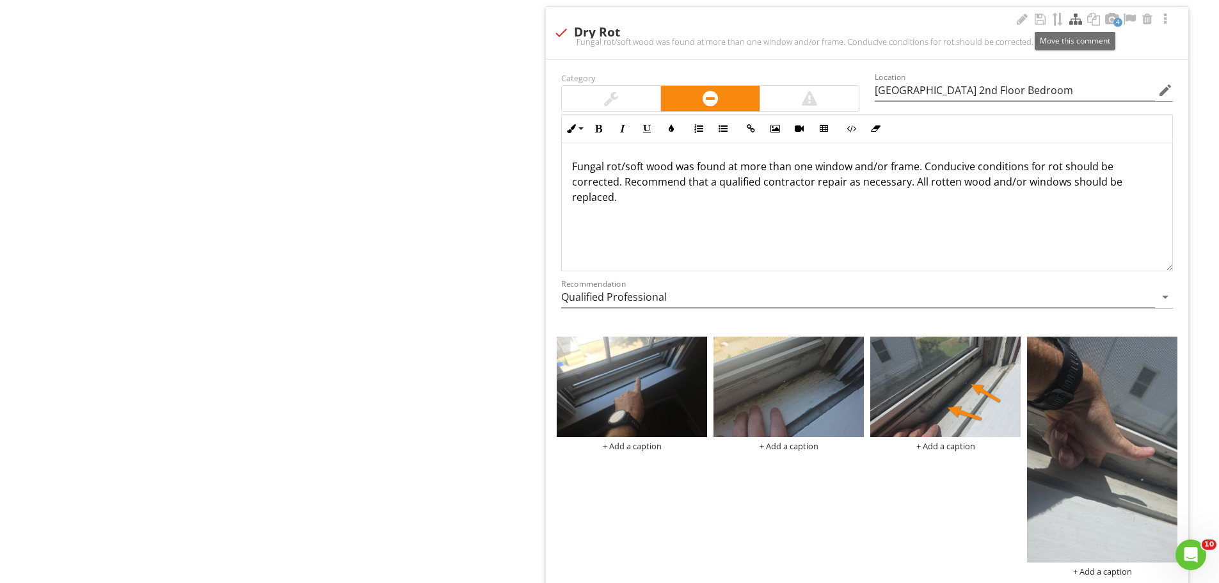
click at [1070, 22] on div at bounding box center [1075, 19] width 15 height 13
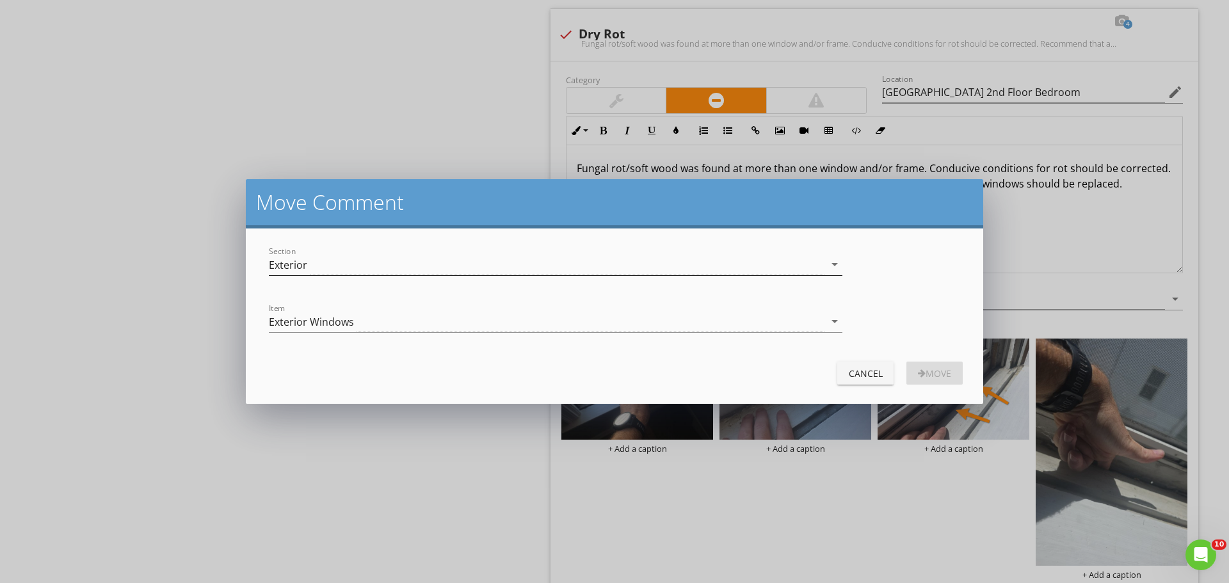
click at [286, 260] on div "Exterior" at bounding box center [288, 265] width 38 height 12
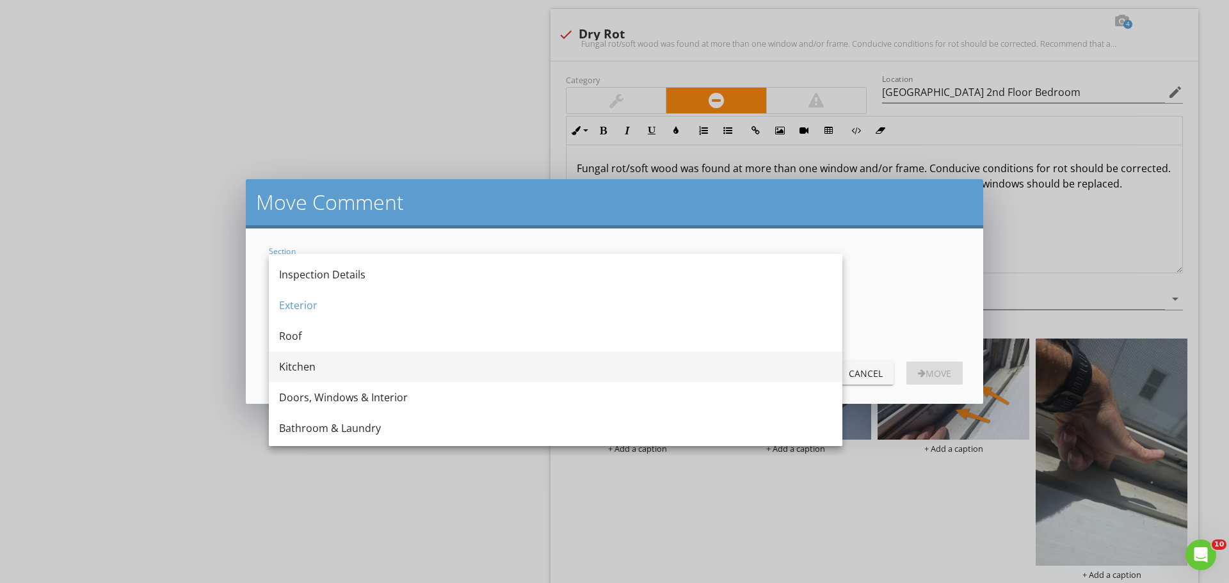
scroll to position [64, 0]
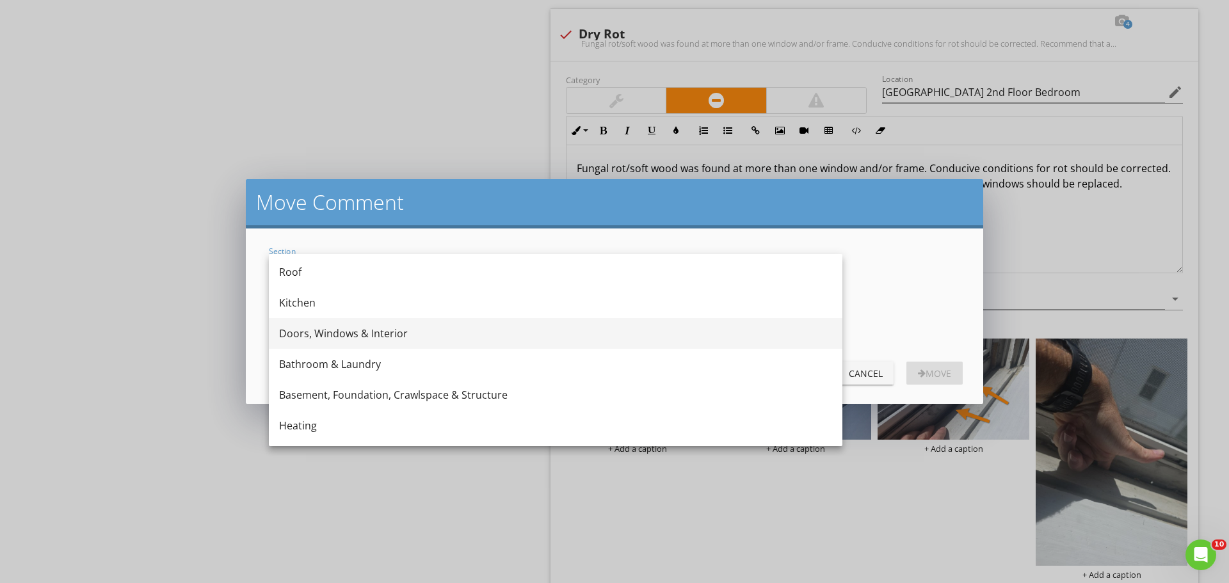
click at [308, 343] on div "Doors, Windows & Interior" at bounding box center [555, 333] width 553 height 31
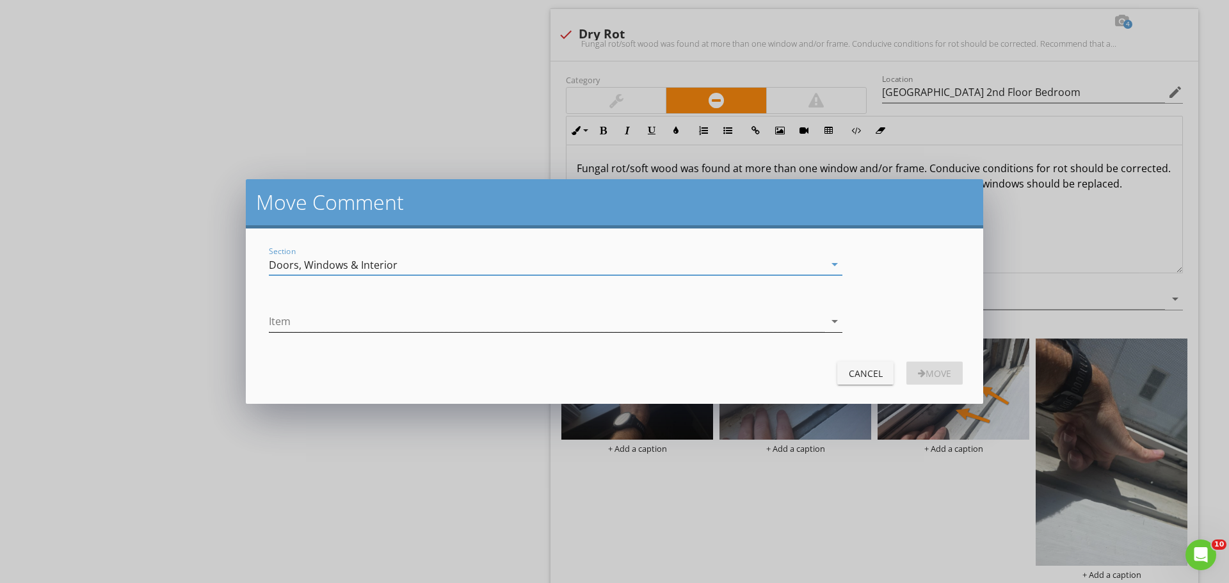
click at [302, 314] on div at bounding box center [547, 321] width 556 height 21
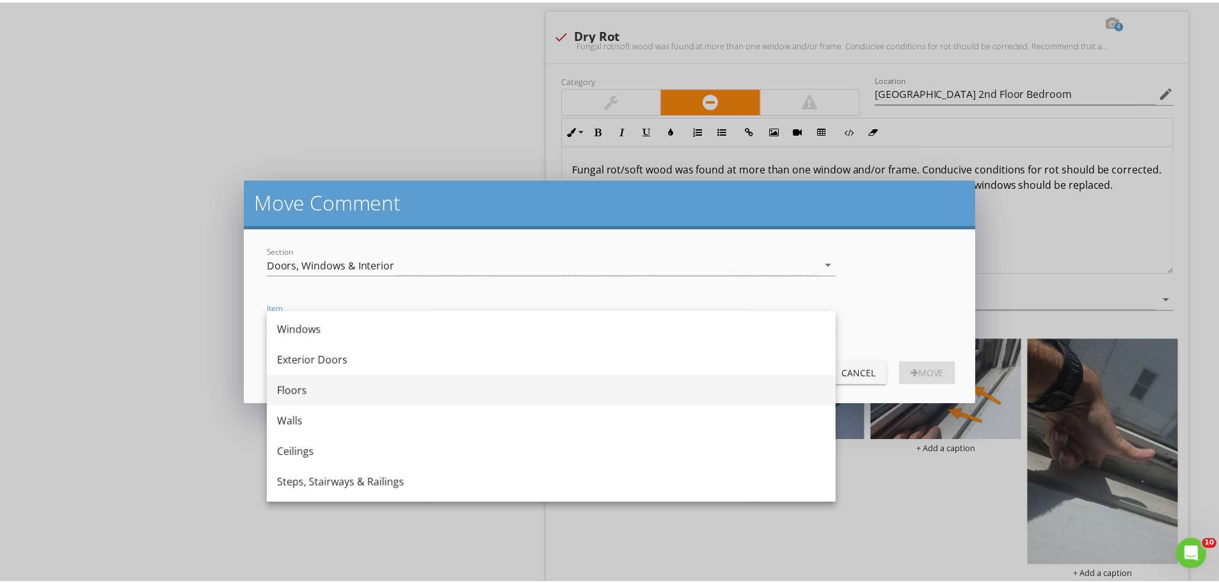
scroll to position [0, 0]
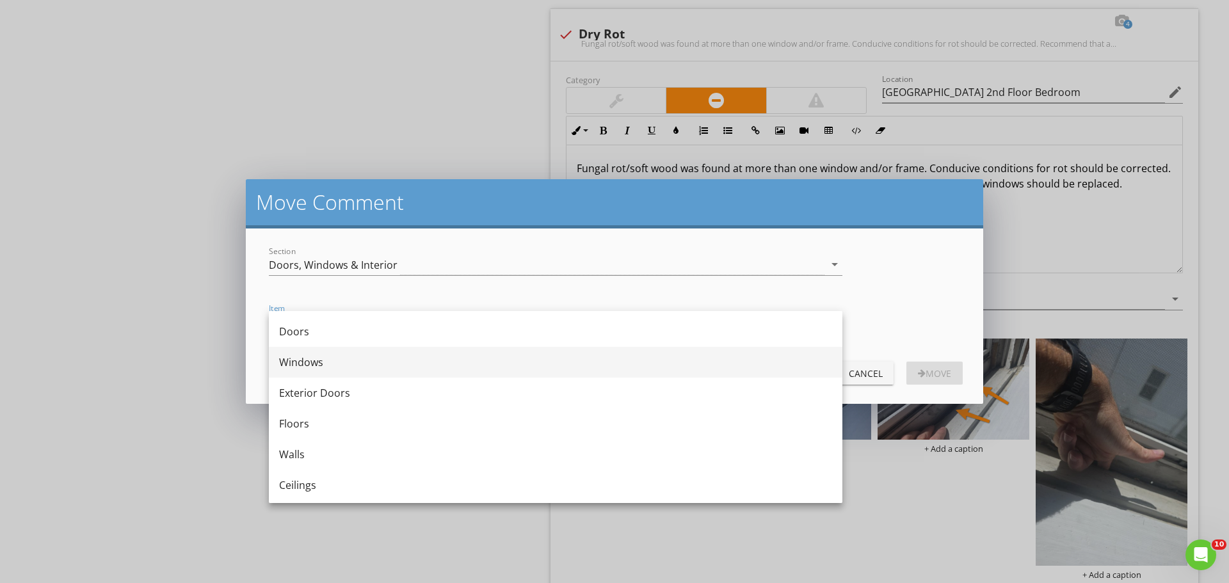
click at [316, 366] on div "Windows" at bounding box center [555, 362] width 553 height 15
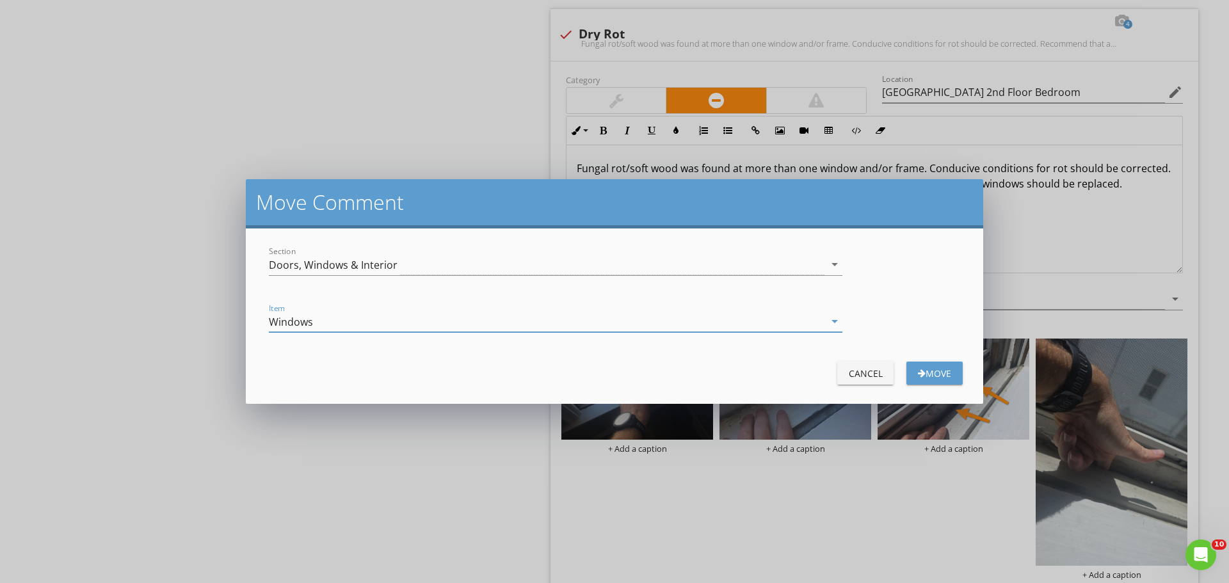
click at [929, 372] on div "Move" at bounding box center [935, 373] width 36 height 13
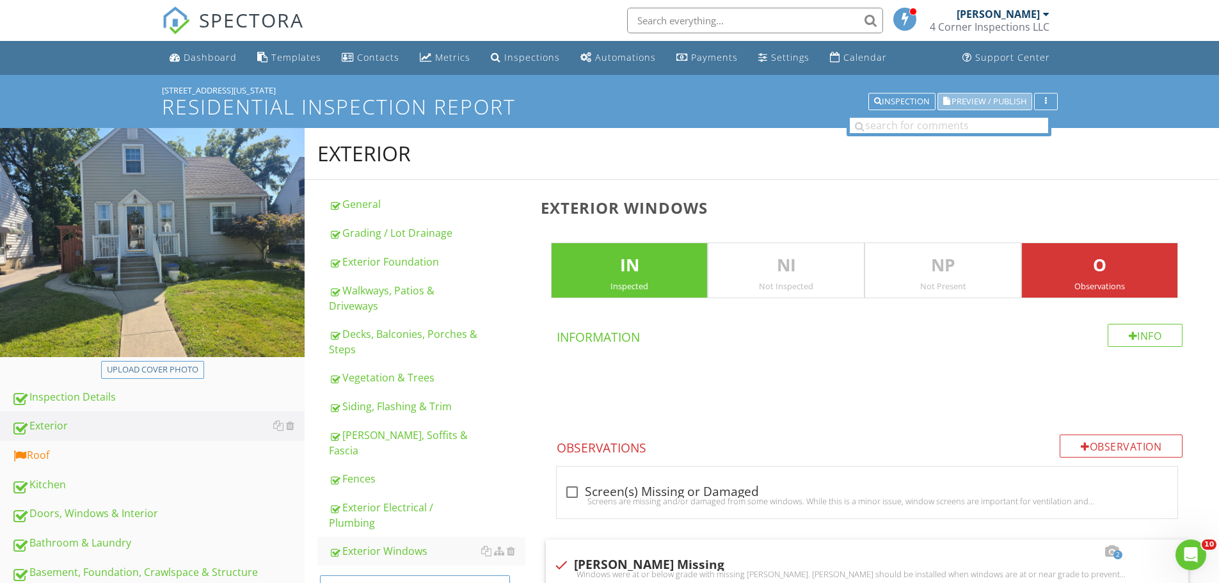
click at [960, 100] on span "Preview / Publish" at bounding box center [989, 101] width 75 height 8
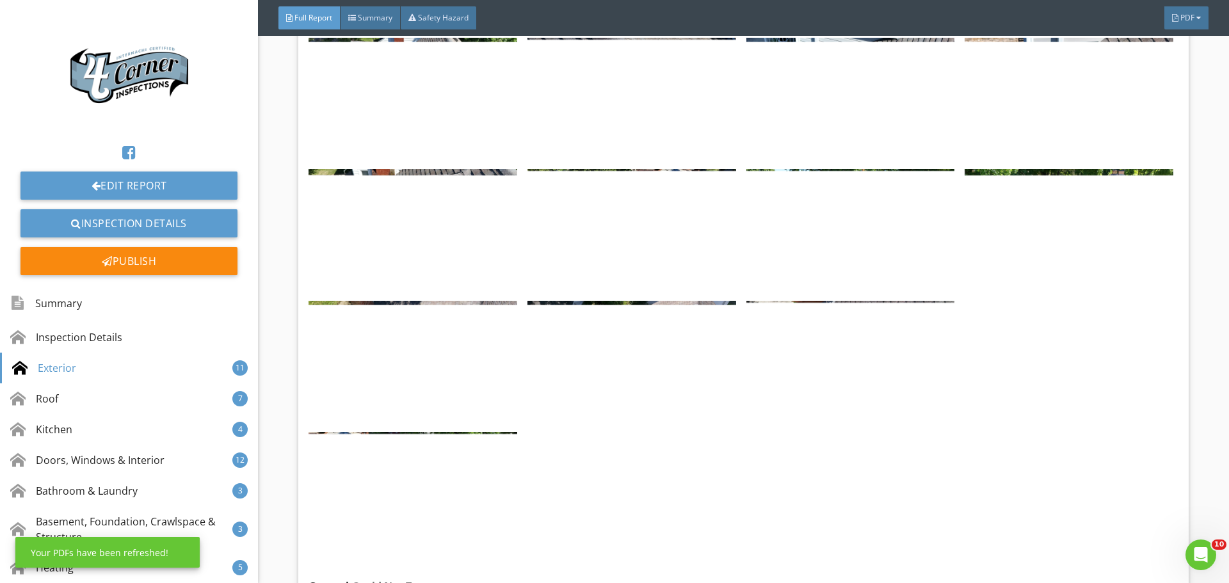
scroll to position [3841, 0]
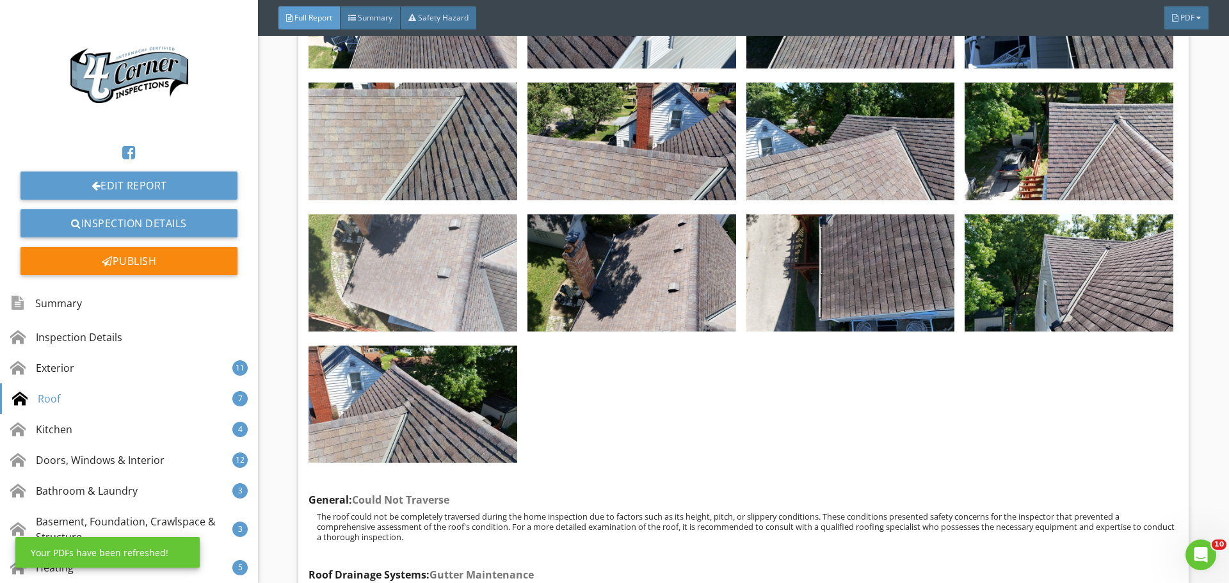
click at [456, 332] on img at bounding box center [413, 272] width 209 height 117
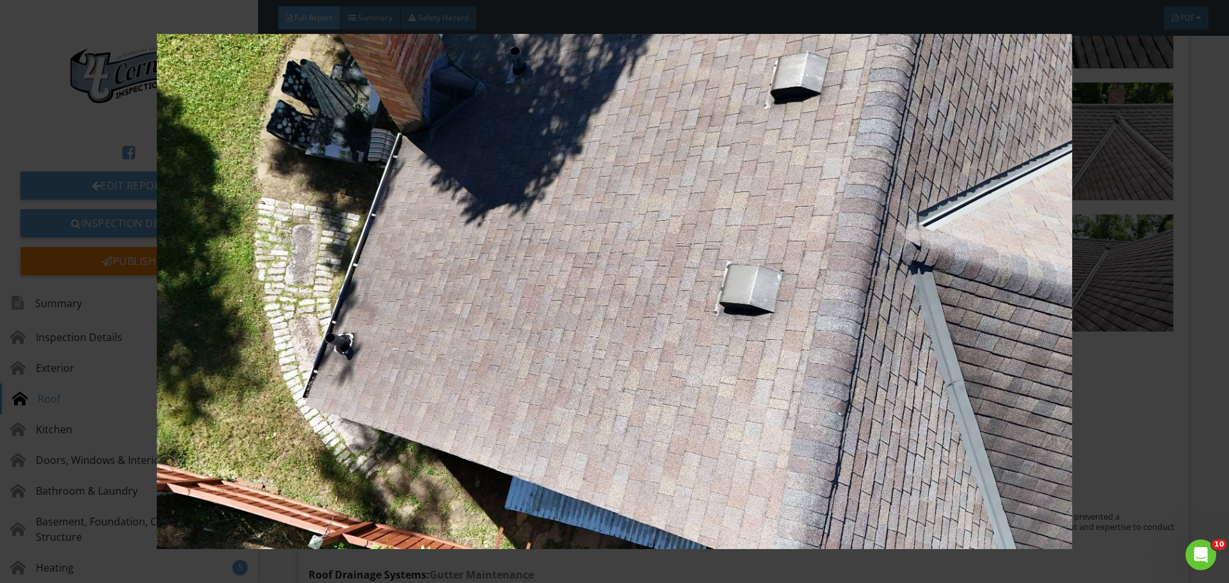
click at [456, 334] on img at bounding box center [614, 291] width 1129 height 515
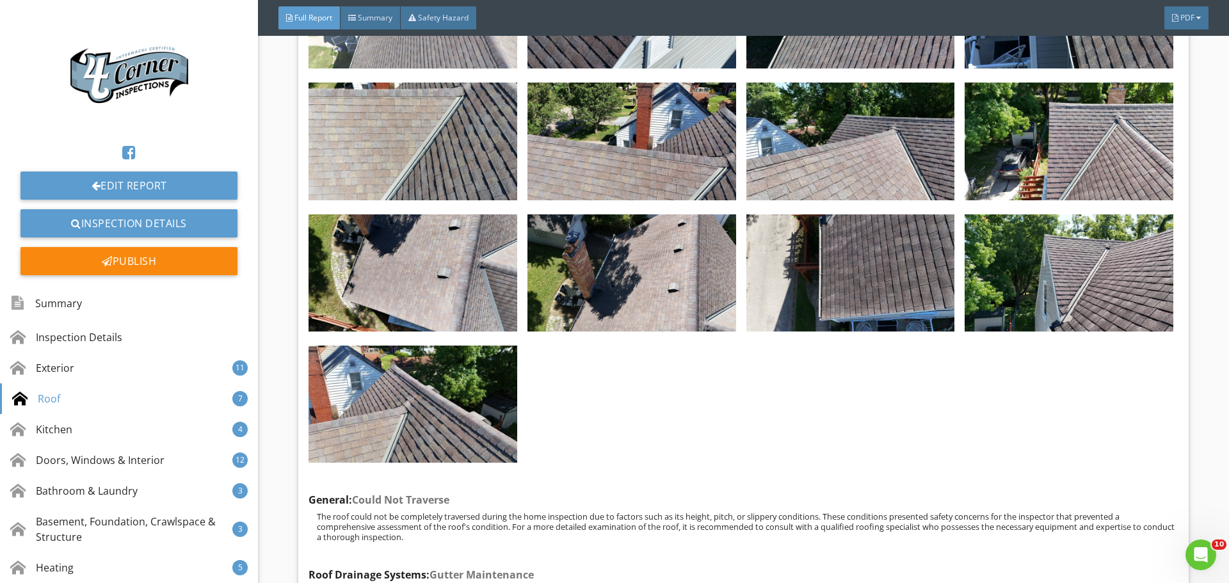
click at [459, 68] on img at bounding box center [413, 9] width 209 height 117
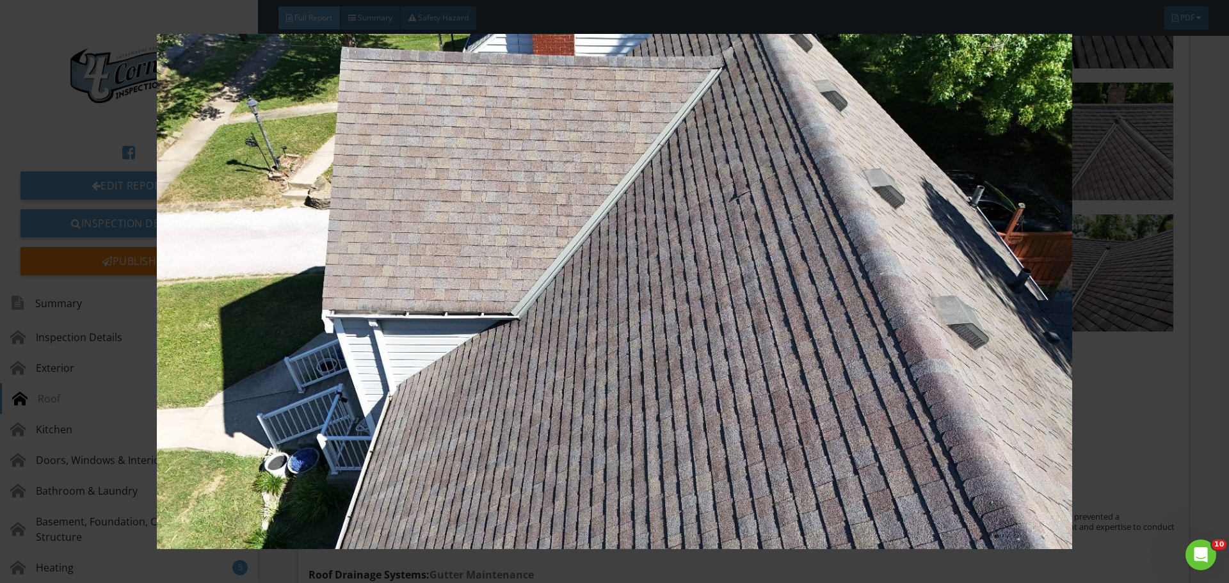
click at [458, 108] on img at bounding box center [614, 291] width 1129 height 515
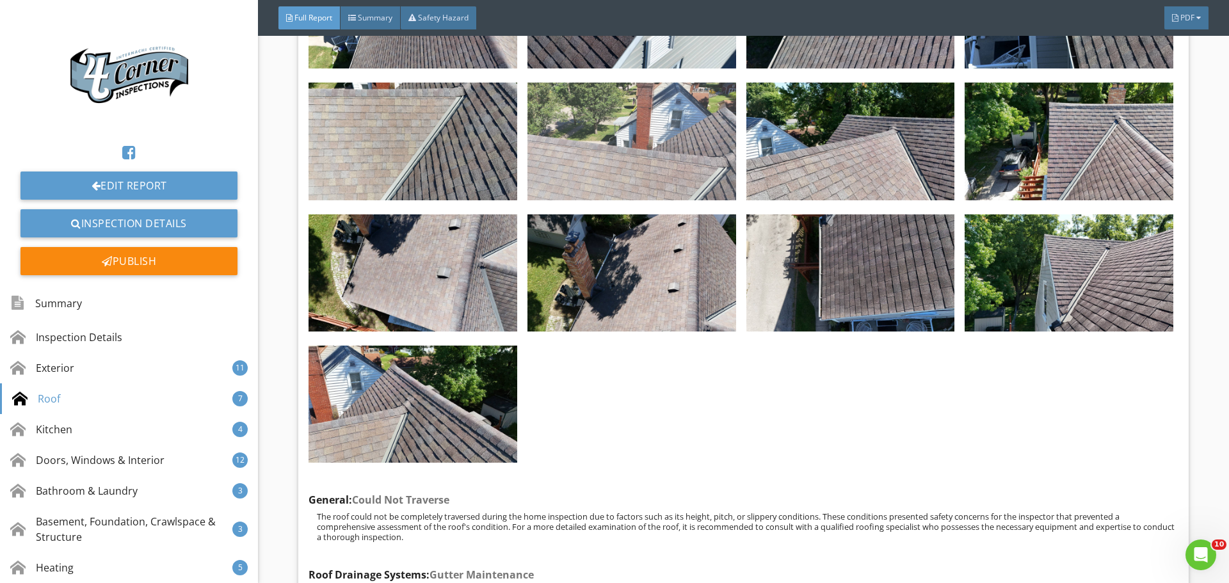
click at [631, 200] on img at bounding box center [631, 141] width 209 height 117
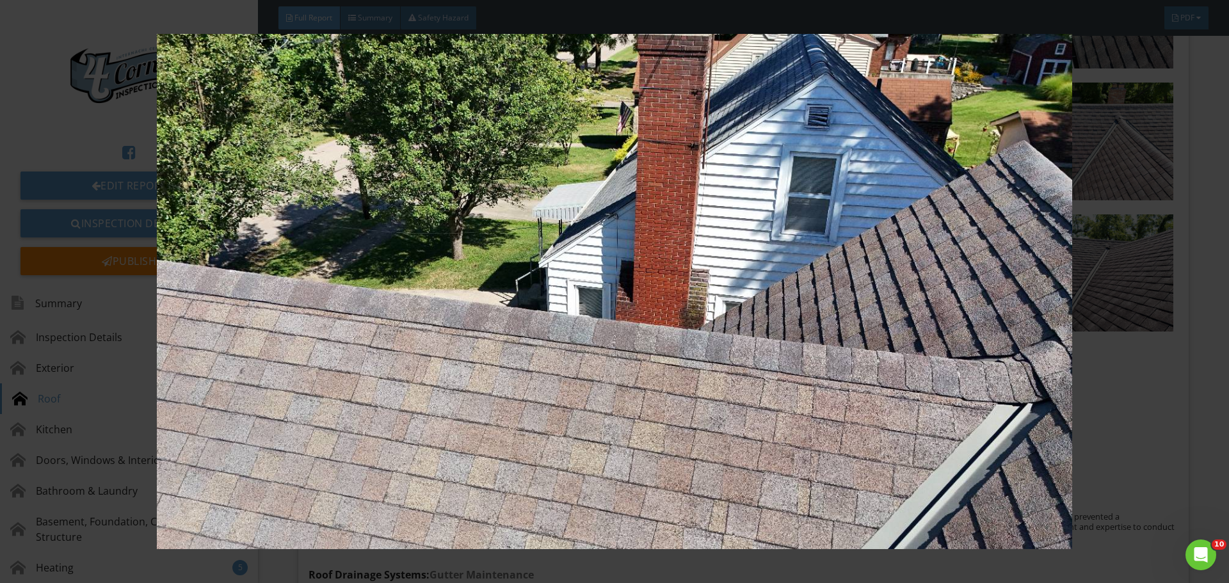
click at [631, 225] on img at bounding box center [614, 291] width 1129 height 515
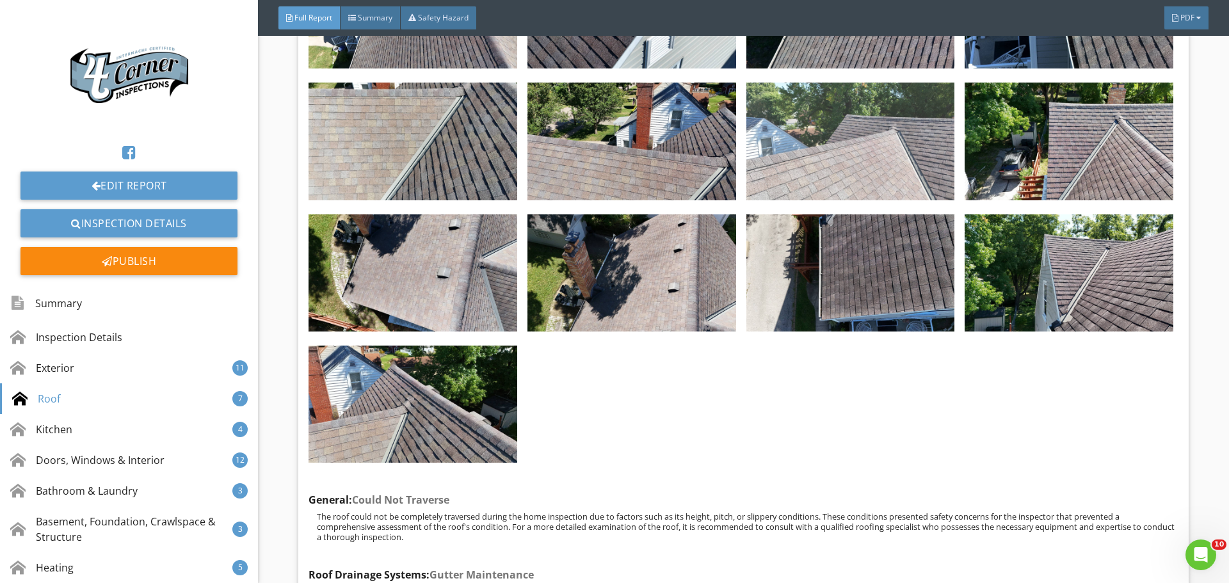
click at [834, 200] on img at bounding box center [850, 141] width 209 height 117
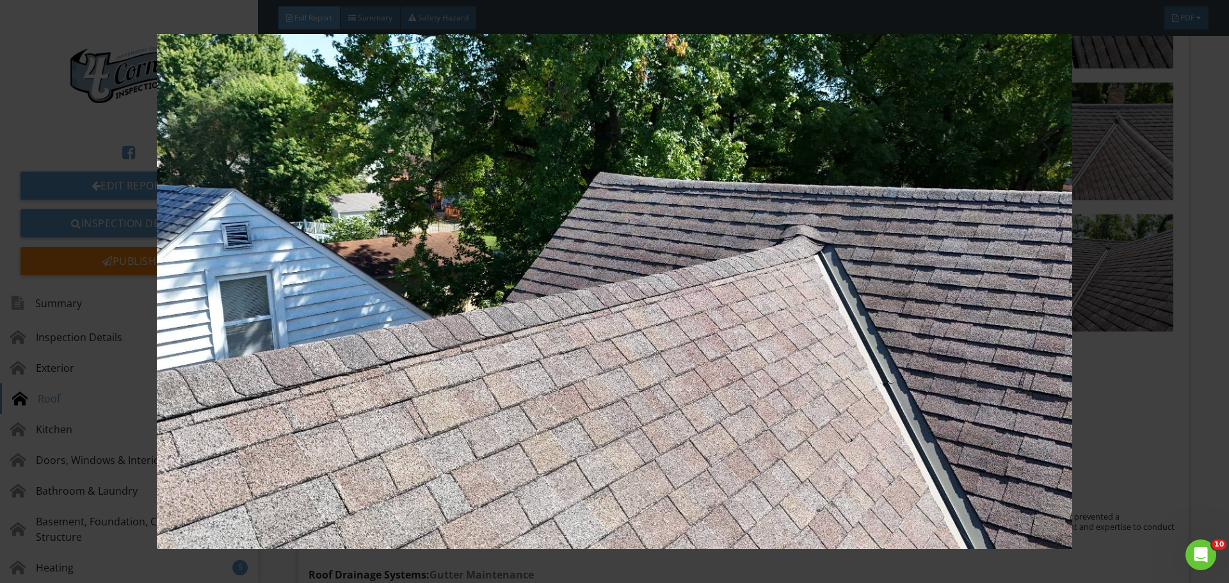
click at [834, 239] on img at bounding box center [614, 291] width 1129 height 515
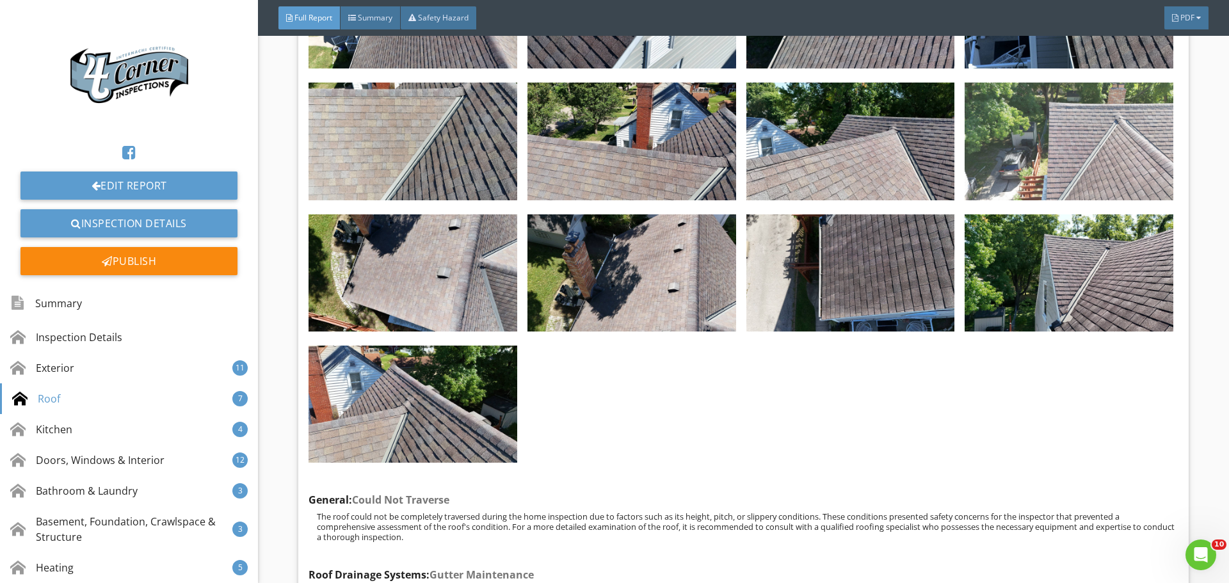
click at [1064, 200] on img at bounding box center [1069, 141] width 209 height 117
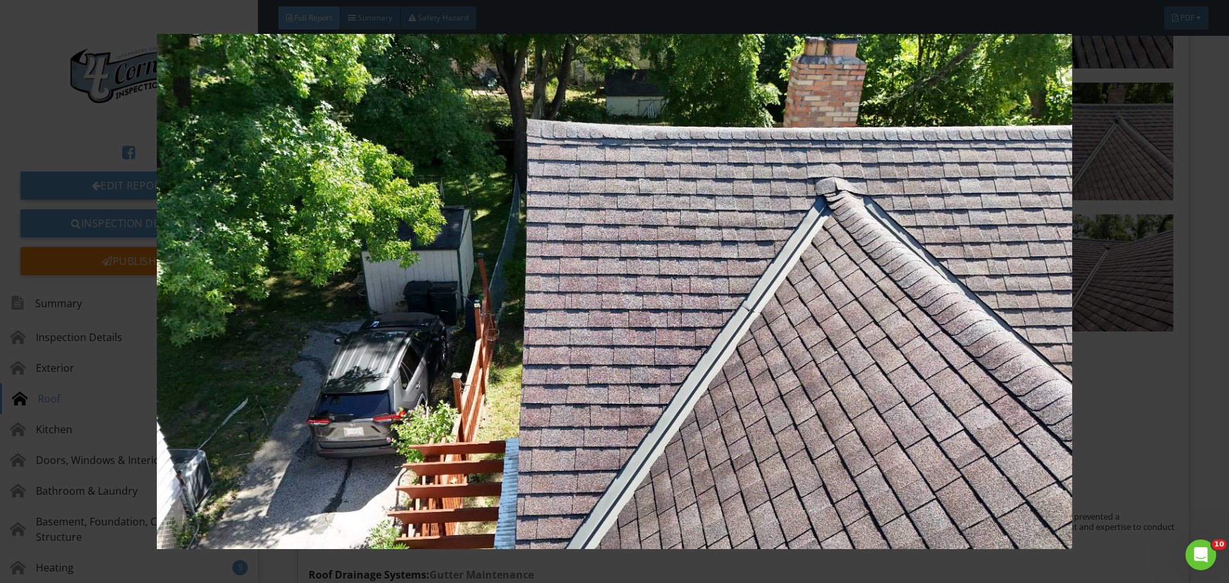
click at [1055, 272] on img at bounding box center [614, 291] width 1129 height 515
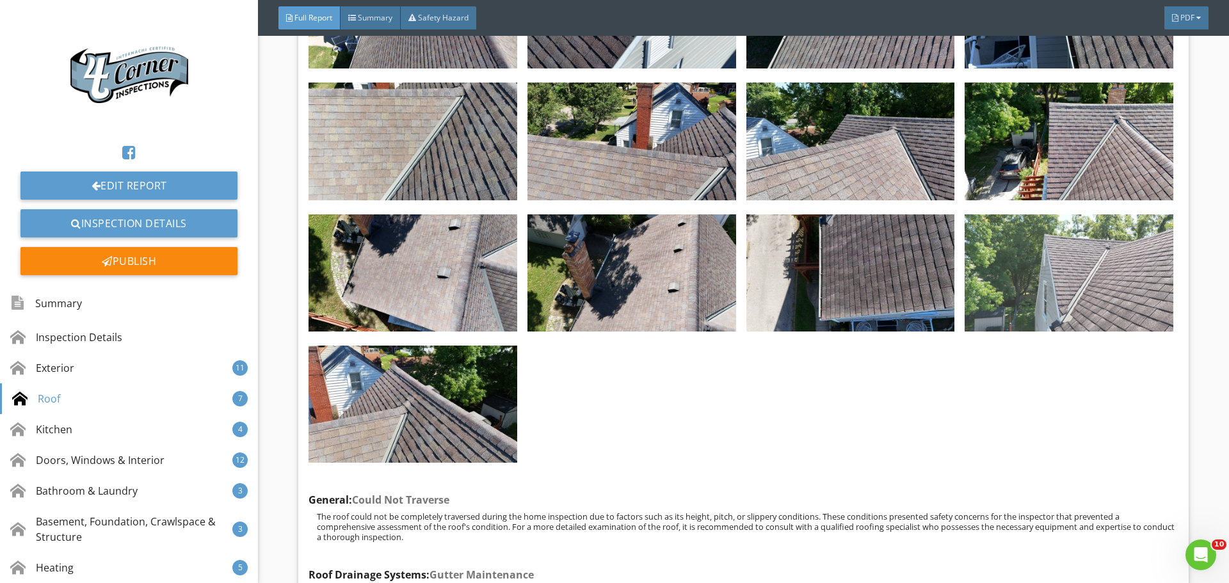
click at [1043, 332] on img at bounding box center [1069, 272] width 209 height 117
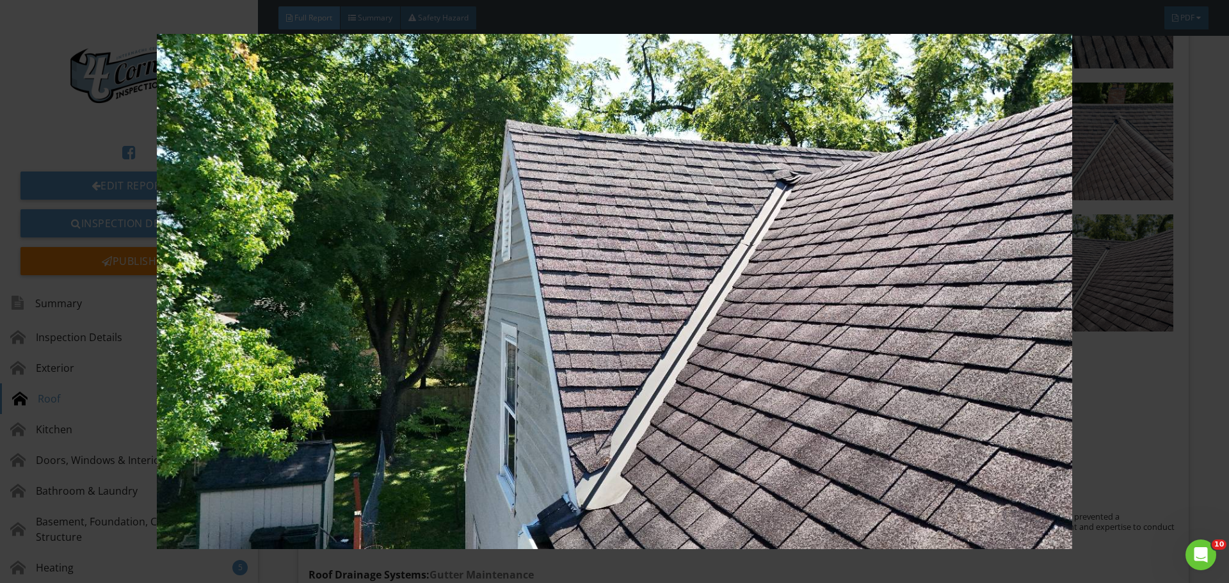
click at [1042, 341] on img at bounding box center [614, 291] width 1129 height 515
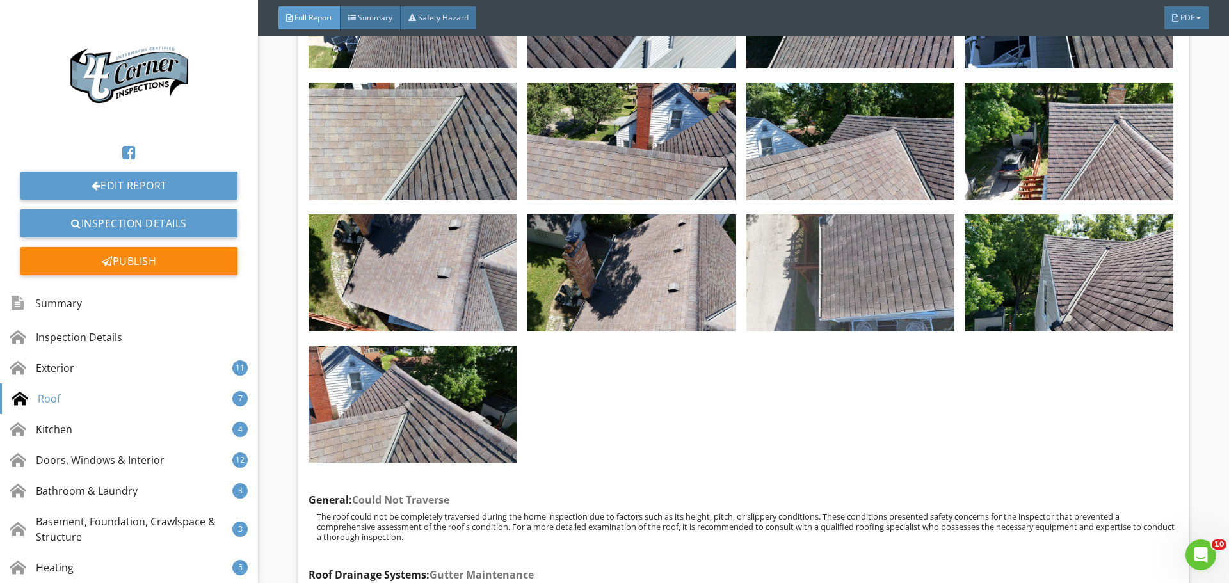
click at [890, 332] on img at bounding box center [850, 272] width 209 height 117
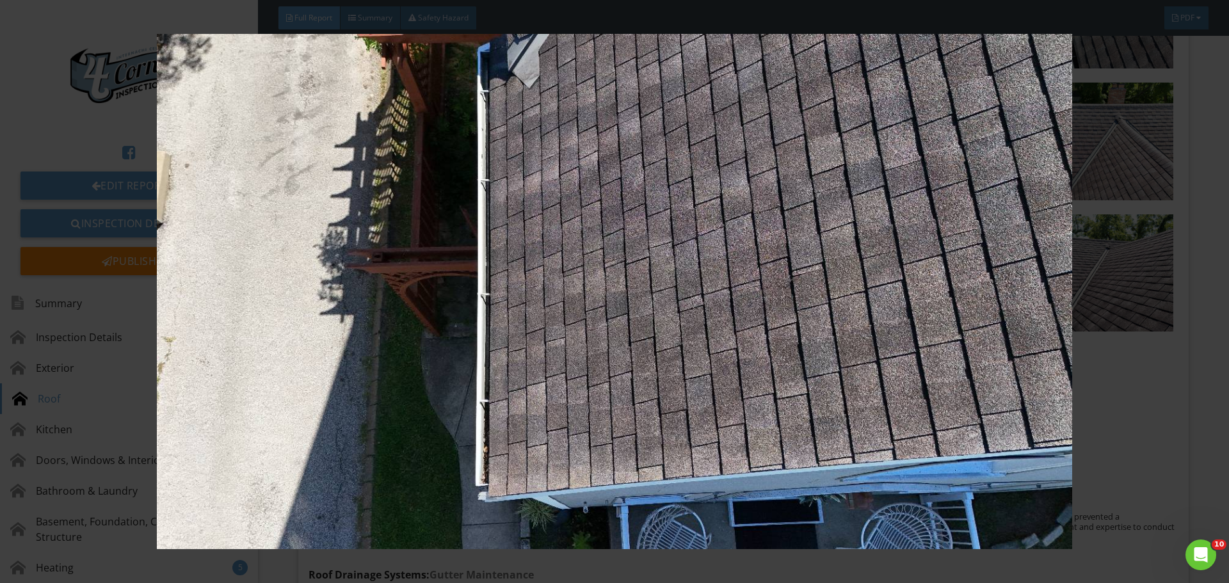
click at [890, 359] on img at bounding box center [614, 291] width 1129 height 515
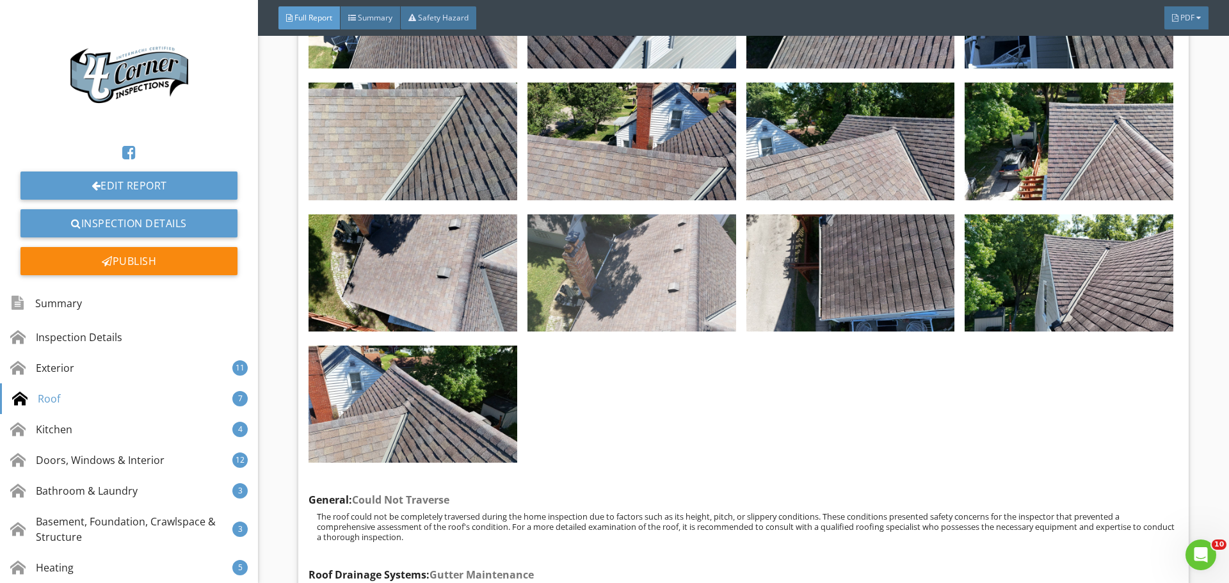
click at [627, 332] on img at bounding box center [631, 272] width 209 height 117
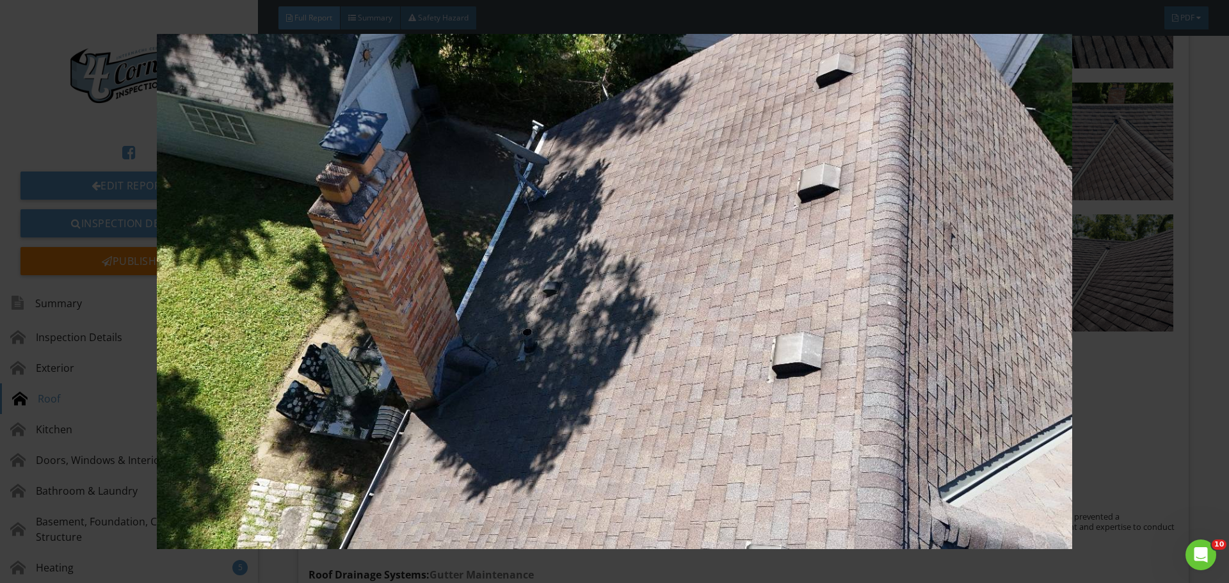
click at [627, 371] on img at bounding box center [614, 291] width 1129 height 515
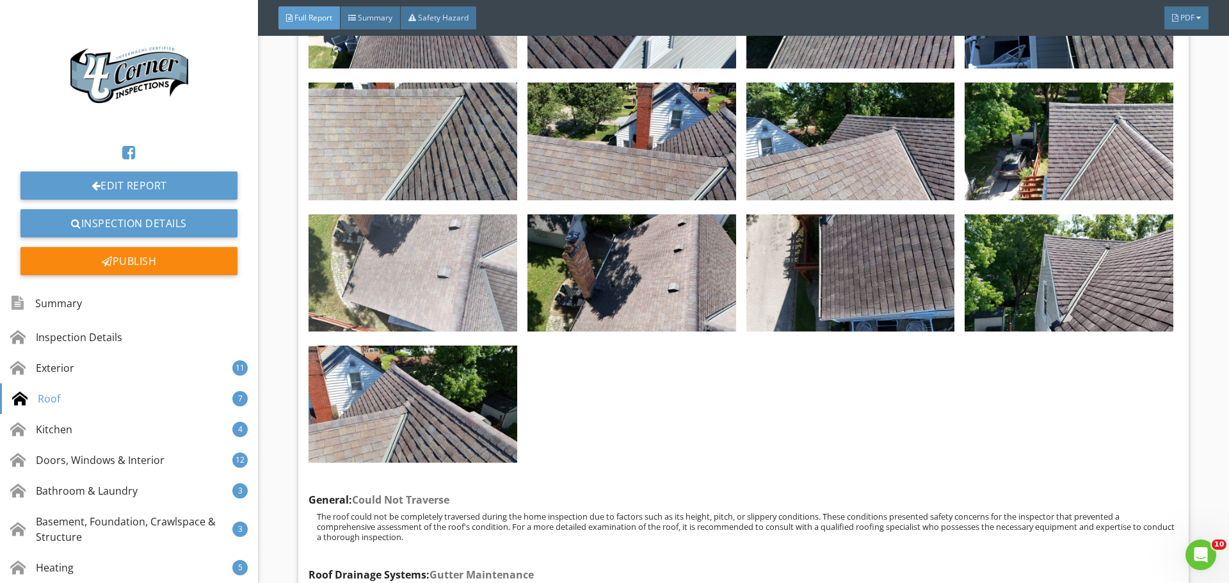
click at [456, 332] on img at bounding box center [413, 272] width 209 height 117
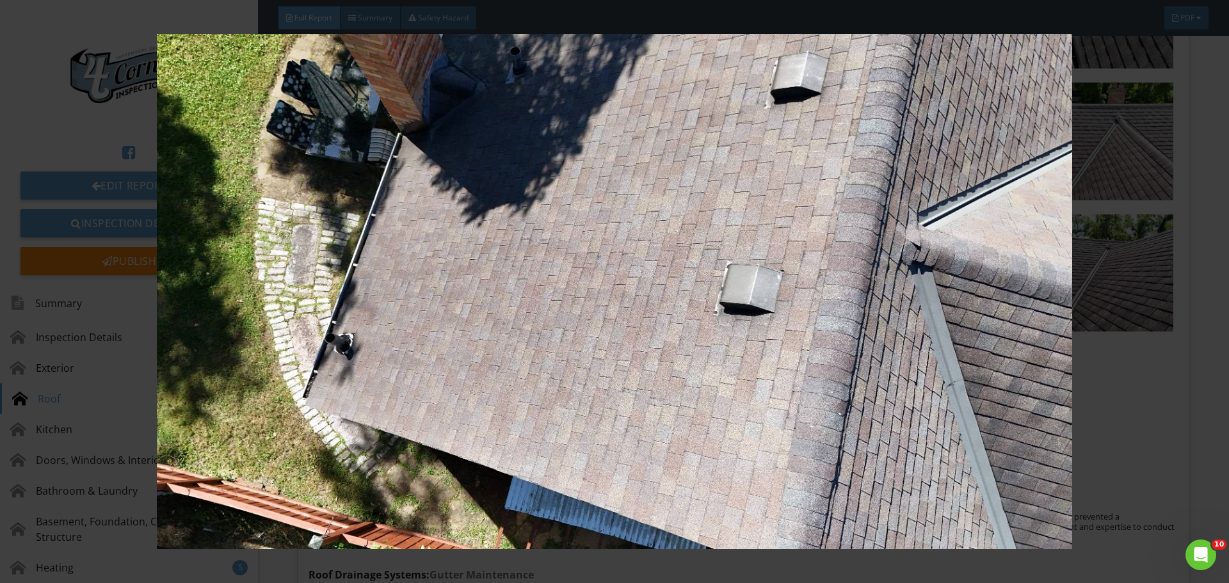
click at [456, 366] on img at bounding box center [614, 291] width 1129 height 515
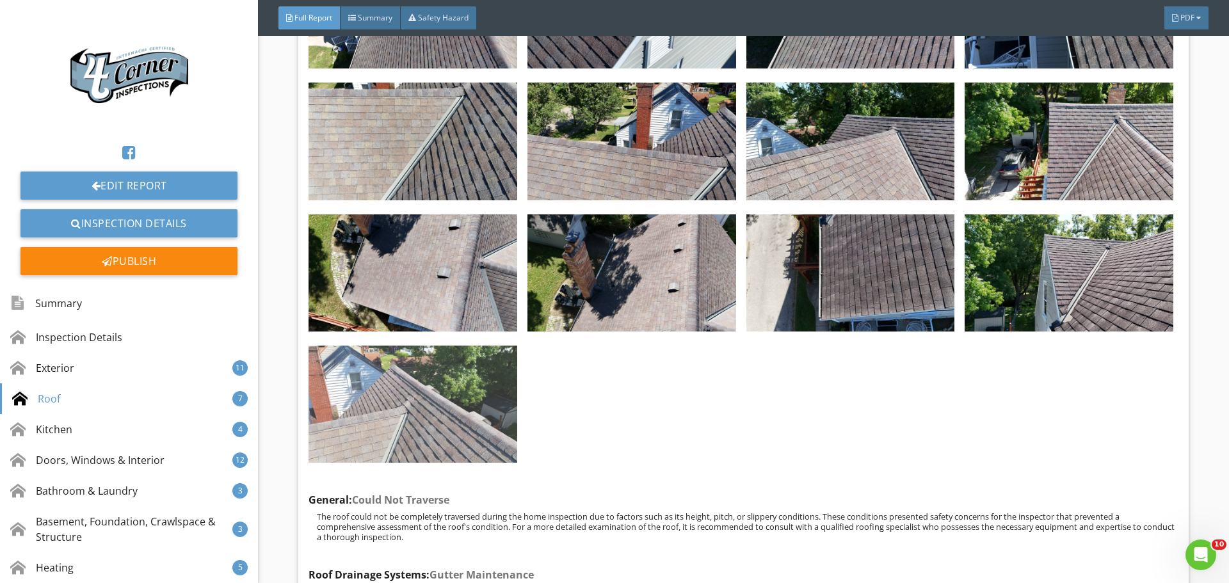
click at [350, 463] on img at bounding box center [413, 404] width 209 height 117
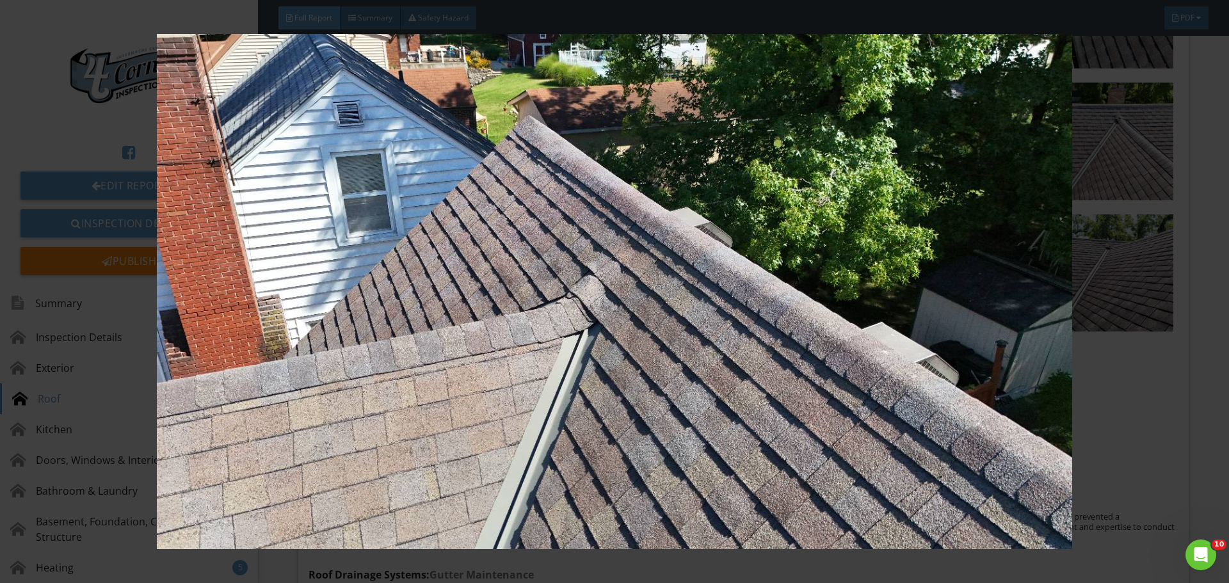
click at [350, 486] on img at bounding box center [614, 291] width 1129 height 515
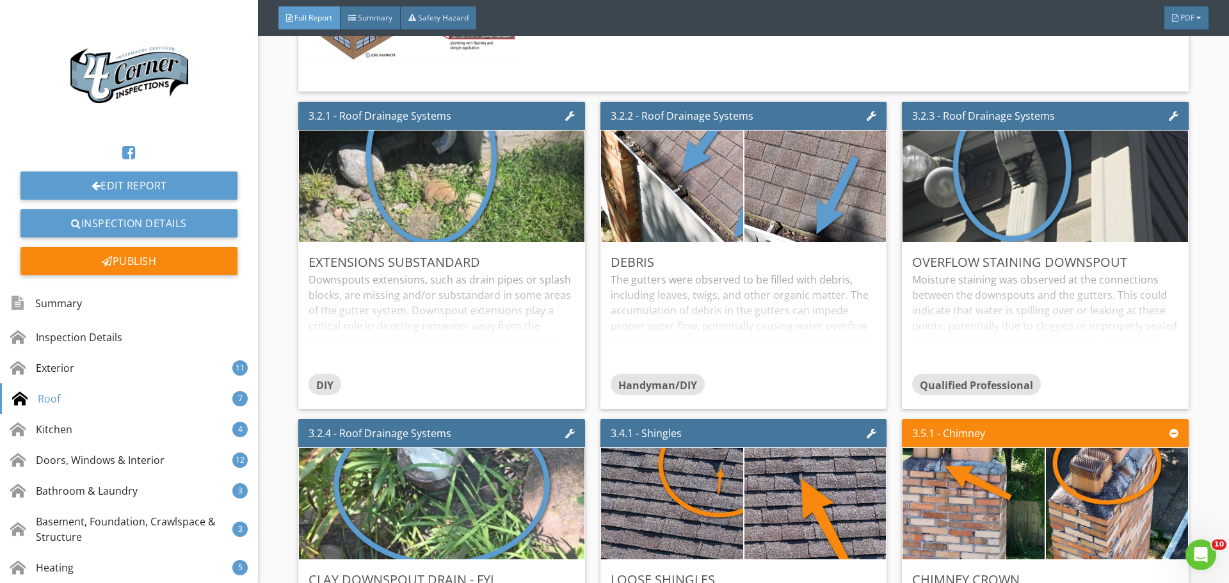
scroll to position [4929, 0]
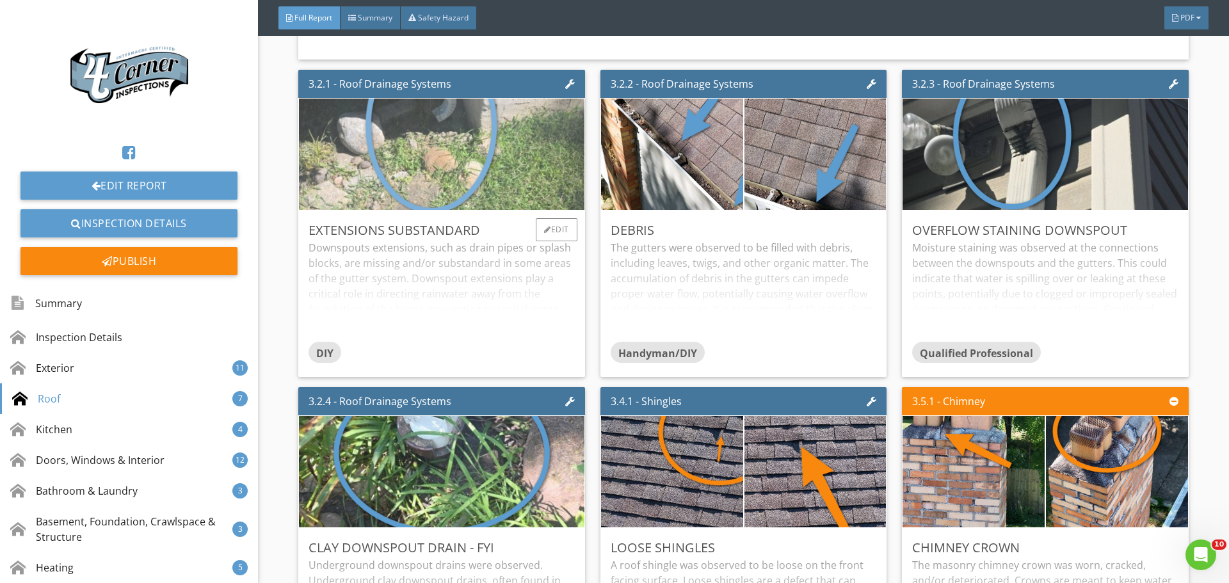
click at [454, 219] on img at bounding box center [442, 154] width 418 height 278
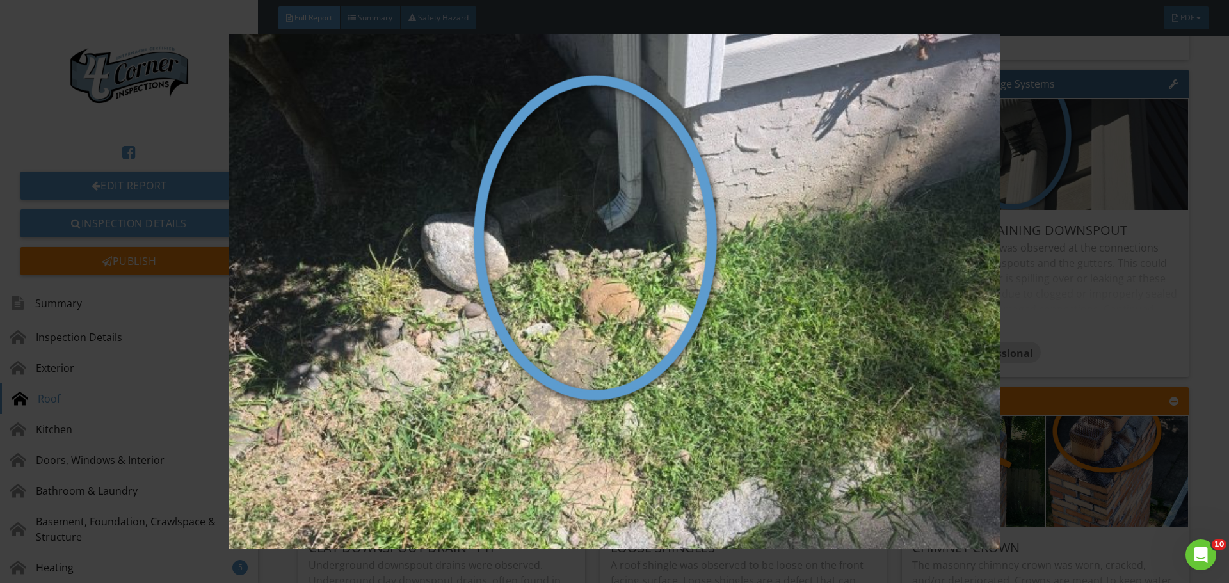
click at [454, 219] on img at bounding box center [614, 291] width 1129 height 515
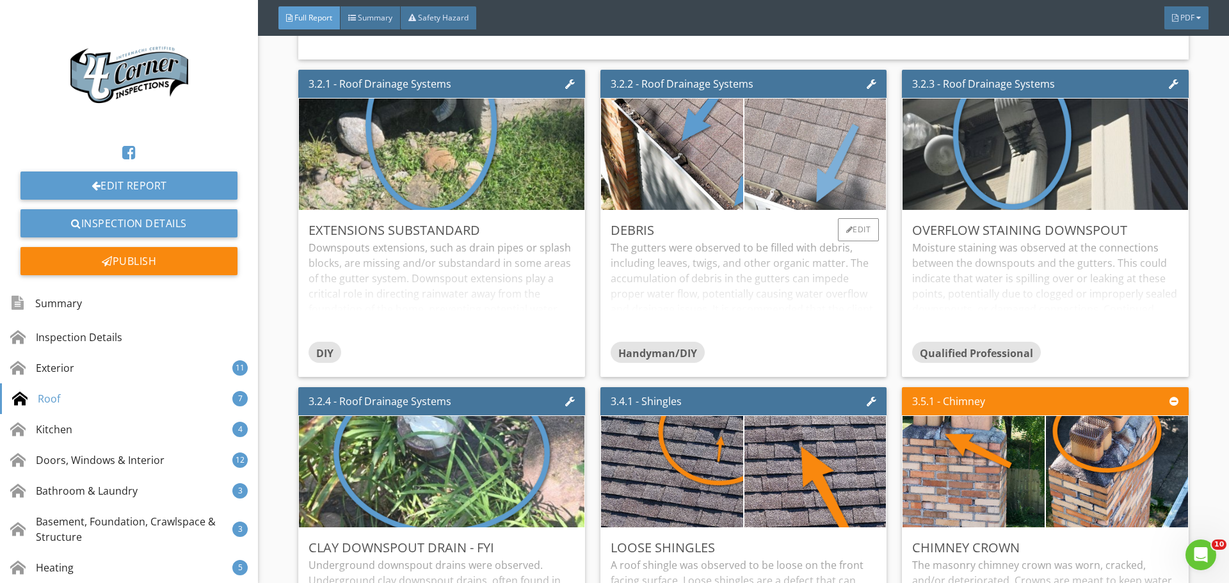
click at [740, 255] on img at bounding box center [815, 155] width 355 height 200
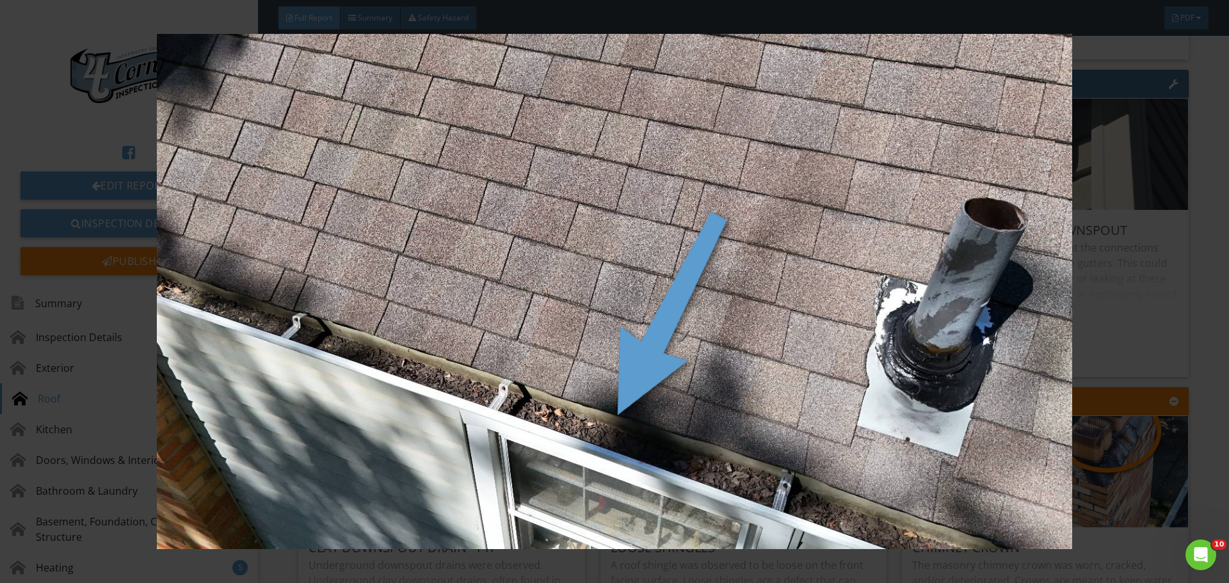
click at [740, 264] on img at bounding box center [614, 291] width 1129 height 515
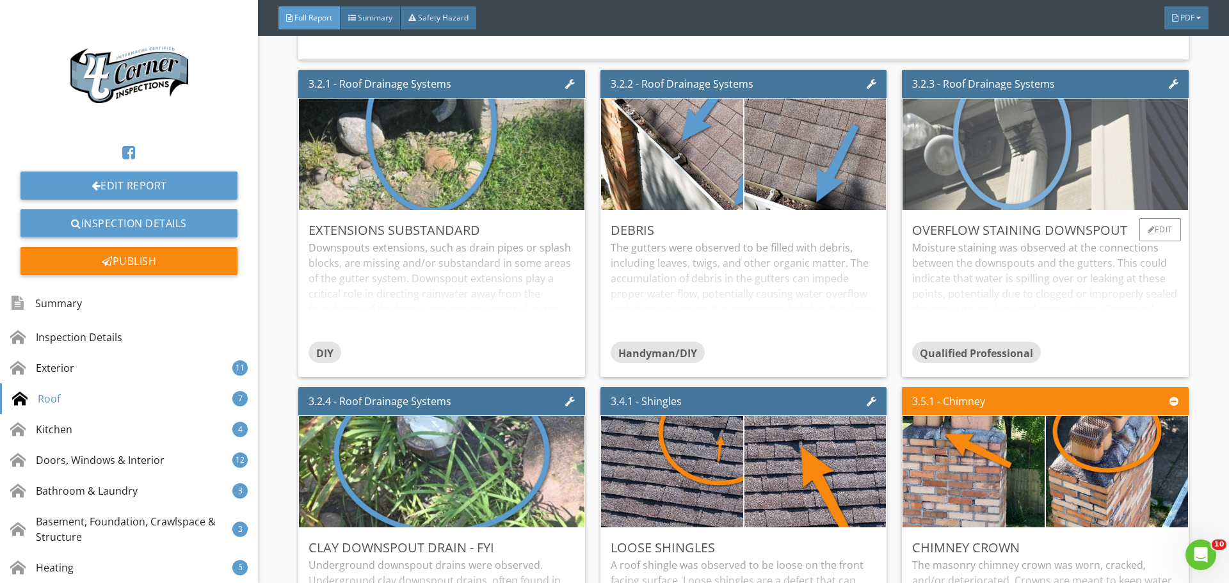
click at [980, 256] on img at bounding box center [1046, 154] width 418 height 278
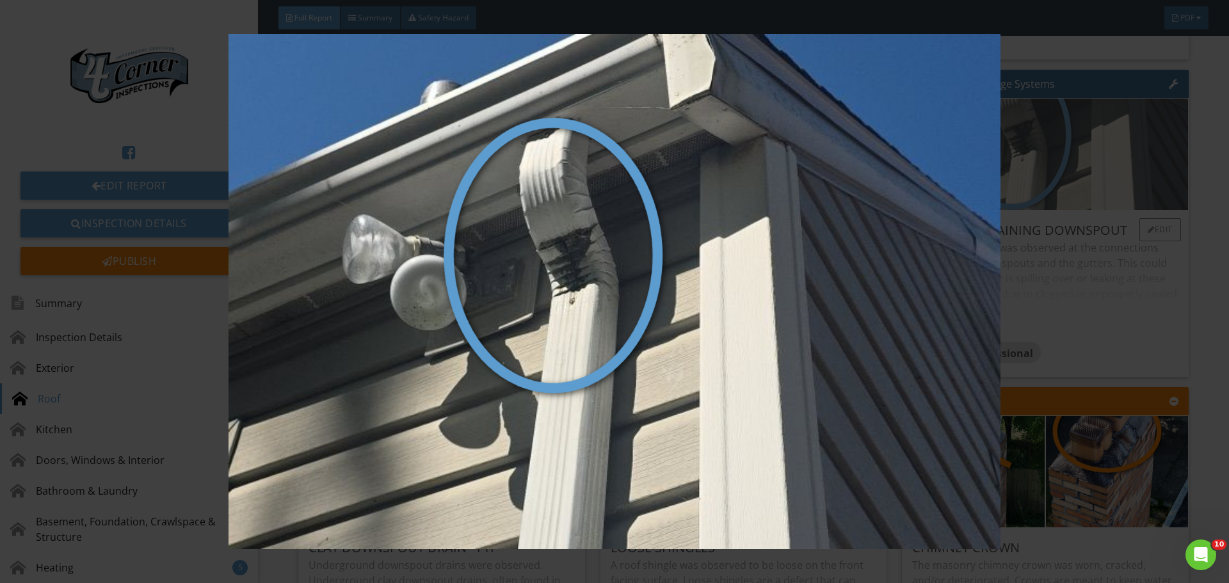
click at [980, 256] on img at bounding box center [614, 291] width 1129 height 515
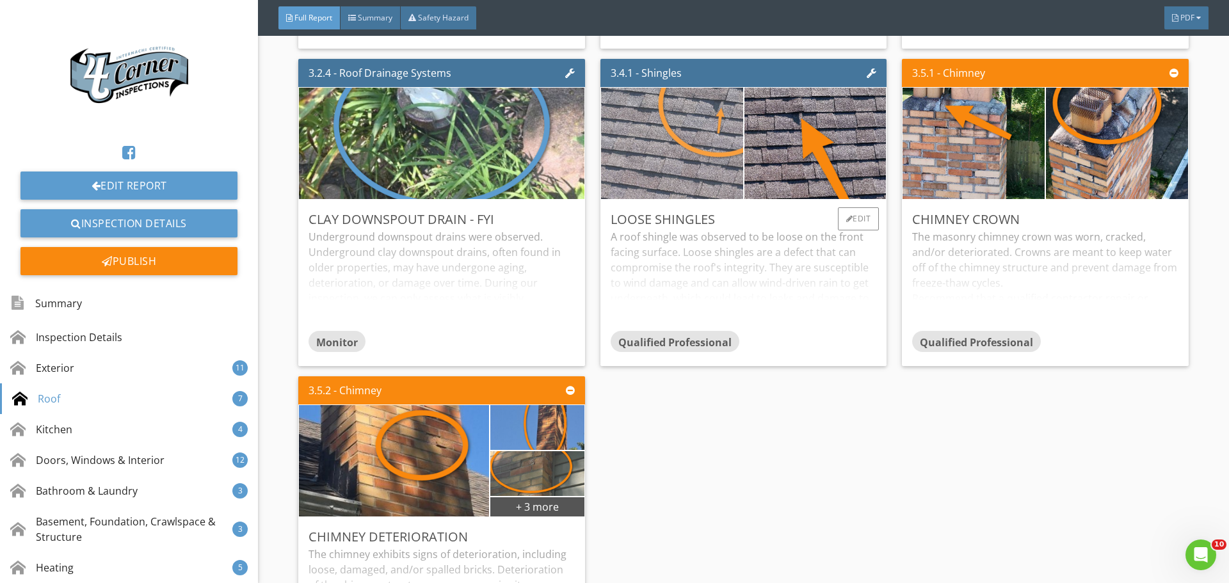
scroll to position [5121, 0]
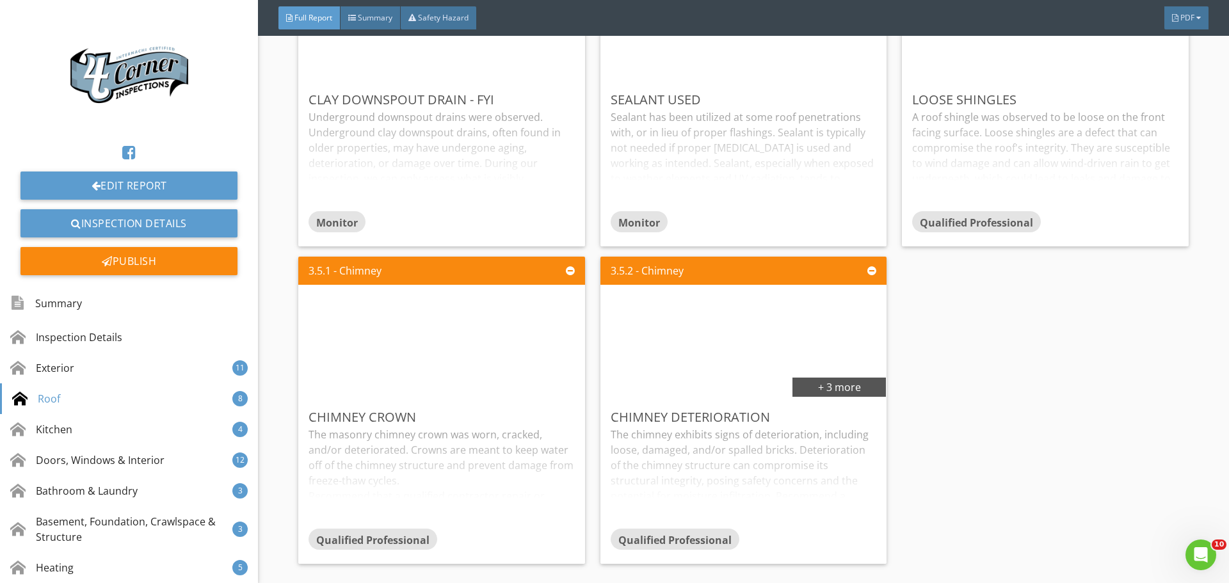
scroll to position [5249, 0]
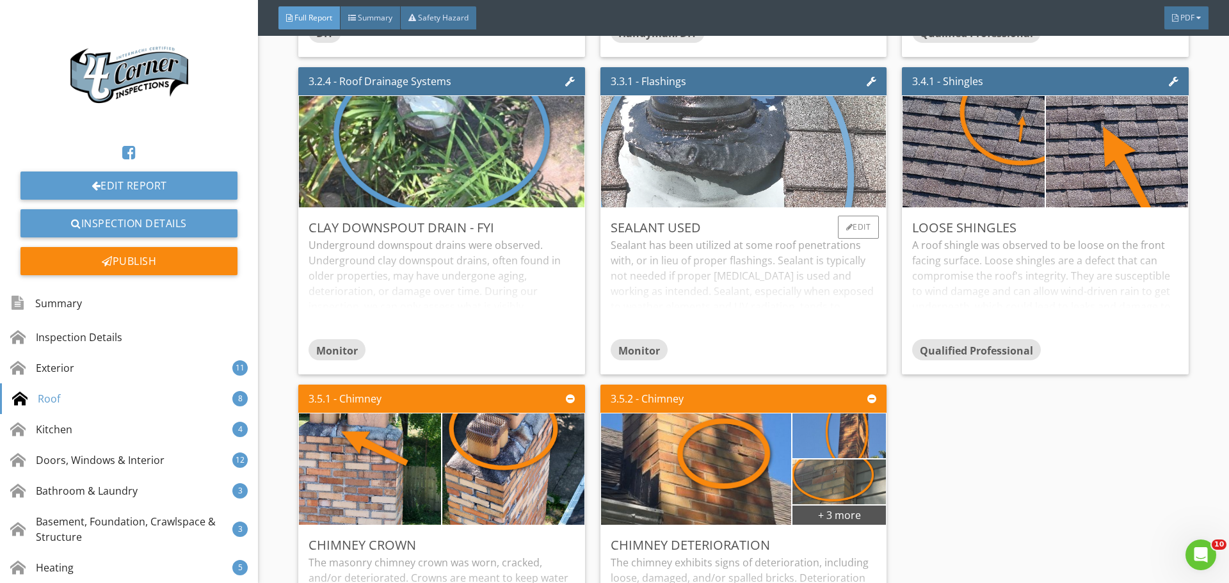
click at [686, 241] on img at bounding box center [743, 152] width 495 height 278
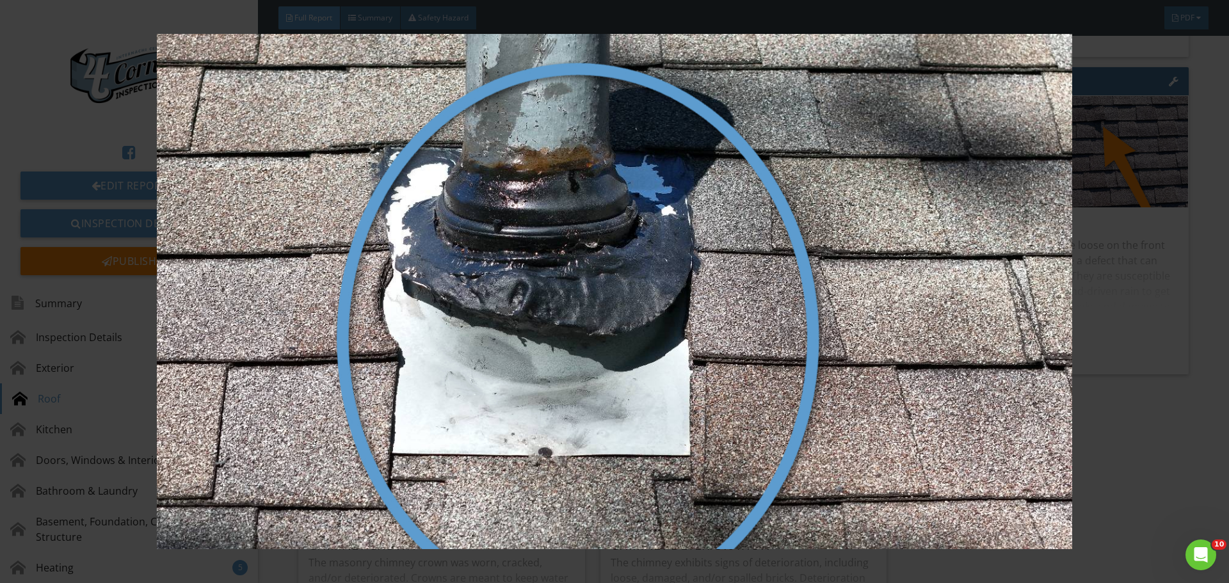
click at [699, 213] on img at bounding box center [614, 291] width 1129 height 515
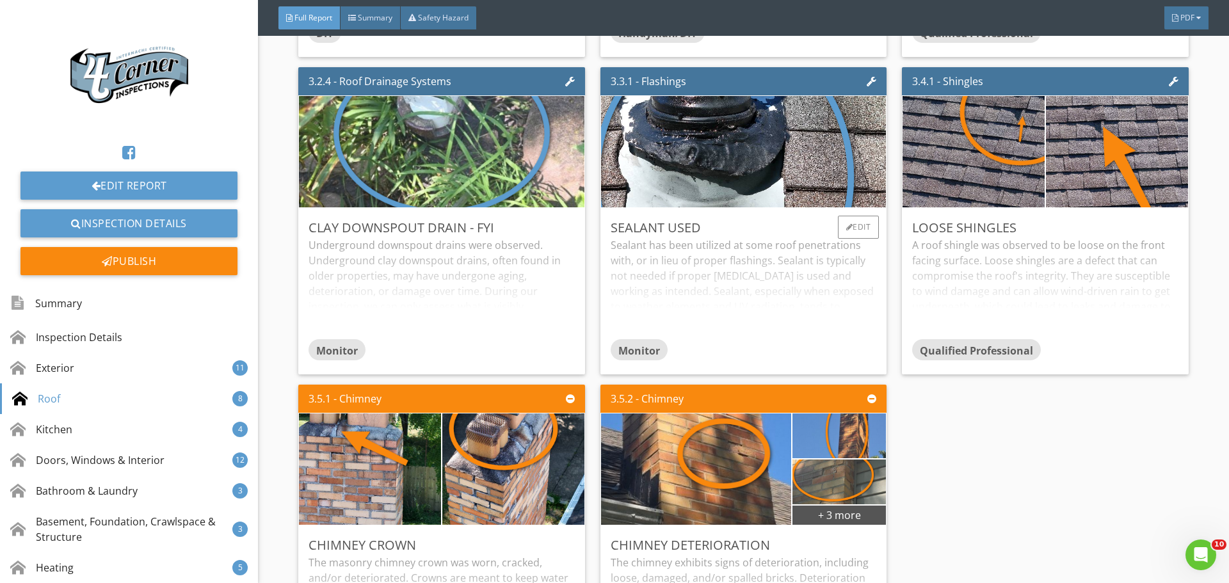
click at [693, 339] on div "Sealant has been utilized at some roof penetrations with, or in lieu of proper …" at bounding box center [744, 287] width 266 height 101
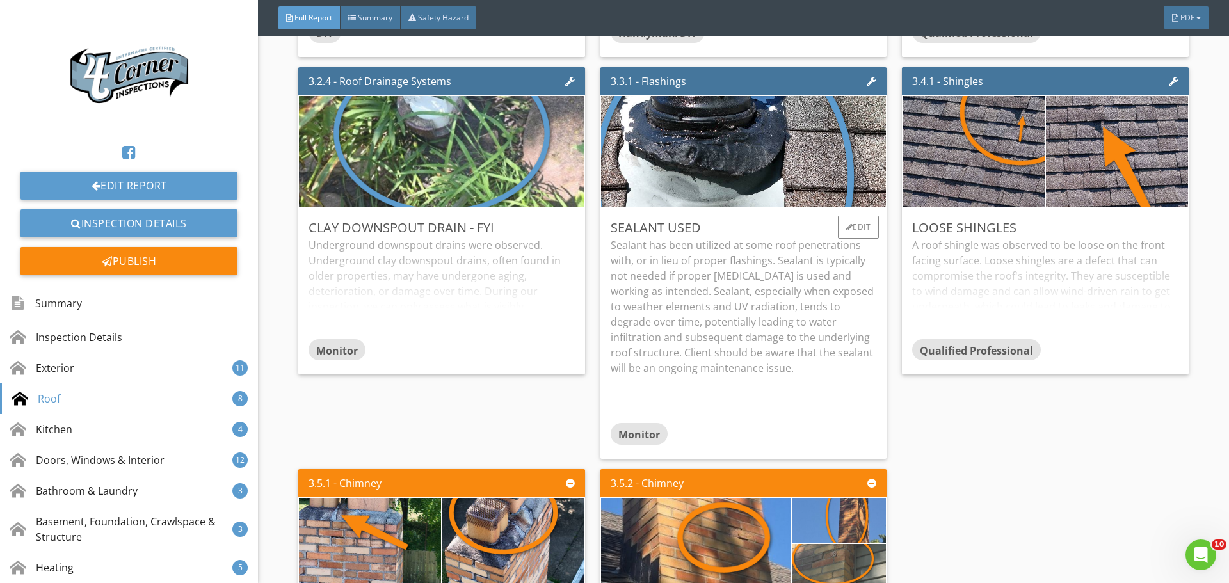
click at [693, 339] on p "Sealant has been utilized at some roof penetrations with, or in lieu of proper …" at bounding box center [744, 306] width 266 height 138
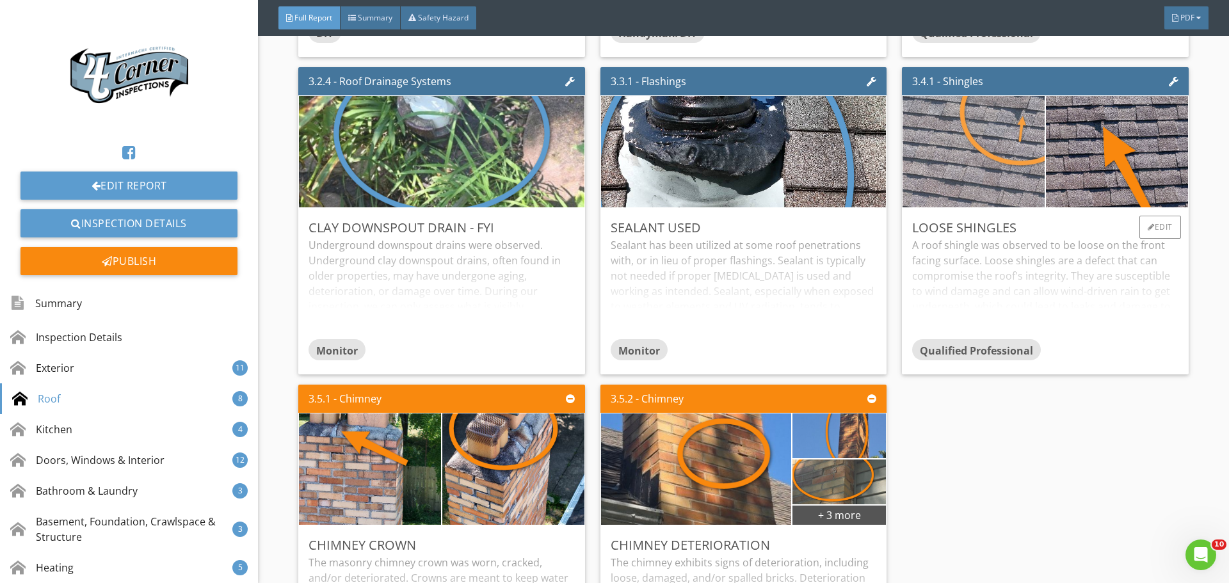
click at [983, 211] on img at bounding box center [973, 152] width 355 height 200
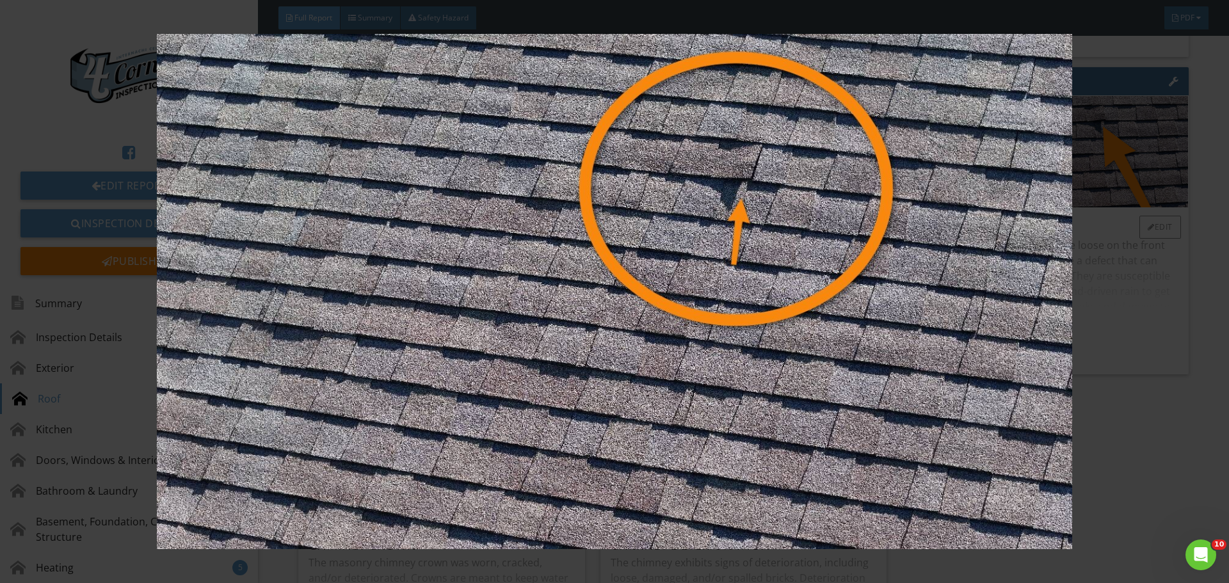
click at [983, 211] on img at bounding box center [614, 291] width 1129 height 515
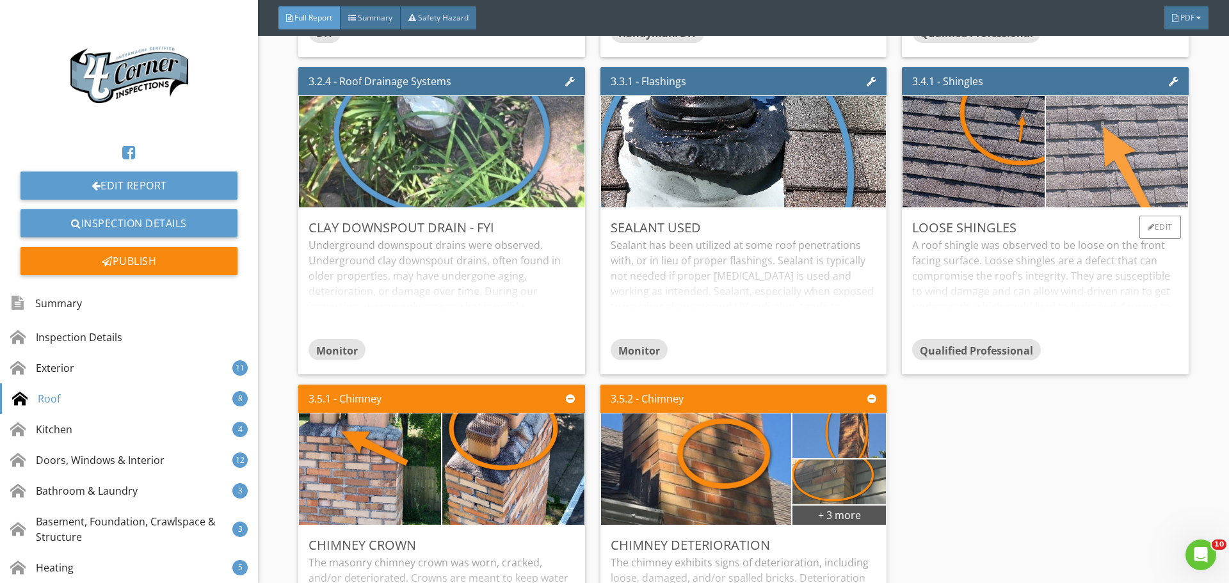
click at [1127, 242] on img at bounding box center [1117, 152] width 355 height 200
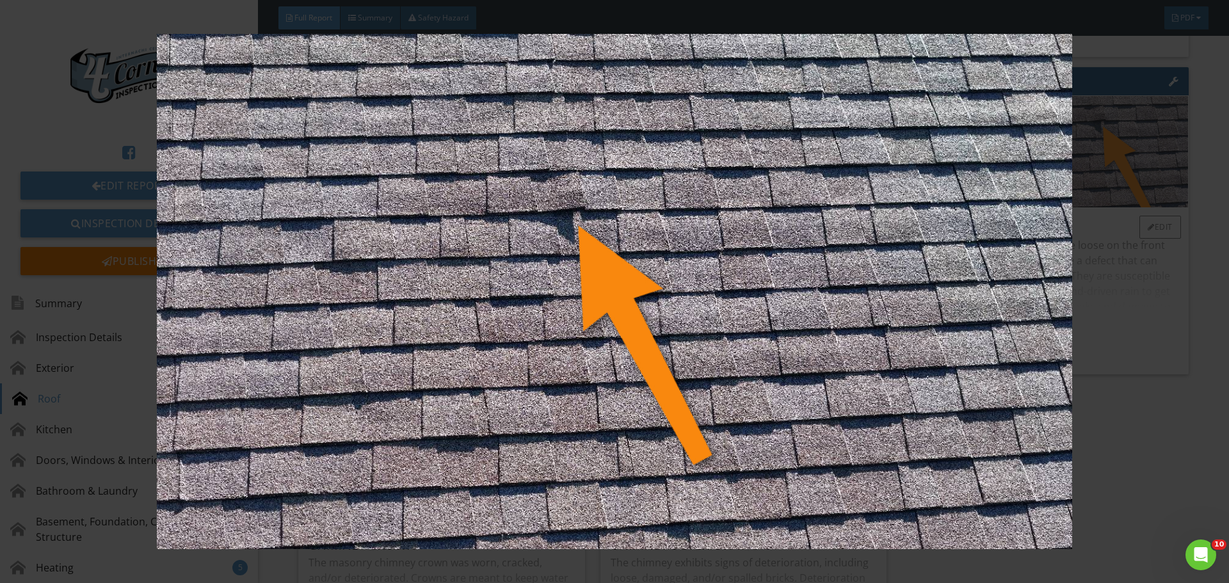
click at [1127, 242] on img at bounding box center [614, 291] width 1129 height 515
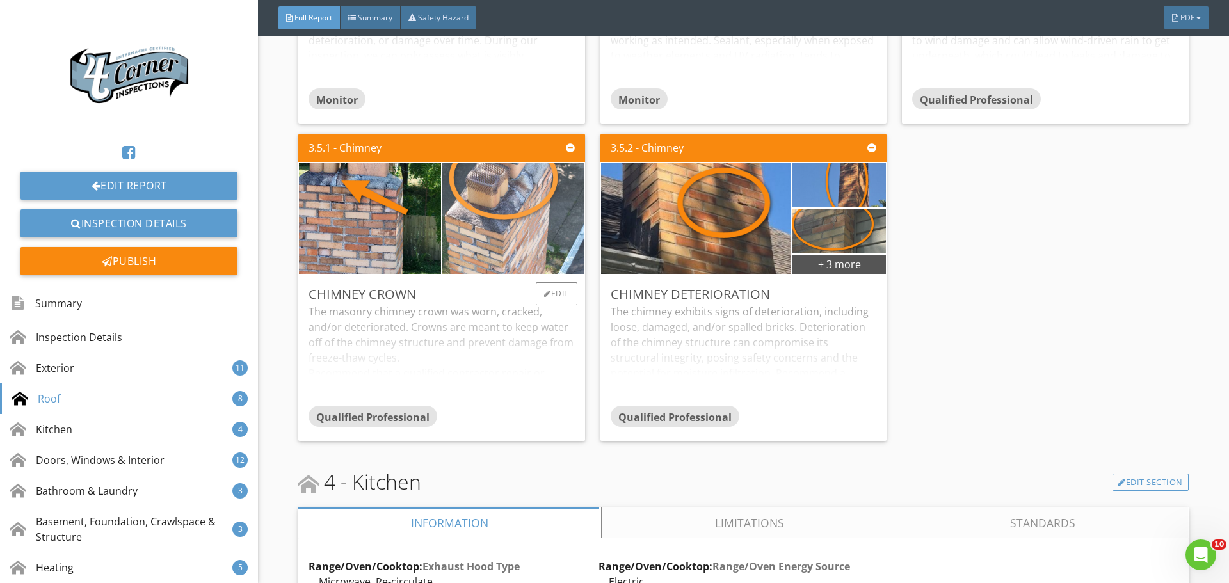
scroll to position [5505, 0]
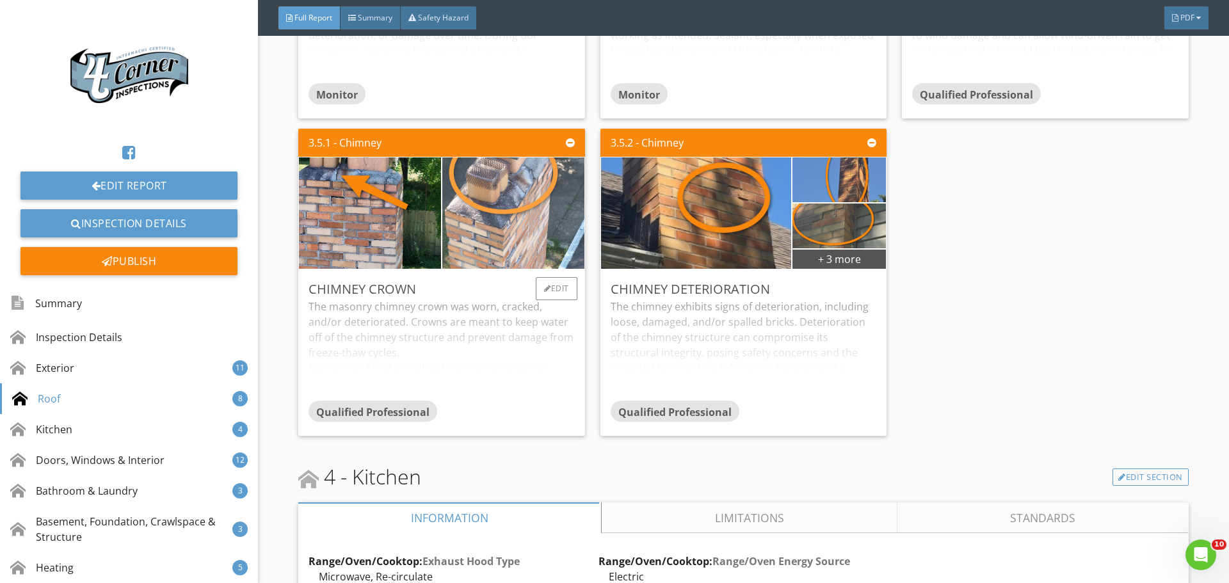
click at [488, 314] on img at bounding box center [513, 214] width 355 height 200
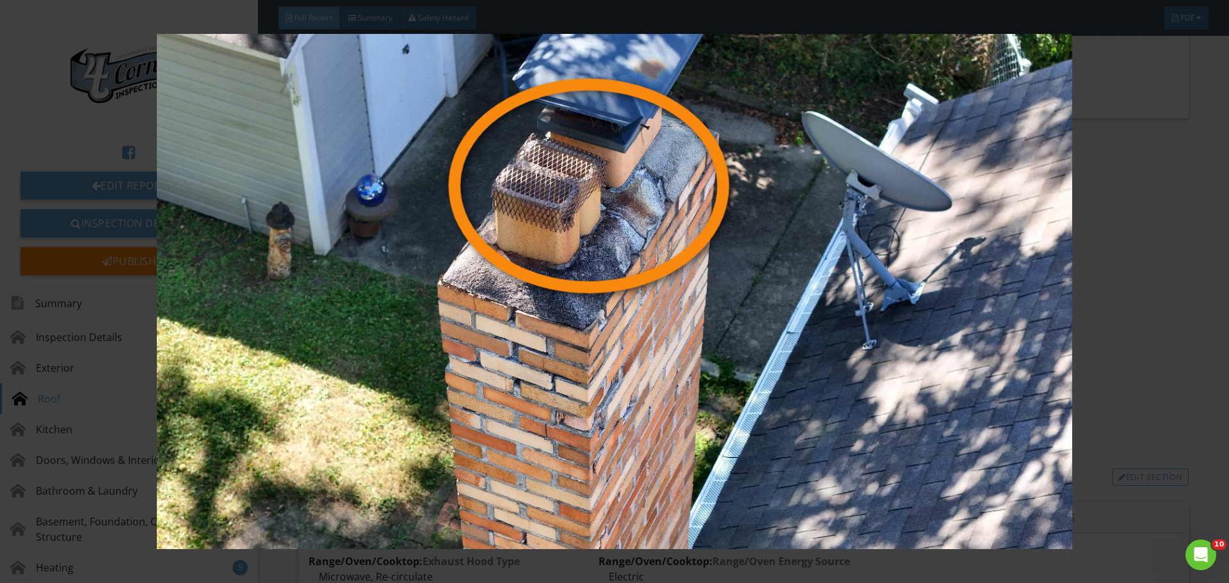
click at [488, 317] on img at bounding box center [614, 291] width 1129 height 515
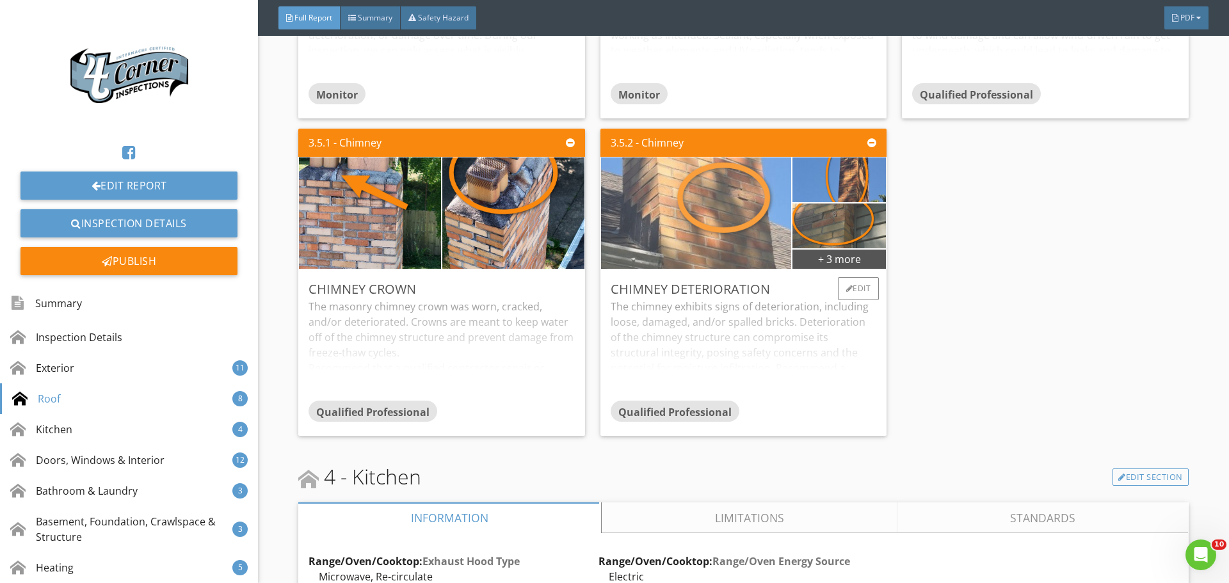
click at [732, 319] on img at bounding box center [696, 213] width 418 height 278
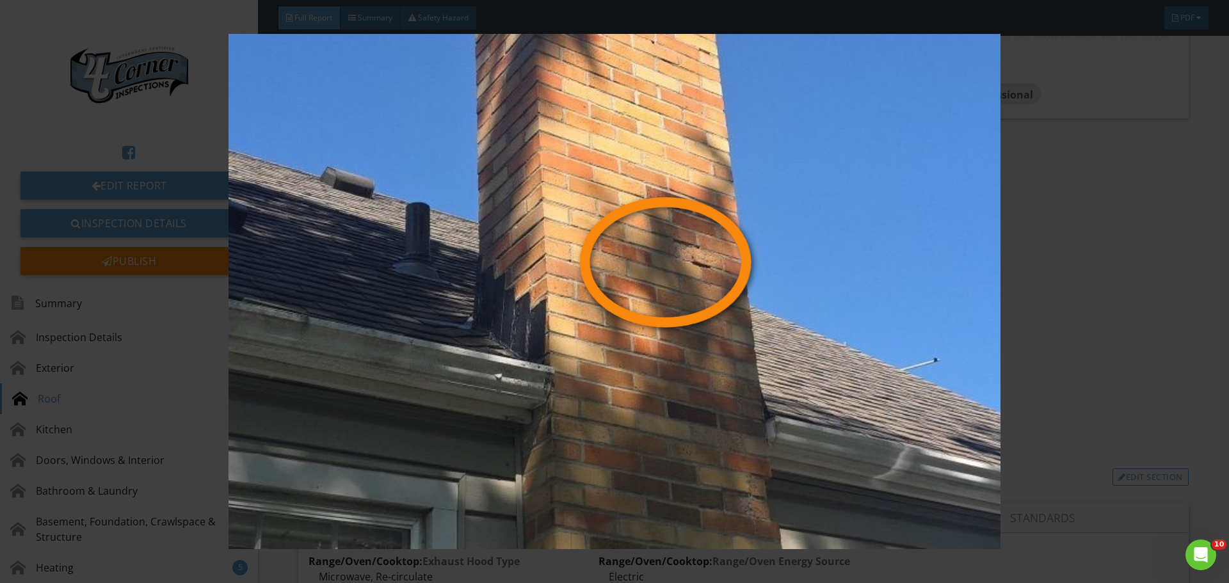
click at [732, 319] on img at bounding box center [614, 291] width 1129 height 515
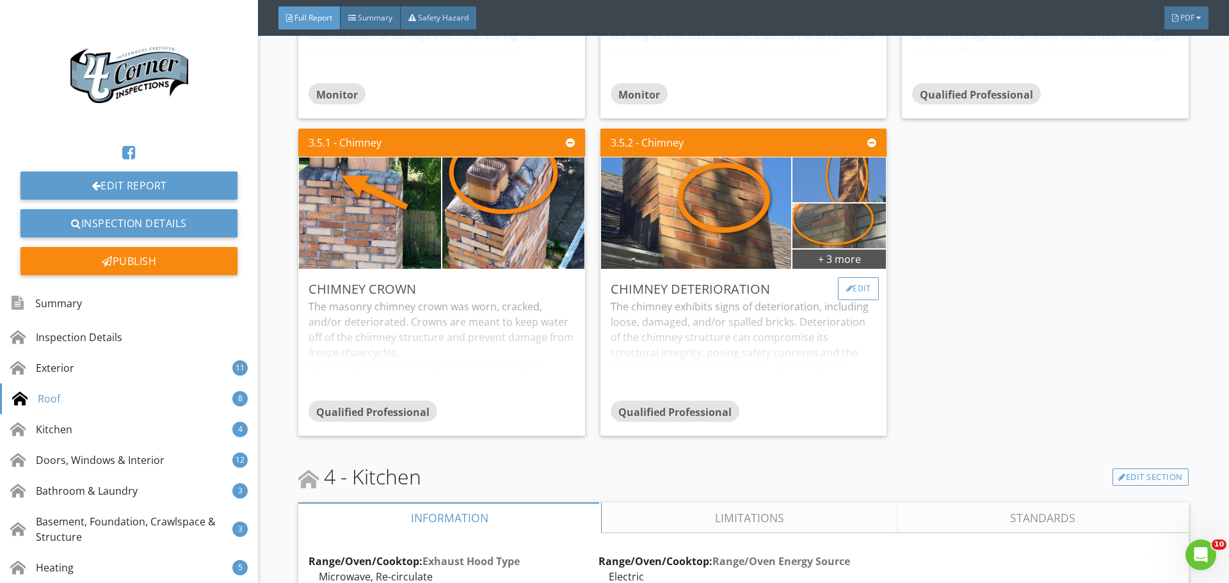
click at [857, 300] on div "Edit" at bounding box center [859, 288] width 42 height 23
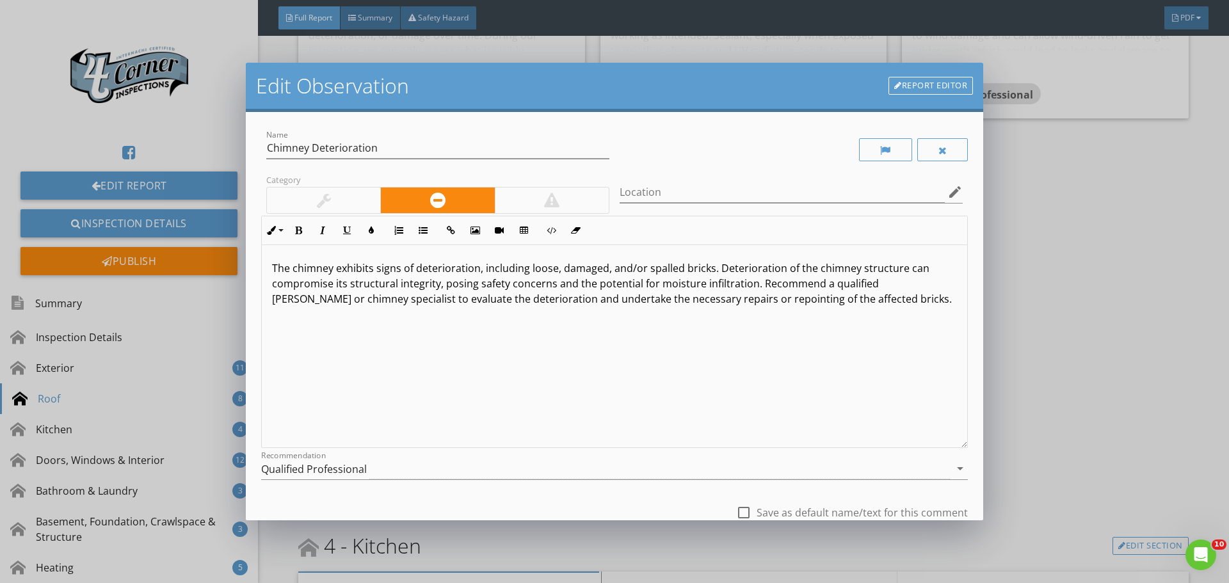
click at [914, 81] on link "Report Editor" at bounding box center [931, 86] width 85 height 18
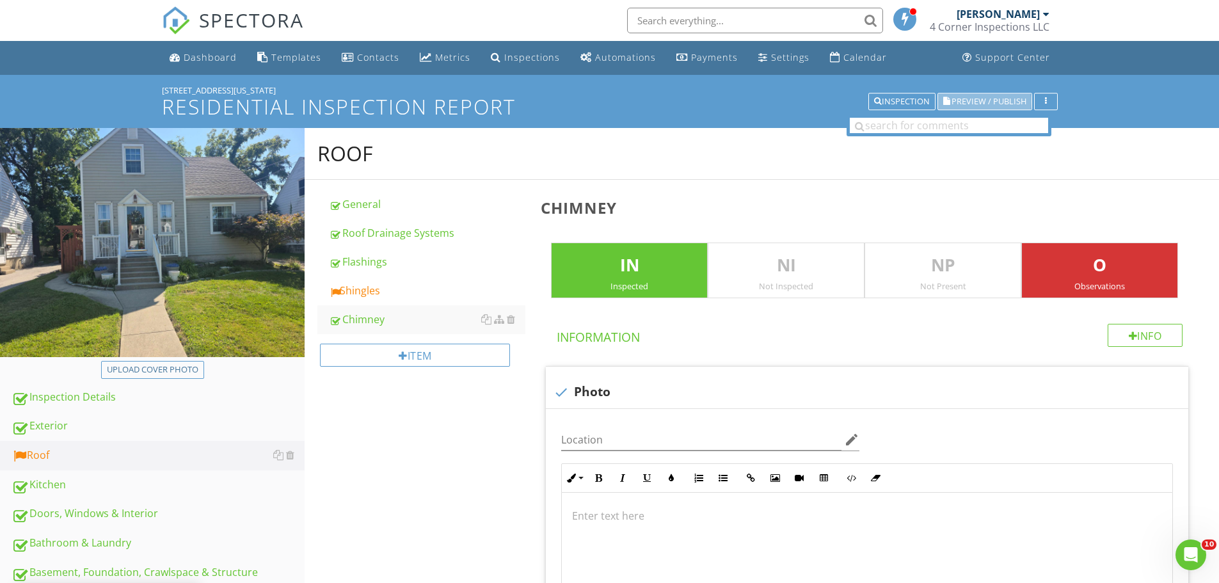
click at [985, 104] on span "Preview / Publish" at bounding box center [989, 101] width 75 height 8
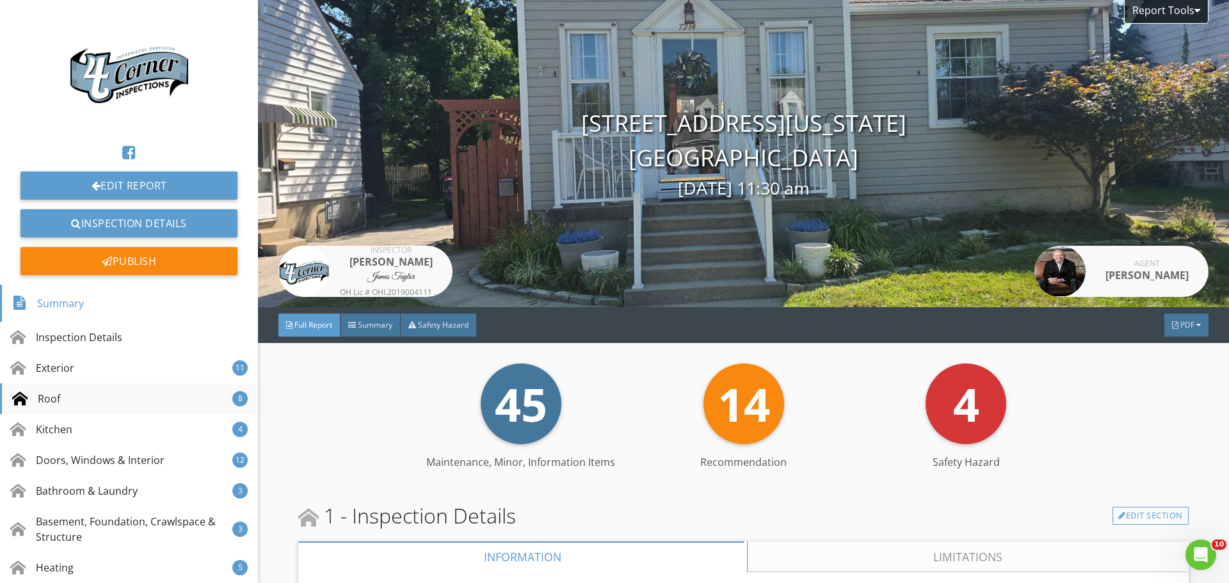
click at [104, 389] on div "Roof 8" at bounding box center [129, 398] width 258 height 31
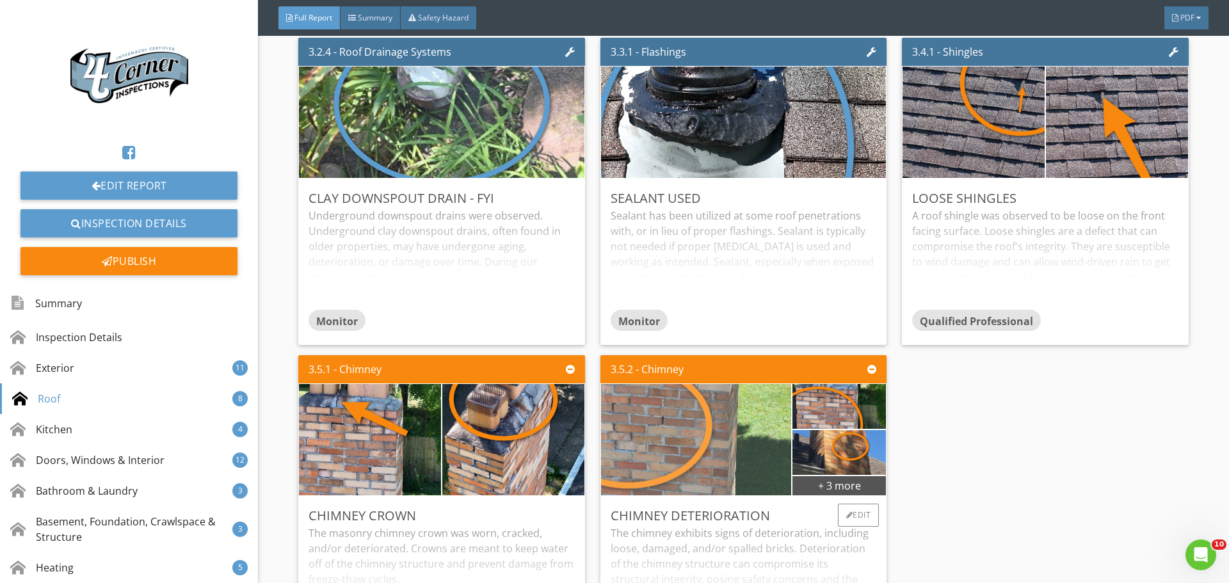
scroll to position [5417, 0]
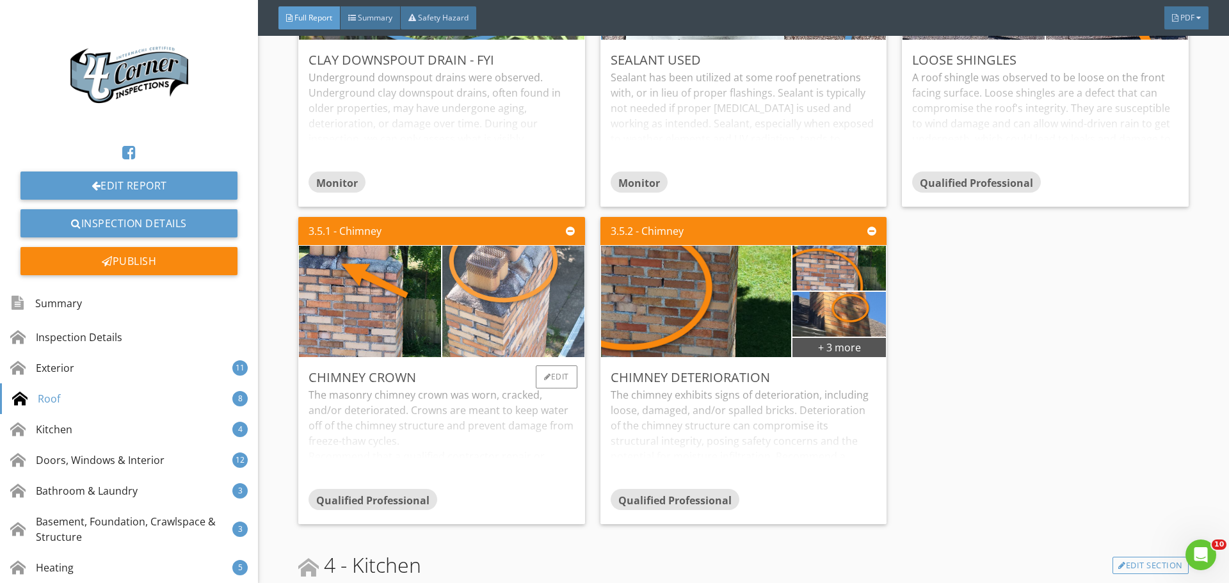
click at [451, 351] on img at bounding box center [513, 302] width 355 height 200
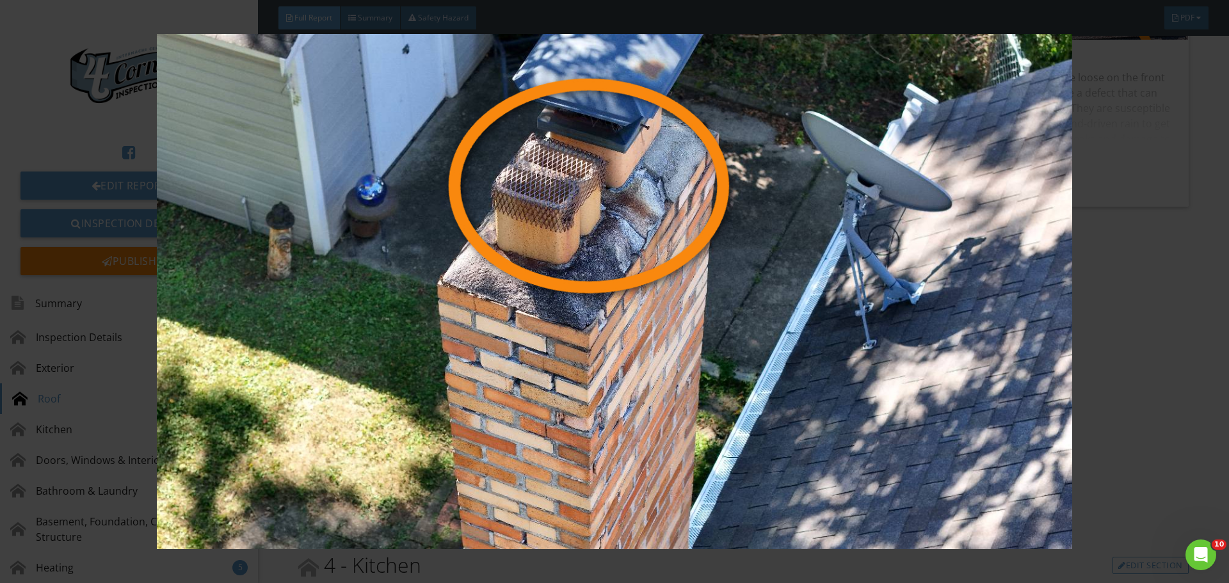
click at [451, 351] on img at bounding box center [614, 291] width 1129 height 515
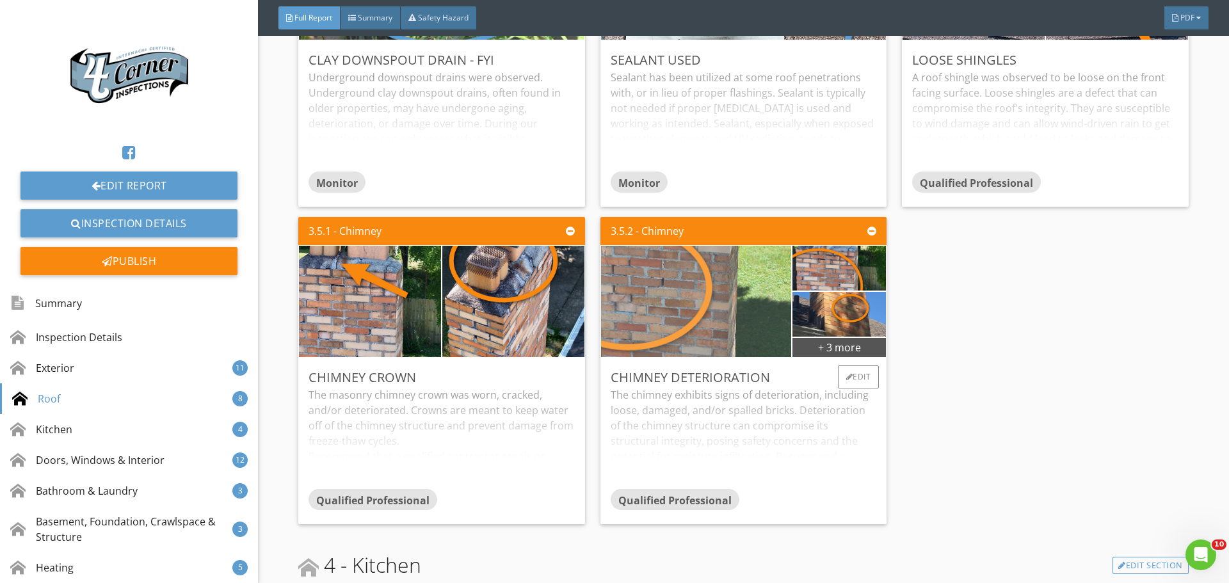
click at [658, 368] on img at bounding box center [695, 302] width 475 height 268
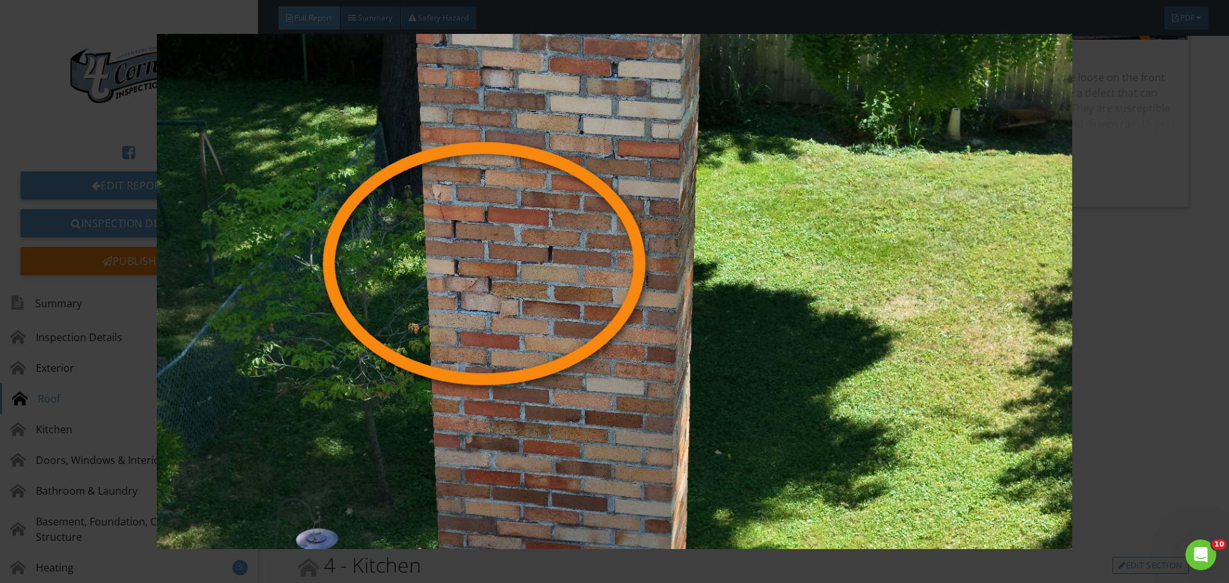
click at [658, 368] on img at bounding box center [614, 291] width 1129 height 515
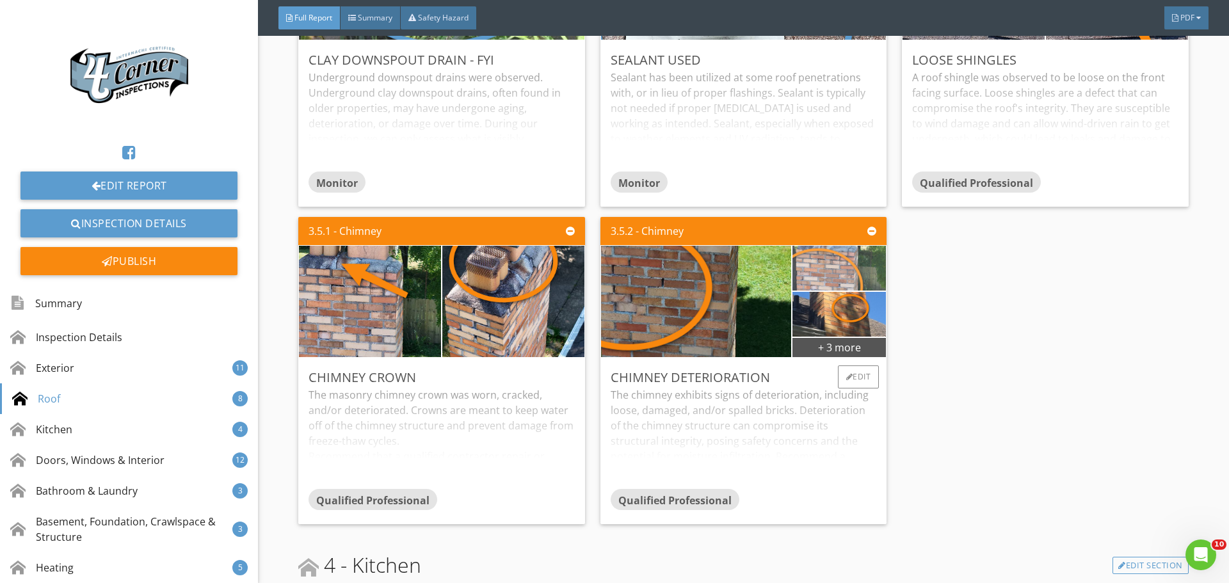
click at [826, 325] on img at bounding box center [839, 269] width 199 height 112
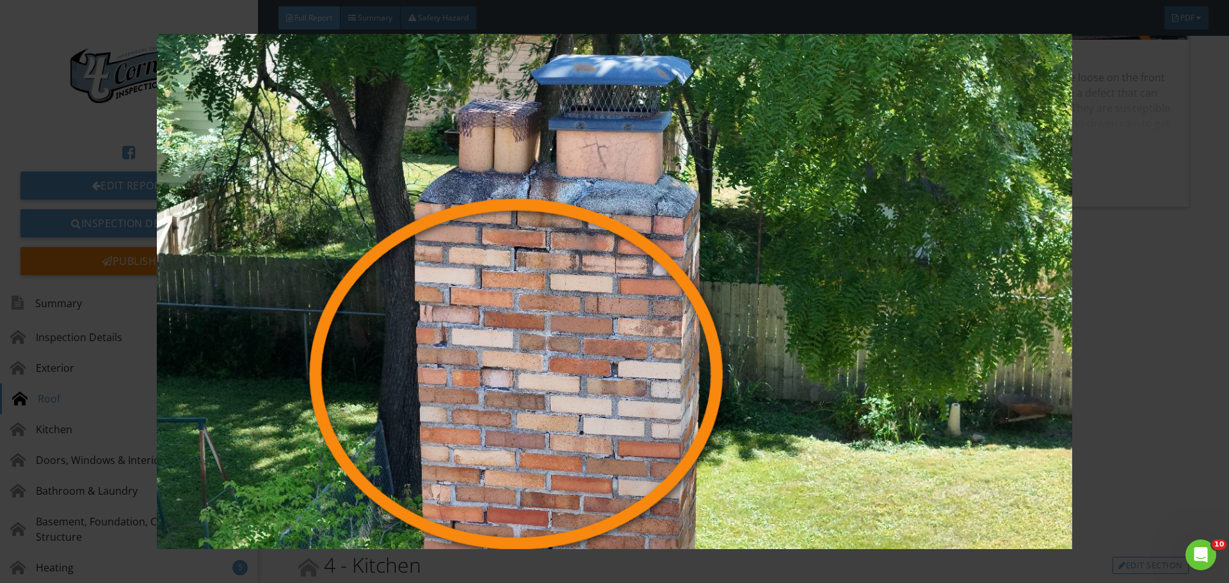
click at [826, 351] on img at bounding box center [614, 291] width 1129 height 515
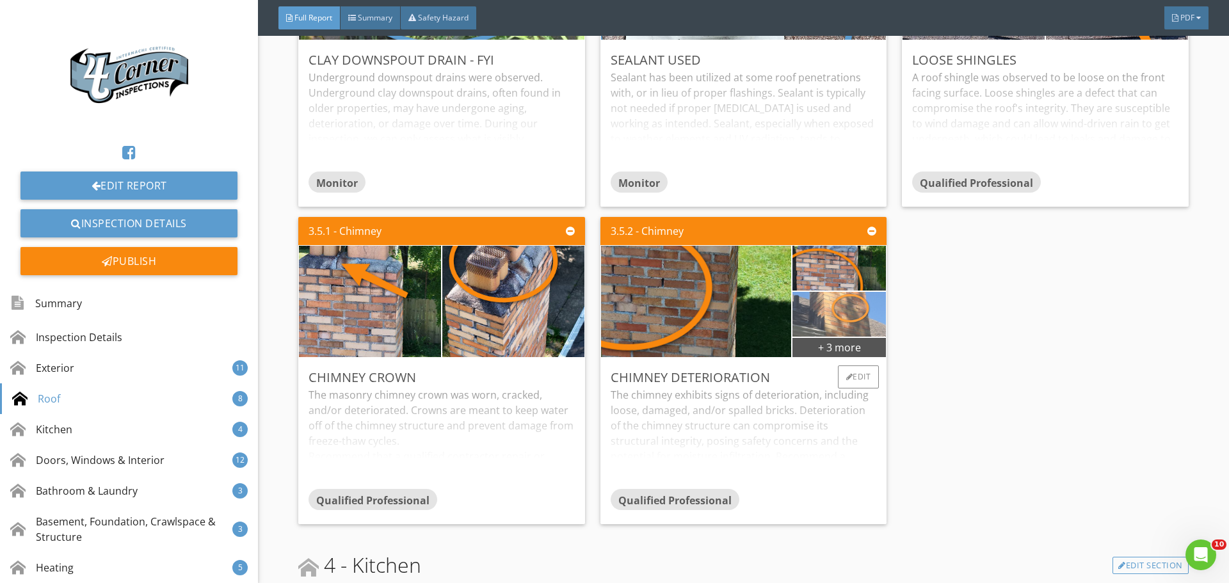
click at [826, 371] on img at bounding box center [839, 315] width 168 height 112
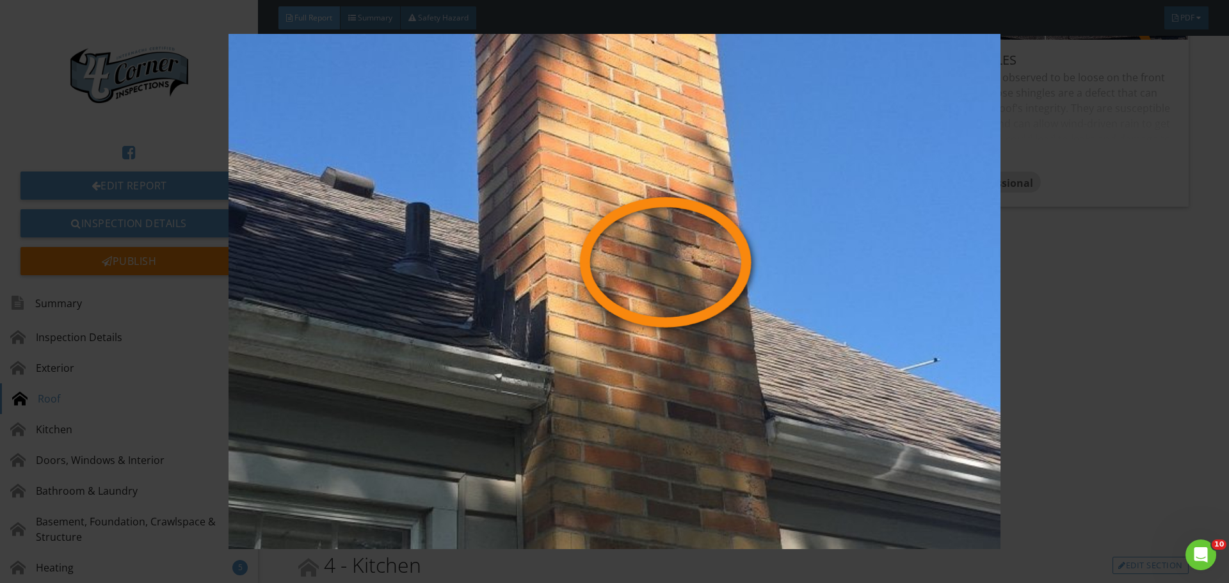
click at [826, 392] on img at bounding box center [614, 291] width 1129 height 515
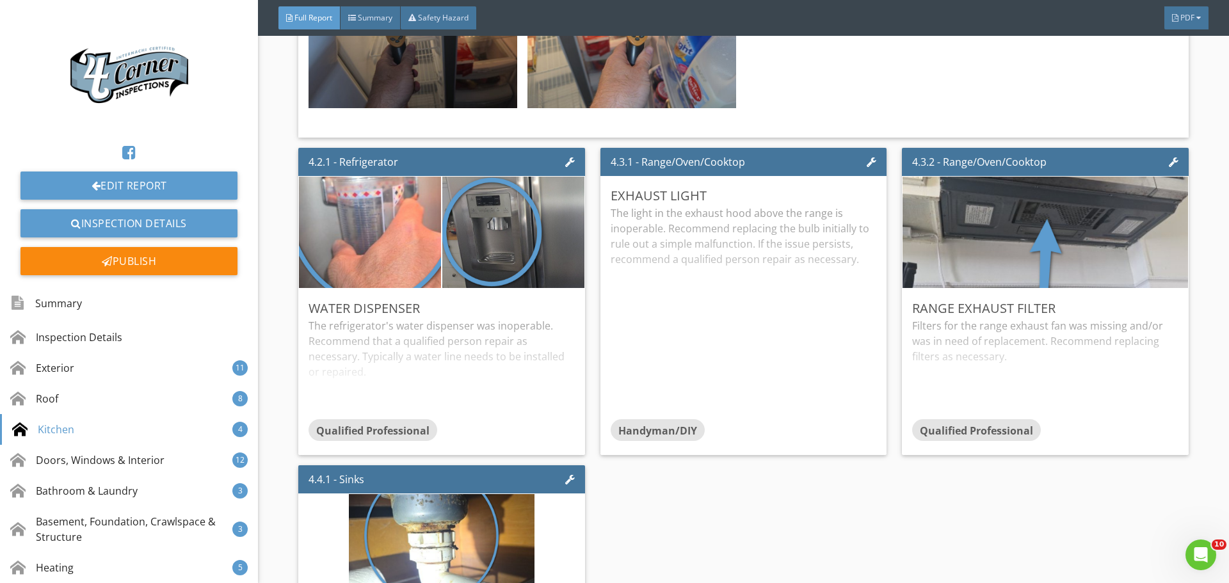
scroll to position [6569, 0]
click at [555, 320] on div "Edit" at bounding box center [557, 308] width 42 height 23
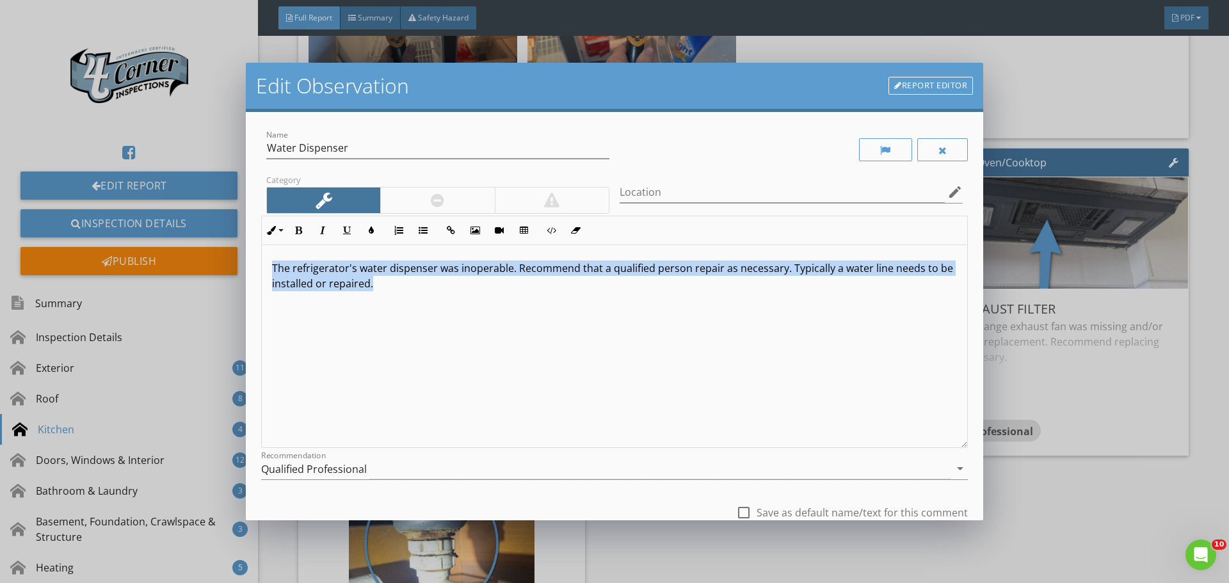
drag, startPoint x: 529, startPoint y: 384, endPoint x: 79, endPoint y: 218, distance: 479.6
click at [79, 218] on div "Edit Observation Report Editor Name Water Dispenser Category Location edit Inli…" at bounding box center [614, 291] width 1229 height 583
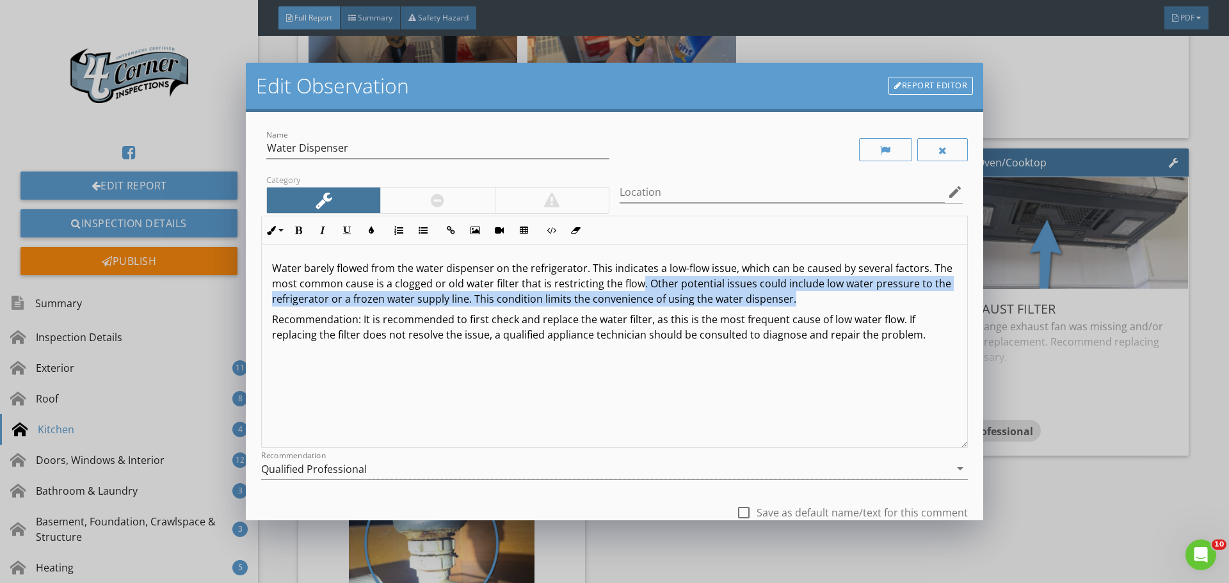
drag, startPoint x: 658, startPoint y: 286, endPoint x: 857, endPoint y: 300, distance: 199.0
click at [857, 300] on p "Water barely flowed from the water dispenser on the refrigerator. This indicate…" at bounding box center [614, 284] width 685 height 46
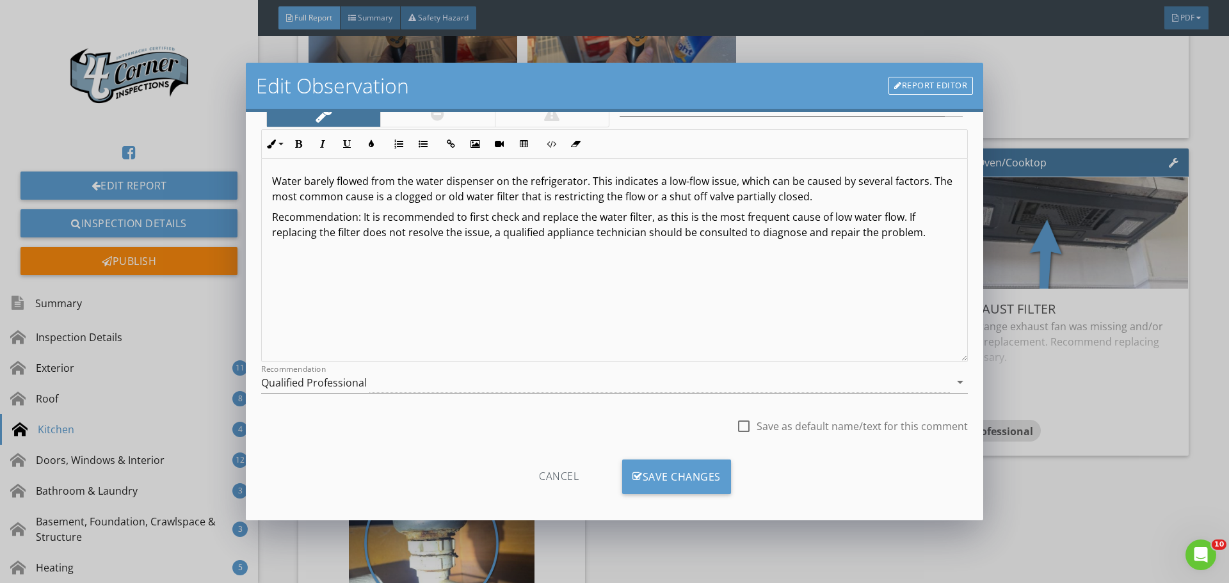
scroll to position [95, 0]
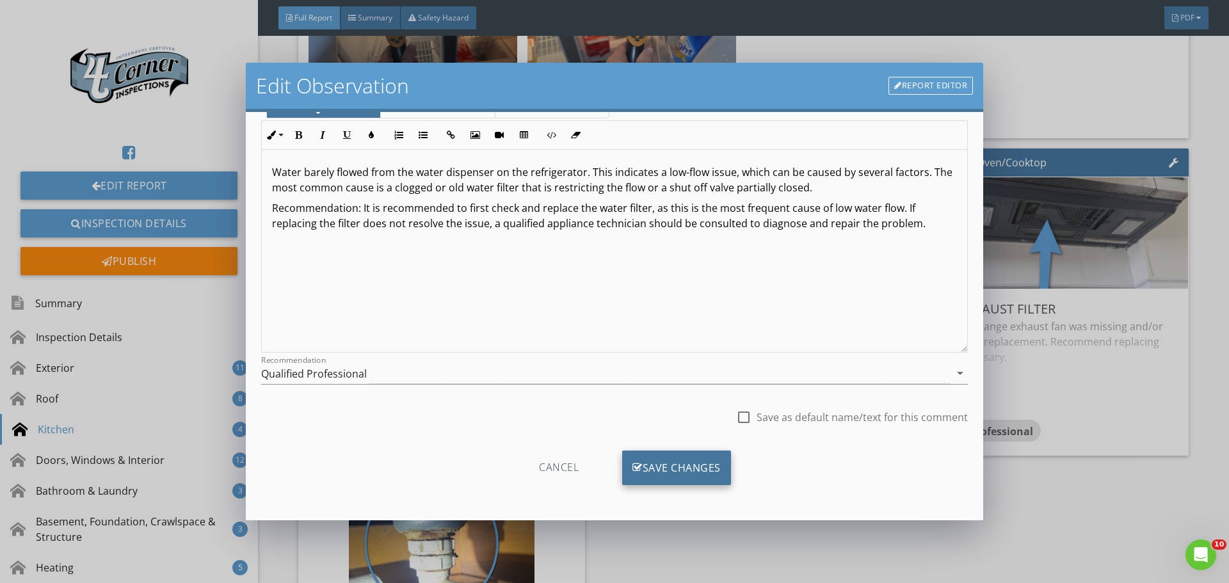
click at [657, 474] on div "Save Changes" at bounding box center [676, 468] width 109 height 35
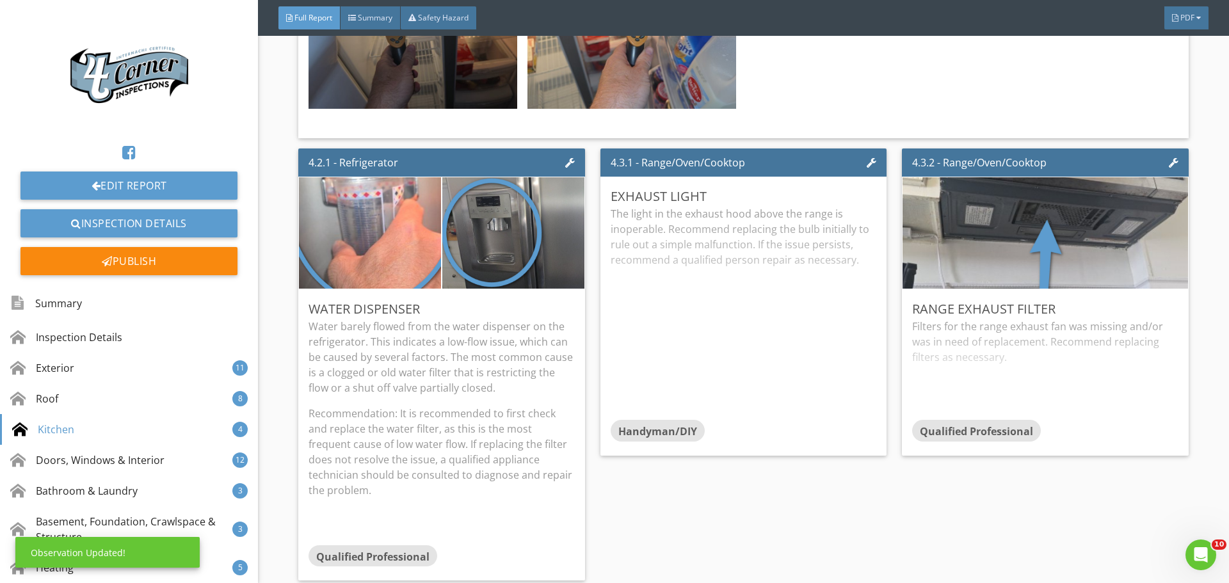
scroll to position [0, 0]
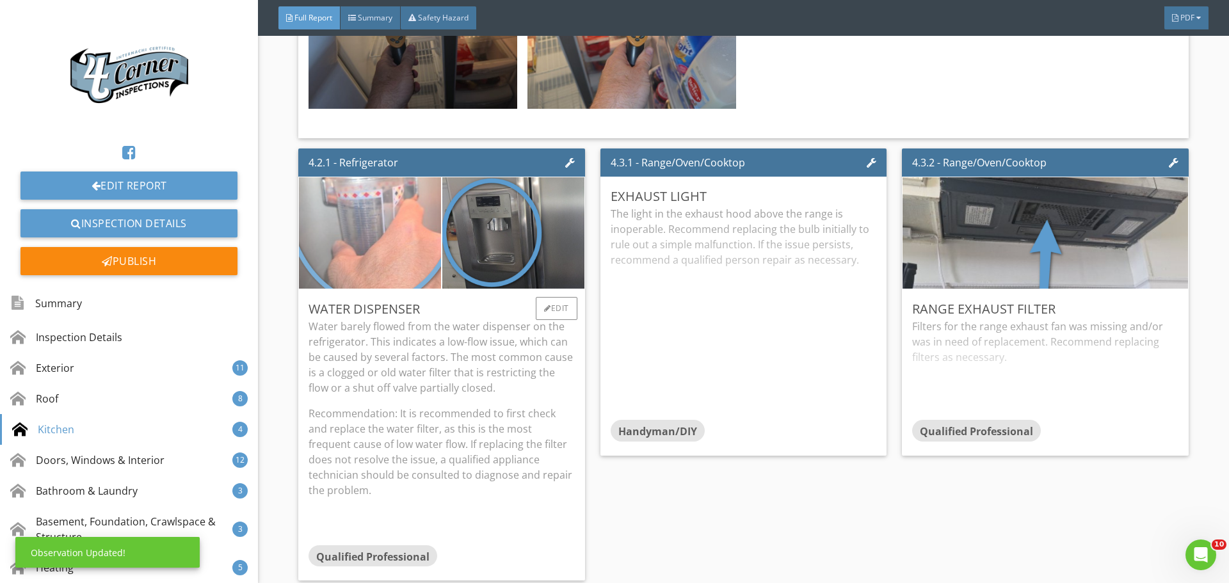
click at [357, 278] on img at bounding box center [370, 233] width 355 height 237
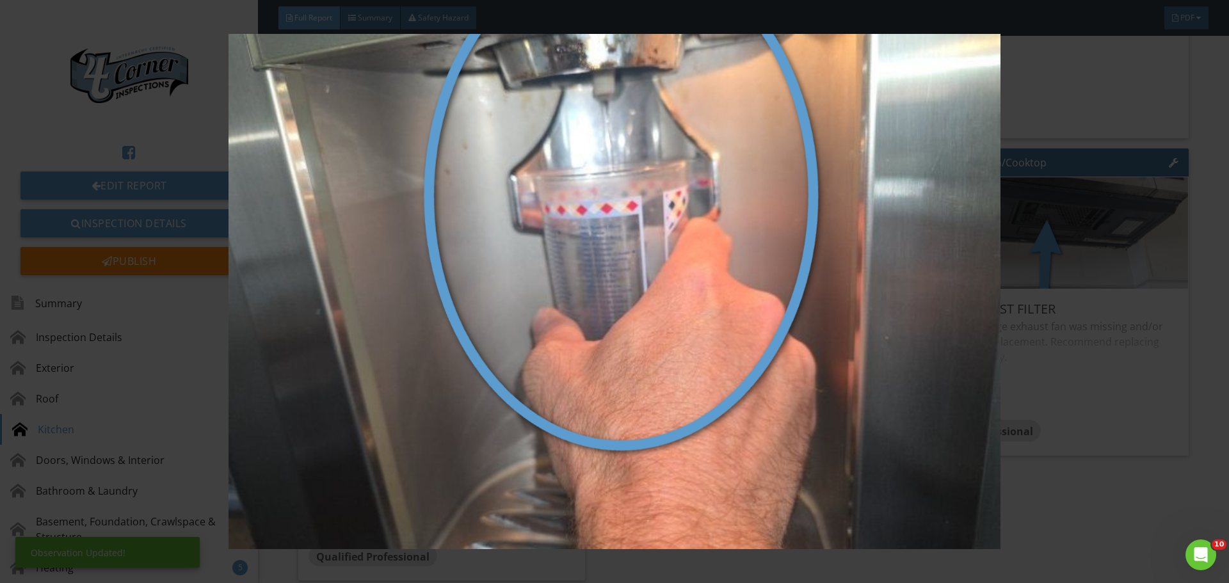
click at [357, 278] on img at bounding box center [614, 291] width 1129 height 515
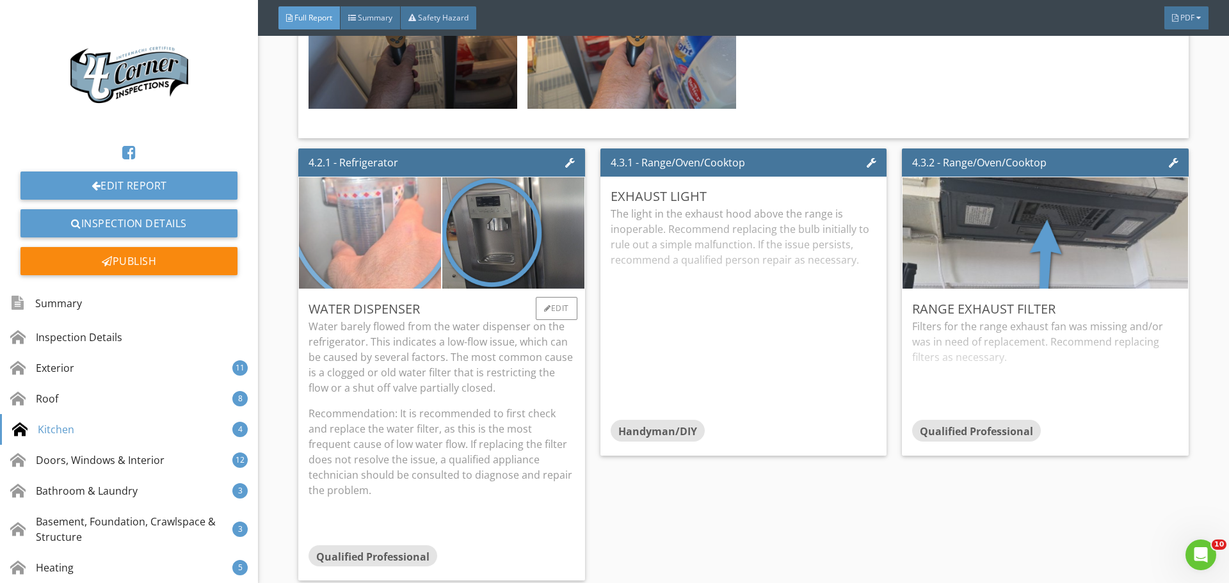
click at [360, 277] on img at bounding box center [370, 233] width 355 height 237
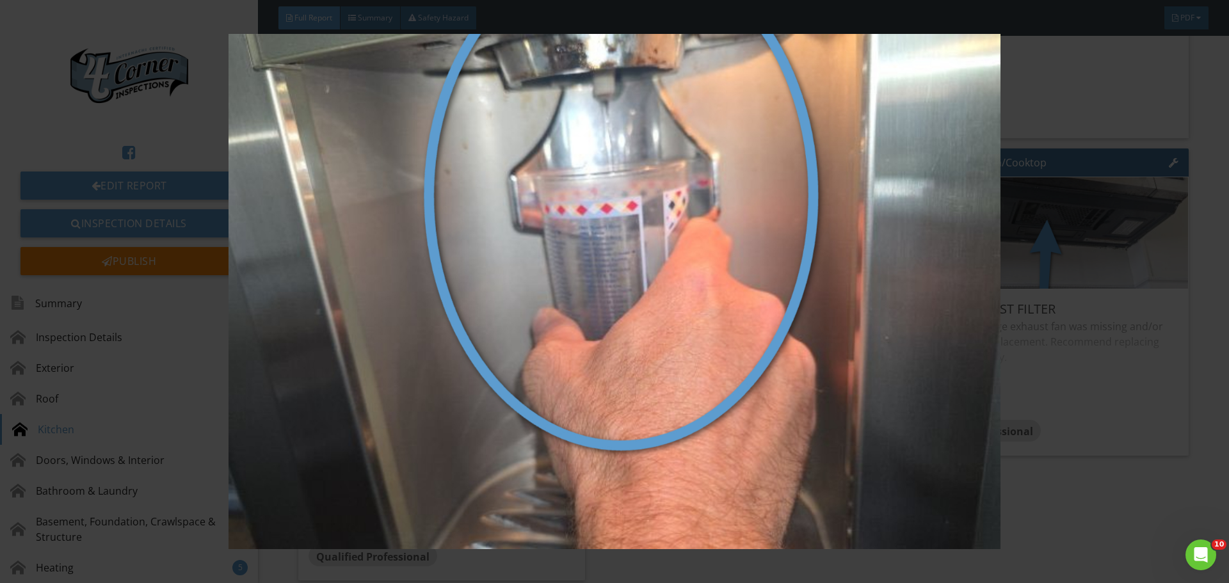
click at [360, 277] on img at bounding box center [614, 291] width 1129 height 515
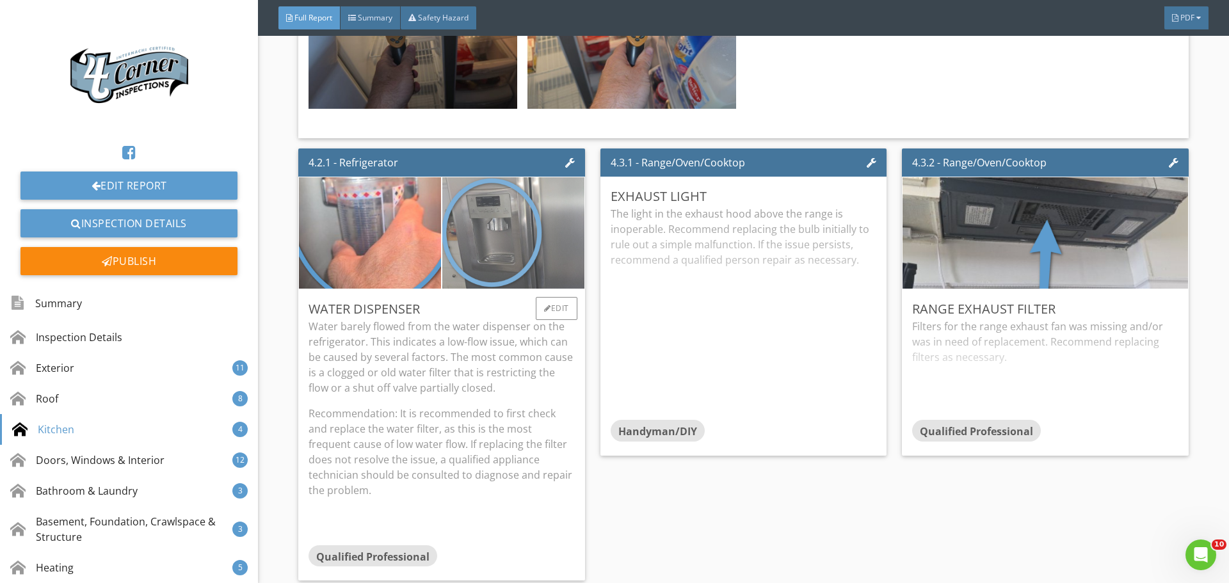
click at [471, 289] on img at bounding box center [513, 233] width 355 height 200
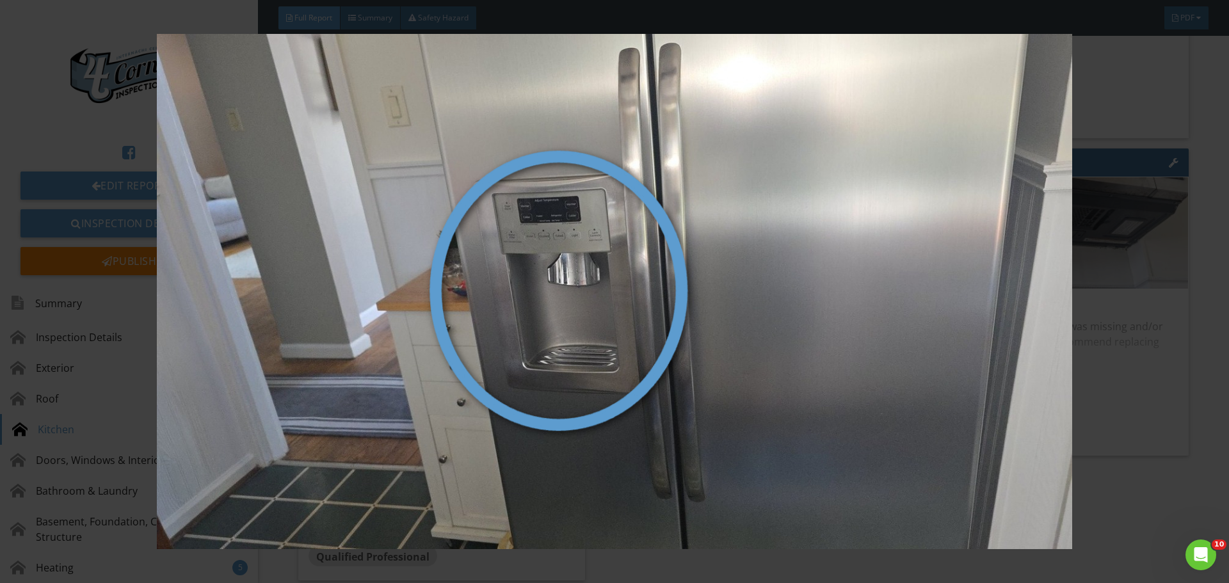
click at [471, 289] on img at bounding box center [614, 291] width 1129 height 515
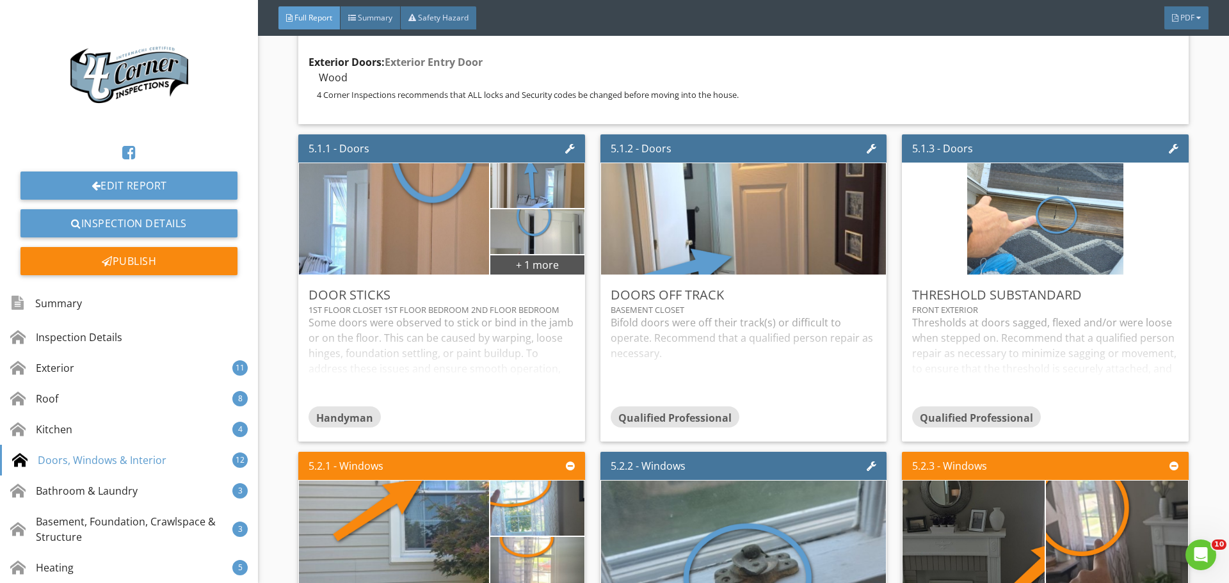
scroll to position [7722, 0]
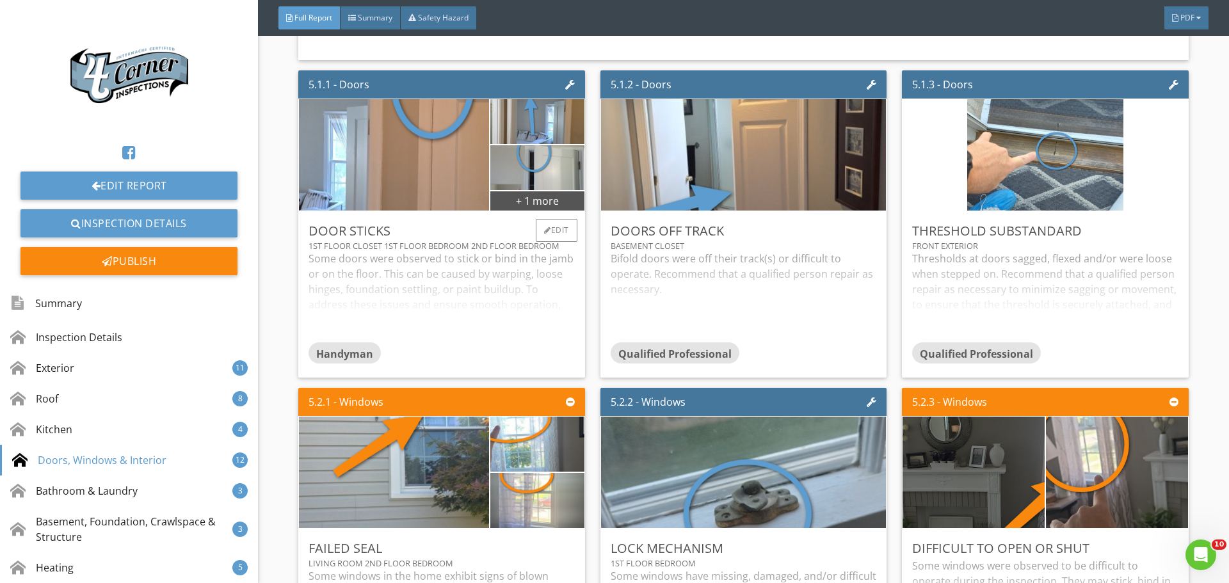
click at [472, 336] on div "Some doors were observed to stick or bind in the jamb or on the floor. This can…" at bounding box center [442, 296] width 266 height 91
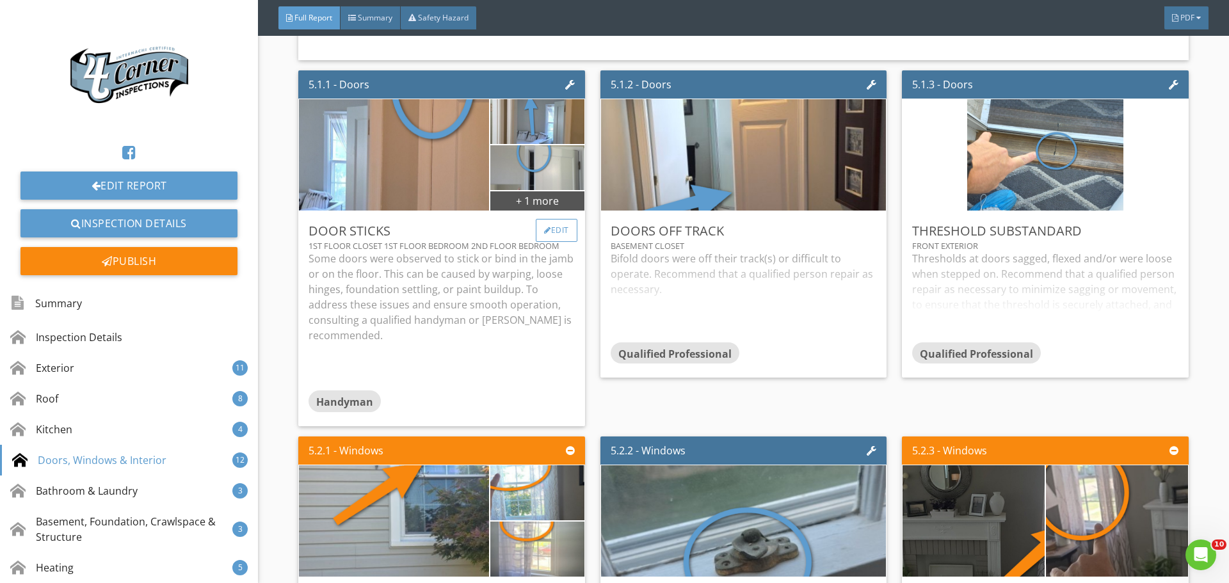
click at [544, 234] on div at bounding box center [547, 231] width 7 height 8
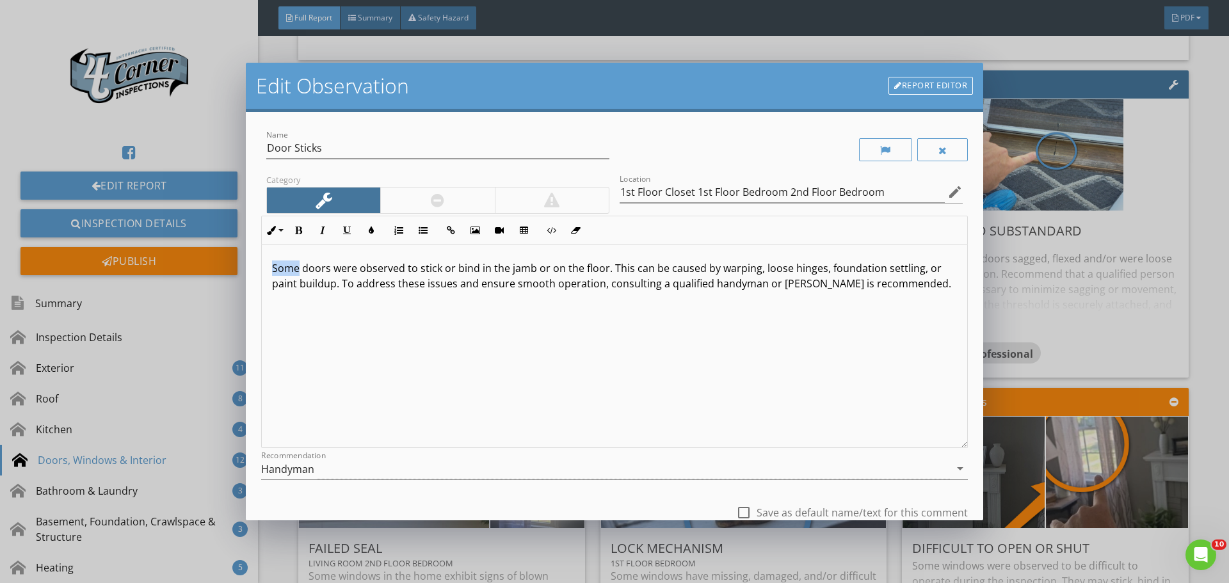
drag, startPoint x: 298, startPoint y: 271, endPoint x: 247, endPoint y: 266, distance: 51.5
click at [247, 266] on div "Name Door Sticks Category Location 1st Floor Closet 1st Floor Bedroom 2nd Floor…" at bounding box center [614, 316] width 737 height 408
click at [369, 270] on p "More than one doors were observed to stick or bind in the jamb or on the floor.…" at bounding box center [614, 284] width 685 height 46
drag, startPoint x: 376, startPoint y: 268, endPoint x: 395, endPoint y: 268, distance: 18.6
click at [395, 268] on p "More than one door were observed to stick or bind in the jamb or on the floor. …" at bounding box center [614, 284] width 685 height 46
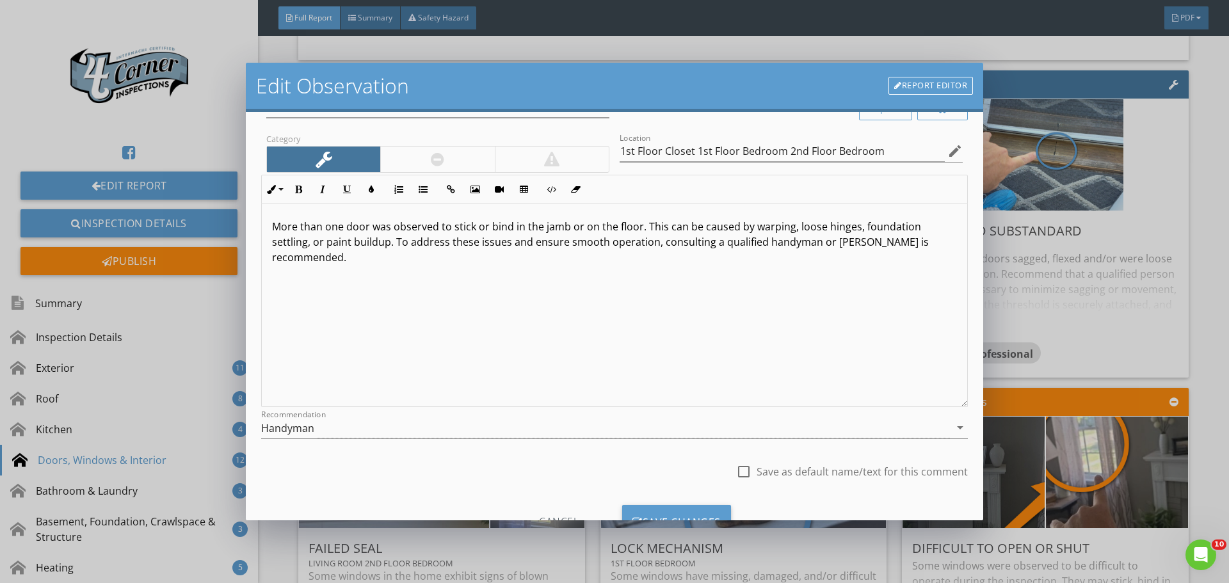
scroll to position [95, 0]
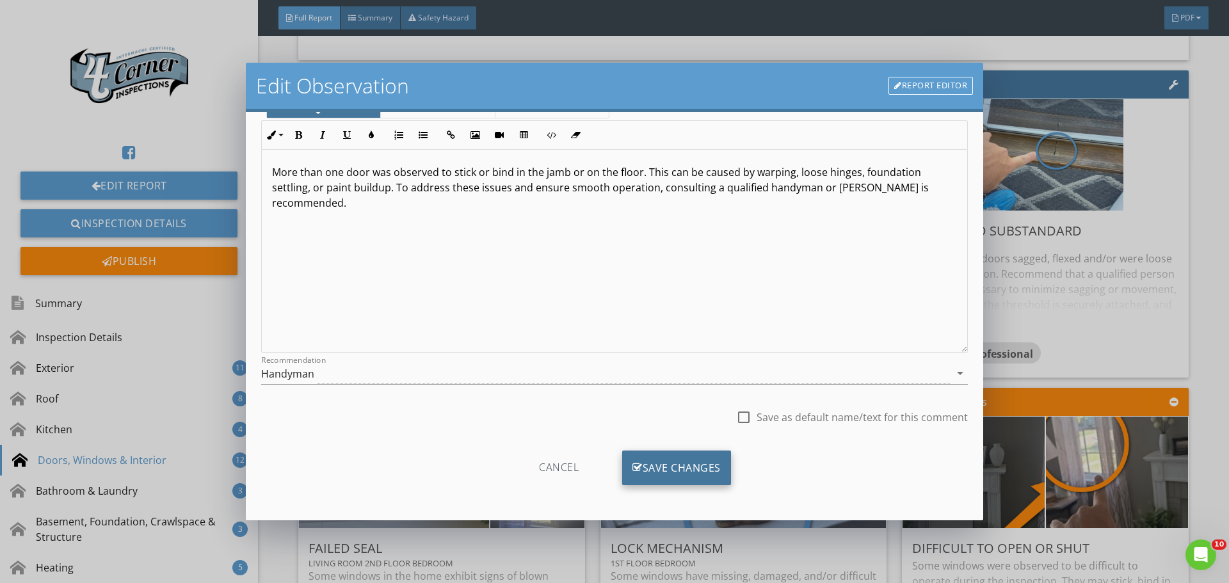
click at [661, 469] on div "Save Changes" at bounding box center [676, 468] width 109 height 35
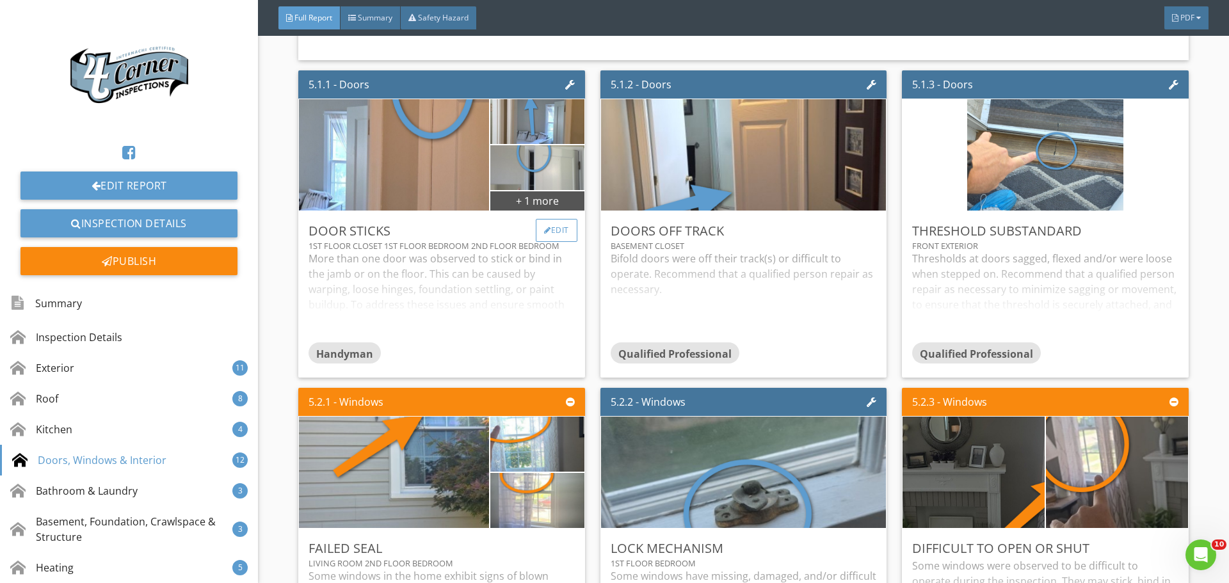
click at [549, 242] on div "Edit" at bounding box center [557, 230] width 42 height 23
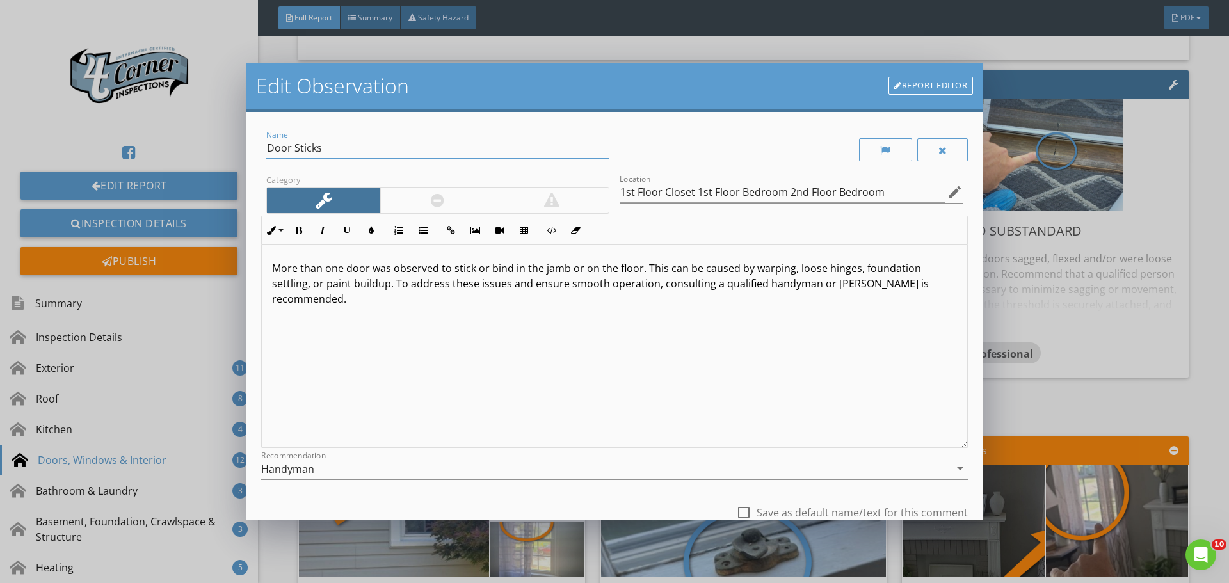
drag, startPoint x: 346, startPoint y: 150, endPoint x: 210, endPoint y: 147, distance: 136.4
click at [210, 147] on div "Edit Observation Report Editor Name Door Sticks Category Location 1st Floor Clo…" at bounding box center [614, 291] width 1229 height 583
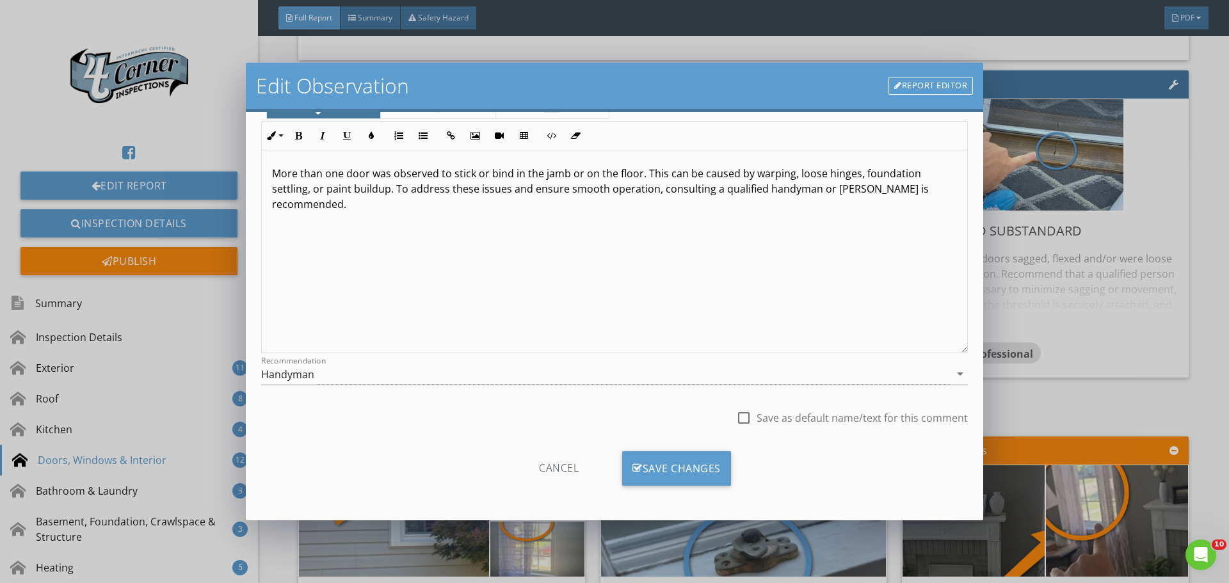
scroll to position [95, 0]
type input "Interior Doors"
click at [710, 467] on div "Save Changes" at bounding box center [676, 468] width 109 height 35
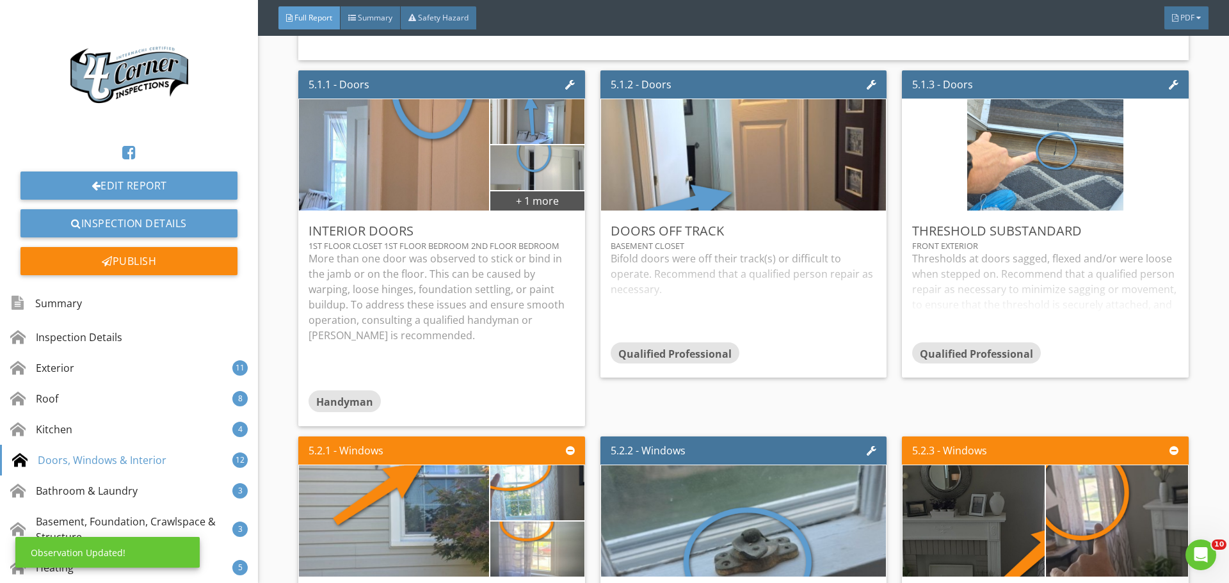
scroll to position [0, 0]
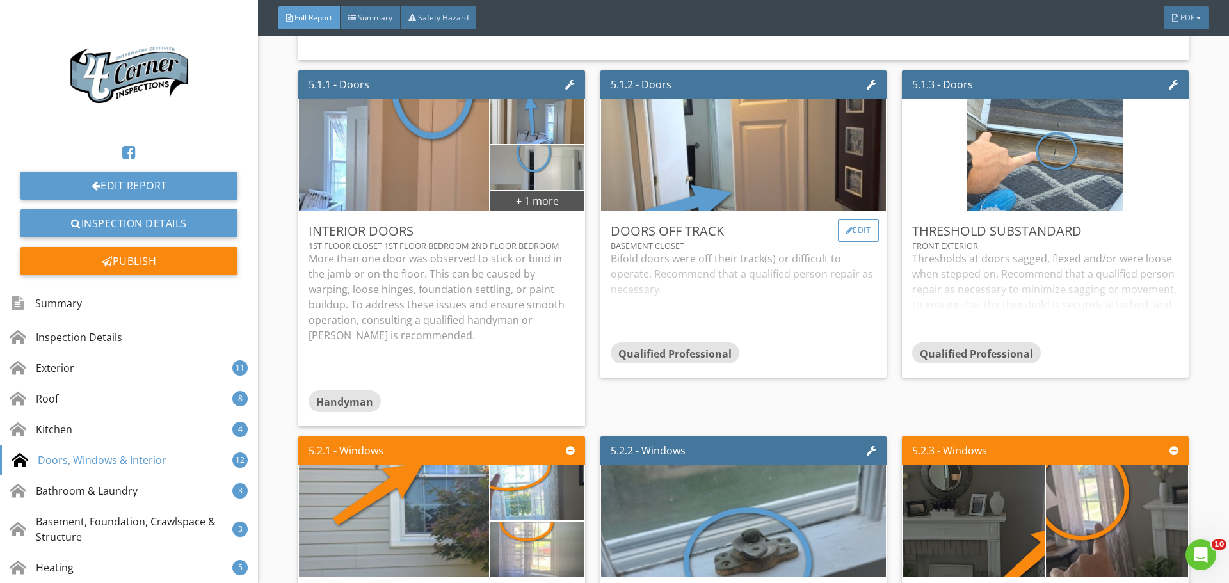
click at [852, 242] on div "Edit" at bounding box center [859, 230] width 42 height 23
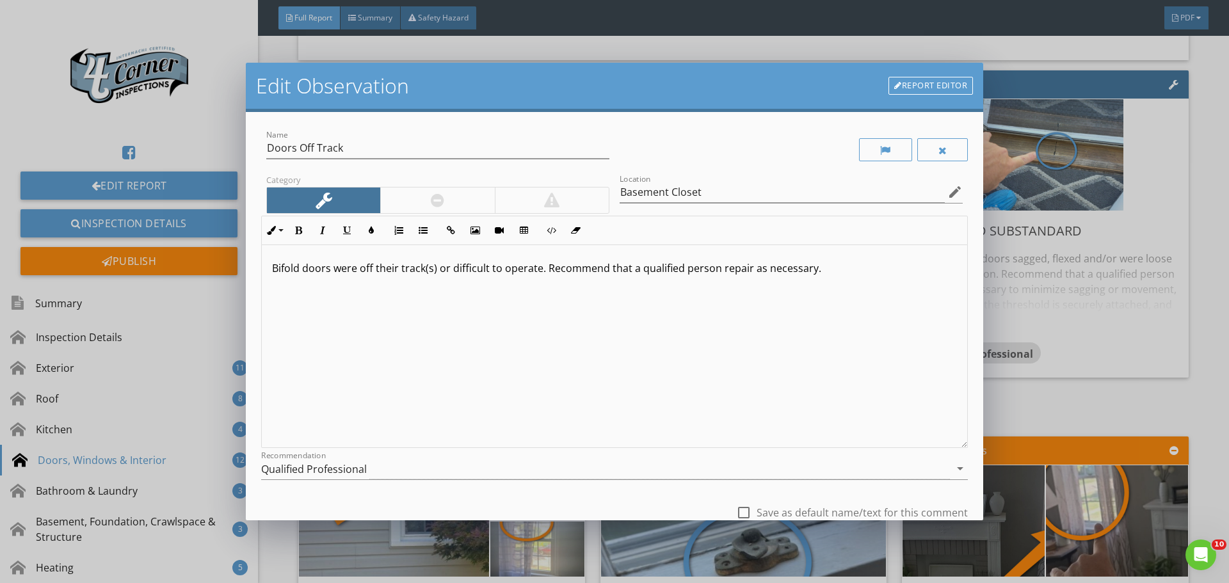
click at [538, 271] on p "Bifold doors were off their track(s) or difficult to operate. Recommend that a …" at bounding box center [614, 268] width 685 height 15
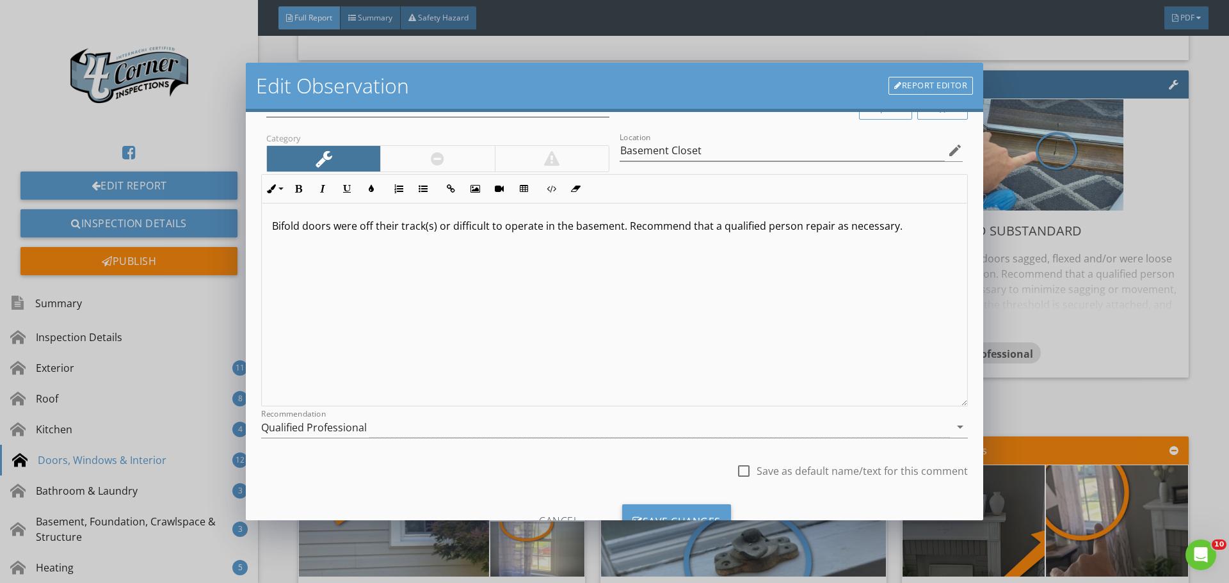
scroll to position [95, 0]
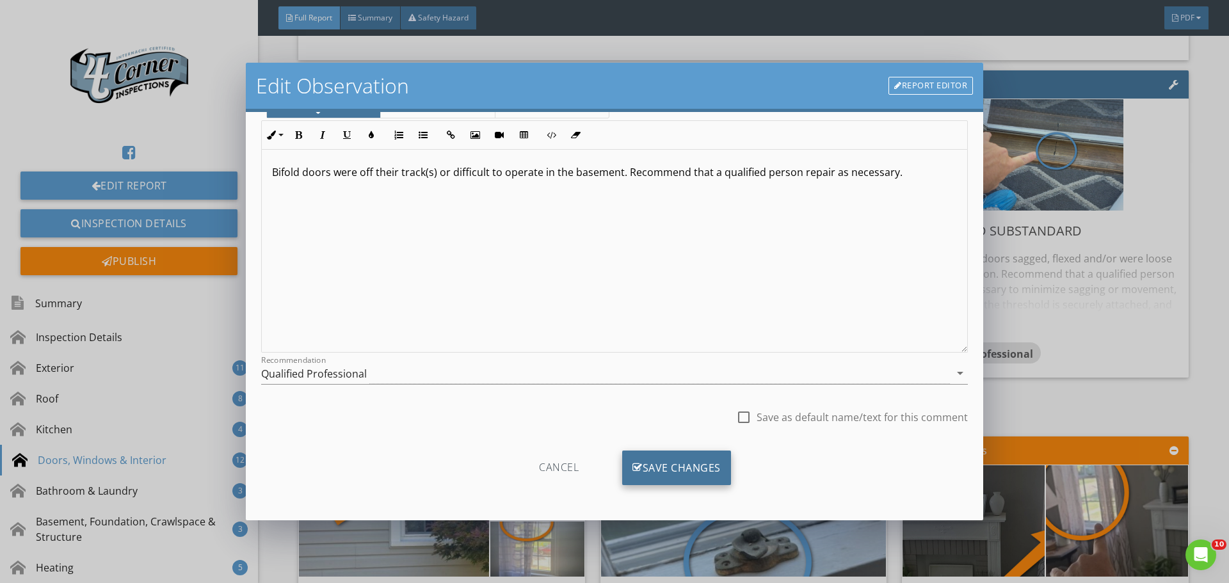
click at [643, 466] on div "Save Changes" at bounding box center [676, 468] width 109 height 35
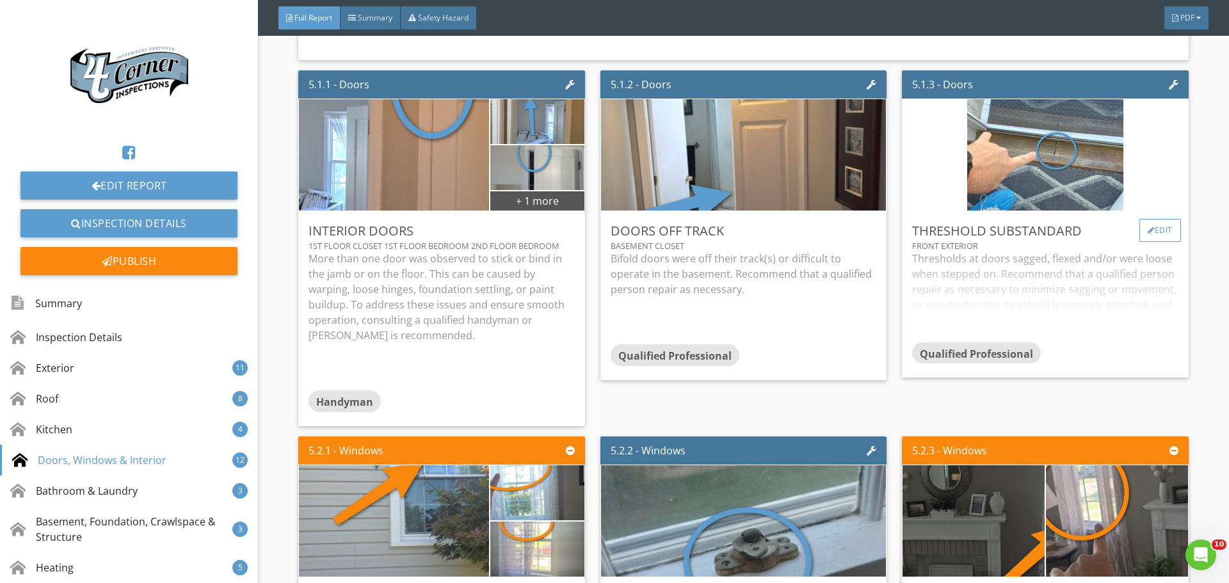
click at [1148, 242] on div "Edit" at bounding box center [1160, 230] width 42 height 23
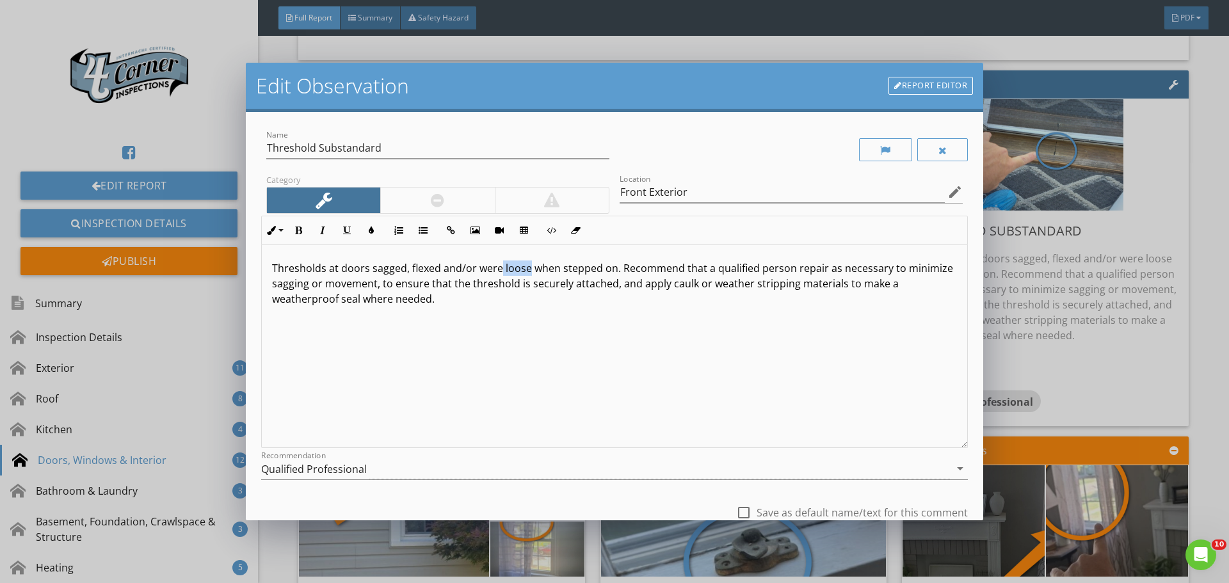
drag, startPoint x: 501, startPoint y: 271, endPoint x: 525, endPoint y: 268, distance: 24.5
click at [525, 268] on p "Thresholds at doors sagged, flexed and/or were loose when stepped on. Recommend…" at bounding box center [614, 284] width 685 height 46
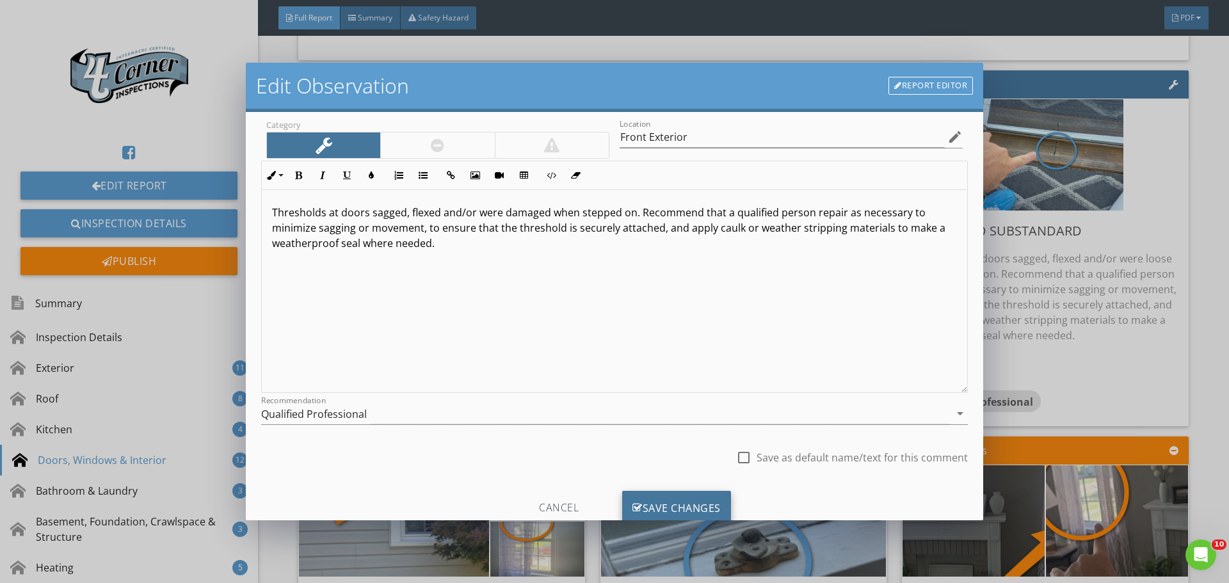
scroll to position [95, 0]
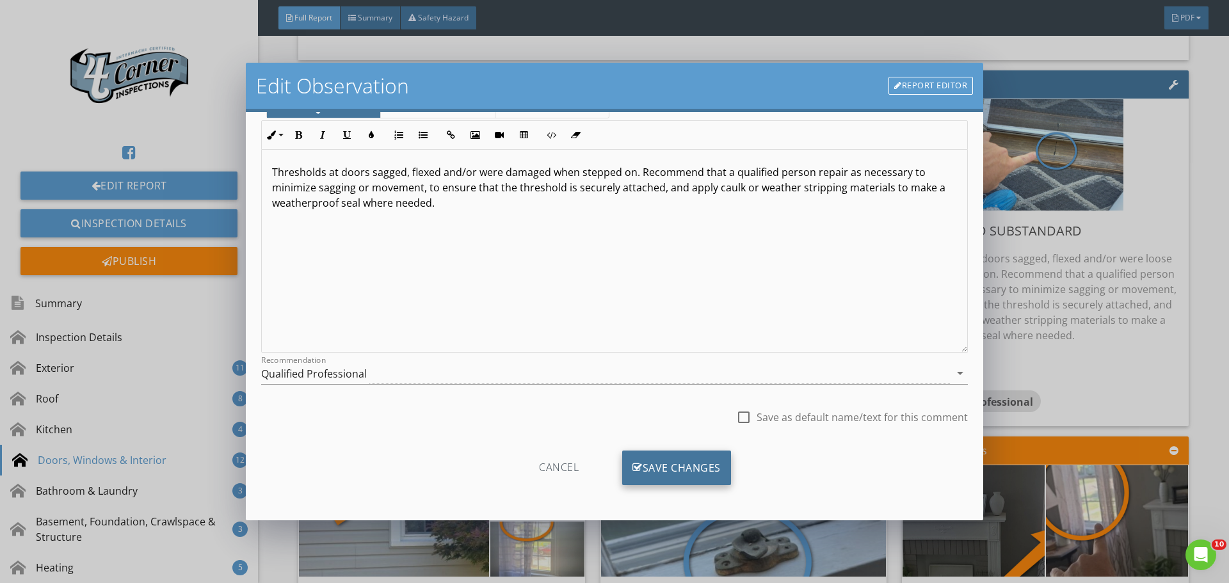
click at [662, 467] on div "Save Changes" at bounding box center [676, 468] width 109 height 35
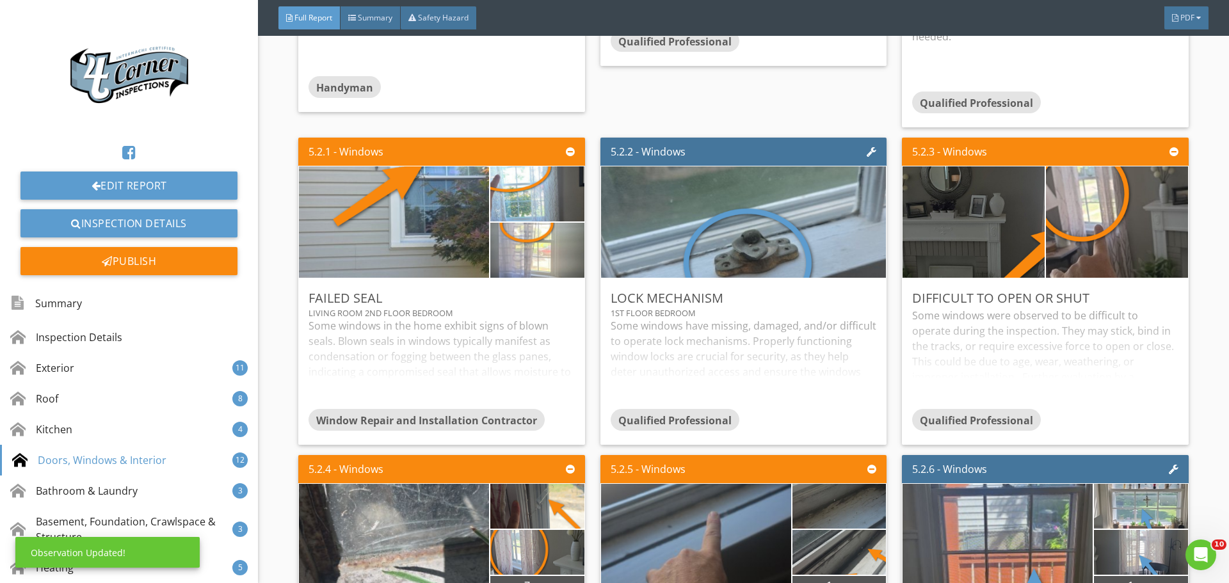
scroll to position [8042, 0]
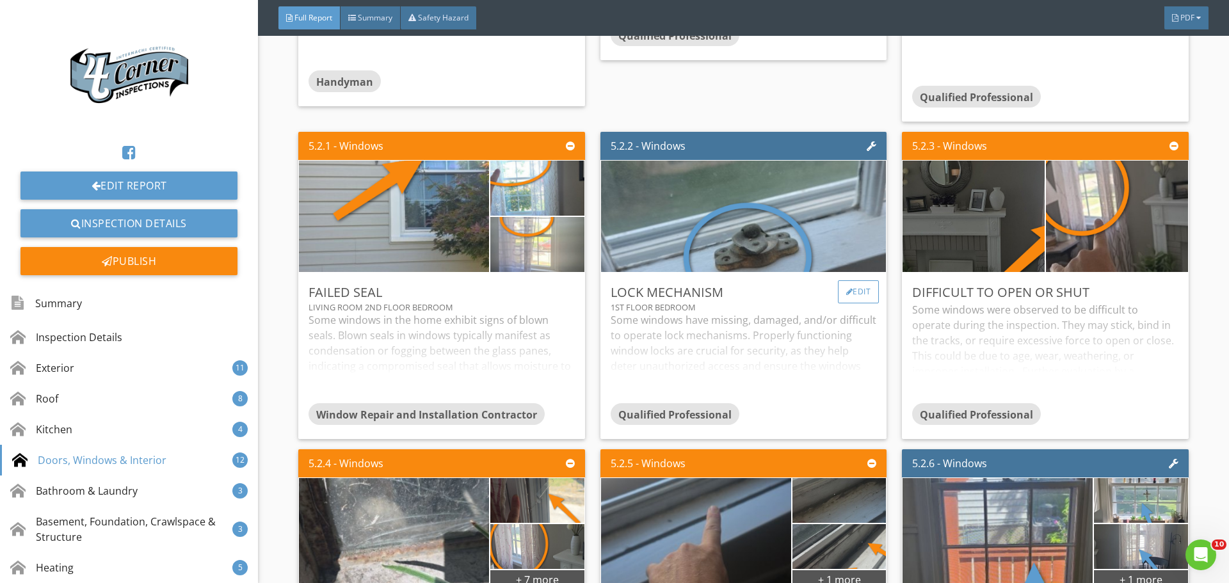
click at [857, 303] on div "Edit" at bounding box center [859, 291] width 42 height 23
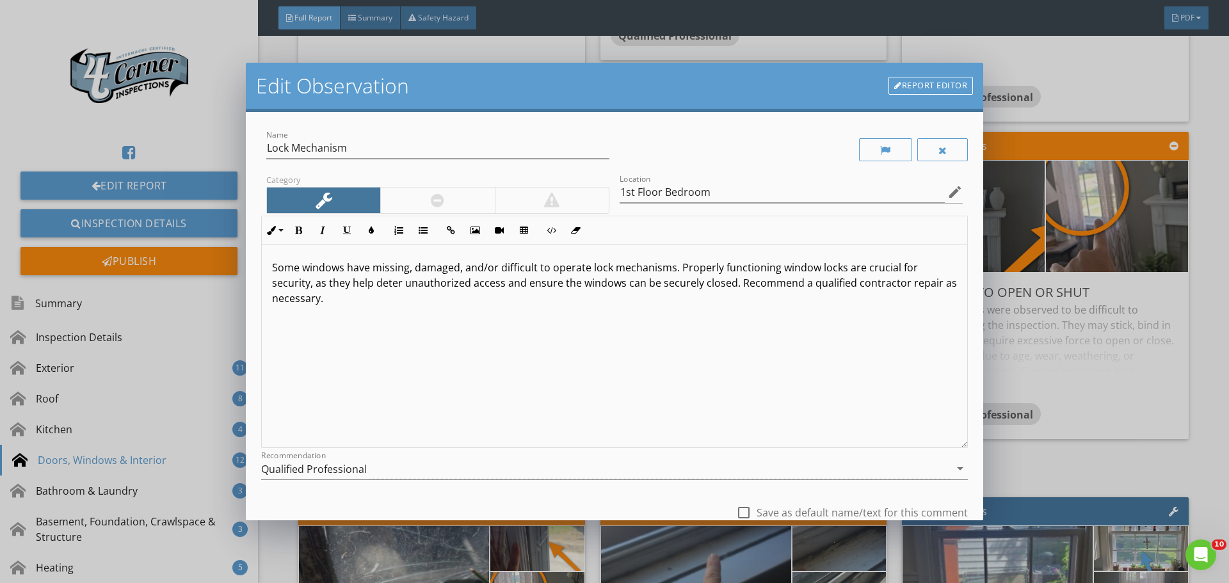
scroll to position [95, 0]
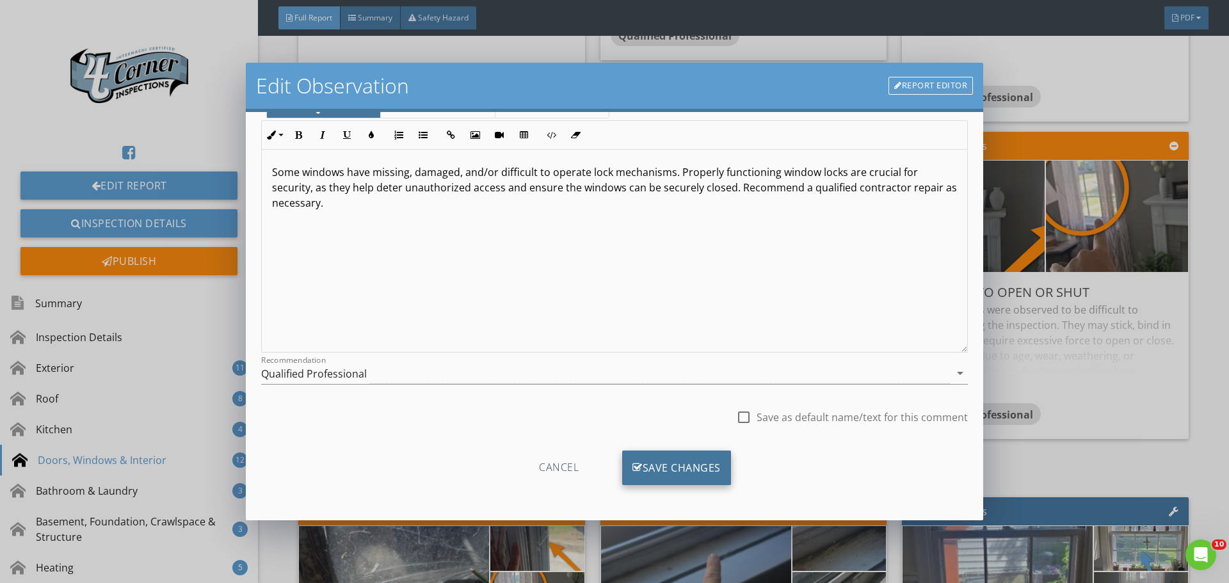
click at [689, 478] on div "Save Changes" at bounding box center [676, 468] width 109 height 35
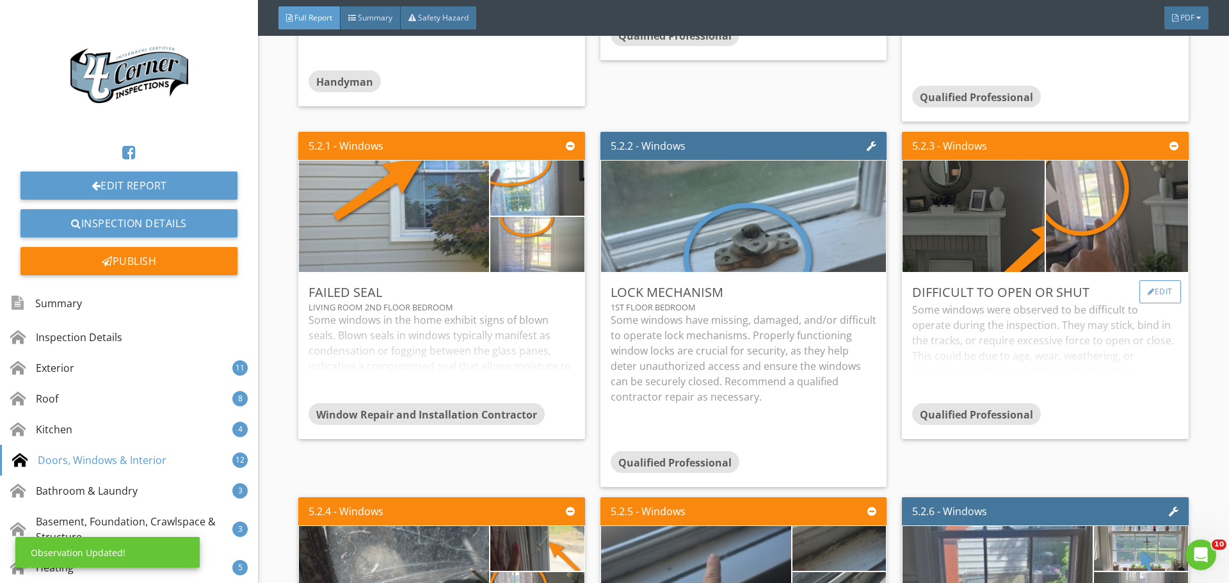
click at [1143, 303] on div "Edit" at bounding box center [1160, 291] width 42 height 23
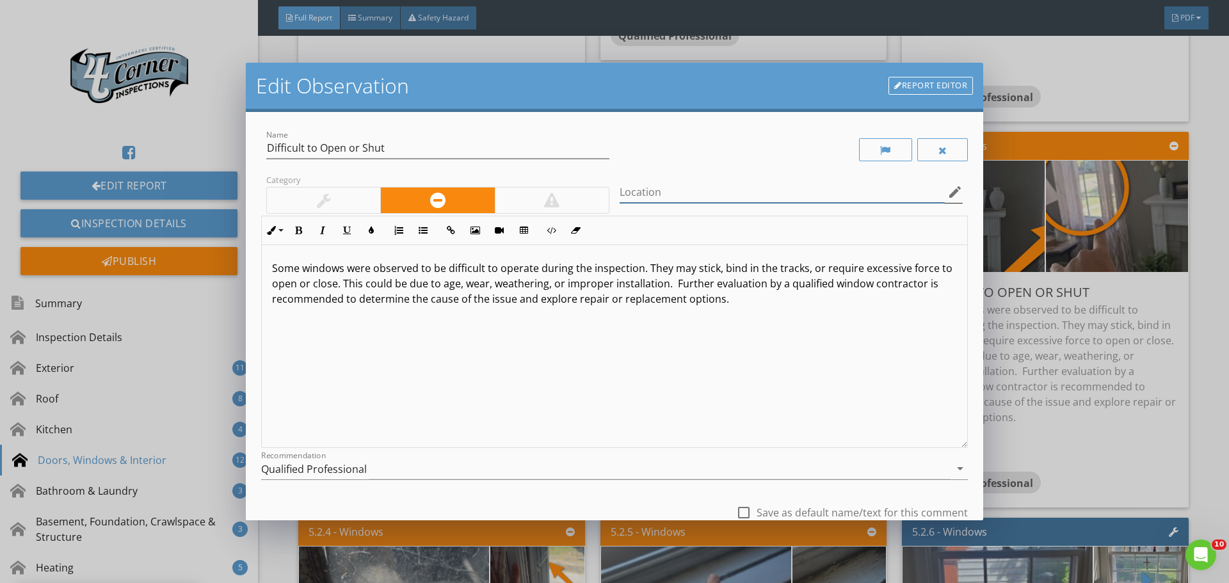
click at [694, 182] on input "Location" at bounding box center [782, 192] width 325 height 21
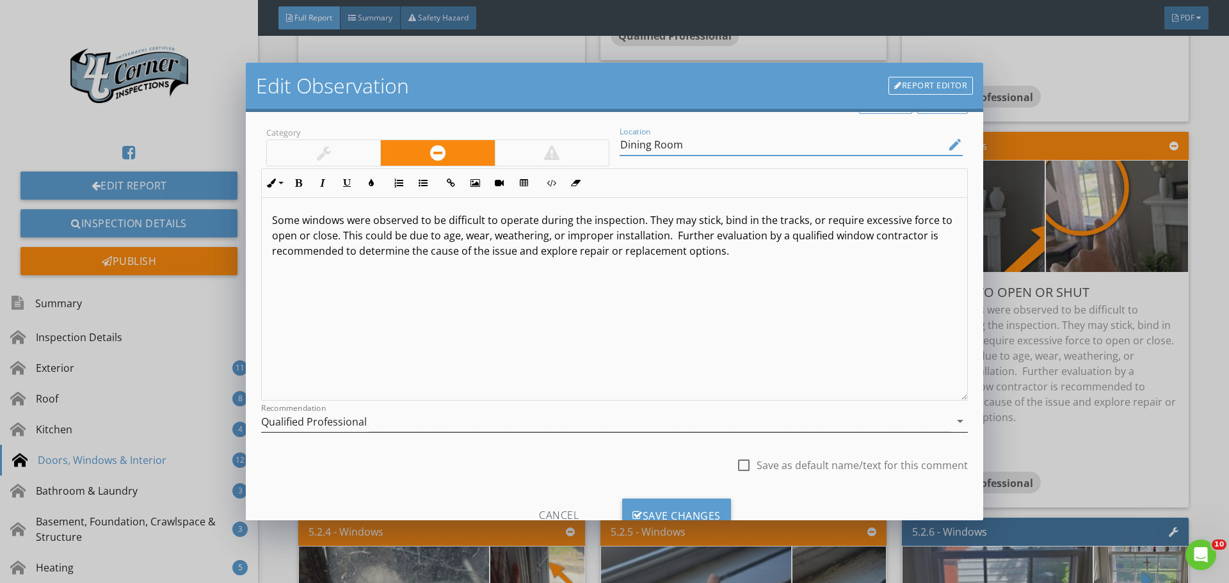
scroll to position [95, 0]
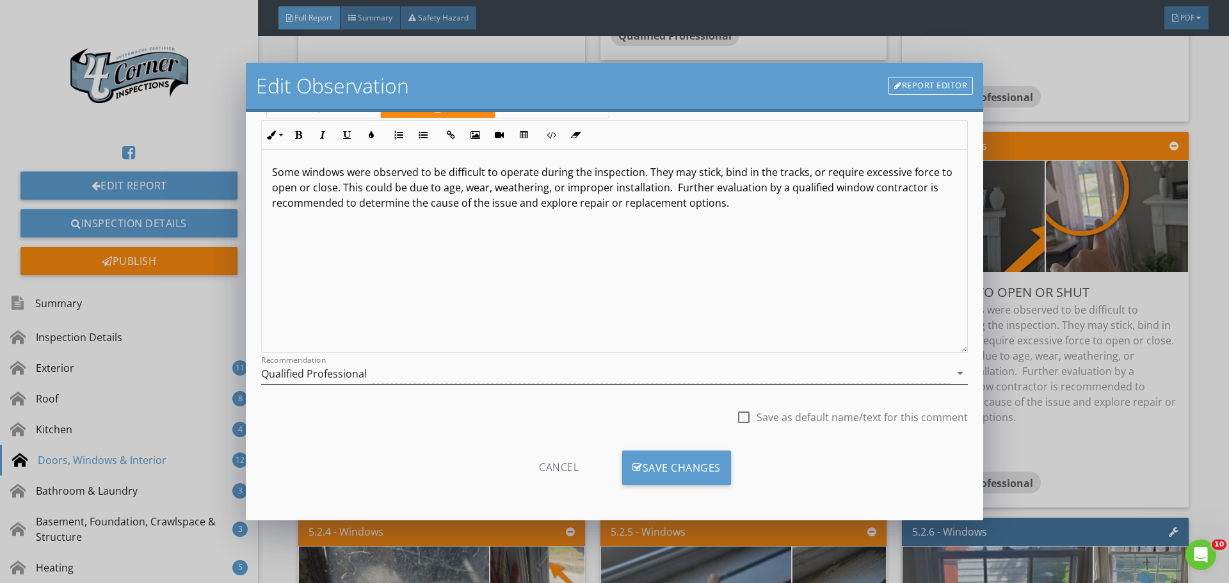
type input "Dining Room"
click at [666, 464] on div "Save Changes" at bounding box center [676, 468] width 109 height 35
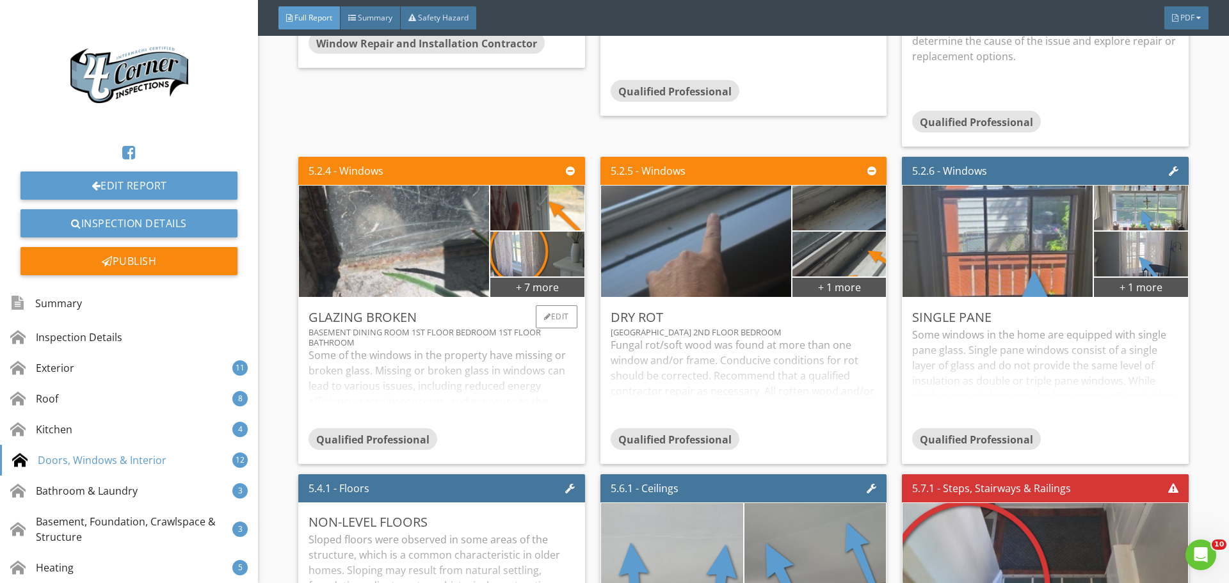
scroll to position [8426, 0]
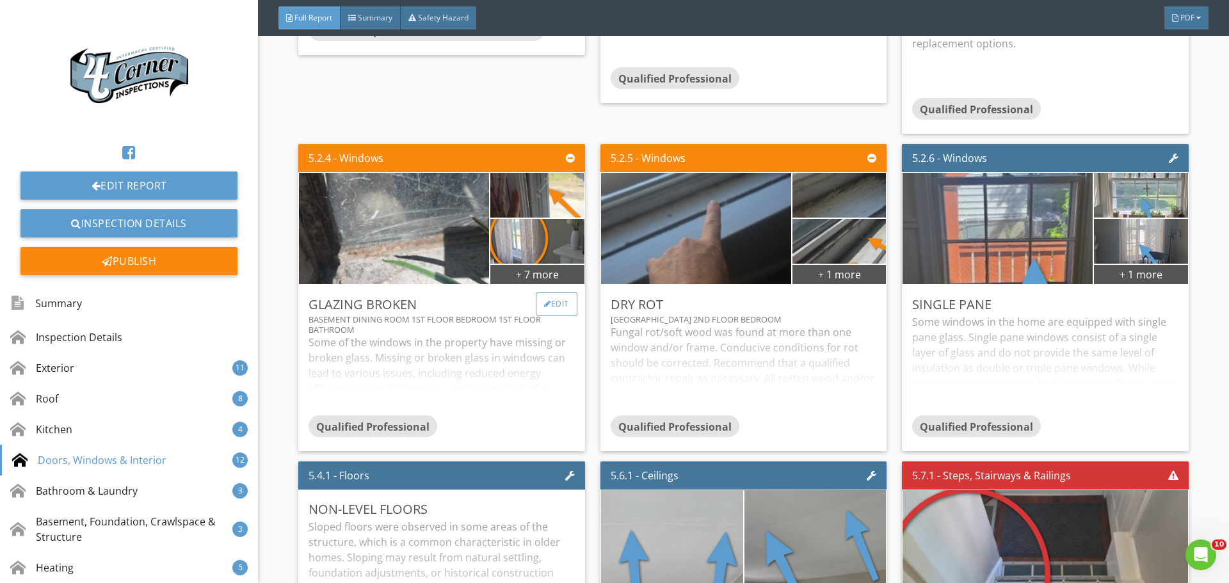
click at [556, 316] on div "Edit" at bounding box center [557, 304] width 42 height 23
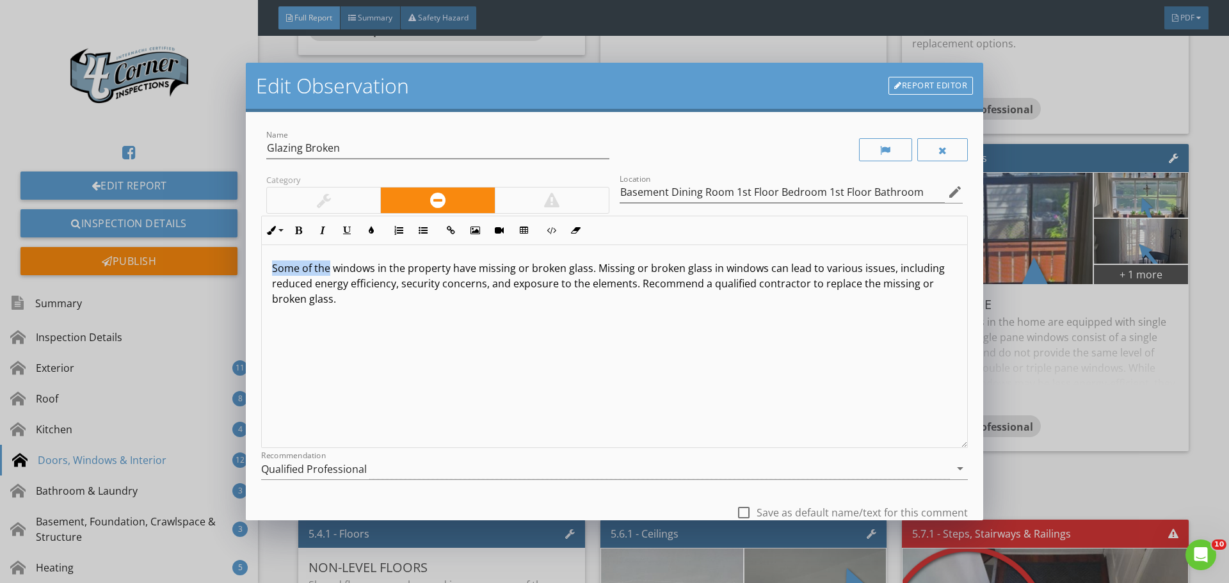
drag, startPoint x: 330, startPoint y: 270, endPoint x: 194, endPoint y: 256, distance: 136.4
click at [194, 256] on div "Edit Observation Report Editor Name Glazing Broken Category Location Basement D…" at bounding box center [614, 291] width 1229 height 583
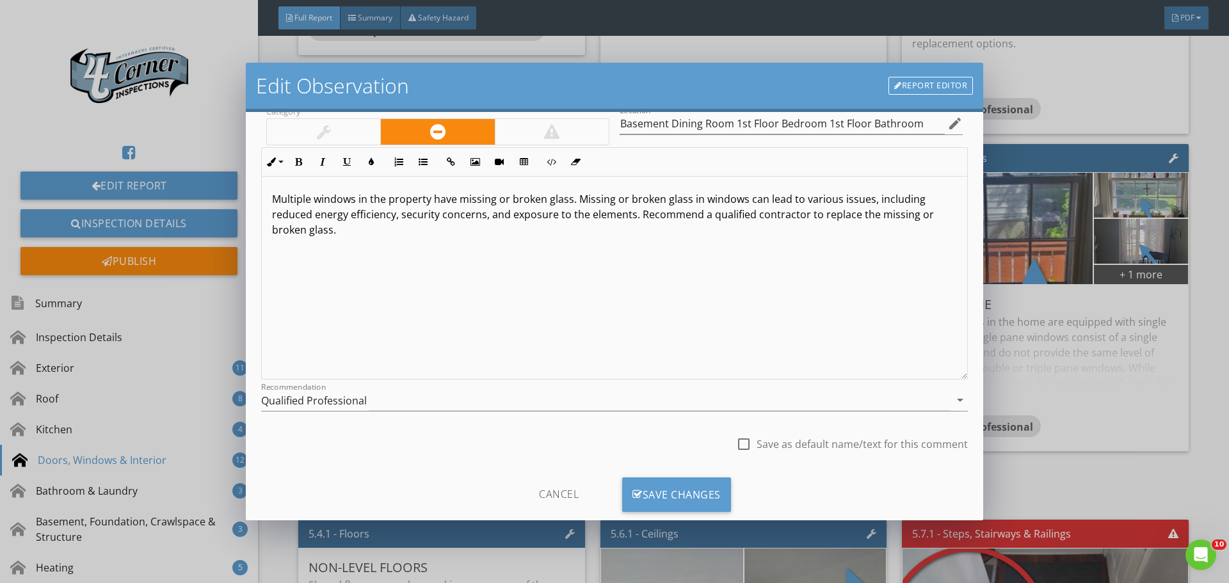
scroll to position [95, 0]
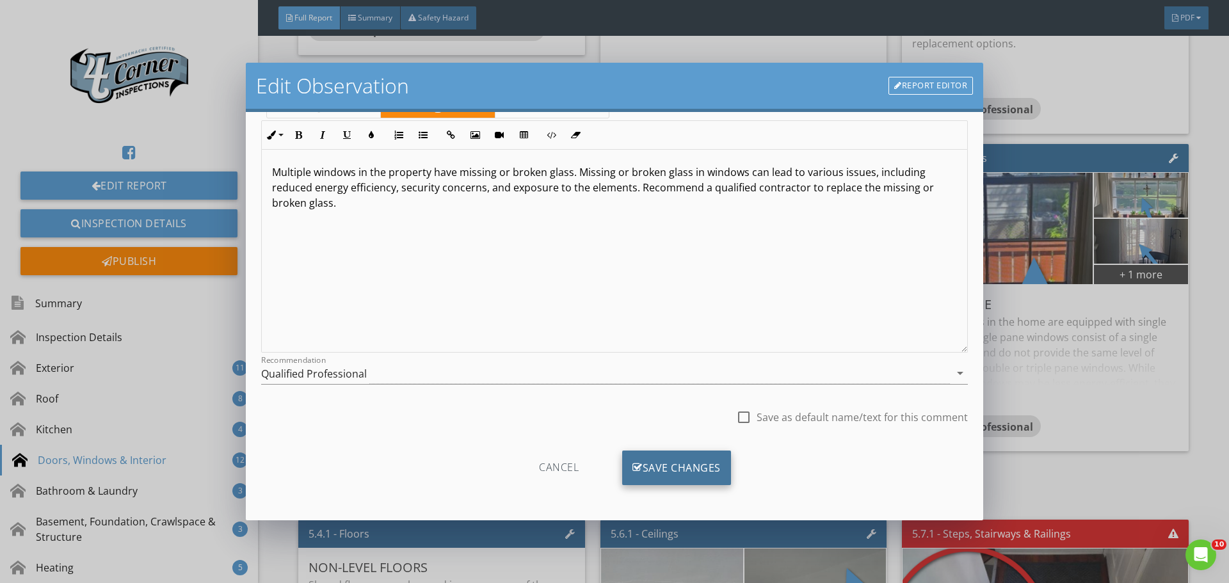
click at [642, 469] on div "Save Changes" at bounding box center [676, 468] width 109 height 35
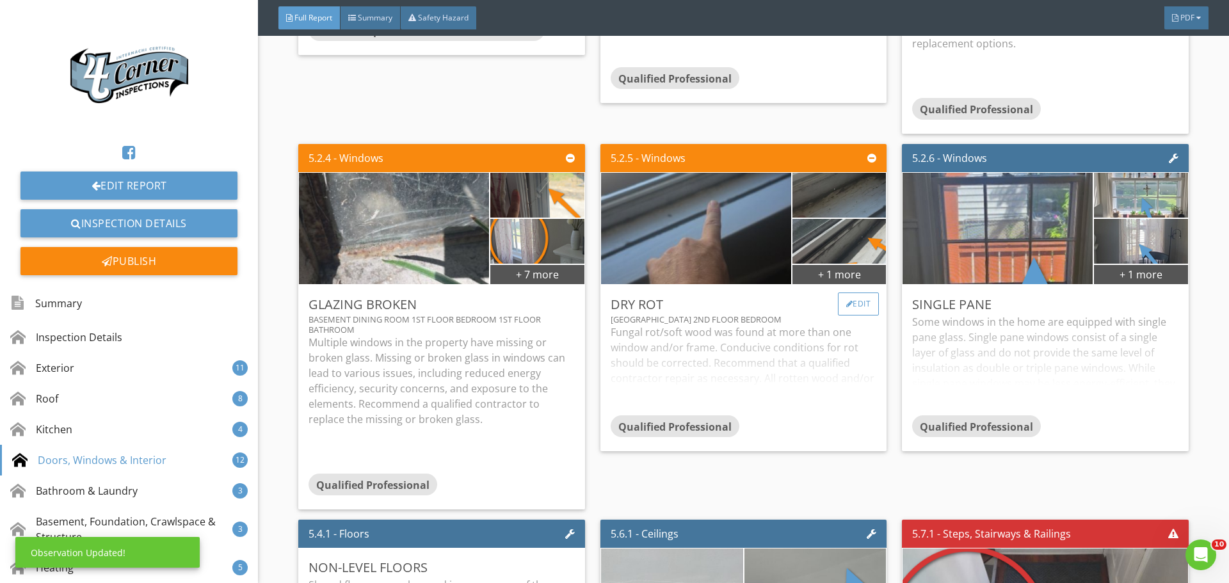
click at [852, 316] on div "Edit" at bounding box center [859, 304] width 42 height 23
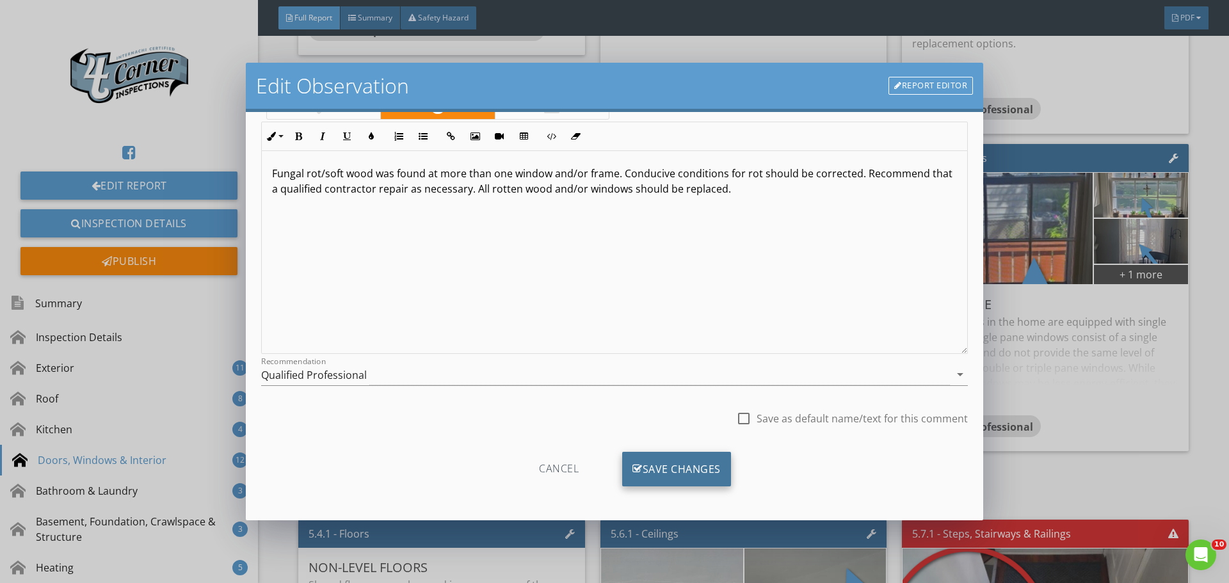
scroll to position [95, 0]
click at [661, 461] on div "Save Changes" at bounding box center [676, 468] width 109 height 35
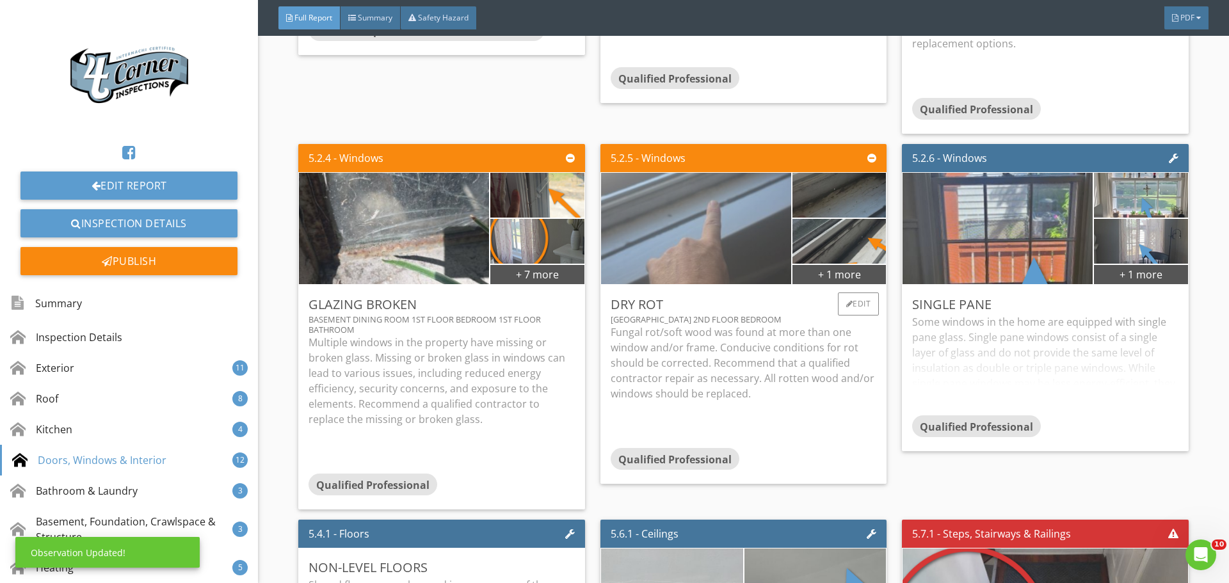
click at [677, 339] on img at bounding box center [696, 228] width 418 height 278
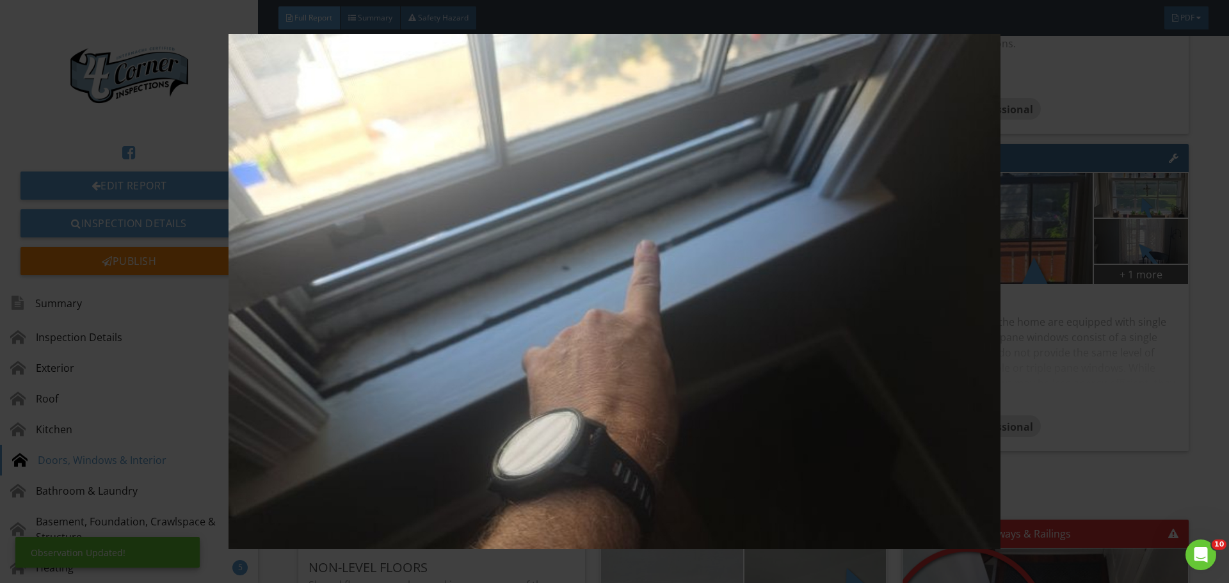
click at [677, 339] on img at bounding box center [614, 291] width 1129 height 515
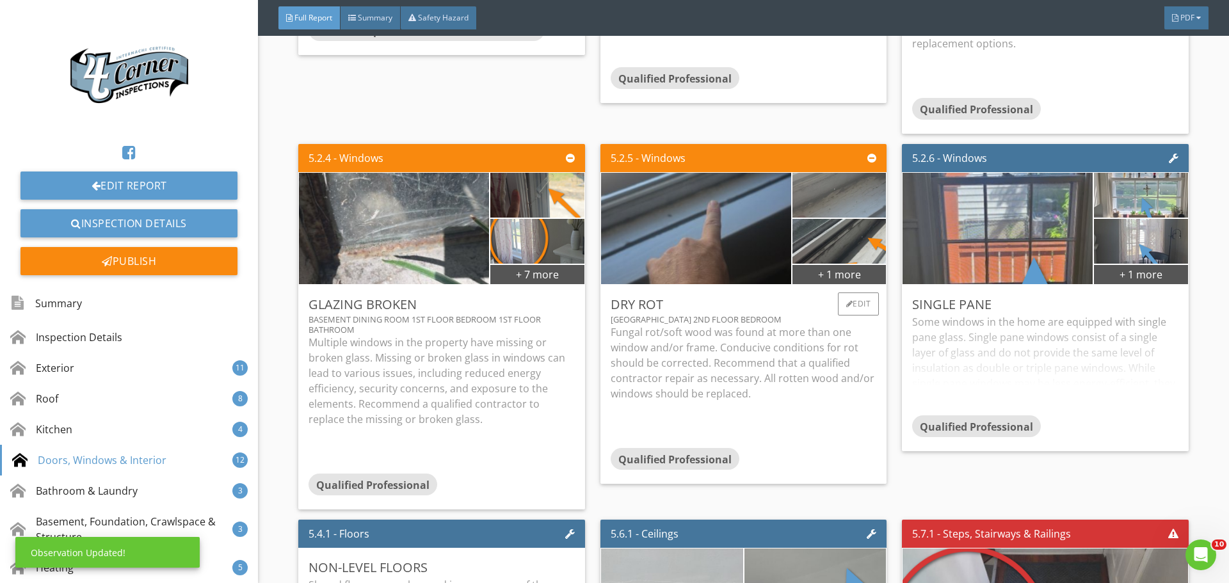
click at [860, 251] on img at bounding box center [839, 195] width 168 height 112
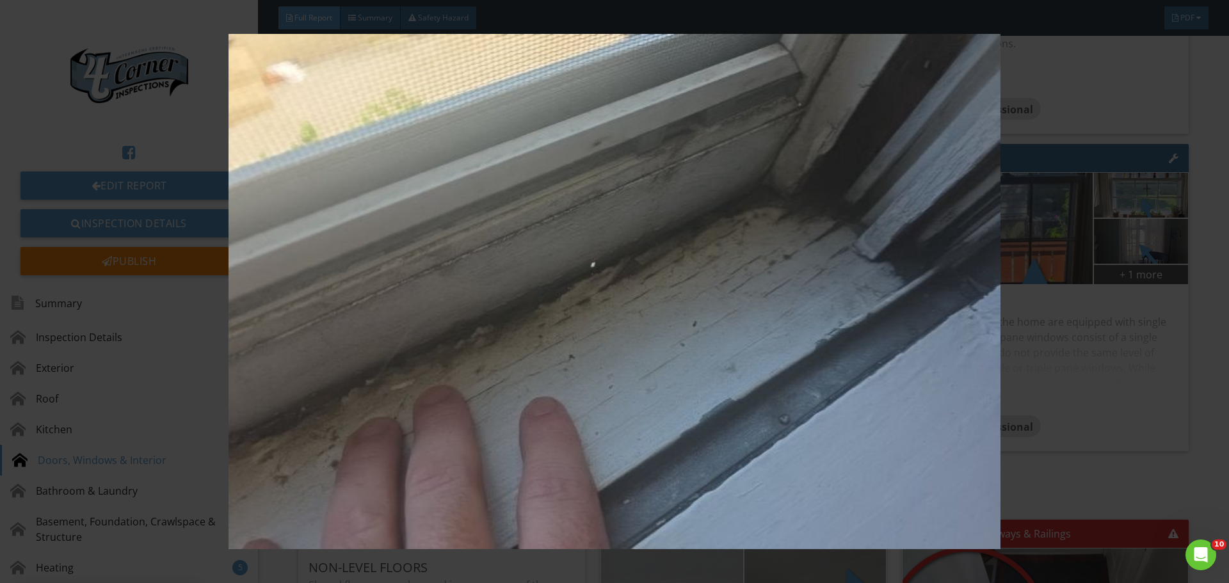
click at [853, 263] on img at bounding box center [614, 291] width 1129 height 515
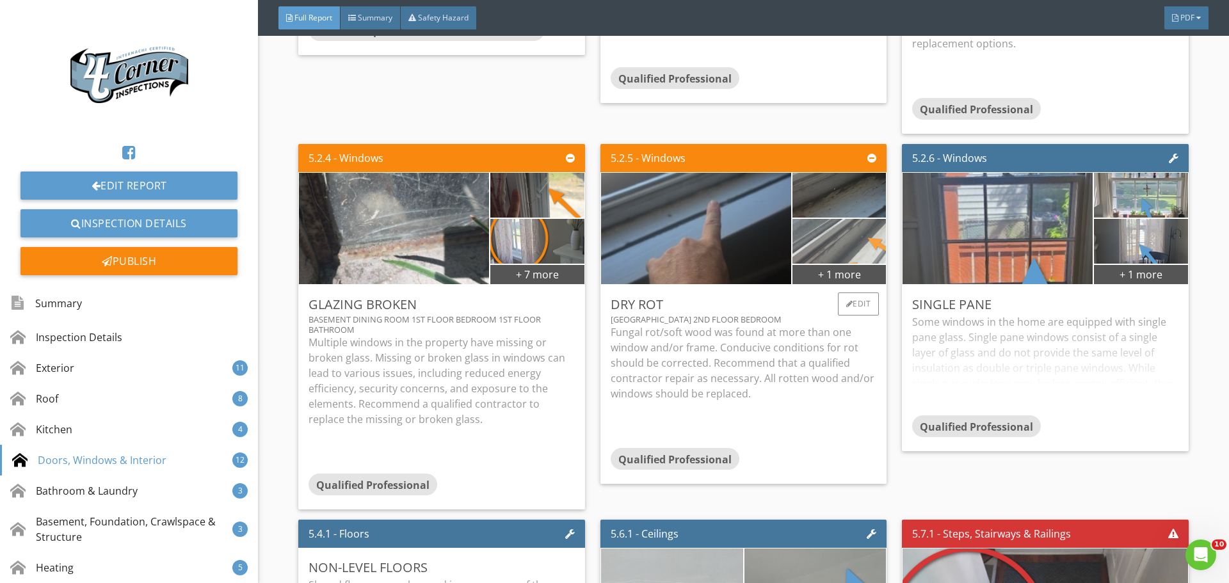
click at [828, 297] on img at bounding box center [839, 241] width 168 height 112
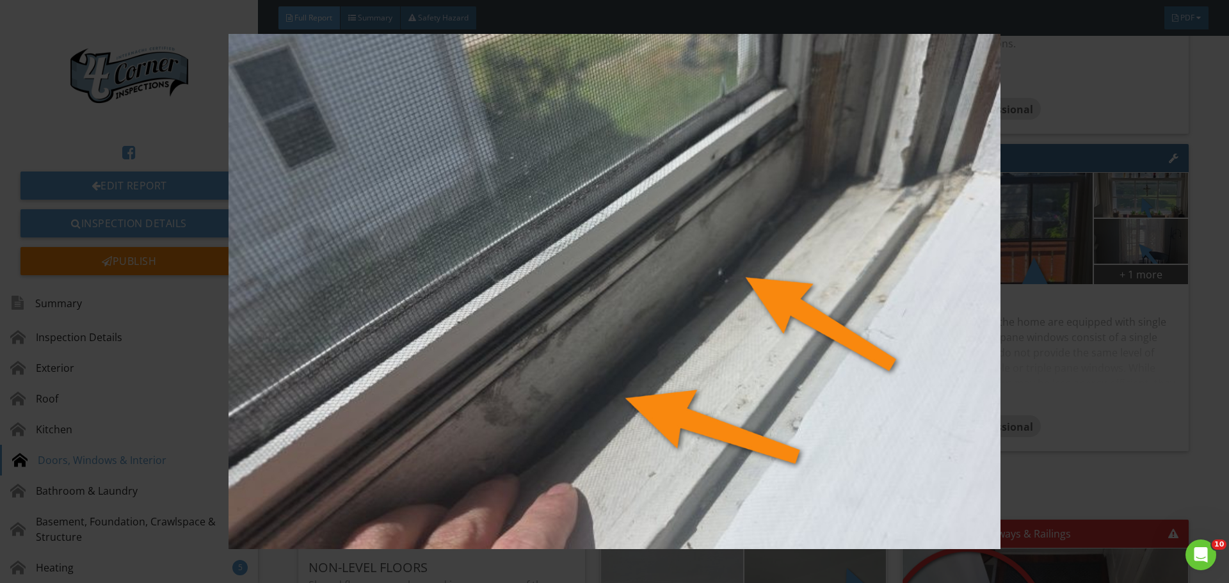
click at [828, 318] on img at bounding box center [614, 291] width 1129 height 515
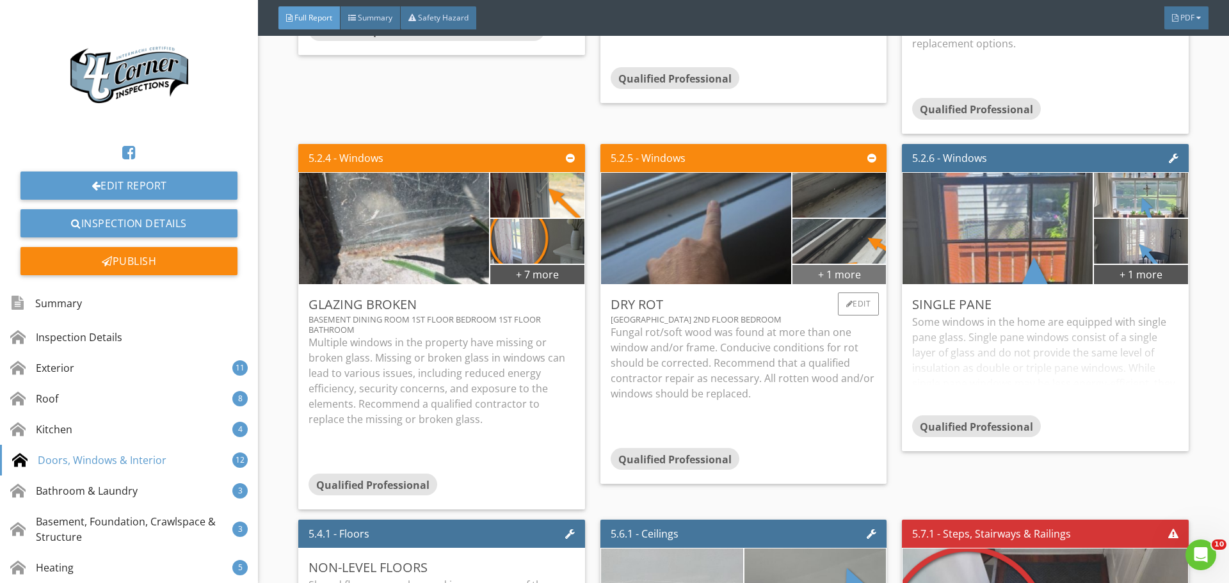
click at [821, 284] on div "+ 1 more" at bounding box center [839, 274] width 93 height 20
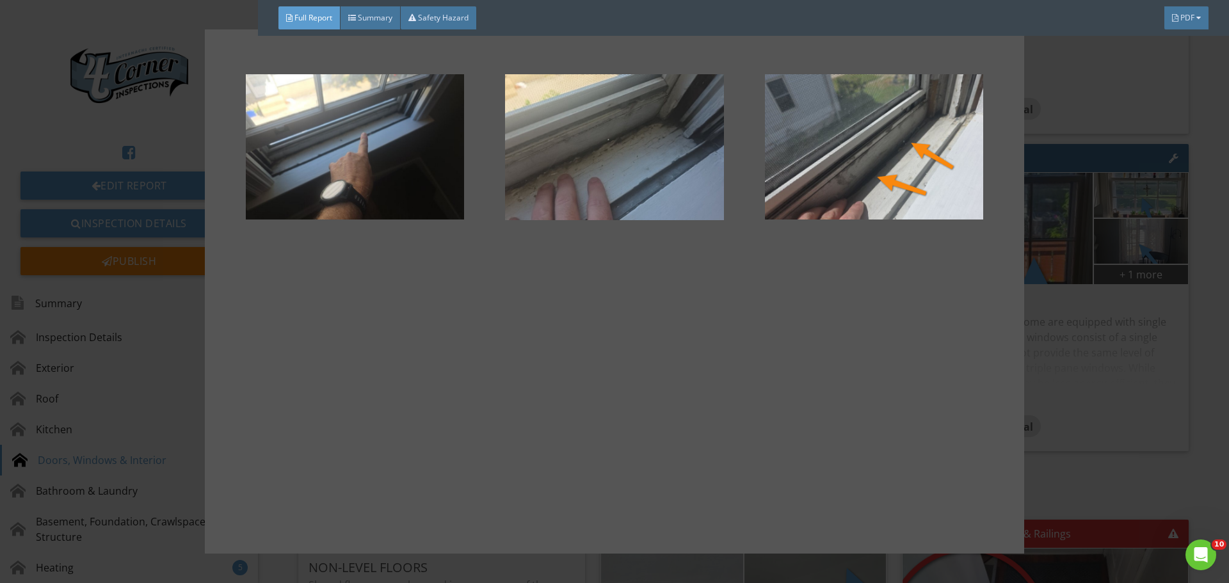
click at [347, 400] on div at bounding box center [355, 368] width 218 height 154
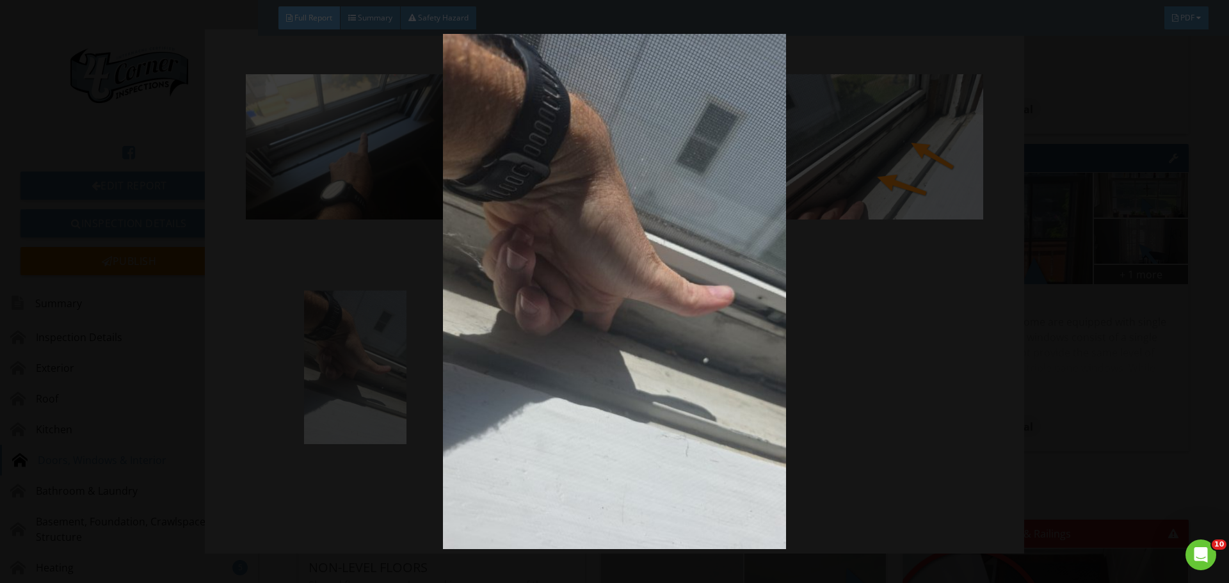
click at [347, 400] on img at bounding box center [614, 291] width 1129 height 515
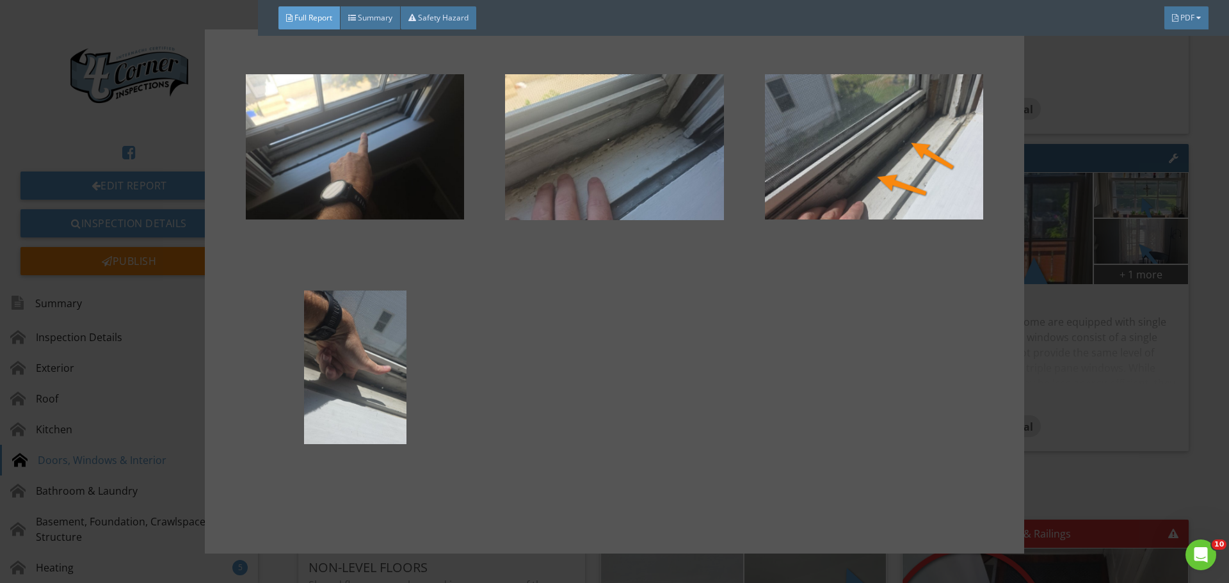
click at [1077, 443] on div at bounding box center [614, 291] width 1229 height 583
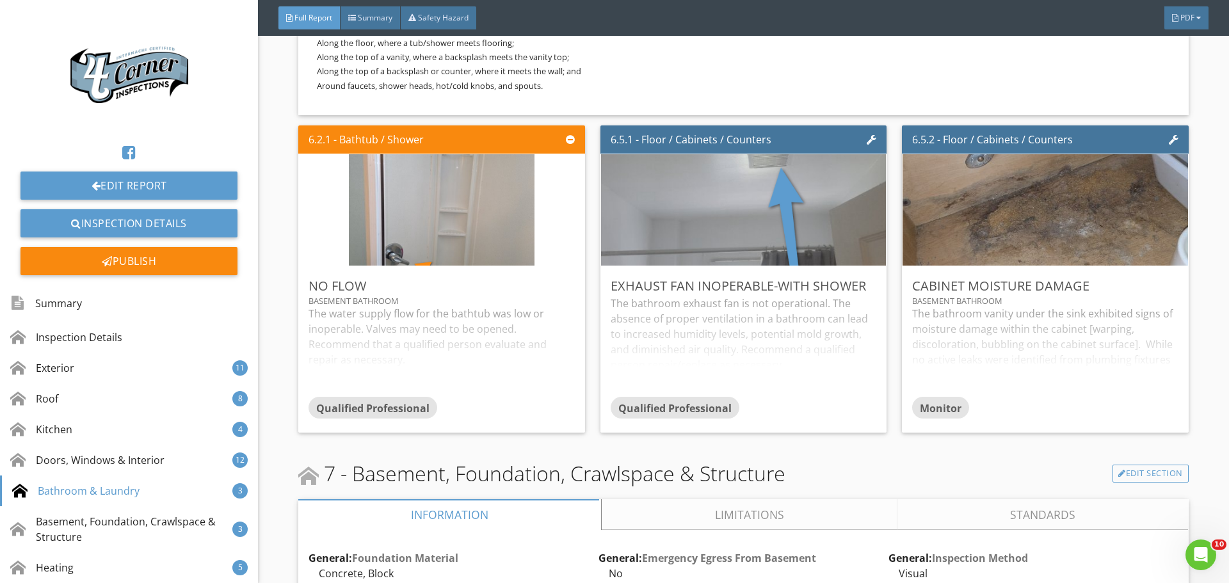
scroll to position [9450, 0]
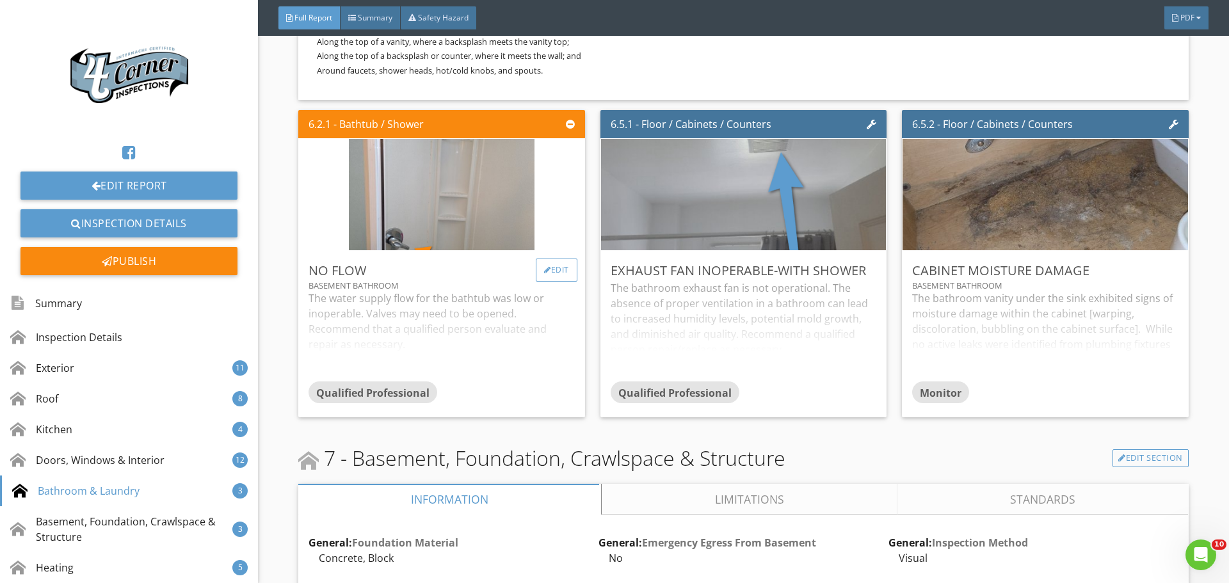
click at [553, 282] on div "Edit" at bounding box center [557, 270] width 42 height 23
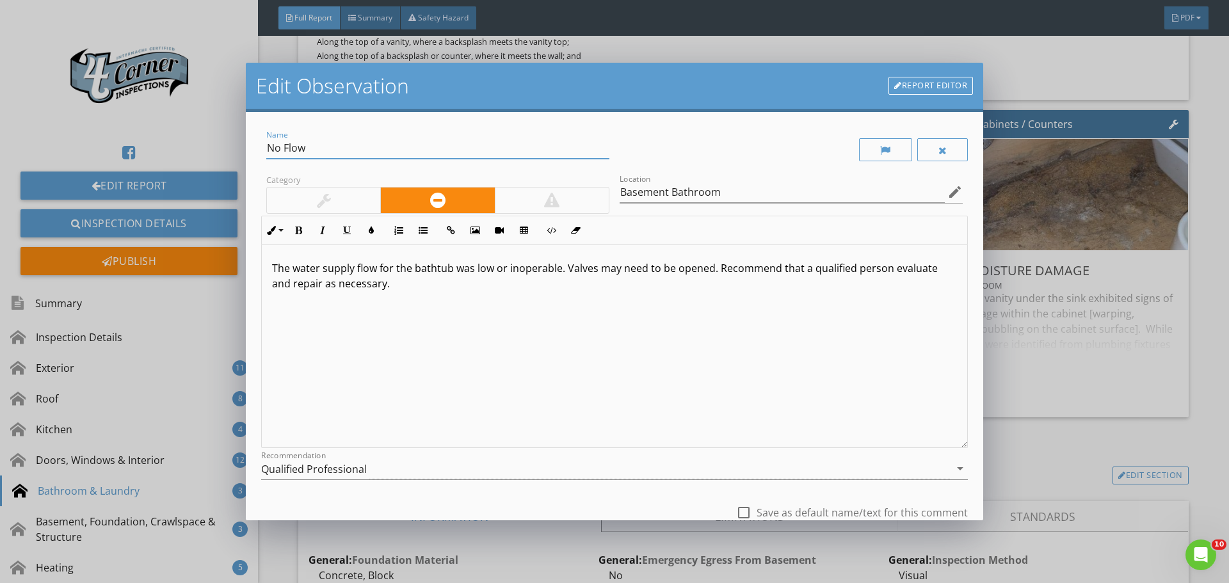
drag, startPoint x: 278, startPoint y: 143, endPoint x: 250, endPoint y: 146, distance: 27.6
click at [250, 146] on div "Name No Flow Category Location Basement Bathroom edit Inline Style XLarge Large…" at bounding box center [614, 316] width 737 height 408
type input "Low Flow"
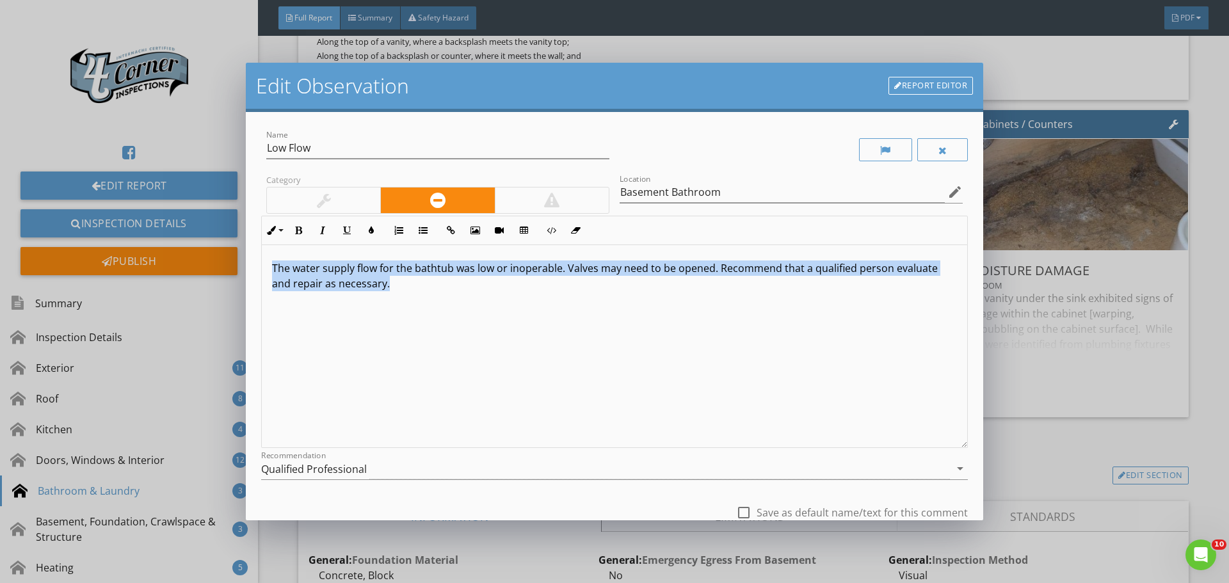
drag, startPoint x: 499, startPoint y: 357, endPoint x: 131, endPoint y: 189, distance: 404.8
click at [131, 189] on div "Edit Observation Report Editor Name Low Flow Category Location Basement Bathroo…" at bounding box center [614, 291] width 1229 height 583
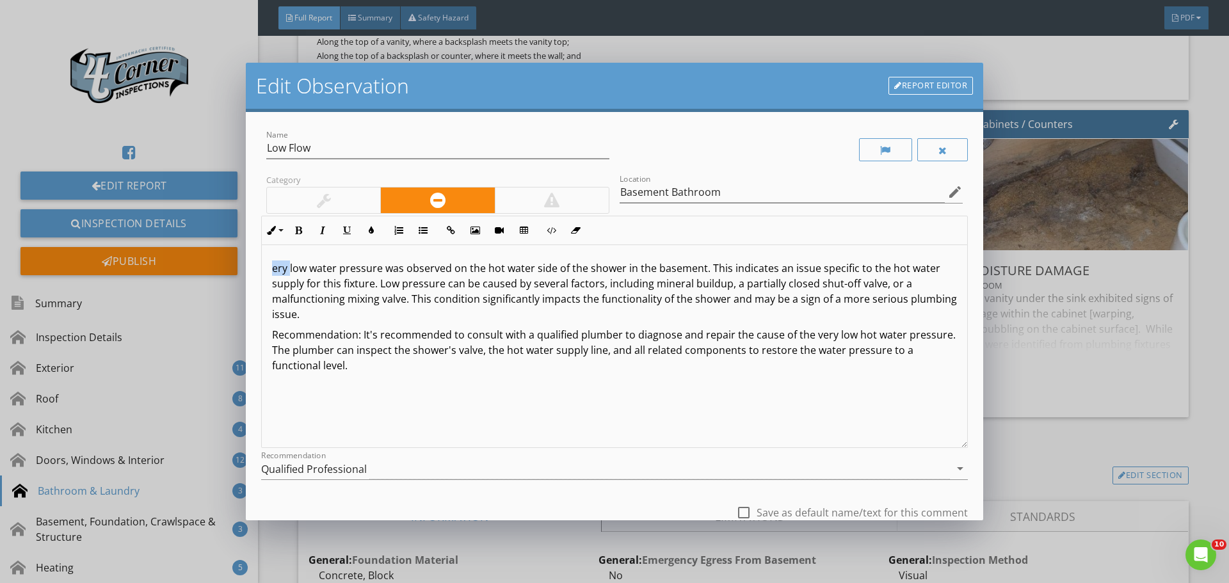
drag, startPoint x: 290, startPoint y: 271, endPoint x: 257, endPoint y: 270, distance: 33.3
click at [257, 270] on div "Name Low Flow Category Location Basement Bathroom edit Inline Style XLarge Larg…" at bounding box center [614, 316] width 737 height 408
drag, startPoint x: 481, startPoint y: 301, endPoint x: 576, endPoint y: 304, distance: 95.4
click at [576, 304] on p "Low water pressure was observed on the hot water side of the shower in the base…" at bounding box center [614, 291] width 685 height 61
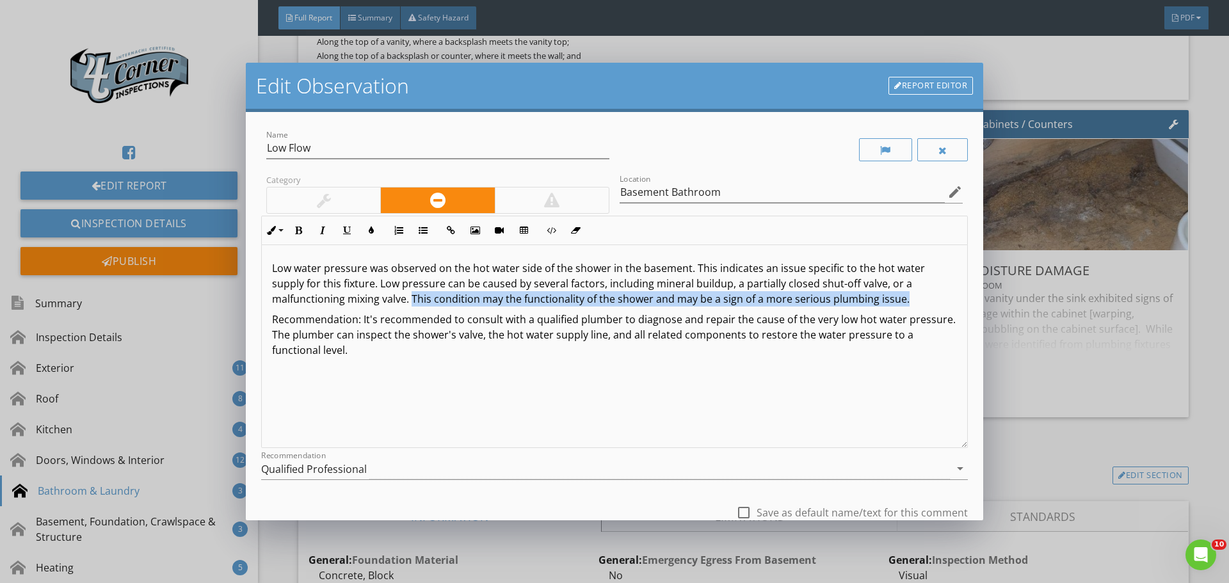
drag, startPoint x: 411, startPoint y: 298, endPoint x: 960, endPoint y: 293, distance: 548.6
click at [960, 293] on div "Name Low Flow Category Location Basement Bathroom edit Inline Style XLarge Larg…" at bounding box center [614, 316] width 737 height 408
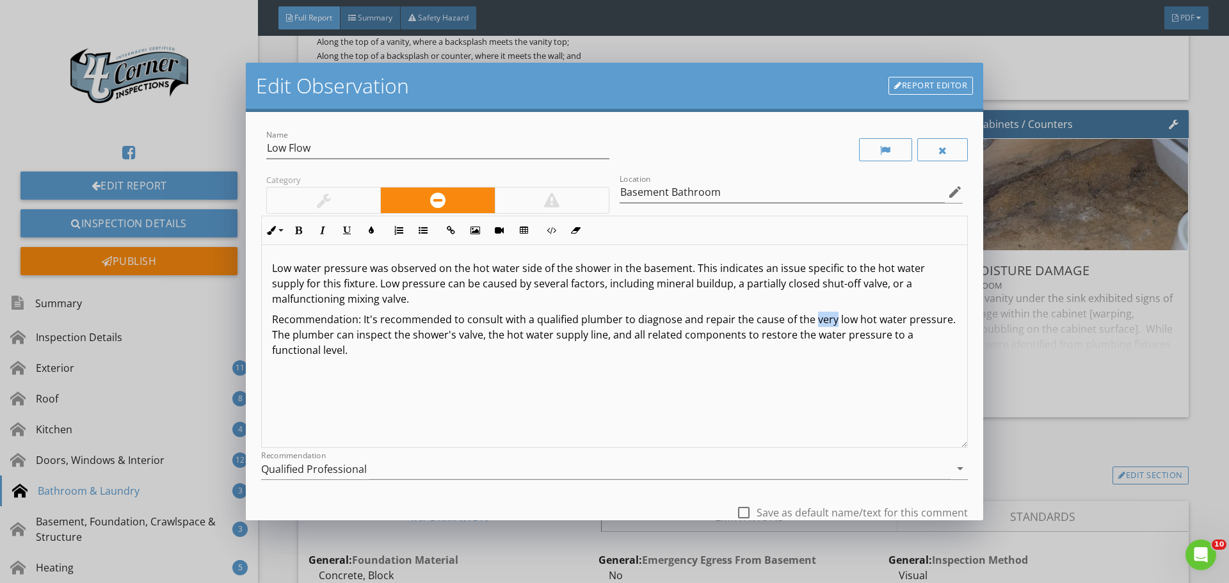
drag, startPoint x: 811, startPoint y: 323, endPoint x: 828, endPoint y: 324, distance: 17.3
click at [828, 324] on p "Recommendation: It's recommended to consult with a qualified plumber to diagnos…" at bounding box center [614, 335] width 685 height 46
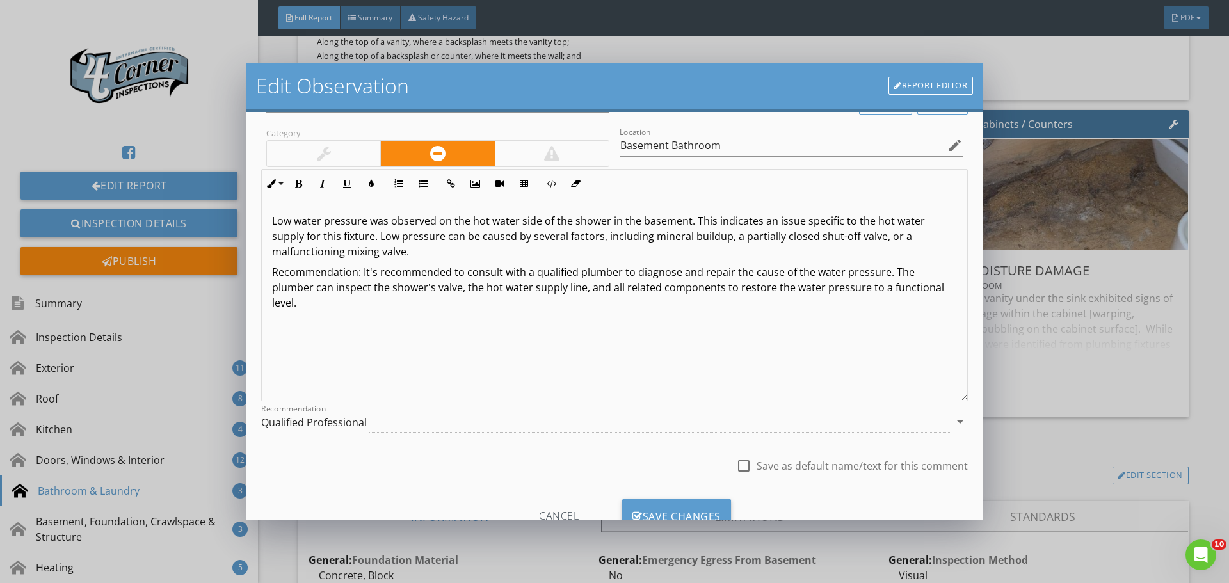
scroll to position [95, 0]
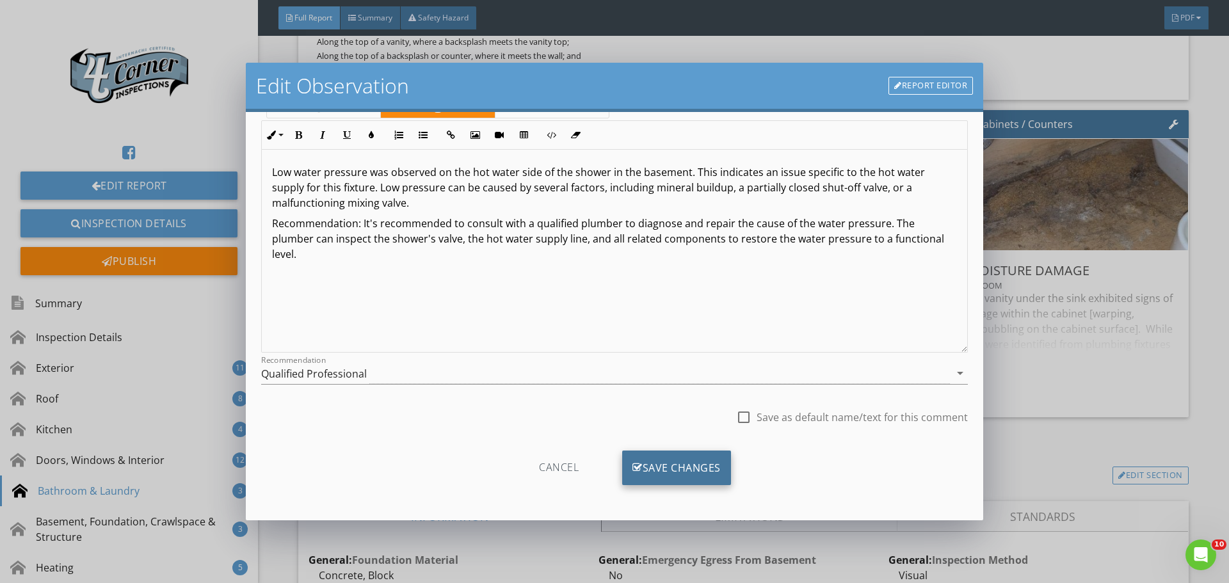
click at [683, 460] on div "Save Changes" at bounding box center [676, 468] width 109 height 35
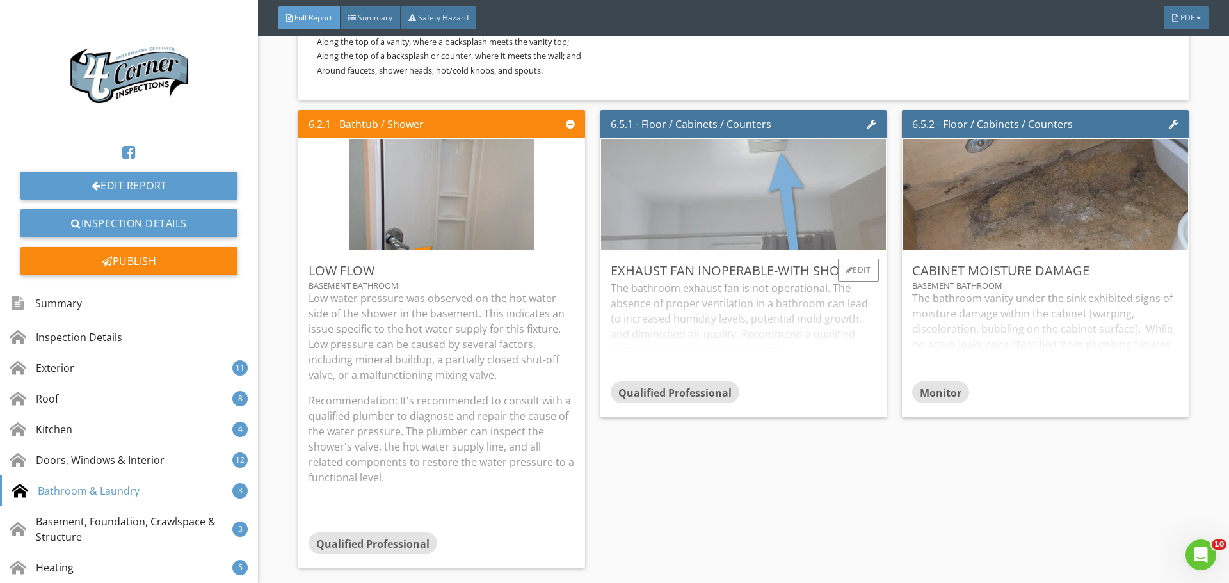
click at [794, 291] on img at bounding box center [744, 195] width 418 height 278
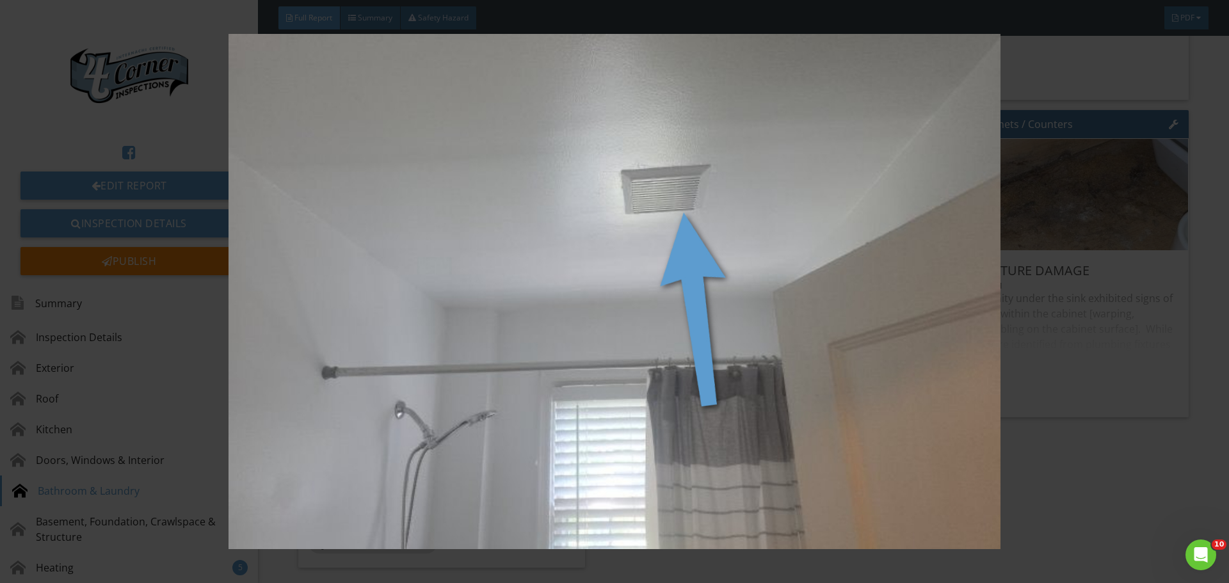
click at [794, 291] on img at bounding box center [614, 291] width 1129 height 515
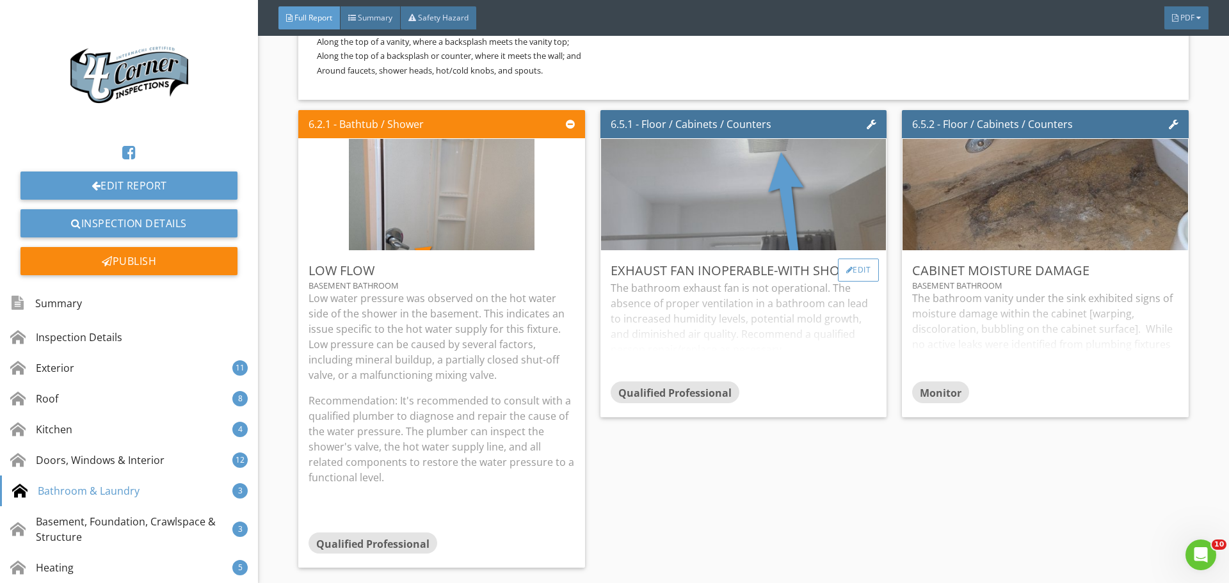
click at [850, 282] on div "Edit" at bounding box center [859, 270] width 42 height 23
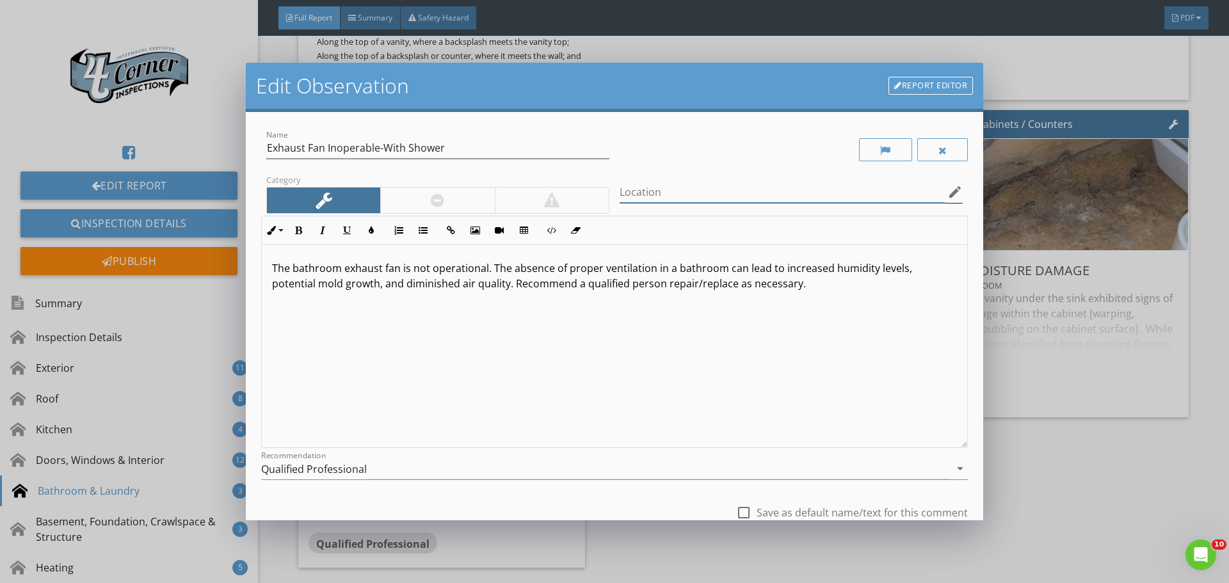
click at [708, 196] on input "Location" at bounding box center [782, 192] width 325 height 21
type input "1st Floor Bathroom"
drag, startPoint x: 412, startPoint y: 272, endPoint x: 427, endPoint y: 274, distance: 15.5
click at [427, 274] on p "The bathroom exhaust fan is not operational. The absence of proper ventilation …" at bounding box center [614, 276] width 685 height 31
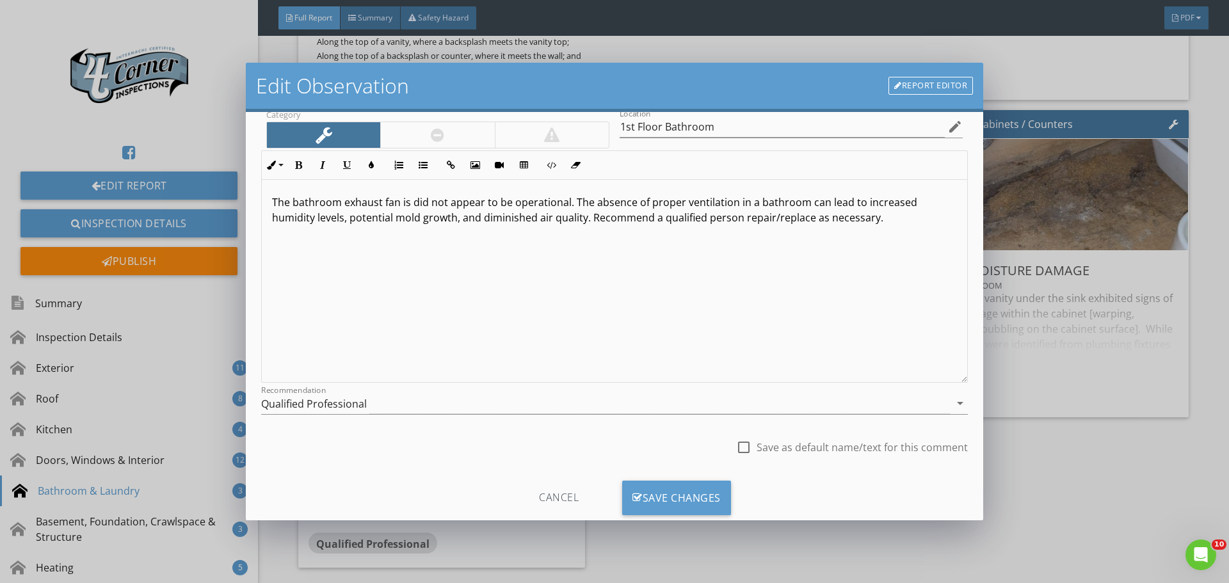
scroll to position [95, 0]
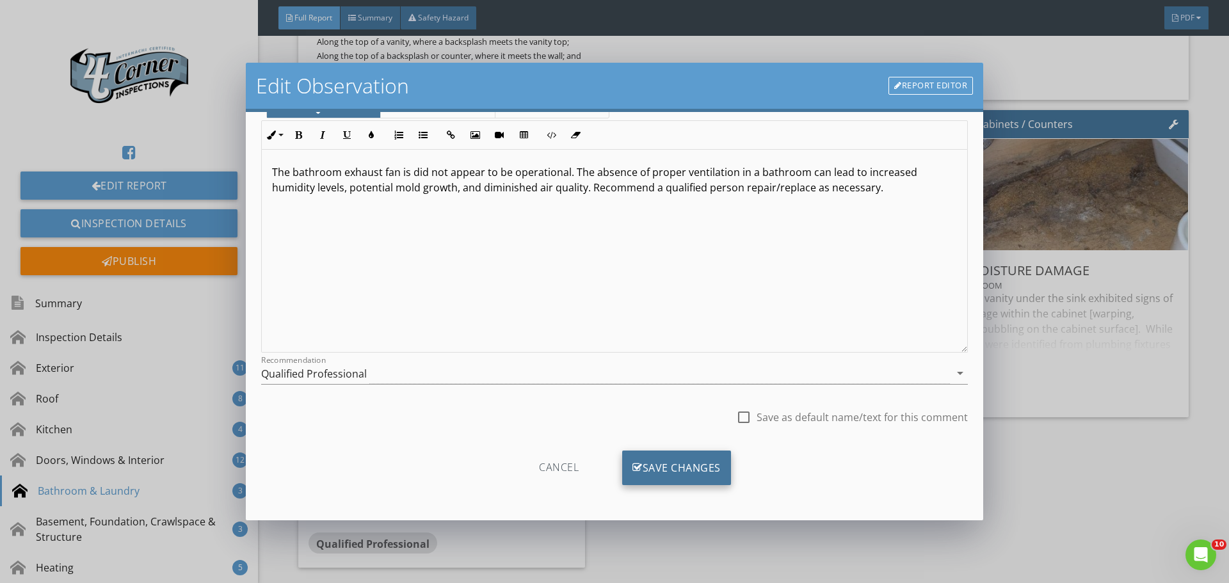
click at [701, 472] on div "Save Changes" at bounding box center [676, 468] width 109 height 35
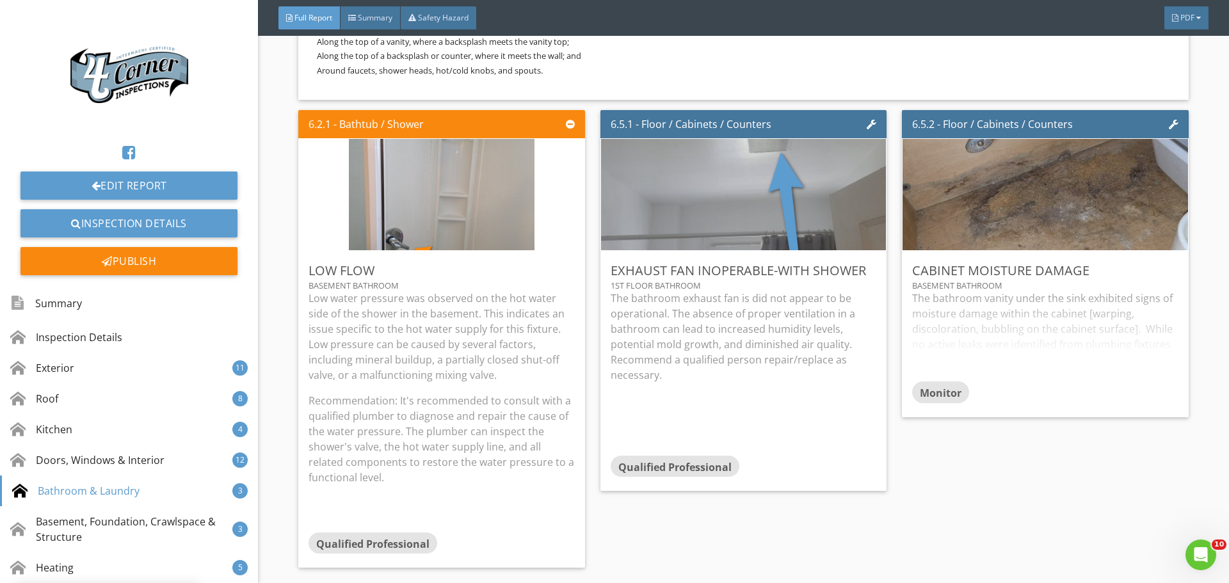
scroll to position [0, 0]
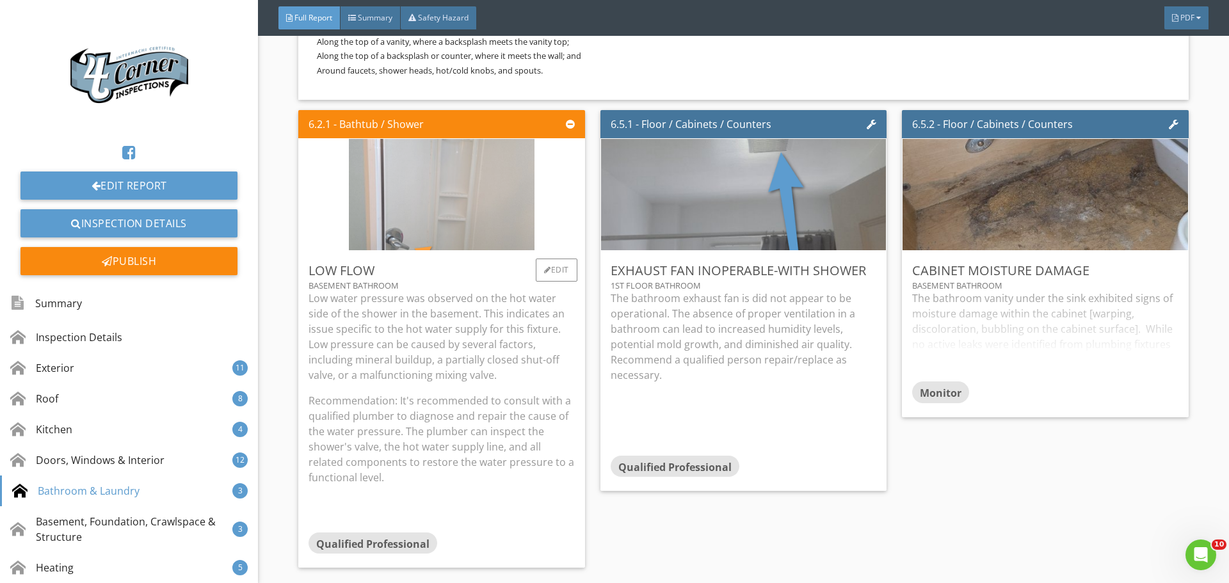
click at [410, 271] on img at bounding box center [442, 195] width 186 height 278
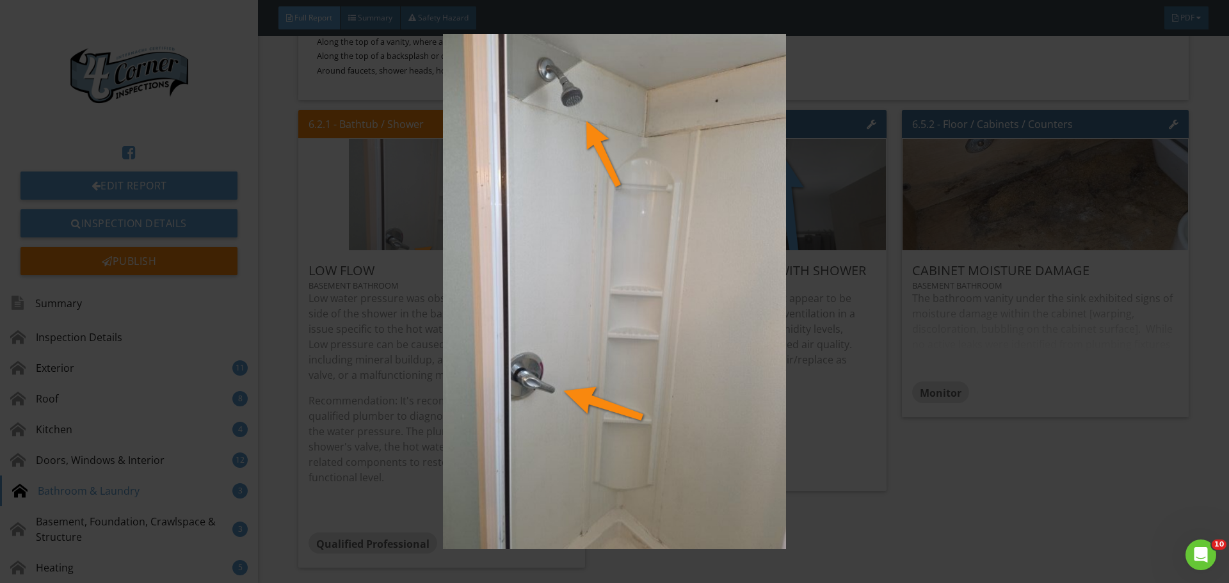
click at [410, 271] on img at bounding box center [614, 291] width 1129 height 515
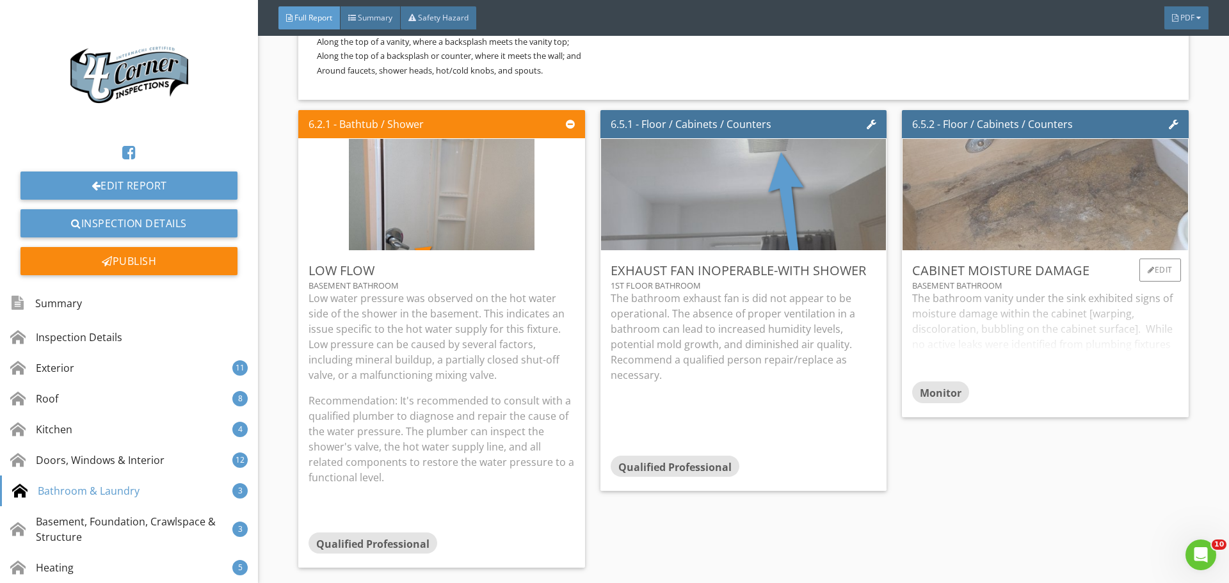
click at [1062, 281] on img at bounding box center [1046, 195] width 418 height 278
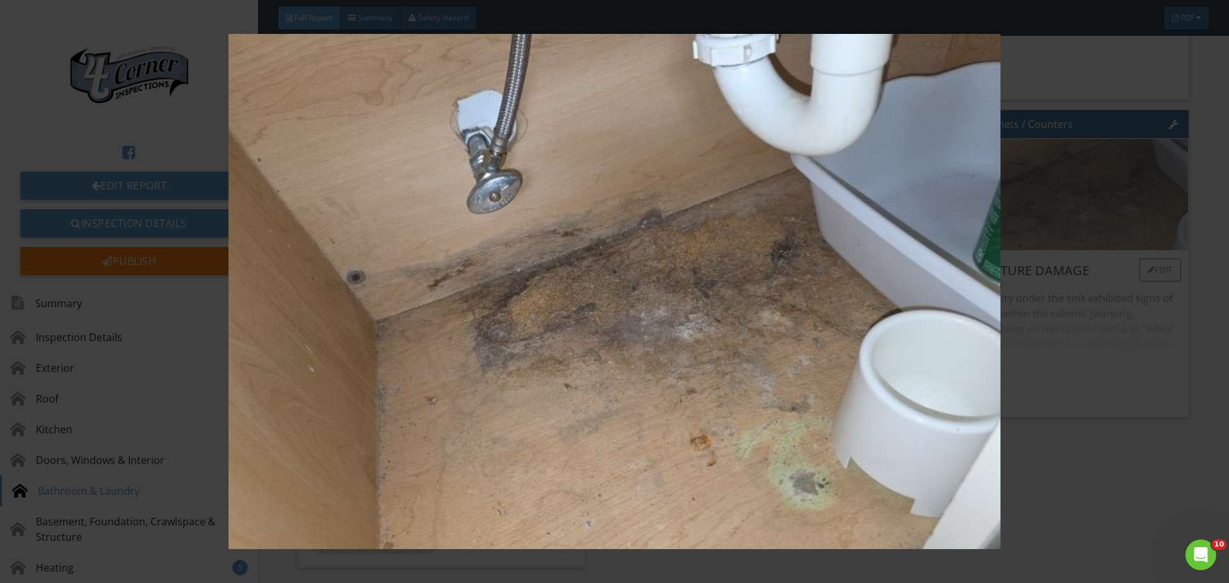
click at [1062, 281] on img at bounding box center [614, 291] width 1129 height 515
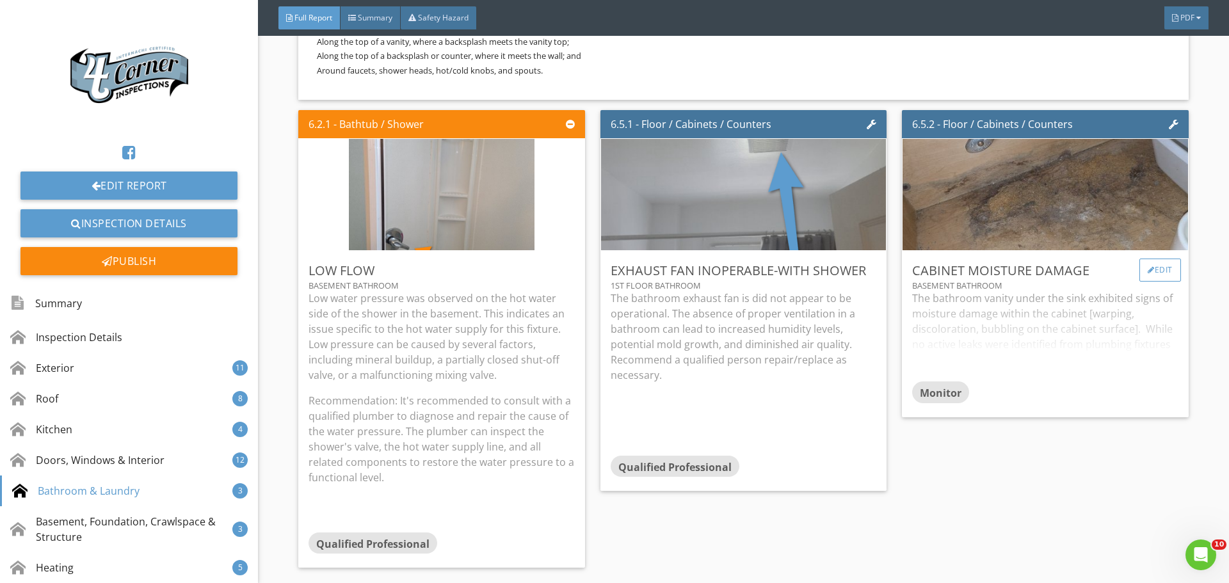
click at [1148, 274] on div at bounding box center [1151, 270] width 7 height 8
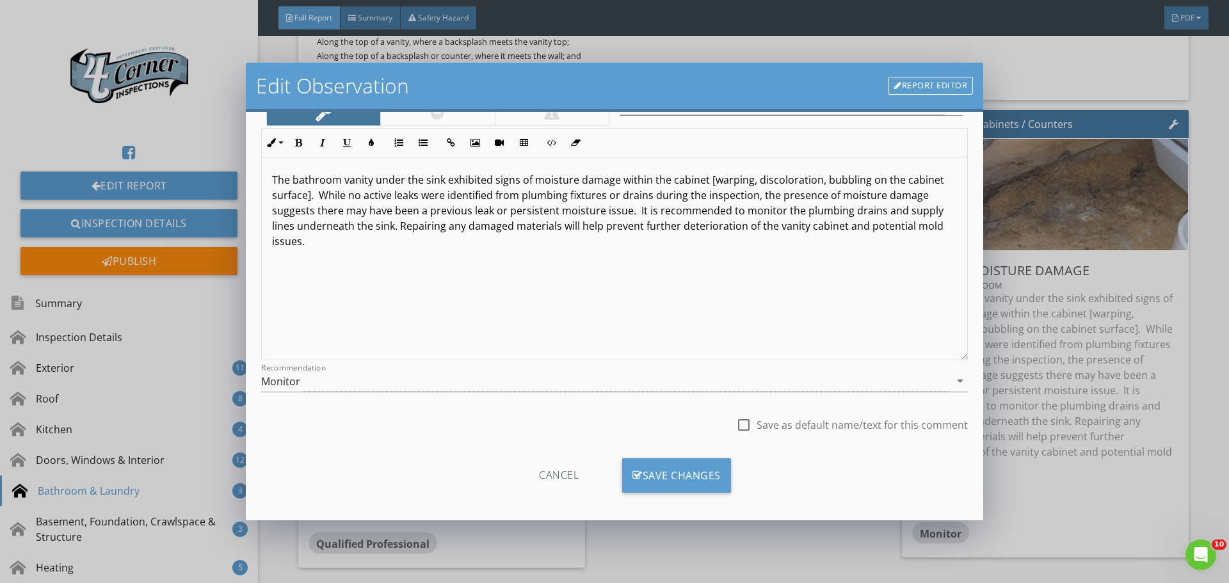
scroll to position [95, 0]
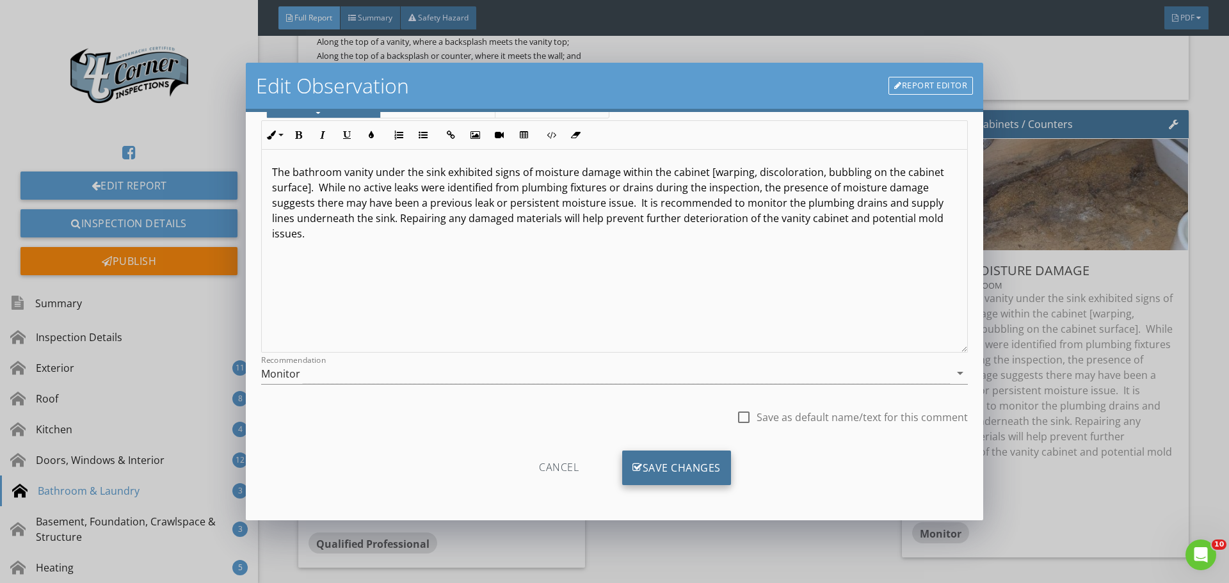
click at [654, 467] on div "Save Changes" at bounding box center [676, 468] width 109 height 35
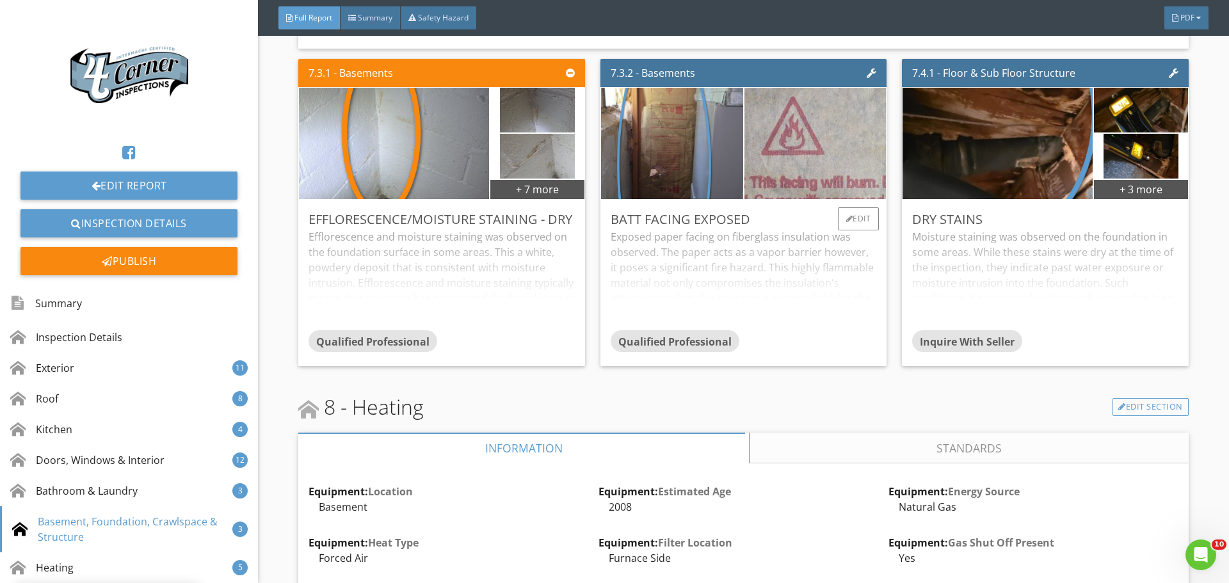
scroll to position [10282, 0]
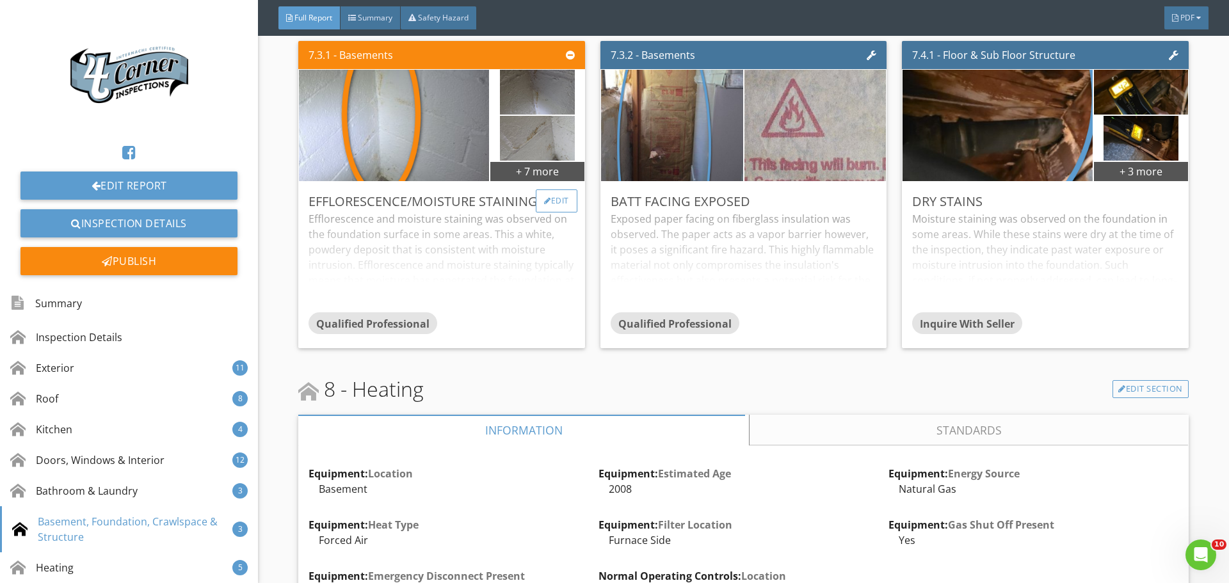
click at [556, 213] on div "Edit" at bounding box center [557, 200] width 42 height 23
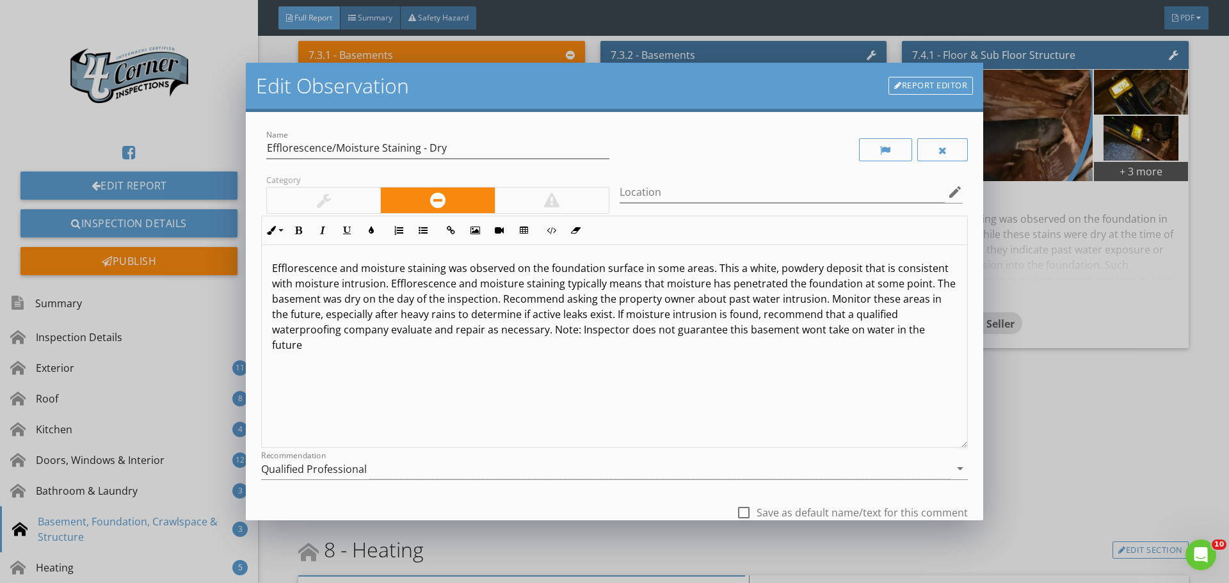
click at [705, 270] on p "Efflorescence and moisture staining was observed on the foundation surface in s…" at bounding box center [614, 307] width 685 height 92
click at [882, 266] on p "Efflorescence and moisture staining was observed on the foundation surface in s…" at bounding box center [614, 307] width 685 height 92
click at [399, 320] on p "Efflorescence and moisture staining was observed on the foundation surface in s…" at bounding box center [614, 307] width 685 height 92
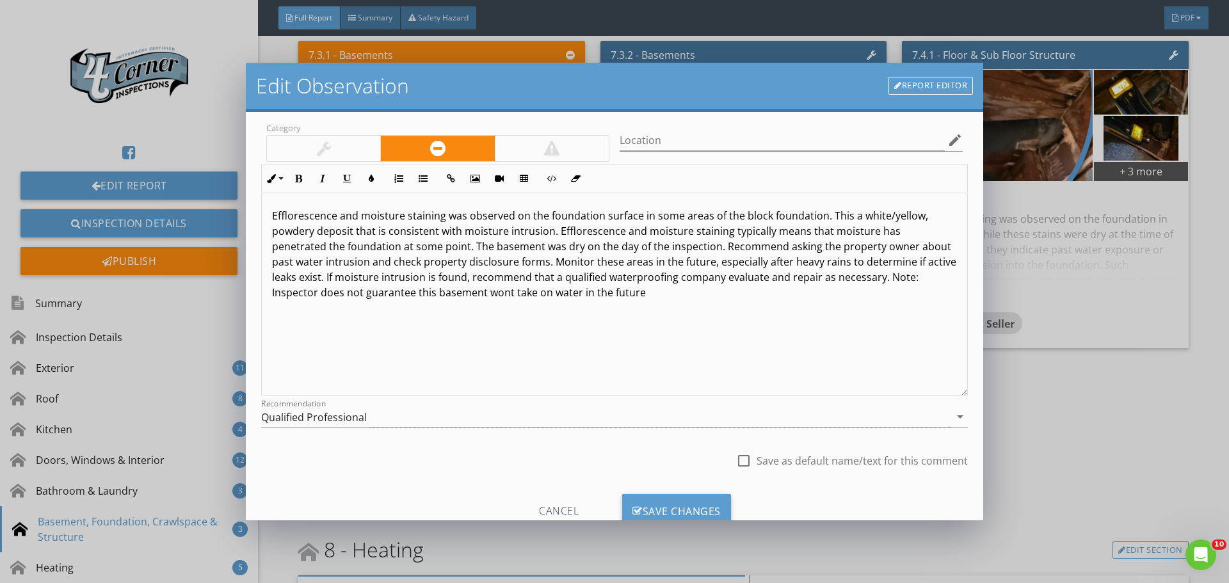
scroll to position [95, 0]
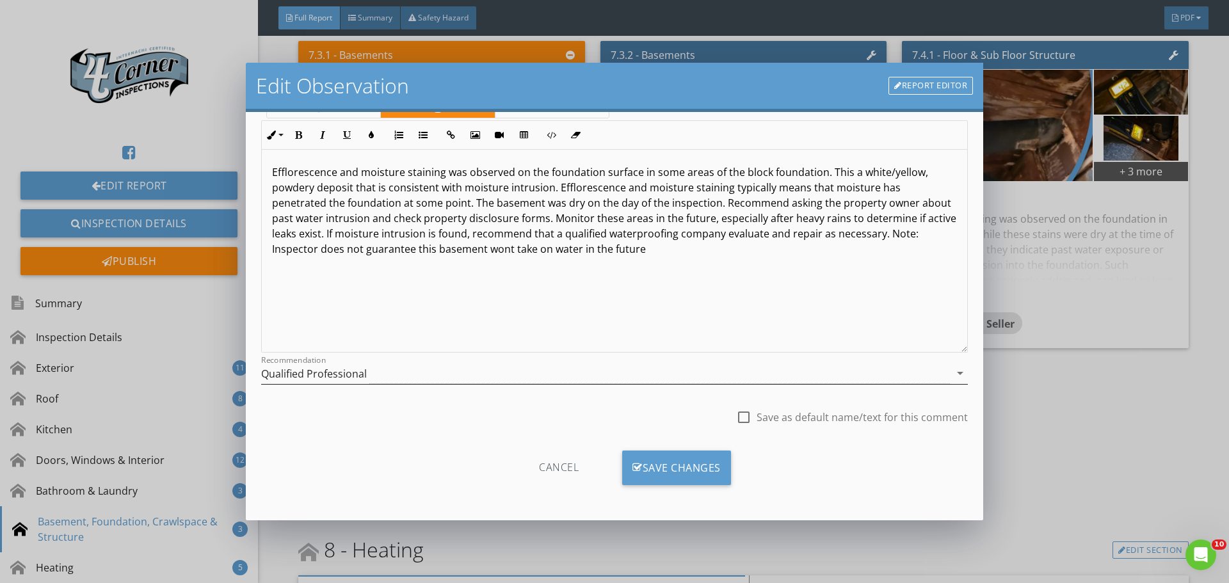
click at [476, 381] on div "Qualified Professional" at bounding box center [605, 373] width 689 height 21
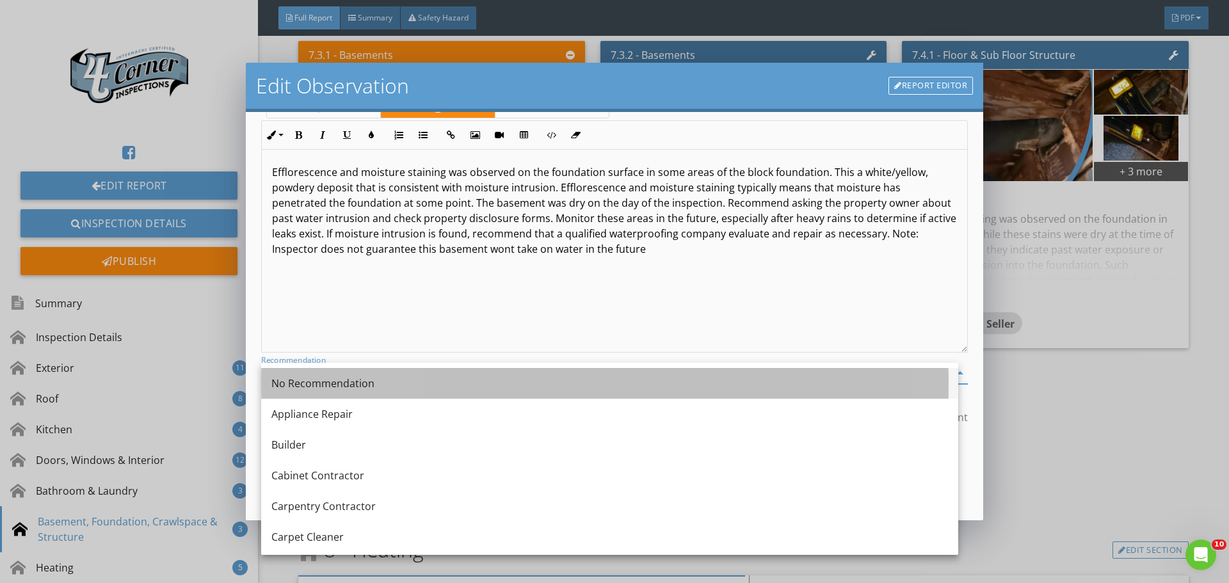
click at [377, 384] on div "No Recommendation" at bounding box center [609, 383] width 677 height 15
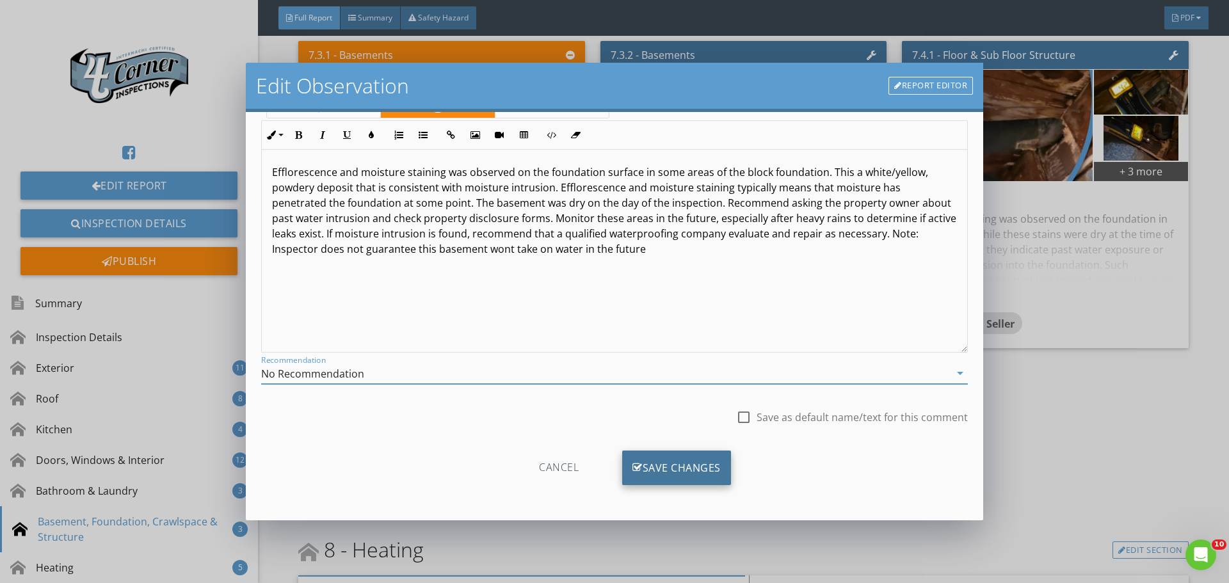
click at [661, 472] on div "Save Changes" at bounding box center [676, 468] width 109 height 35
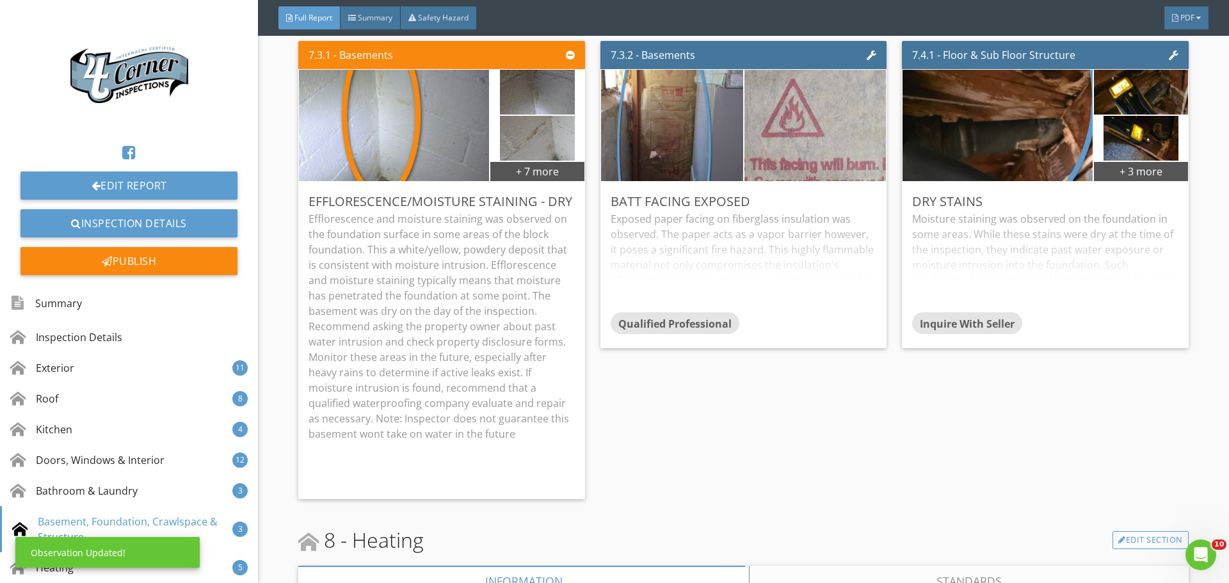
scroll to position [0, 0]
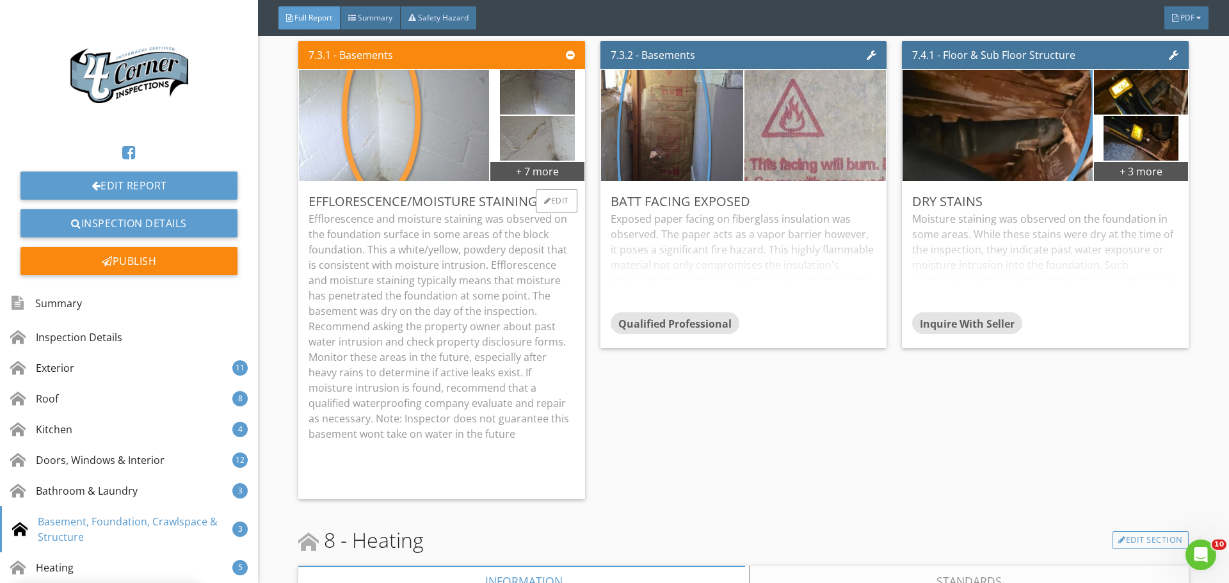
click at [393, 216] on img at bounding box center [395, 126] width 418 height 278
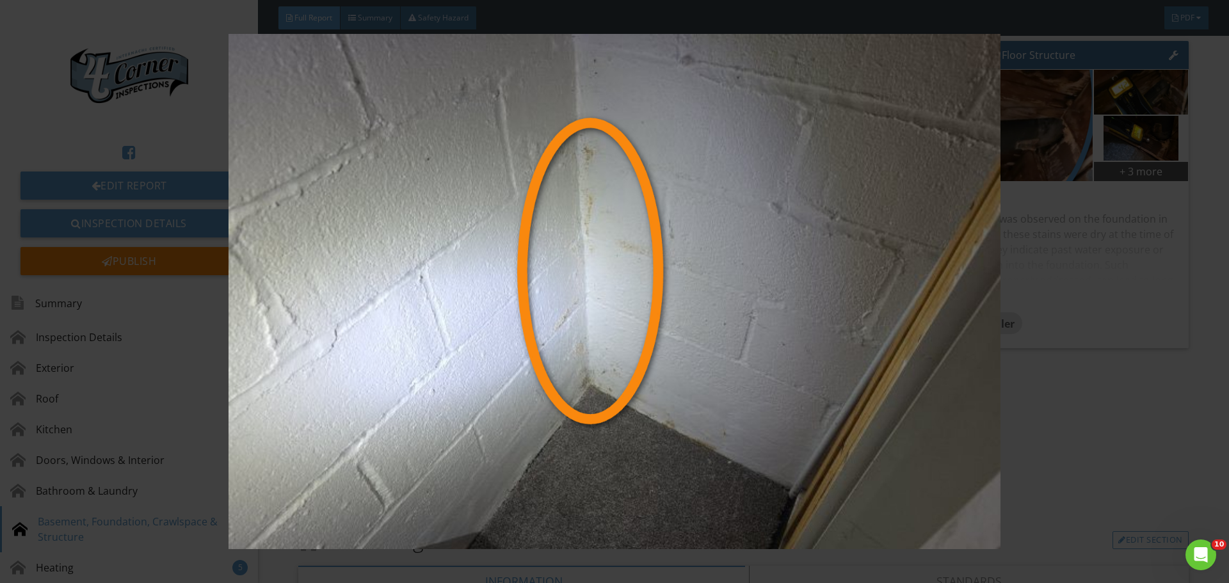
click at [393, 216] on img at bounding box center [614, 291] width 1129 height 515
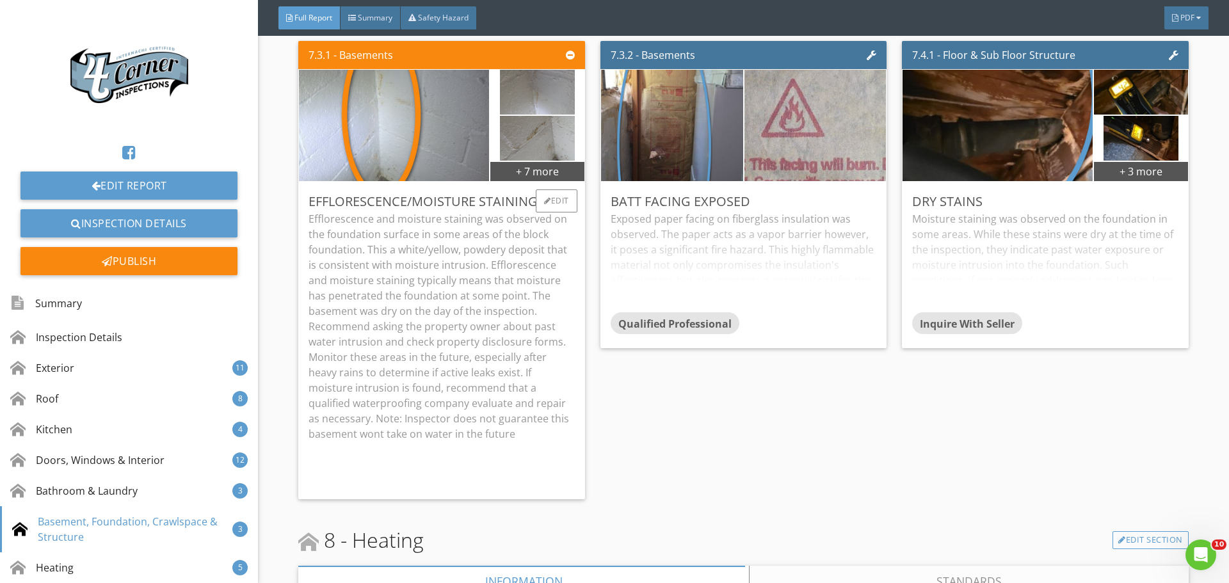
click at [538, 149] on img at bounding box center [537, 92] width 75 height 112
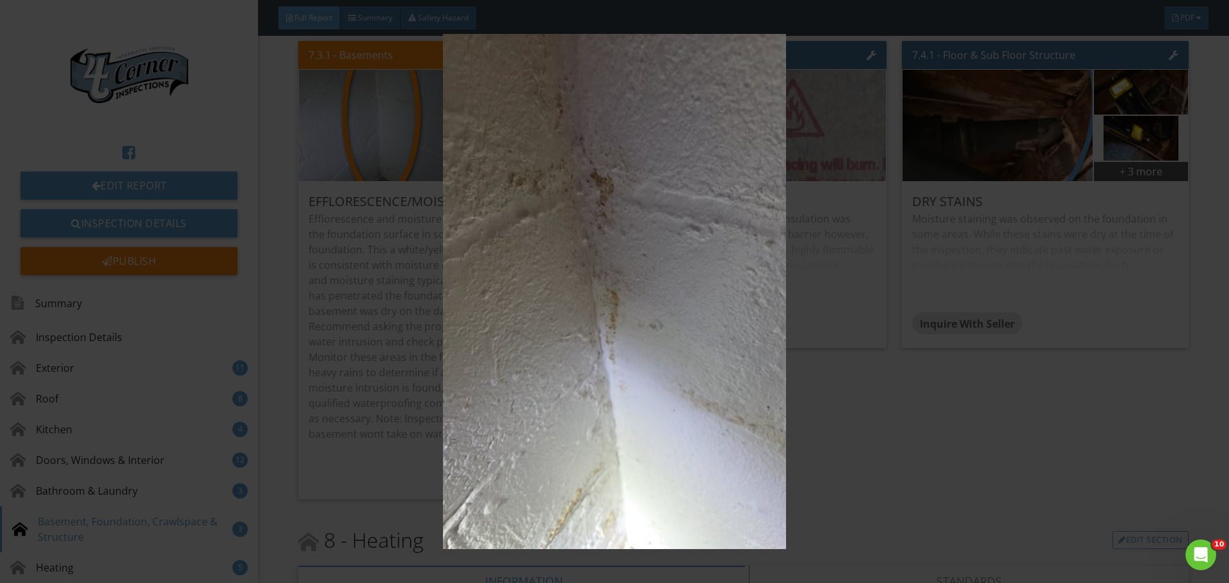
click at [538, 166] on img at bounding box center [614, 291] width 1129 height 515
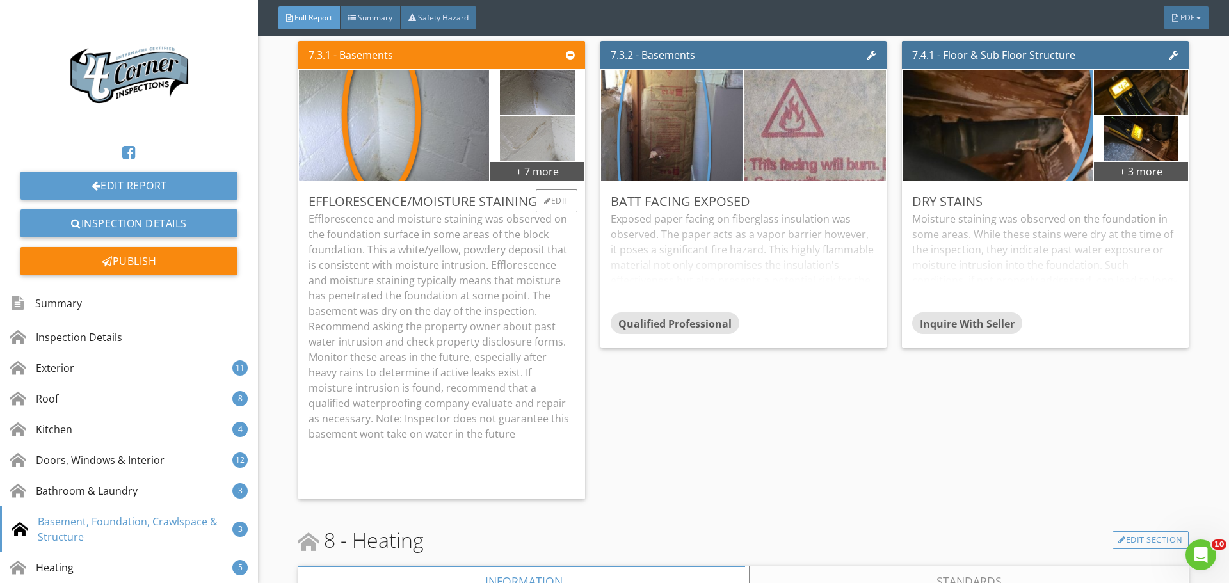
click at [540, 195] on img at bounding box center [537, 139] width 75 height 112
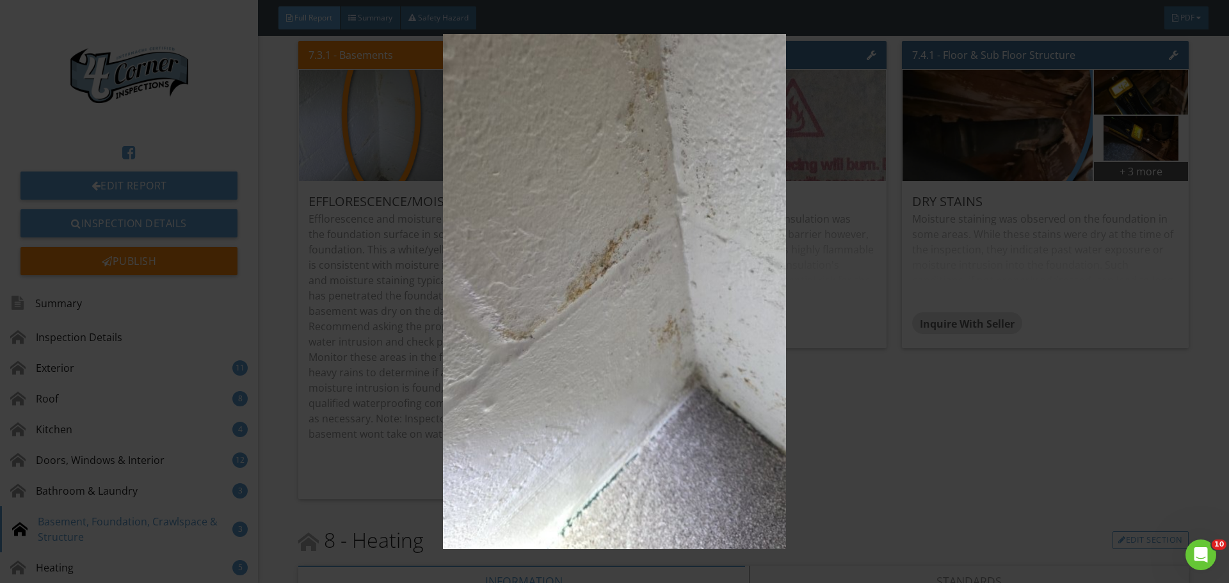
click at [540, 210] on img at bounding box center [614, 291] width 1129 height 515
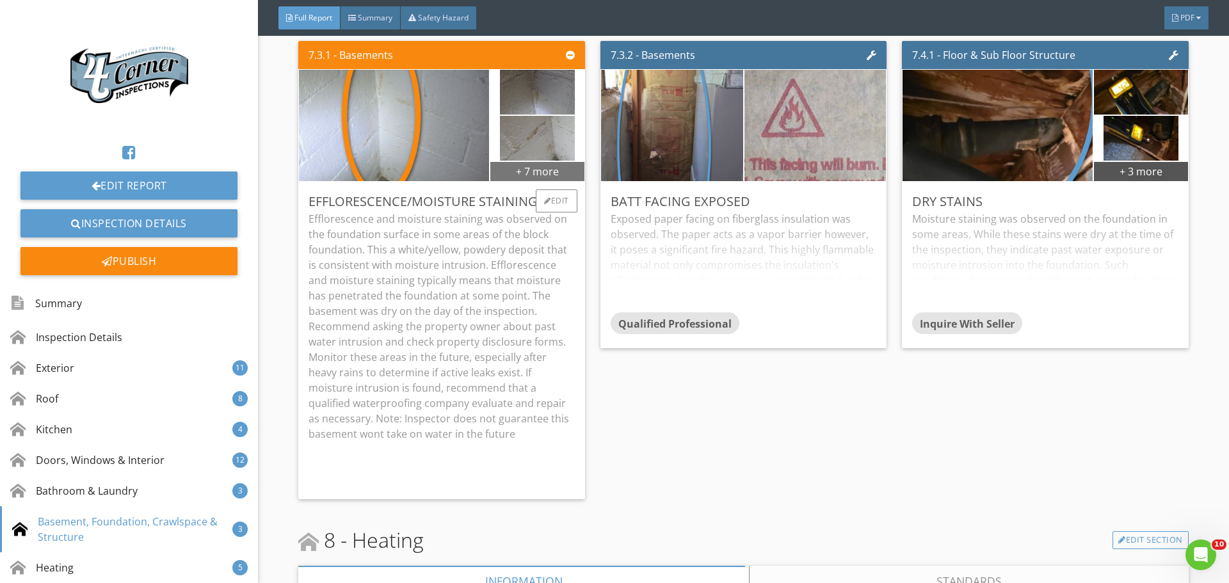
click at [542, 181] on div "+ 7 more" at bounding box center [536, 171] width 93 height 20
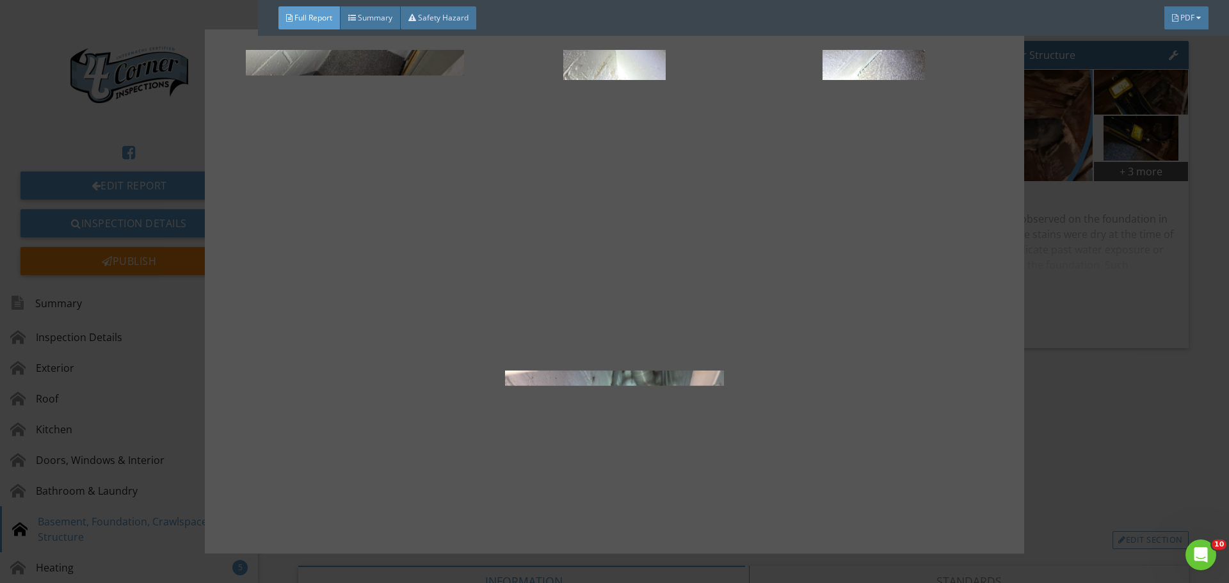
scroll to position [192, 0]
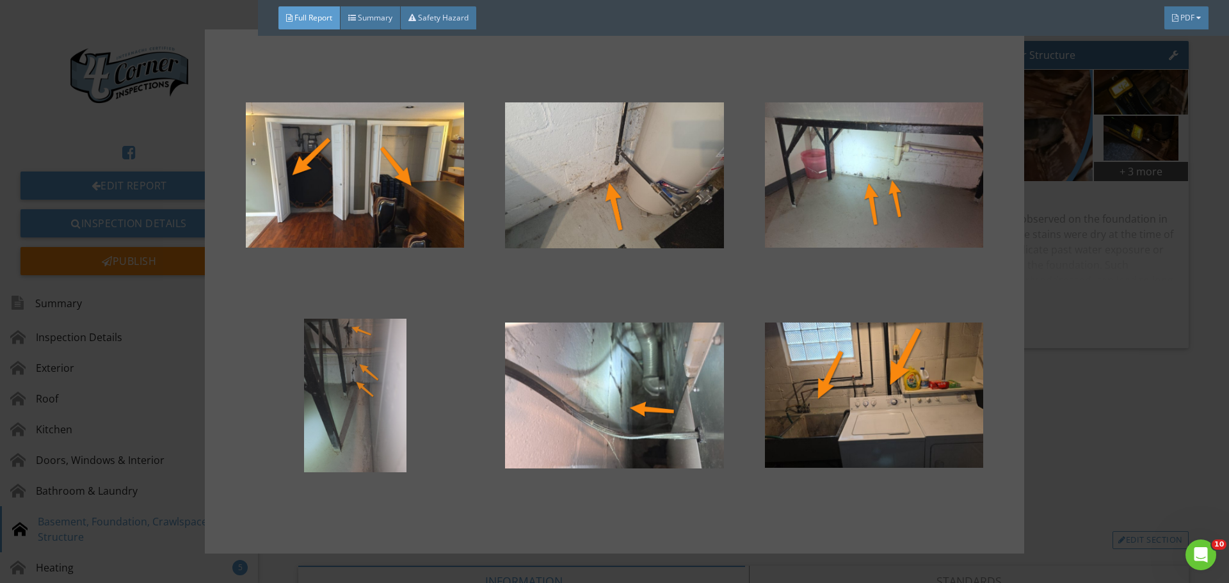
click at [341, 376] on div at bounding box center [355, 396] width 218 height 154
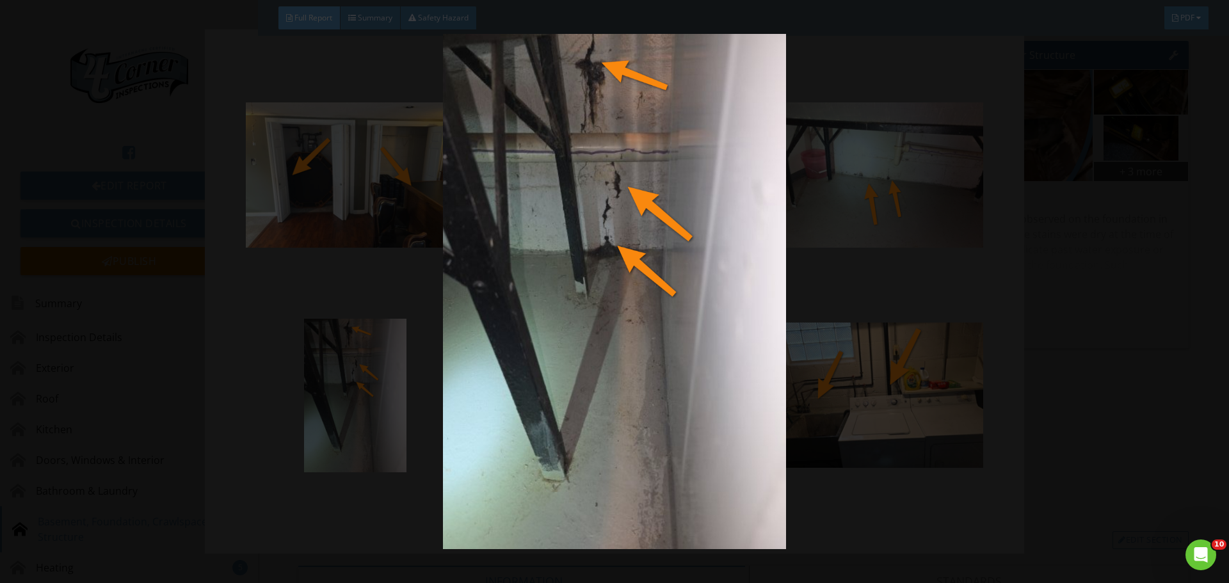
click at [343, 378] on img at bounding box center [614, 291] width 1129 height 515
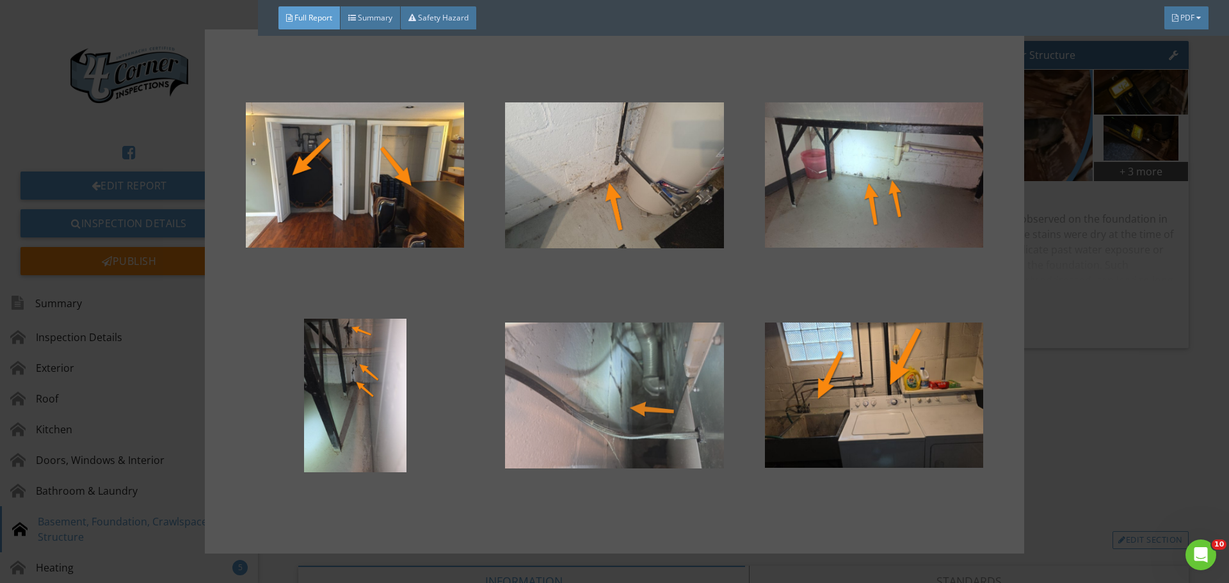
click at [580, 394] on div at bounding box center [614, 396] width 218 height 154
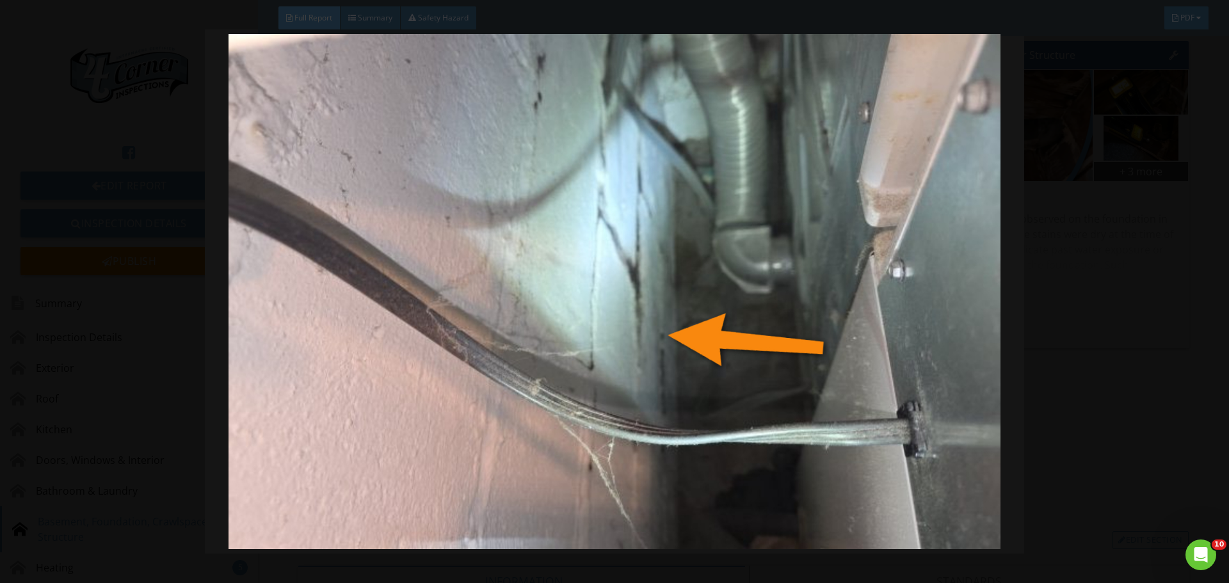
click at [580, 394] on img at bounding box center [614, 291] width 1129 height 515
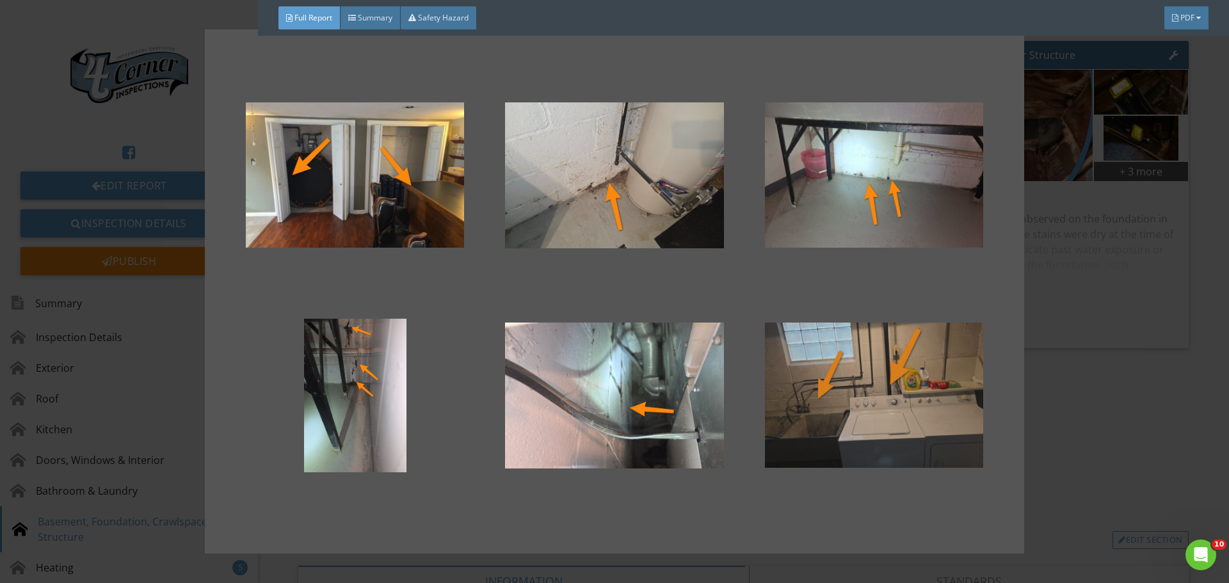
click at [852, 373] on div at bounding box center [874, 396] width 218 height 154
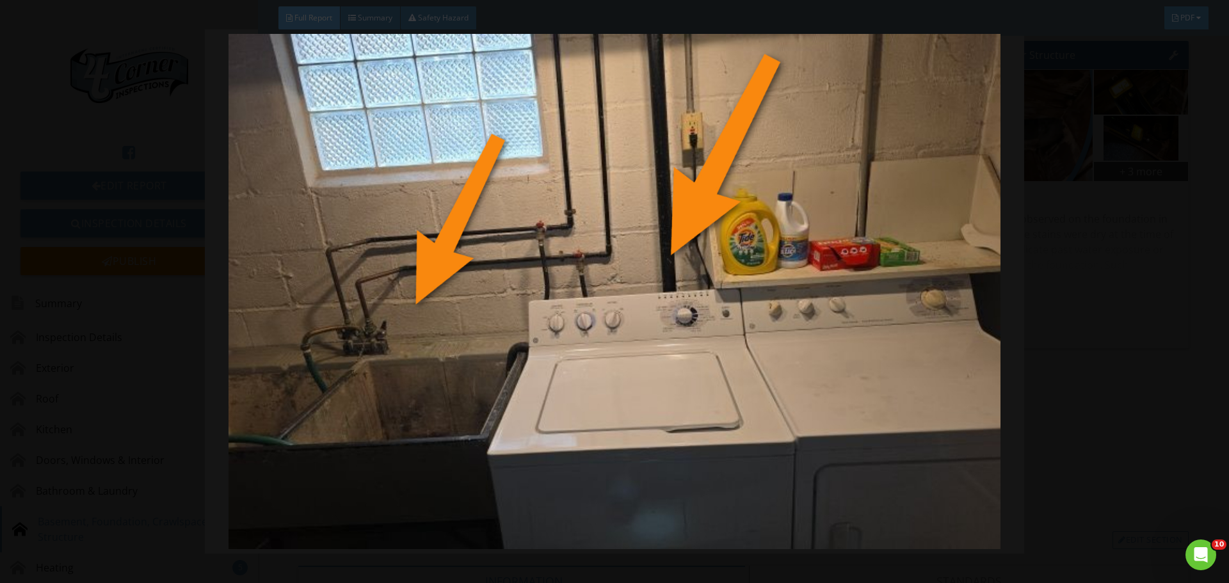
click at [852, 373] on img at bounding box center [614, 291] width 1129 height 515
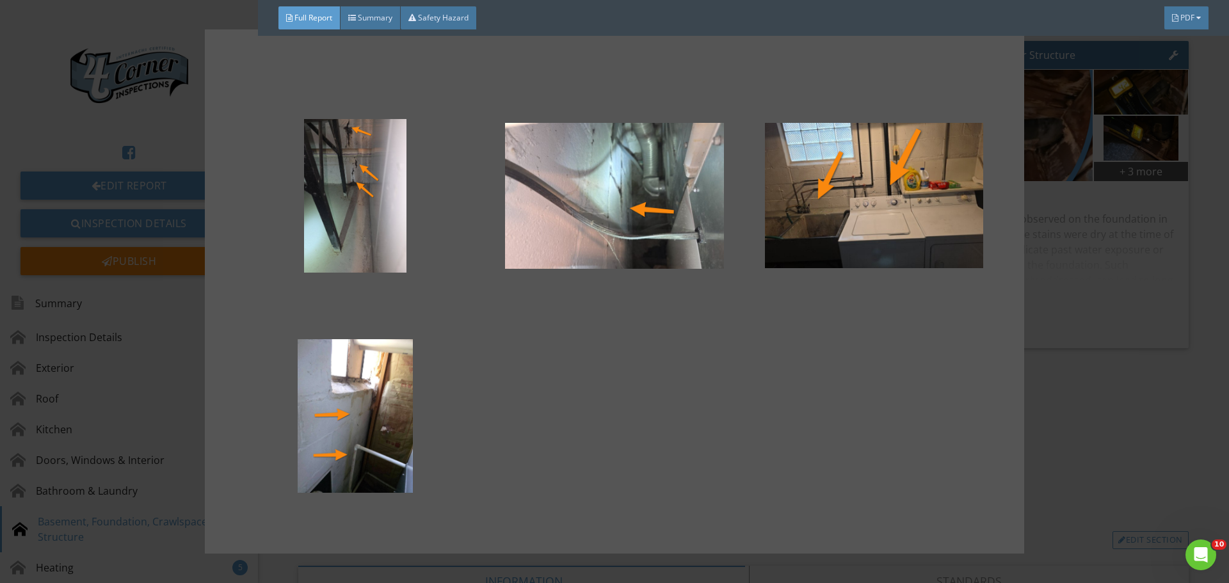
scroll to position [397, 0]
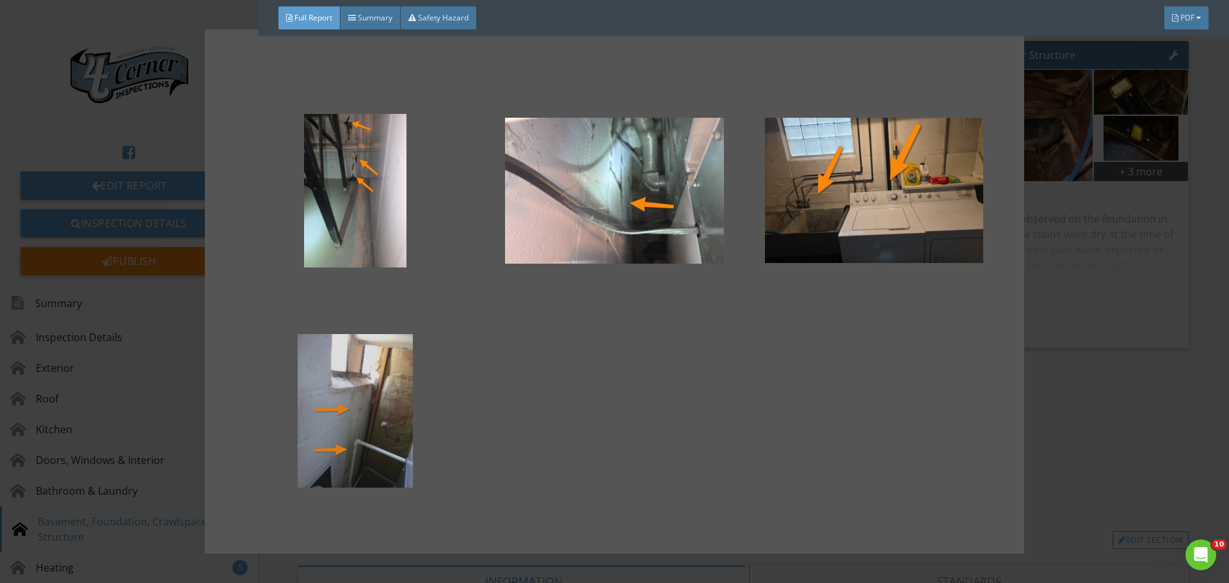
click at [370, 444] on div at bounding box center [355, 411] width 218 height 154
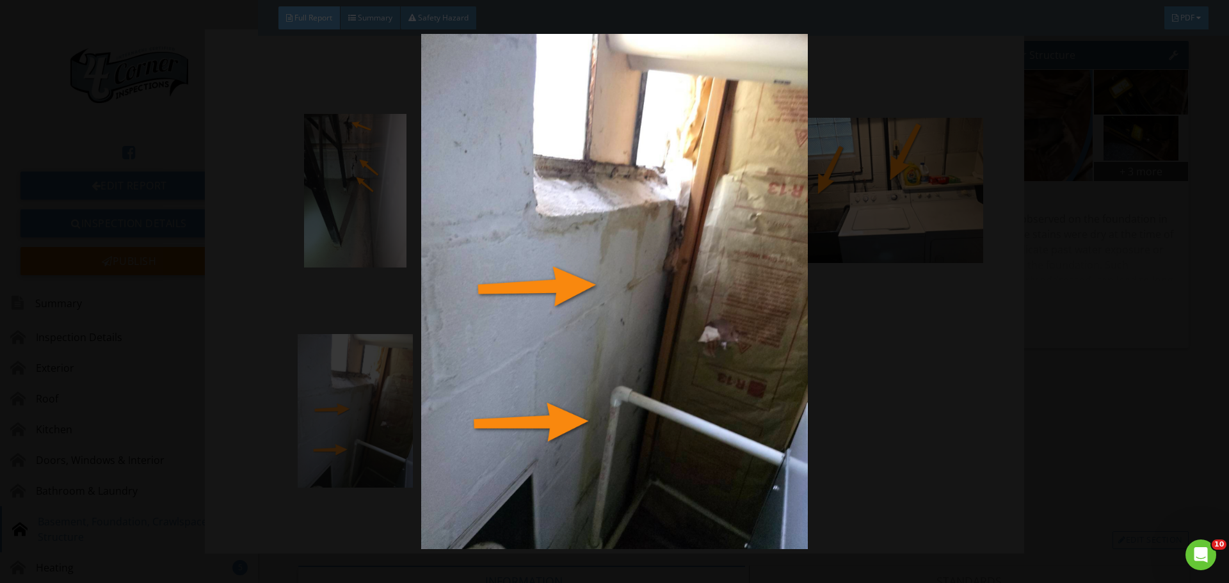
click at [370, 444] on img at bounding box center [614, 291] width 1129 height 515
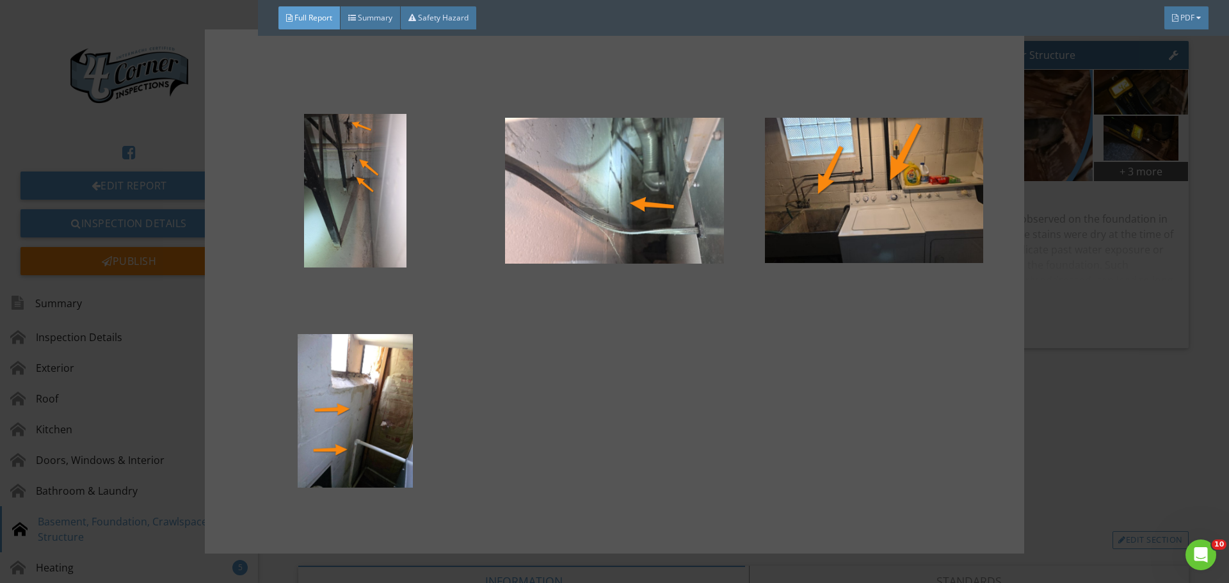
click at [1068, 446] on div at bounding box center [614, 291] width 1229 height 583
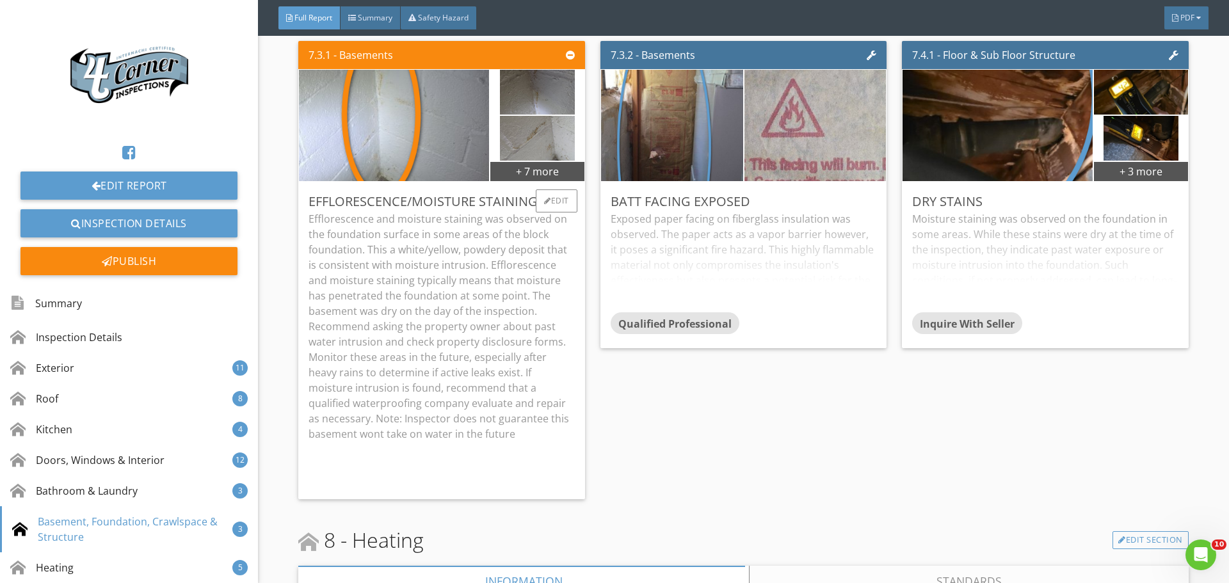
drag, startPoint x: 536, startPoint y: 530, endPoint x: 303, endPoint y: 295, distance: 330.9
click at [303, 295] on div "Efflorescence/Moisture Staining - Dry Efflorescence and moisture staining was o…" at bounding box center [441, 341] width 286 height 318
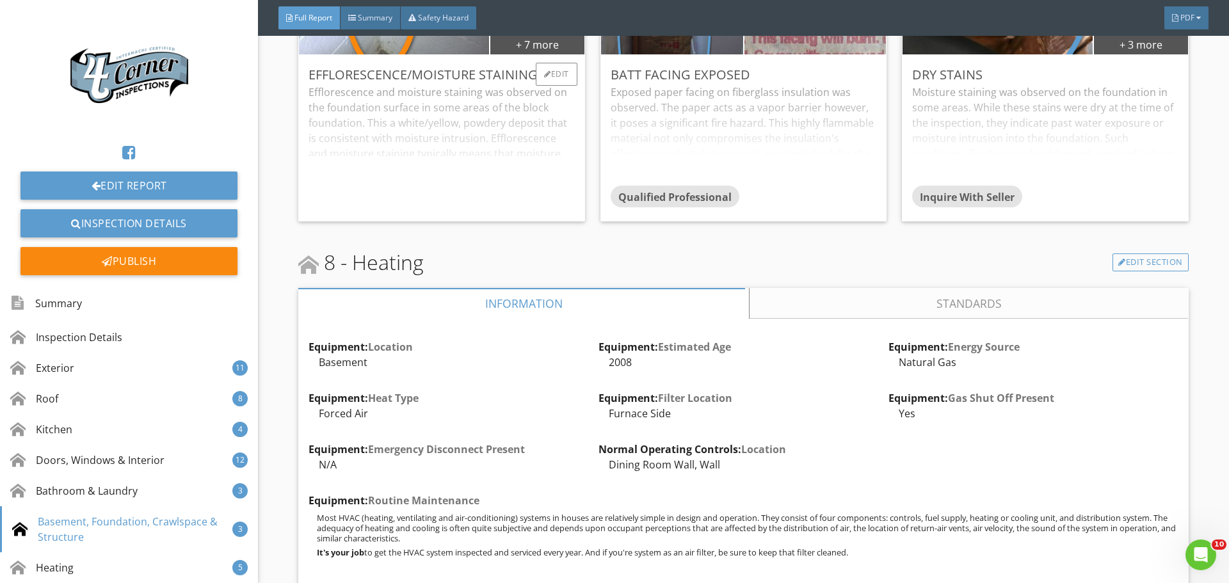
scroll to position [10410, 0]
click at [547, 85] on div "Edit" at bounding box center [557, 72] width 42 height 23
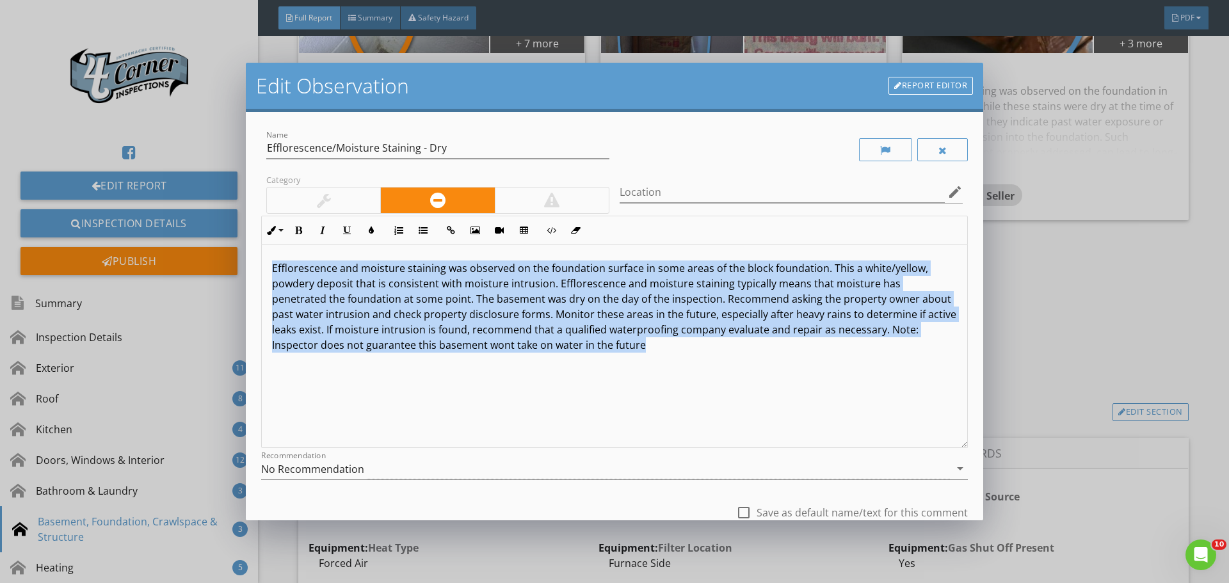
drag, startPoint x: 664, startPoint y: 356, endPoint x: 94, endPoint y: 256, distance: 579.1
click at [94, 256] on div "Edit Observation Report Editor Name Efflorescence/Moisture Staining - Dry Categ…" at bounding box center [614, 291] width 1229 height 583
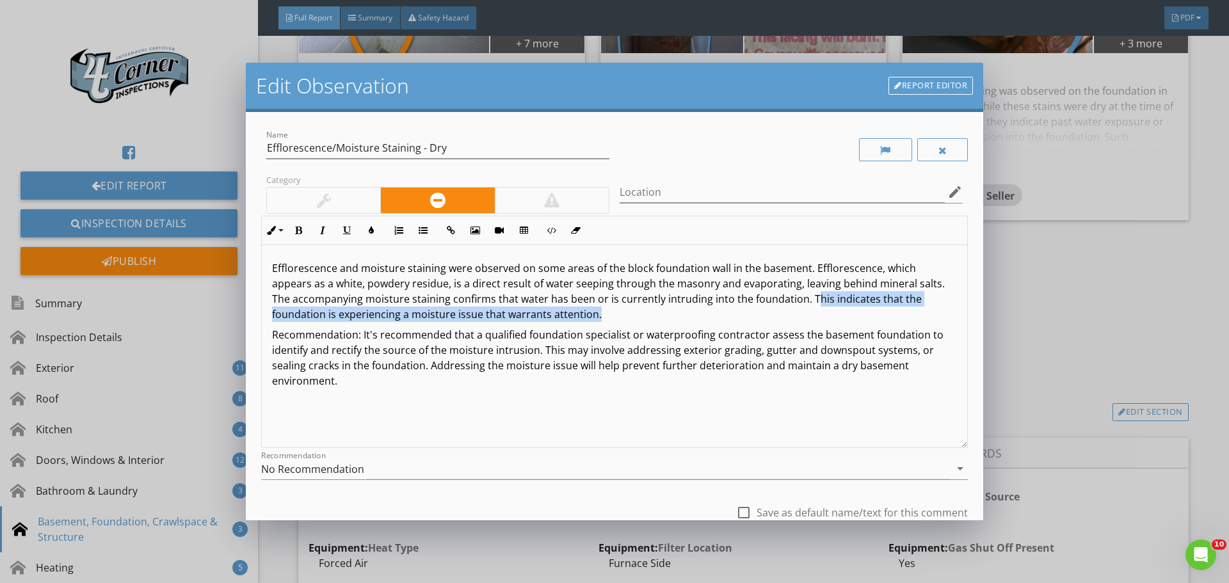
drag, startPoint x: 809, startPoint y: 296, endPoint x: 840, endPoint y: 320, distance: 39.3
click at [840, 320] on p "Efflorescence and moisture staining were observed on some areas of the block fo…" at bounding box center [614, 291] width 685 height 61
drag, startPoint x: 807, startPoint y: 300, endPoint x: 816, endPoint y: 309, distance: 13.1
click at [816, 309] on p "Efflorescence and moisture staining were observed on some areas of the block fo…" at bounding box center [614, 291] width 685 height 61
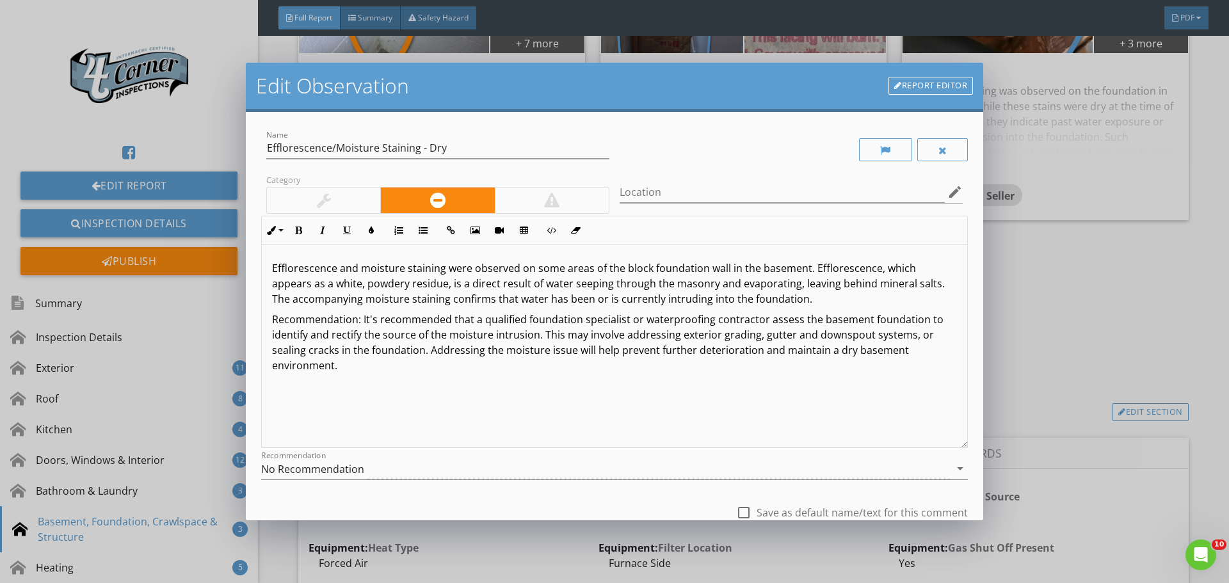
click at [588, 298] on p "Efflorescence and moisture staining were observed on some areas of the block fo…" at bounding box center [614, 284] width 685 height 46
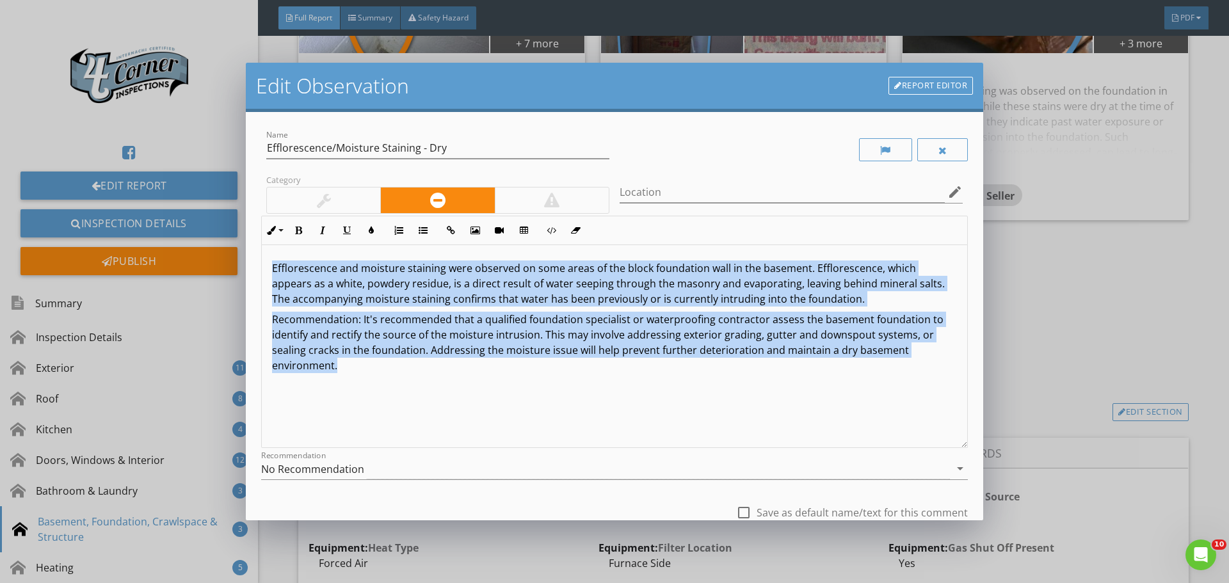
drag, startPoint x: 714, startPoint y: 396, endPoint x: 62, endPoint y: 234, distance: 672.3
click at [62, 234] on div "Edit Observation Report Editor Name Efflorescence/Moisture Staining - Dry Categ…" at bounding box center [614, 291] width 1229 height 583
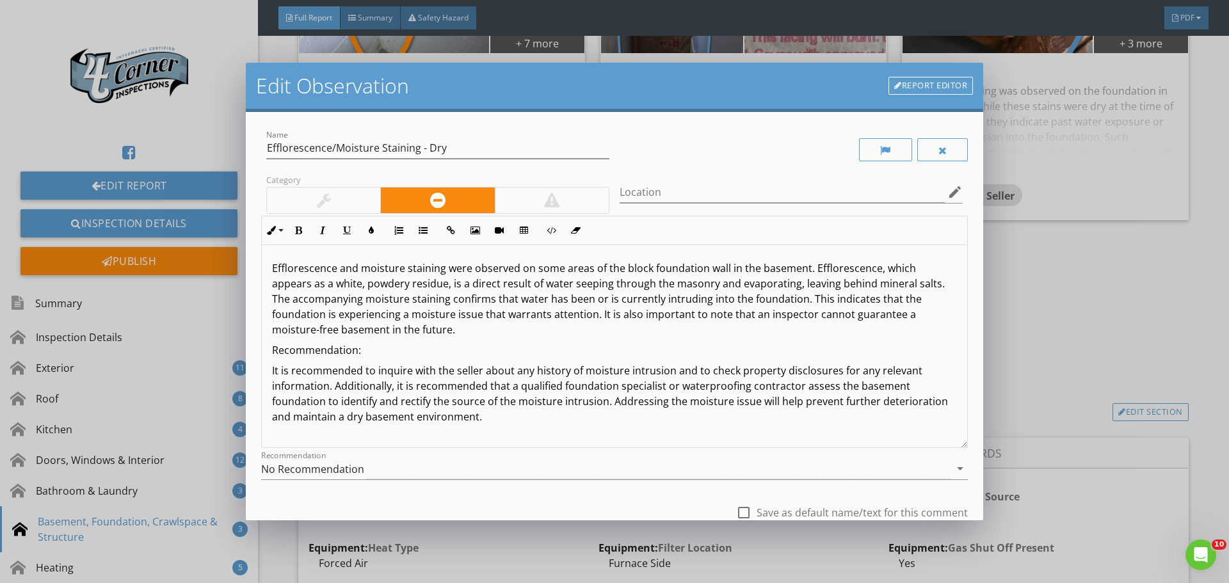
click at [360, 284] on p "Efflorescence and moisture staining were observed on some areas of the block fo…" at bounding box center [614, 299] width 685 height 77
click at [514, 302] on p "Efflorescence and moisture staining were observed on some areas of the block fo…" at bounding box center [614, 299] width 685 height 77
click at [727, 299] on p "Efflorescence and moisture staining were observed on some areas of the block fo…" at bounding box center [614, 299] width 685 height 77
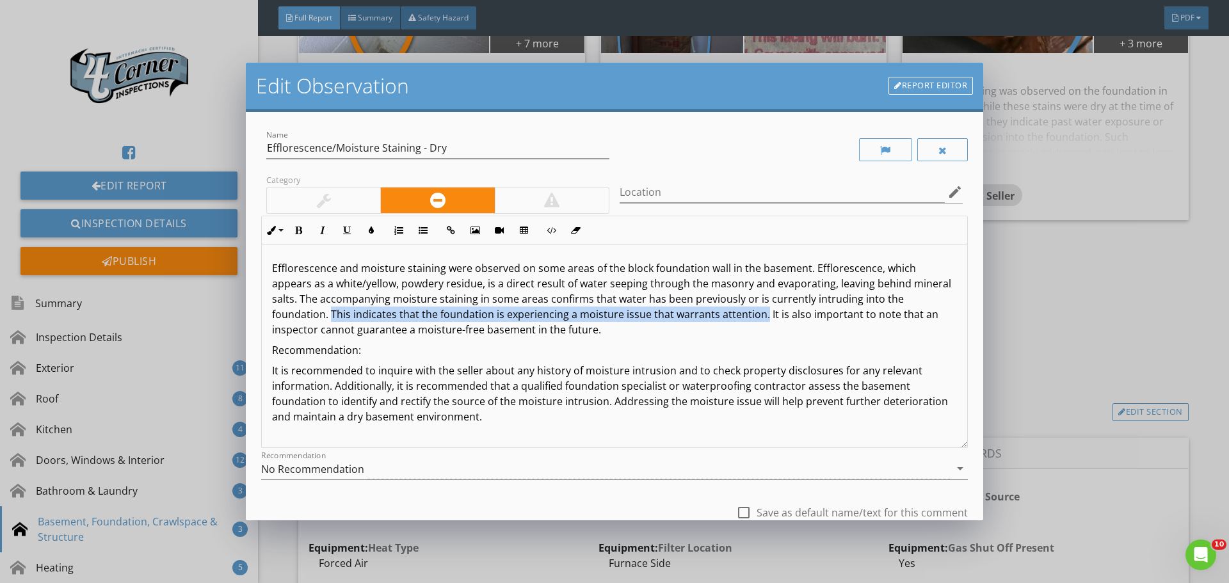
drag, startPoint x: 331, startPoint y: 312, endPoint x: 762, endPoint y: 317, distance: 430.9
click at [762, 317] on p "Efflorescence and moisture staining were observed on some areas of the block fo…" at bounding box center [614, 299] width 685 height 77
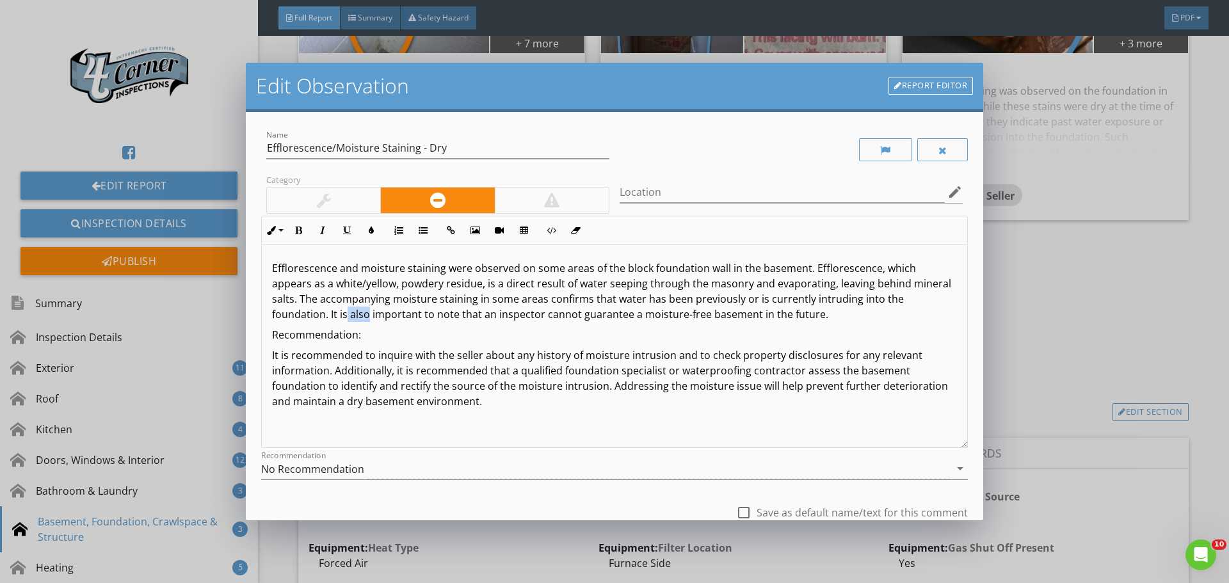
drag, startPoint x: 348, startPoint y: 317, endPoint x: 369, endPoint y: 316, distance: 21.1
click at [369, 316] on p "Efflorescence and moisture staining were observed on some areas of the block fo…" at bounding box center [614, 291] width 685 height 61
click at [332, 374] on p "It is recommended to inquire with the seller about any history of moisture intr…" at bounding box center [614, 378] width 685 height 61
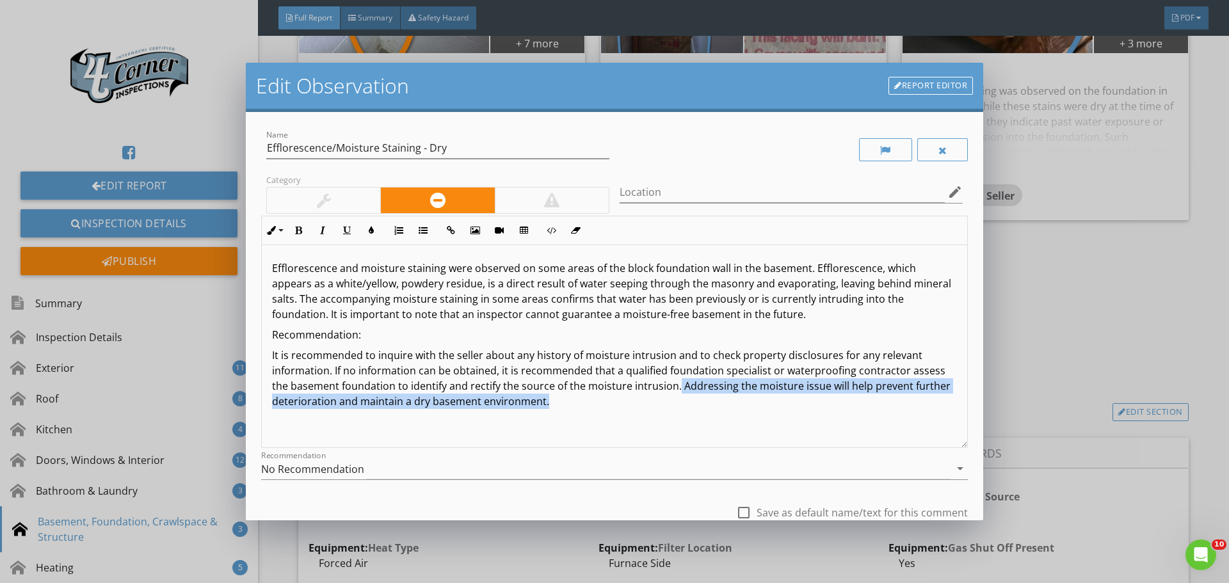
drag, startPoint x: 676, startPoint y: 387, endPoint x: 718, endPoint y: 437, distance: 65.4
click at [717, 433] on div "Efflorescence and moisture staining were observed on some areas of the block fo…" at bounding box center [614, 346] width 705 height 203
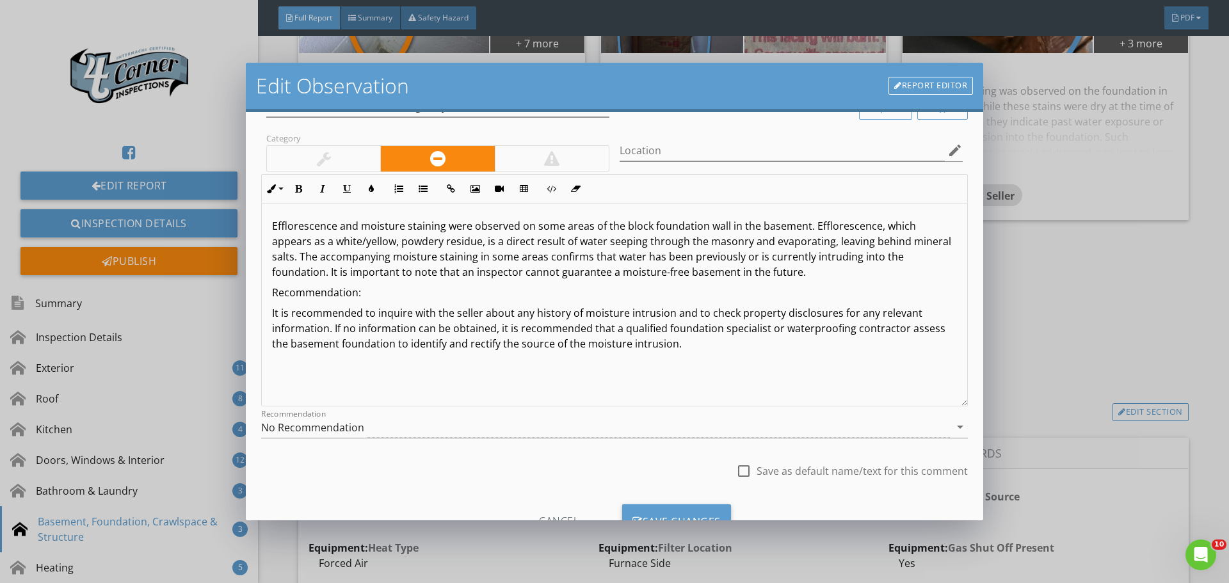
scroll to position [95, 0]
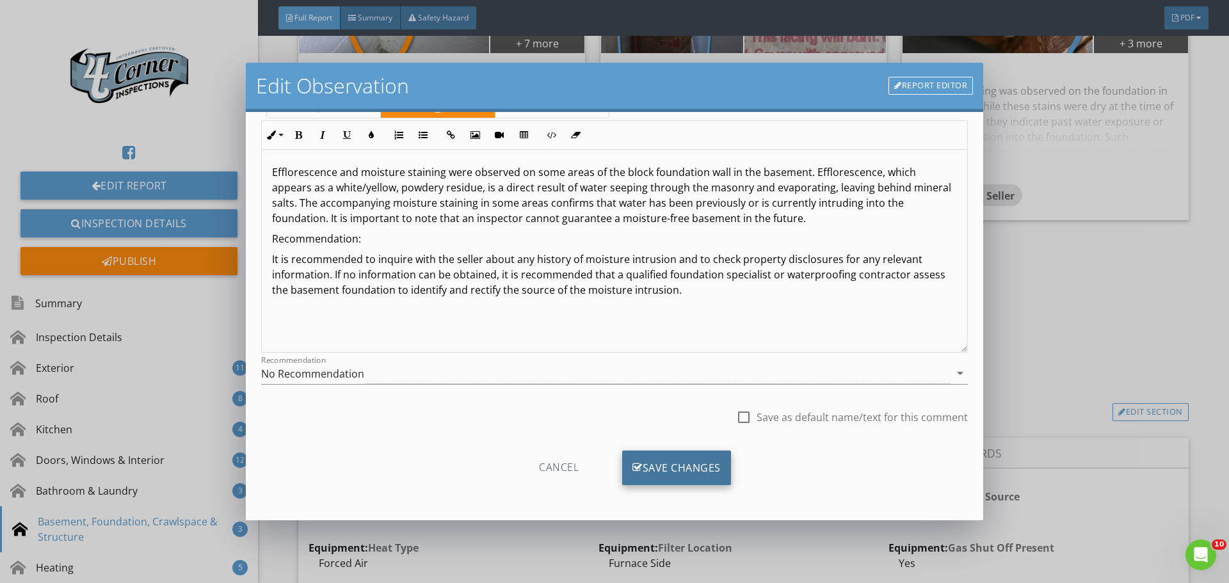
click at [653, 475] on div "Save Changes" at bounding box center [676, 468] width 109 height 35
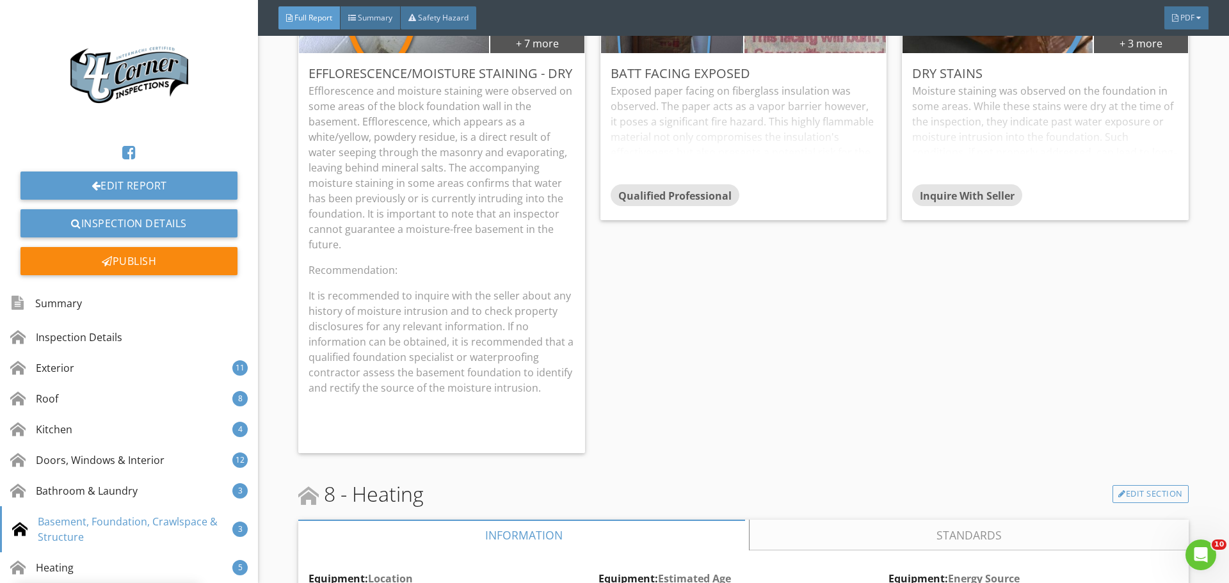
scroll to position [0, 0]
click at [557, 85] on div "Edit" at bounding box center [557, 72] width 42 height 23
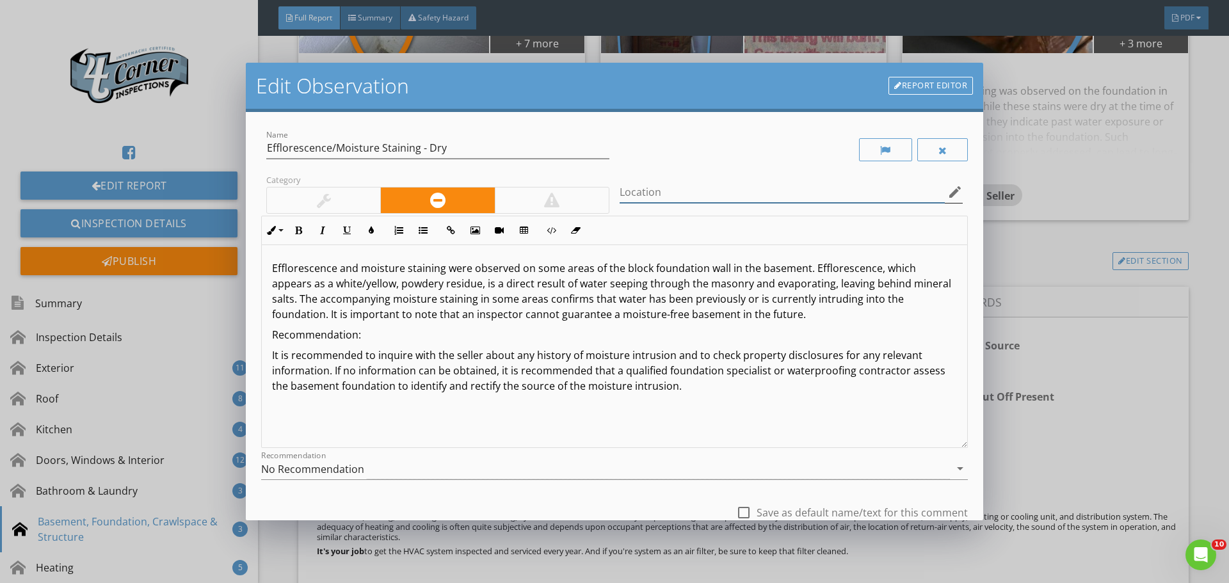
click at [723, 195] on input "Location" at bounding box center [782, 192] width 325 height 21
type input "Front Basement Wall, Left Basement Wall, Rear Basement Wall"
drag, startPoint x: 417, startPoint y: 150, endPoint x: 505, endPoint y: 147, distance: 87.7
click at [505, 147] on input "Efflorescence/Moisture Staining - Dry" at bounding box center [437, 148] width 343 height 21
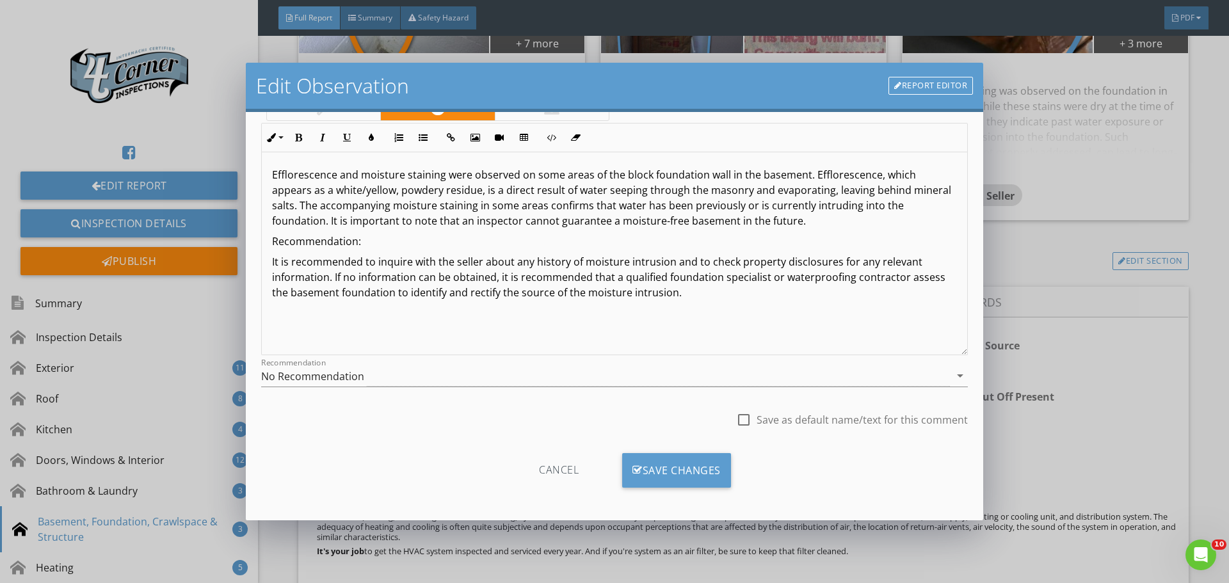
scroll to position [95, 0]
type input "Efflorescence/Moisture Staining"
click at [643, 466] on div "Save Changes" at bounding box center [676, 468] width 109 height 35
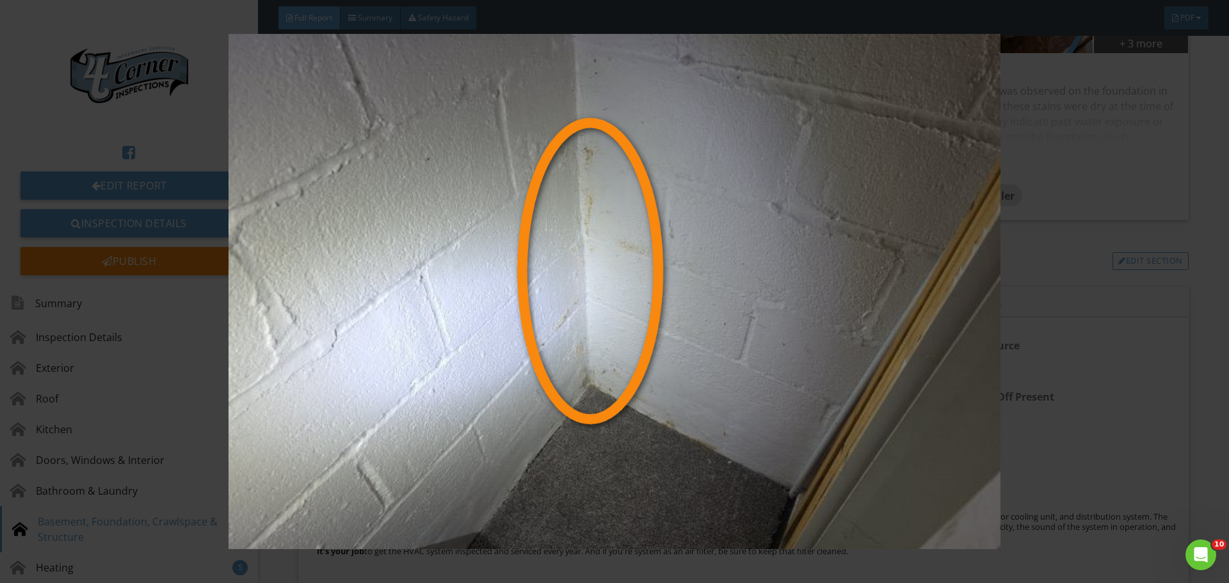
click at [414, 114] on img at bounding box center [614, 291] width 1129 height 515
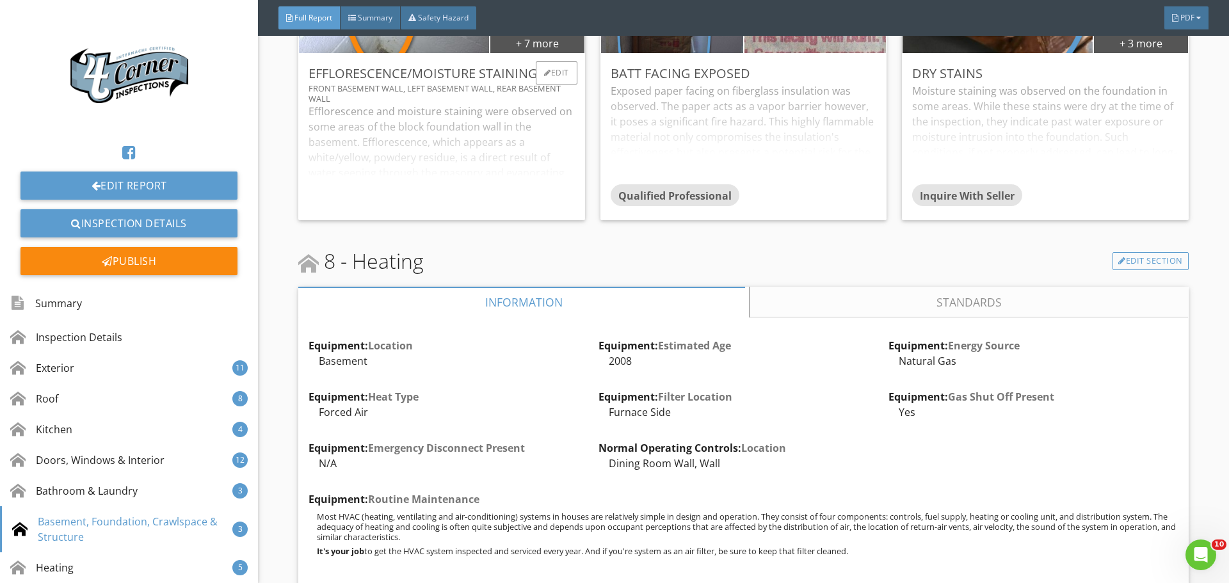
click at [538, 67] on img at bounding box center [537, 11] width 75 height 112
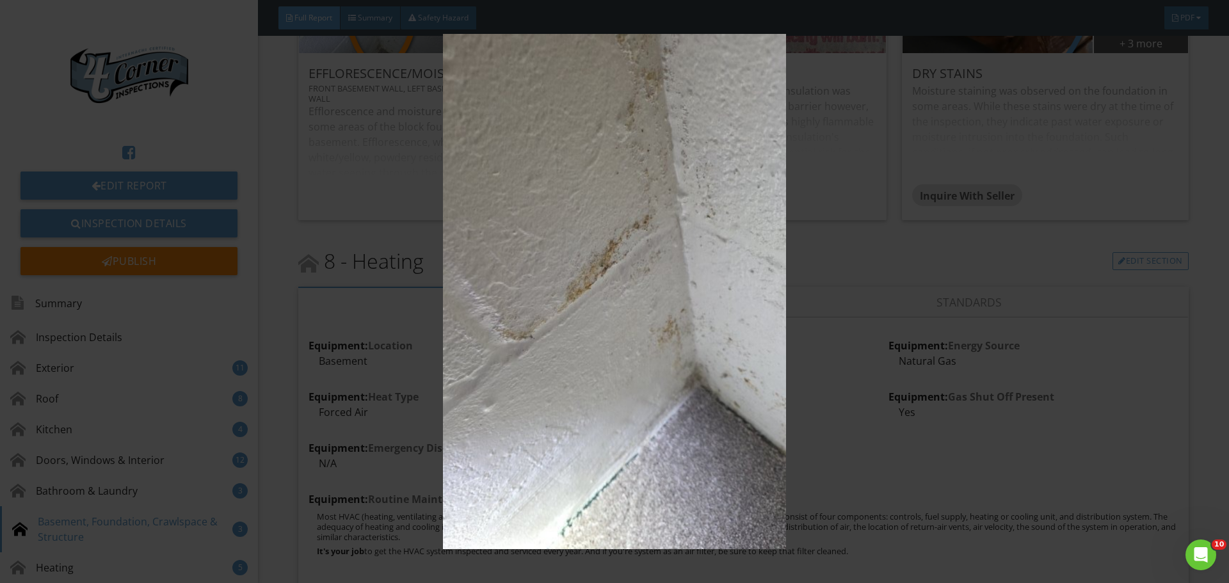
click at [538, 83] on img at bounding box center [614, 291] width 1129 height 515
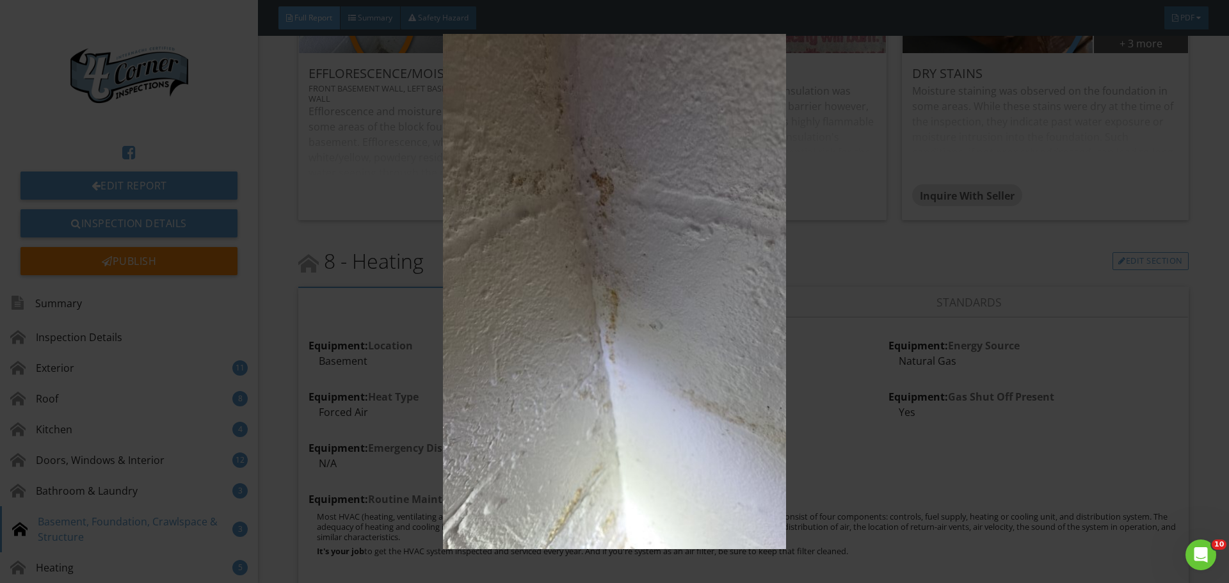
click at [548, 51] on img at bounding box center [614, 291] width 1129 height 515
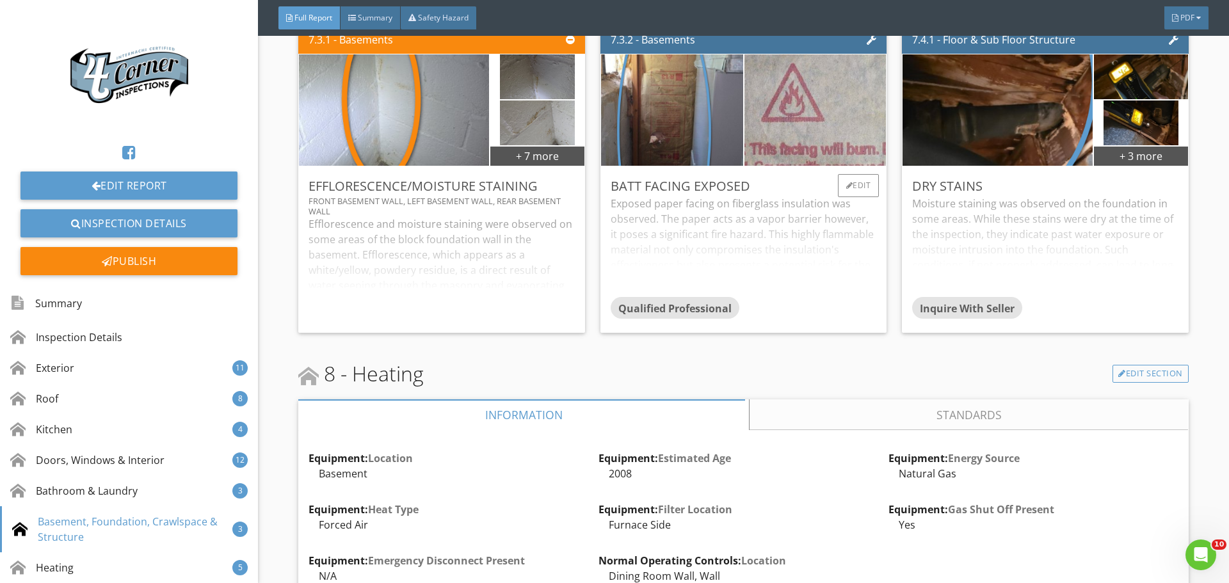
scroll to position [10282, 0]
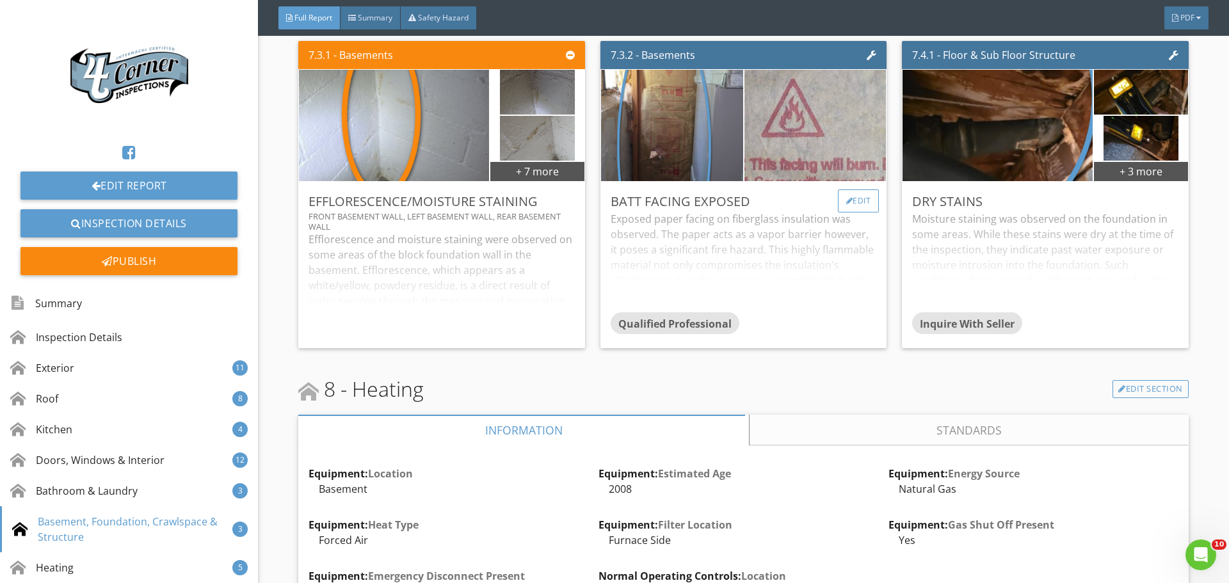
click at [855, 213] on div "Edit" at bounding box center [859, 200] width 42 height 23
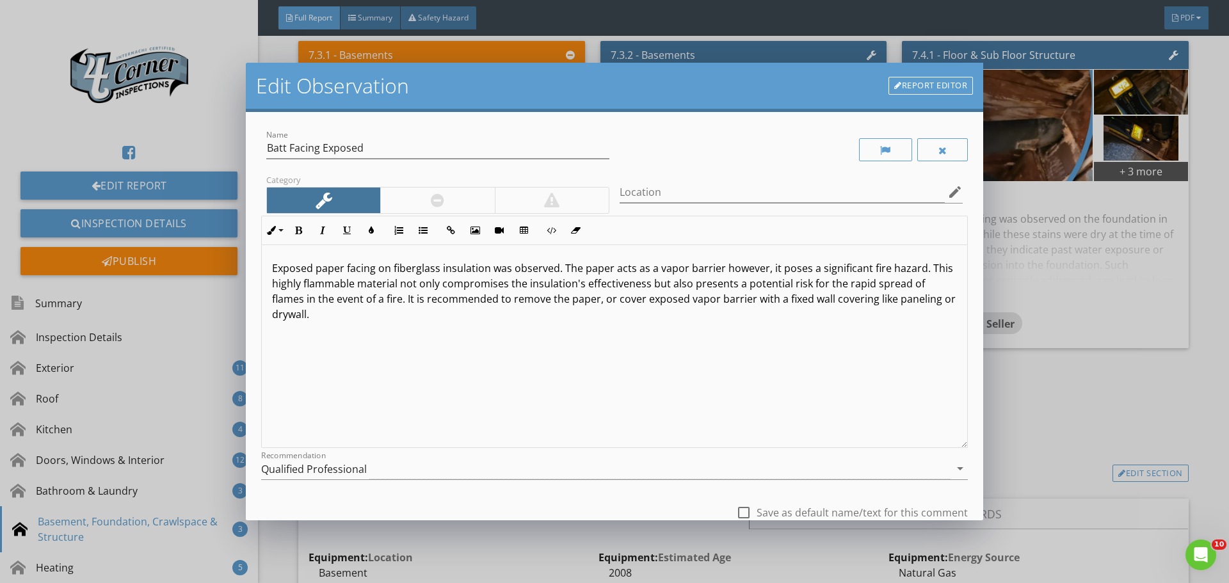
click at [555, 270] on p "Exposed paper facing on fiberglass insulation was observed. The paper acts as a…" at bounding box center [614, 291] width 685 height 61
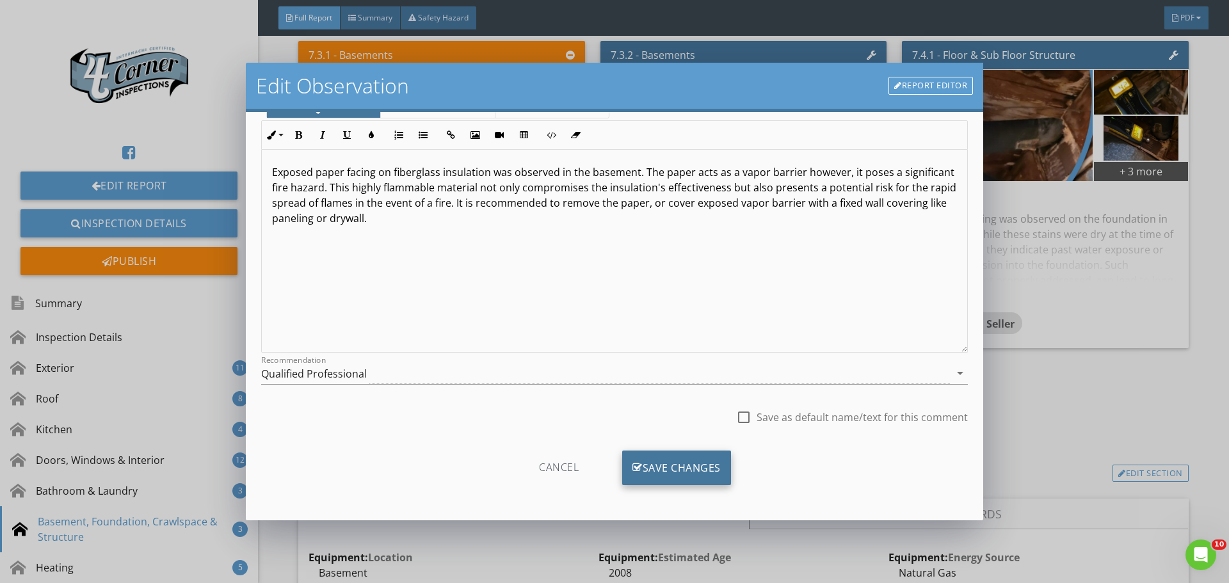
click at [685, 471] on div "Save Changes" at bounding box center [676, 468] width 109 height 35
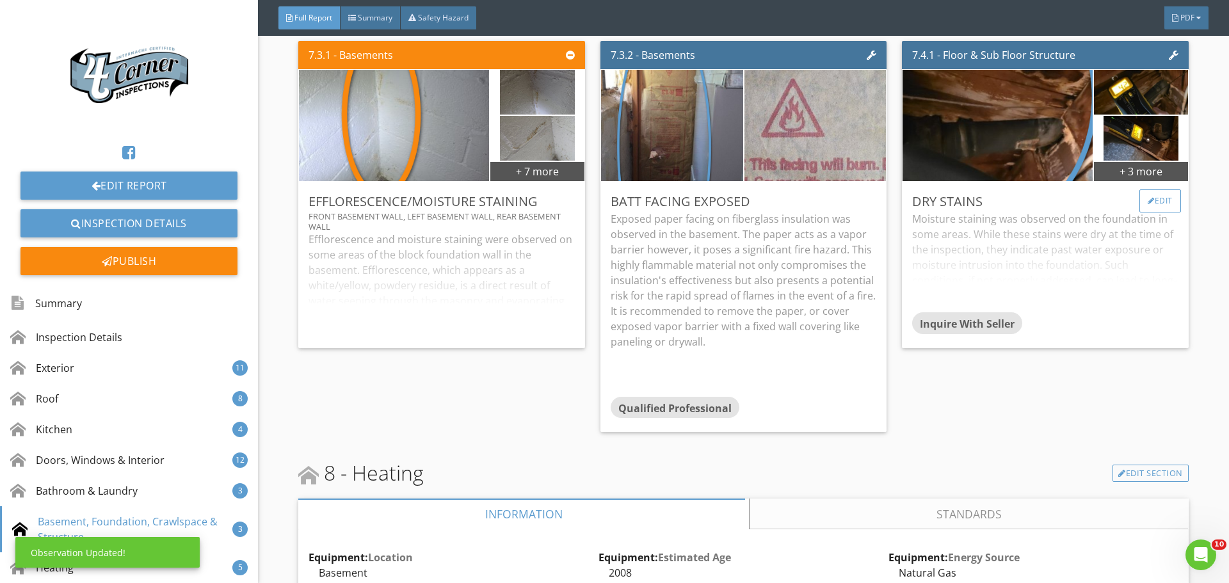
click at [1156, 213] on div "Edit" at bounding box center [1160, 200] width 42 height 23
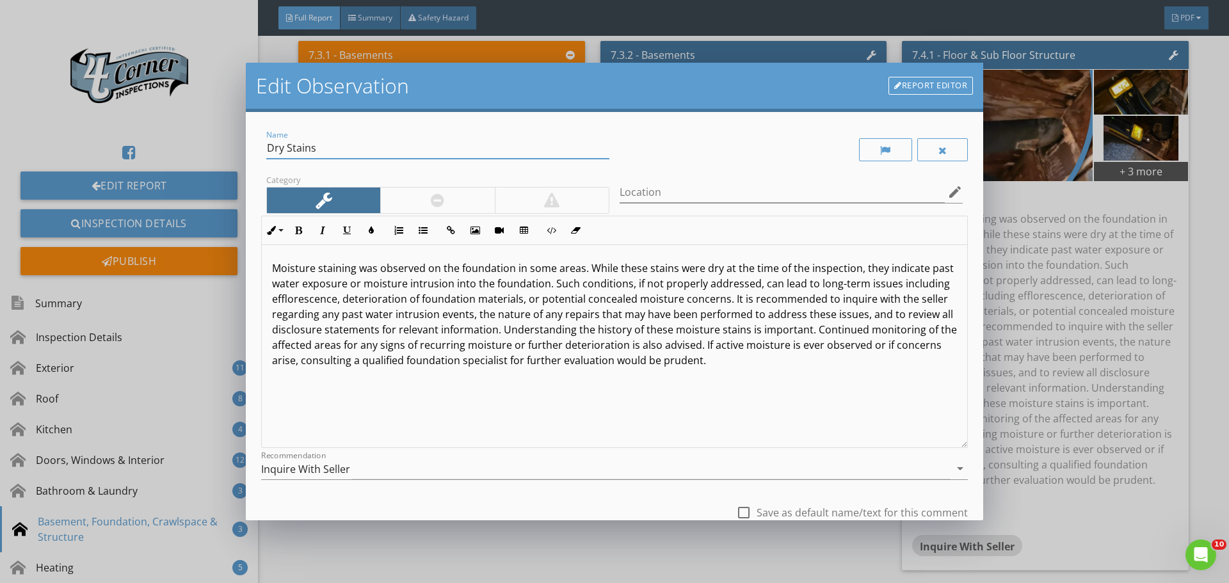
drag, startPoint x: 336, startPoint y: 143, endPoint x: 122, endPoint y: 104, distance: 217.3
click at [124, 104] on div "Edit Observation Report Editor Name Dry Stains Category Location edit Inline St…" at bounding box center [614, 291] width 1229 height 583
type input "Moisture Stains Under Bathroom"
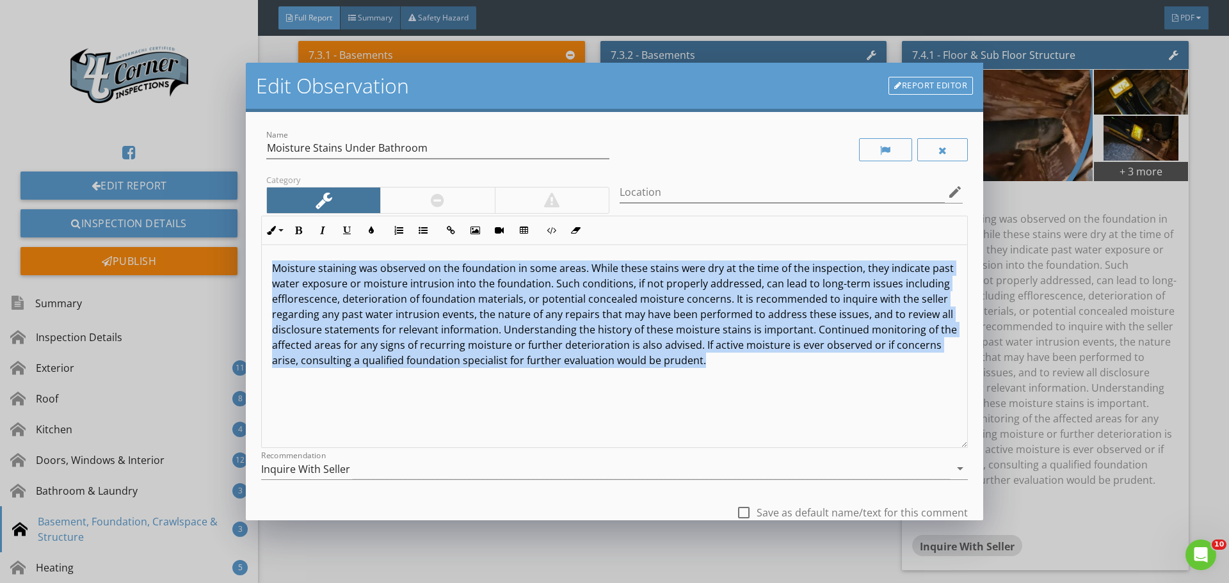
drag, startPoint x: 828, startPoint y: 366, endPoint x: 120, endPoint y: 170, distance: 734.8
click at [120, 170] on div "Edit Observation Report Editor Name Moisture Stains Under Bathroom Category Loc…" at bounding box center [614, 291] width 1229 height 583
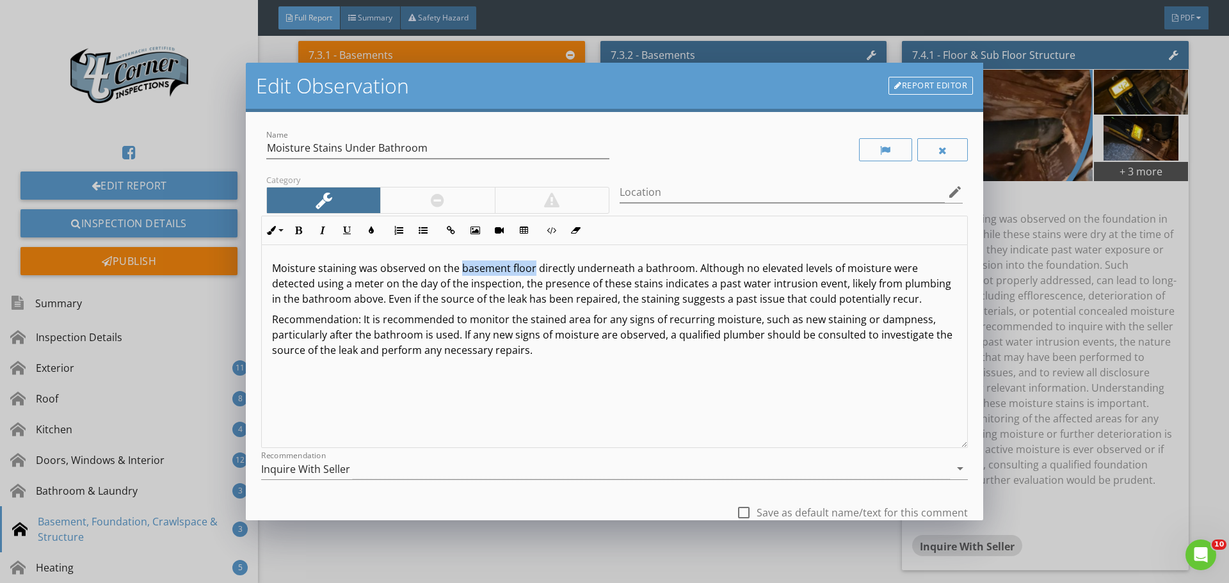
drag, startPoint x: 459, startPoint y: 270, endPoint x: 531, endPoint y: 272, distance: 72.4
click at [531, 272] on p "Moisture staining was observed on the basement floor directly underneath a bath…" at bounding box center [614, 284] width 685 height 46
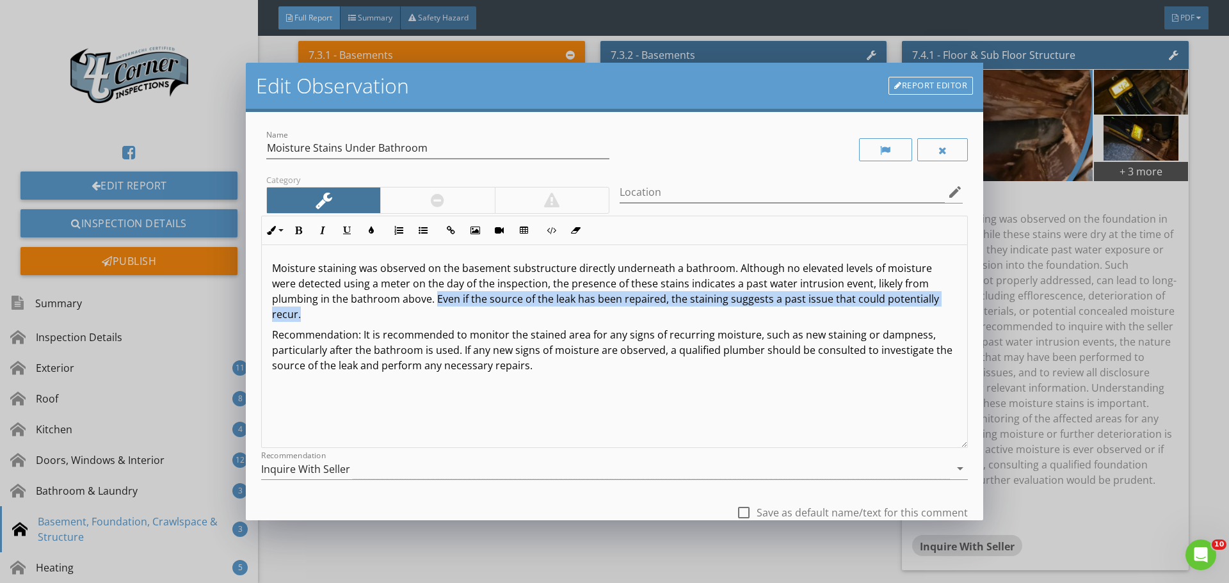
drag, startPoint x: 435, startPoint y: 303, endPoint x: 513, endPoint y: 309, distance: 78.4
click at [513, 309] on p "Moisture staining was observed on the basement substructure directly underneath…" at bounding box center [614, 291] width 685 height 61
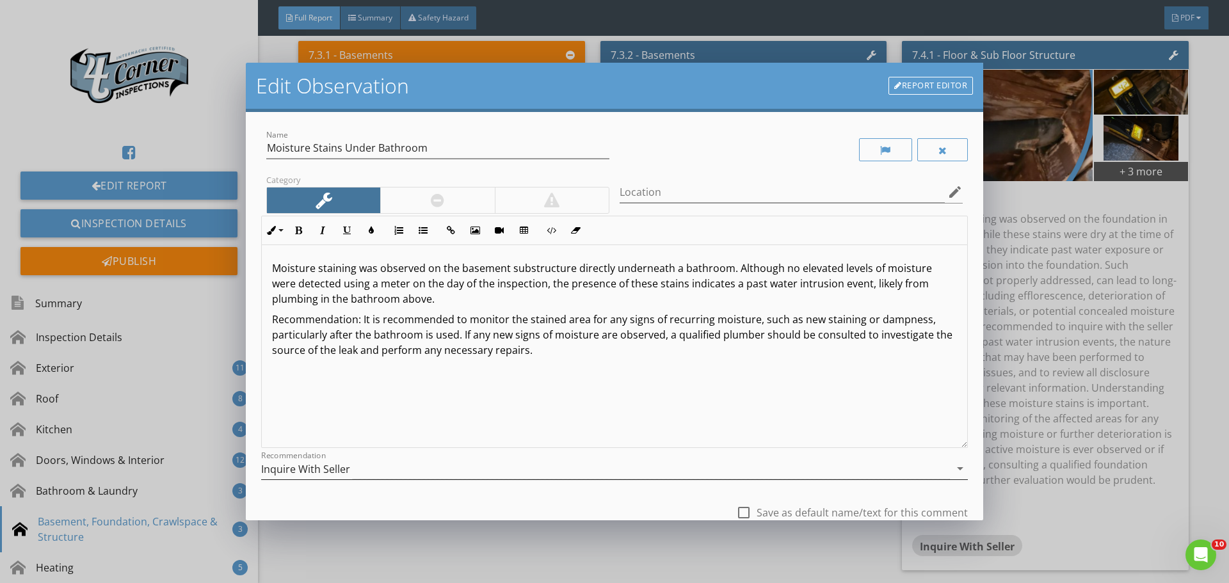
click at [433, 471] on div "Inquire With Seller" at bounding box center [605, 468] width 689 height 21
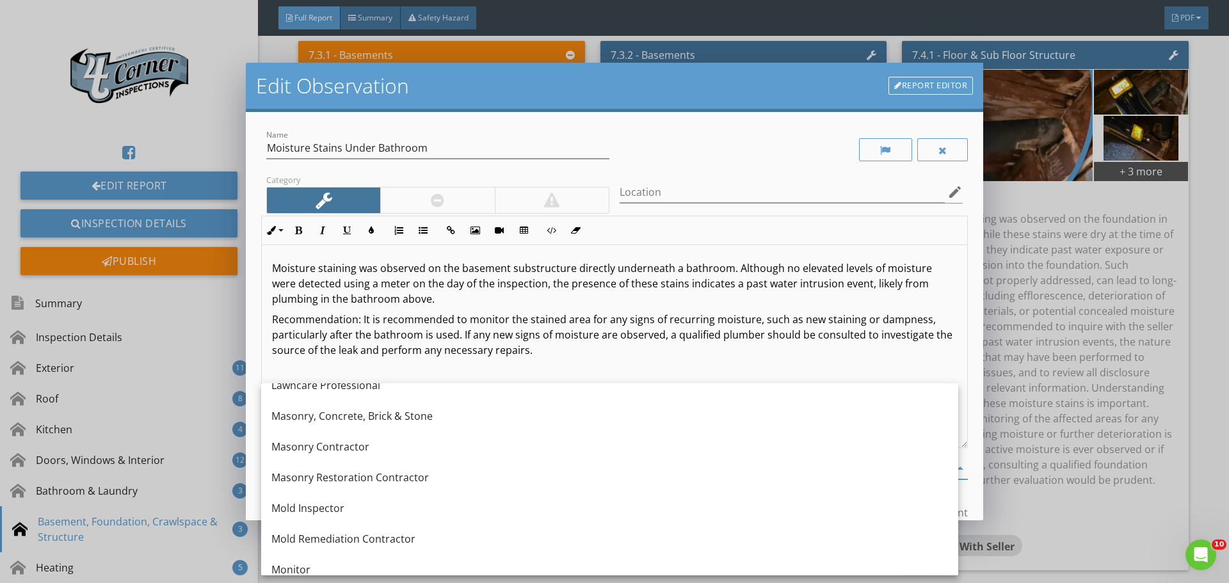
scroll to position [1201, 0]
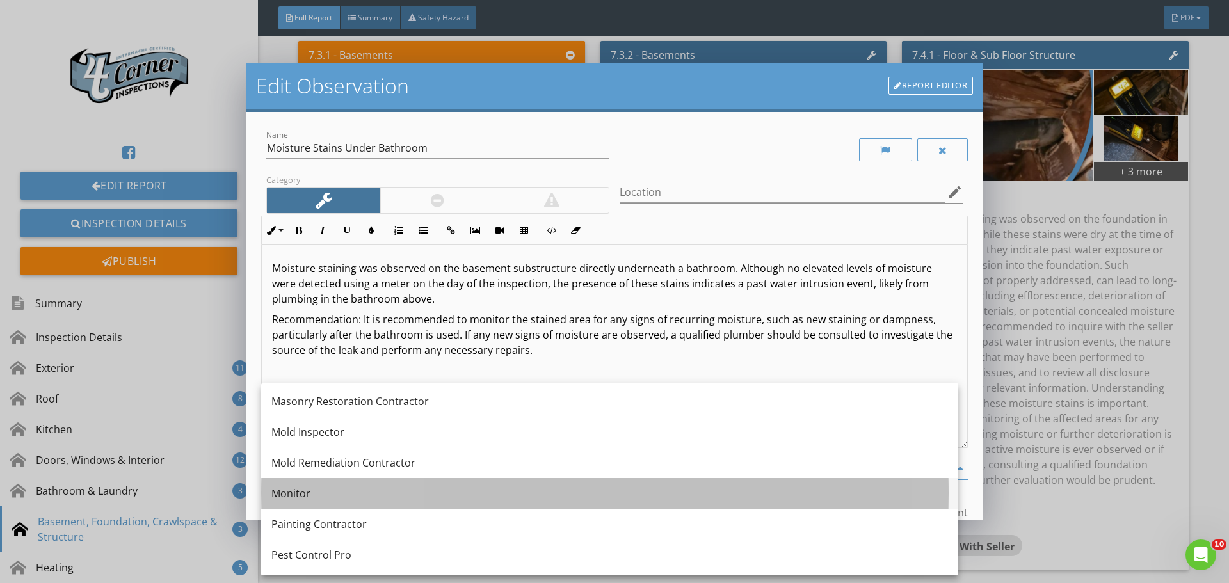
click at [345, 492] on div "Monitor" at bounding box center [609, 493] width 677 height 15
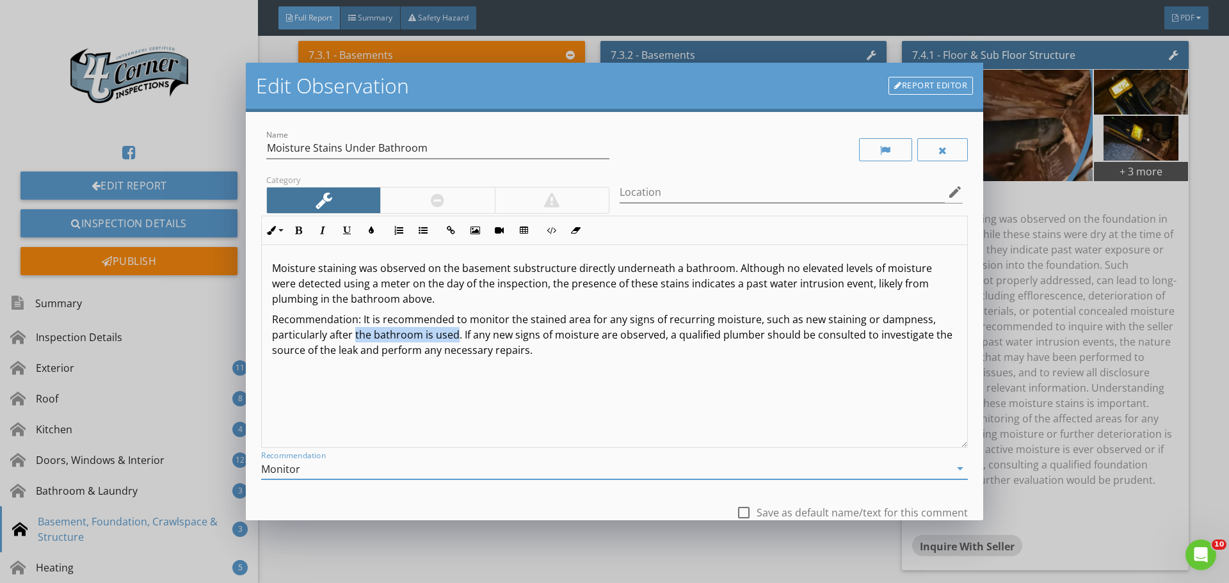
drag, startPoint x: 355, startPoint y: 335, endPoint x: 454, endPoint y: 335, distance: 98.6
click at [454, 335] on p "Recommendation: It is recommended to monitor the stained area for any signs of …" at bounding box center [614, 335] width 685 height 46
drag, startPoint x: 410, startPoint y: 286, endPoint x: 543, endPoint y: 283, distance: 132.6
click at [543, 283] on p "Moisture staining was observed on the basement substructure directly underneath…" at bounding box center [614, 284] width 685 height 46
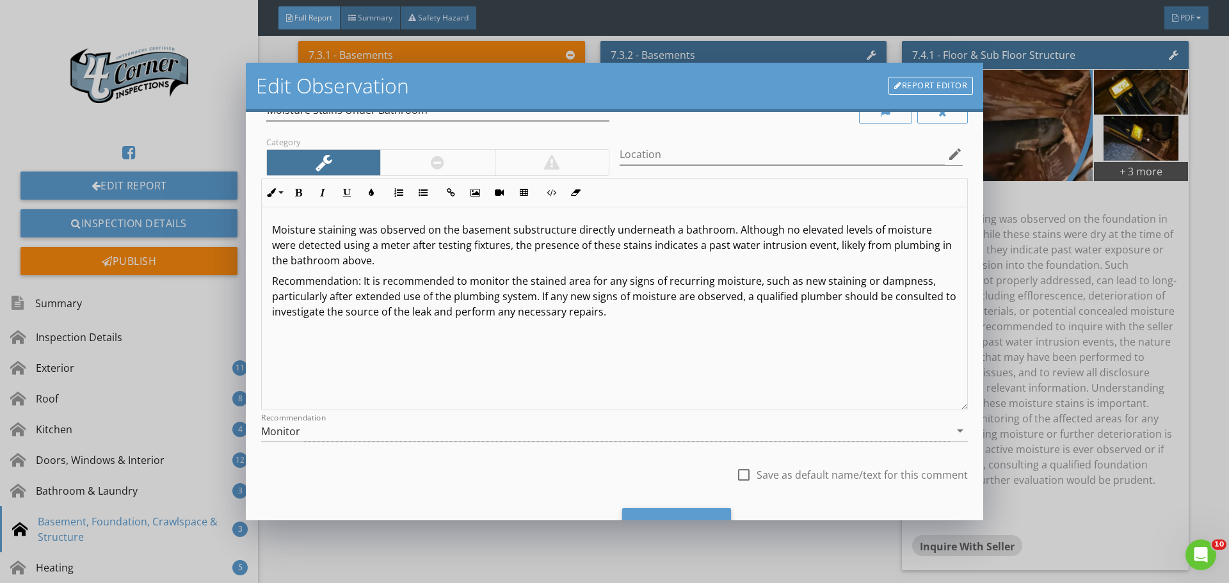
scroll to position [95, 0]
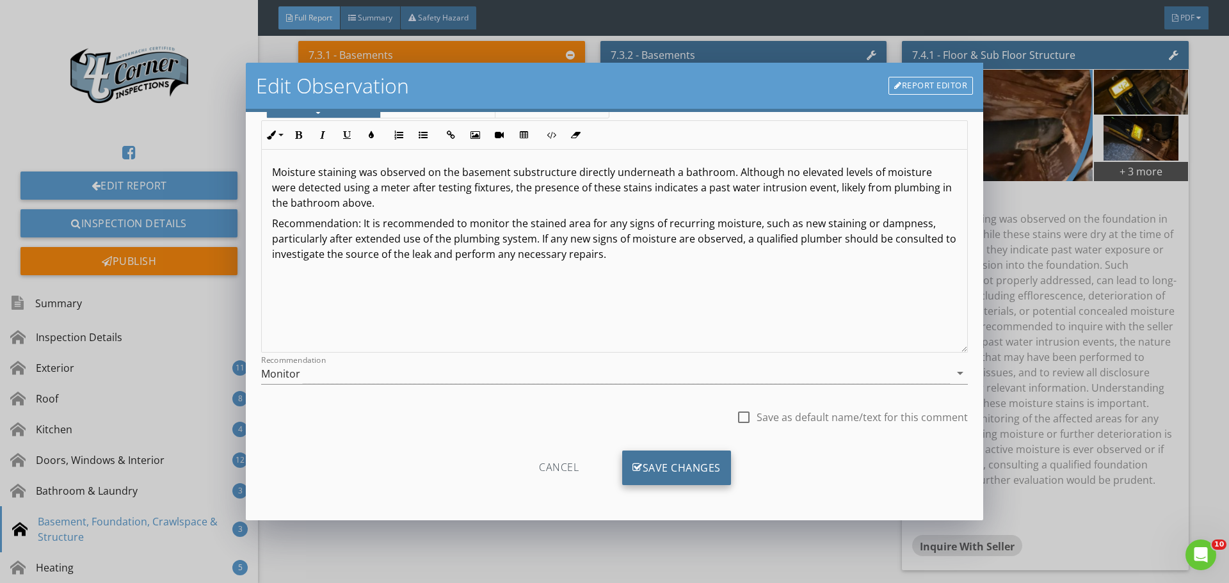
click at [642, 471] on div "Save Changes" at bounding box center [676, 468] width 109 height 35
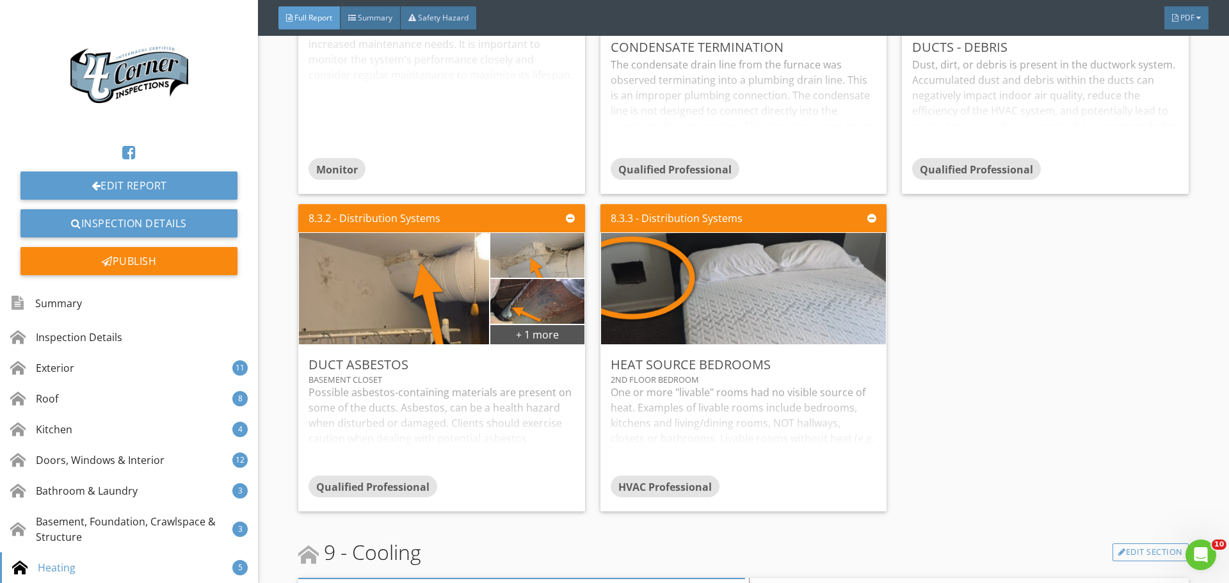
scroll to position [12907, 0]
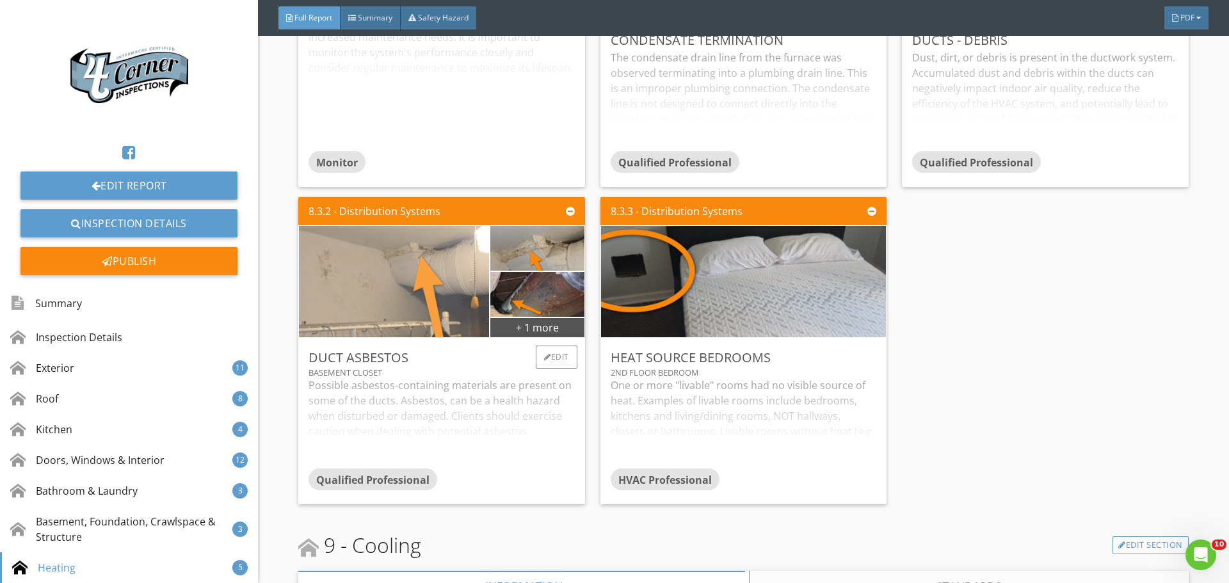
click at [440, 349] on img at bounding box center [395, 282] width 418 height 278
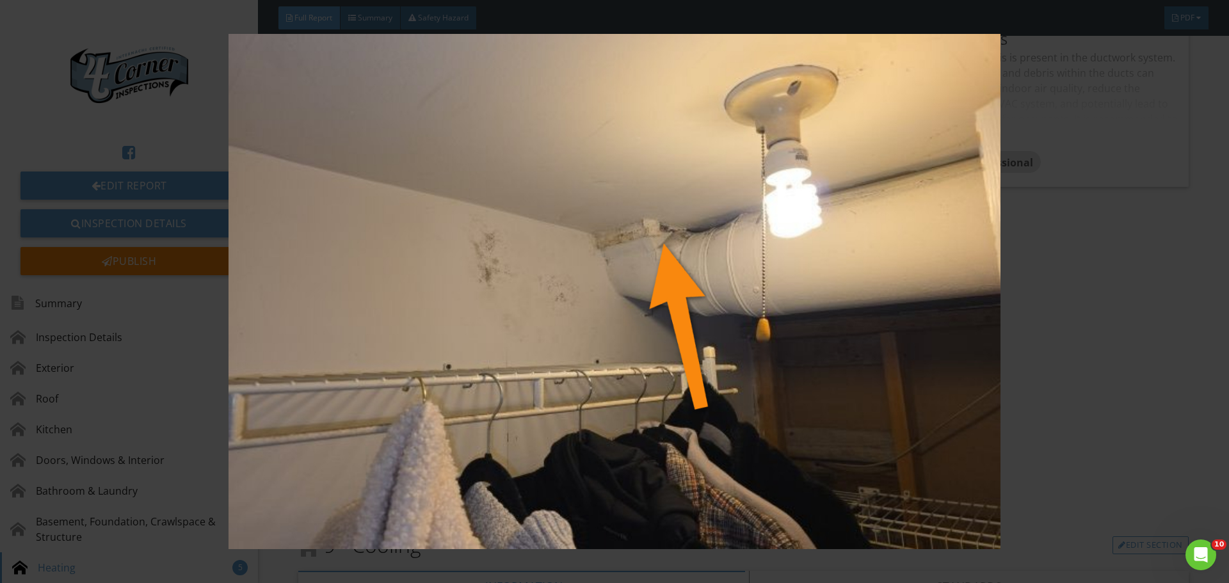
click at [440, 349] on img at bounding box center [614, 291] width 1129 height 515
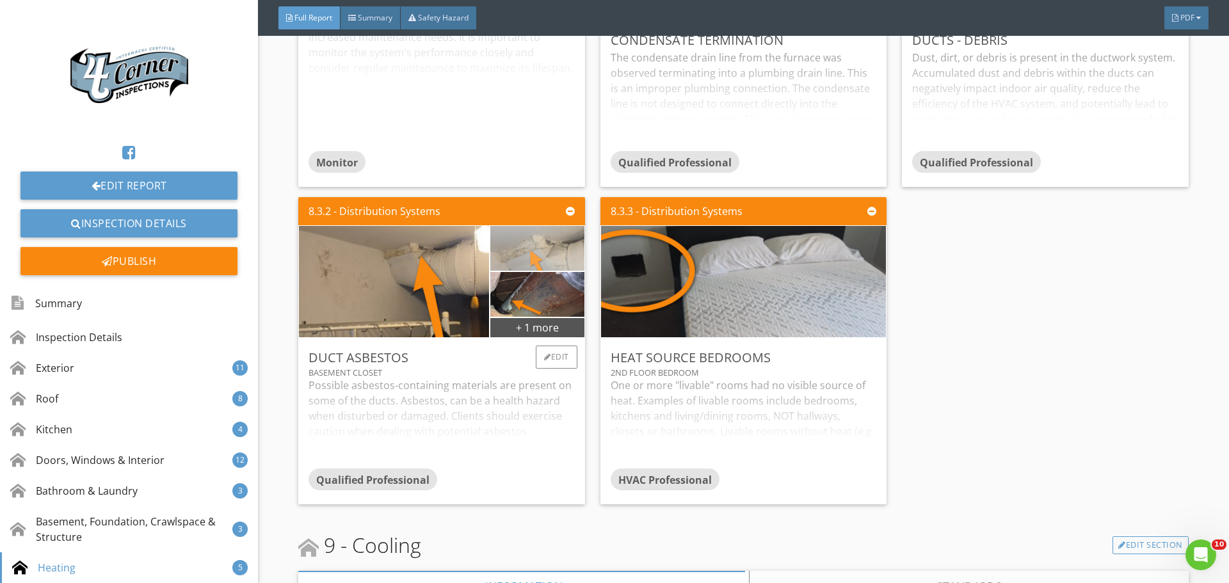
click at [536, 305] on img at bounding box center [537, 249] width 168 height 112
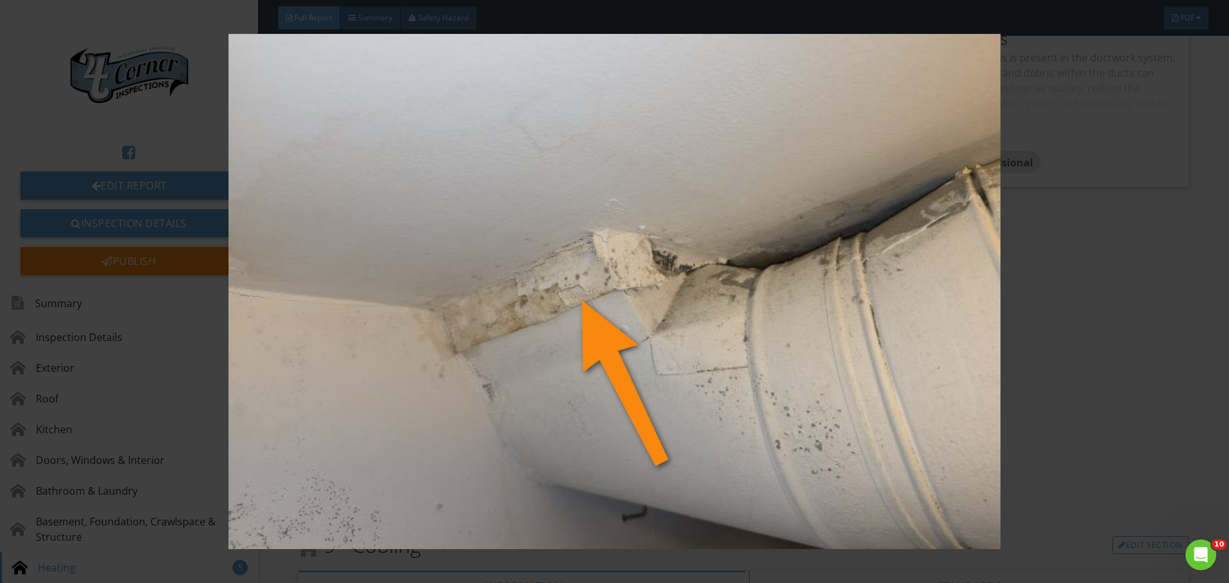
click at [536, 320] on img at bounding box center [614, 291] width 1129 height 515
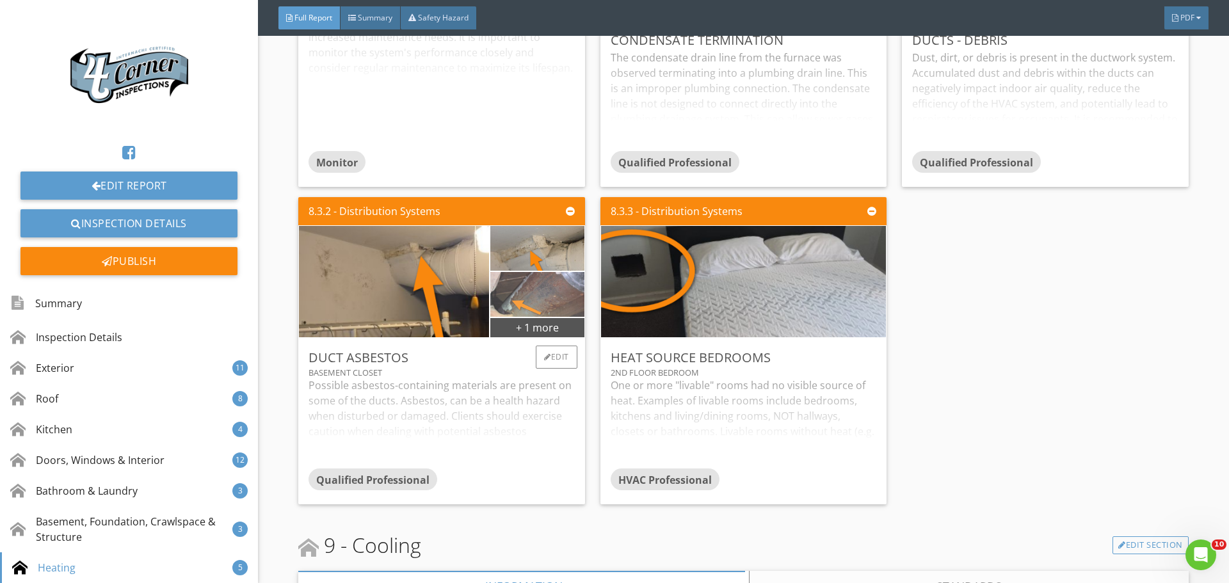
click at [536, 351] on img at bounding box center [537, 295] width 168 height 112
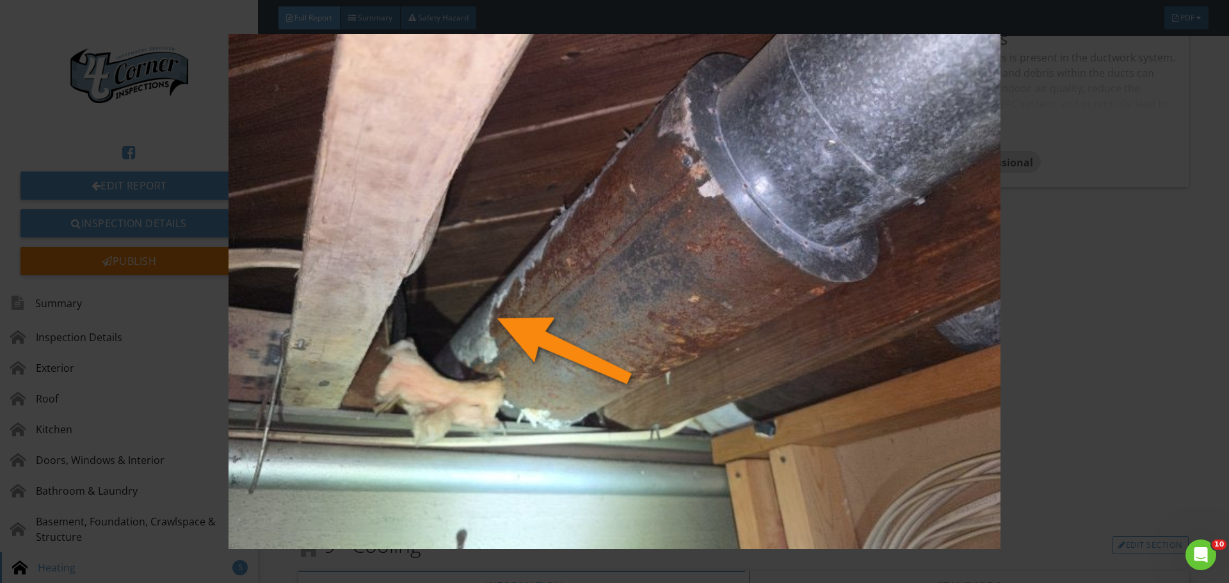
click at [536, 353] on img at bounding box center [614, 291] width 1129 height 515
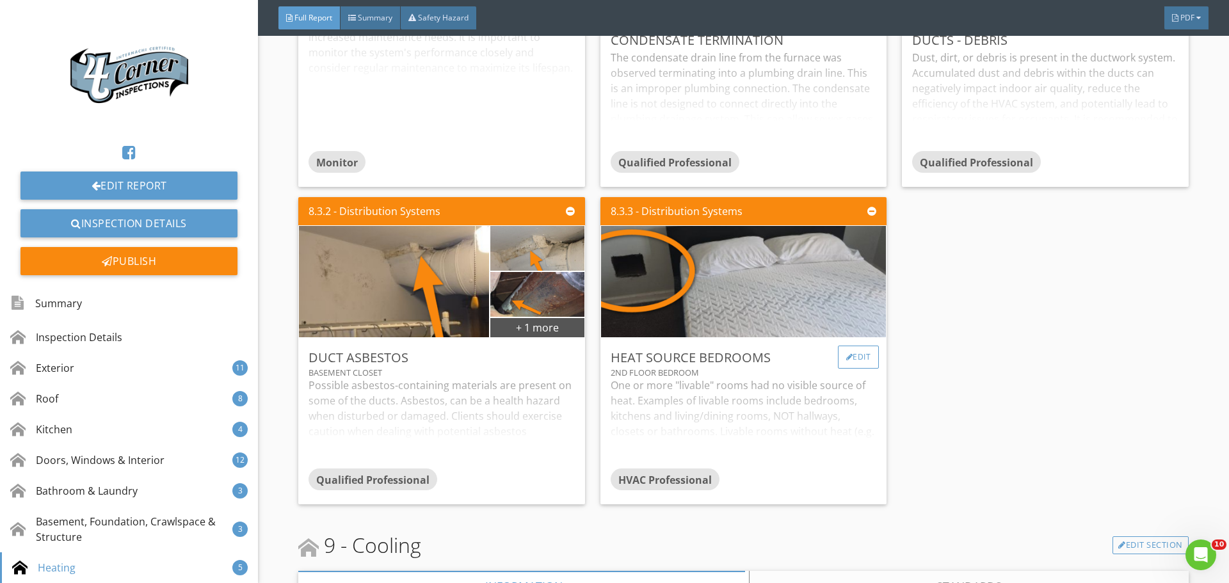
click at [845, 369] on div "Edit" at bounding box center [859, 357] width 42 height 23
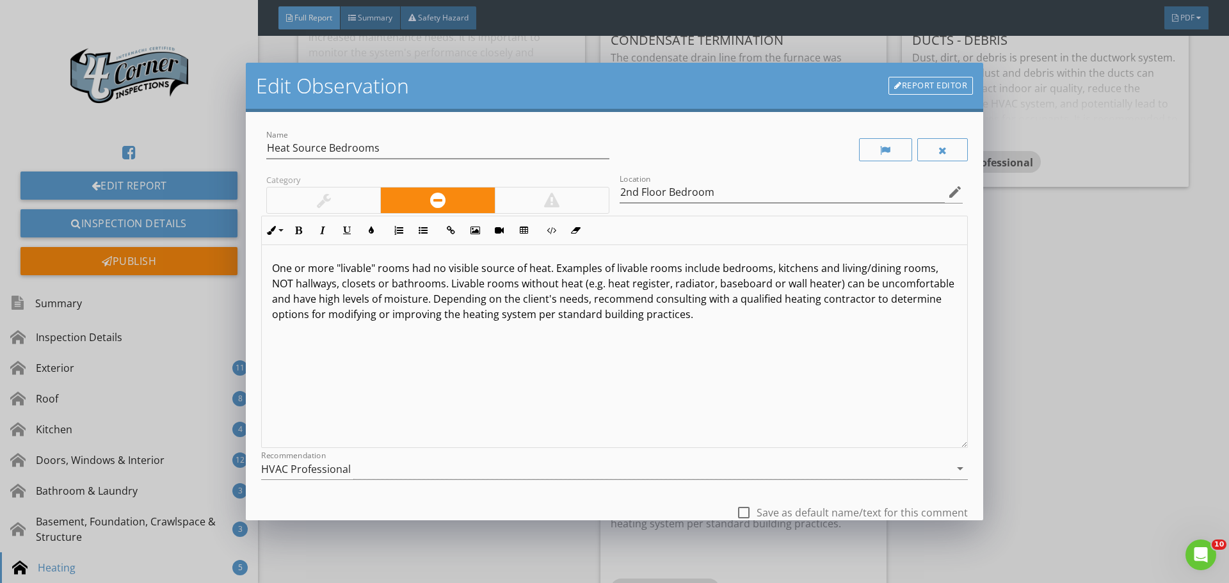
click at [407, 268] on p "One or more "livable" rooms had no visible source of heat. Examples of livable …" at bounding box center [614, 291] width 685 height 61
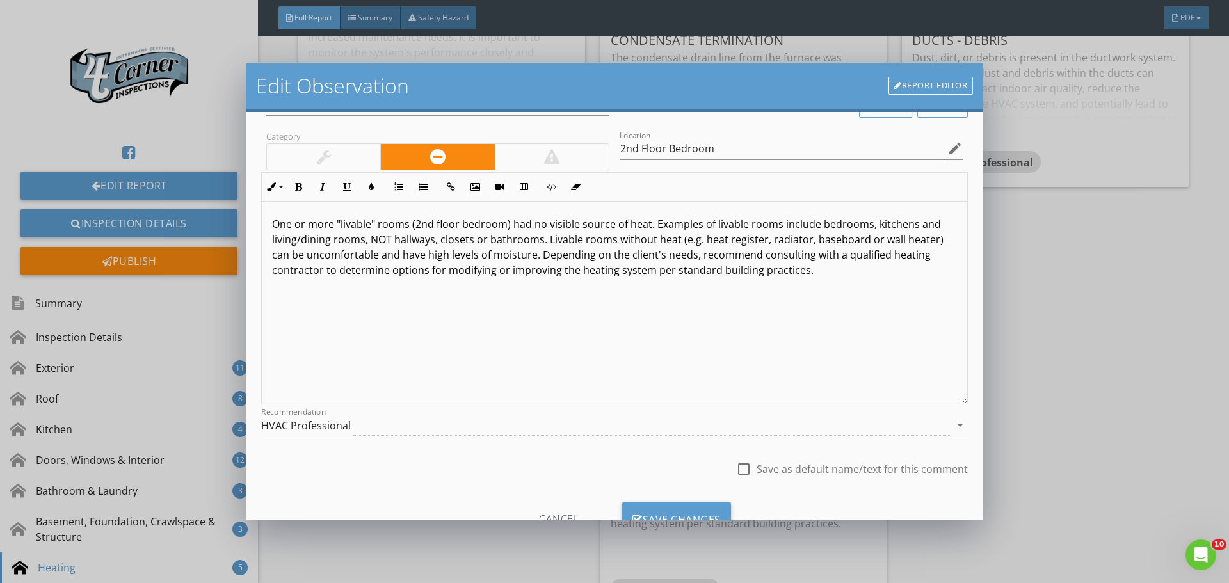
scroll to position [95, 0]
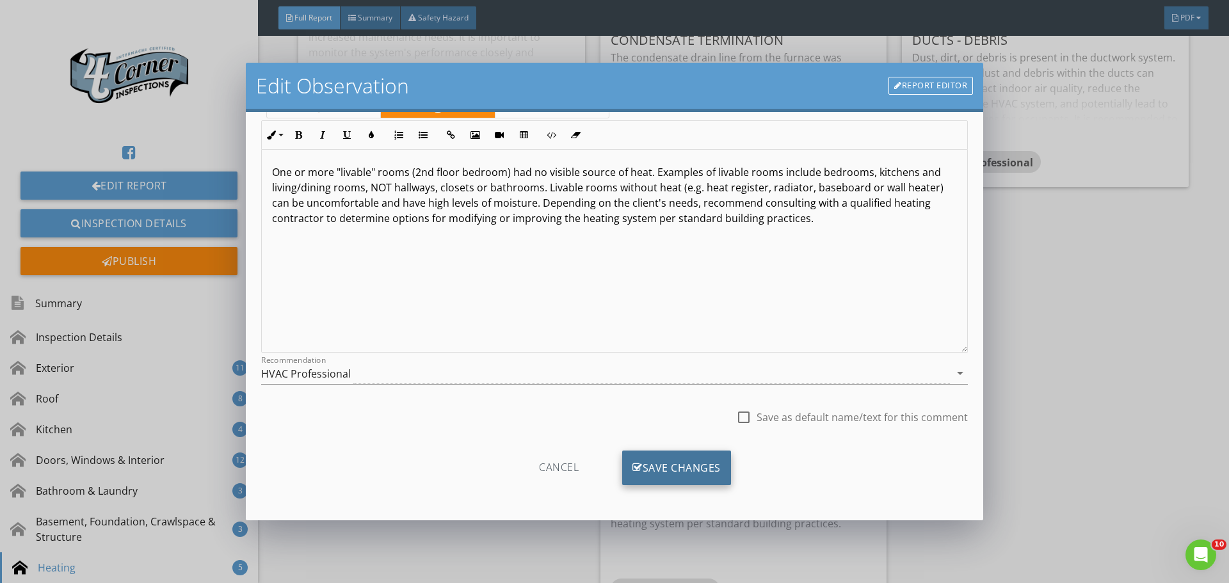
click at [651, 469] on div "Save Changes" at bounding box center [676, 468] width 109 height 35
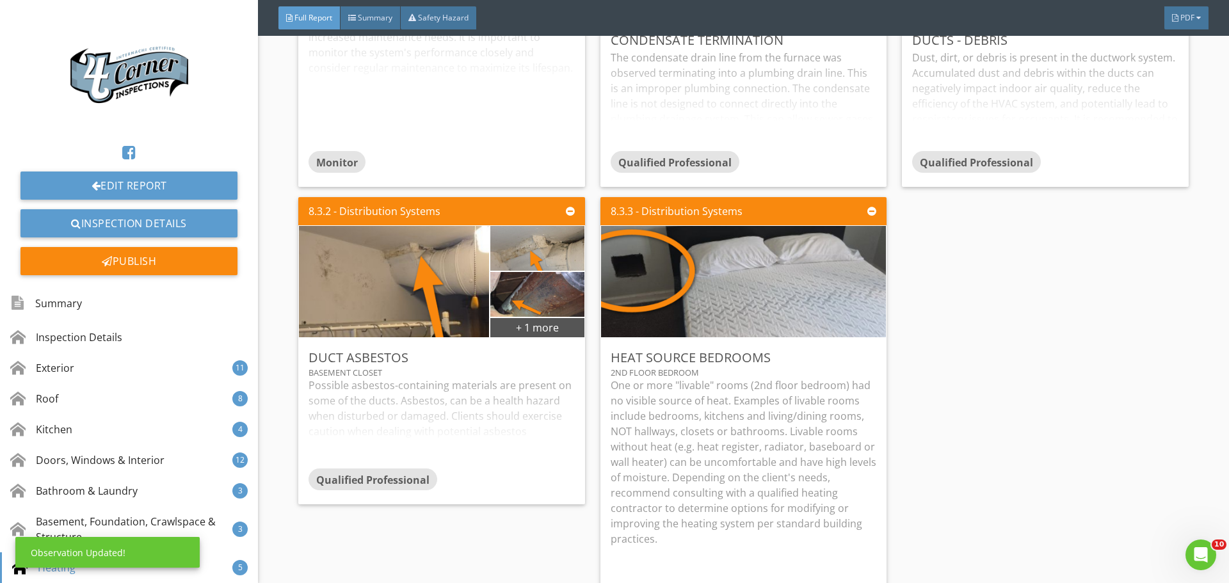
scroll to position [0, 0]
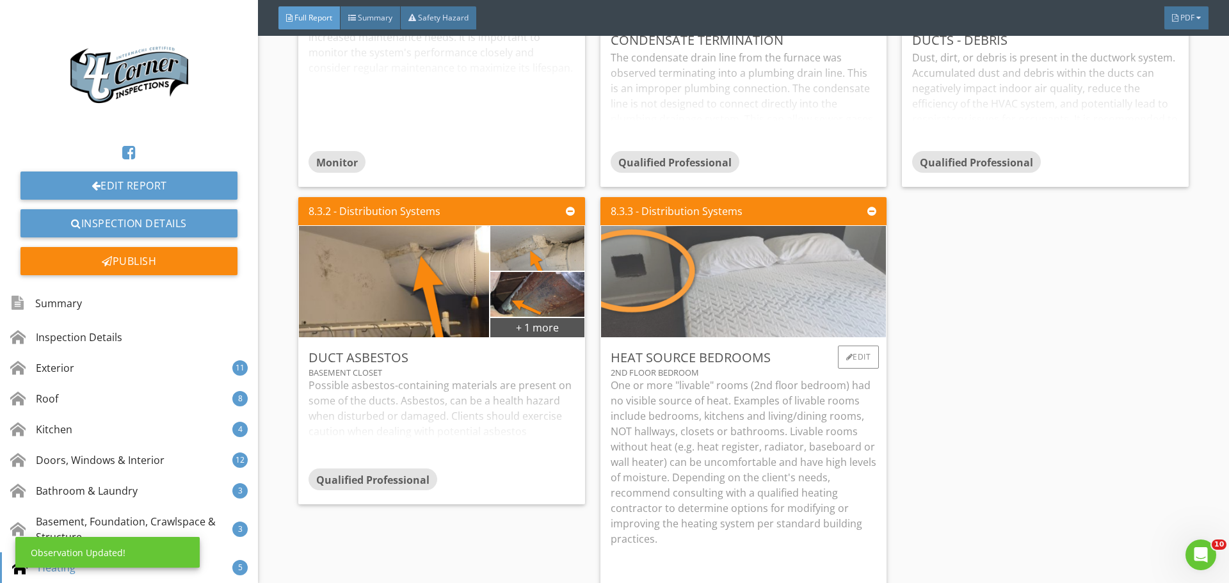
click at [686, 346] on img at bounding box center [744, 282] width 418 height 278
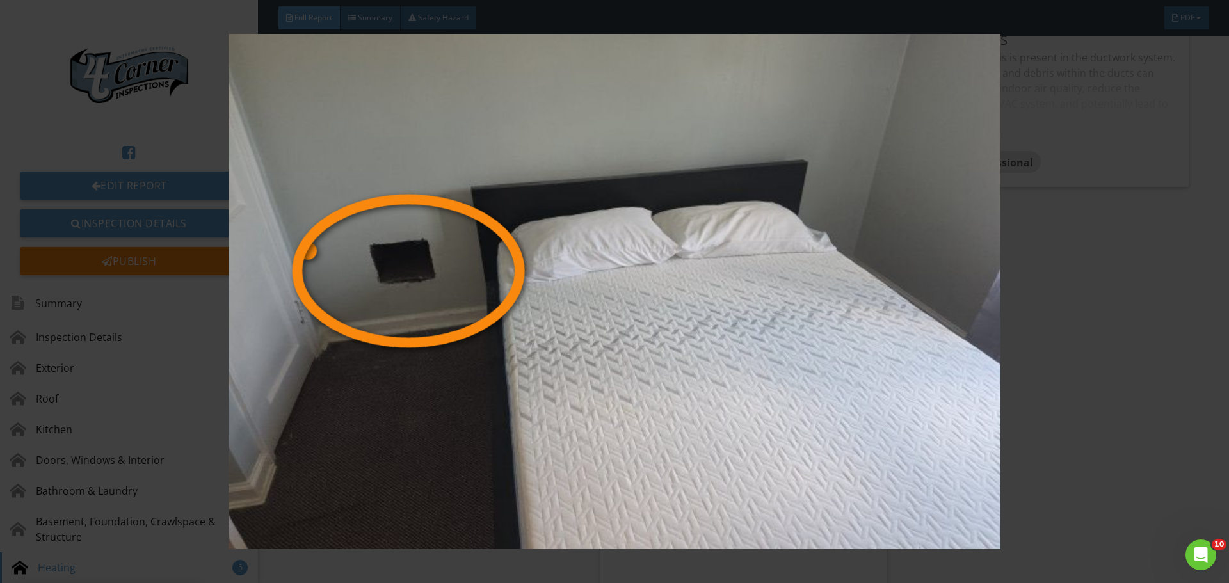
click at [686, 346] on img at bounding box center [614, 291] width 1129 height 515
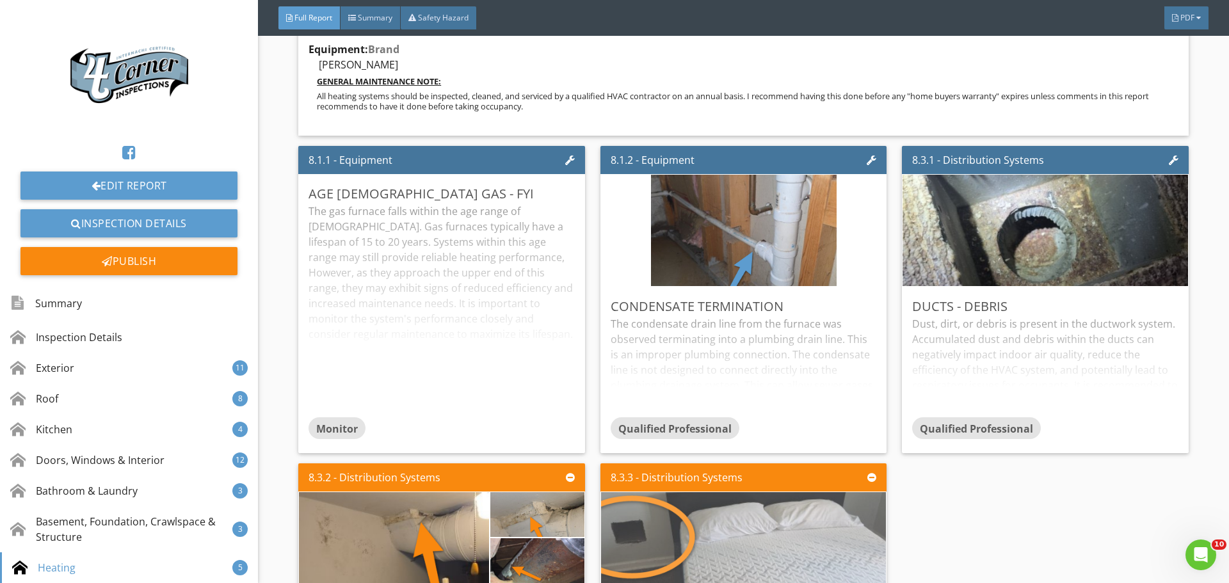
scroll to position [12395, 0]
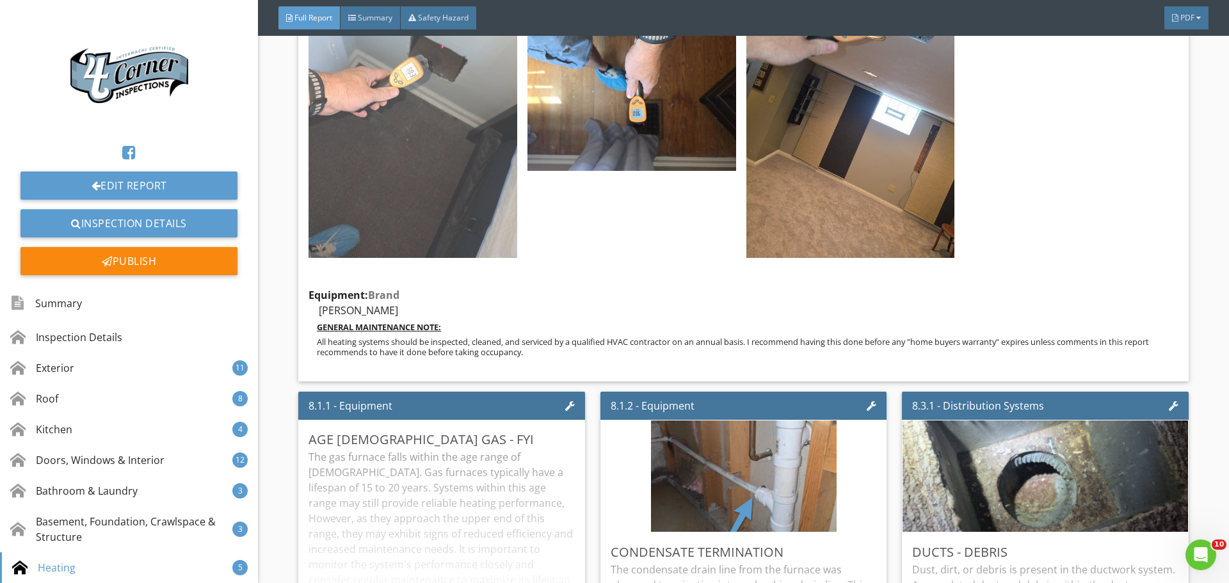
click at [431, 208] on img at bounding box center [413, 102] width 209 height 312
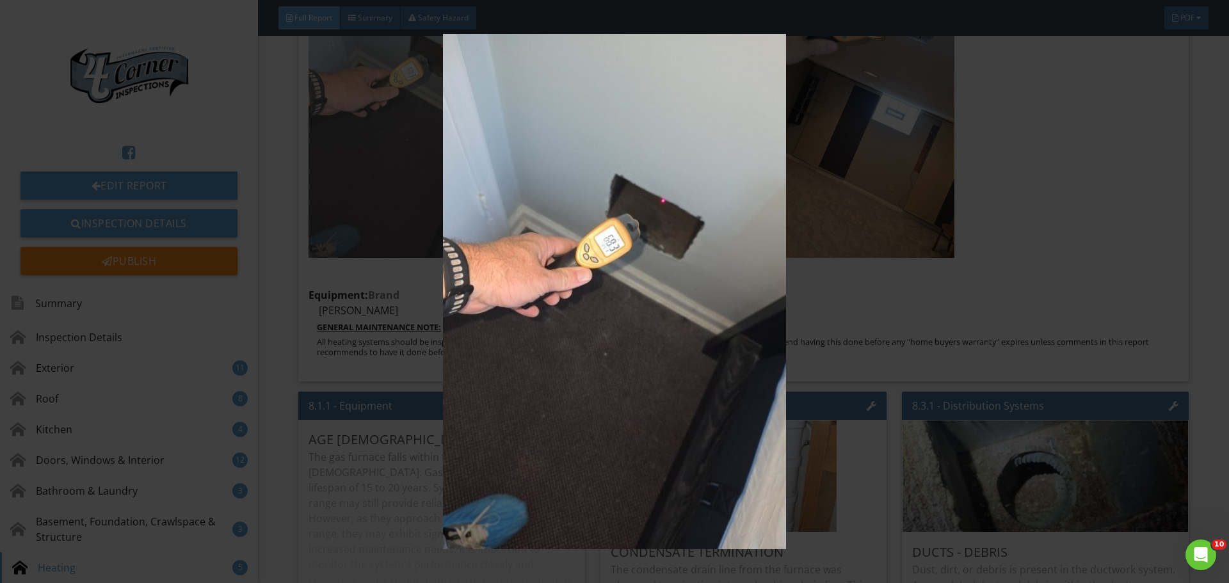
click at [431, 208] on img at bounding box center [614, 291] width 1129 height 515
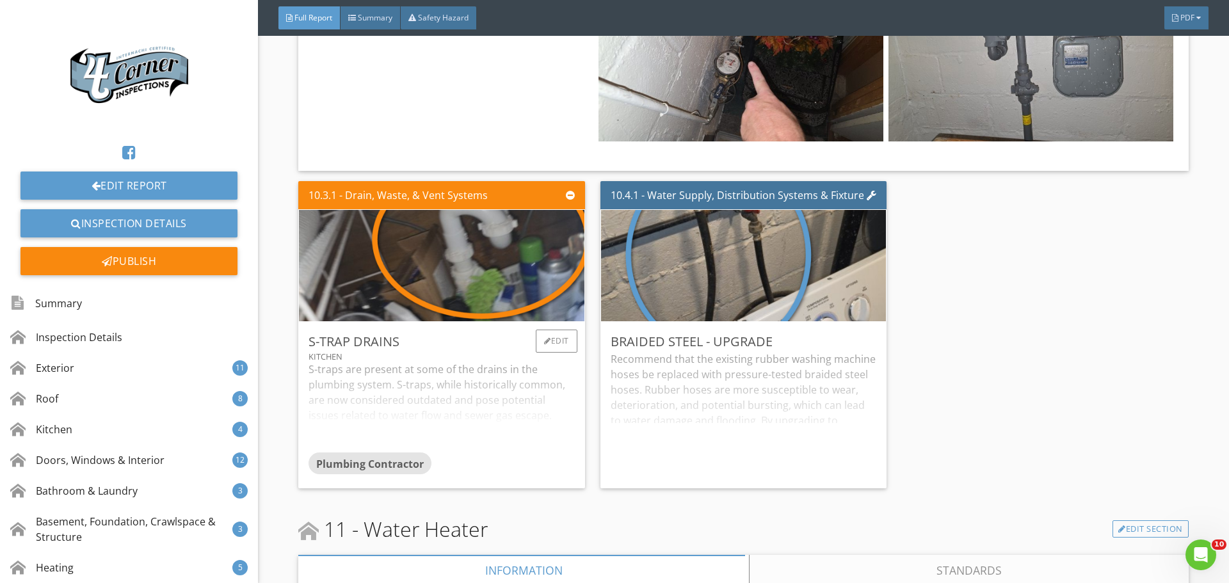
scroll to position [15211, 0]
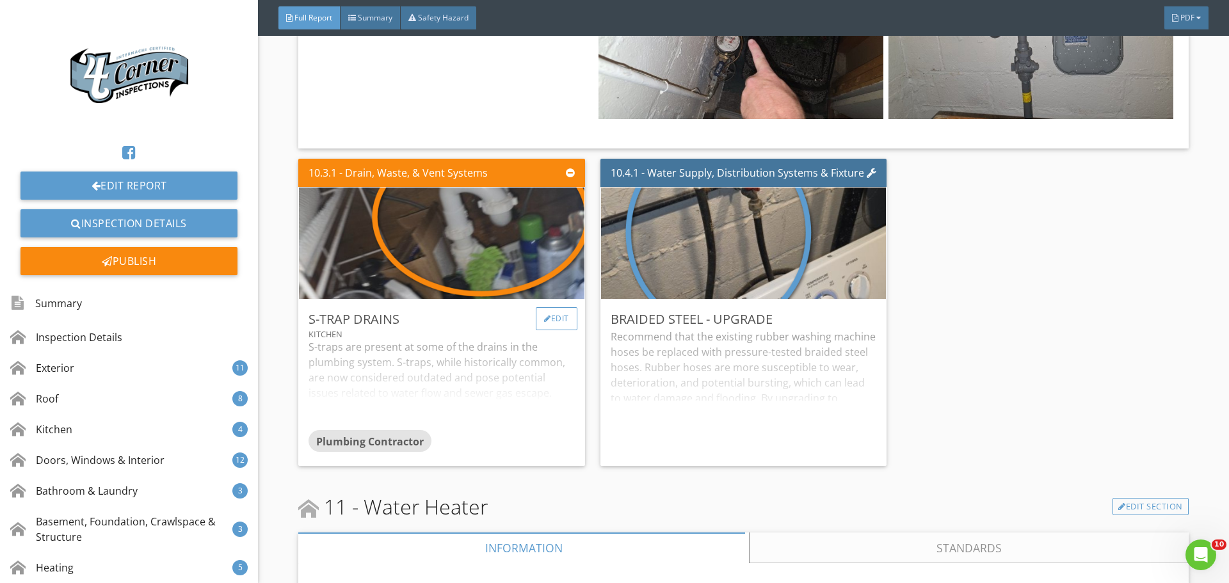
click at [540, 330] on div "Edit" at bounding box center [557, 318] width 42 height 23
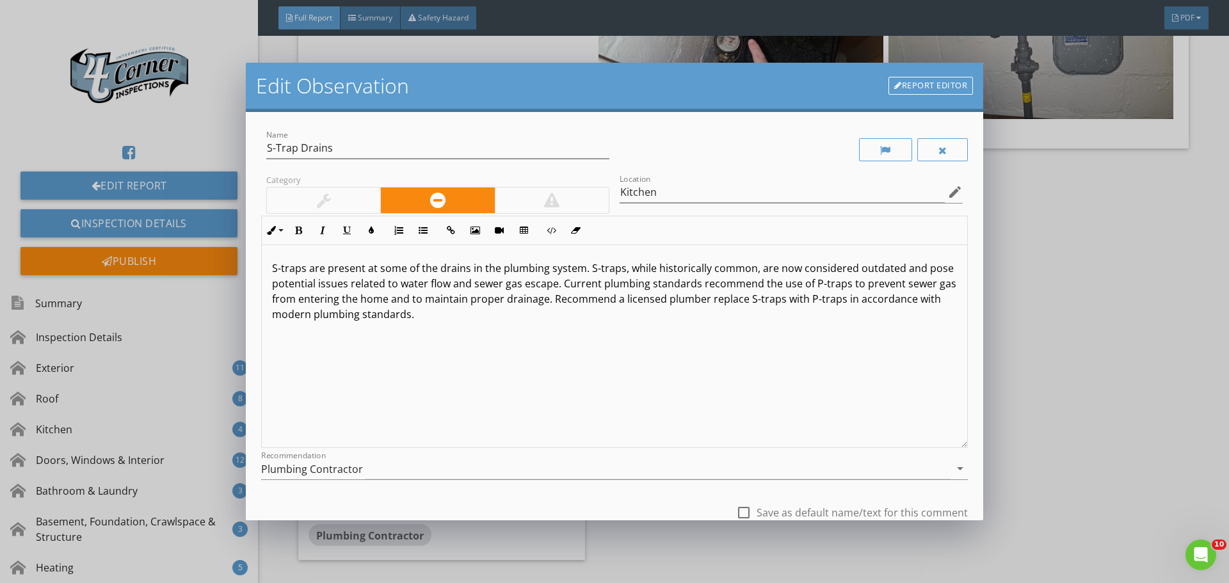
click at [581, 271] on p "S-traps are present at some of the drains in the plumbing system. S-traps, whil…" at bounding box center [614, 291] width 685 height 61
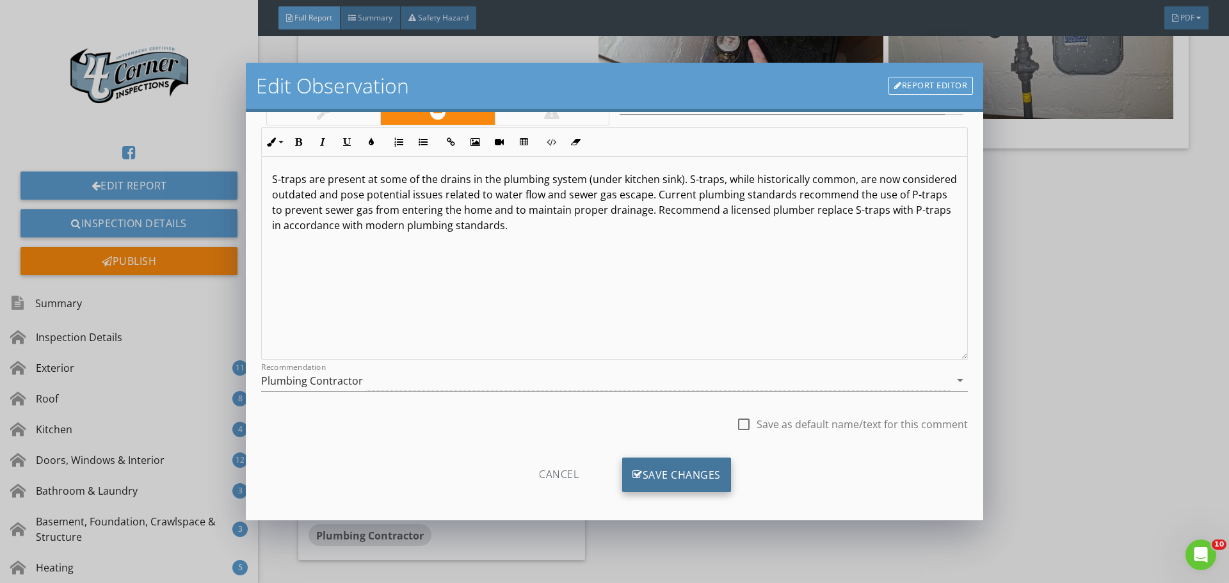
scroll to position [95, 0]
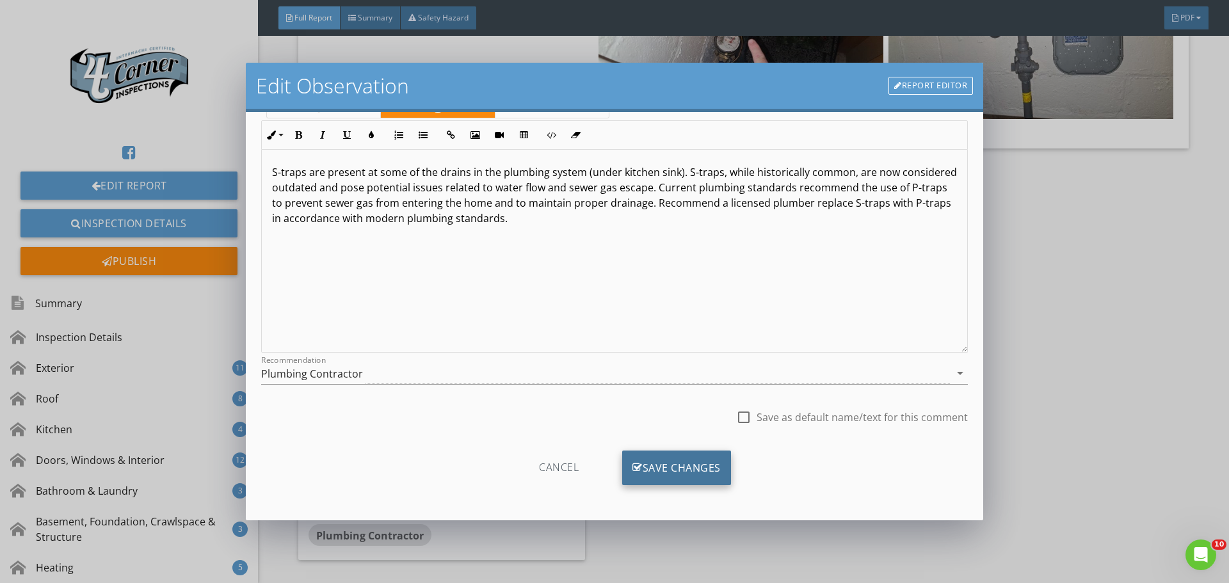
click at [657, 462] on div "Save Changes" at bounding box center [676, 468] width 109 height 35
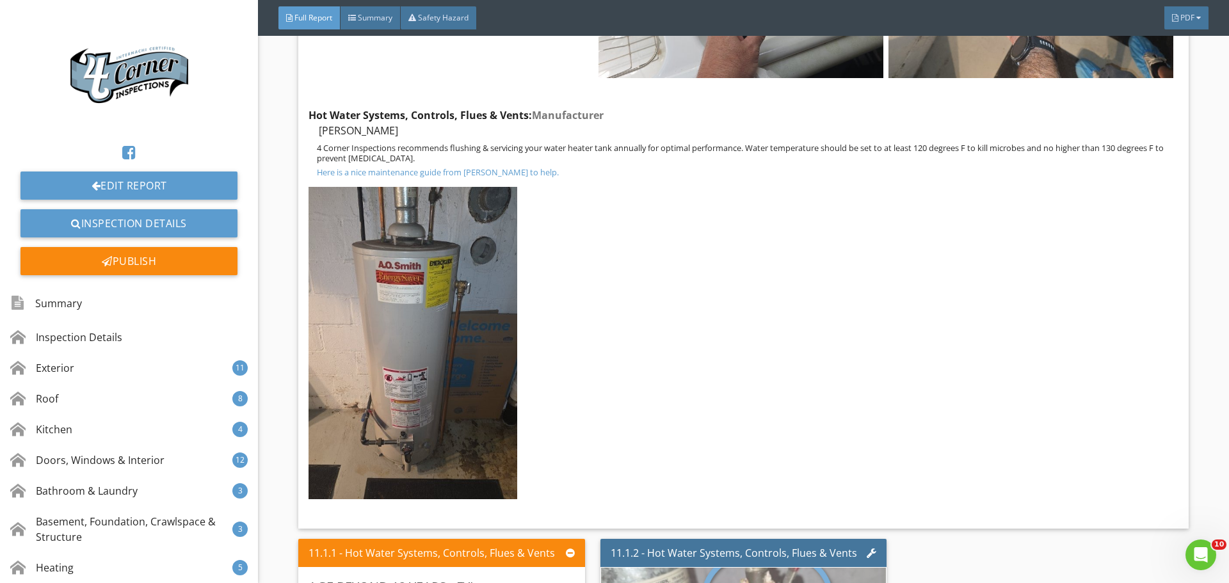
scroll to position [16364, 0]
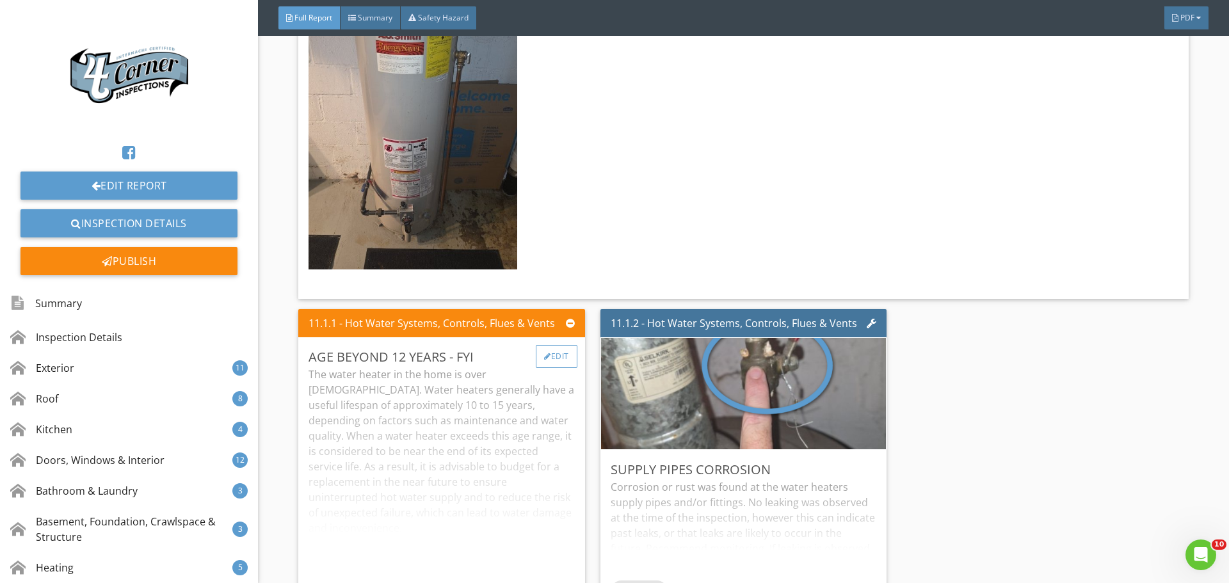
click at [555, 368] on div "Edit" at bounding box center [557, 356] width 42 height 23
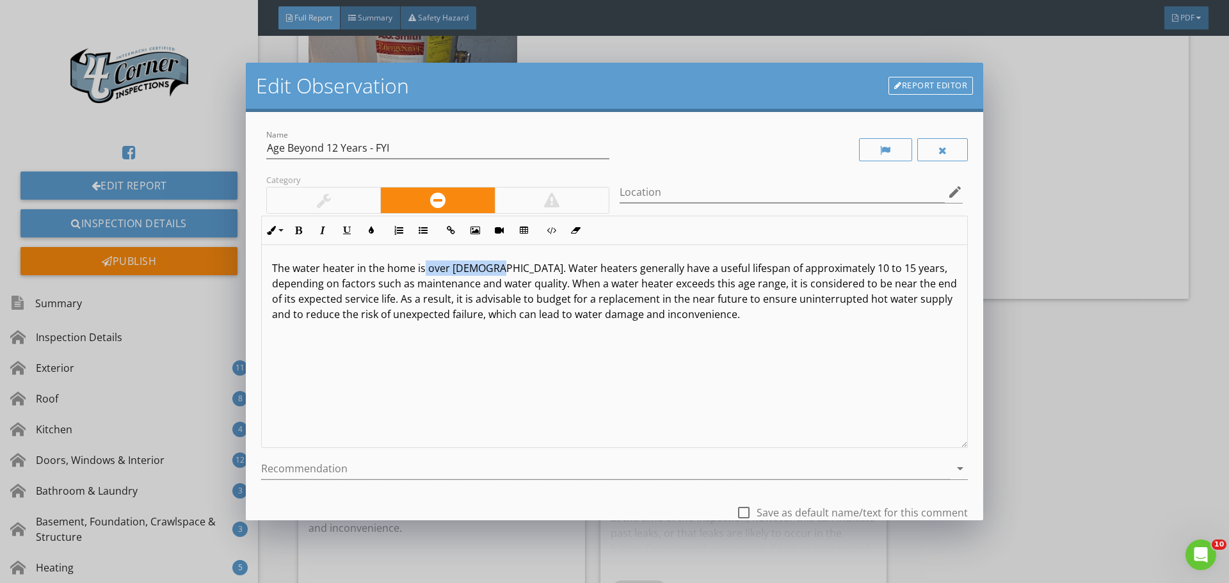
drag, startPoint x: 424, startPoint y: 270, endPoint x: 489, endPoint y: 271, distance: 64.7
click at [489, 271] on p "The water heater in the home is over 12 years old. Water heaters generally have…" at bounding box center [614, 291] width 685 height 61
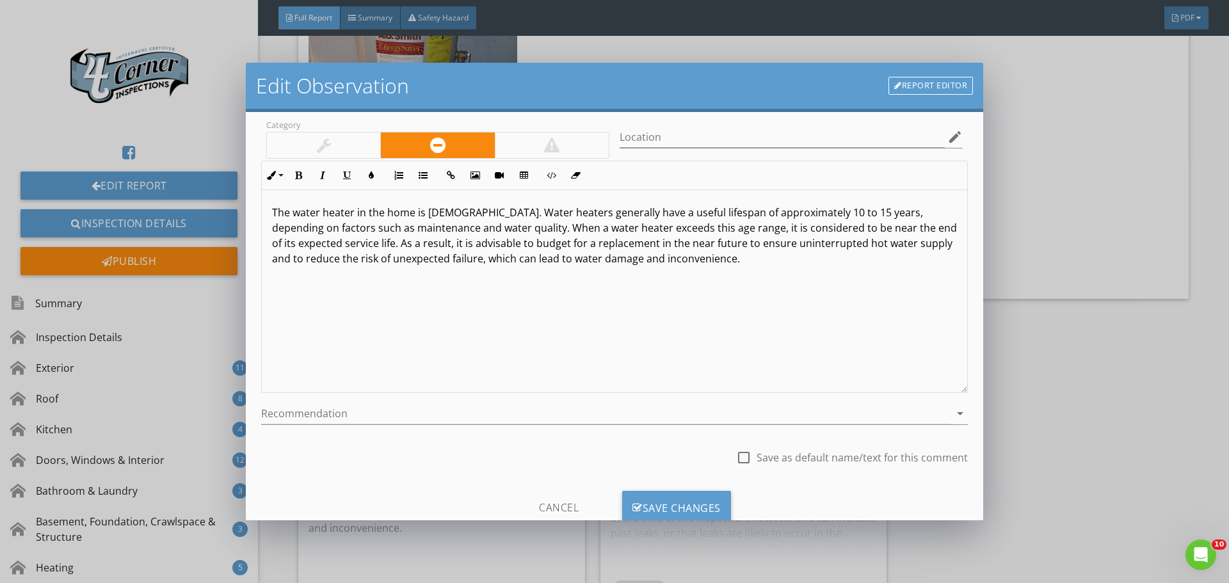
scroll to position [95, 0]
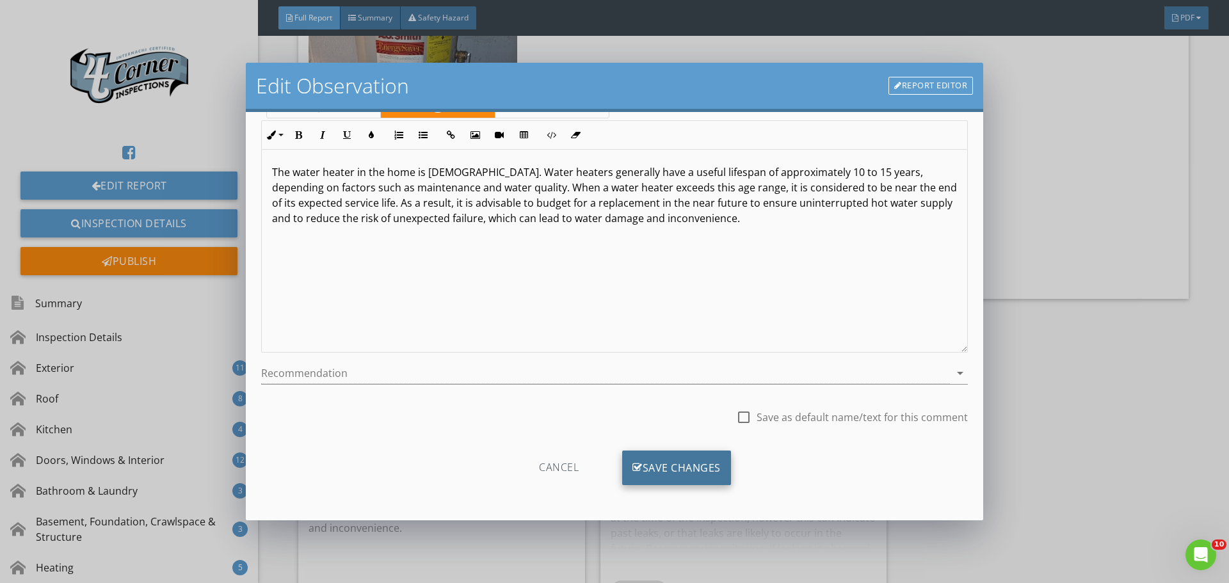
click at [680, 467] on div "Save Changes" at bounding box center [676, 468] width 109 height 35
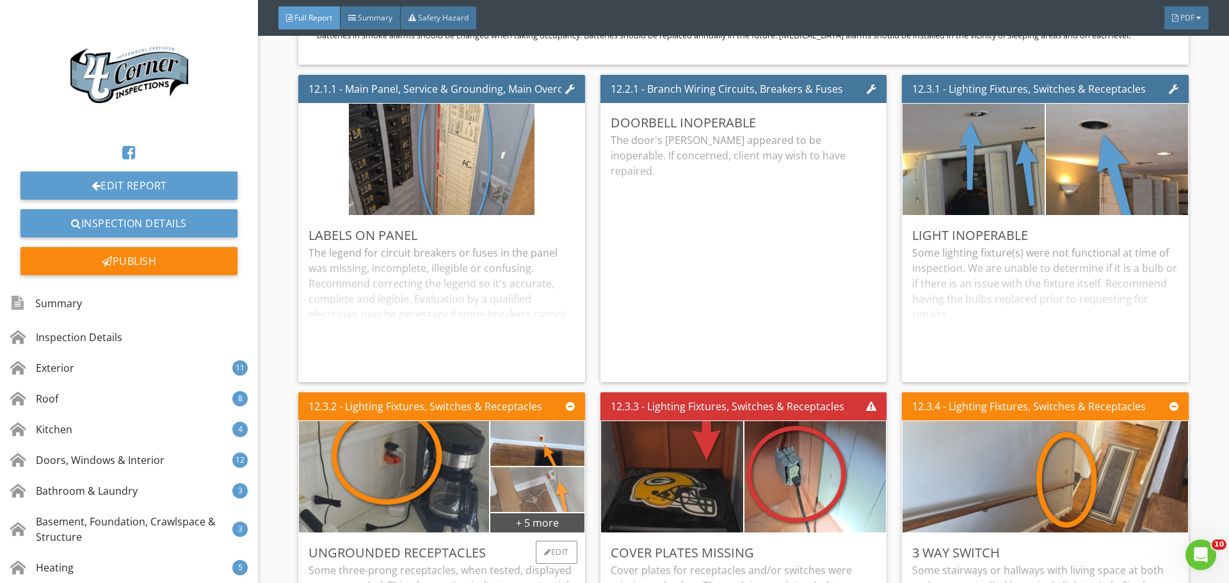
scroll to position [18220, 0]
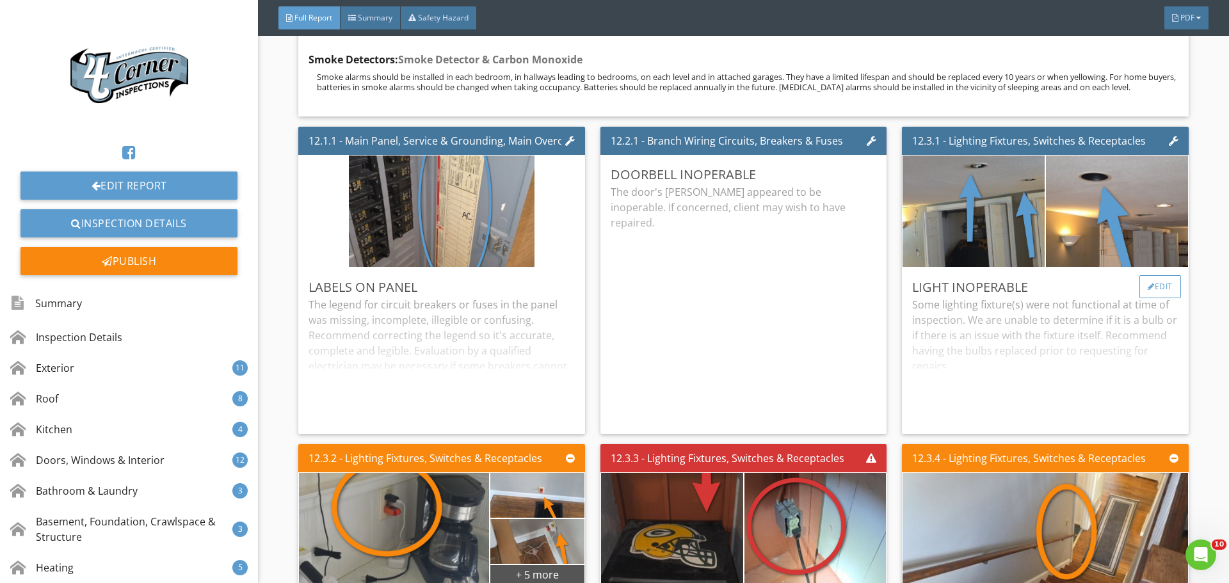
click at [1143, 298] on div "Edit" at bounding box center [1160, 286] width 42 height 23
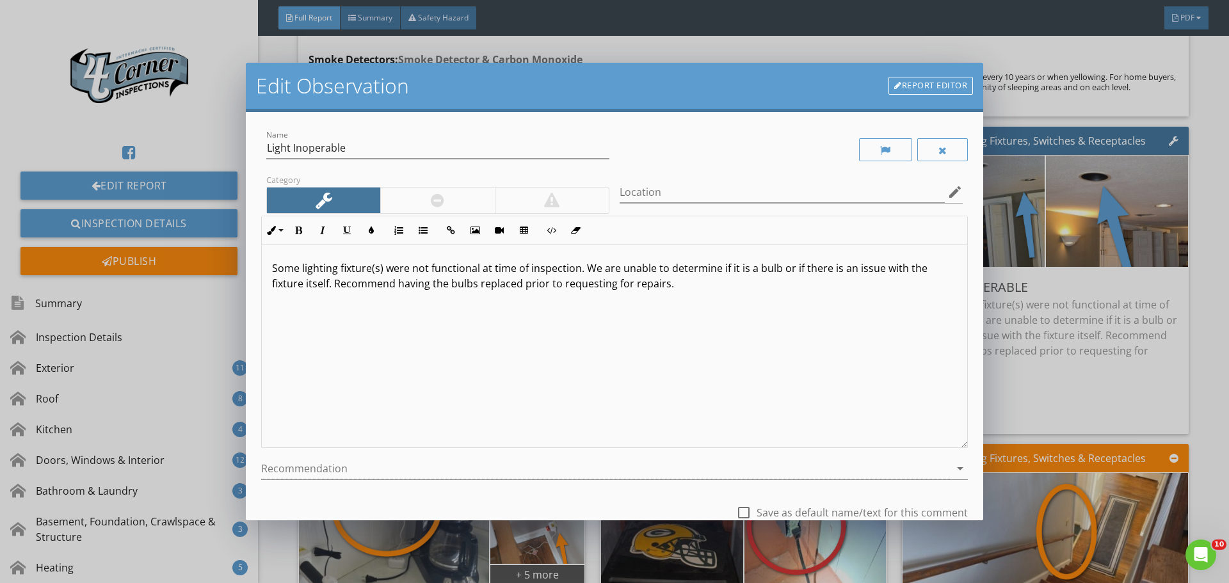
click at [387, 269] on p "Some lighting fixture(s) were not functional at time of inspection. We are unab…" at bounding box center [614, 276] width 685 height 31
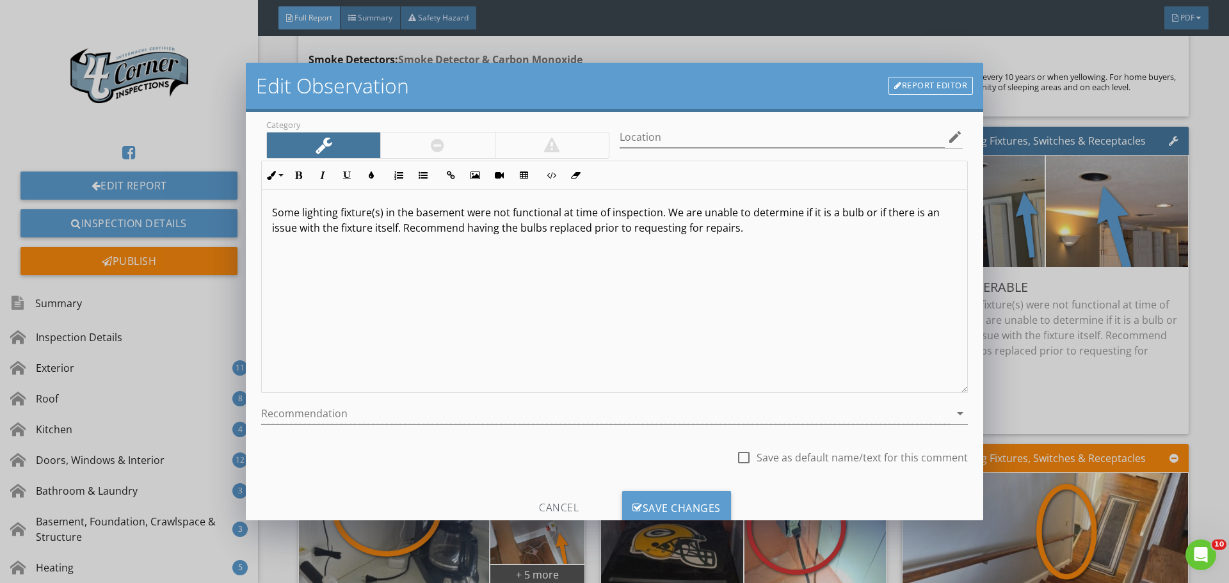
scroll to position [95, 0]
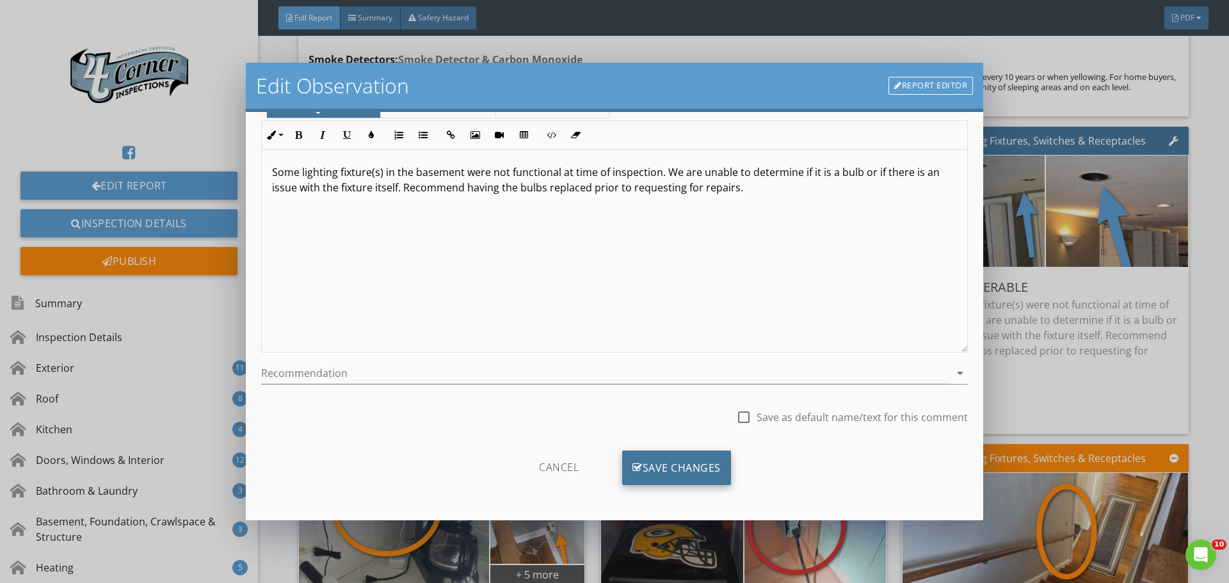
click at [640, 454] on div "Save Changes" at bounding box center [676, 468] width 109 height 35
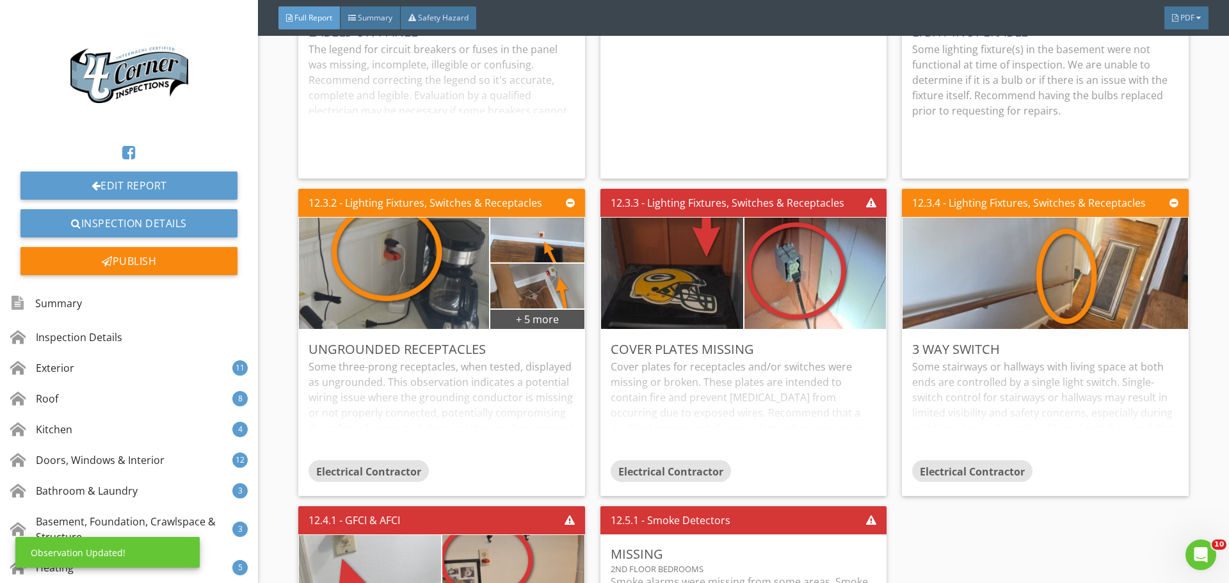
scroll to position [18476, 0]
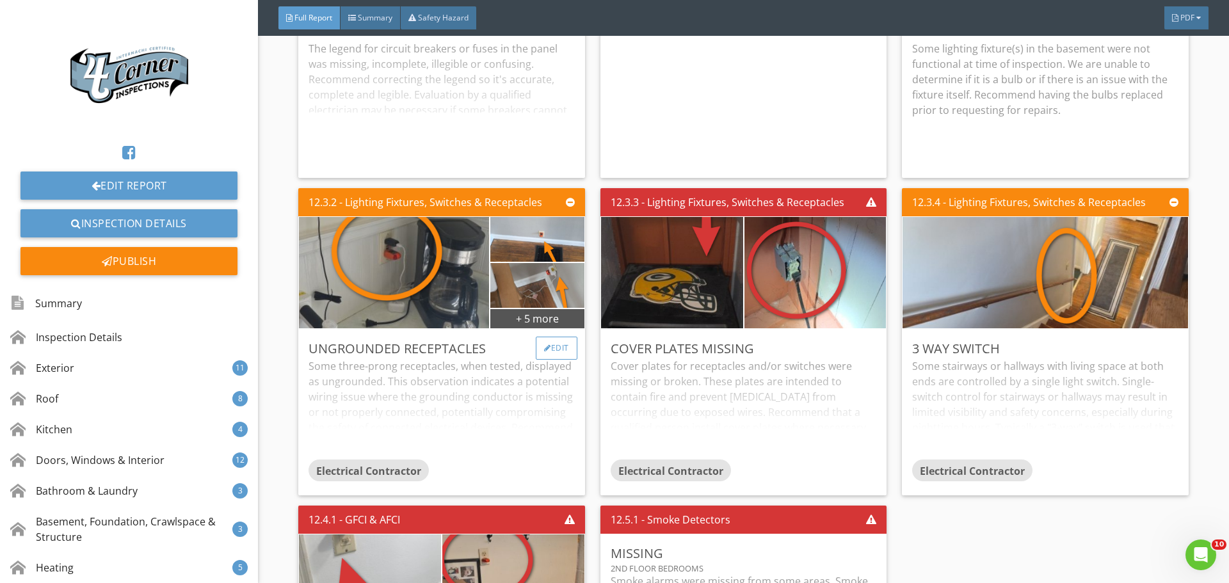
click at [552, 360] on div "Edit" at bounding box center [557, 348] width 42 height 23
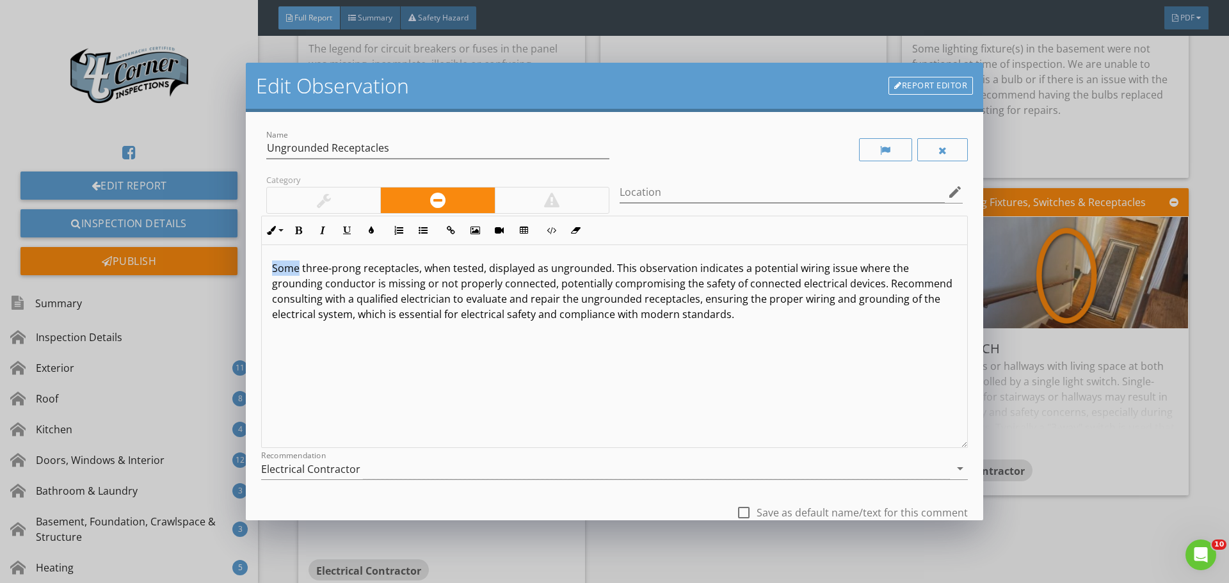
drag, startPoint x: 298, startPoint y: 271, endPoint x: 262, endPoint y: 266, distance: 36.2
click at [262, 266] on div "Some three-prong receptacles, when tested, displayed as ungrounded. This observ…" at bounding box center [614, 346] width 705 height 203
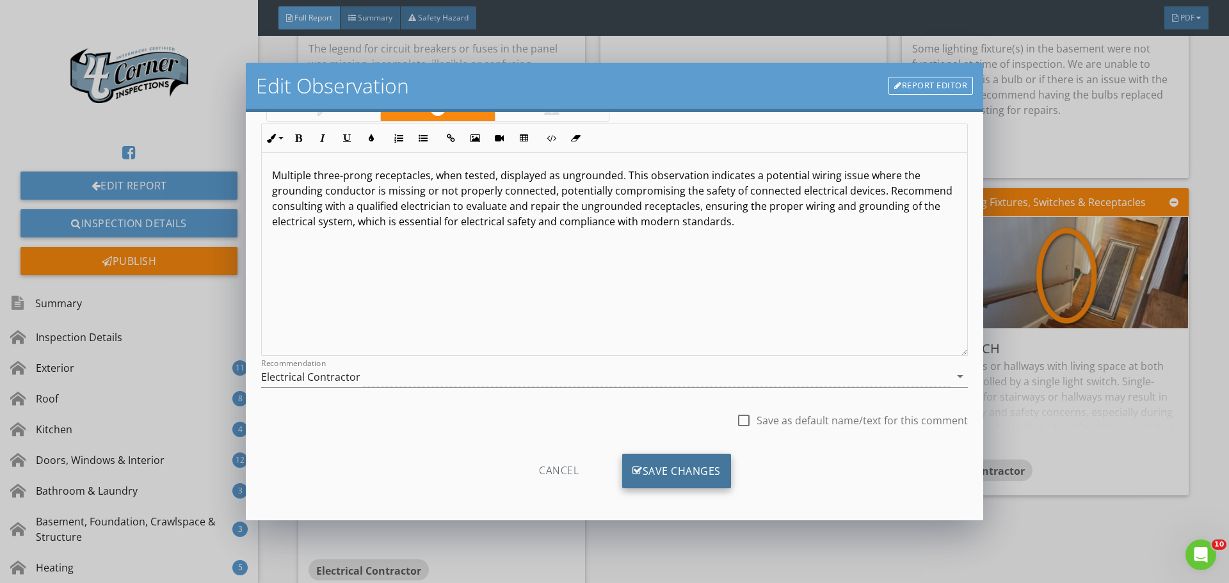
scroll to position [95, 0]
click at [653, 469] on div "Save Changes" at bounding box center [676, 468] width 109 height 35
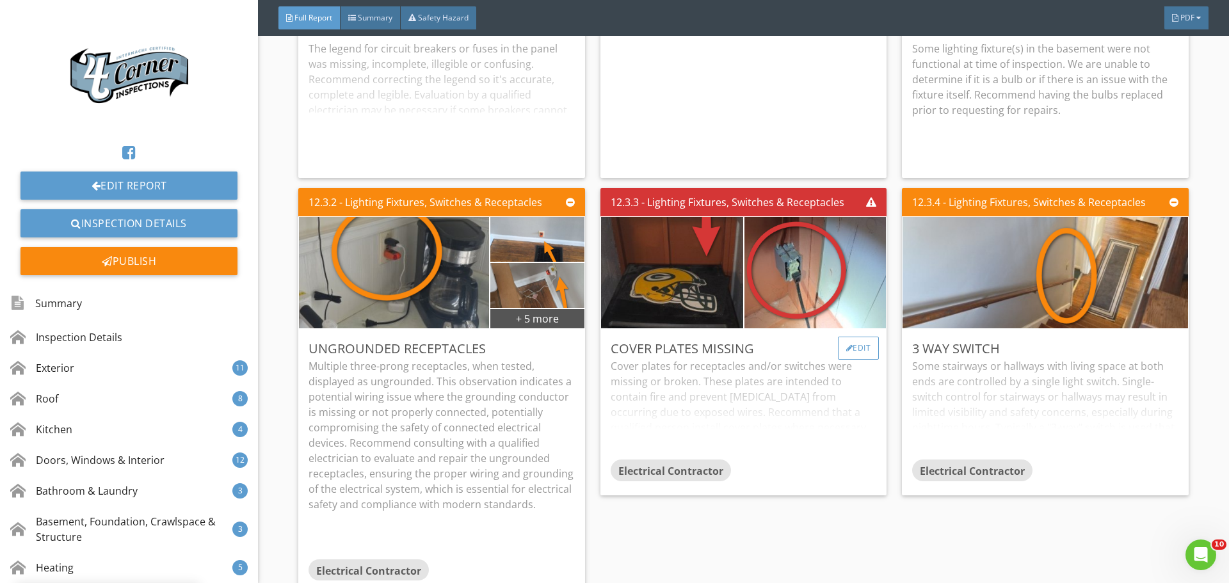
click at [856, 360] on div "Edit" at bounding box center [859, 348] width 42 height 23
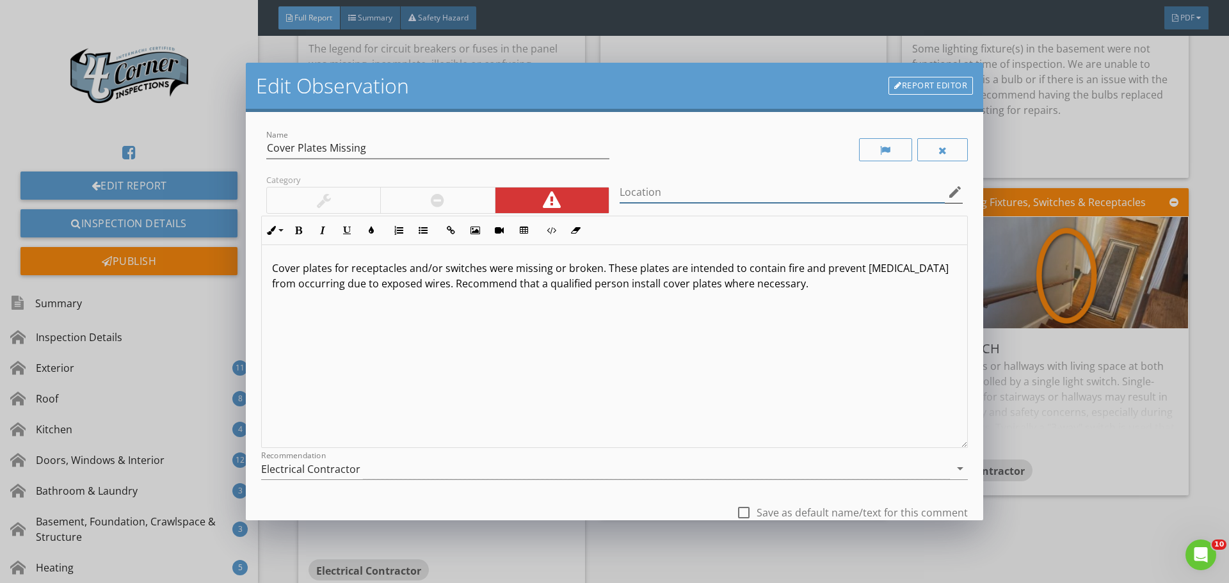
click at [631, 202] on input "Location" at bounding box center [782, 192] width 325 height 21
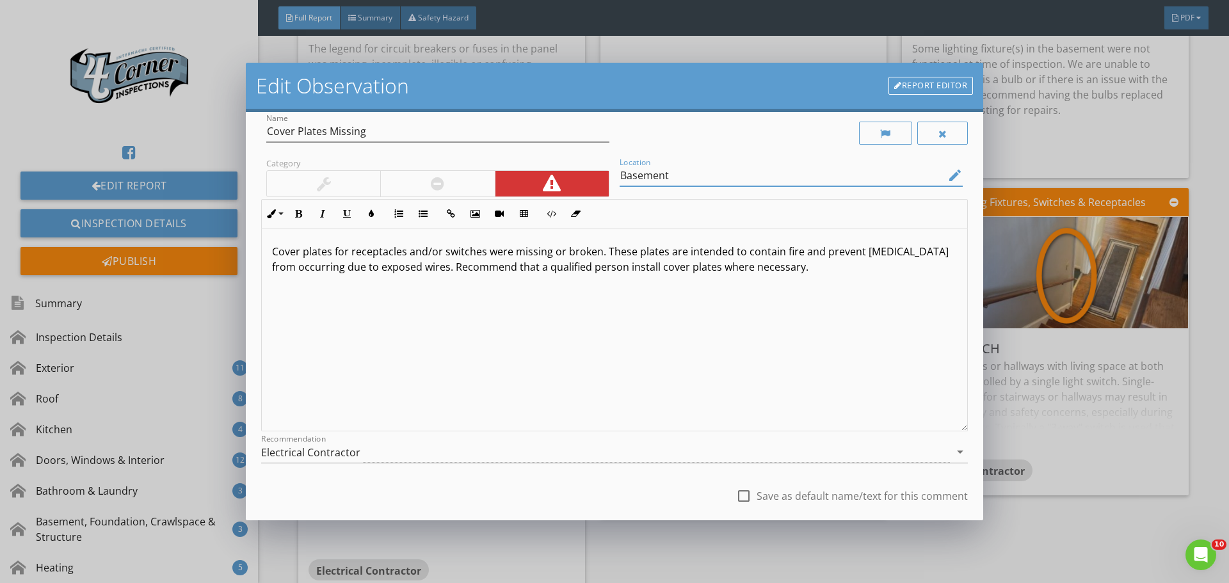
scroll to position [95, 0]
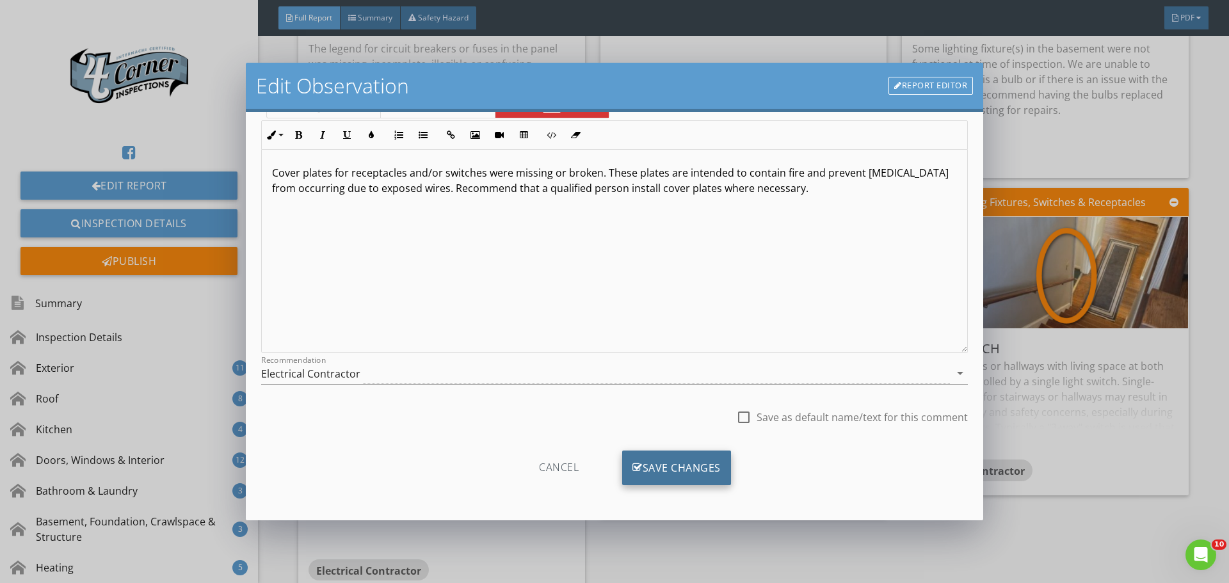
type input "Basement"
click at [656, 469] on div "Save Changes" at bounding box center [676, 468] width 109 height 35
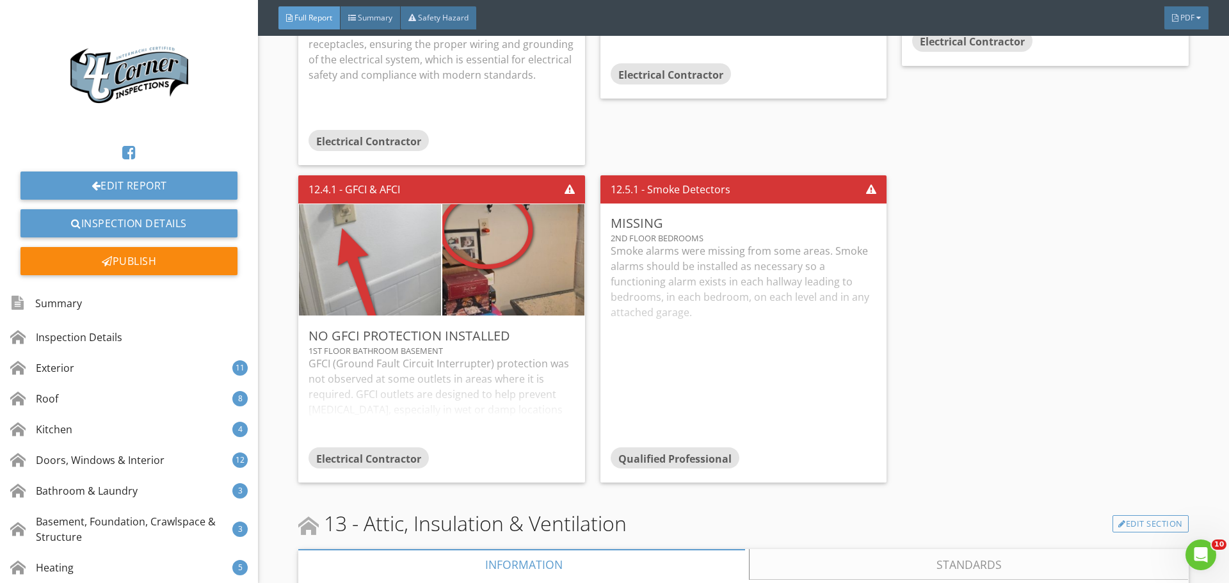
scroll to position [18924, 0]
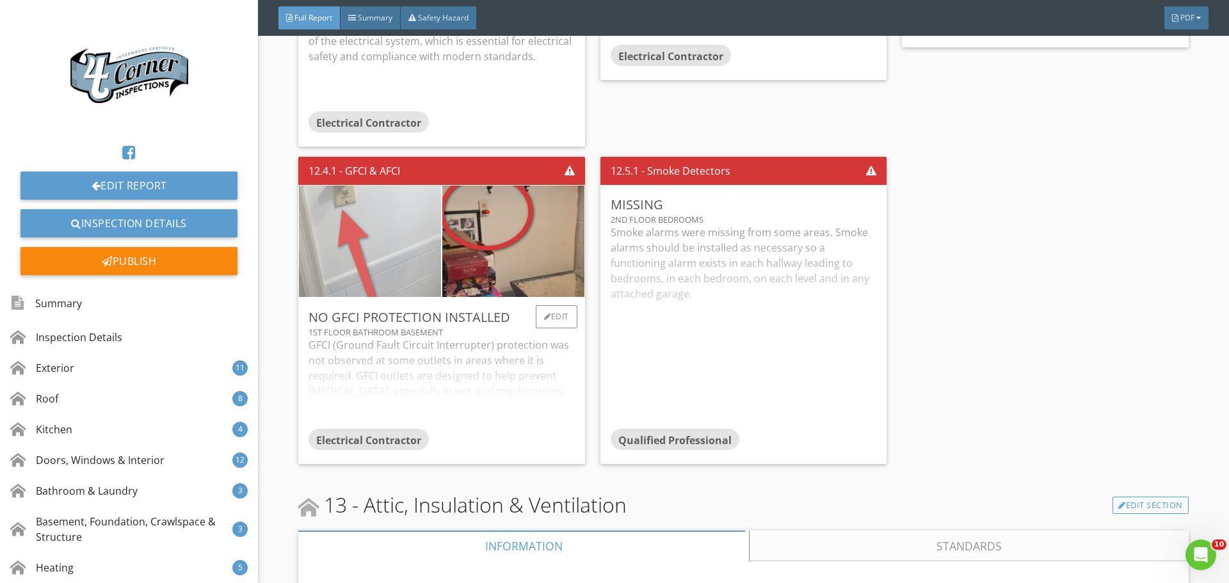
click at [364, 272] on img at bounding box center [370, 242] width 355 height 237
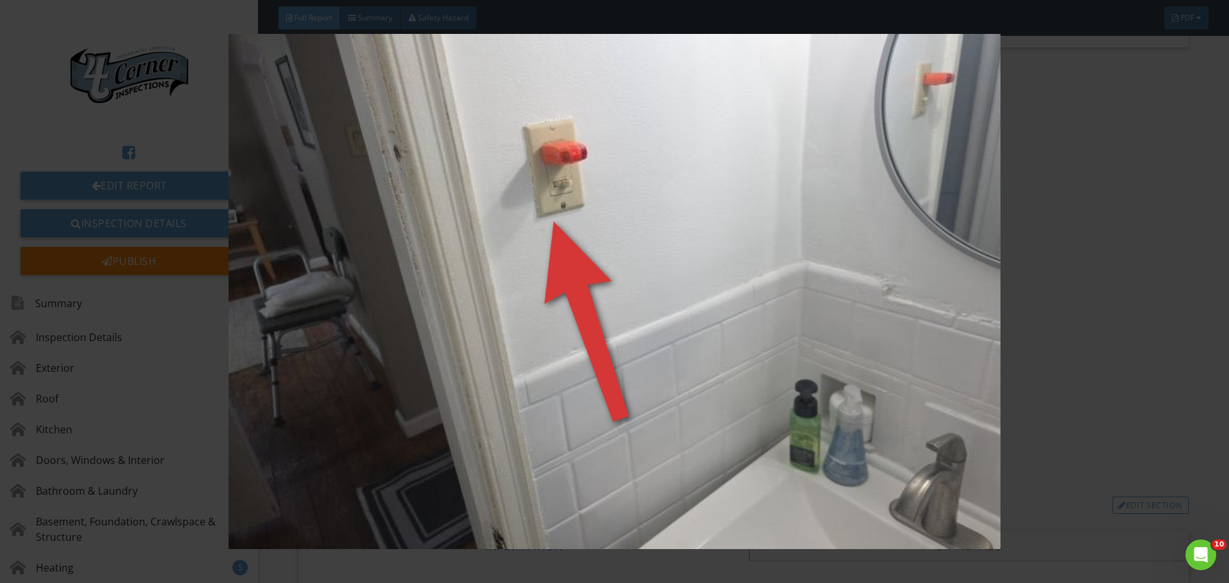
click at [364, 272] on img at bounding box center [614, 291] width 1129 height 515
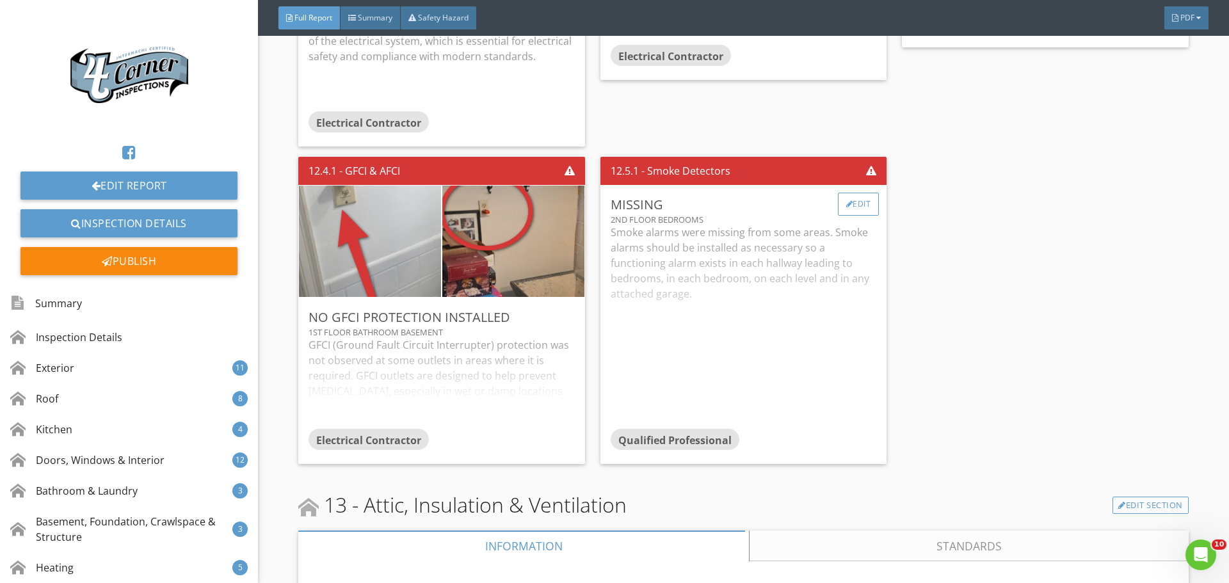
click at [845, 216] on div "Edit" at bounding box center [859, 204] width 42 height 23
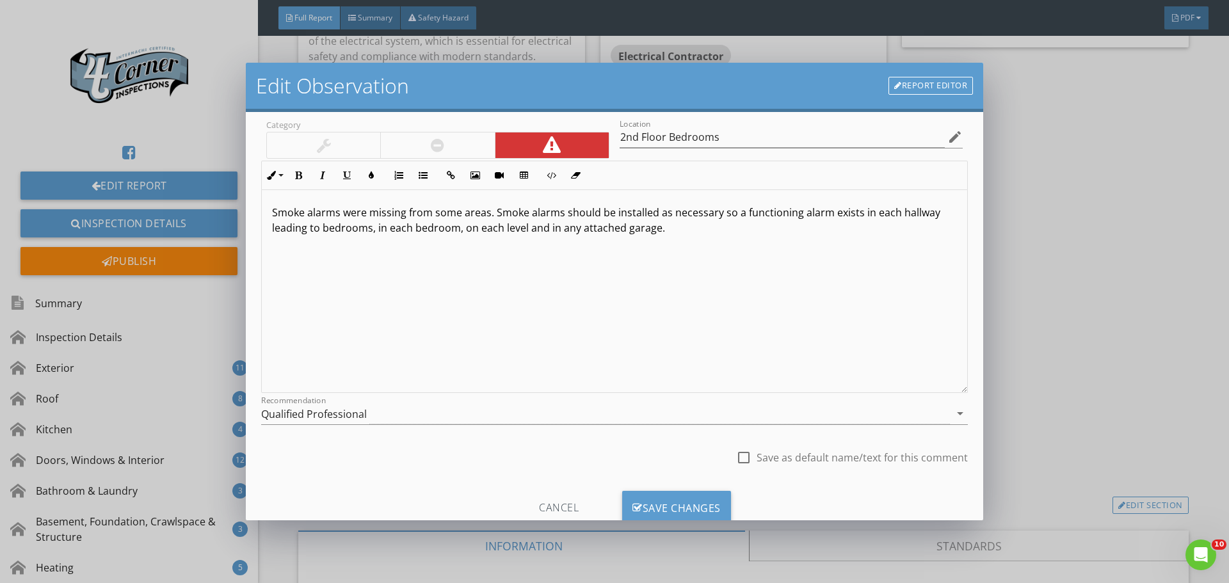
scroll to position [95, 0]
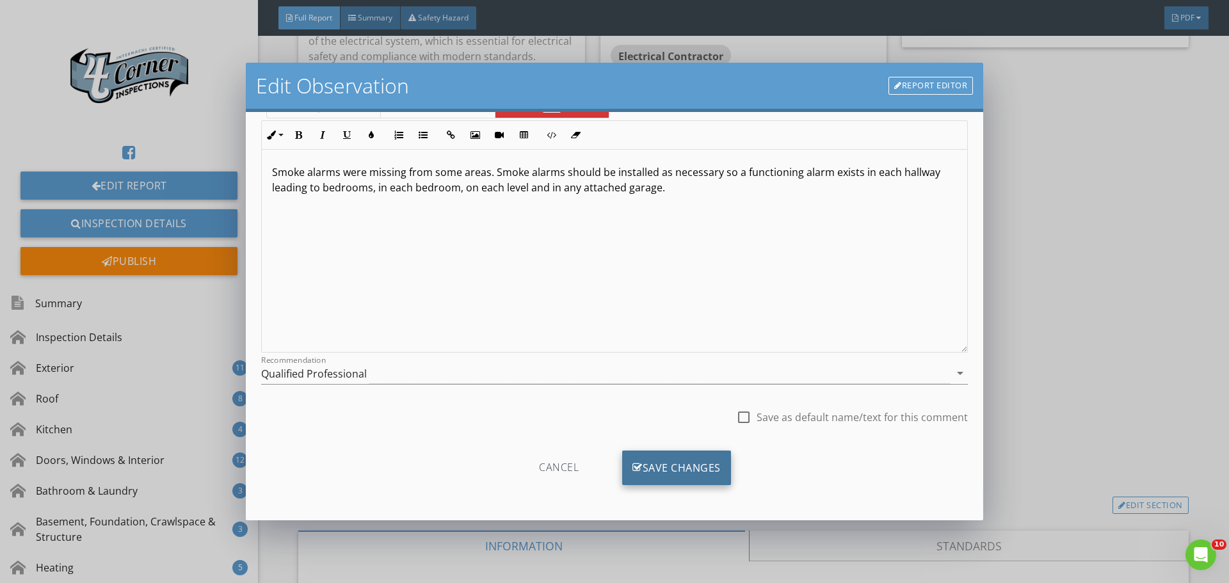
click at [652, 458] on div "Save Changes" at bounding box center [676, 468] width 109 height 35
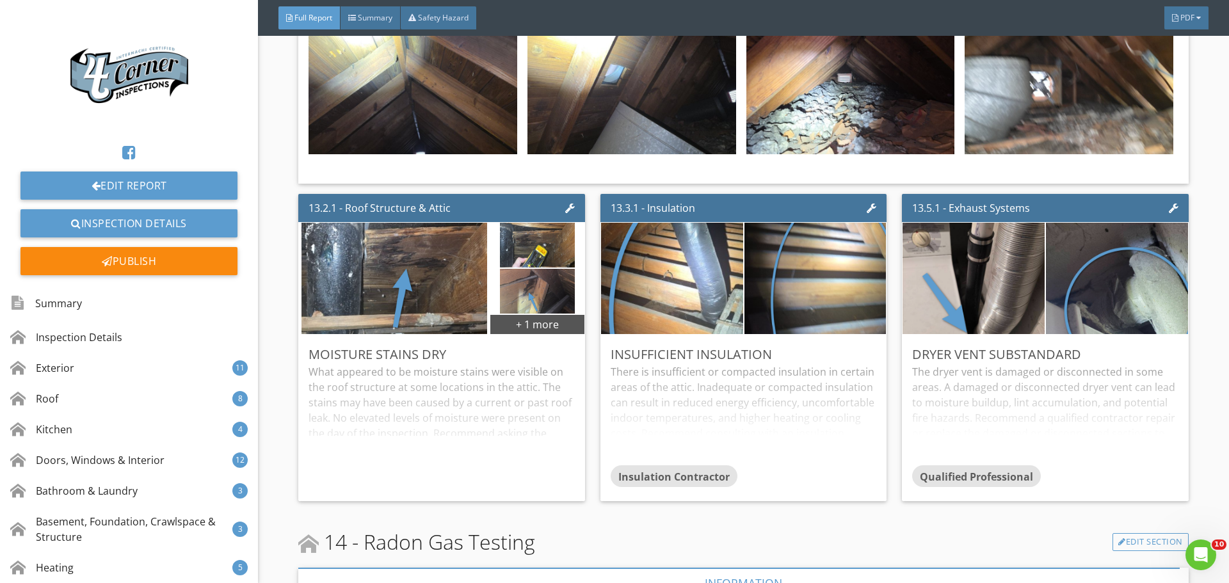
scroll to position [20141, 0]
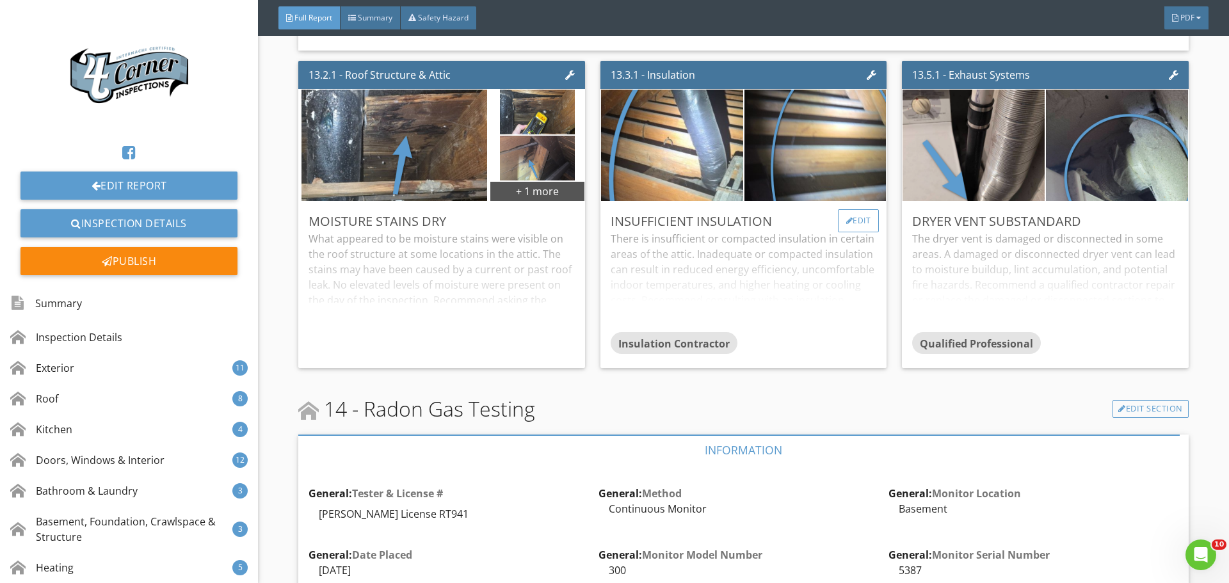
click at [850, 232] on div "Edit" at bounding box center [859, 220] width 42 height 23
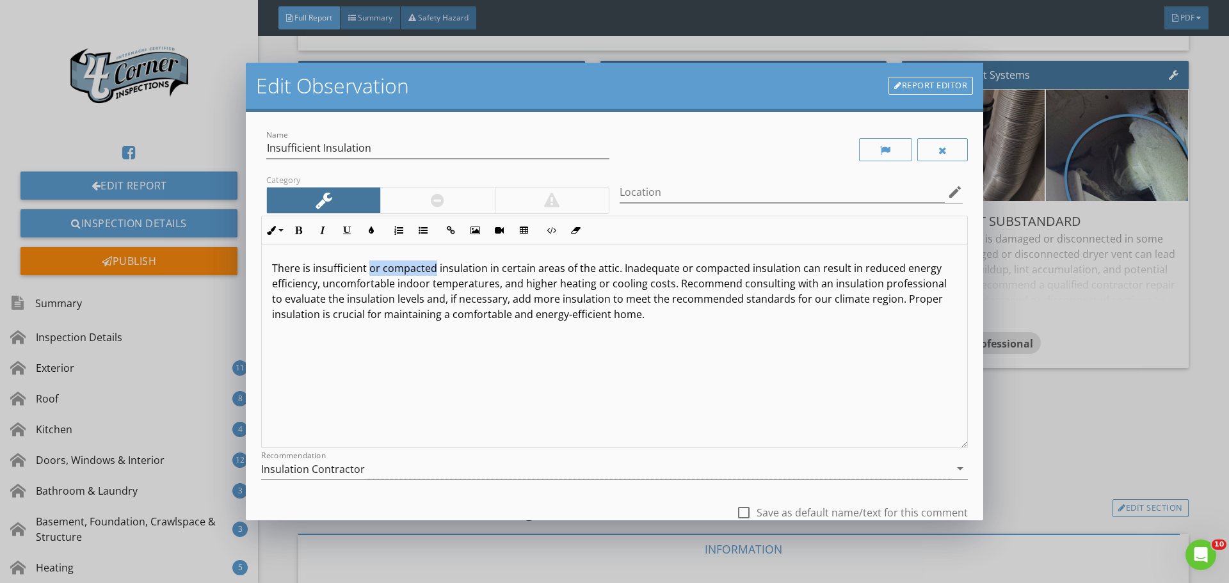
drag, startPoint x: 370, startPoint y: 268, endPoint x: 433, endPoint y: 273, distance: 63.6
click at [433, 273] on p "There is insufficient or compacted insulation in certain areas of the attic. In…" at bounding box center [614, 291] width 685 height 61
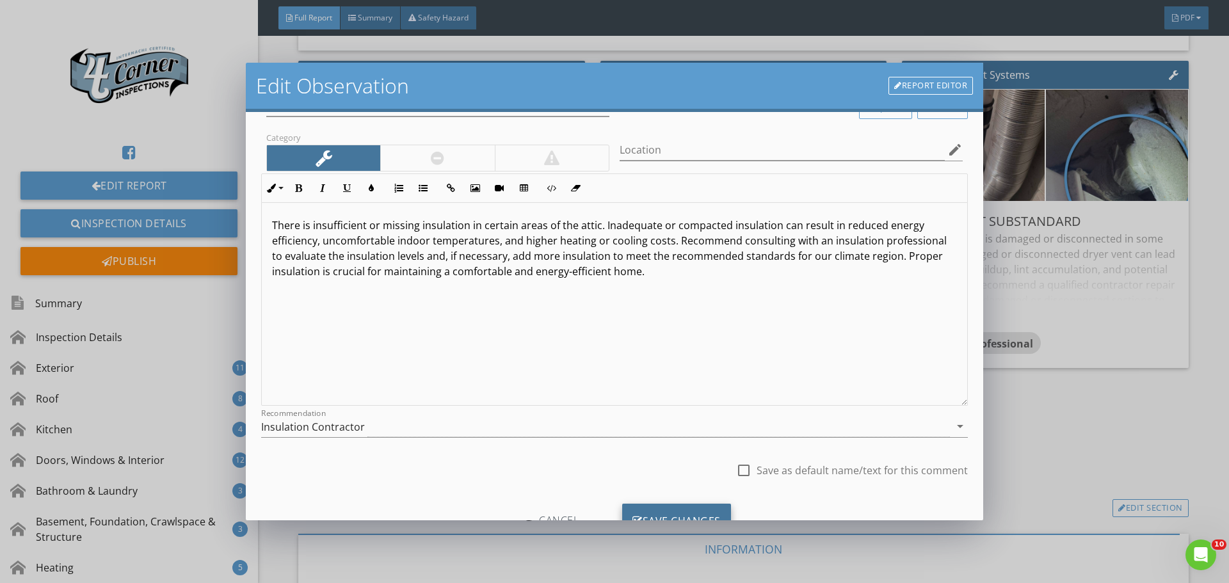
scroll to position [95, 0]
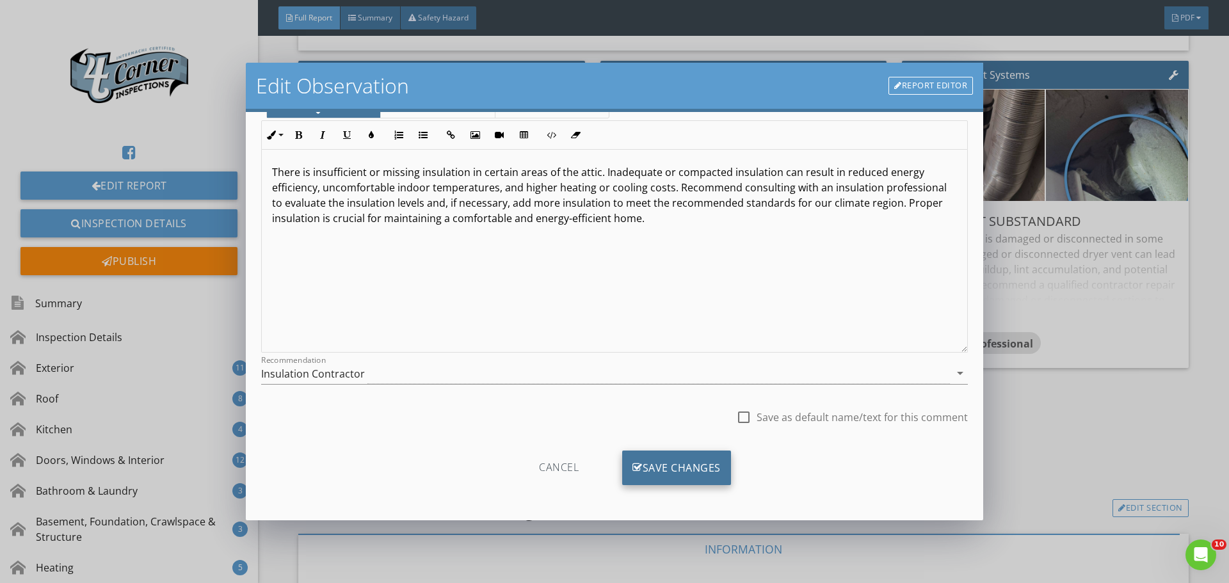
click at [656, 474] on div "Save Changes" at bounding box center [676, 468] width 109 height 35
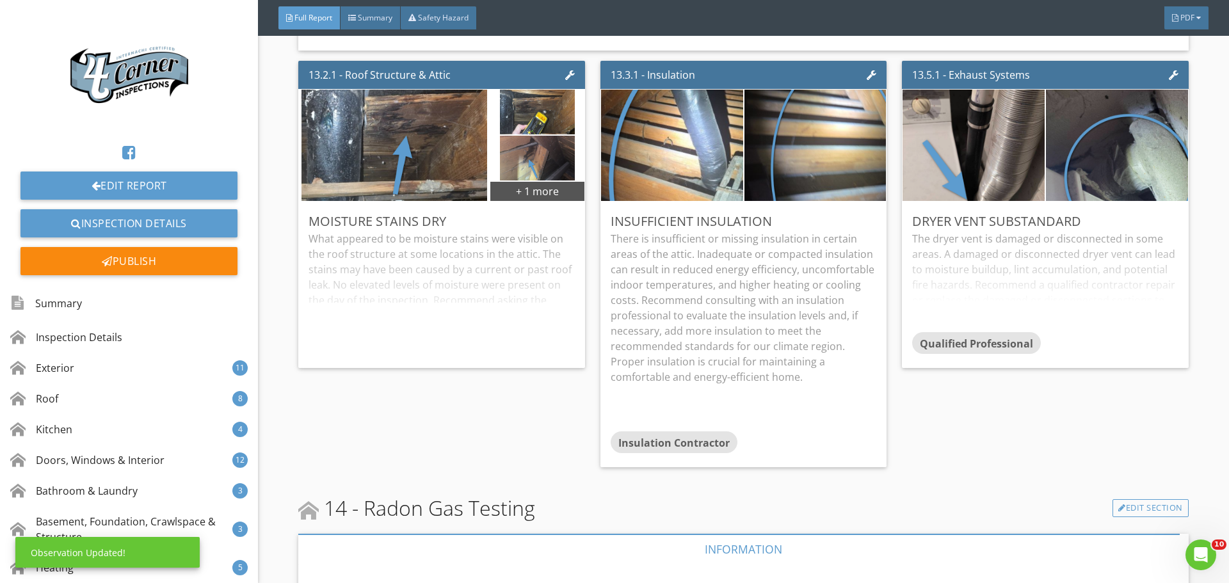
scroll to position [0, 0]
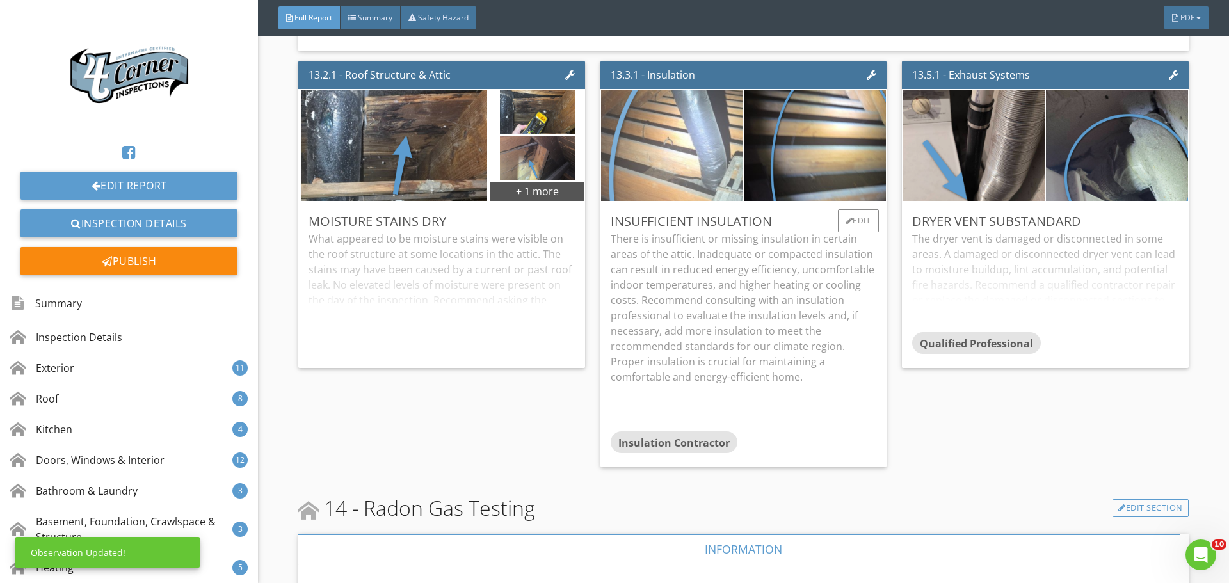
click at [654, 228] on img at bounding box center [672, 145] width 355 height 237
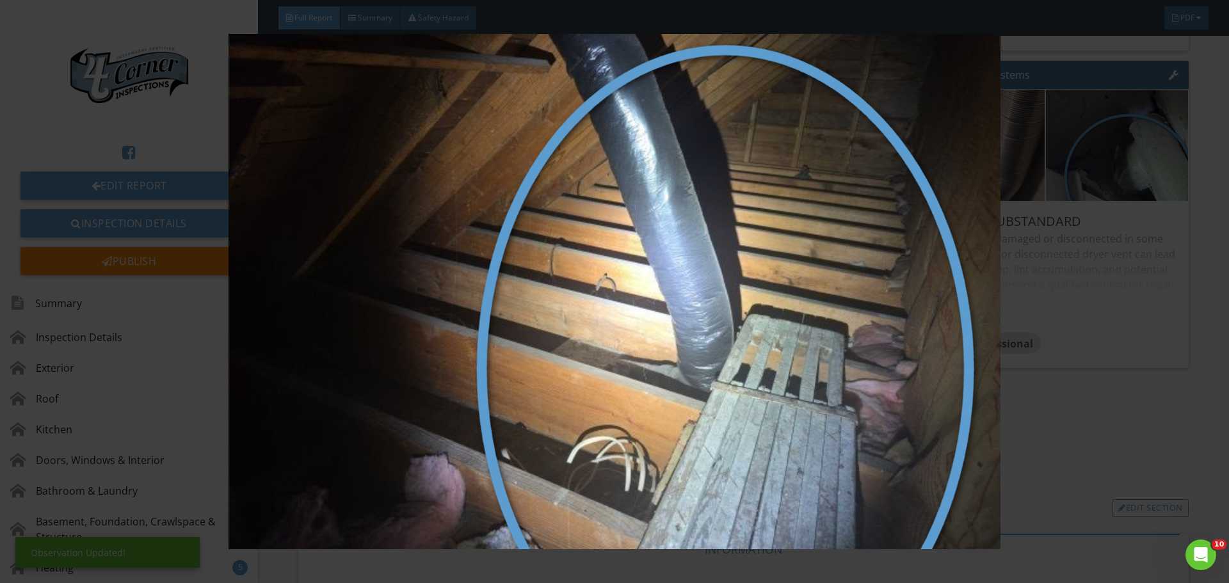
click at [654, 228] on img at bounding box center [614, 291] width 1129 height 515
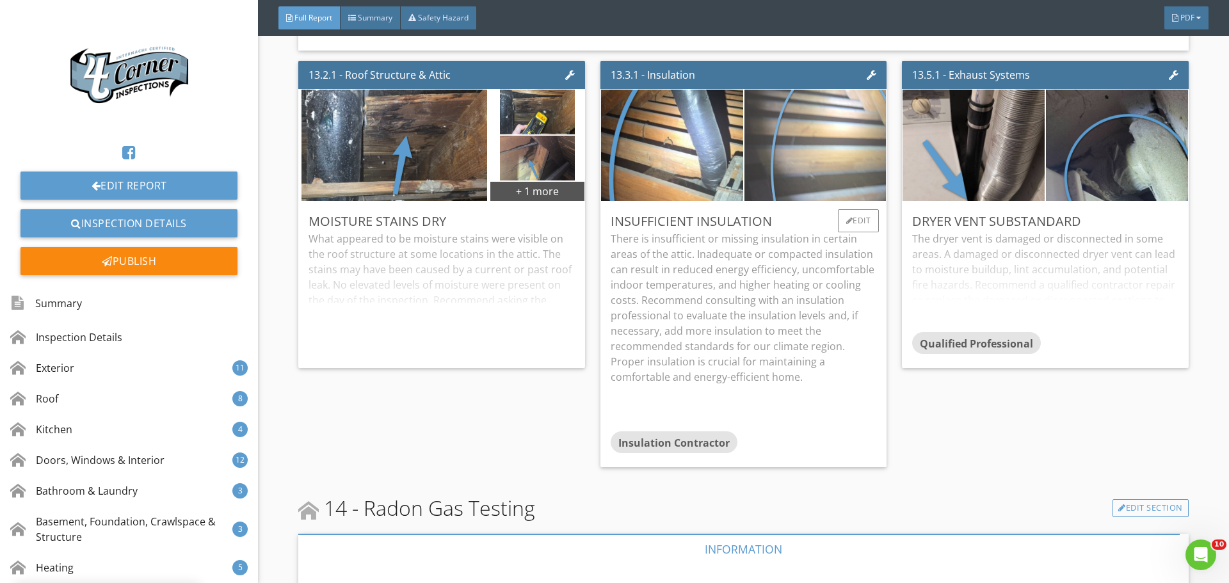
click at [790, 189] on img at bounding box center [815, 145] width 186 height 278
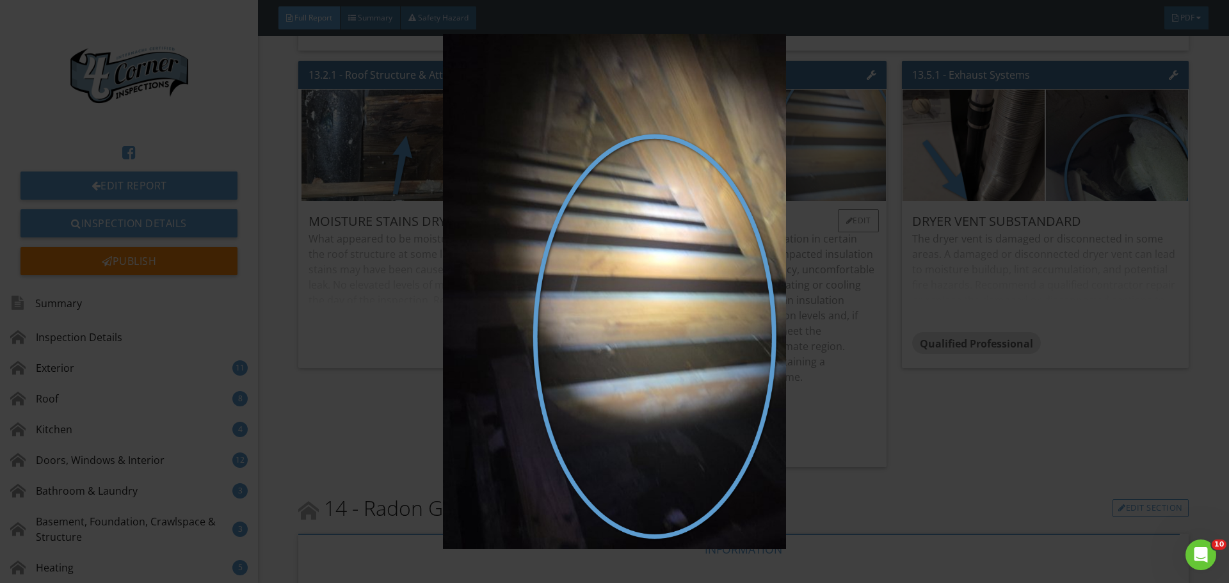
click at [790, 189] on img at bounding box center [614, 291] width 1129 height 515
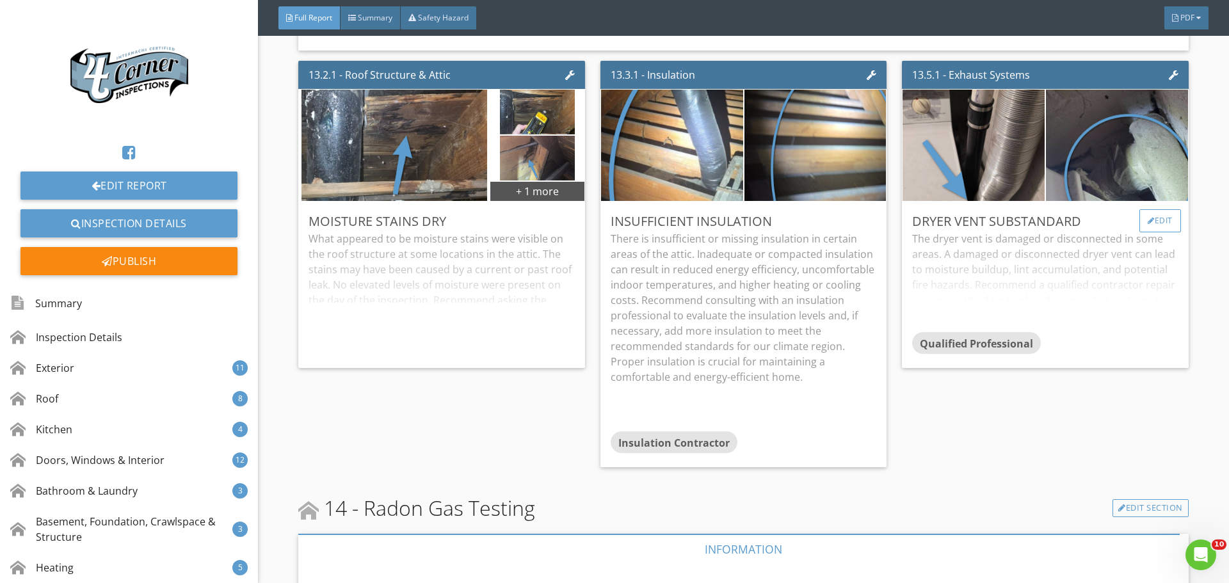
click at [1143, 232] on div "Edit" at bounding box center [1160, 220] width 42 height 23
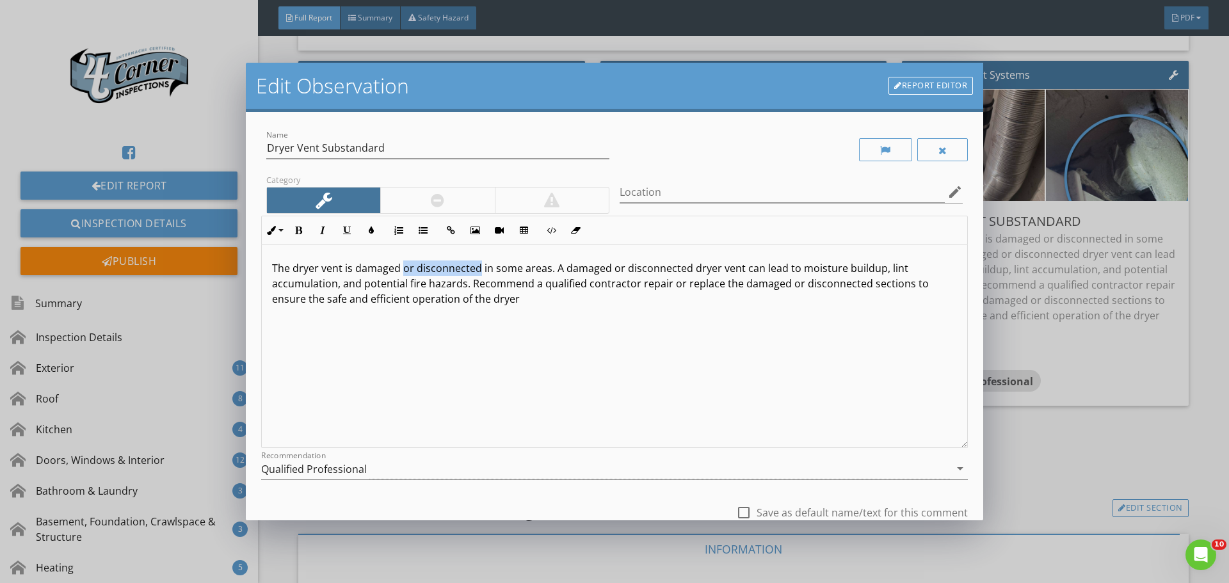
drag, startPoint x: 401, startPoint y: 272, endPoint x: 477, endPoint y: 269, distance: 76.2
click at [477, 269] on p "The dryer vent is damaged or disconnected in some areas. A damaged or disconnec…" at bounding box center [614, 284] width 685 height 46
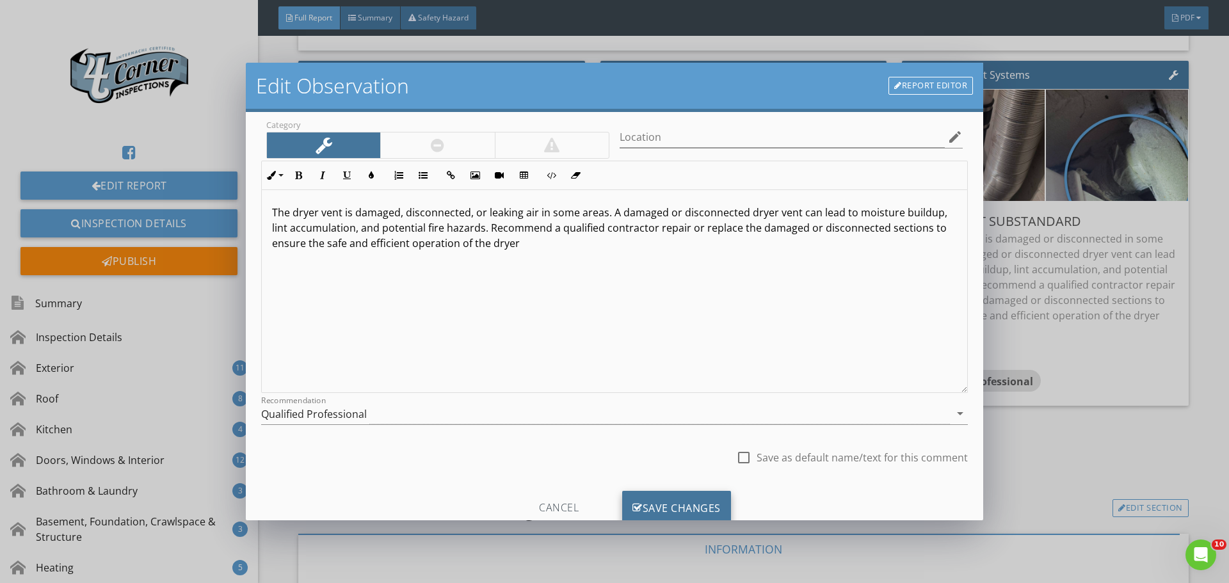
scroll to position [95, 0]
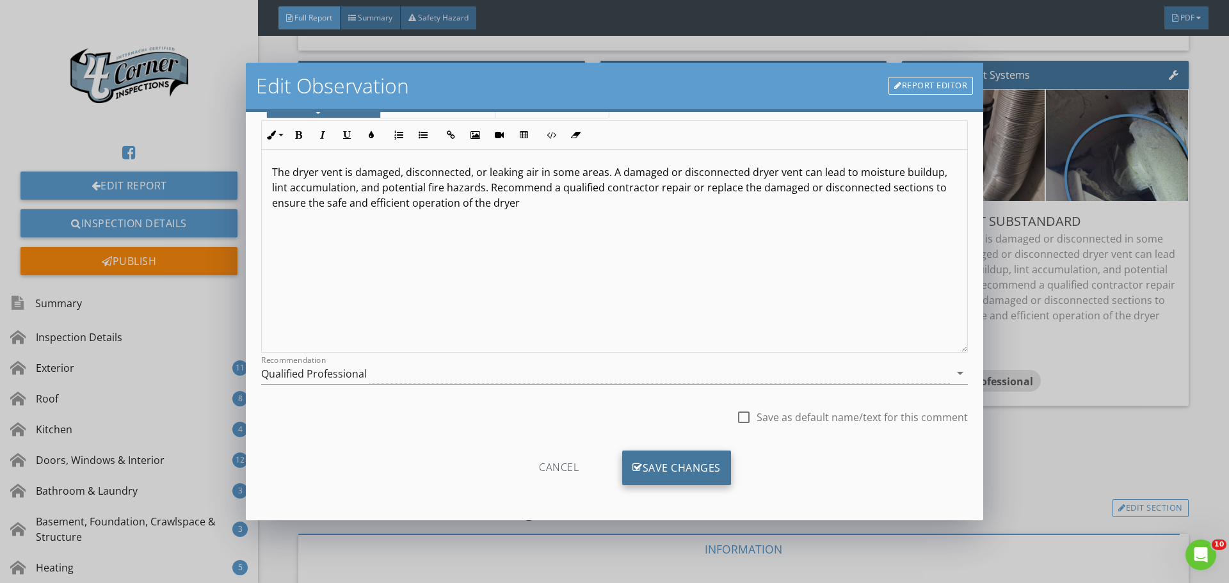
click at [645, 469] on div "Save Changes" at bounding box center [676, 468] width 109 height 35
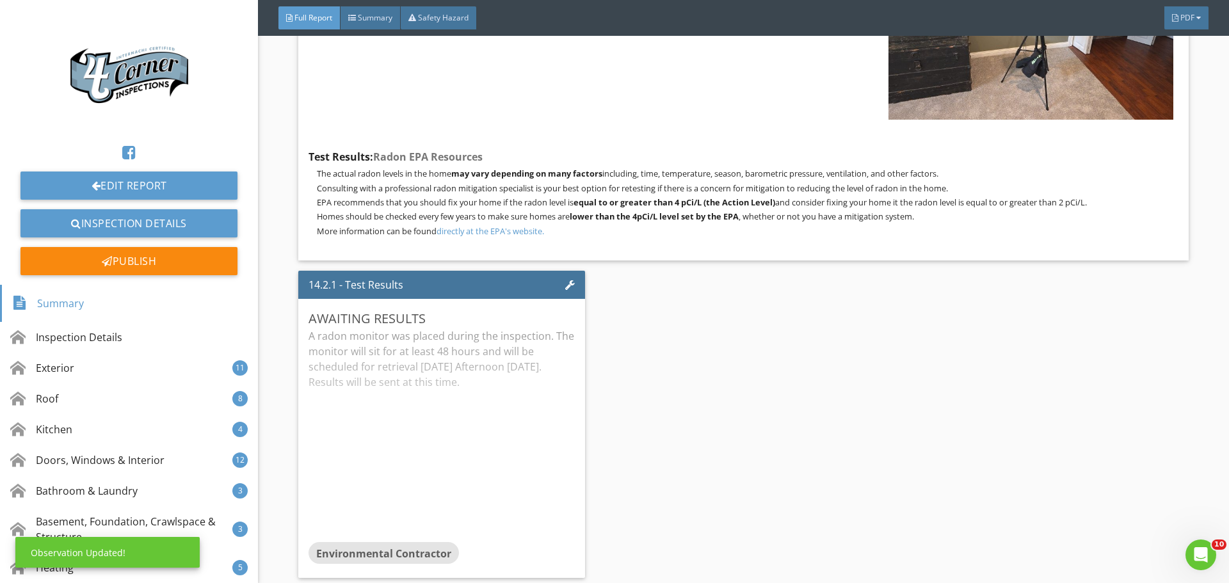
scroll to position [21060, 0]
click at [186, 207] on div "Edit Report Inspection Details Publish" at bounding box center [129, 147] width 258 height 275
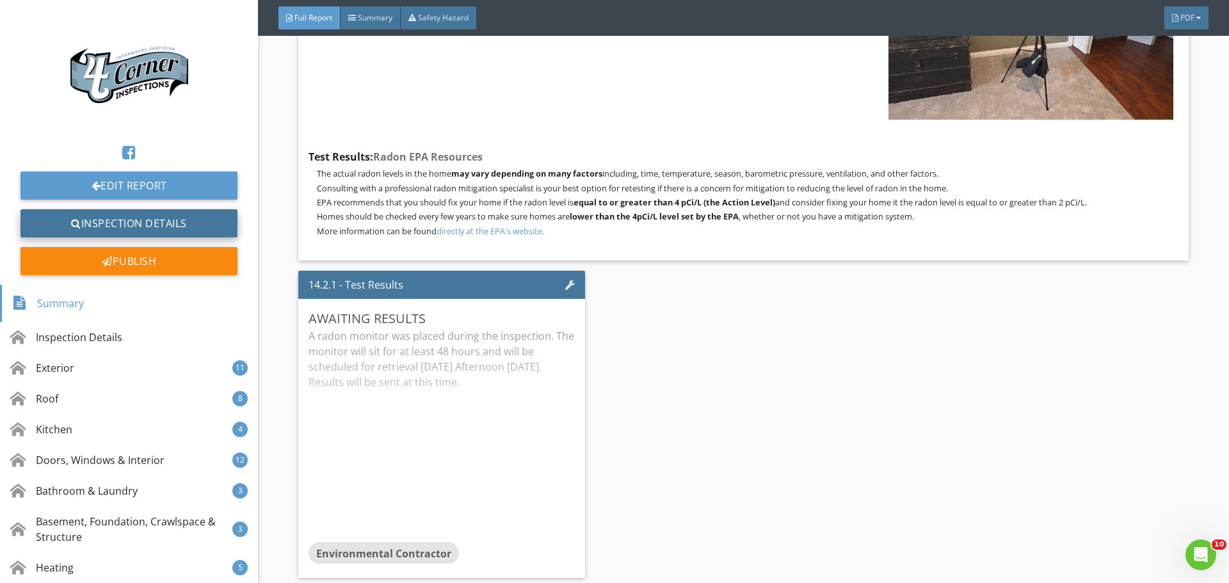
click at [186, 220] on link "Inspection Details" at bounding box center [128, 223] width 217 height 28
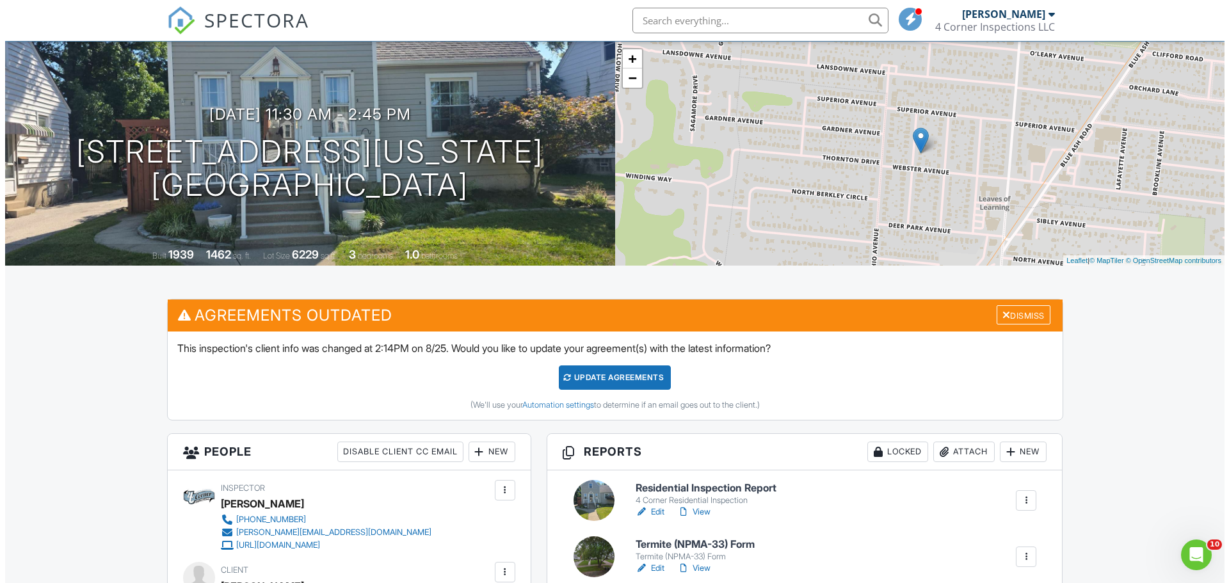
scroll to position [320, 0]
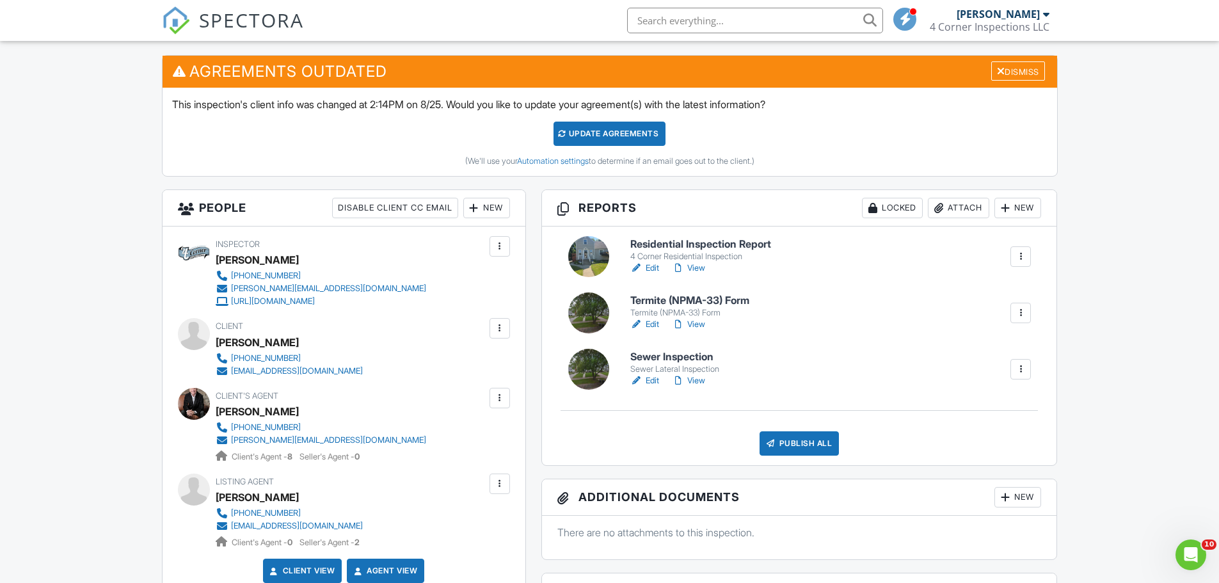
click at [780, 444] on div "Publish All" at bounding box center [800, 443] width 80 height 24
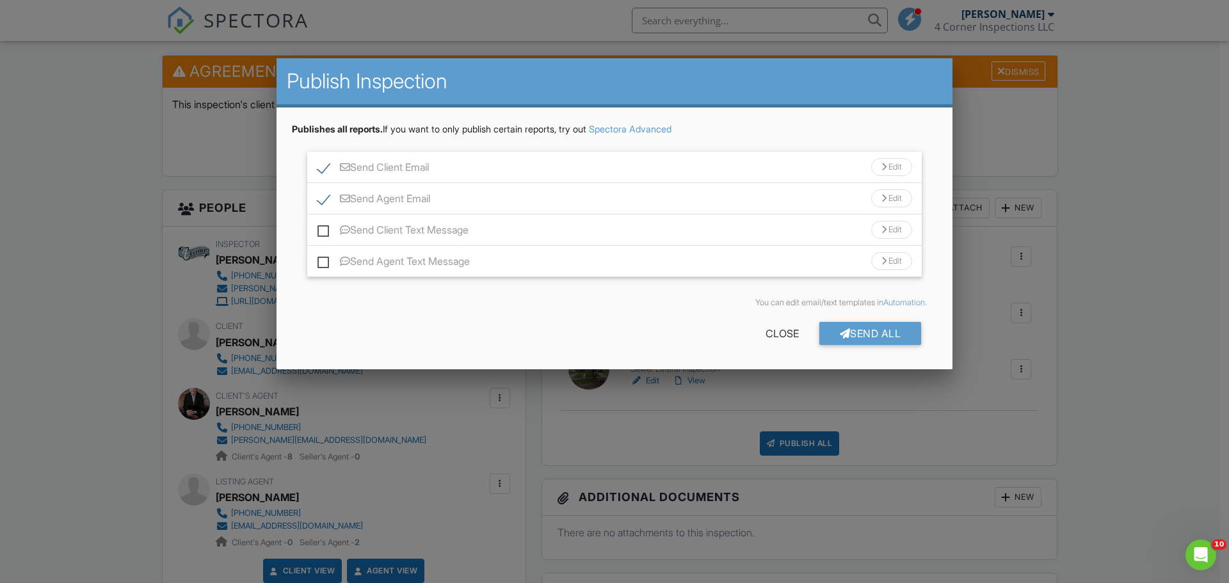
click at [320, 200] on label "Send Agent Email" at bounding box center [374, 201] width 113 height 16
checkbox input "false"
click at [862, 335] on div "Send All" at bounding box center [870, 333] width 102 height 23
